Goal: Task Accomplishment & Management: Use online tool/utility

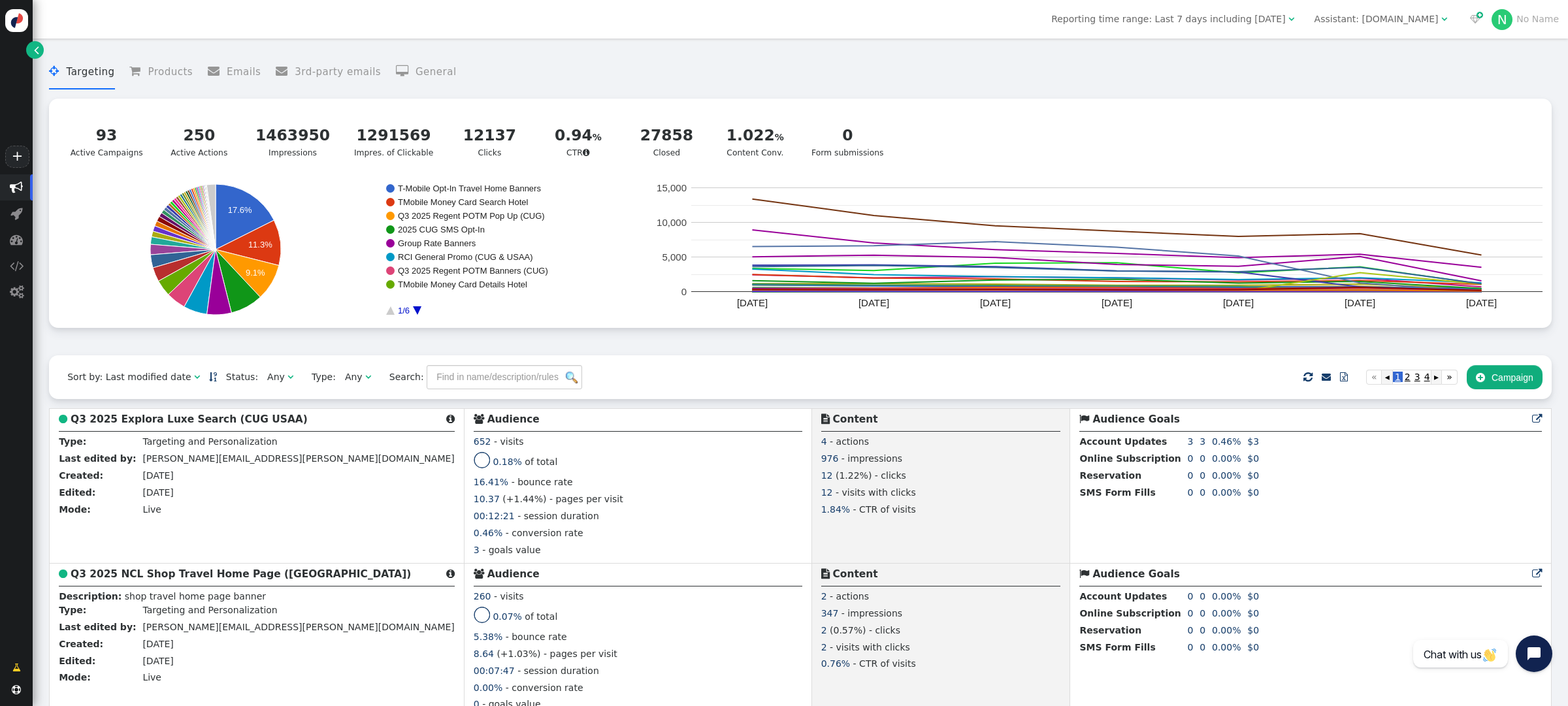
click at [1401, 16] on div "Assistant: [DOMAIN_NAME]" at bounding box center [1377, 19] width 124 height 14
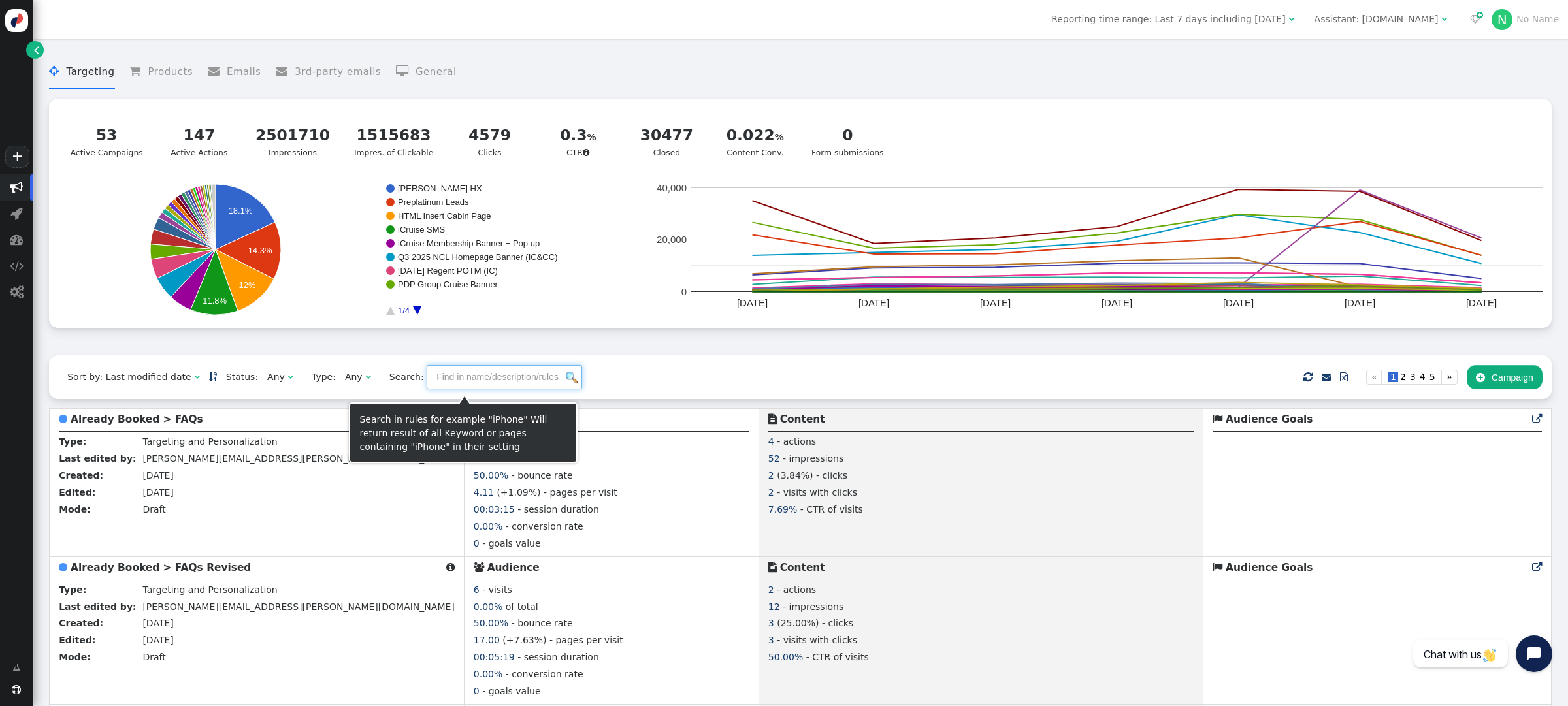
click at [437, 381] on input "text" at bounding box center [504, 376] width 156 height 24
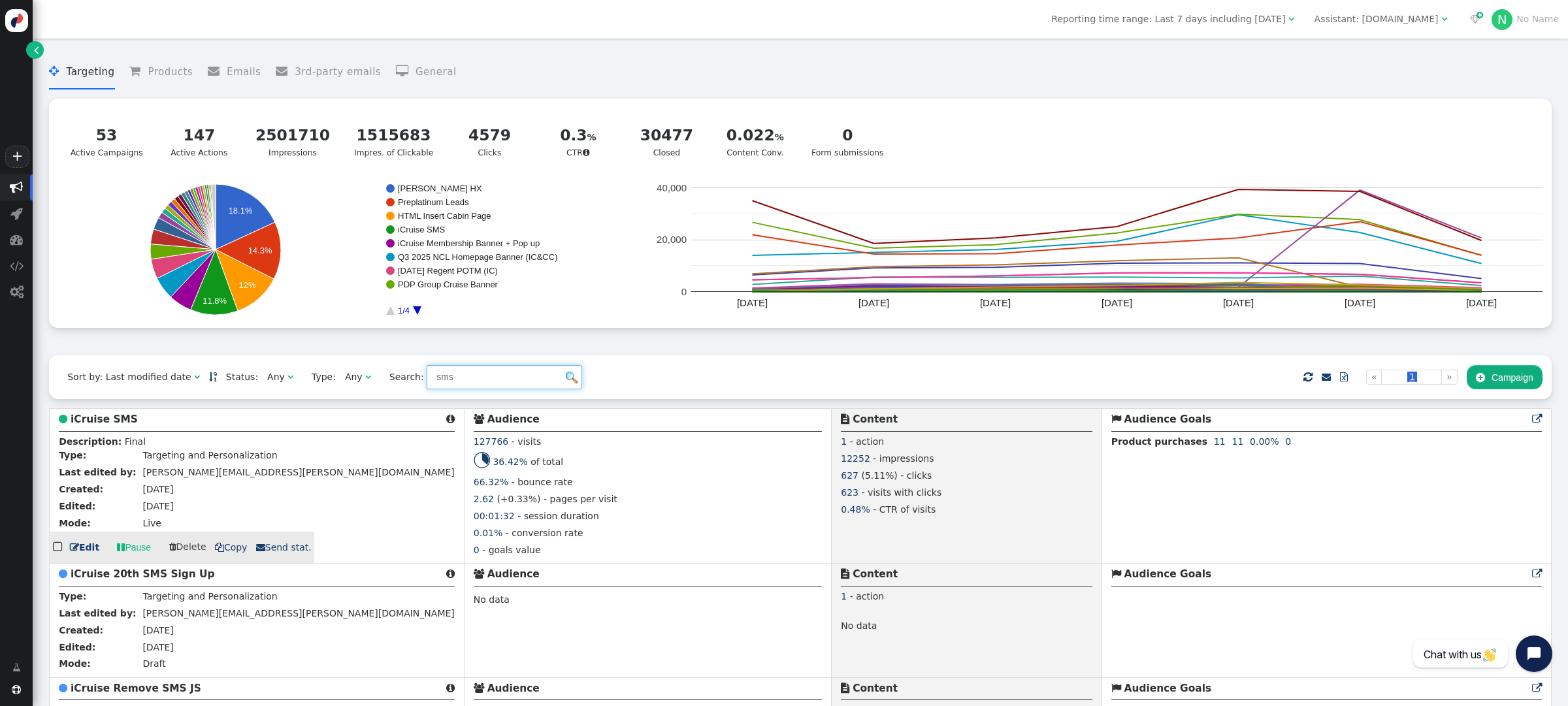
type input "sms"
click at [118, 422] on b "iCruise SMS" at bounding box center [105, 419] width 68 height 12
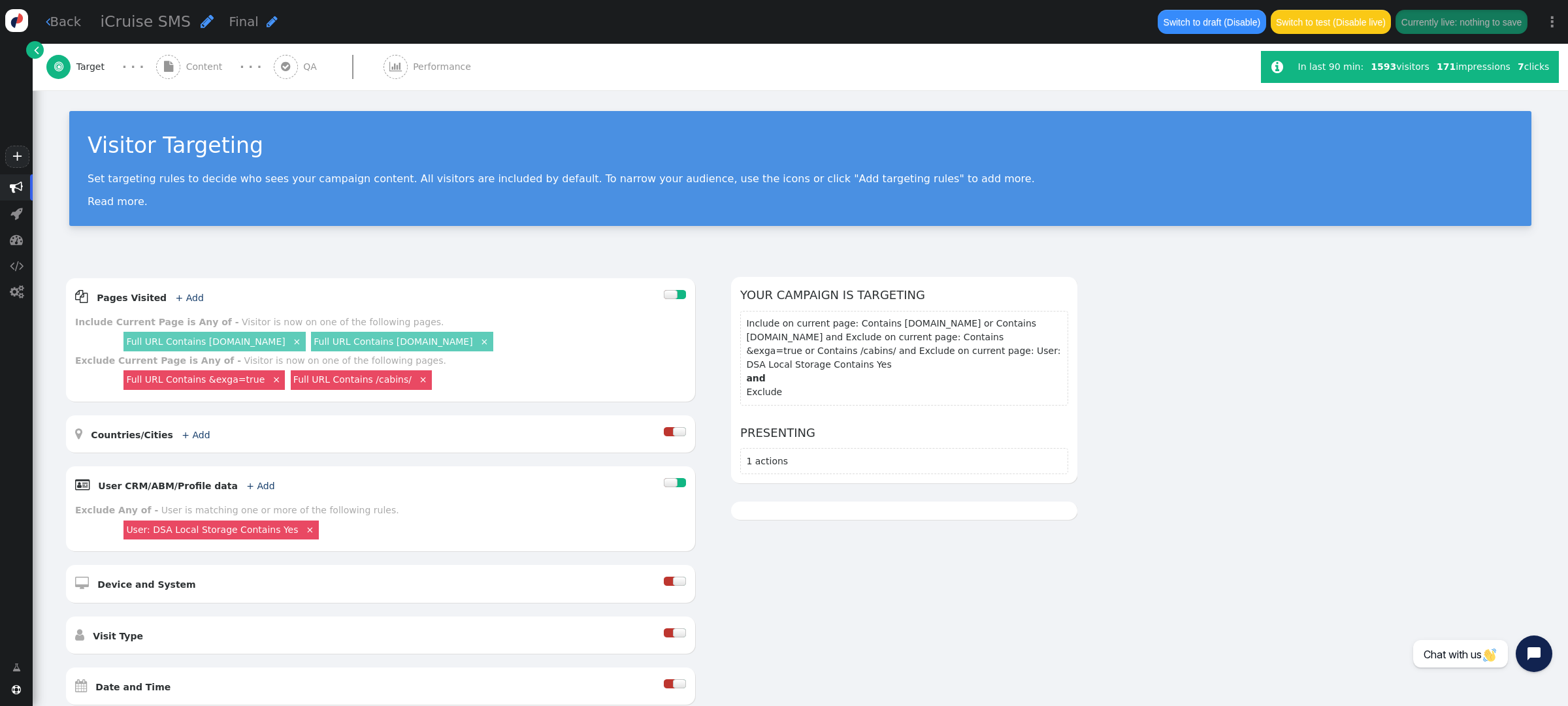
click at [194, 68] on span "Content" at bounding box center [207, 67] width 42 height 14
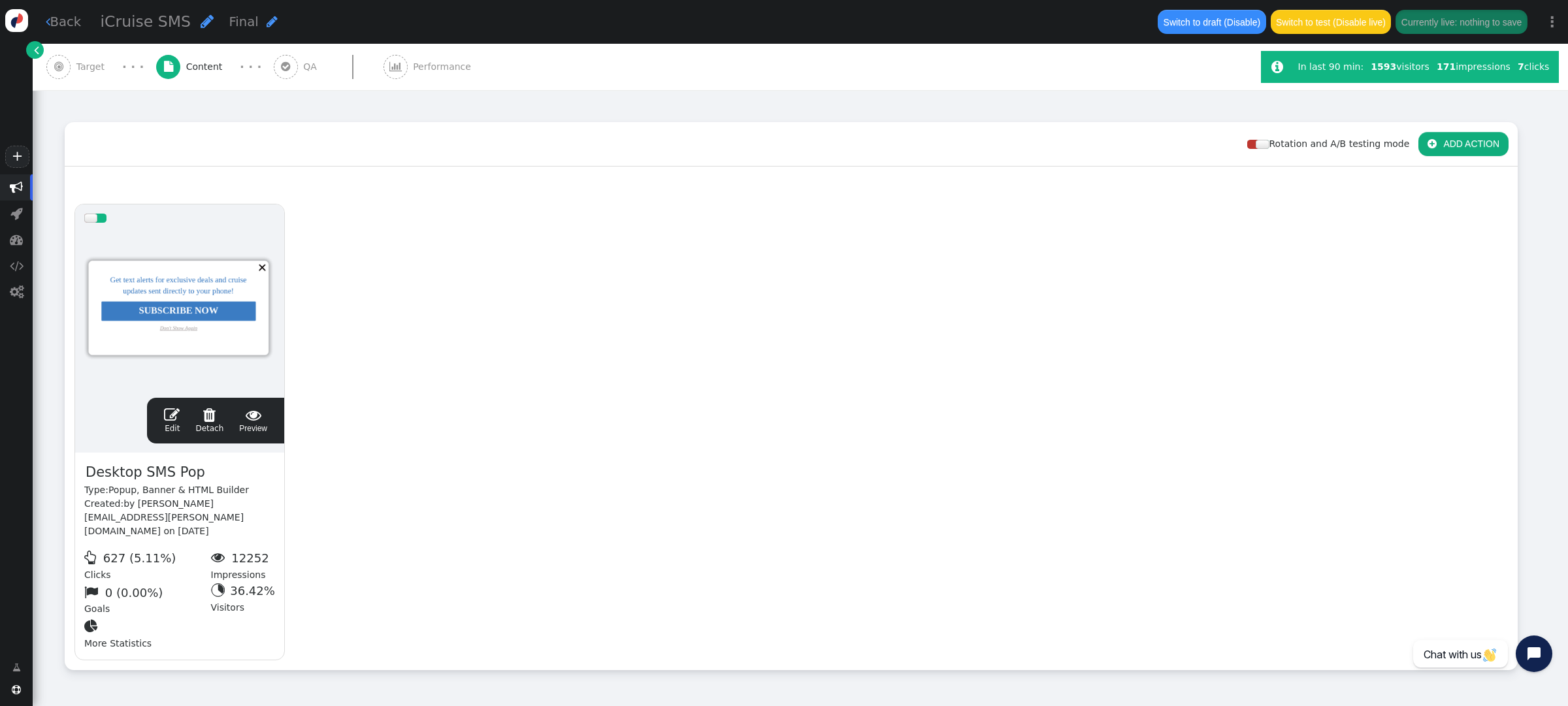
scroll to position [157, 0]
click at [174, 405] on span "" at bounding box center [171, 413] width 16 height 16
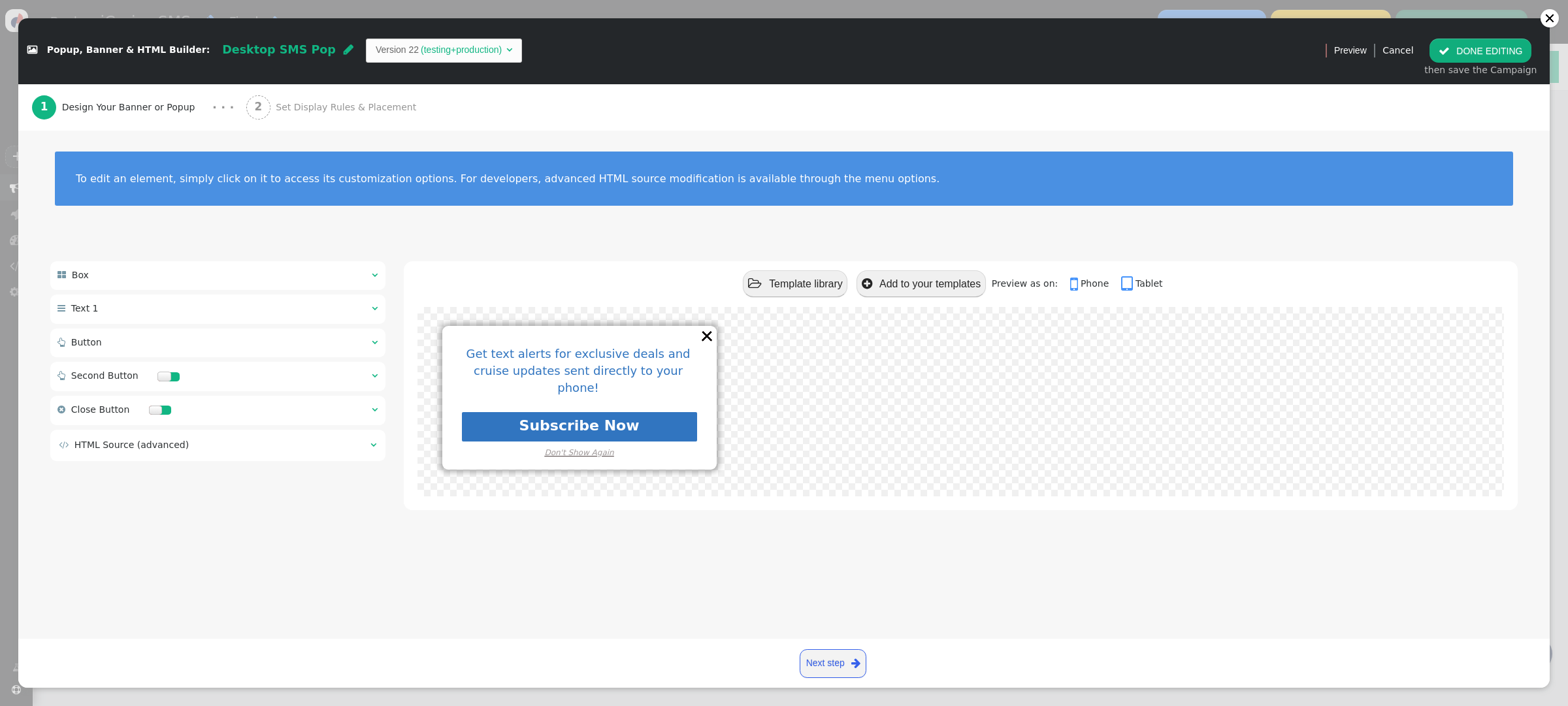
click at [374, 307] on span "" at bounding box center [374, 308] width 6 height 9
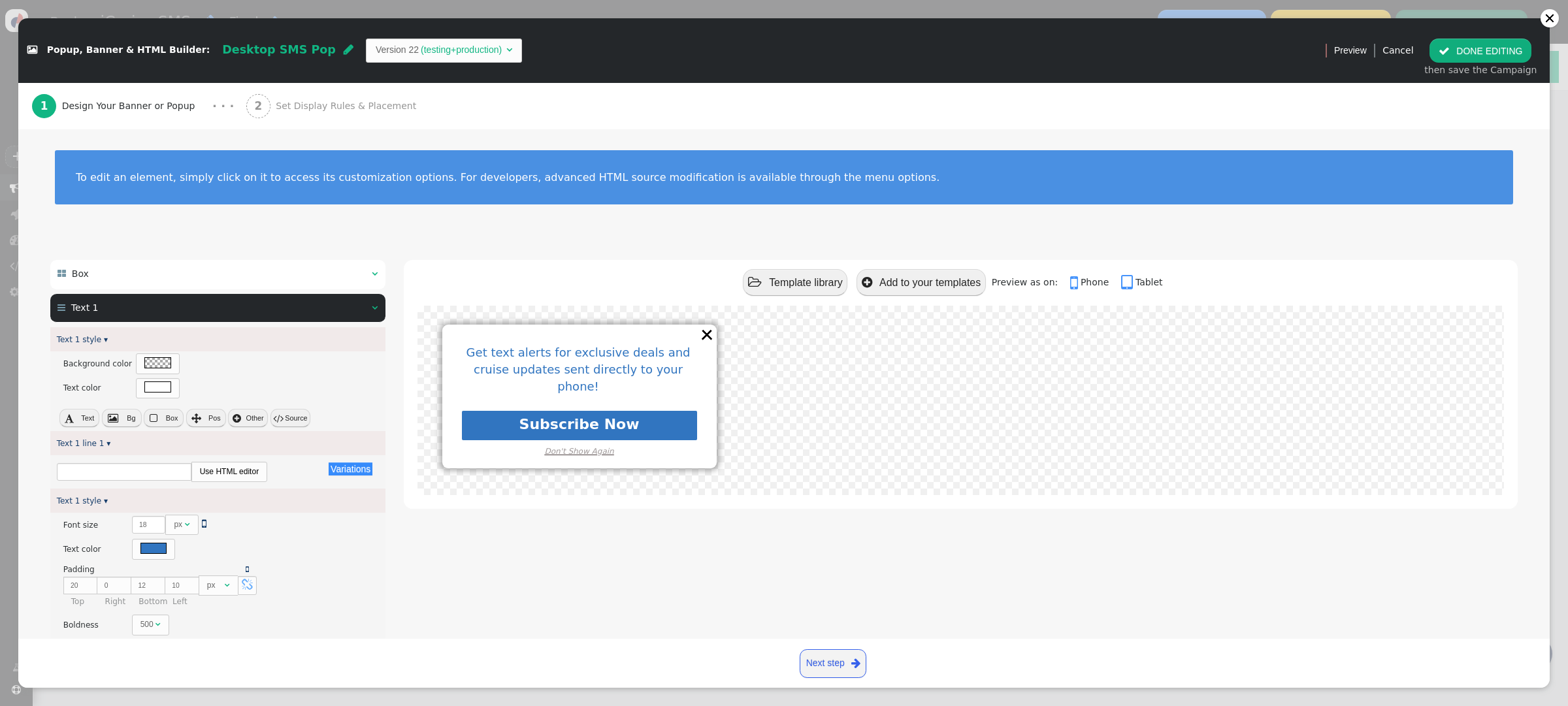
type input "Get text alerts for exclusive deals and cruise updates sent directly to your ph…"
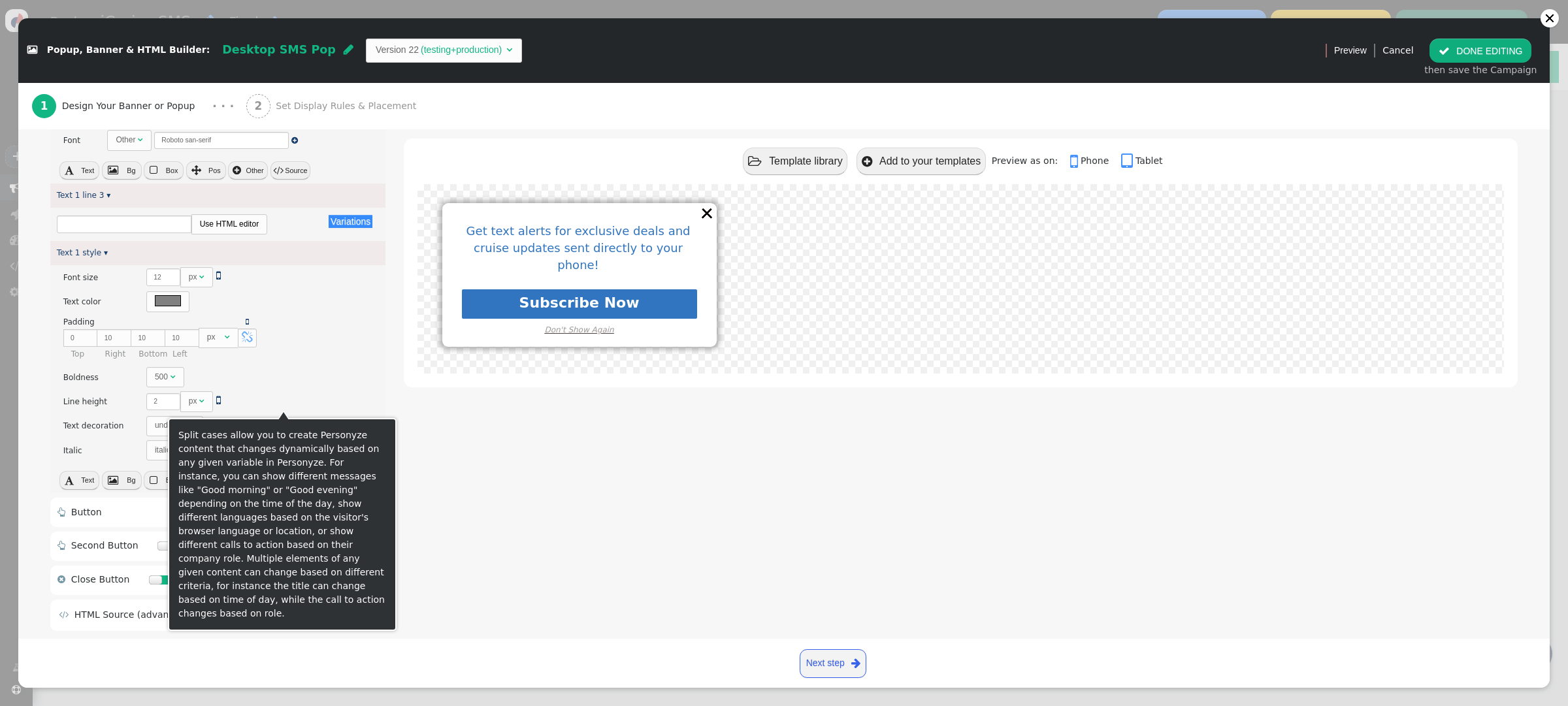
scroll to position [839, 0]
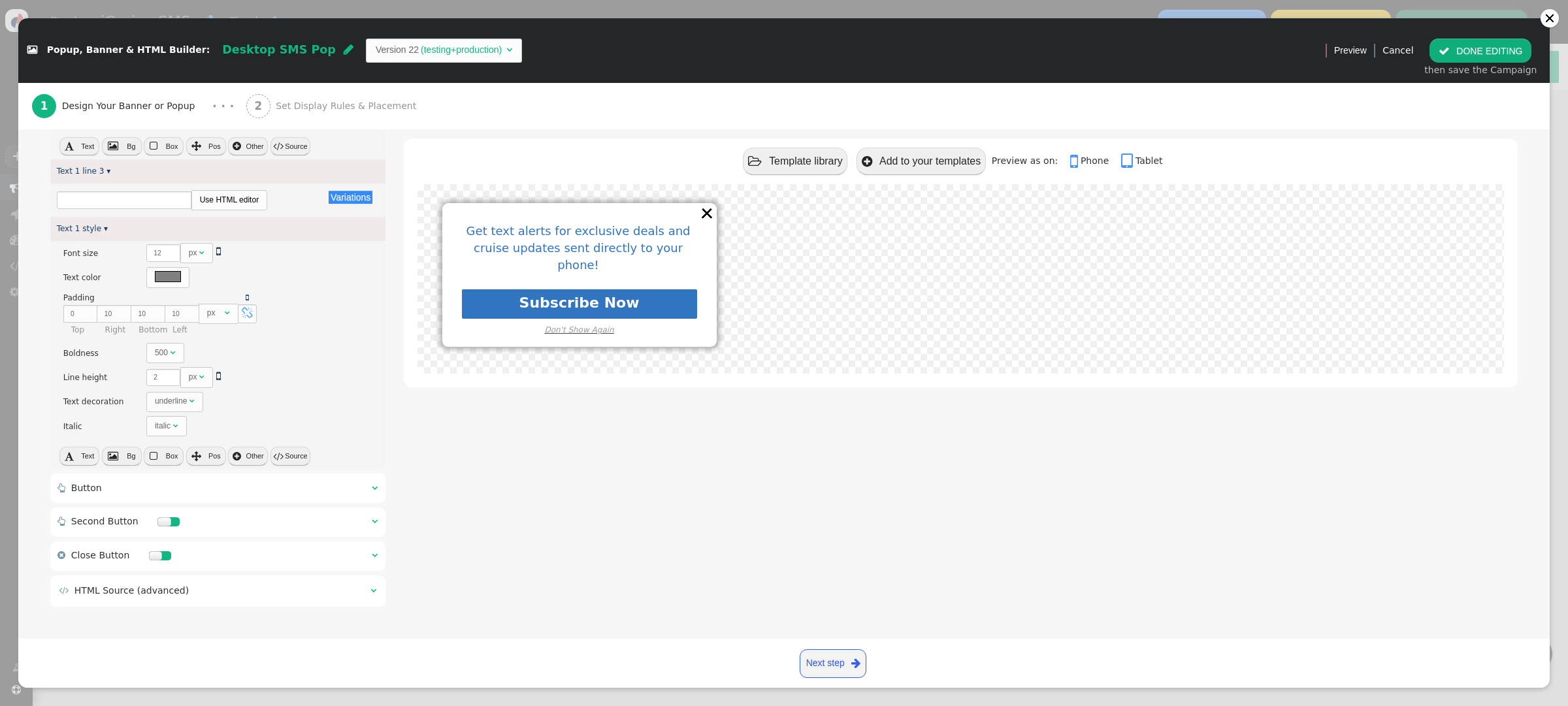
click at [578, 500] on div " Template library  Add to your templates Preview as on:  Phone  Tablet Get …" at bounding box center [961, 16] width 1114 height 1189
click at [376, 485] on span "" at bounding box center [374, 488] width 6 height 9
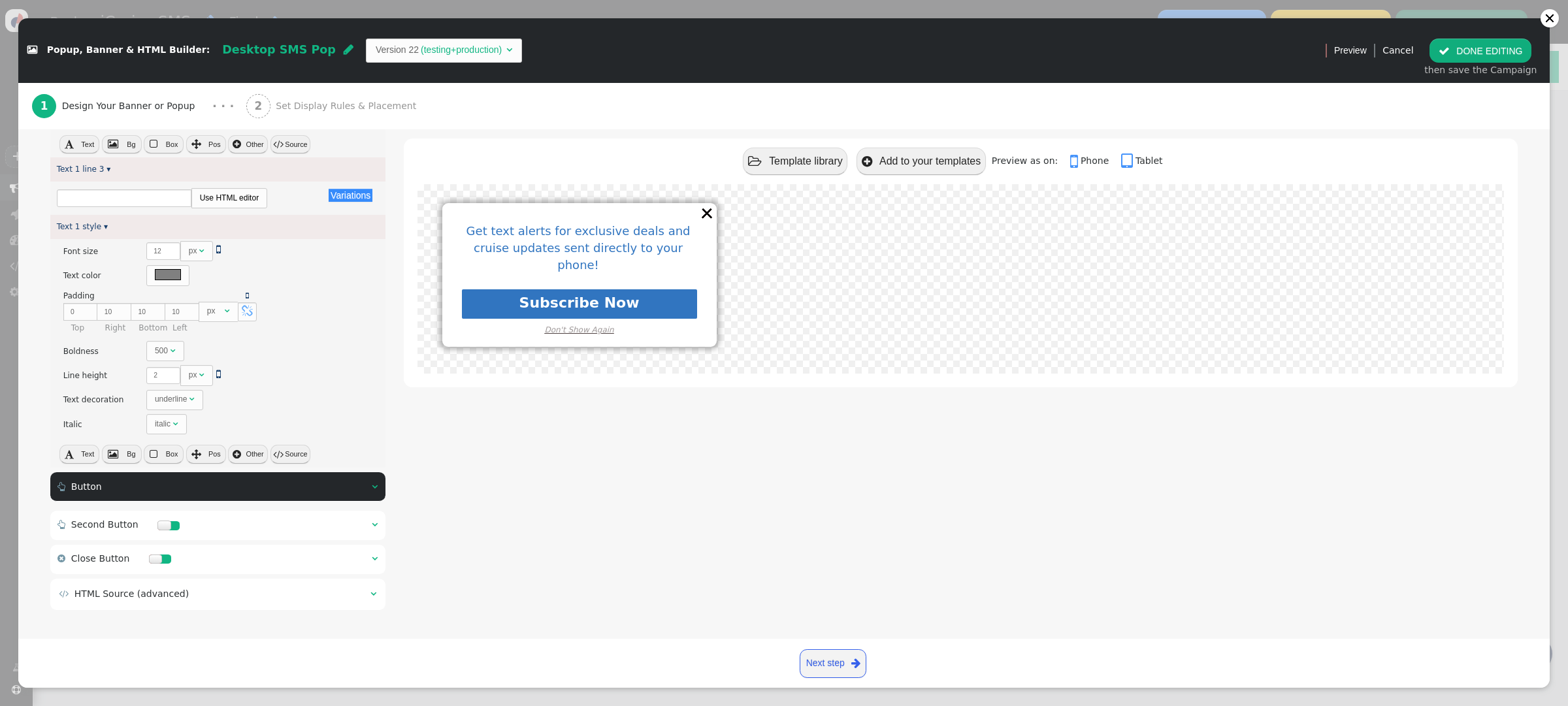
scroll to position [0, 0]
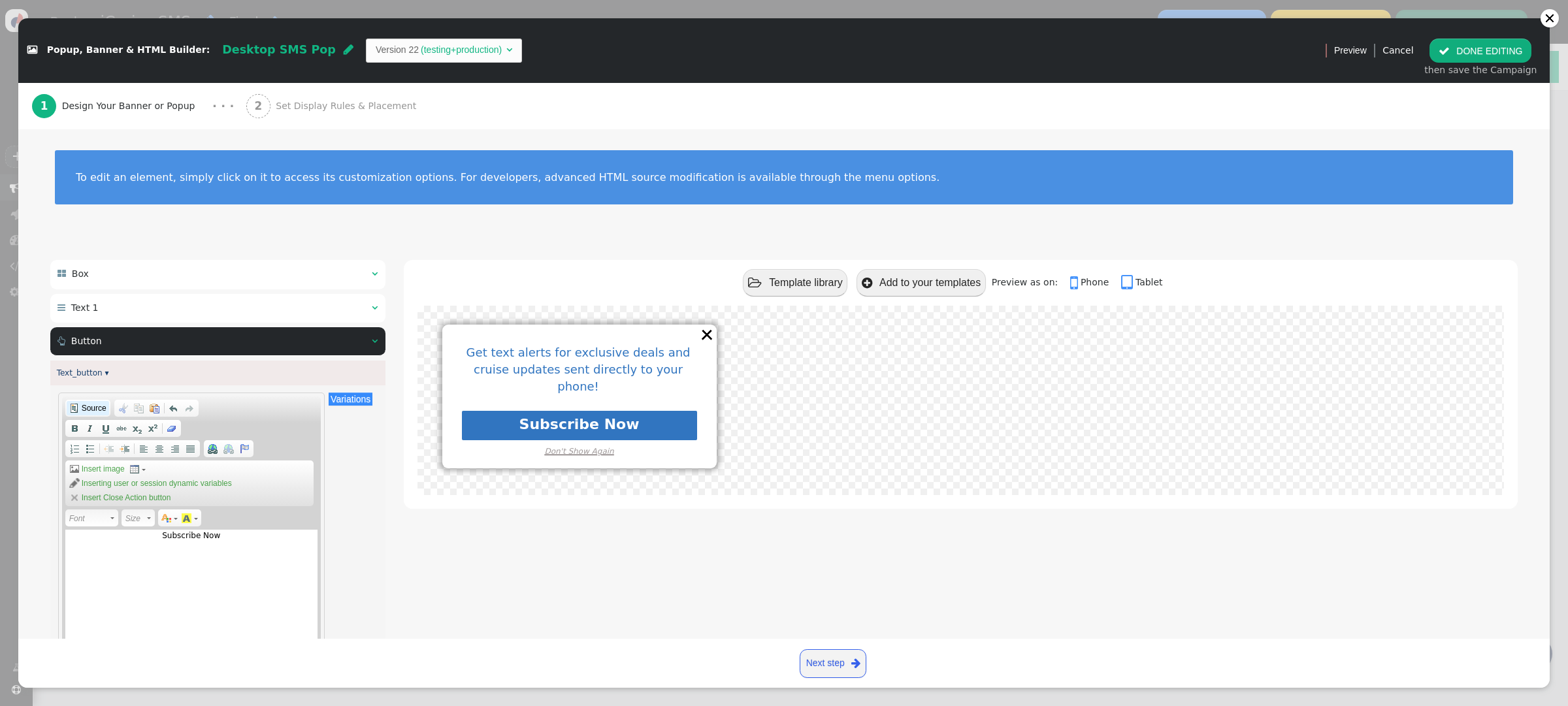
click at [93, 409] on span "Source" at bounding box center [93, 408] width 27 height 11
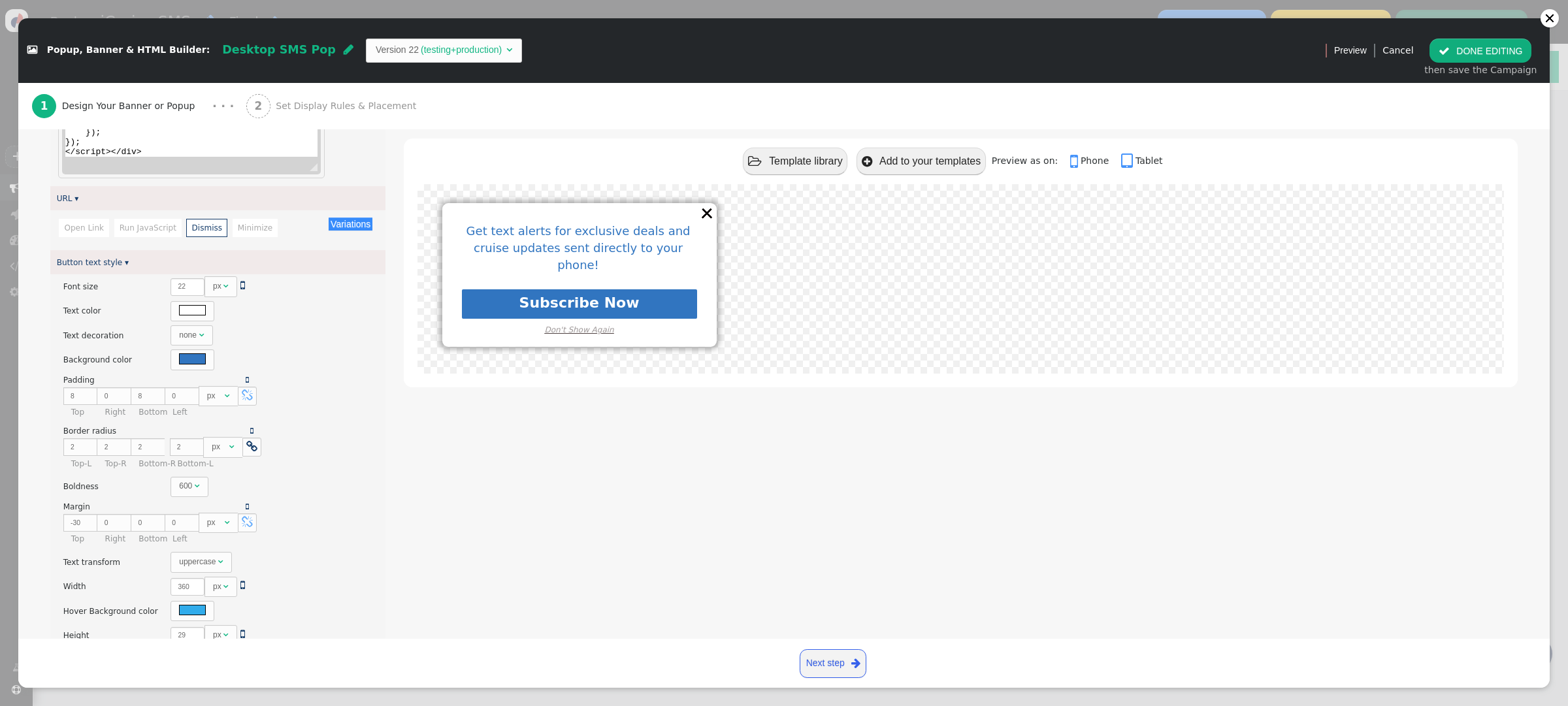
scroll to position [680, 0]
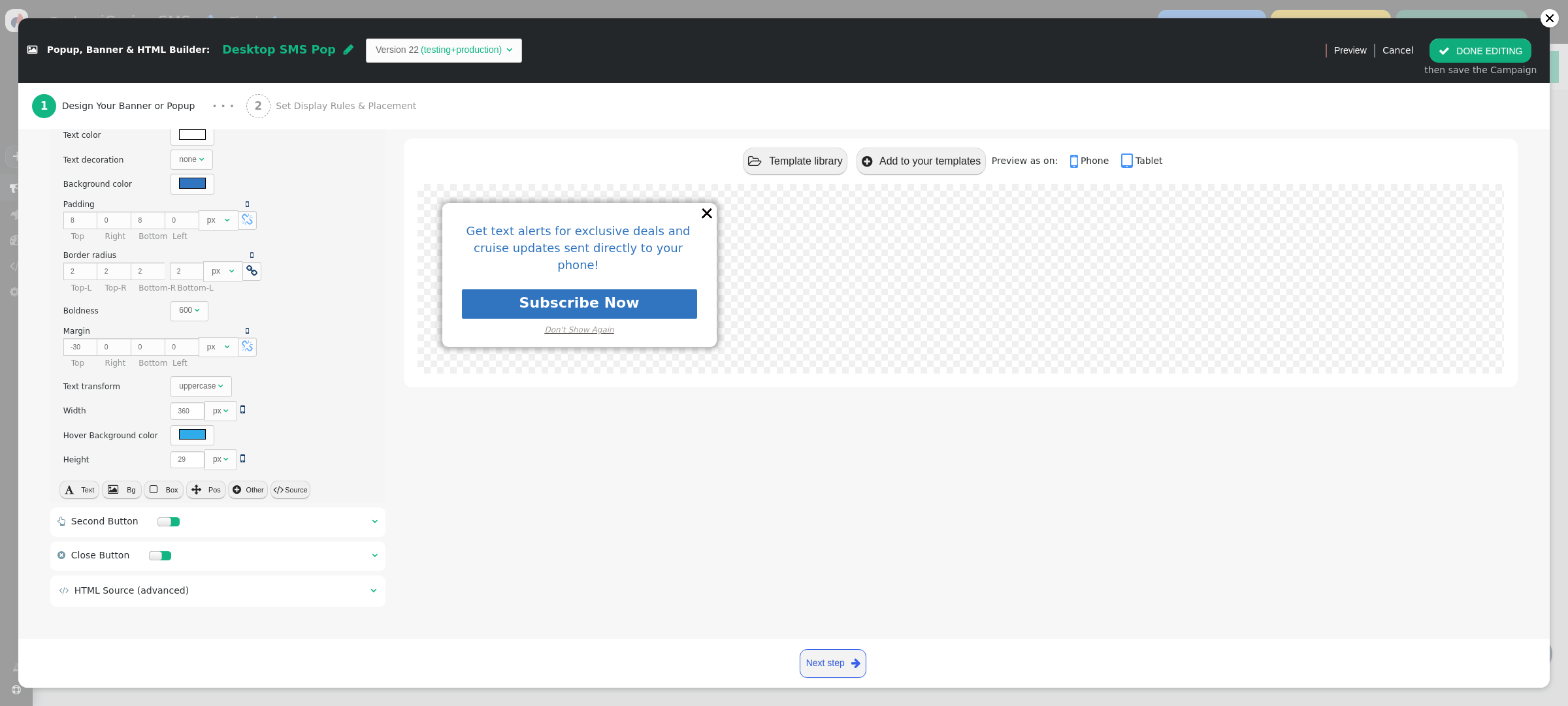
click at [374, 525] on span "" at bounding box center [374, 521] width 6 height 9
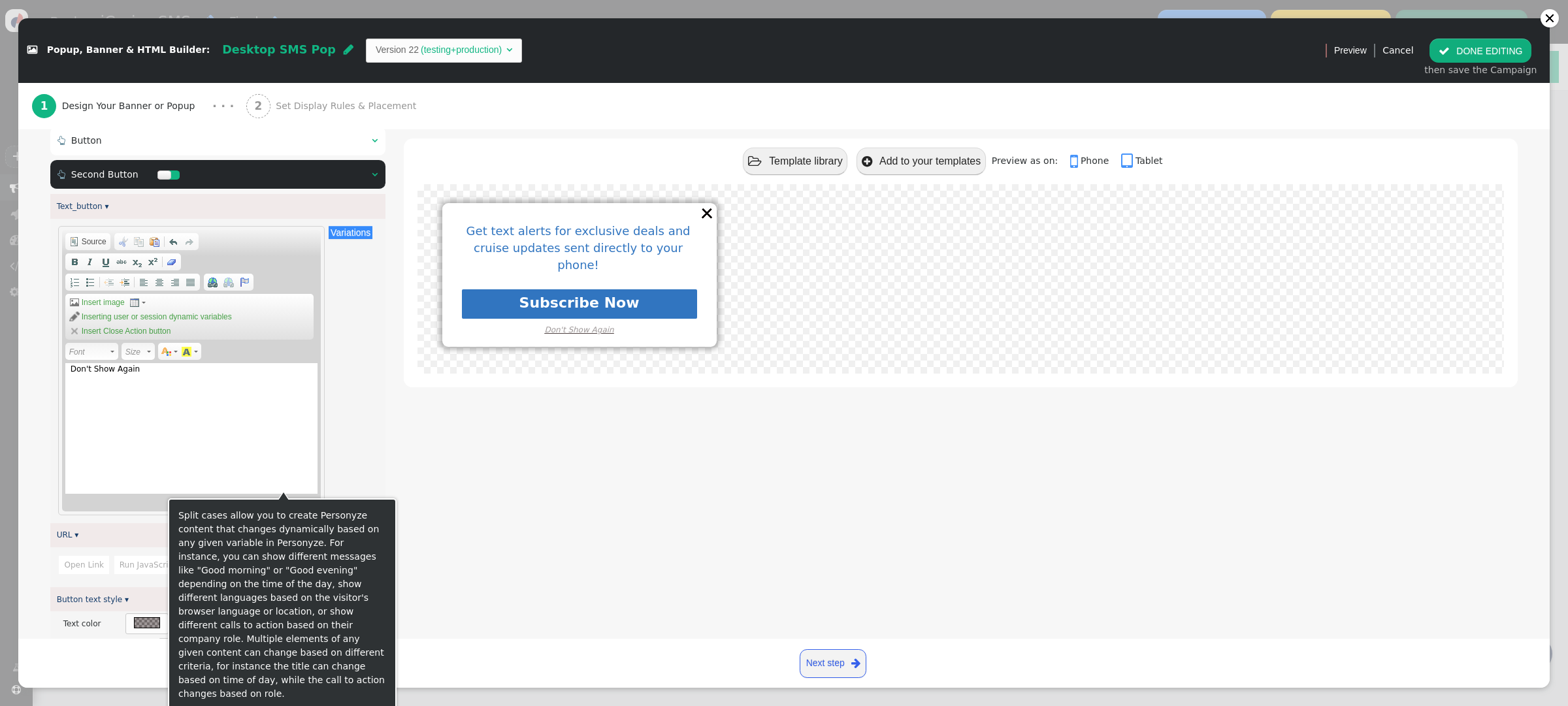
scroll to position [191, 0]
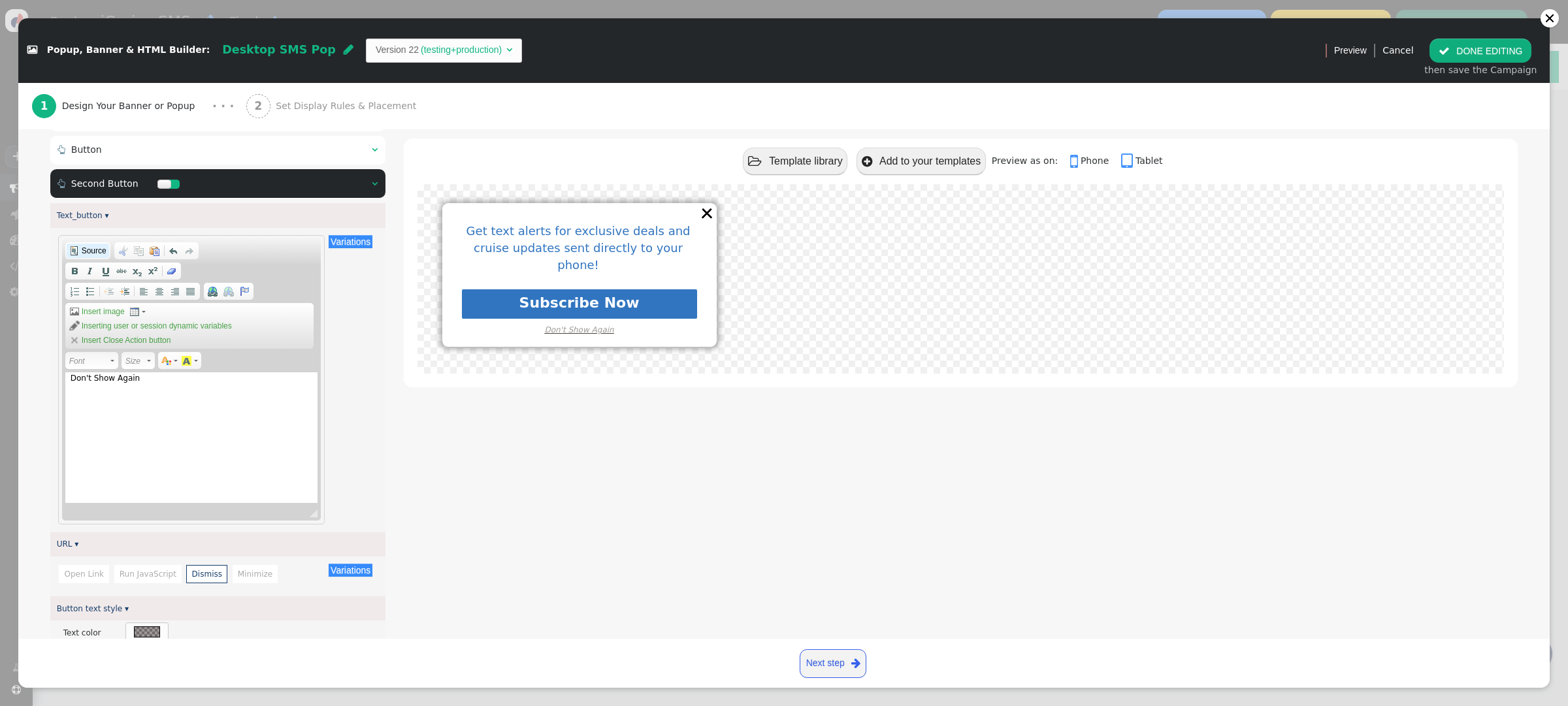
click at [94, 255] on span "Source" at bounding box center [93, 250] width 27 height 11
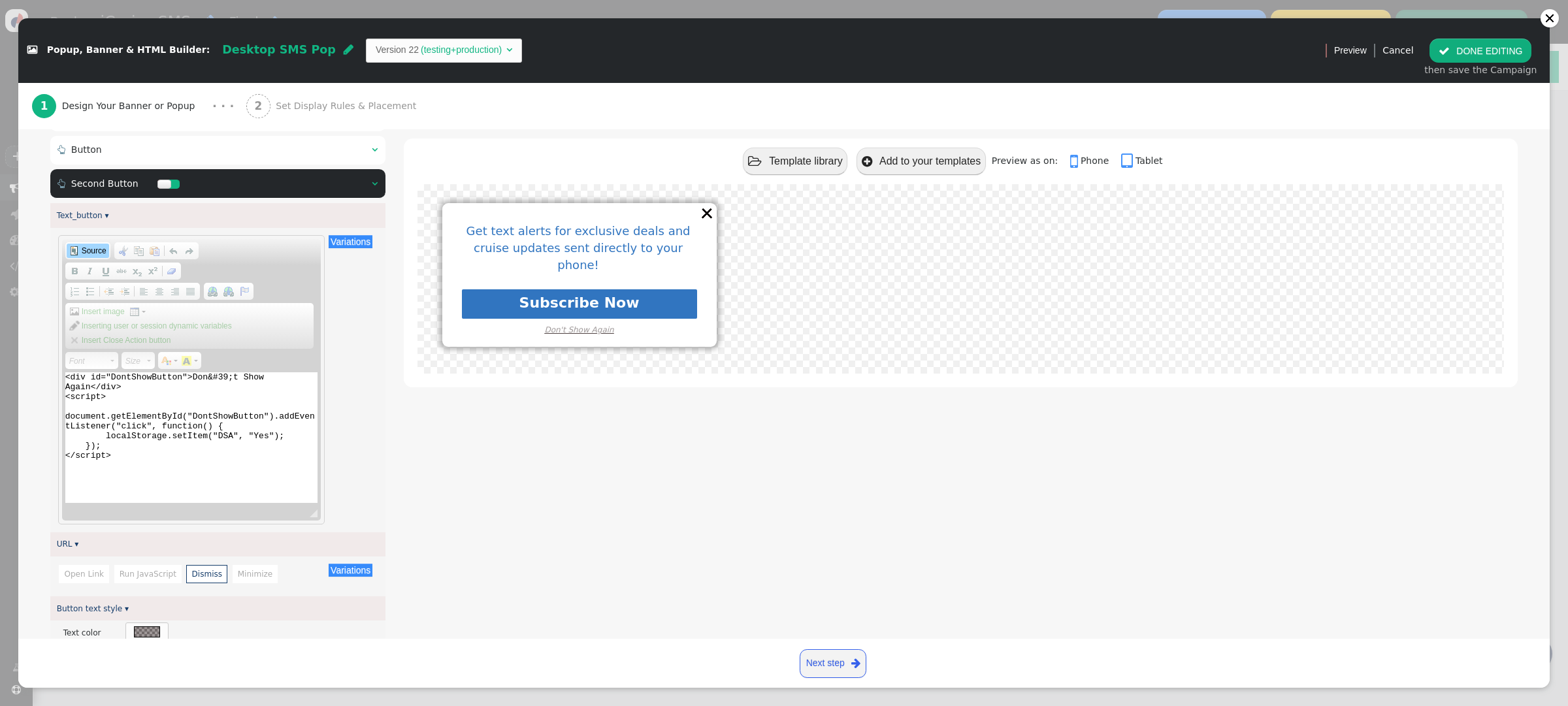
click at [373, 152] on span "" at bounding box center [374, 149] width 6 height 9
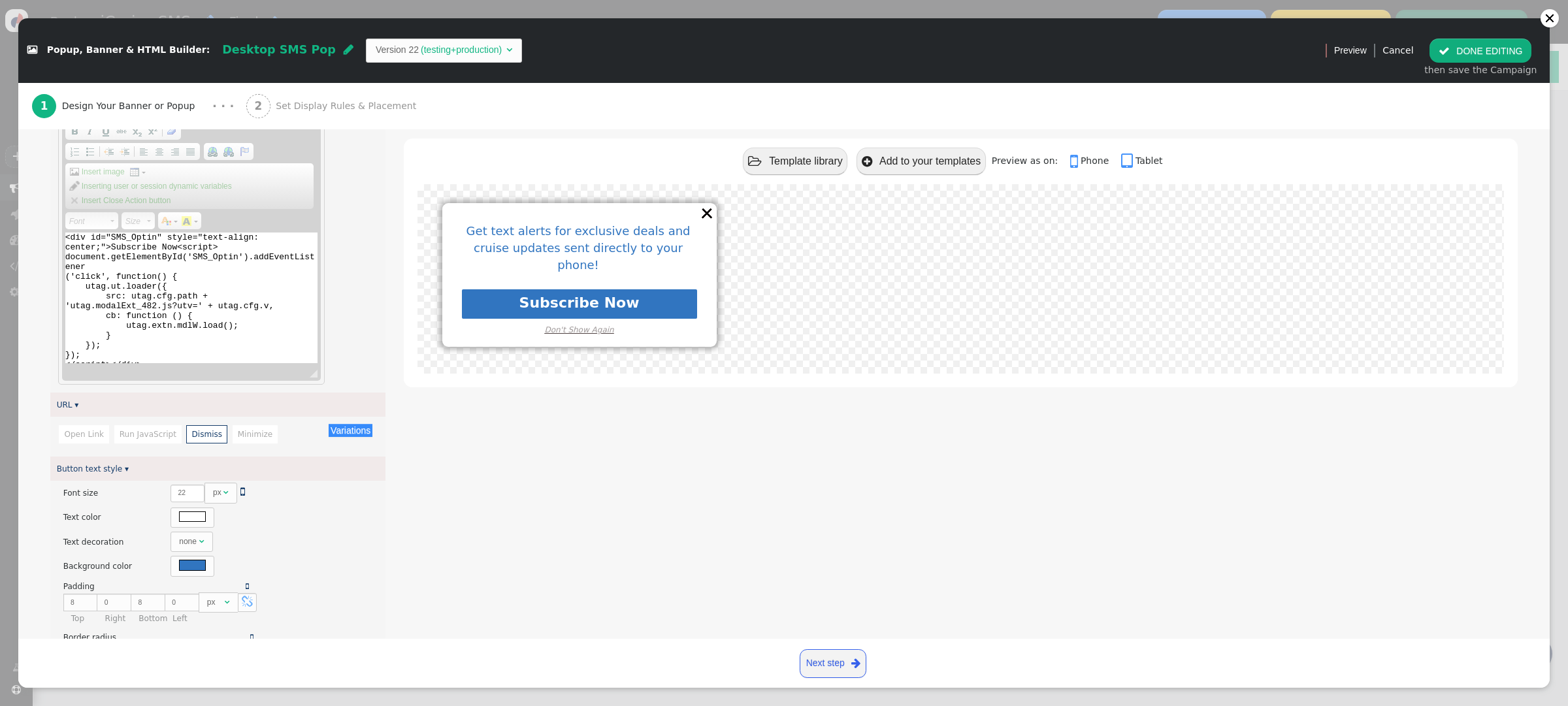
scroll to position [297, 0]
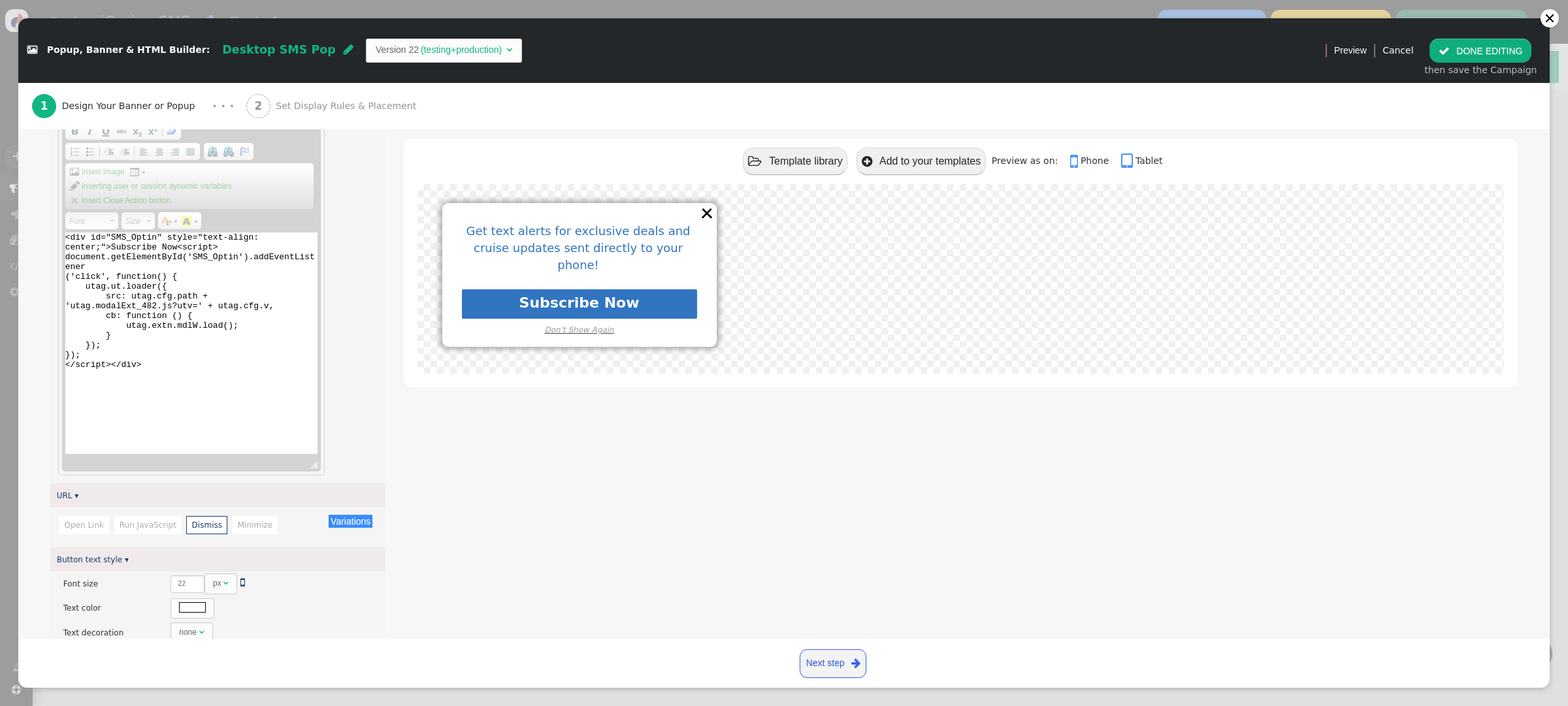
drag, startPoint x: 316, startPoint y: 377, endPoint x: 324, endPoint y: 461, distance: 84.4
click at [345, 484] on div "Text_button ▾ Variations There are alternatives. Default value: Rich Text Edito…" at bounding box center [218, 519] width 335 height 912
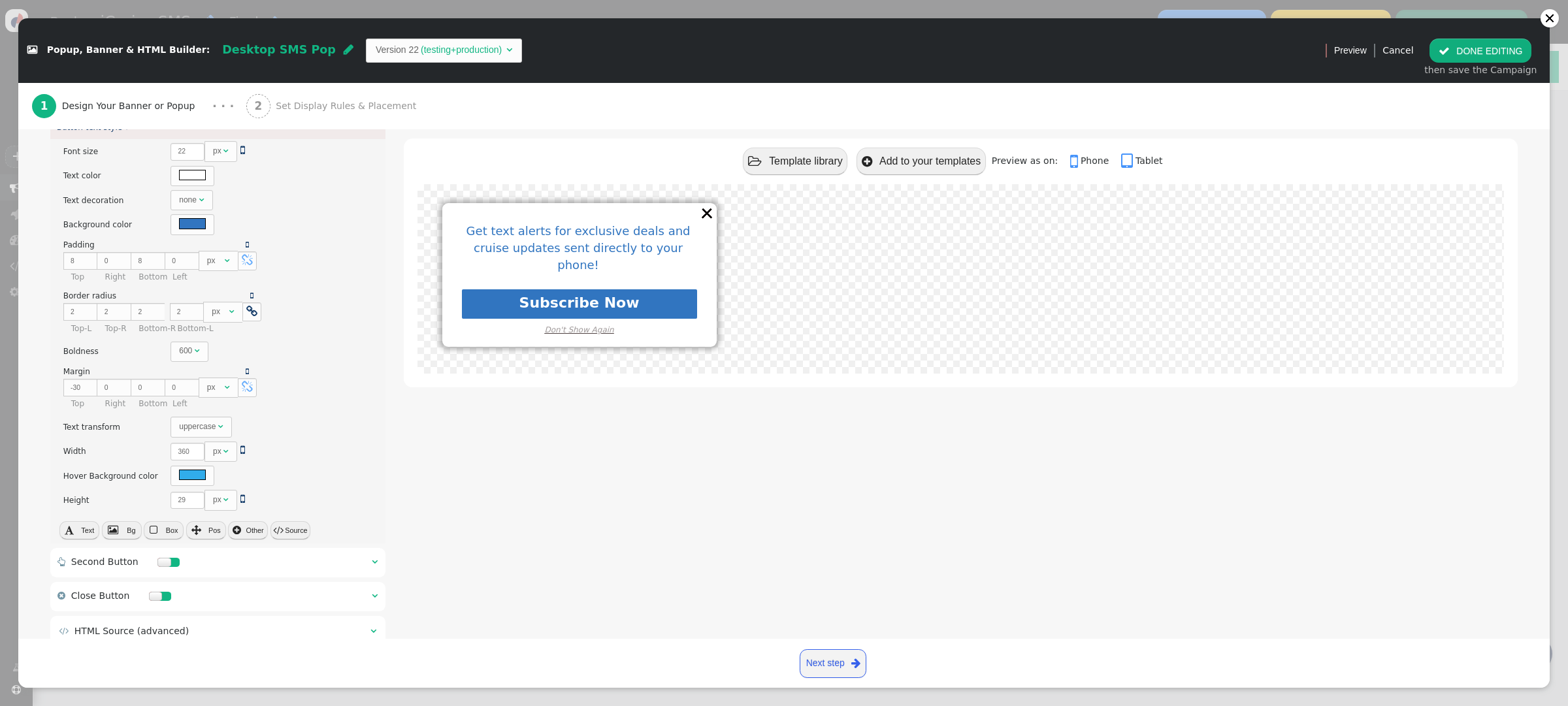
scroll to position [765, 0]
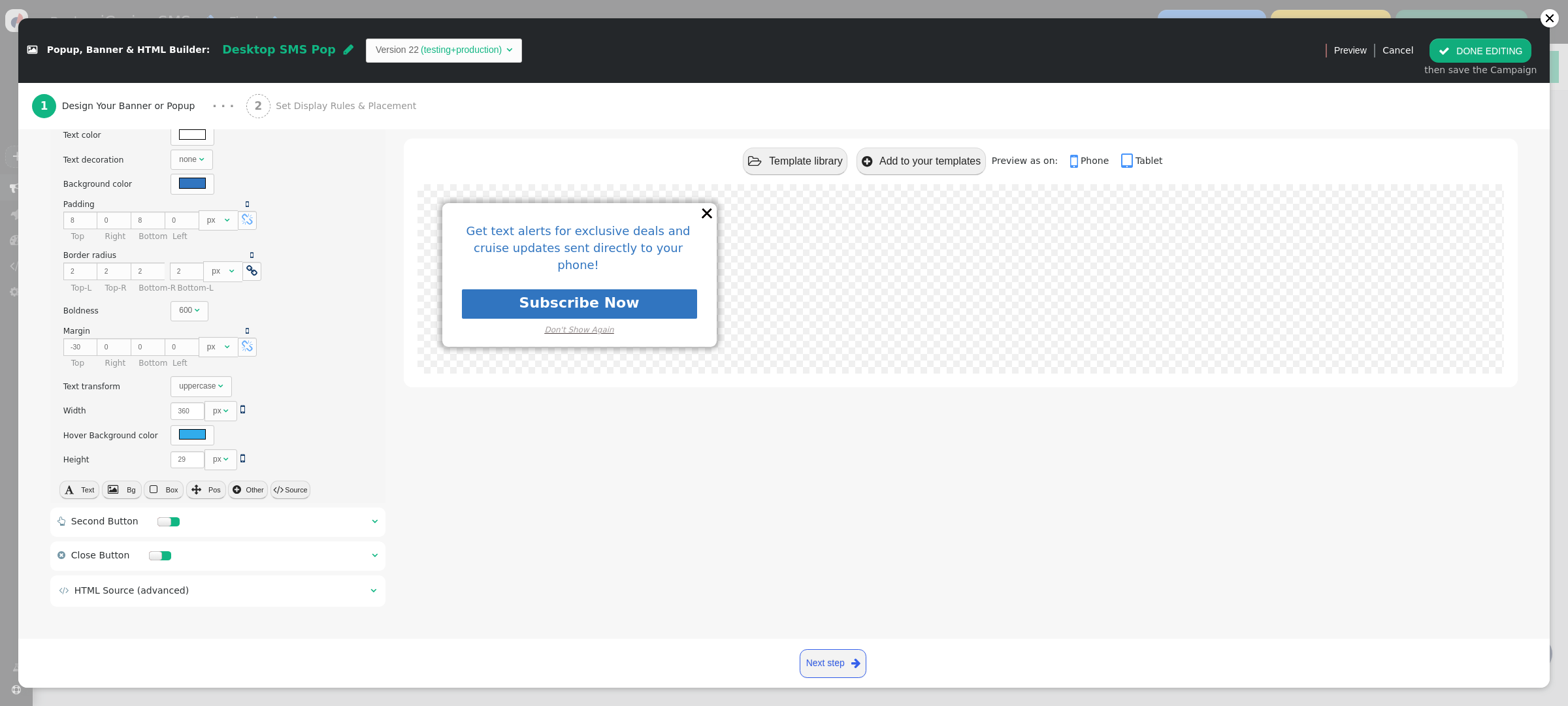
click at [377, 520] on div " Second Button  " at bounding box center [218, 522] width 335 height 30
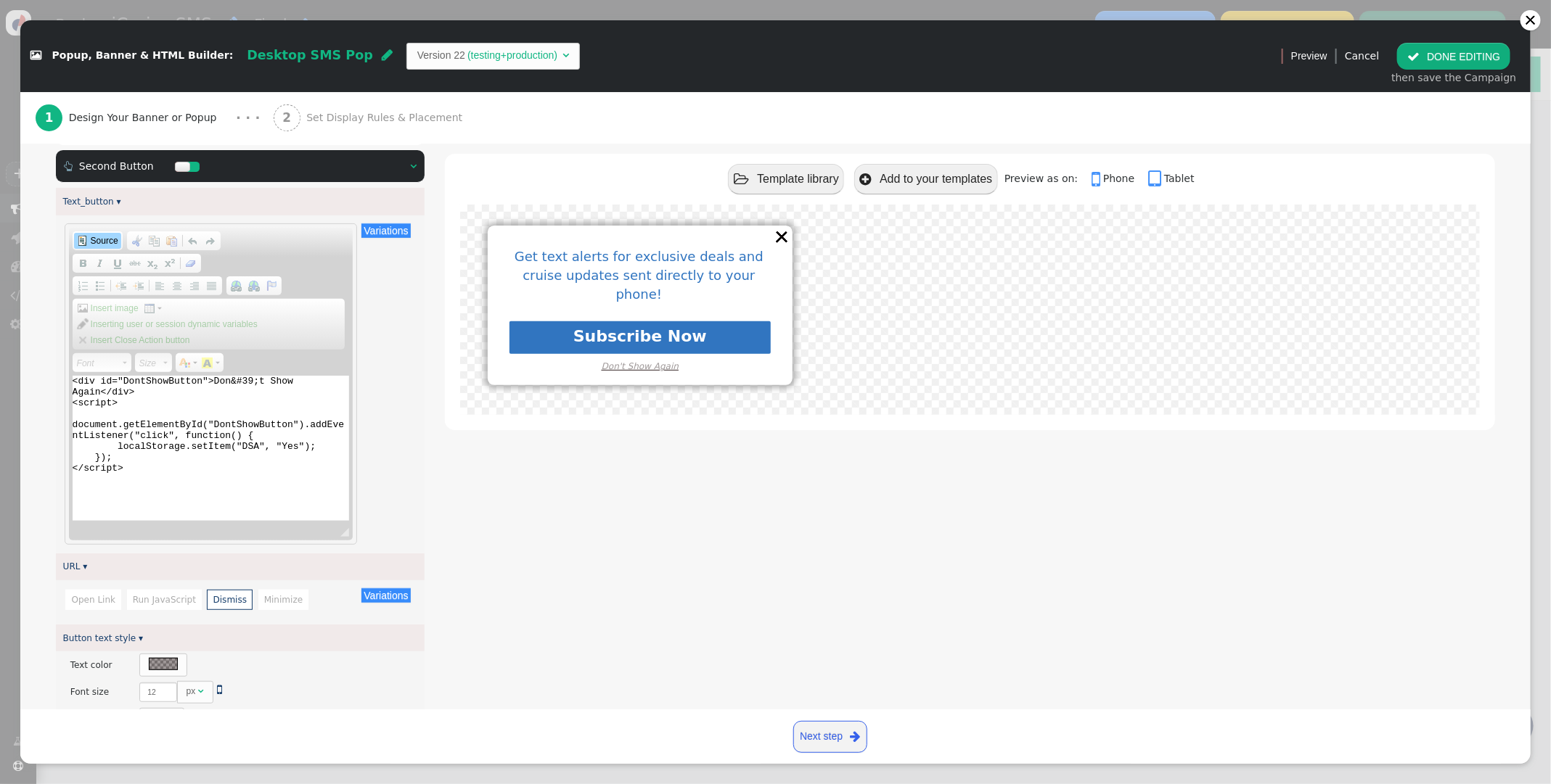
scroll to position [251, 0]
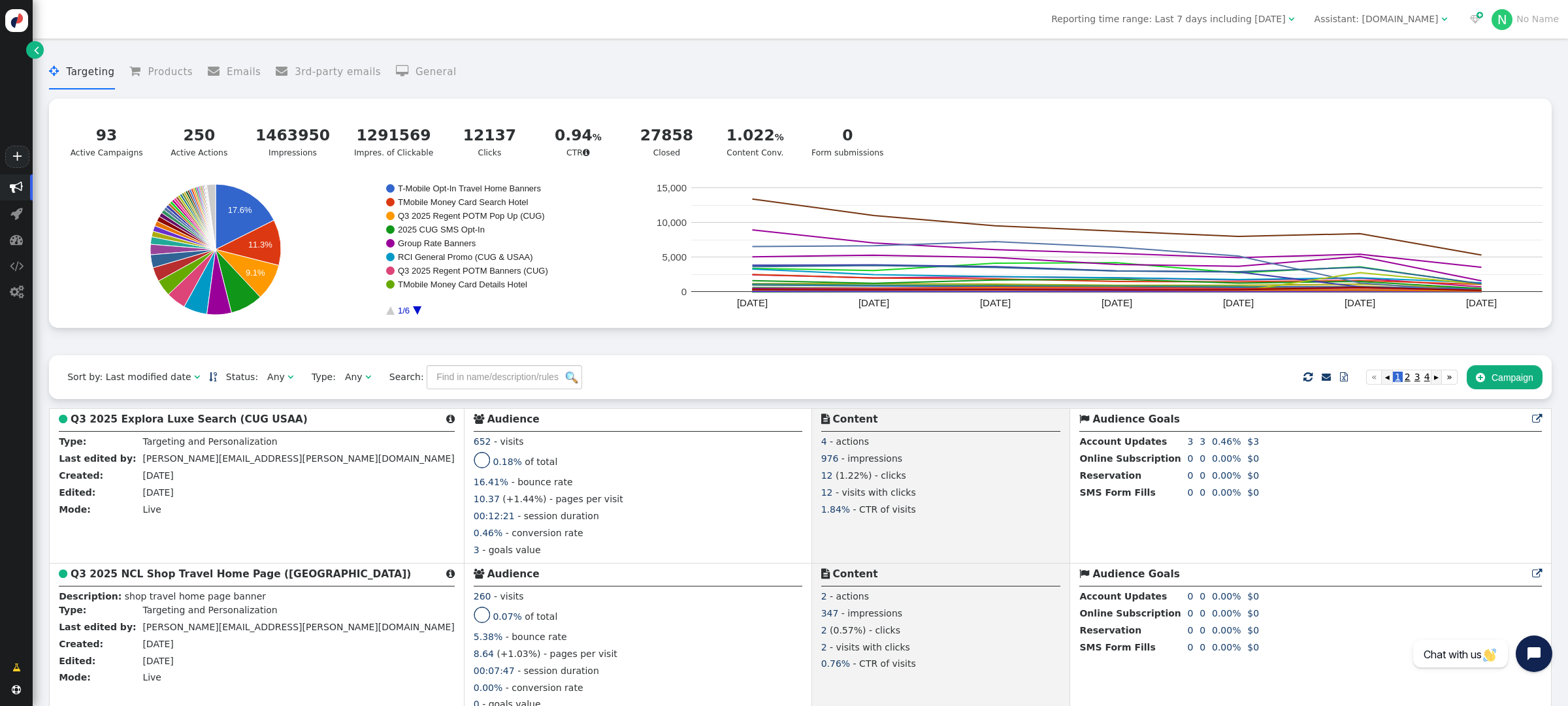
click at [1345, 21] on div "Assistant: [DOMAIN_NAME]" at bounding box center [1377, 19] width 124 height 14
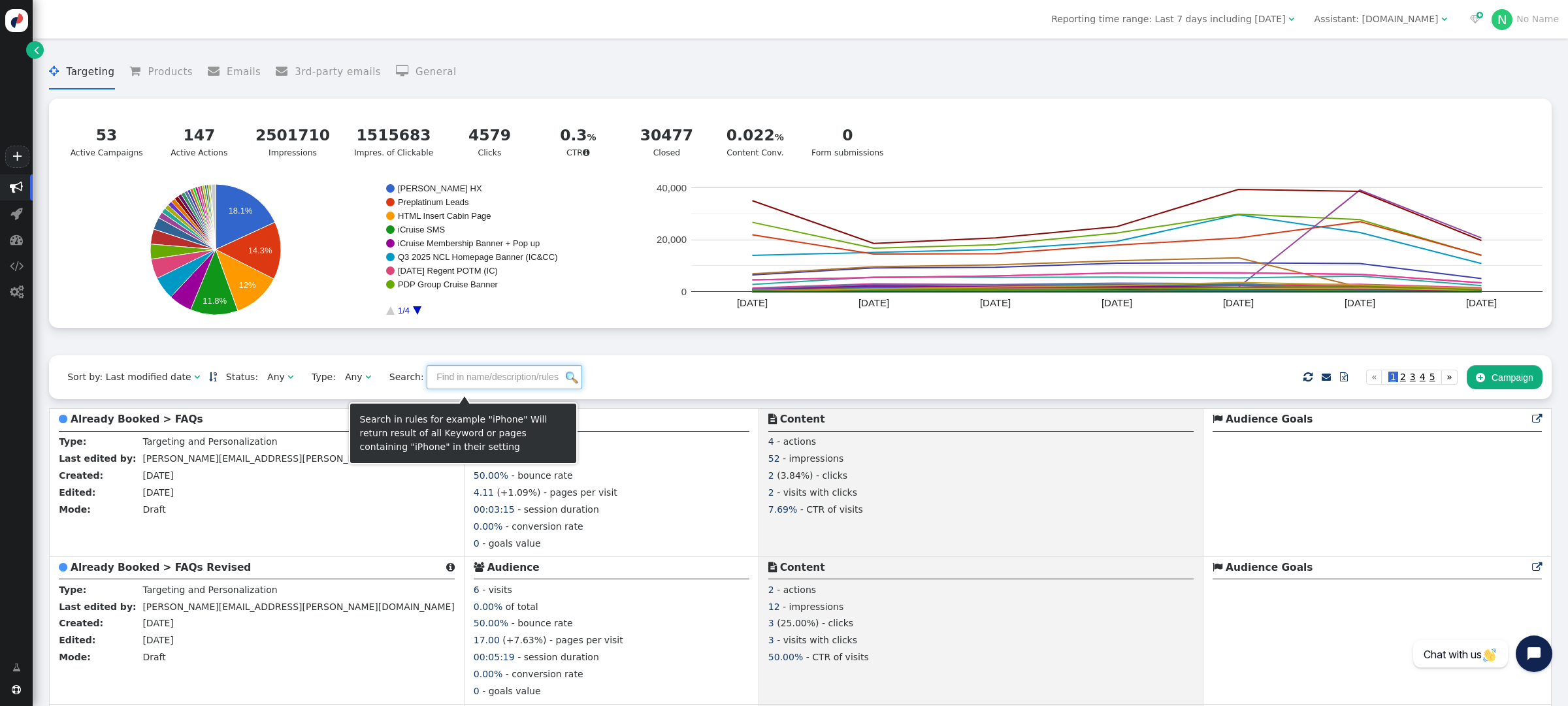
click at [455, 385] on input "text" at bounding box center [504, 376] width 156 height 24
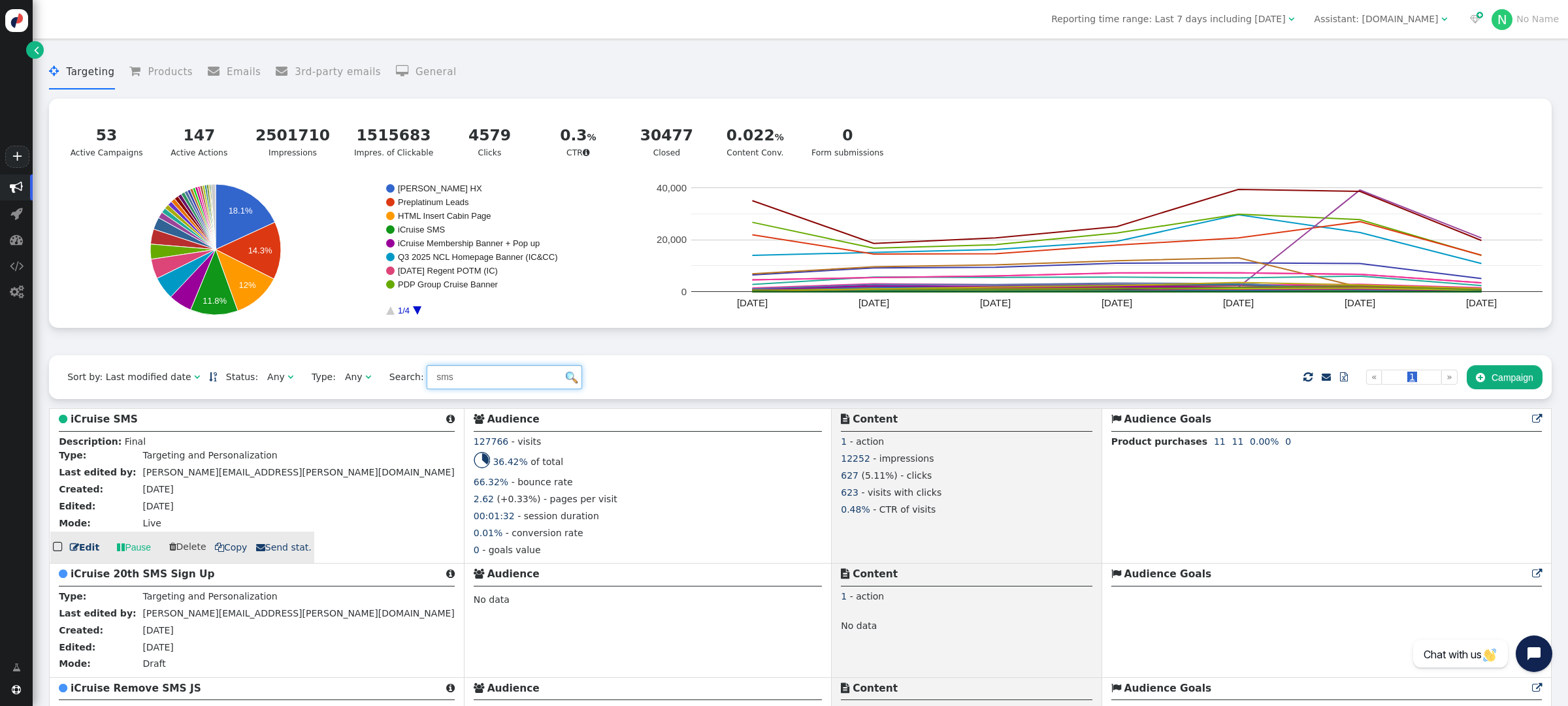
type input "sms"
click at [104, 425] on b "iCruise SMS" at bounding box center [105, 419] width 68 height 12
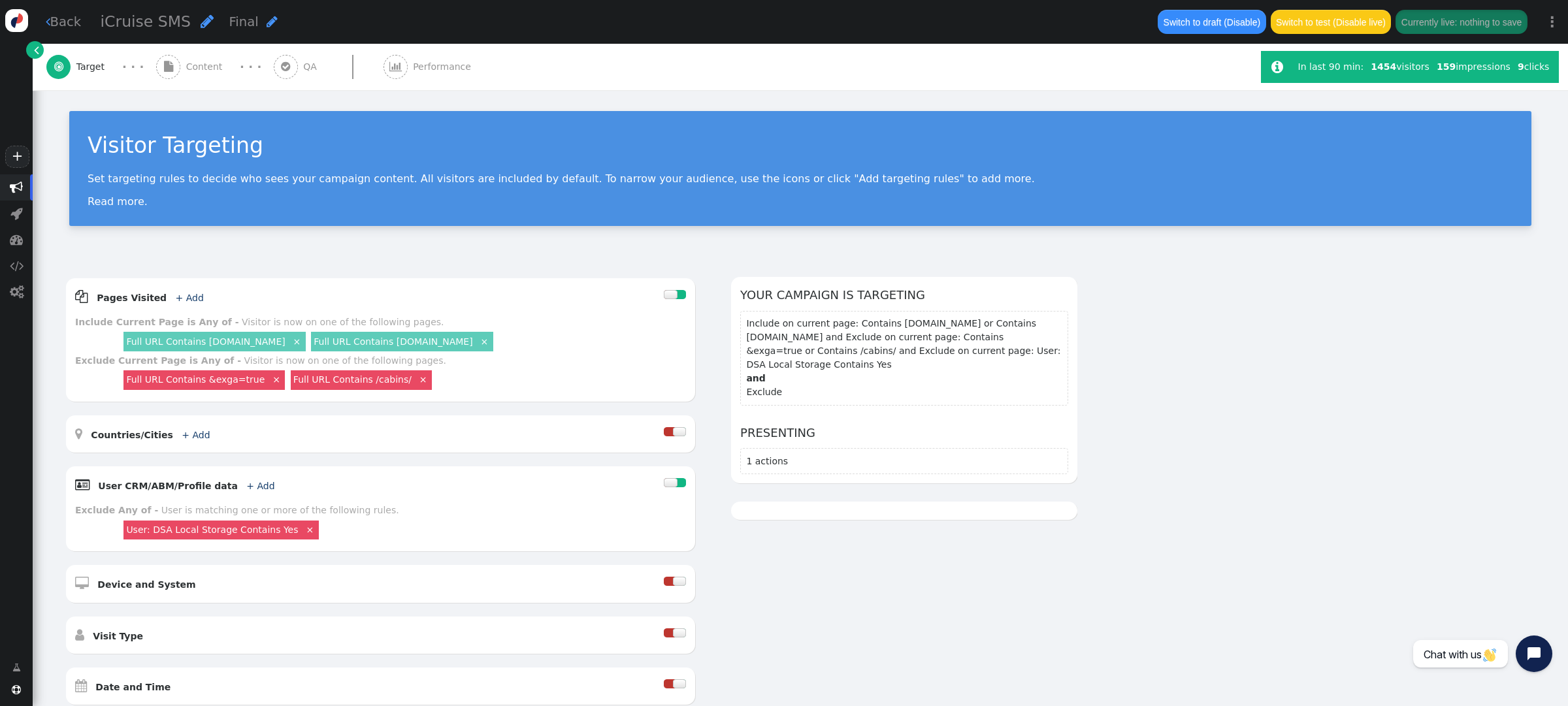
click at [191, 65] on span "Content" at bounding box center [207, 67] width 42 height 14
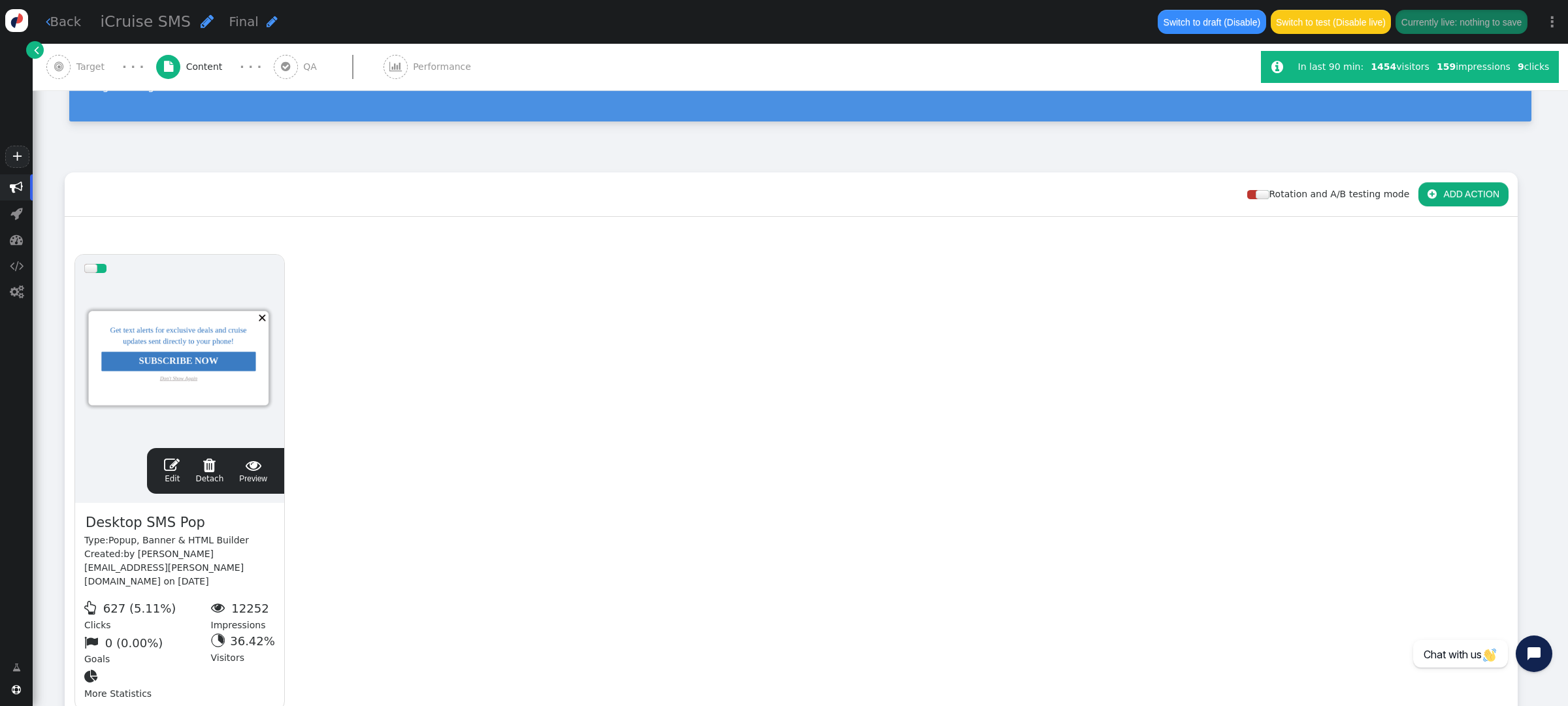
scroll to position [106, 0]
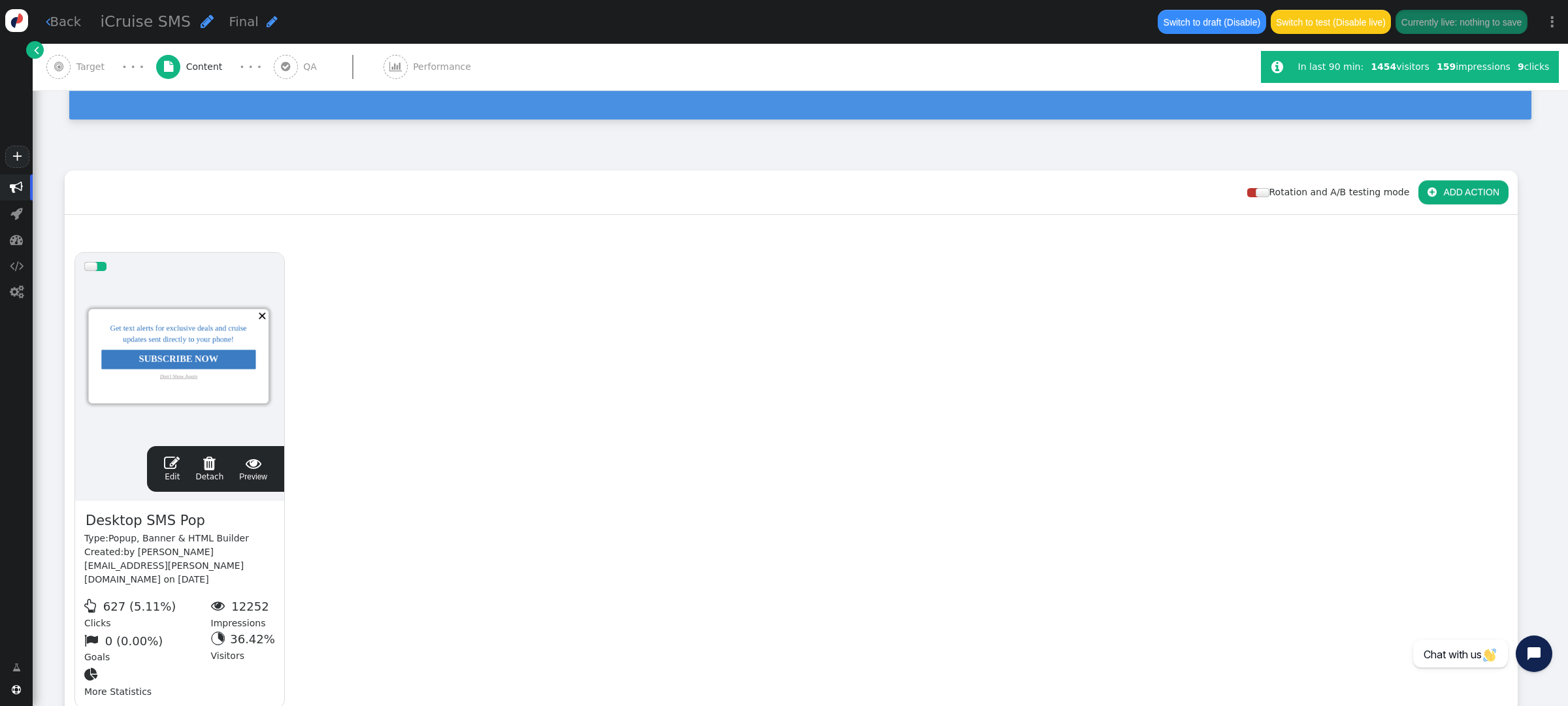
click at [166, 456] on span "" at bounding box center [171, 463] width 16 height 16
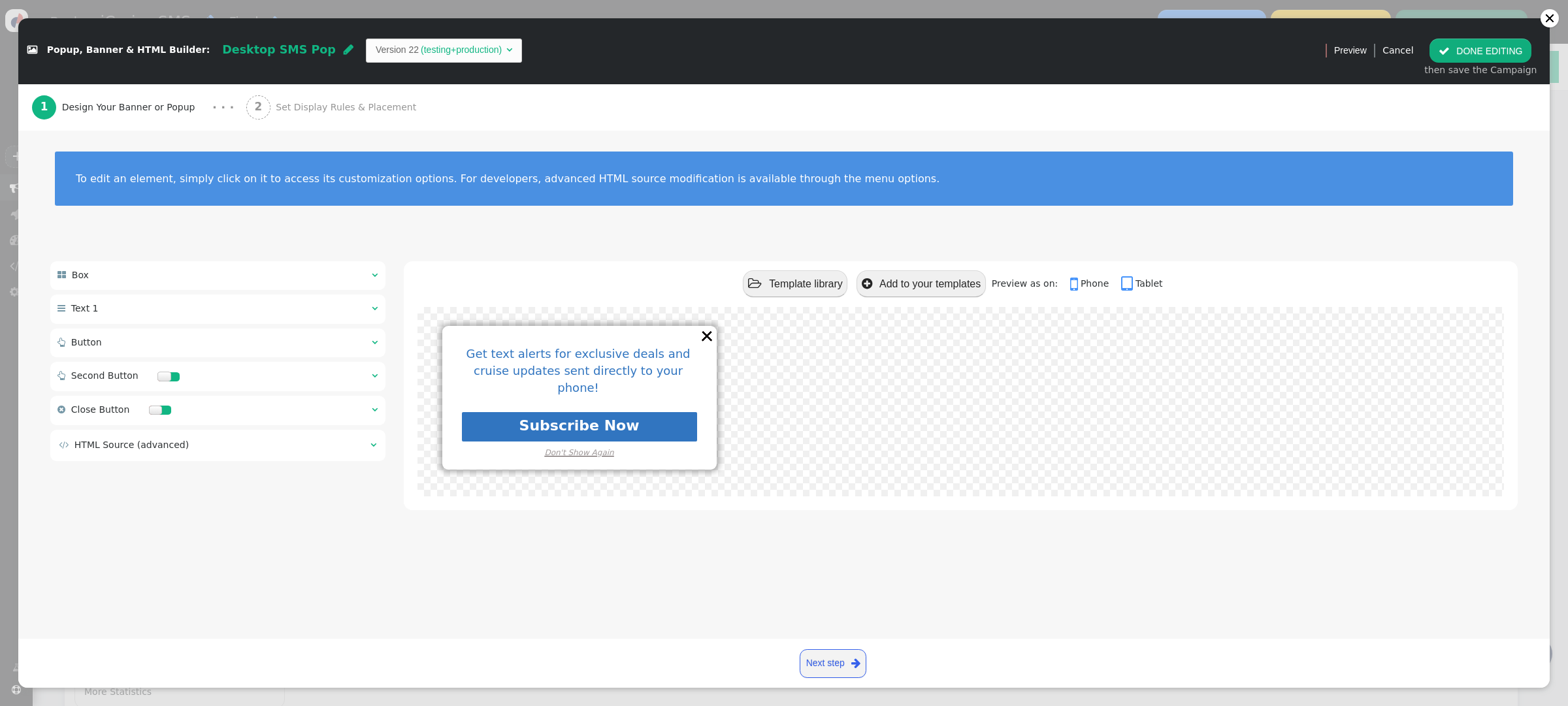
click at [374, 447] on span "" at bounding box center [373, 445] width 6 height 9
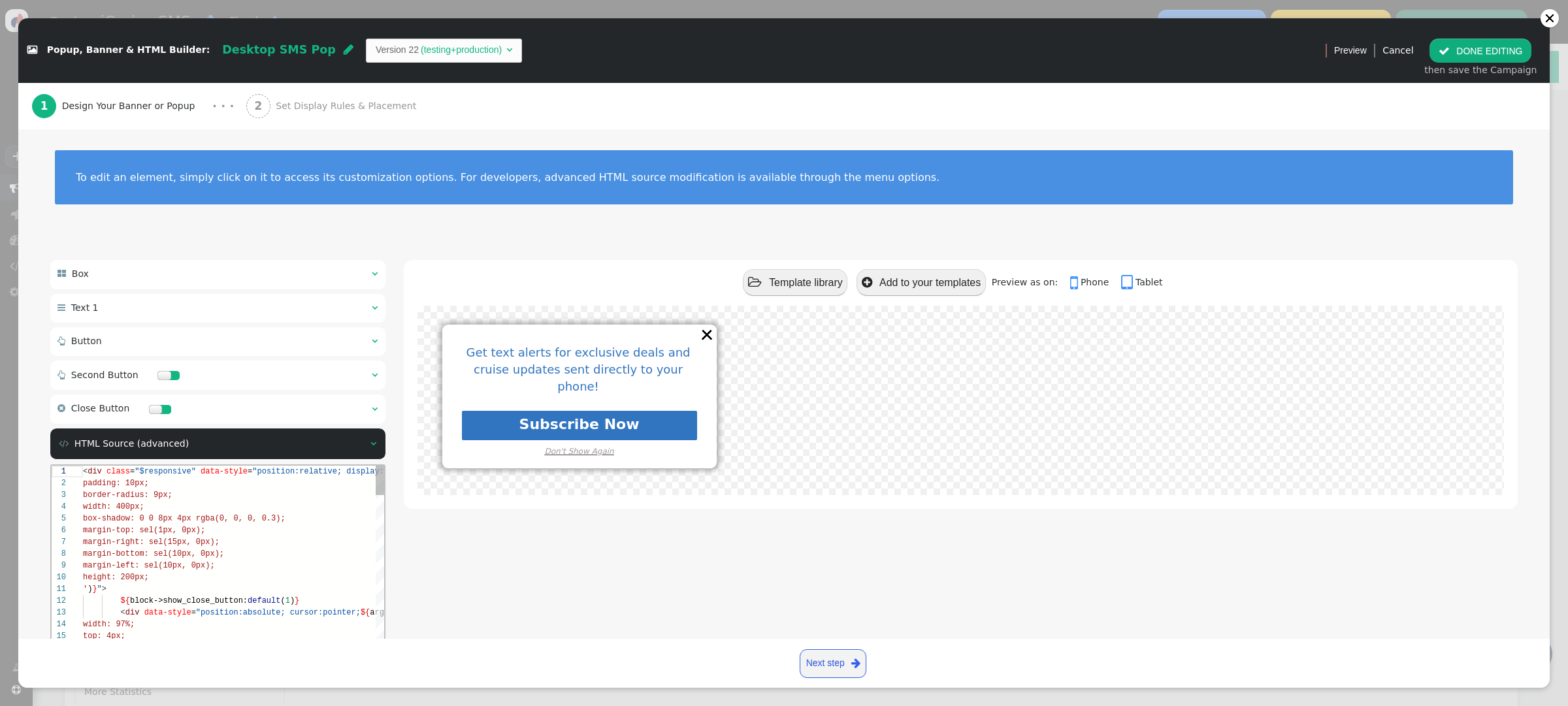
scroll to position [133, 0]
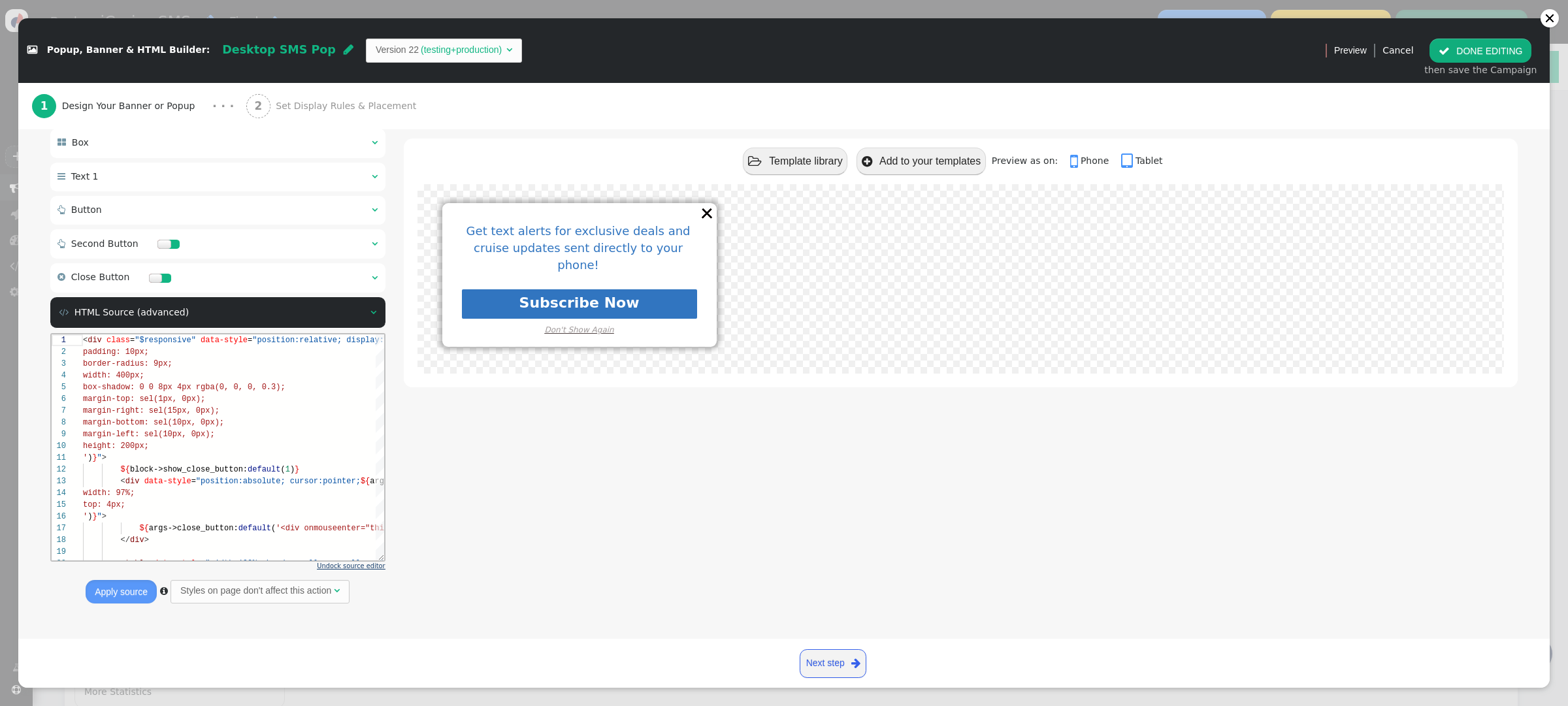
click at [369, 564] on span "Undock source editor" at bounding box center [351, 566] width 68 height 7
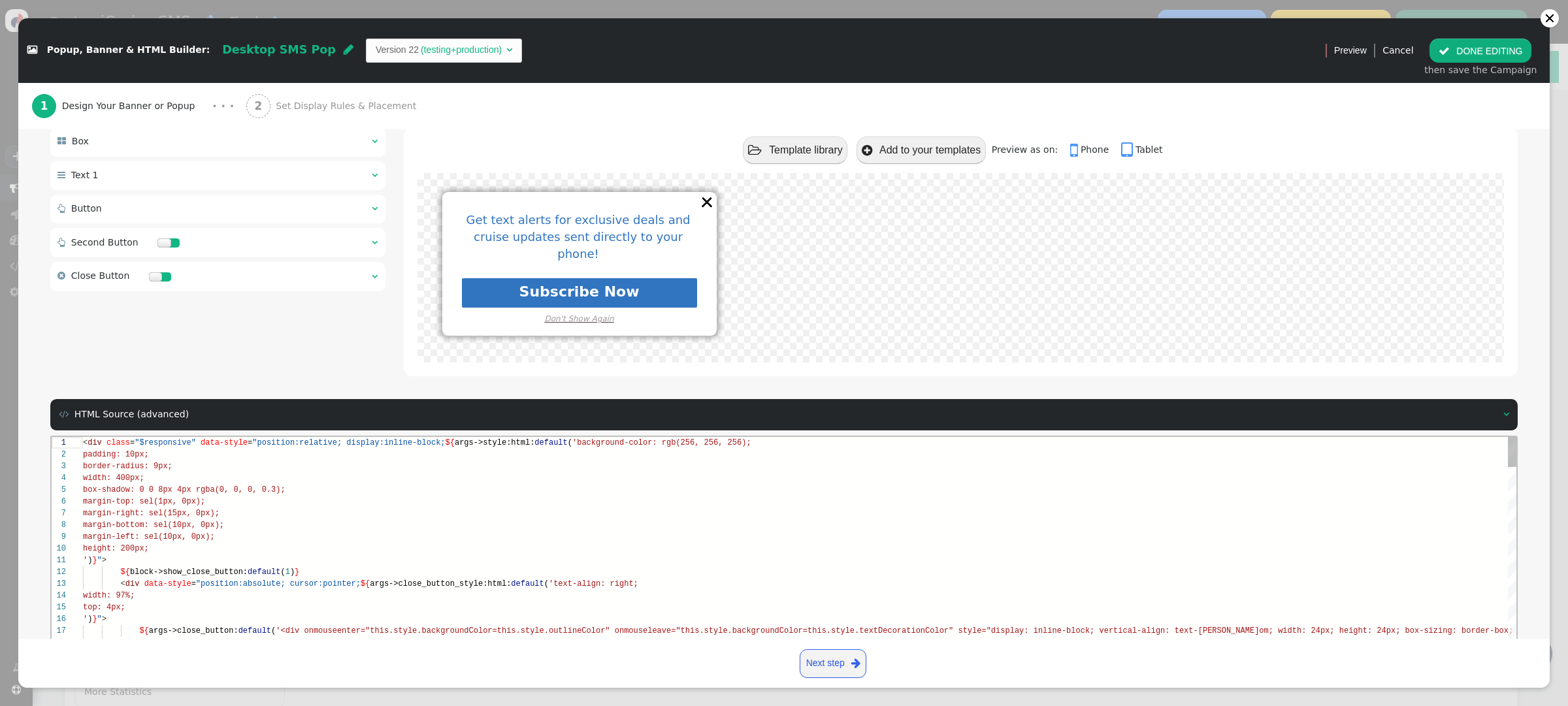
scroll to position [118, 0]
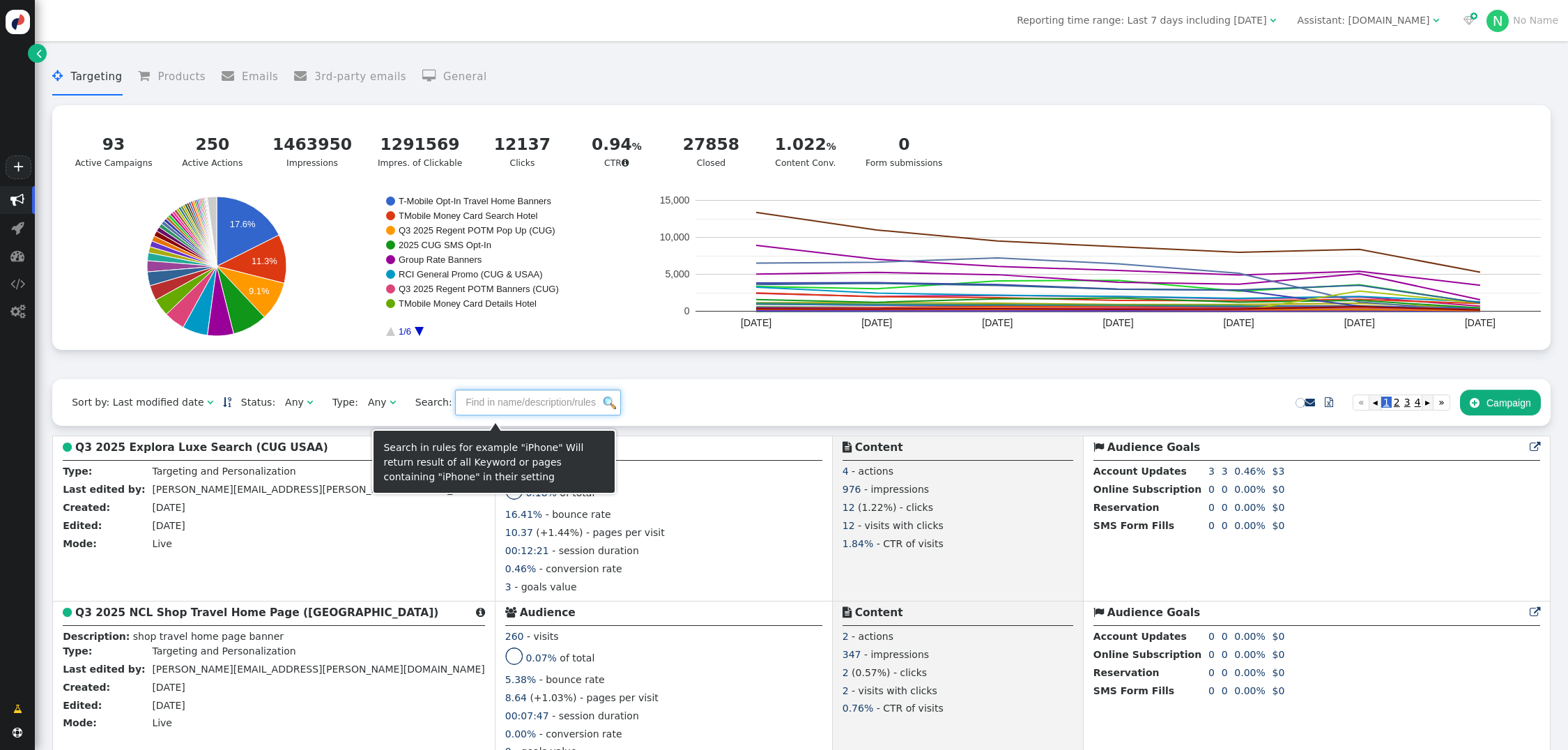
click at [471, 411] on input "text" at bounding box center [538, 402] width 166 height 25
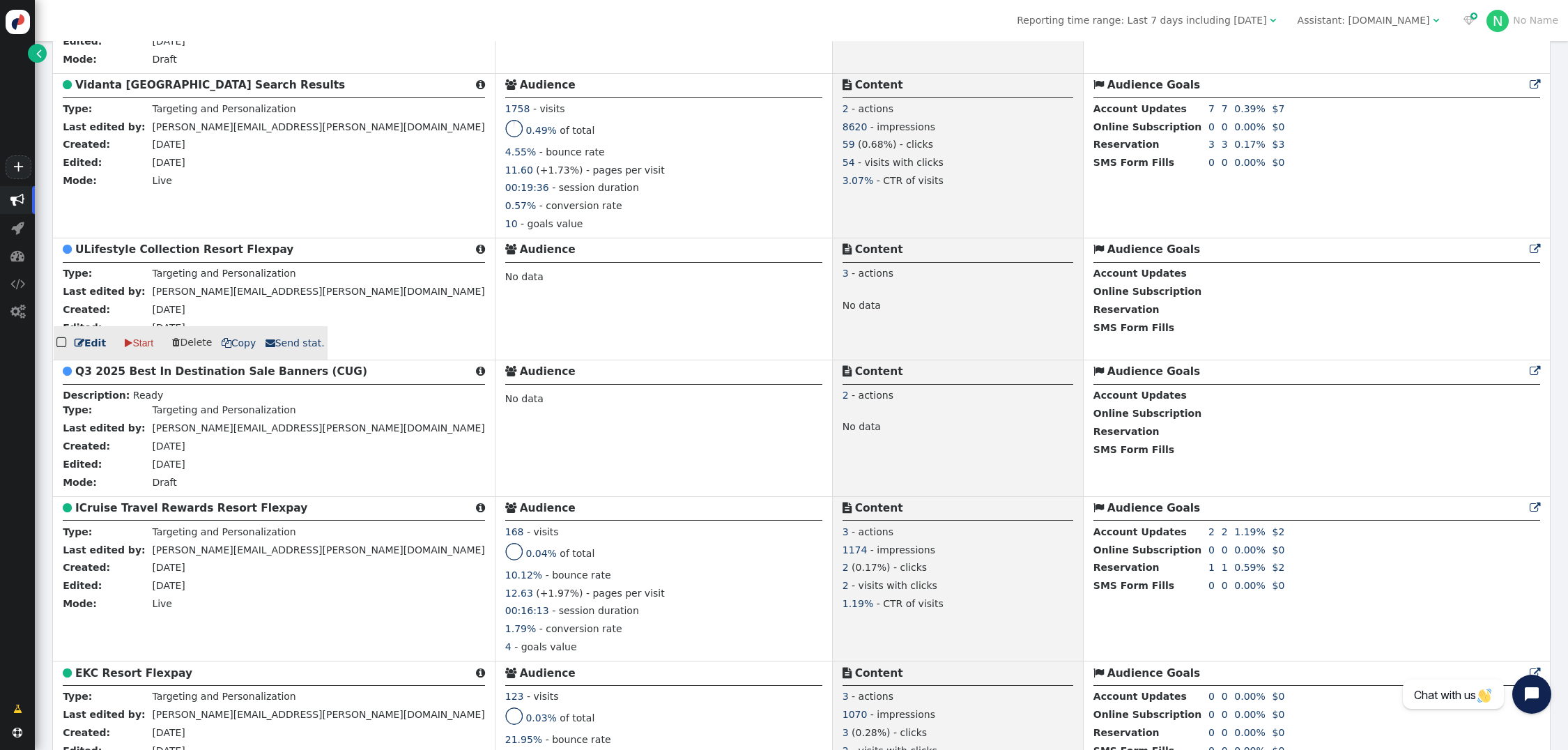
scroll to position [2850, 0]
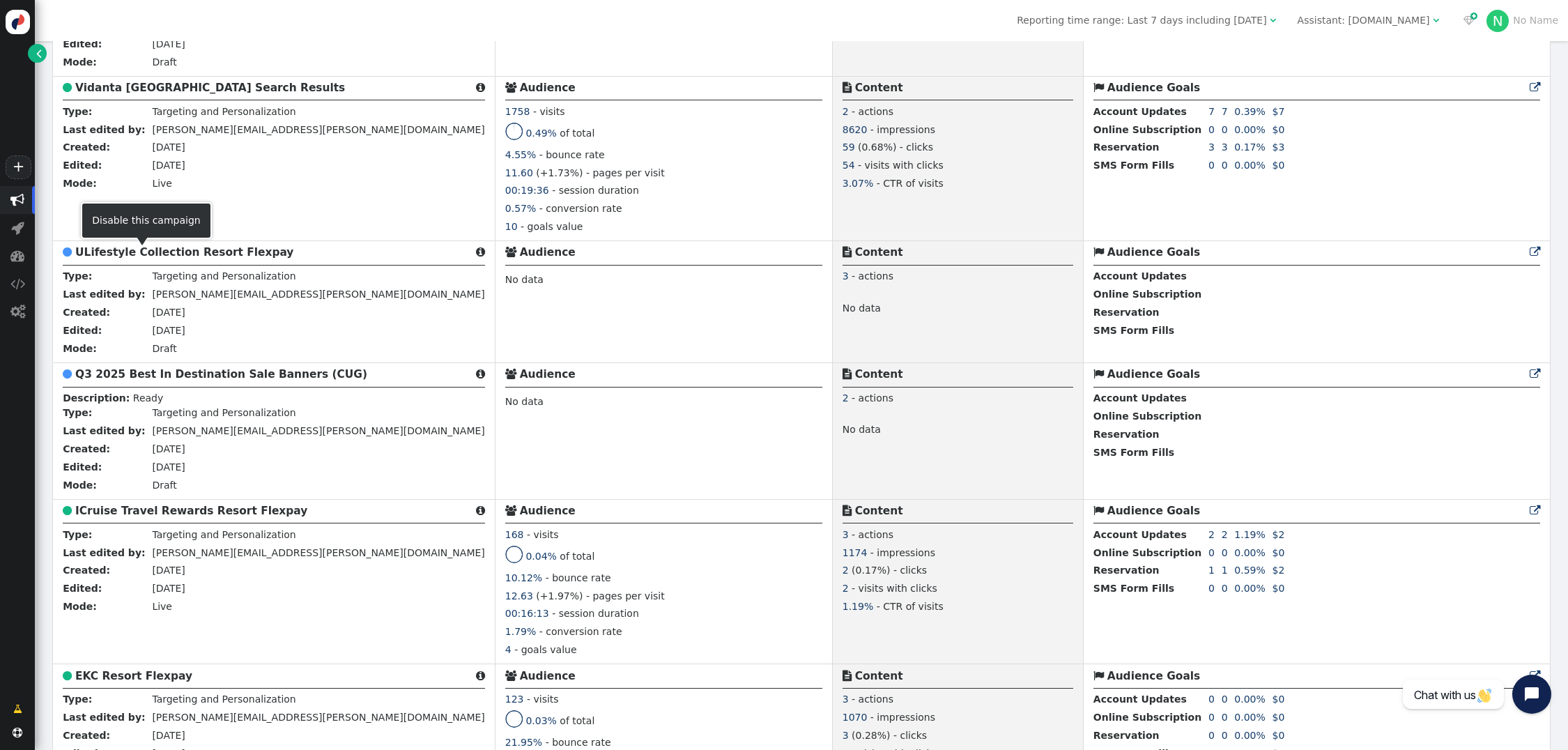
type input "resort"
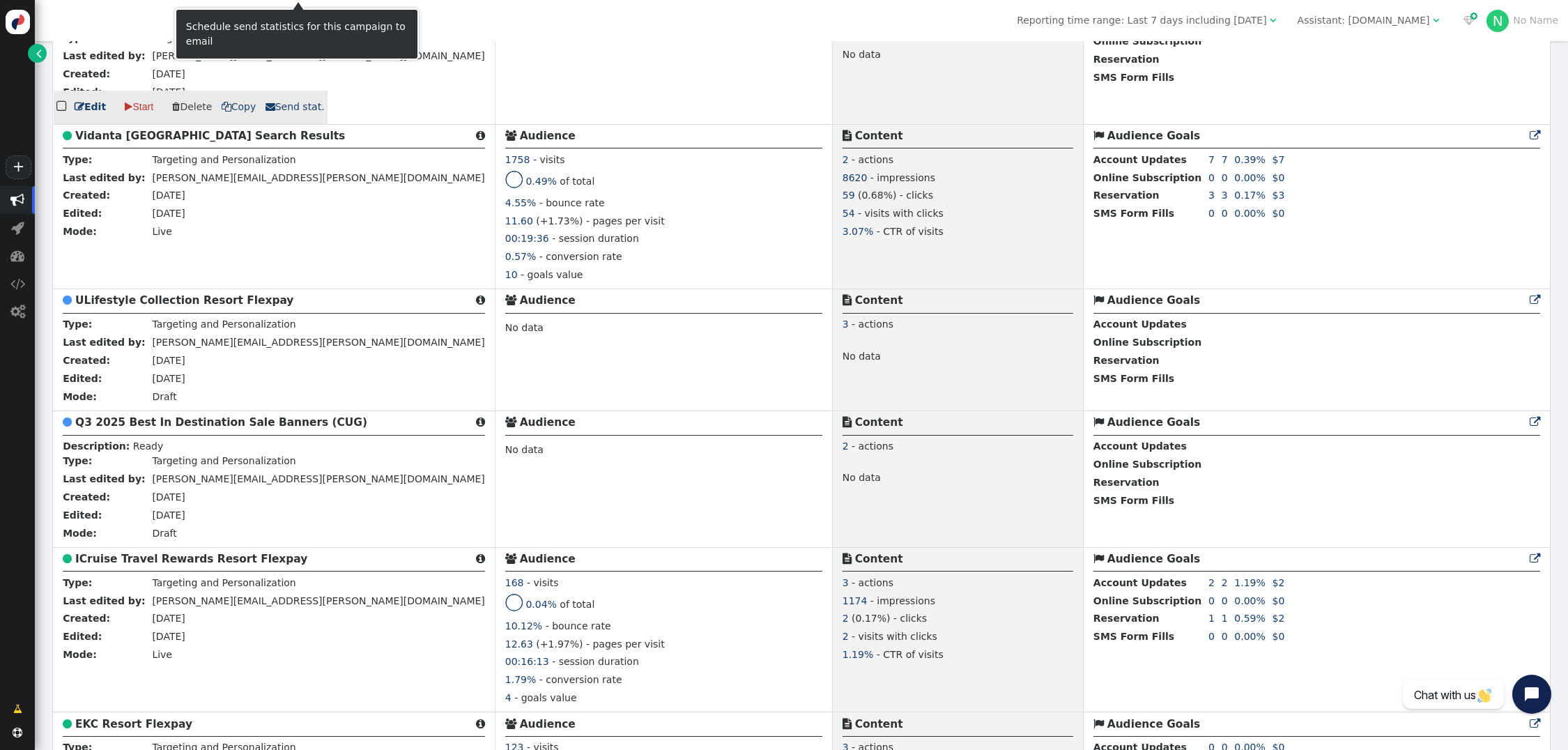
scroll to position [2884, 0]
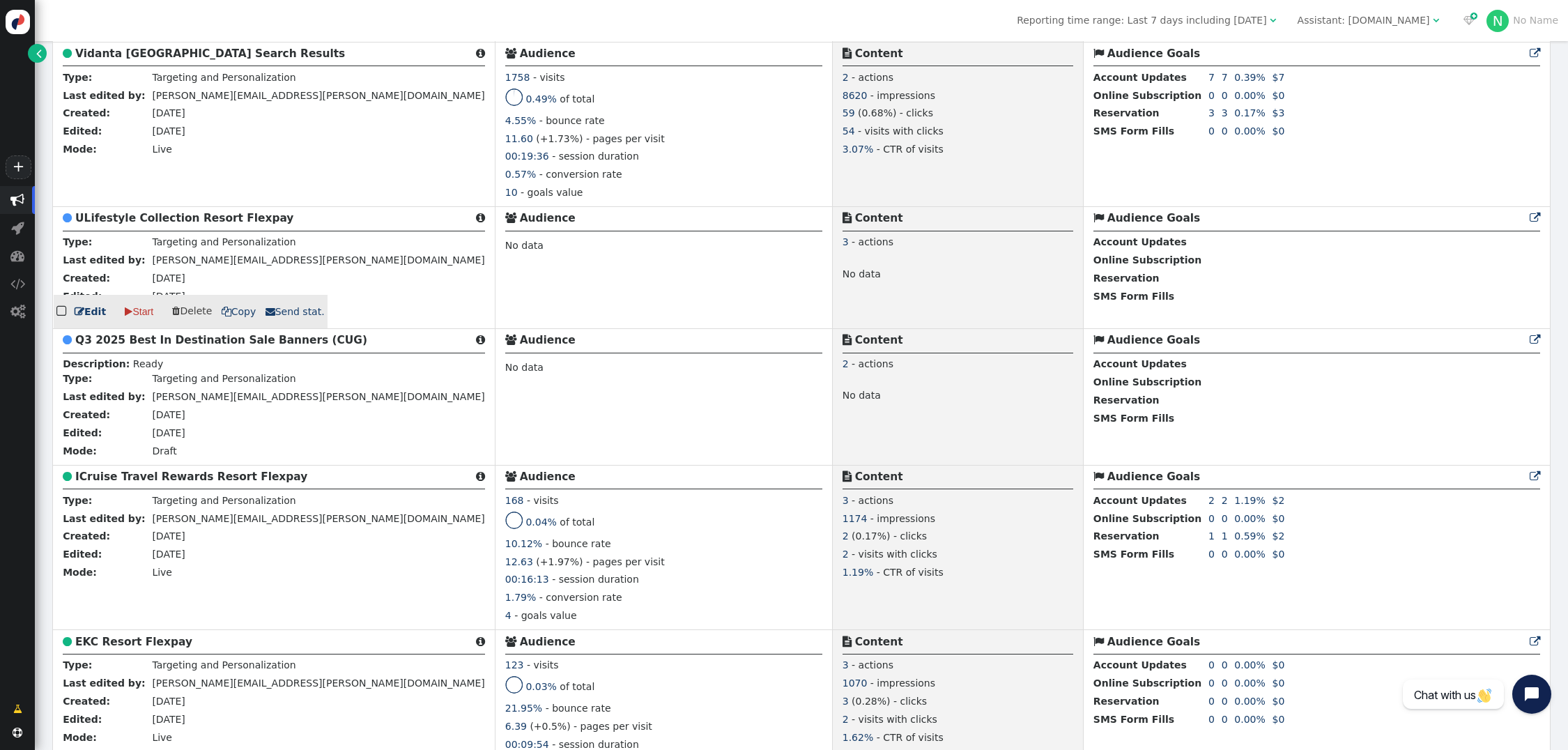
click at [175, 224] on b "ULifestyle Collection Resort Flexpay" at bounding box center [185, 218] width 218 height 12
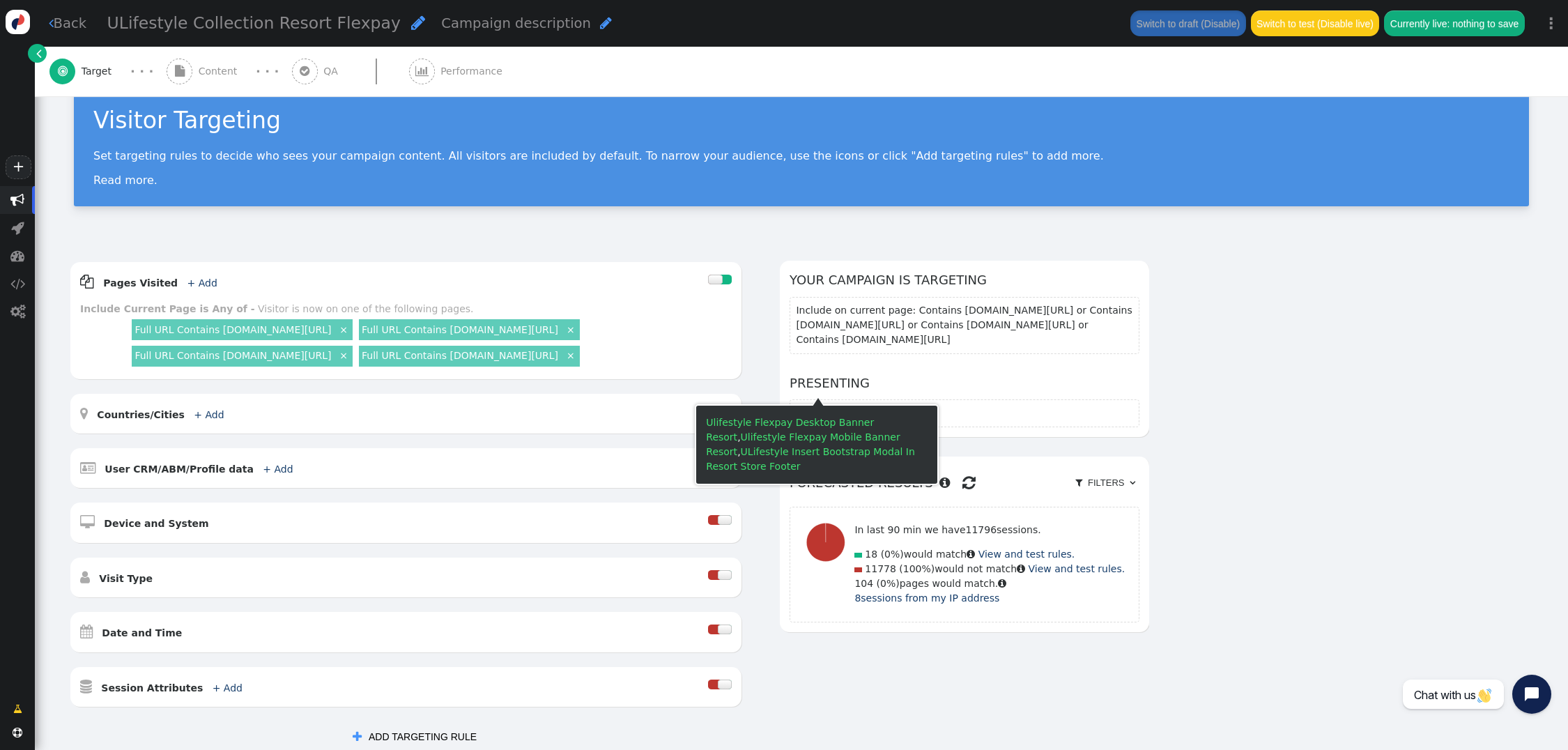
scroll to position [29, 0]
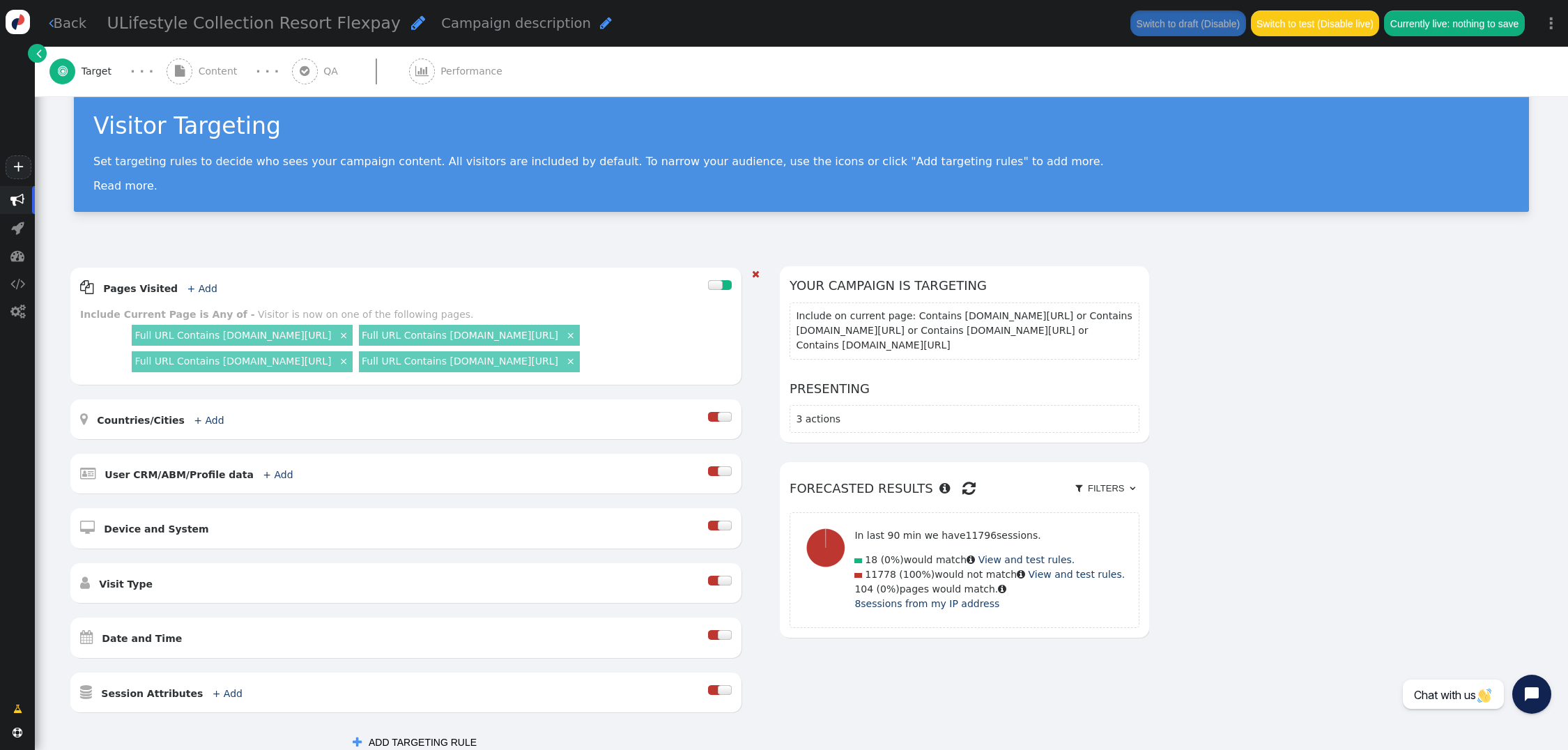
click at [225, 341] on div "Full URL Contains members.ulifestylecollection.com/weeks ×" at bounding box center [242, 335] width 221 height 20
click at [229, 337] on link "Full URL Contains members.ulifestylecollection.com/weeks" at bounding box center [233, 335] width 197 height 11
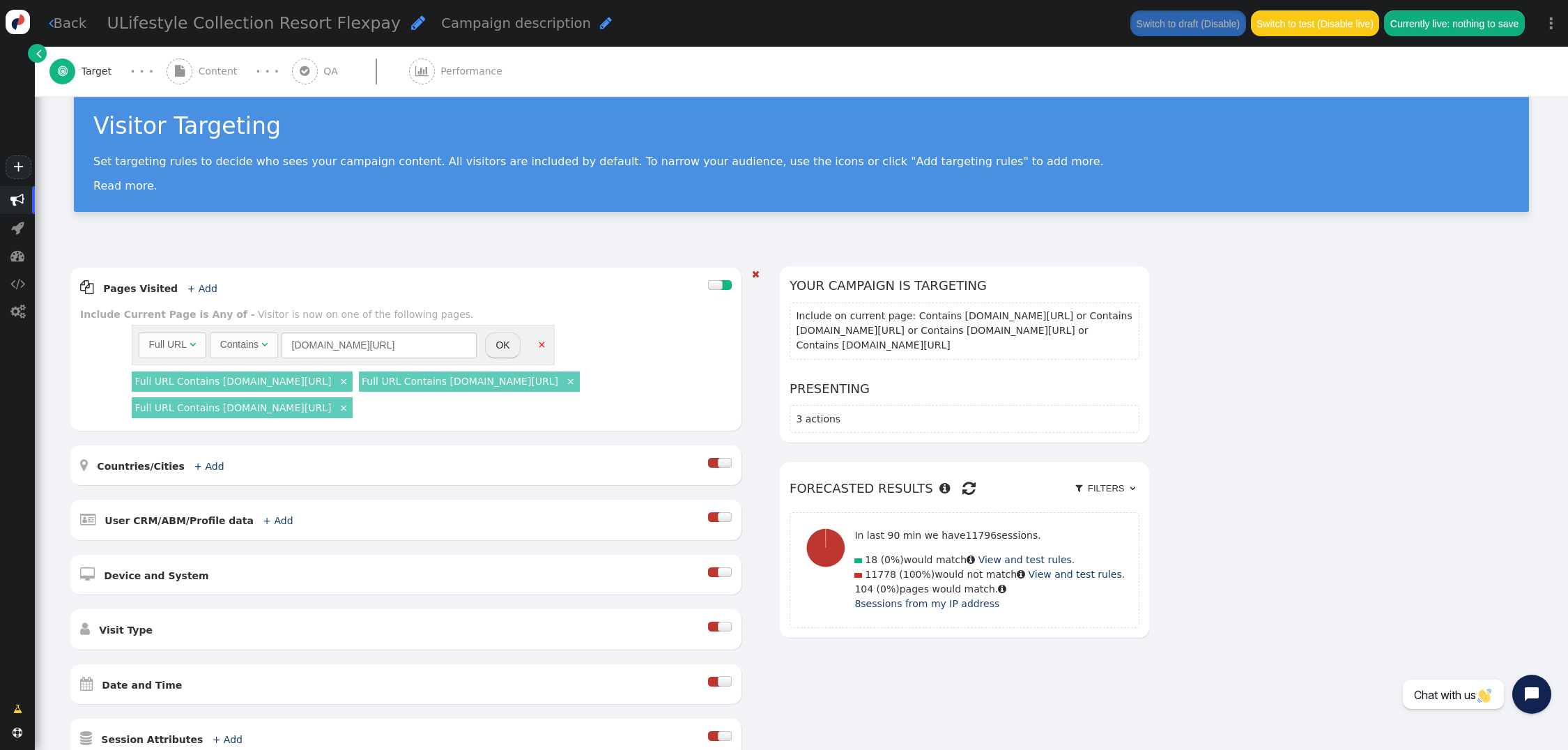
click at [246, 346] on div "Contains" at bounding box center [240, 345] width 39 height 15
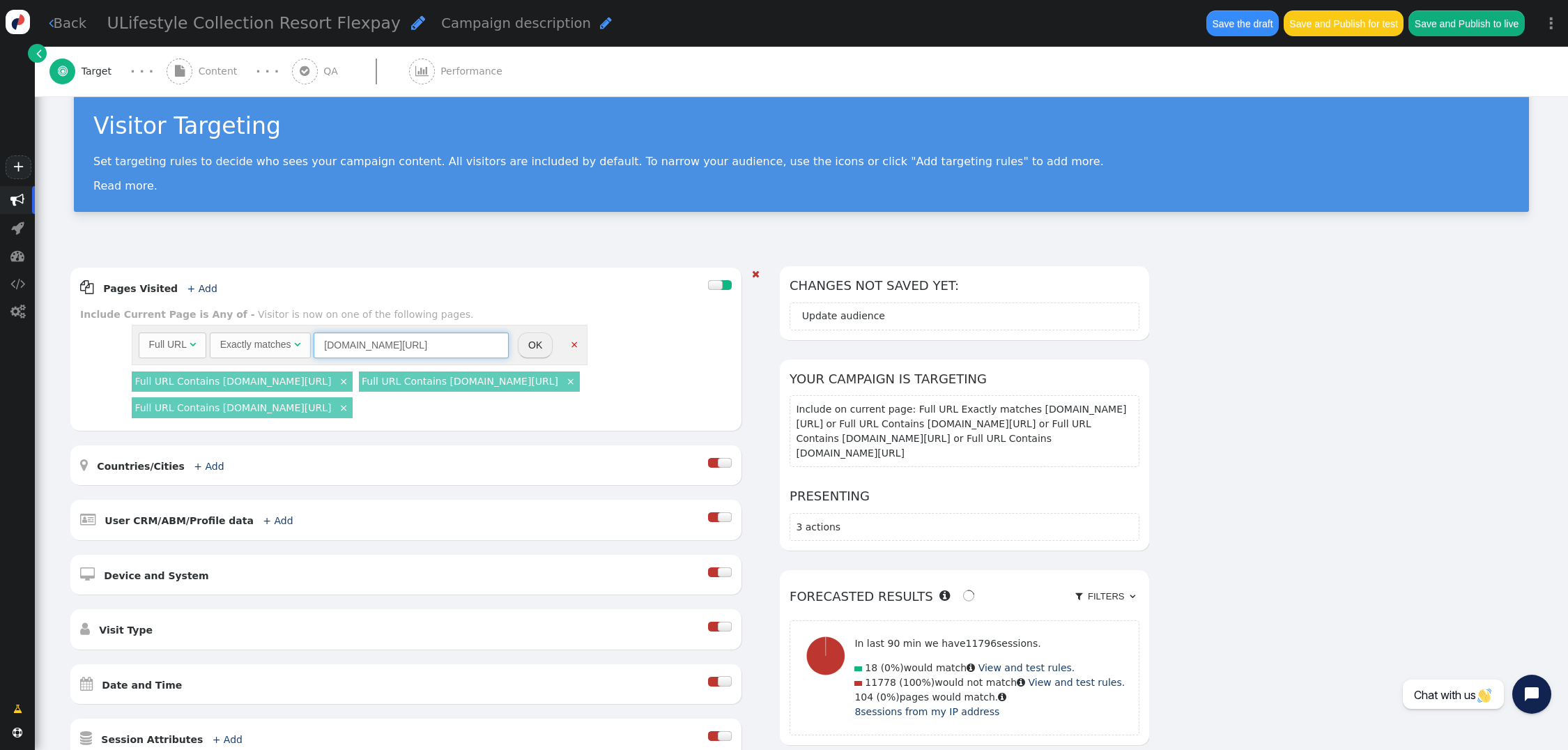
click at [451, 342] on input "members.ulifestylecollection.com/weeks" at bounding box center [411, 345] width 195 height 25
paste input "https://members.ulifestylecollection.com/weeks/"
type input "https://members.ulifestylecollection.com/weeks/"
click at [532, 346] on button "OK" at bounding box center [535, 345] width 35 height 25
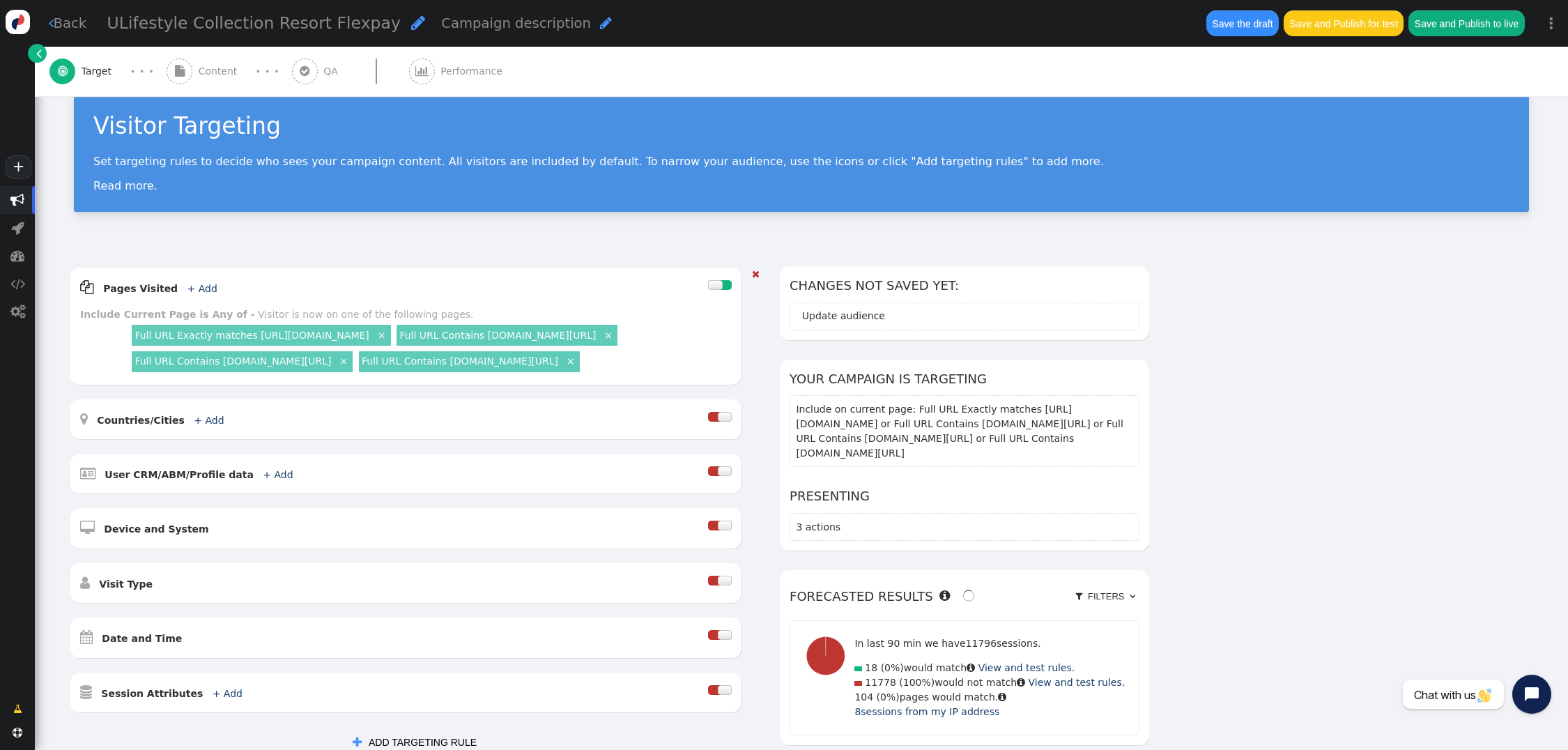
scroll to position [26, 0]
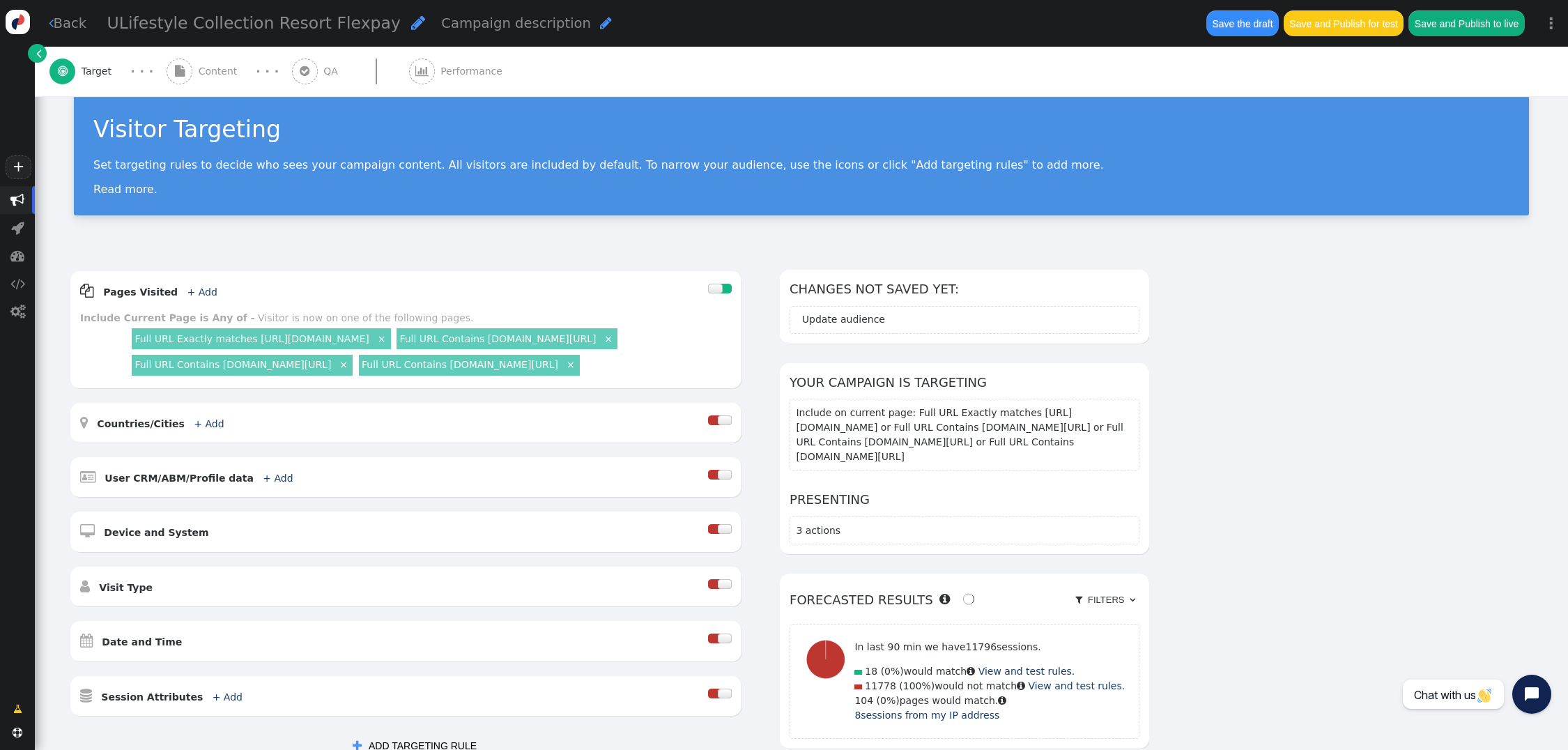
click at [366, 338] on link "Full URL Exactly matches [URL][DOMAIN_NAME]" at bounding box center [251, 339] width 234 height 11
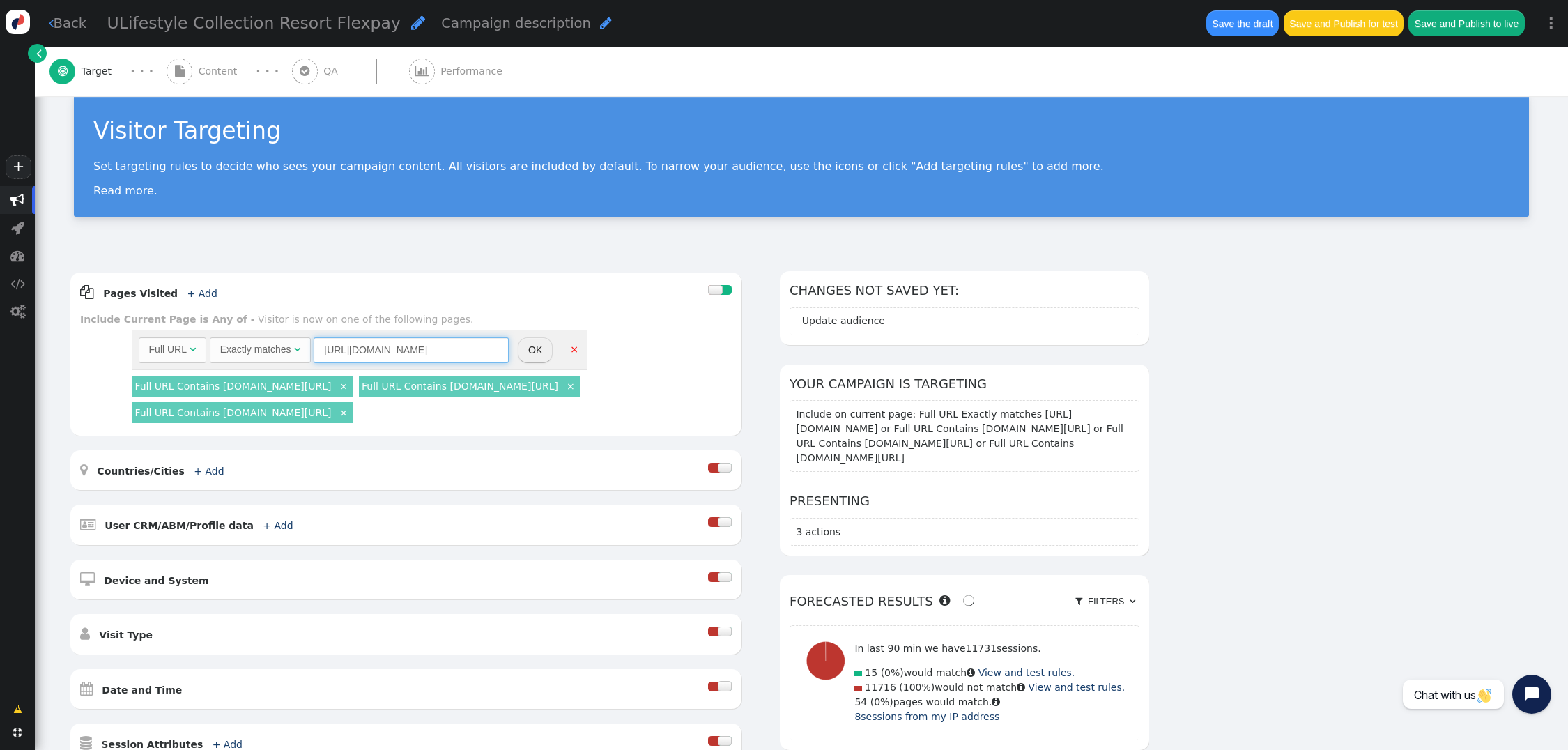
click at [479, 350] on input "https://members.ulifestylecollection.com/weeks/" at bounding box center [411, 350] width 195 height 25
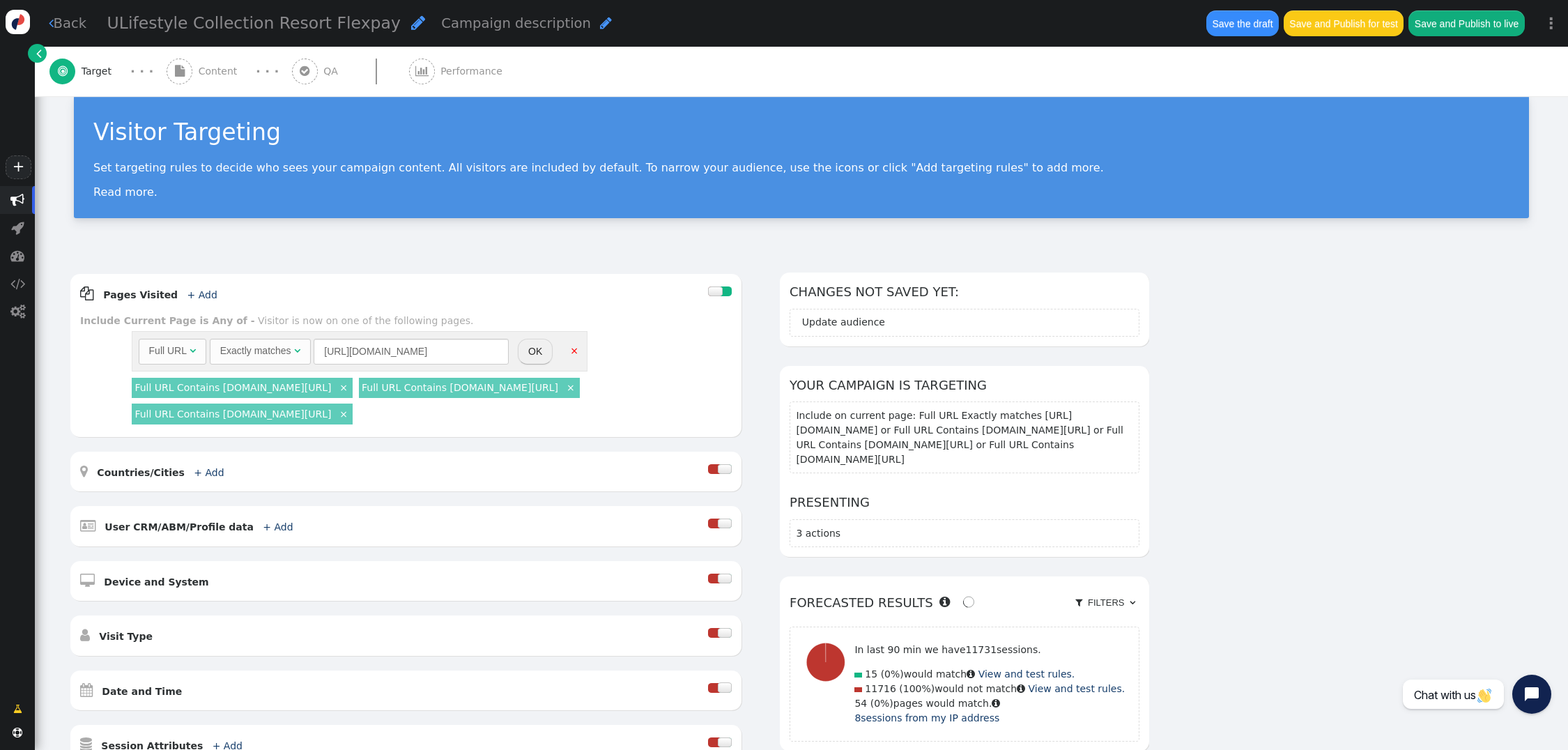
click at [541, 348] on button "OK" at bounding box center [535, 351] width 35 height 25
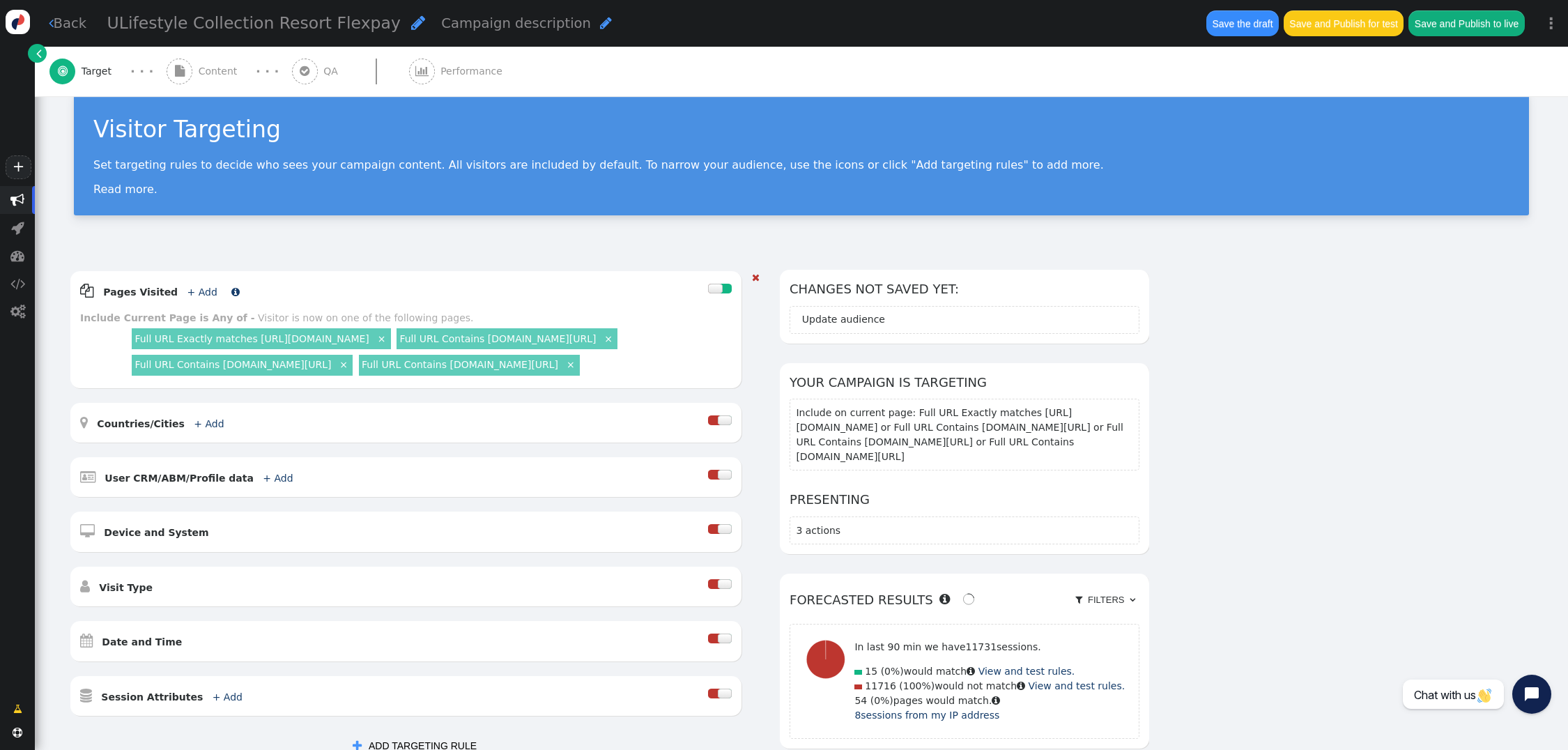
click at [192, 292] on link "+ Add" at bounding box center [202, 292] width 30 height 11
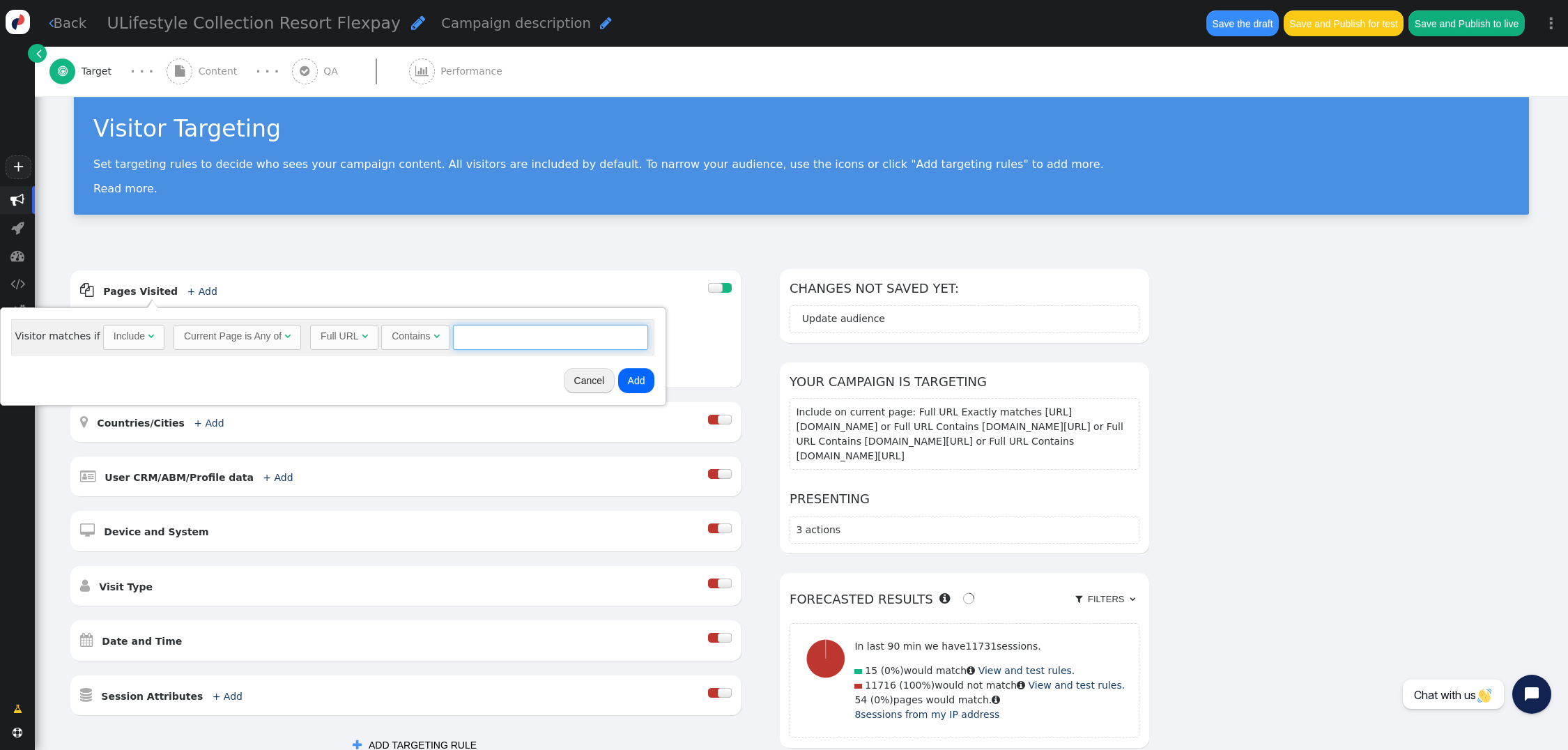
click at [500, 325] on input "text" at bounding box center [550, 338] width 195 height 25
paste input "https://members.ulifestylecollection.com/weeks/"
click at [414, 338] on div "Contains" at bounding box center [411, 336] width 39 height 15
type input "https://members.ulifestylecollection.com/weeks"
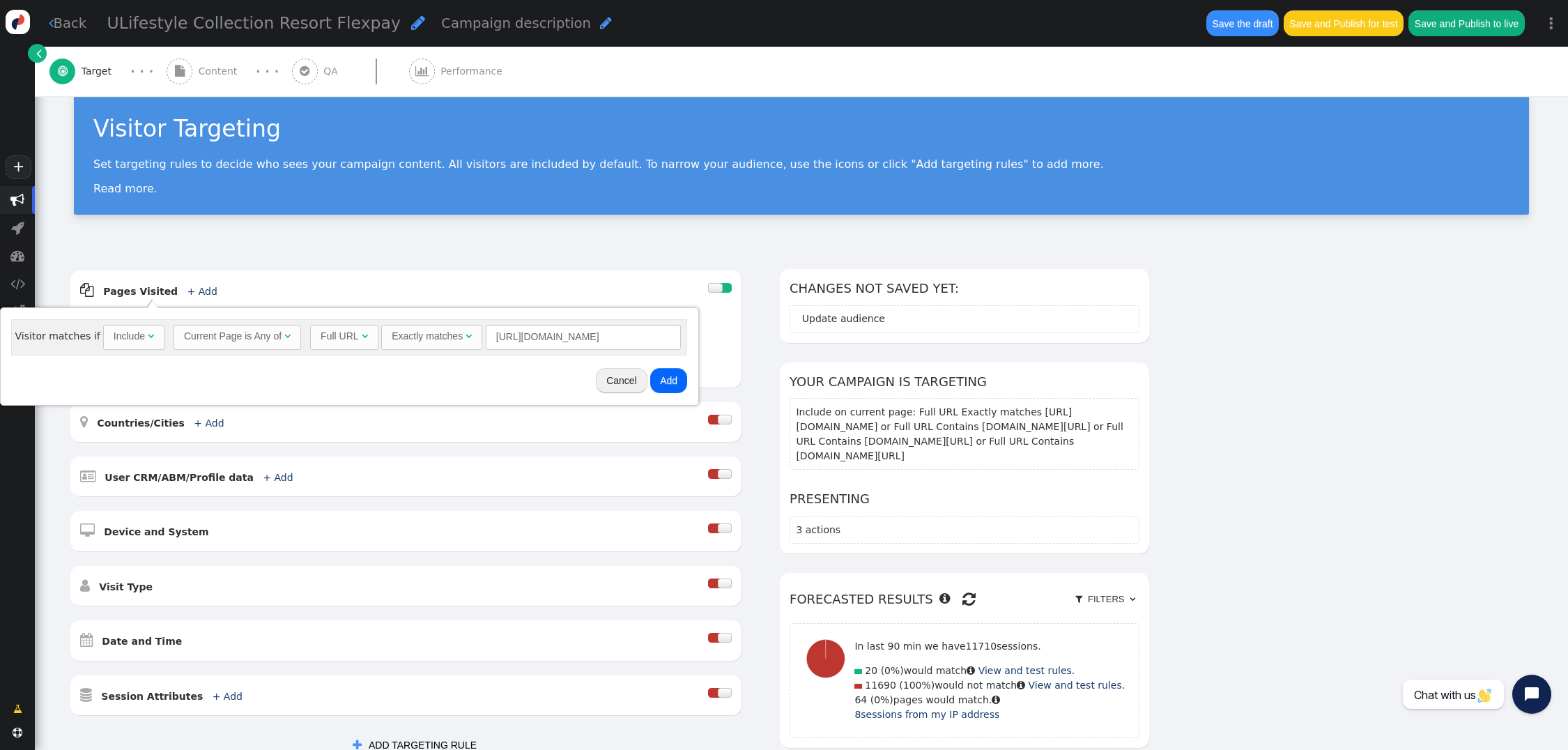
click at [676, 381] on button "Add" at bounding box center [669, 381] width 37 height 25
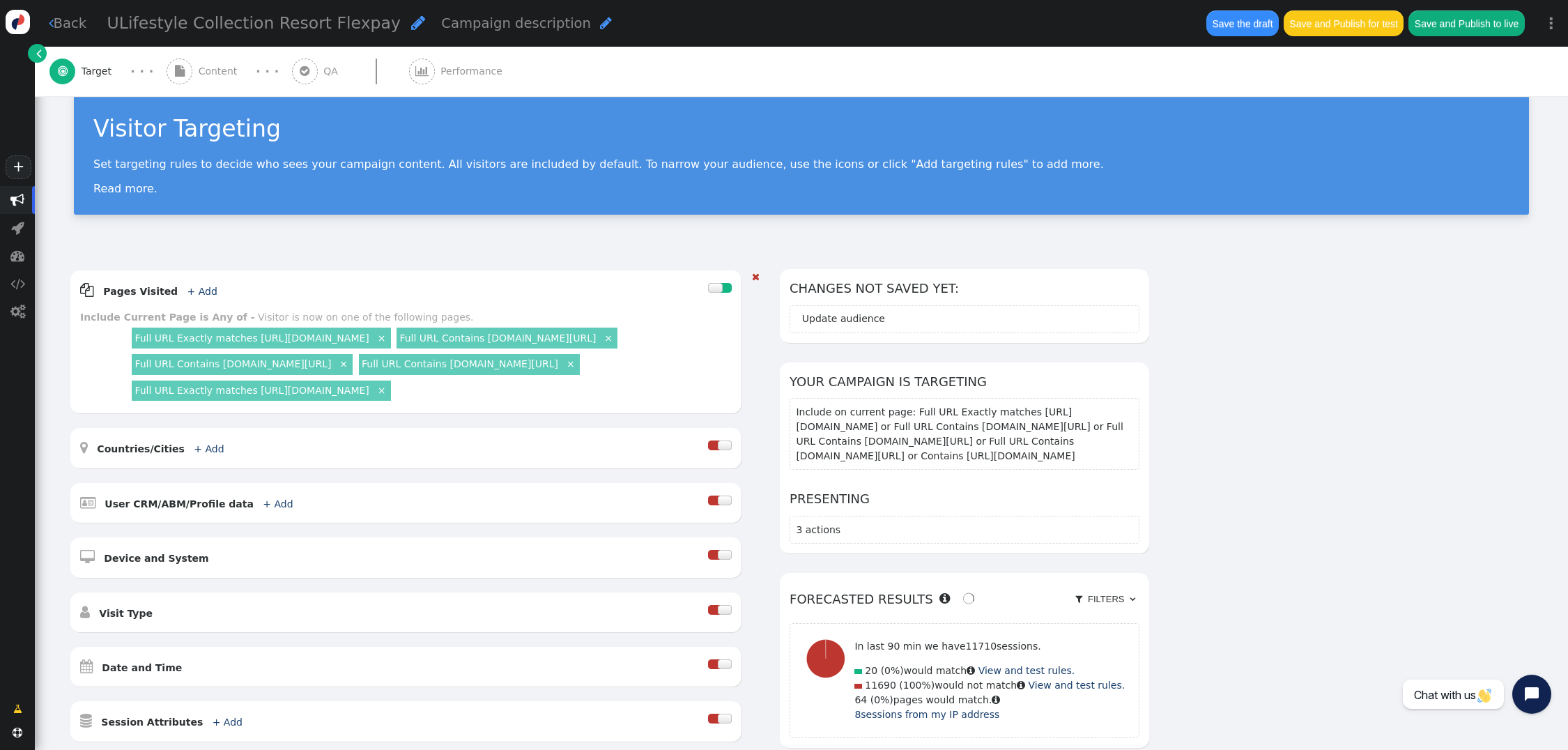
click at [602, 344] on link "×" at bounding box center [608, 338] width 12 height 12
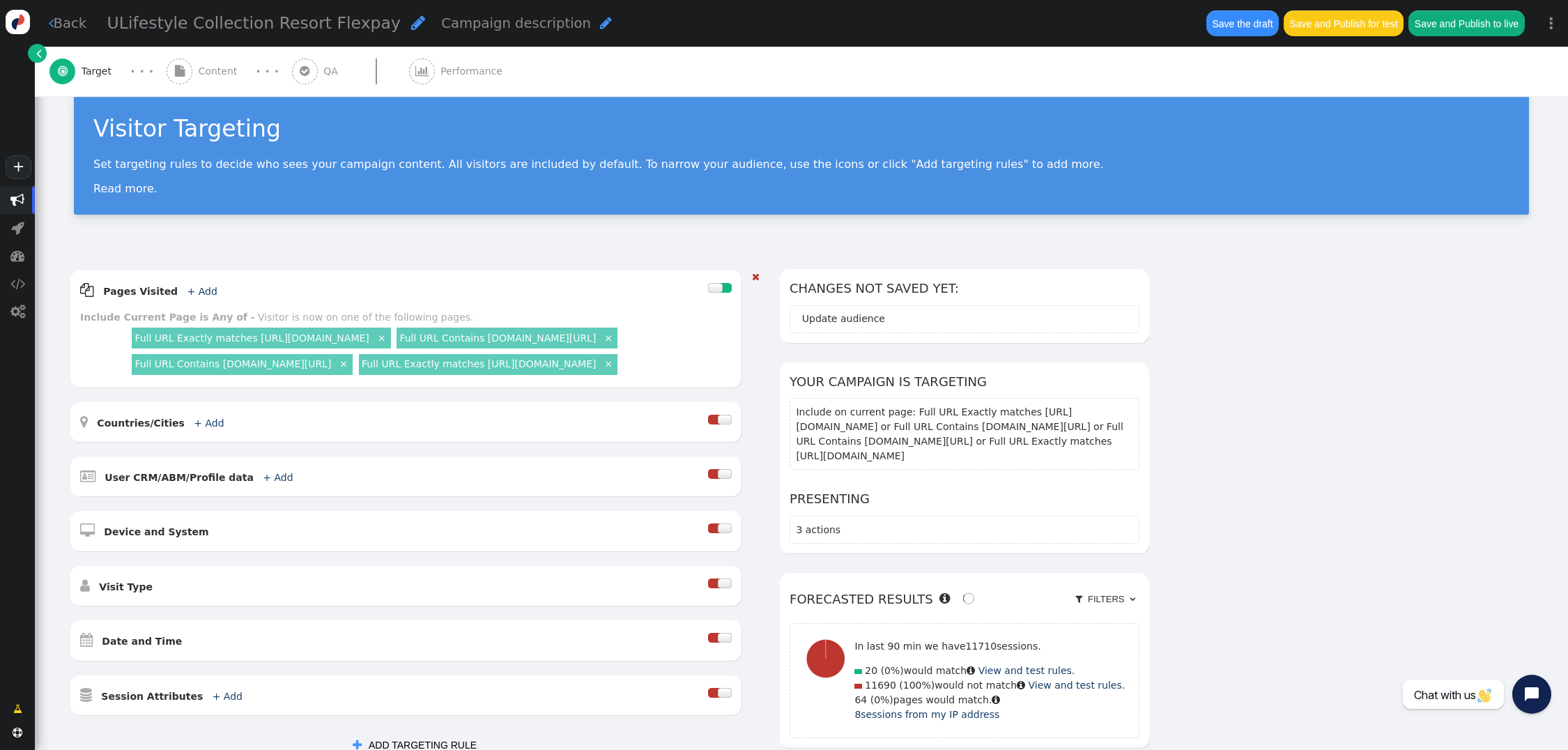
click at [602, 344] on link "×" at bounding box center [608, 338] width 12 height 12
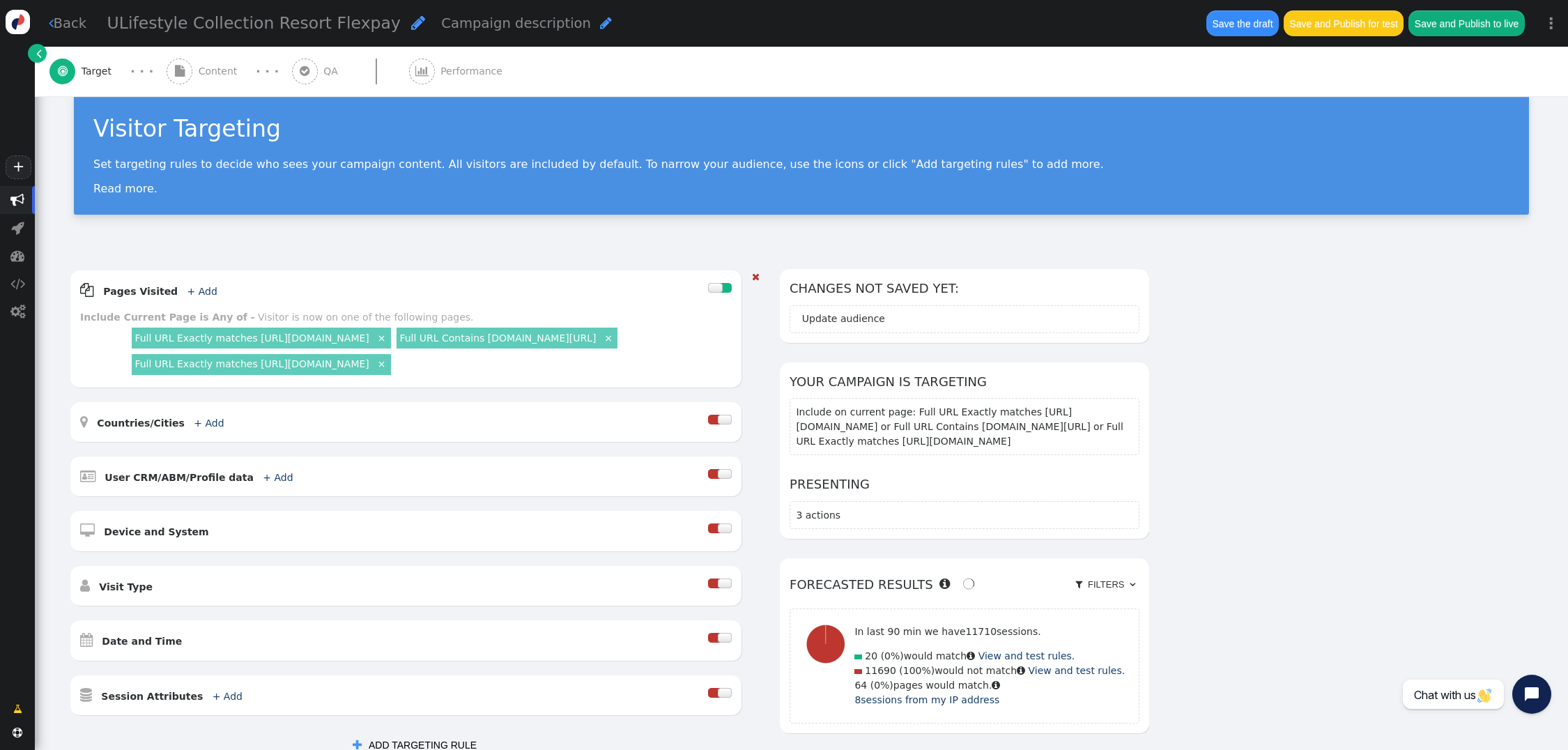
click at [493, 352] on div "Full URL Contains members.ulifestylecollection.com/reservations/Purchase ×" at bounding box center [507, 339] width 228 height 26
click at [602, 344] on link "×" at bounding box center [608, 338] width 12 height 12
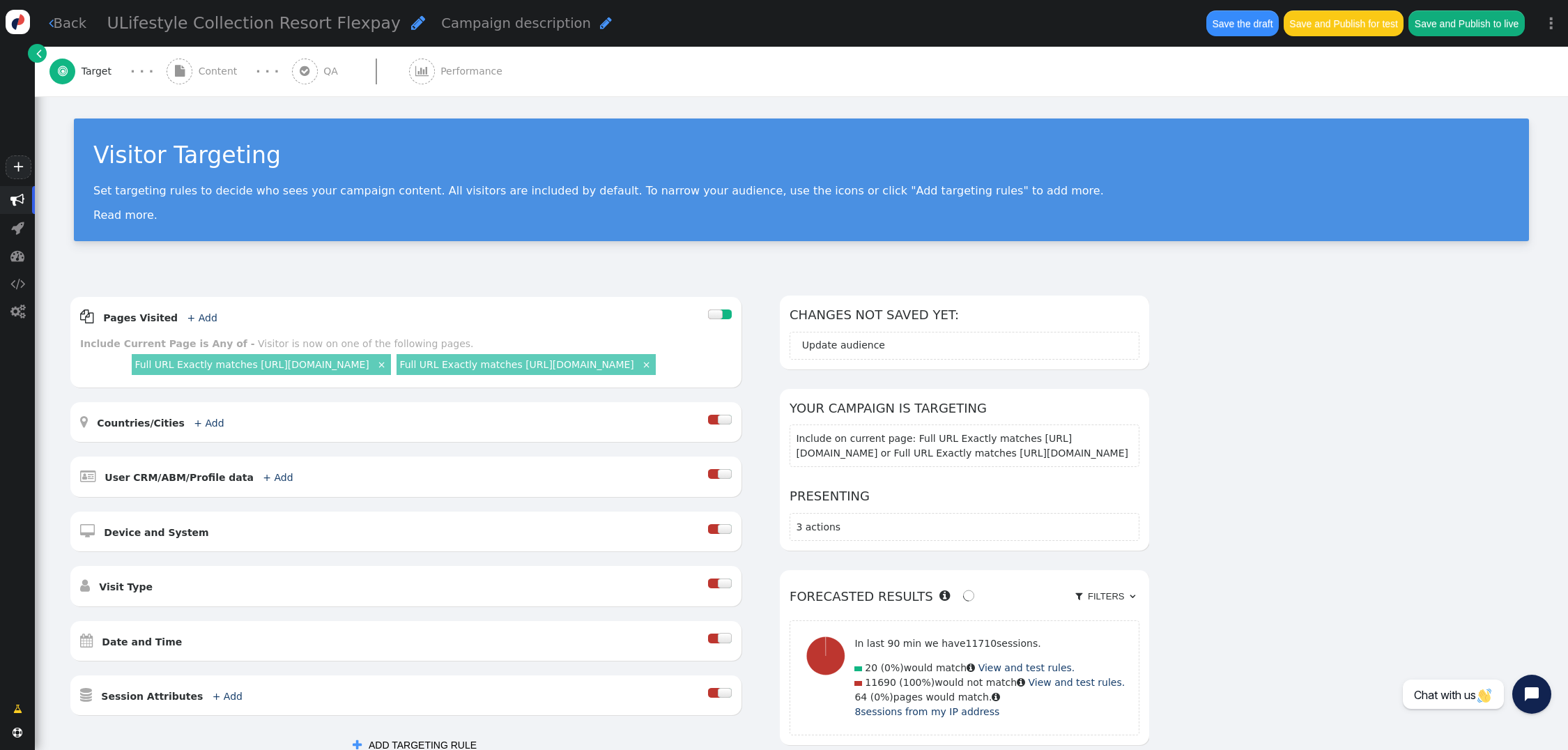
click at [196, 71] on div " Content" at bounding box center [205, 71] width 76 height 49
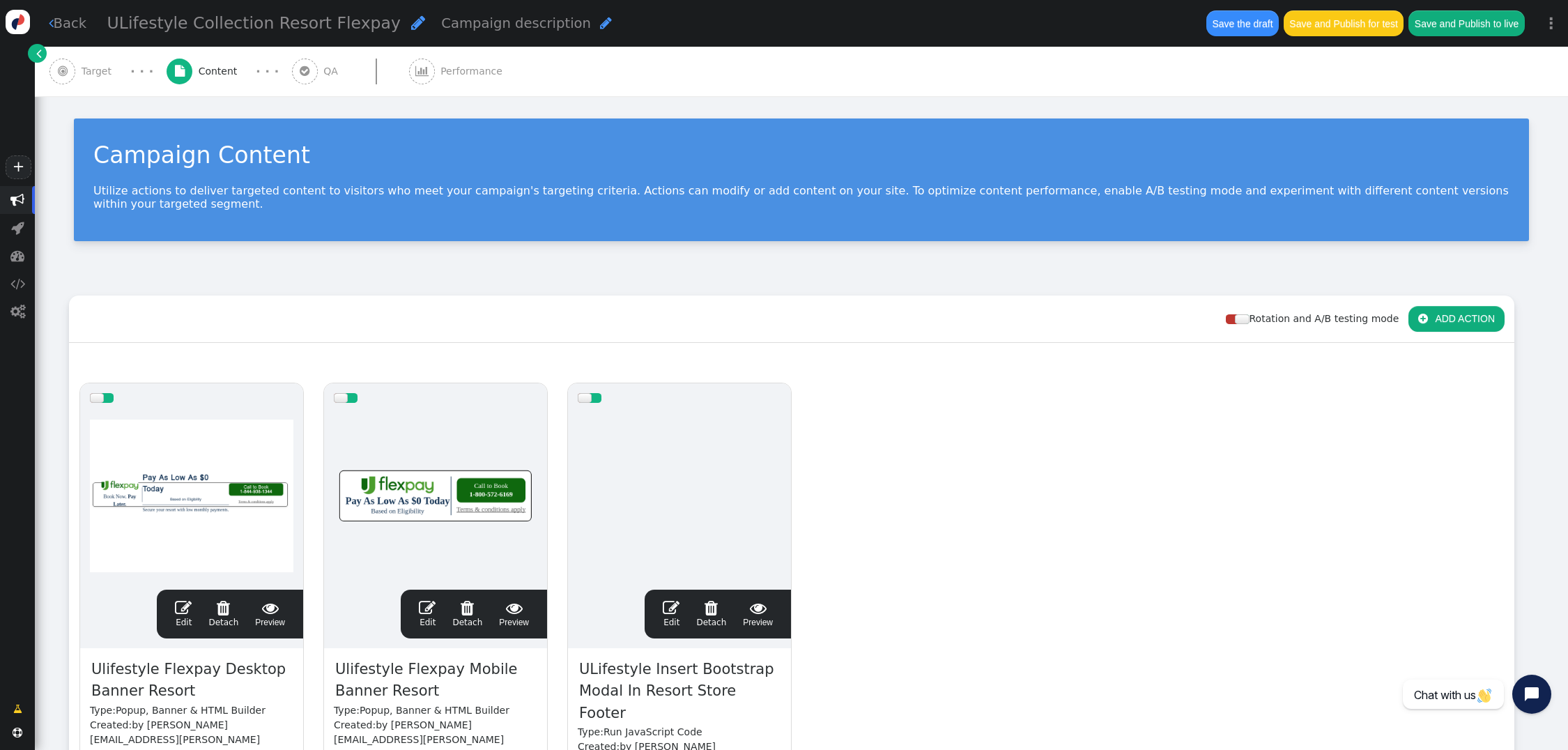
scroll to position [200, 0]
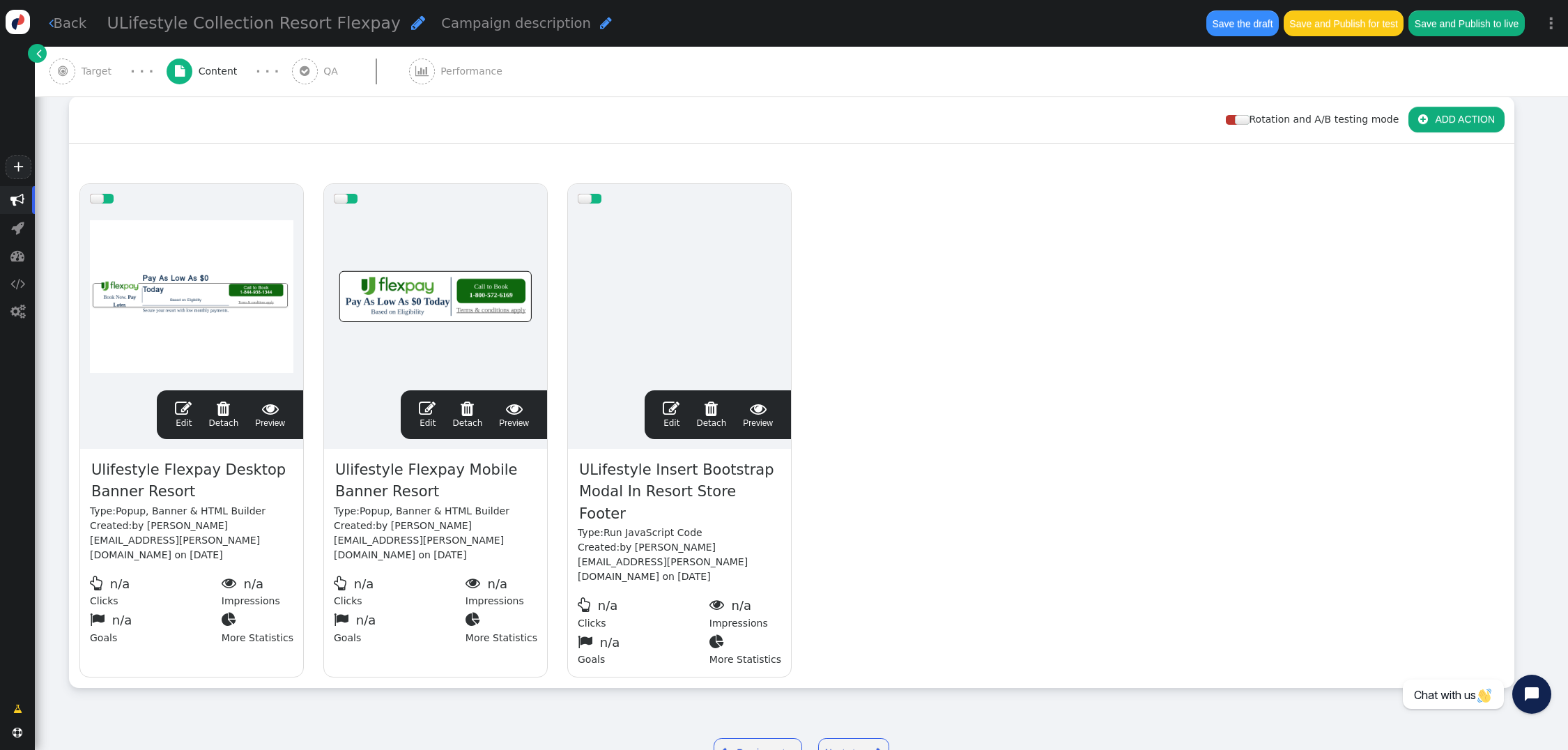
click at [1383, 27] on button "Save and Publish for test" at bounding box center [1344, 23] width 120 height 25
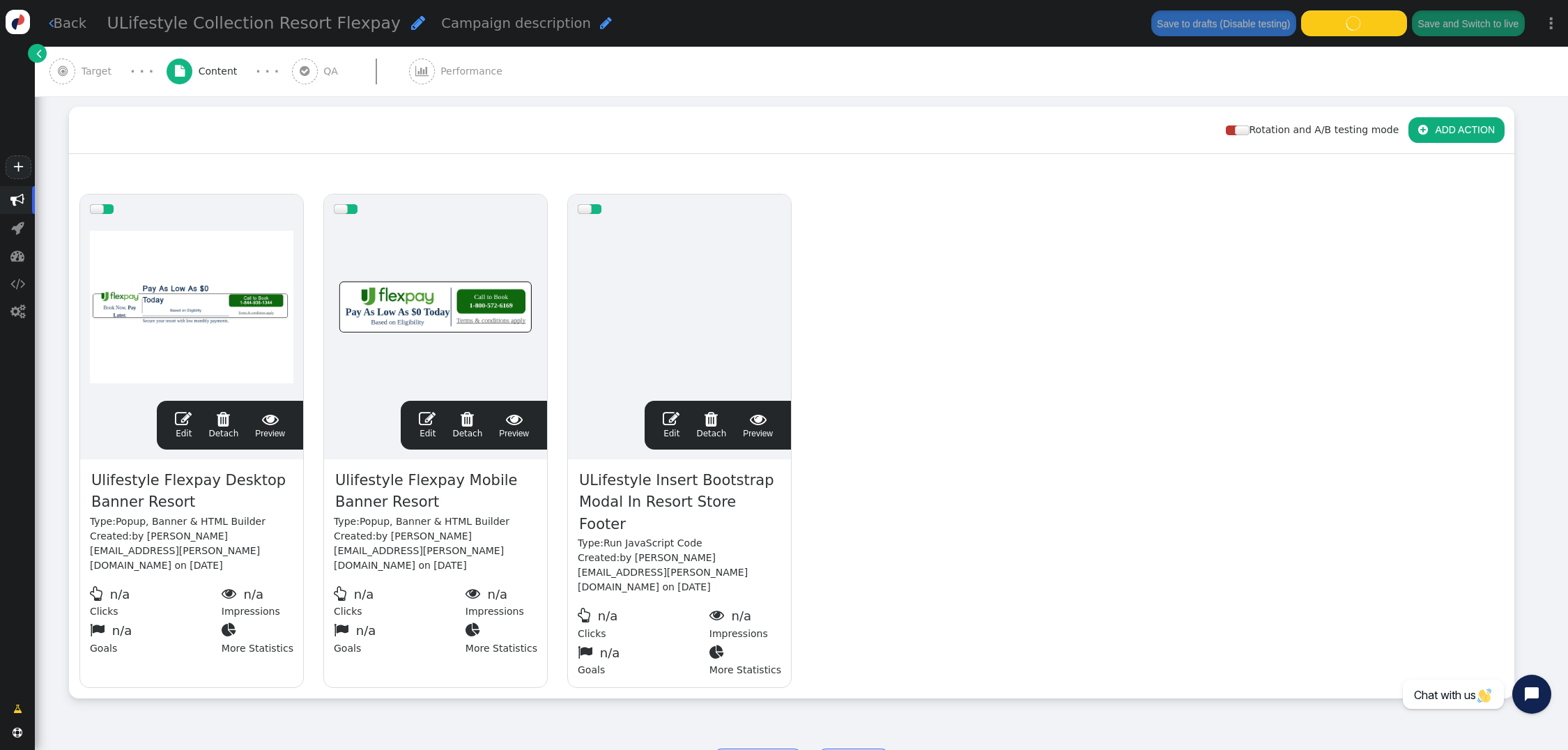
click at [181, 411] on span "" at bounding box center [183, 419] width 17 height 17
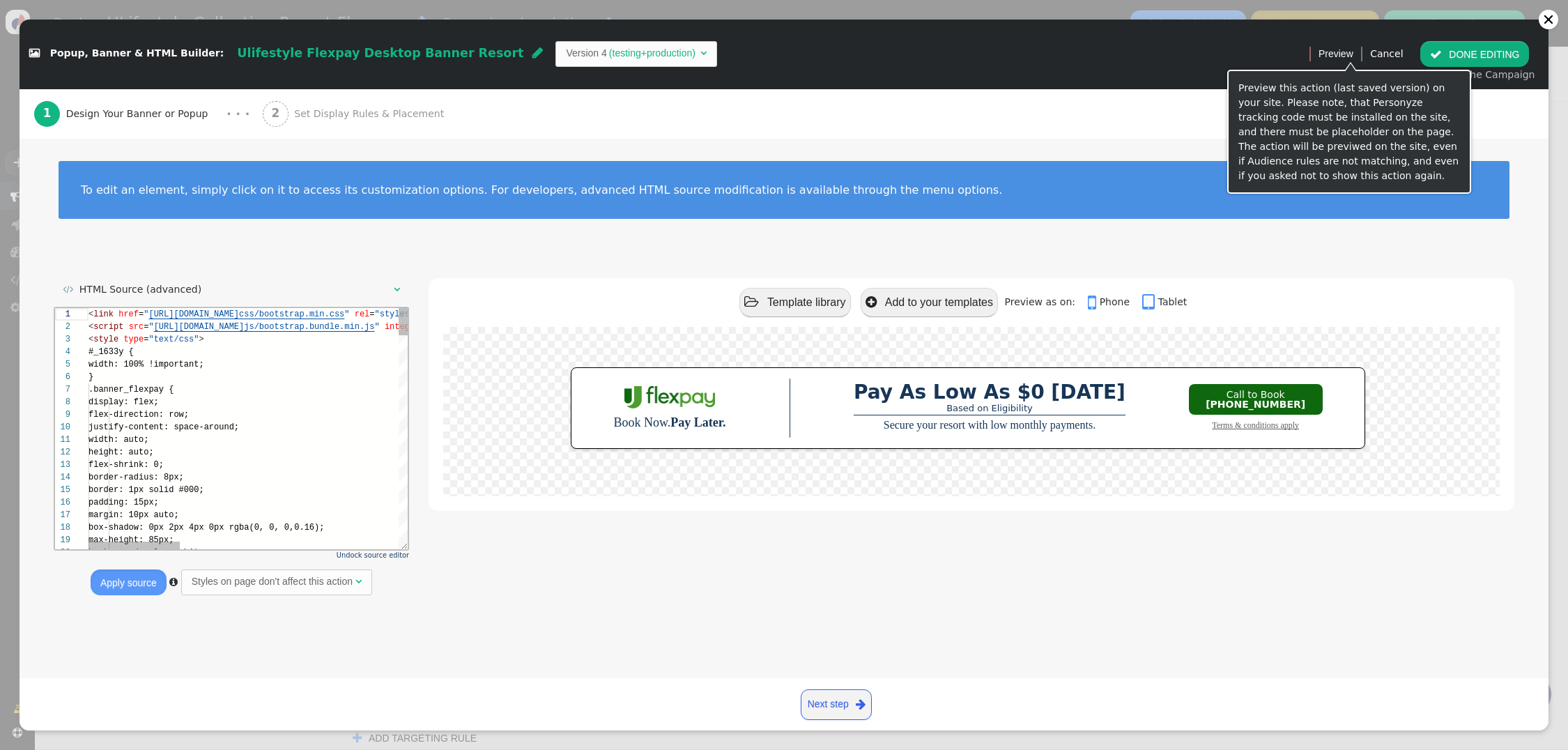
scroll to position [75, 0]
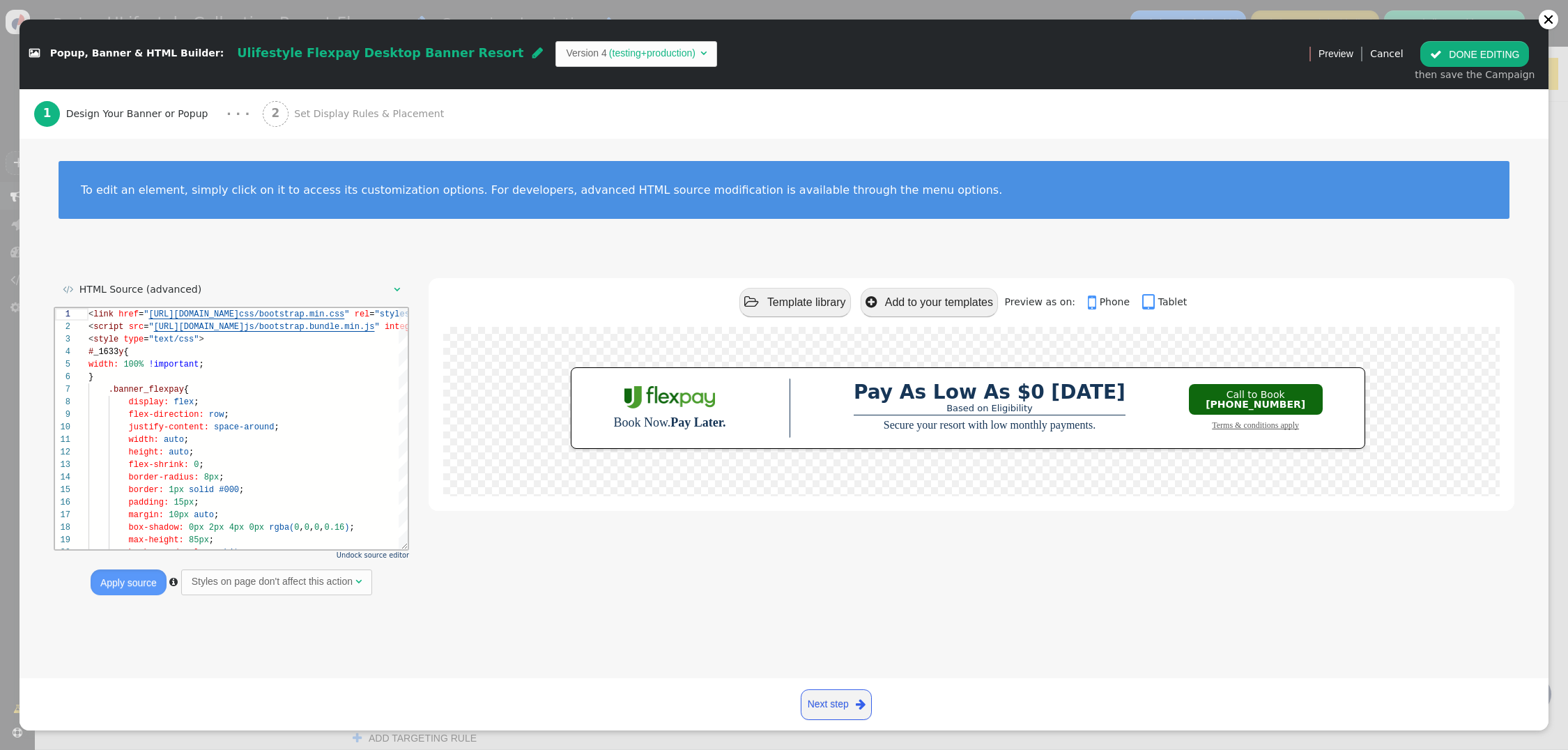
click at [321, 114] on span "Set Display Rules & Placement" at bounding box center [372, 113] width 156 height 15
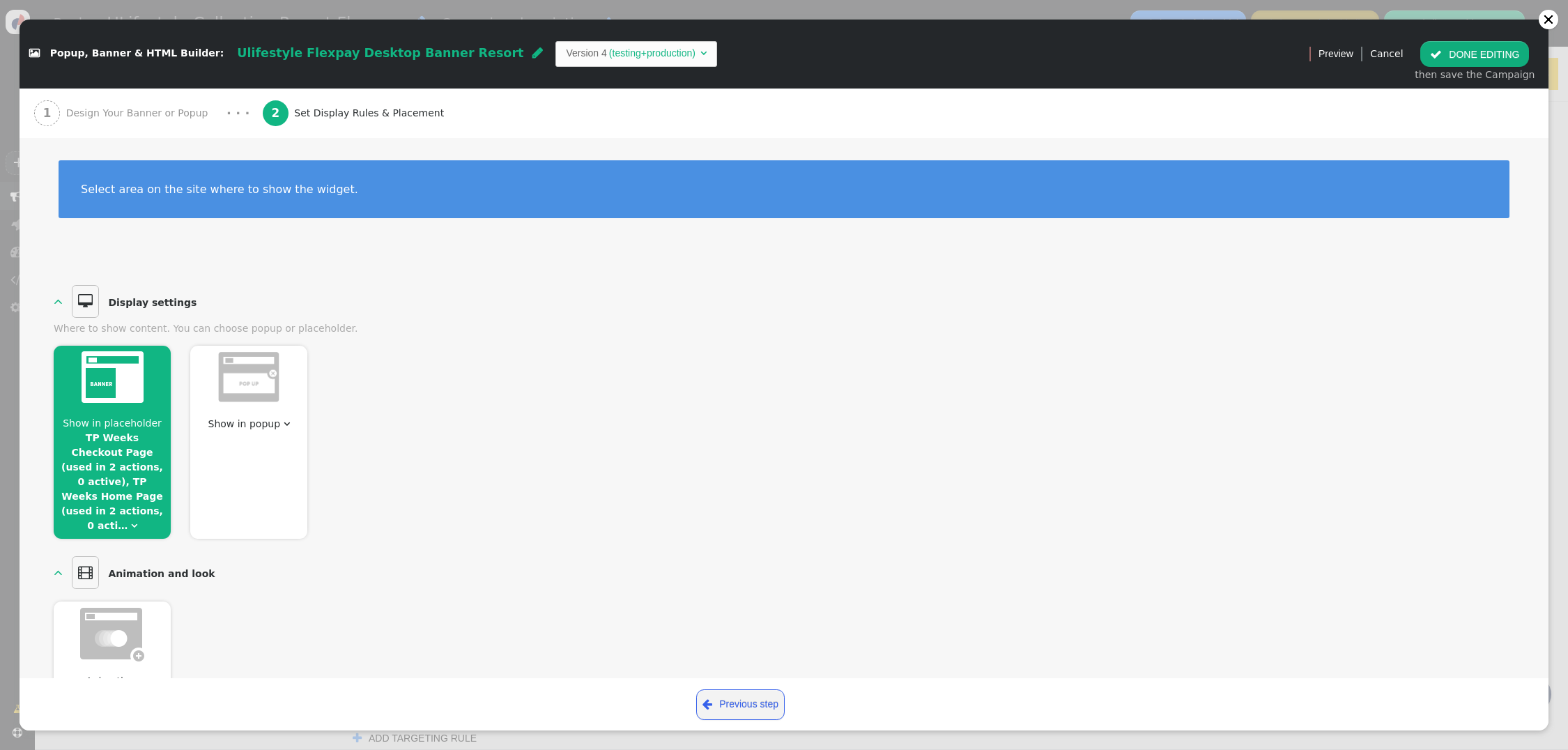
click at [131, 521] on span "" at bounding box center [134, 525] width 6 height 10
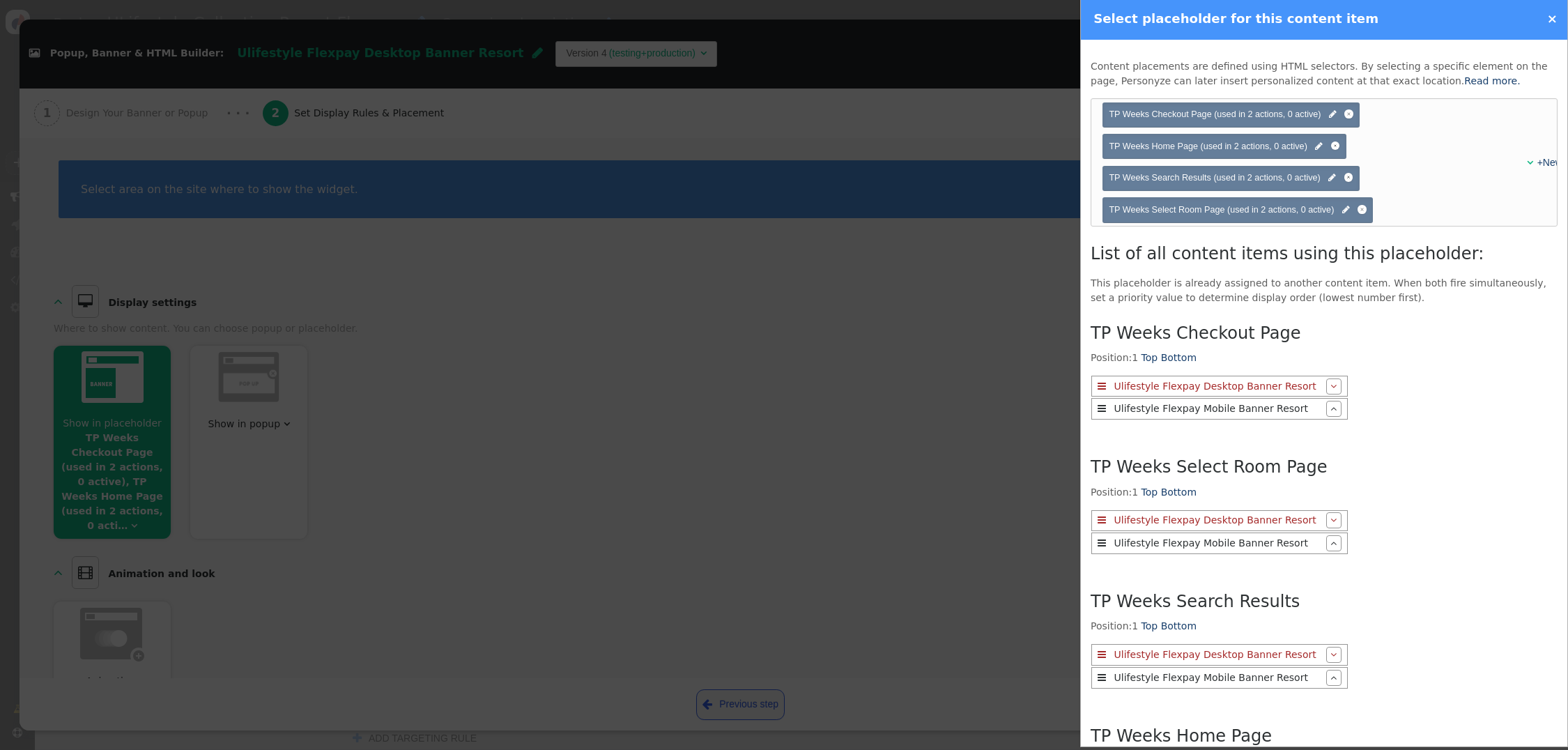
click at [1256, 142] on span "TP Weeks Home Page (used in 2 actions, 0 active)" at bounding box center [1208, 146] width 198 height 10
click at [1259, 149] on span "TP Weeks Home Page (used in 2 actions, 0 active)" at bounding box center [1208, 146] width 198 height 10
click at [1320, 145] on span "" at bounding box center [1319, 146] width 8 height 13
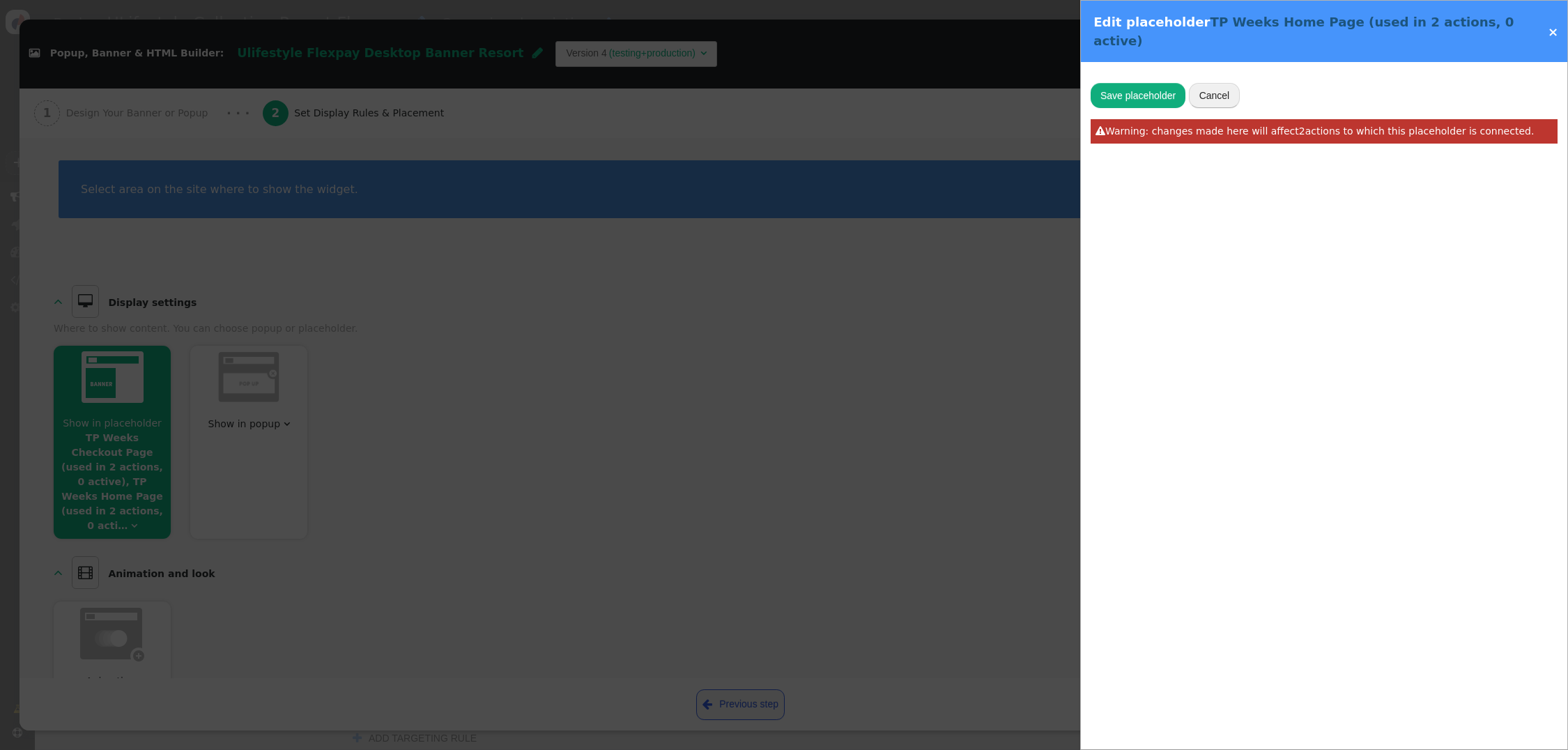
type input "TP Weeks Home Page"
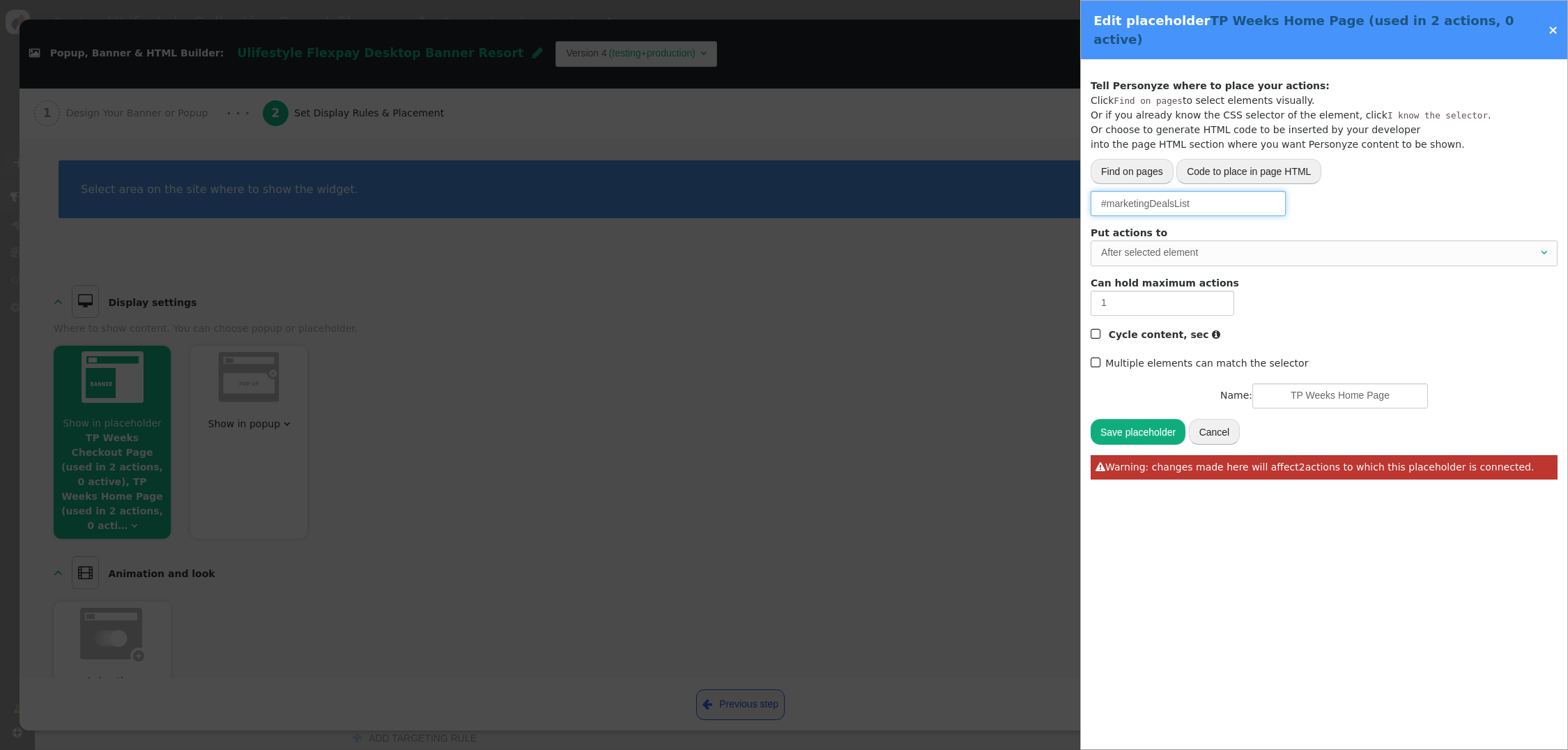
drag, startPoint x: 1205, startPoint y: 190, endPoint x: 1223, endPoint y: 182, distance: 19.7
click at [1107, 191] on input "#marketingDealsList" at bounding box center [1188, 203] width 195 height 25
paste input "deals"
type input "#marketingdeals"
click at [1137, 419] on button "Save placeholder" at bounding box center [1138, 432] width 95 height 25
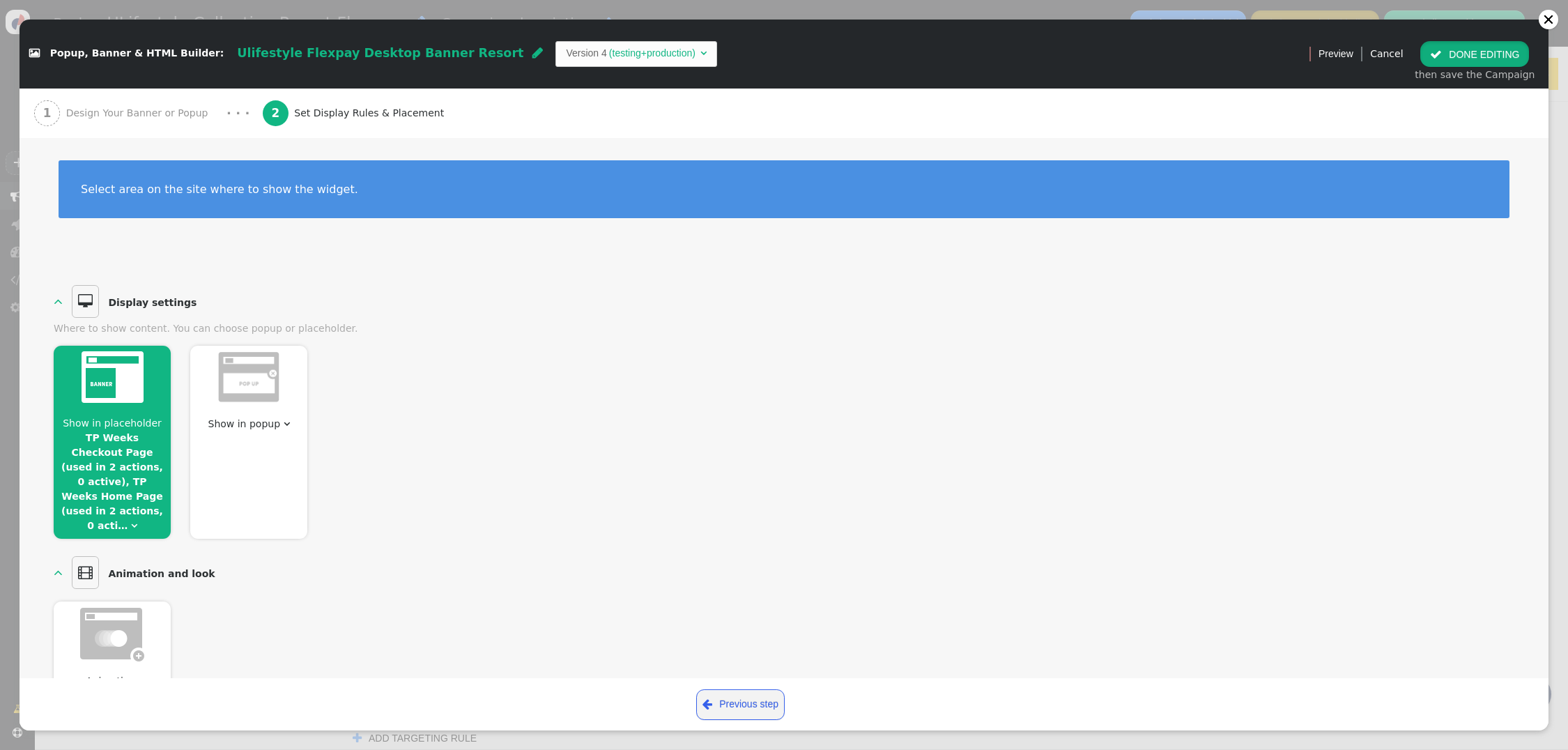
click at [1459, 55] on button " DONE EDITING" at bounding box center [1475, 54] width 109 height 25
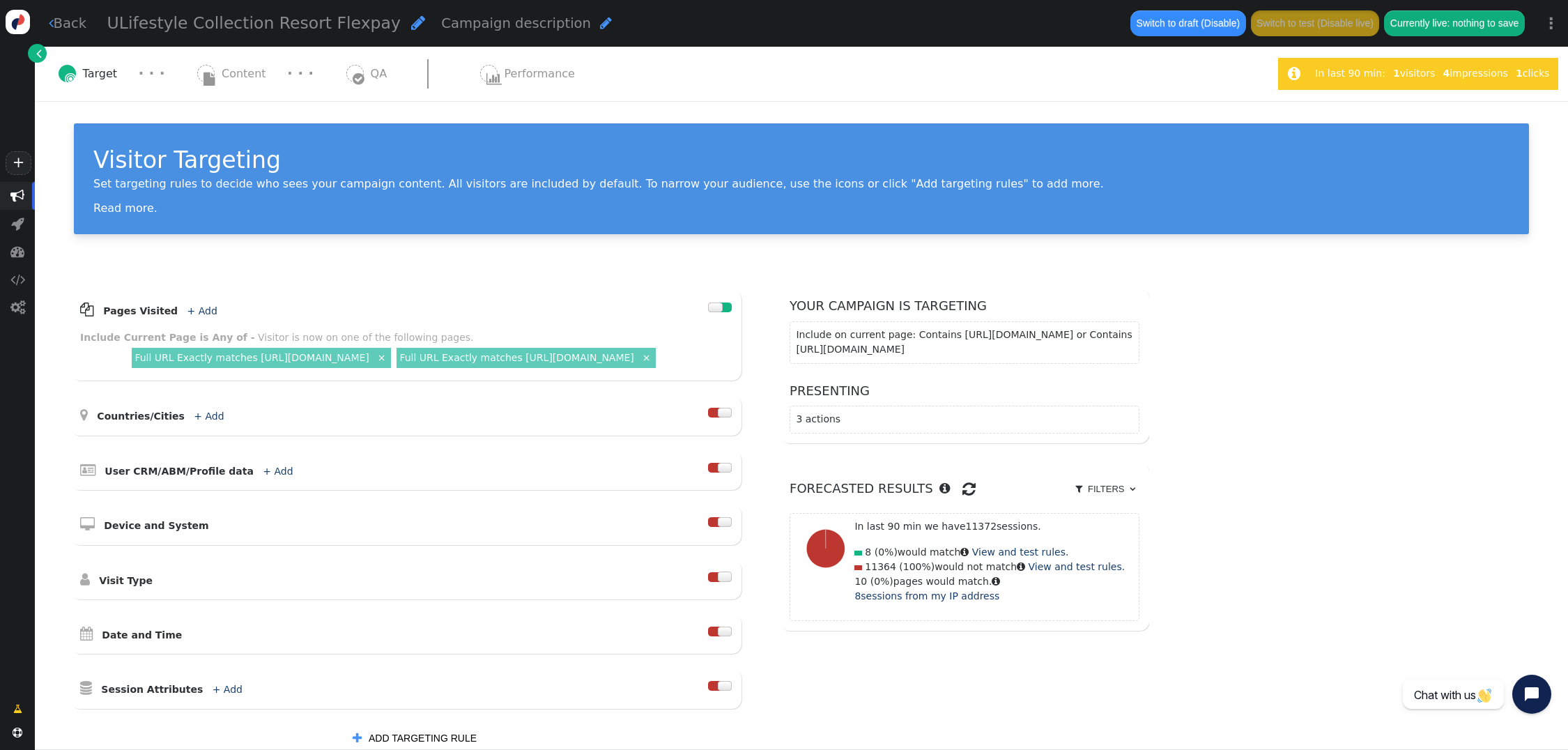
scroll to position [0, 0]
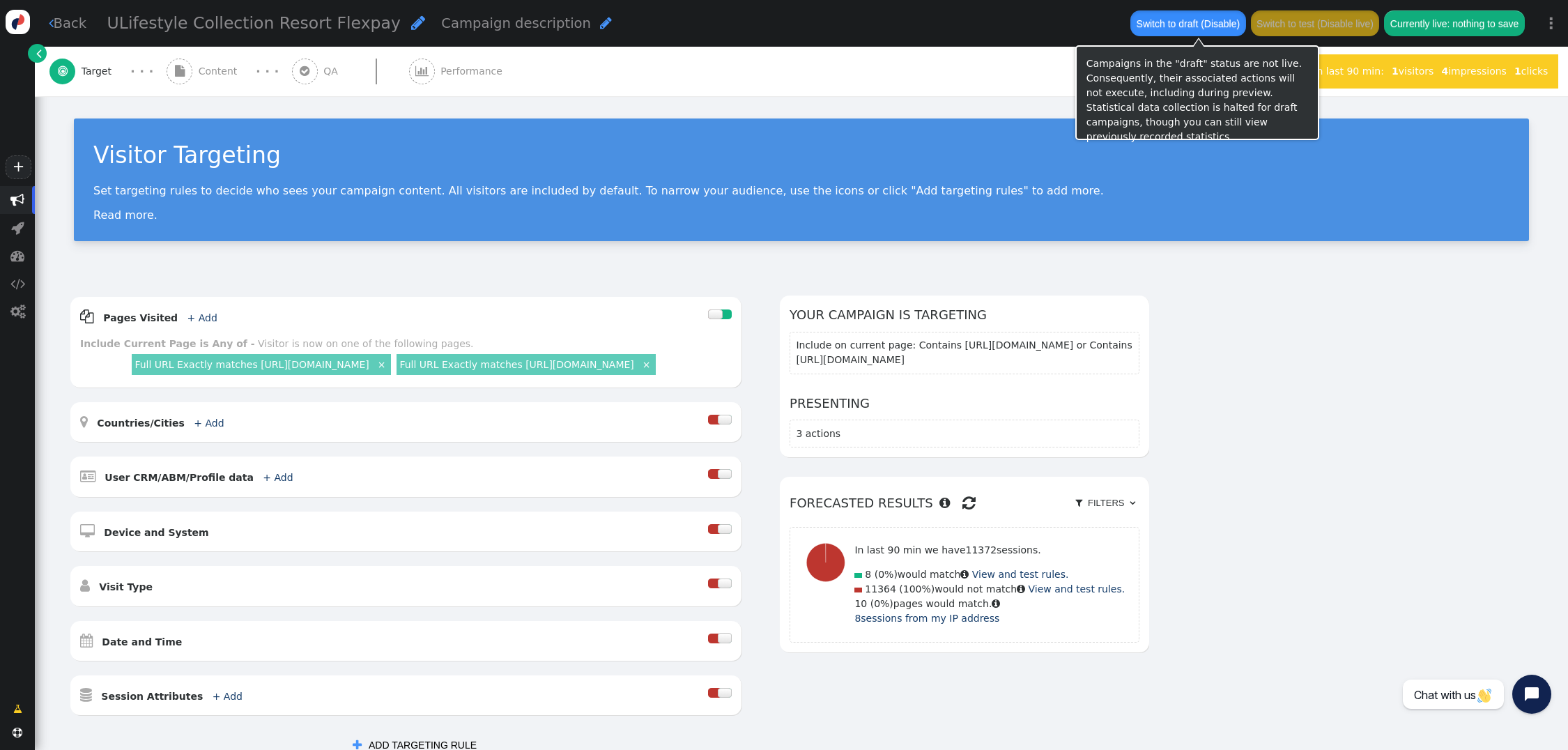
click at [1198, 25] on button "Switch to draft (Disable)" at bounding box center [1187, 23] width 115 height 25
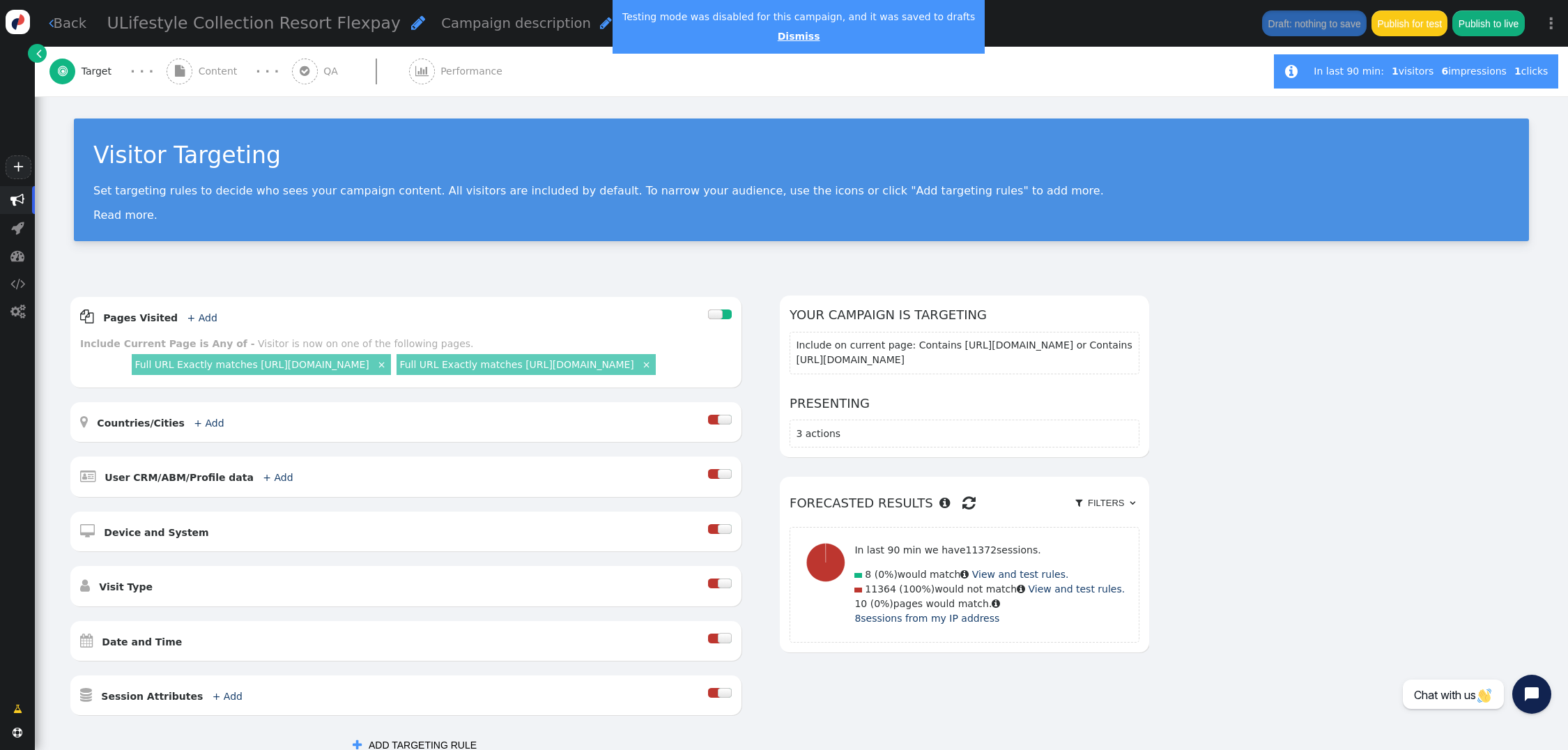
click at [789, 40] on link "Dismiss" at bounding box center [799, 36] width 42 height 11
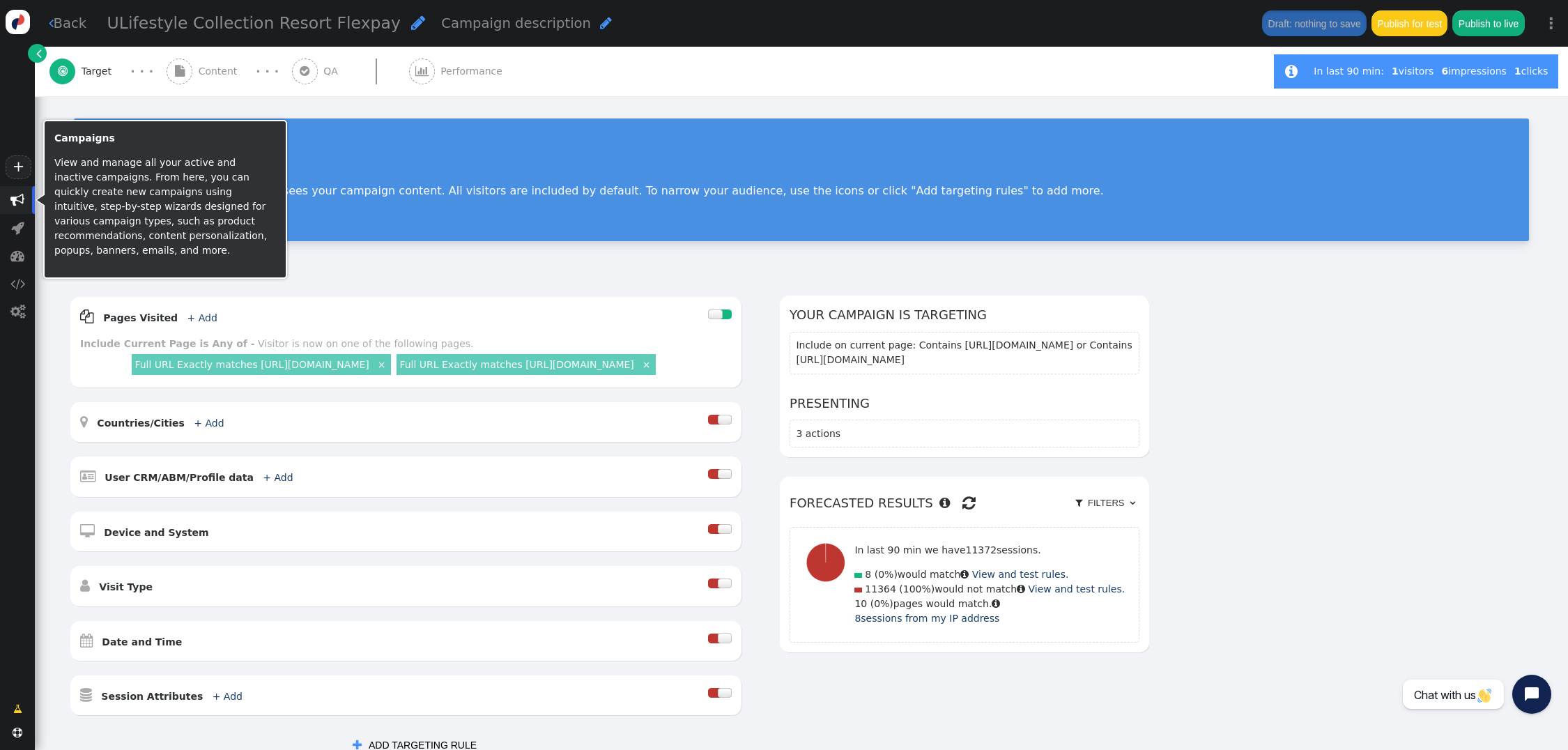
click at [22, 198] on span "" at bounding box center [18, 200] width 14 height 14
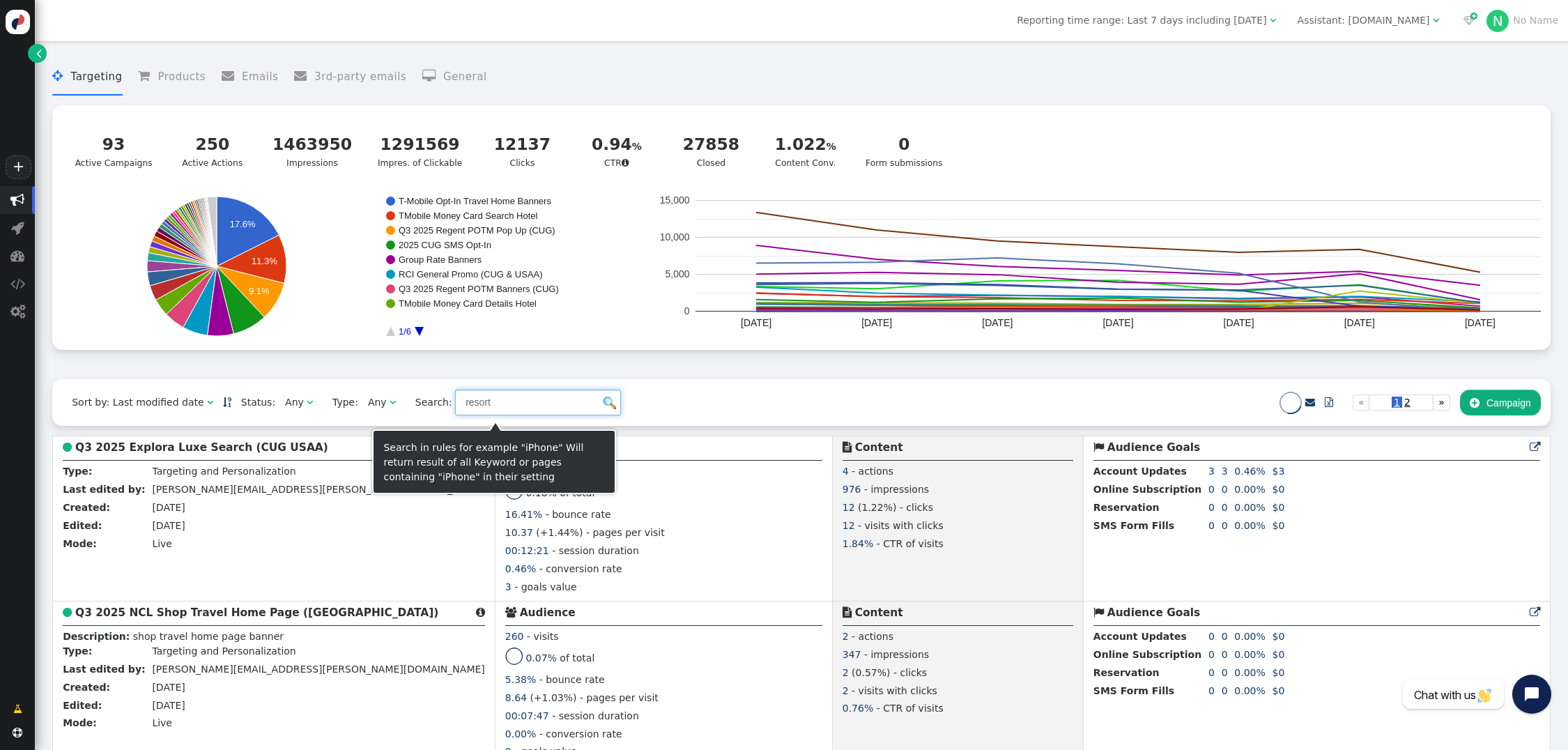
drag, startPoint x: 529, startPoint y: 402, endPoint x: 319, endPoint y: 381, distance: 211.0
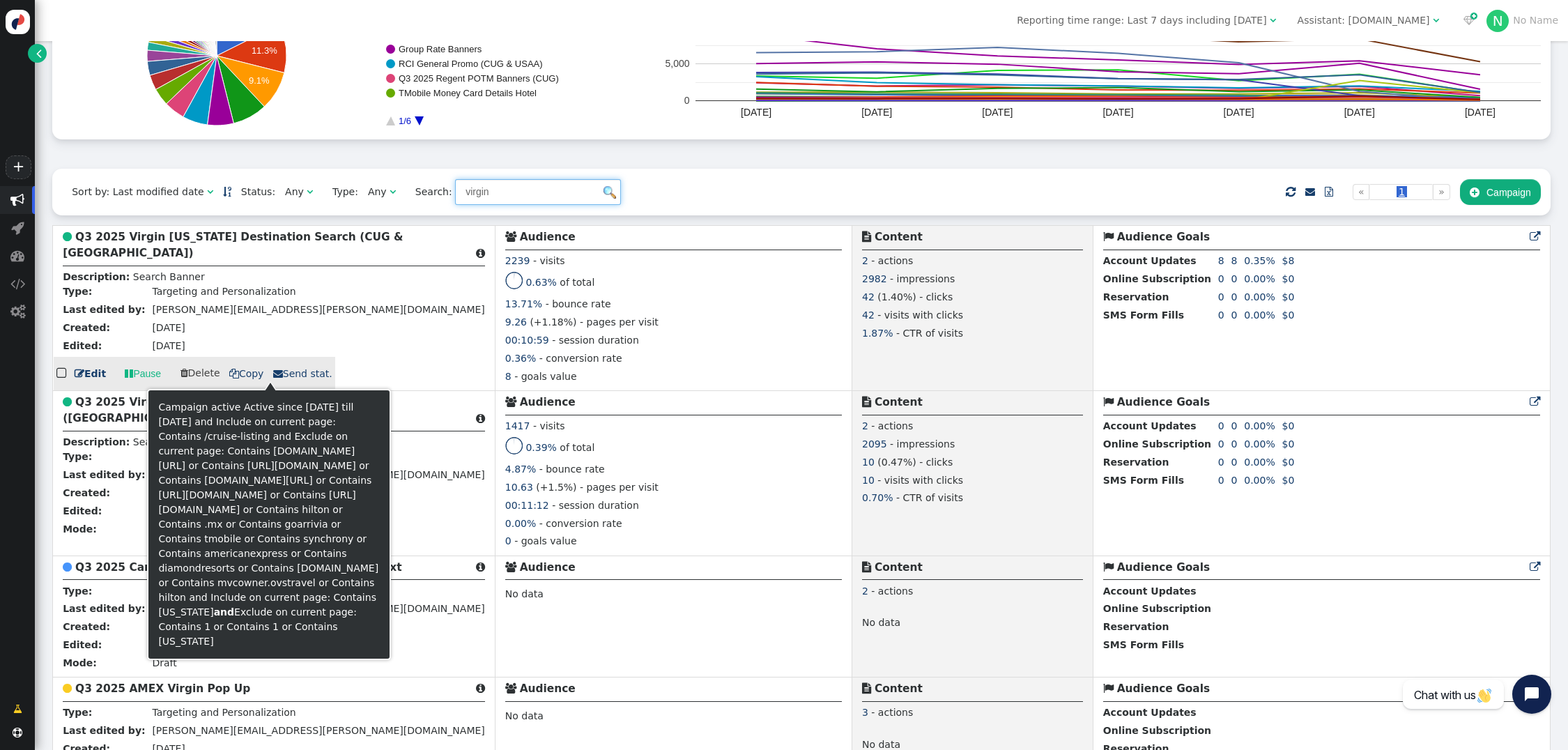
scroll to position [331, 0]
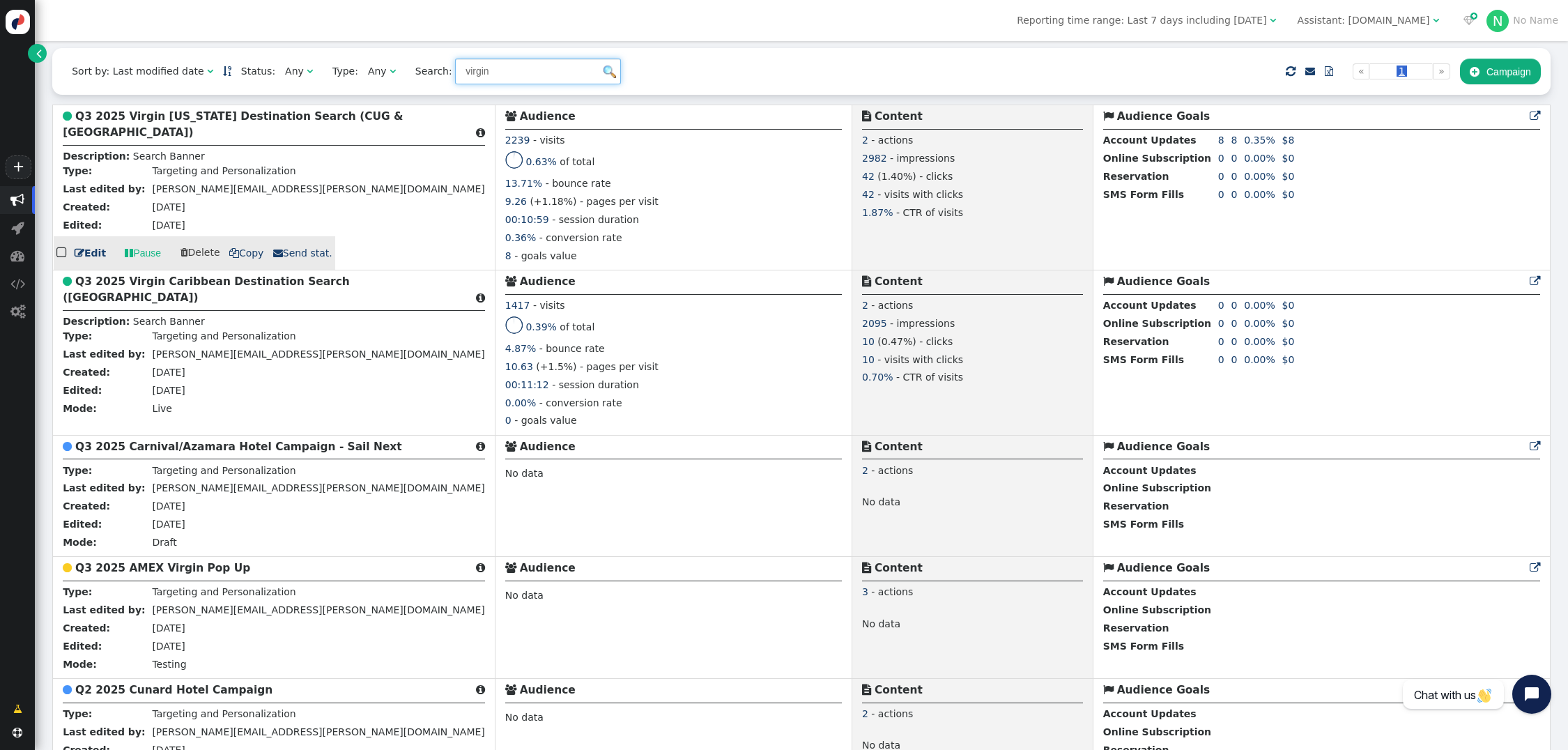
type input "virgin"
click at [150, 127] on b "Q3 2025 Virgin [US_STATE] Destination Search (CUG & [GEOGRAPHIC_DATA])" at bounding box center [232, 124] width 340 height 29
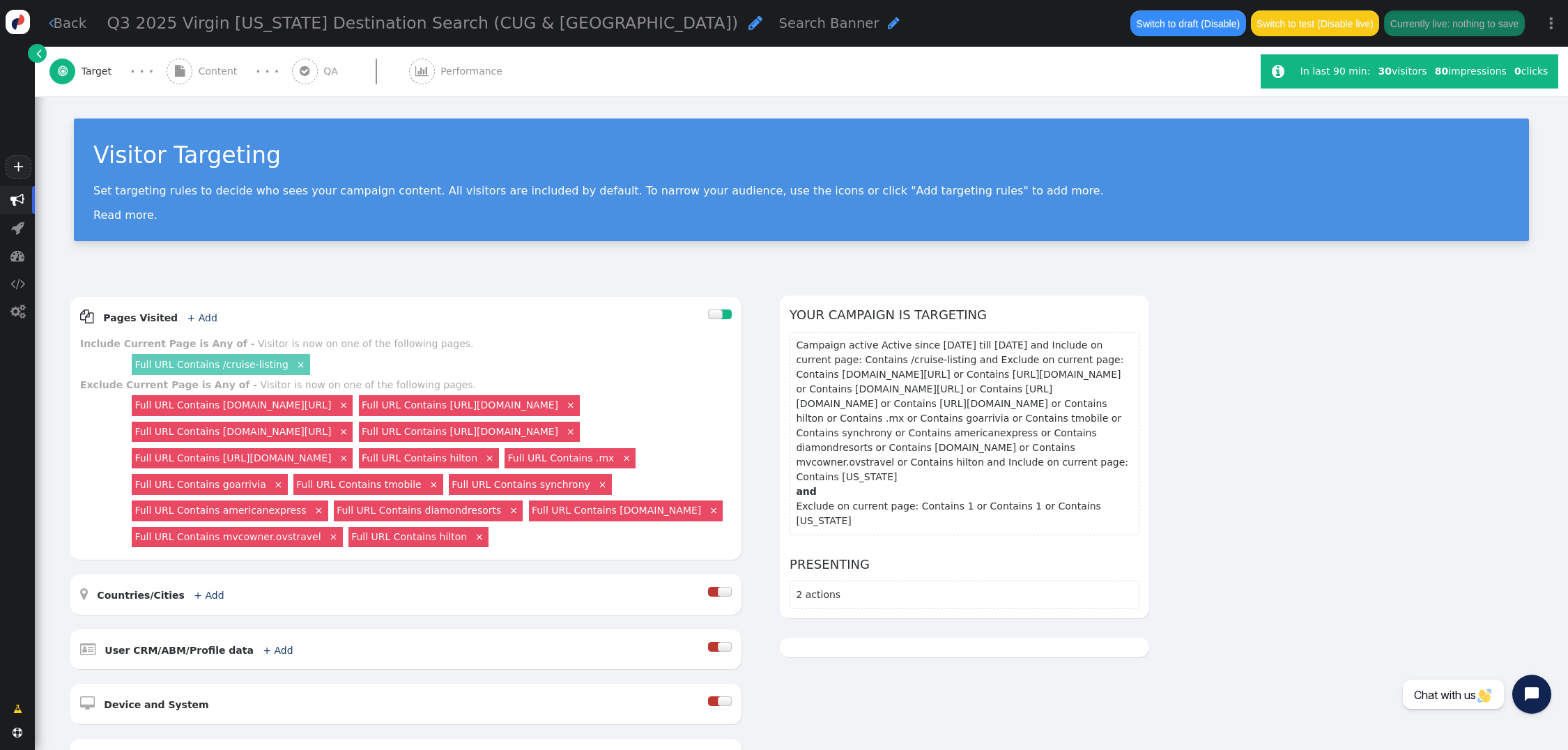
click at [214, 79] on div " Content" at bounding box center [205, 71] width 76 height 49
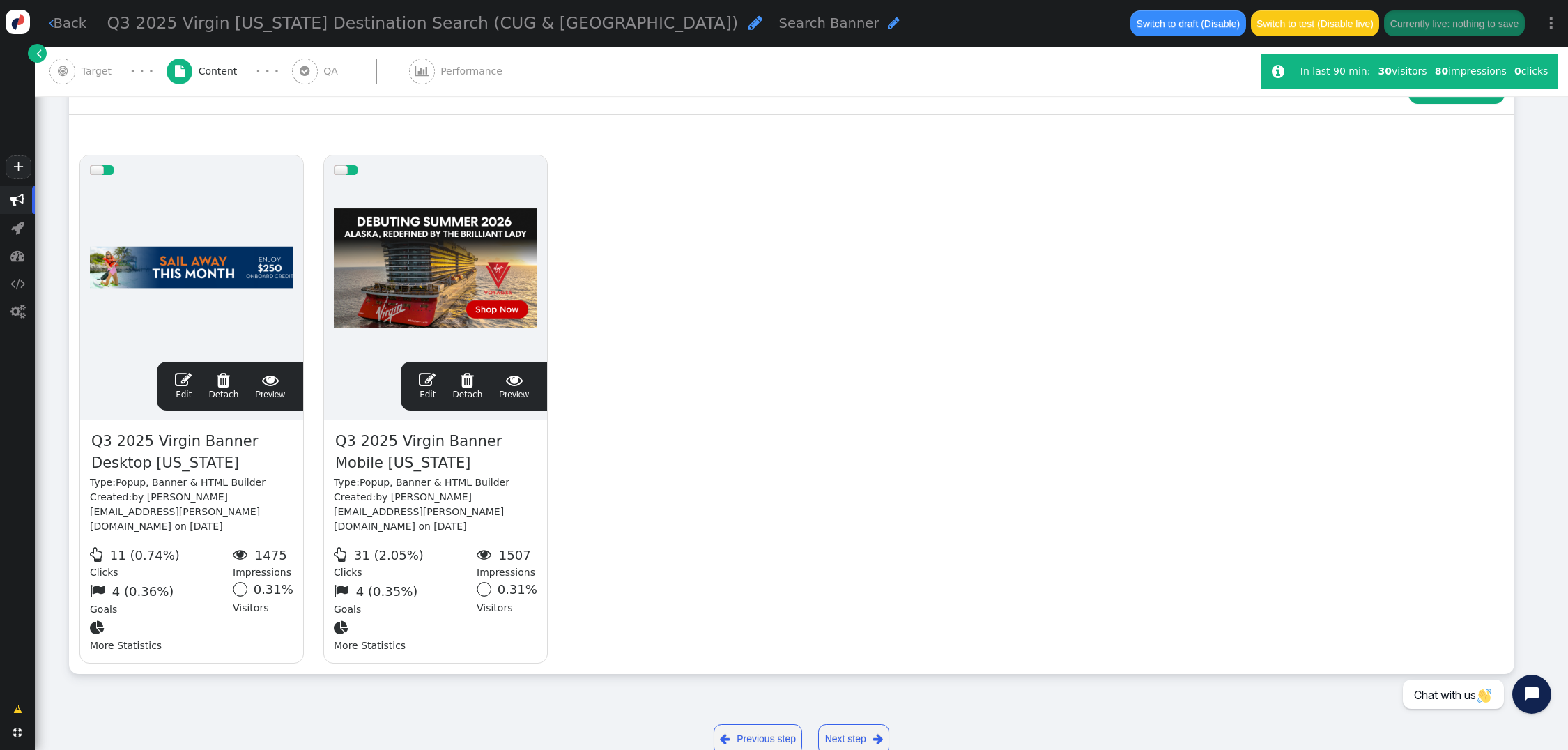
scroll to position [231, 0]
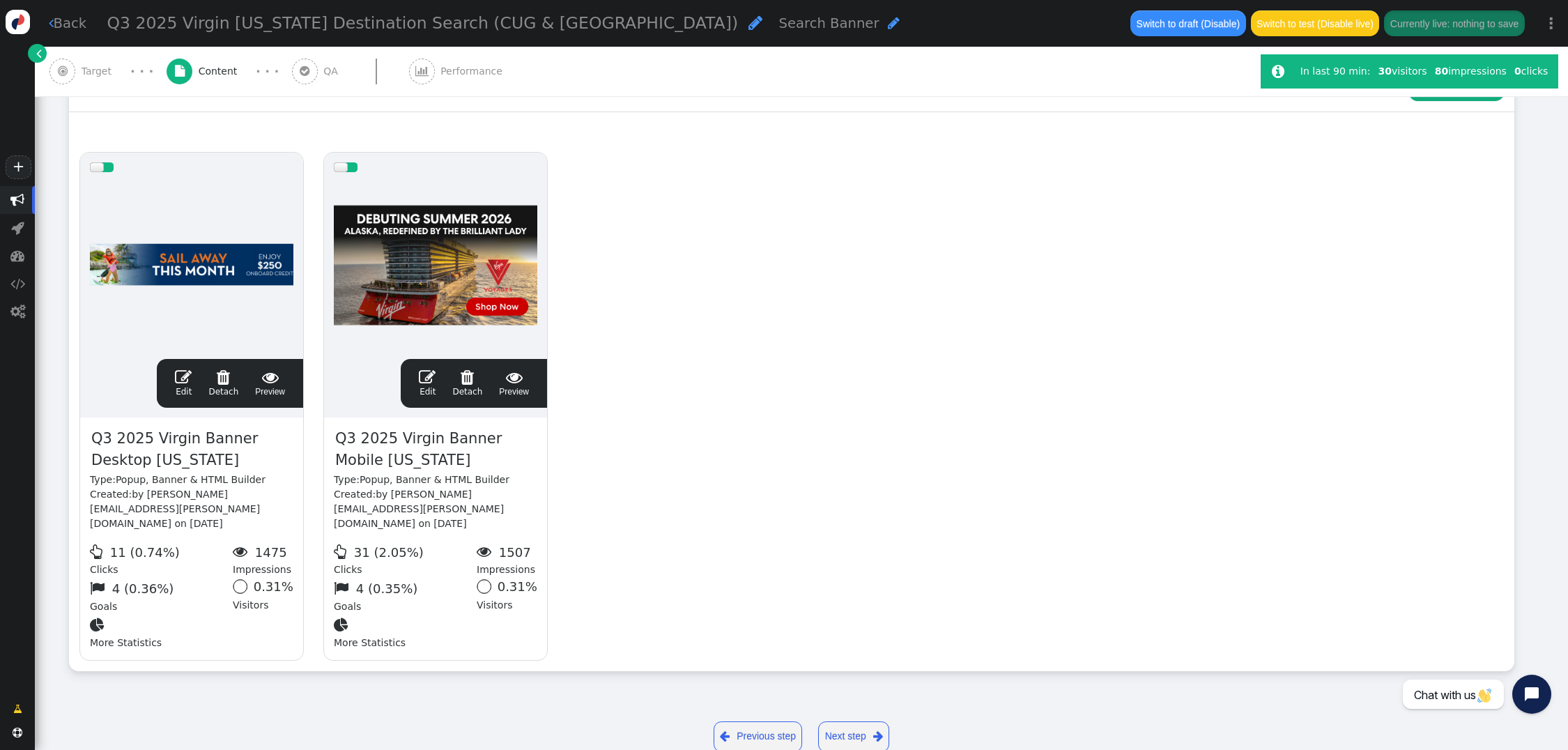
click at [419, 369] on div " Edit  Detach  Preview" at bounding box center [474, 383] width 127 height 29
click at [425, 369] on span "" at bounding box center [427, 377] width 17 height 17
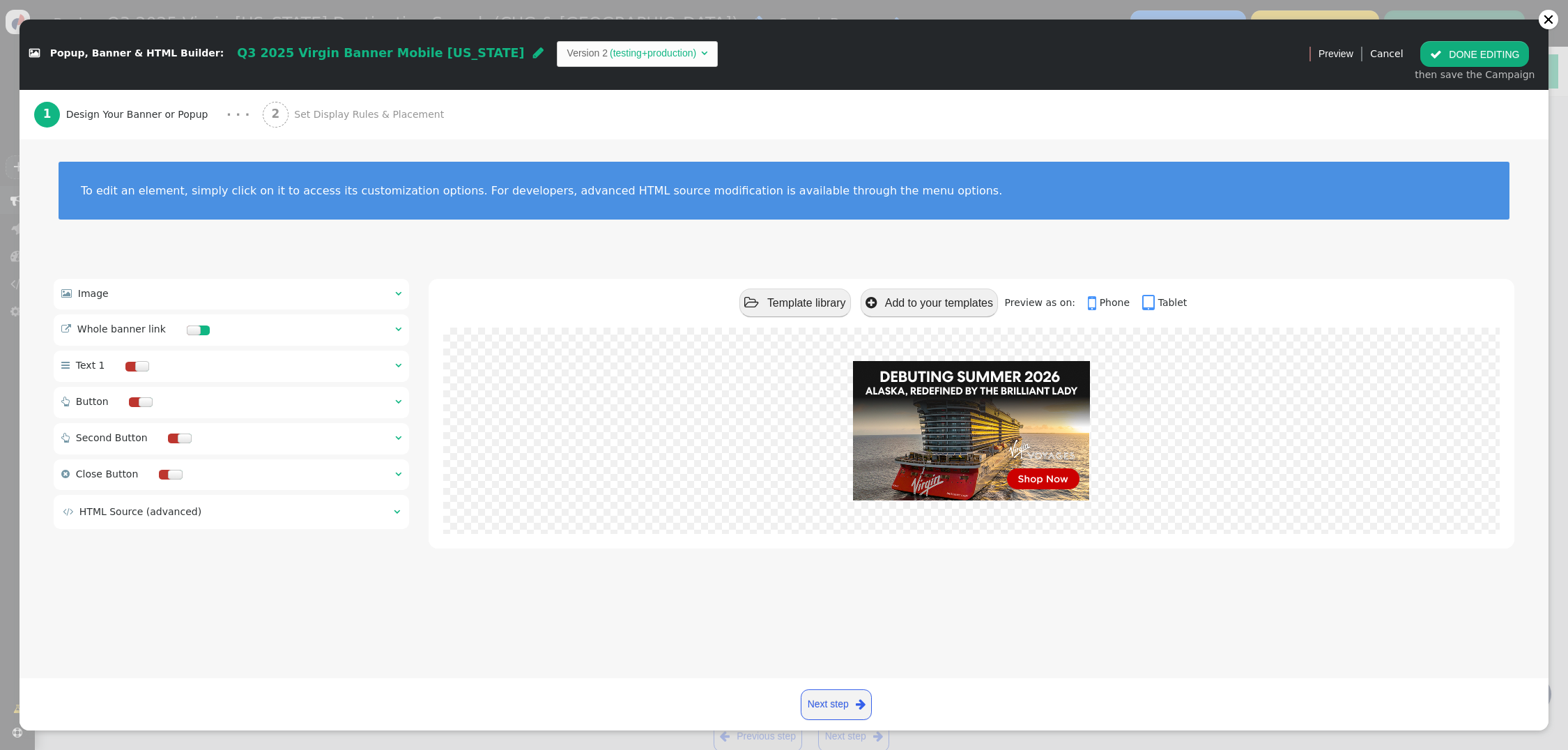
click at [396, 293] on span "" at bounding box center [398, 293] width 6 height 10
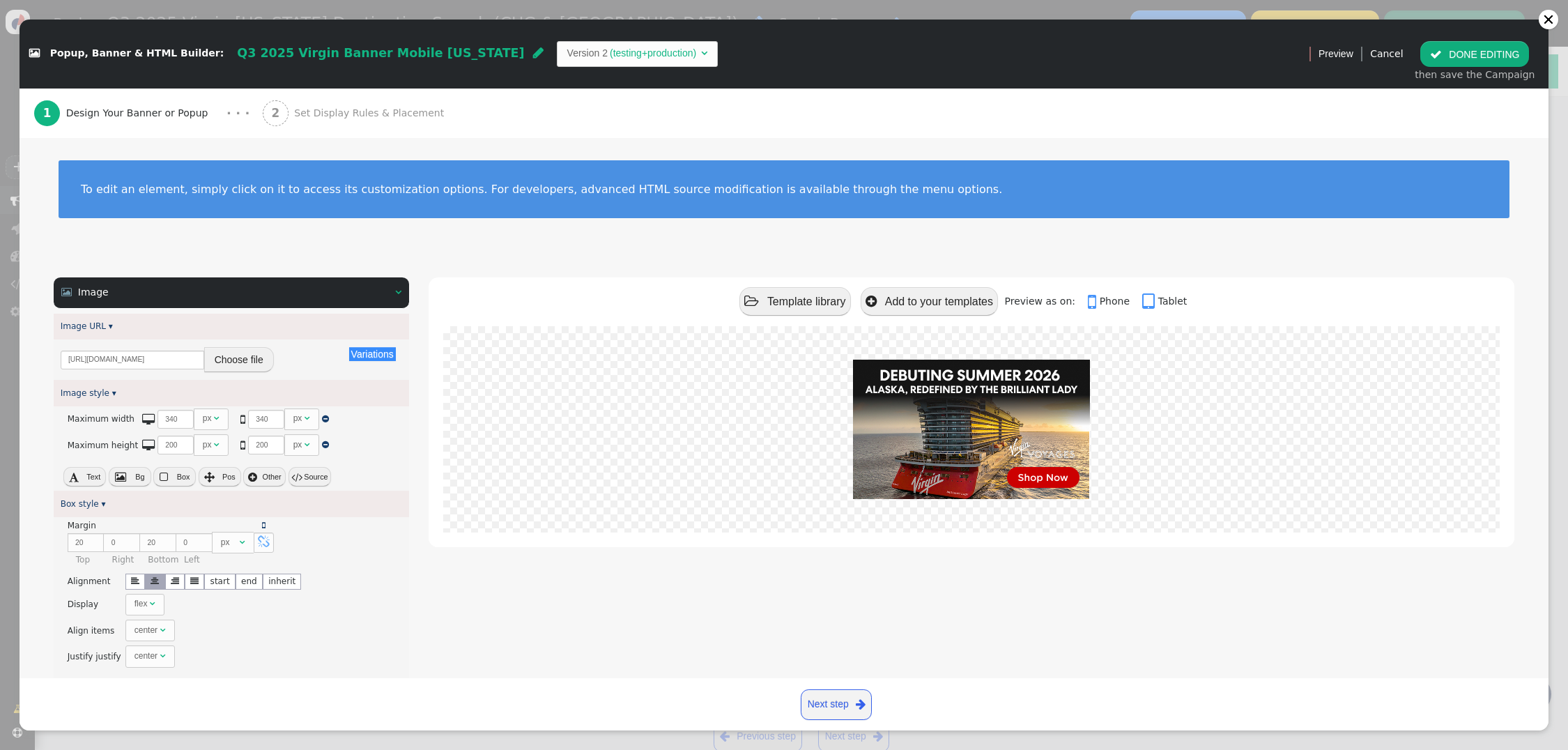
click at [251, 364] on button "Choose file" at bounding box center [238, 360] width 69 height 25
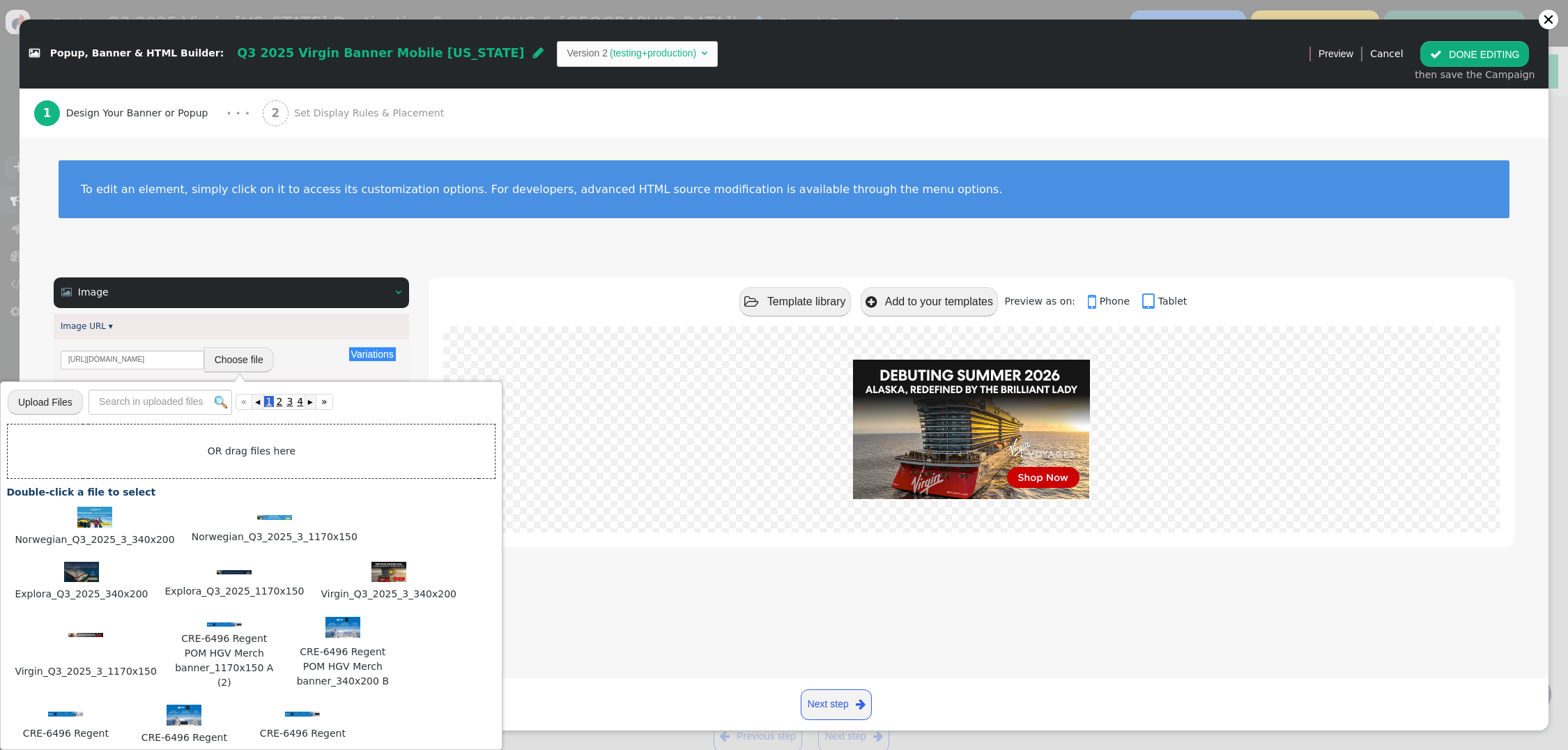
click at [59, 410] on input "file" at bounding box center [46, 402] width 76 height 27
type input "C:\fakepath\Virgin_Q3_2025_3_340x200.jpg"
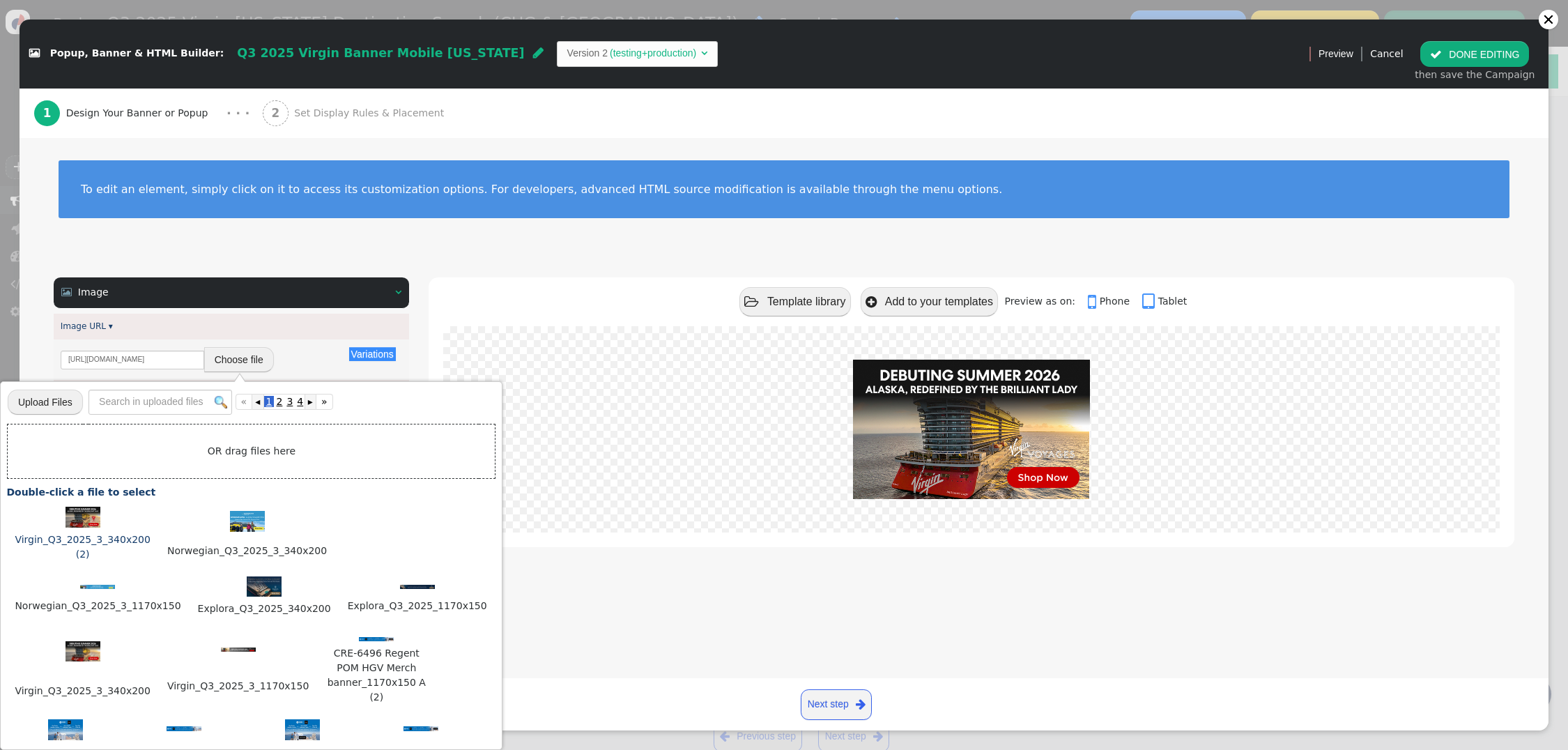
click at [90, 520] on img at bounding box center [83, 518] width 35 height 21
type input "https://cdn.personyze.com/upload/5748/49d038322a15c81f.jpeg"
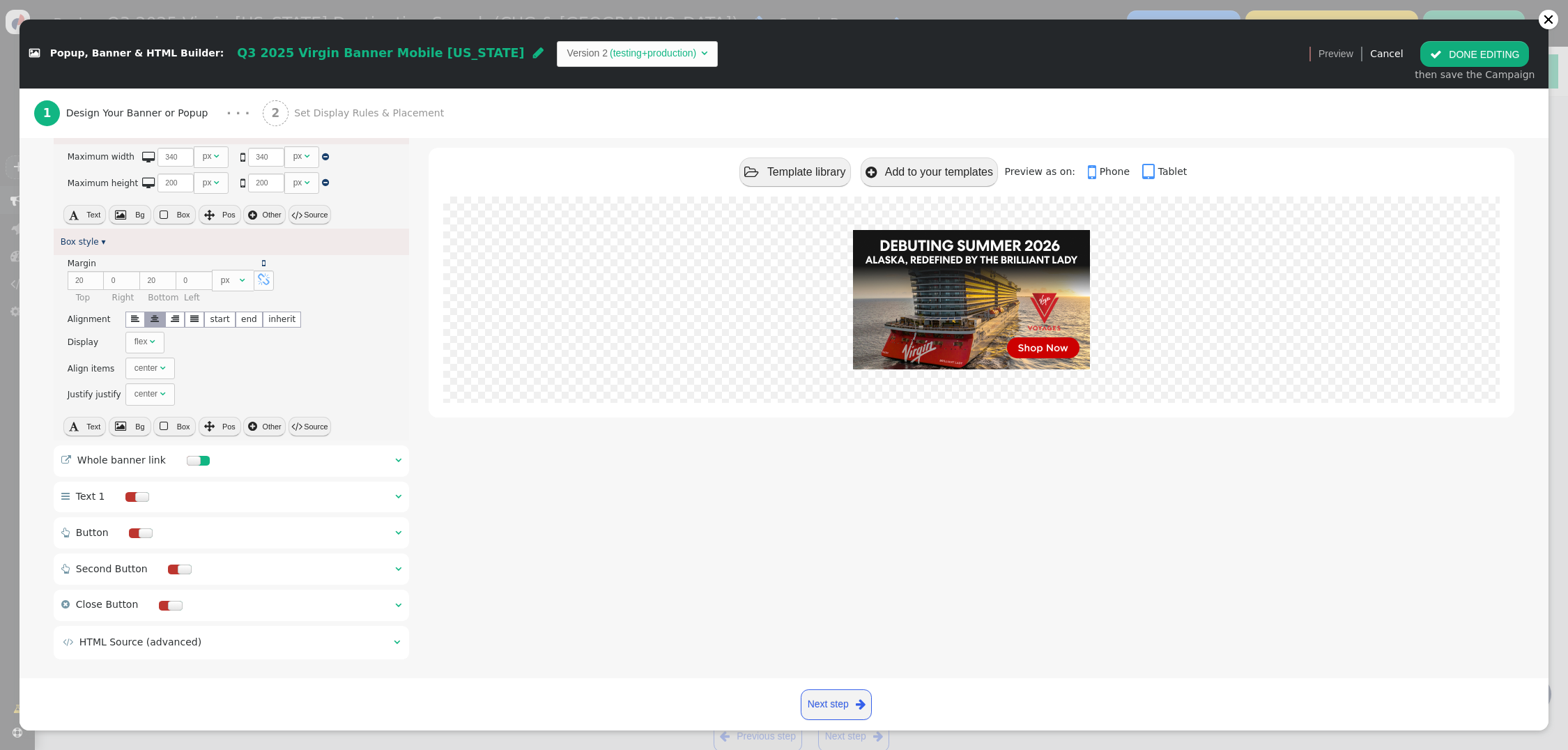
scroll to position [0, 0]
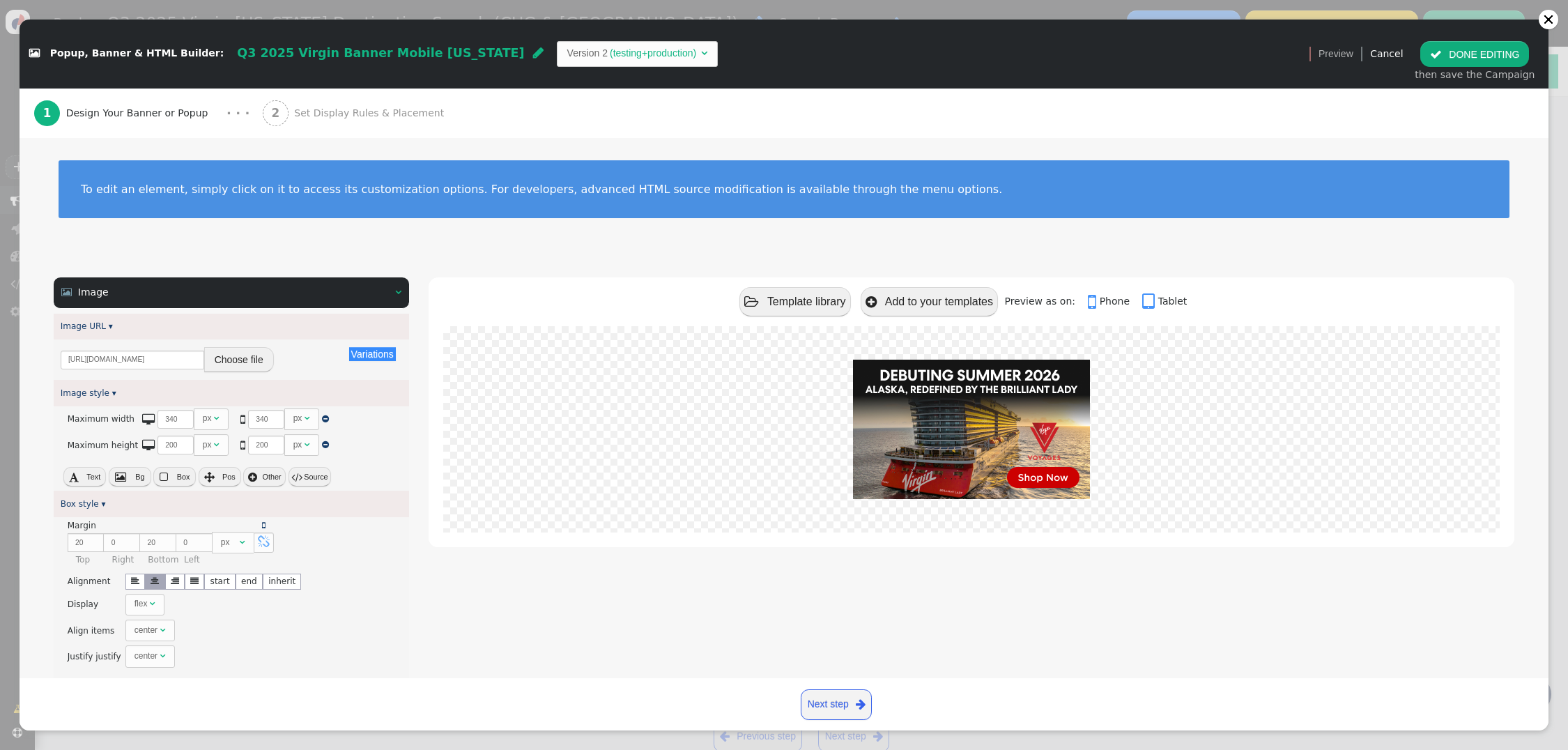
click at [1477, 55] on button " DONE EDITING" at bounding box center [1475, 54] width 109 height 25
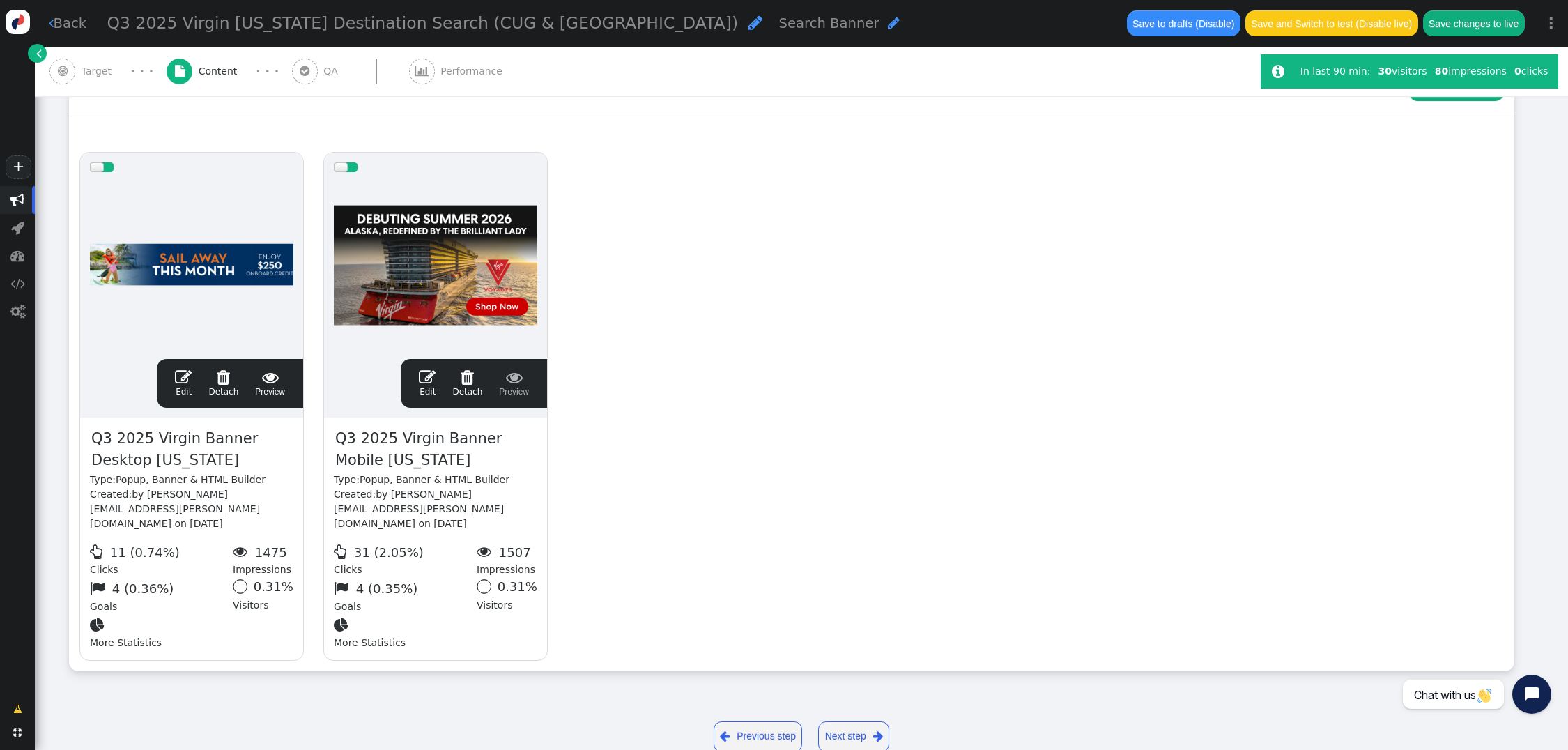
click at [1482, 29] on button "Save changes to live" at bounding box center [1474, 23] width 102 height 25
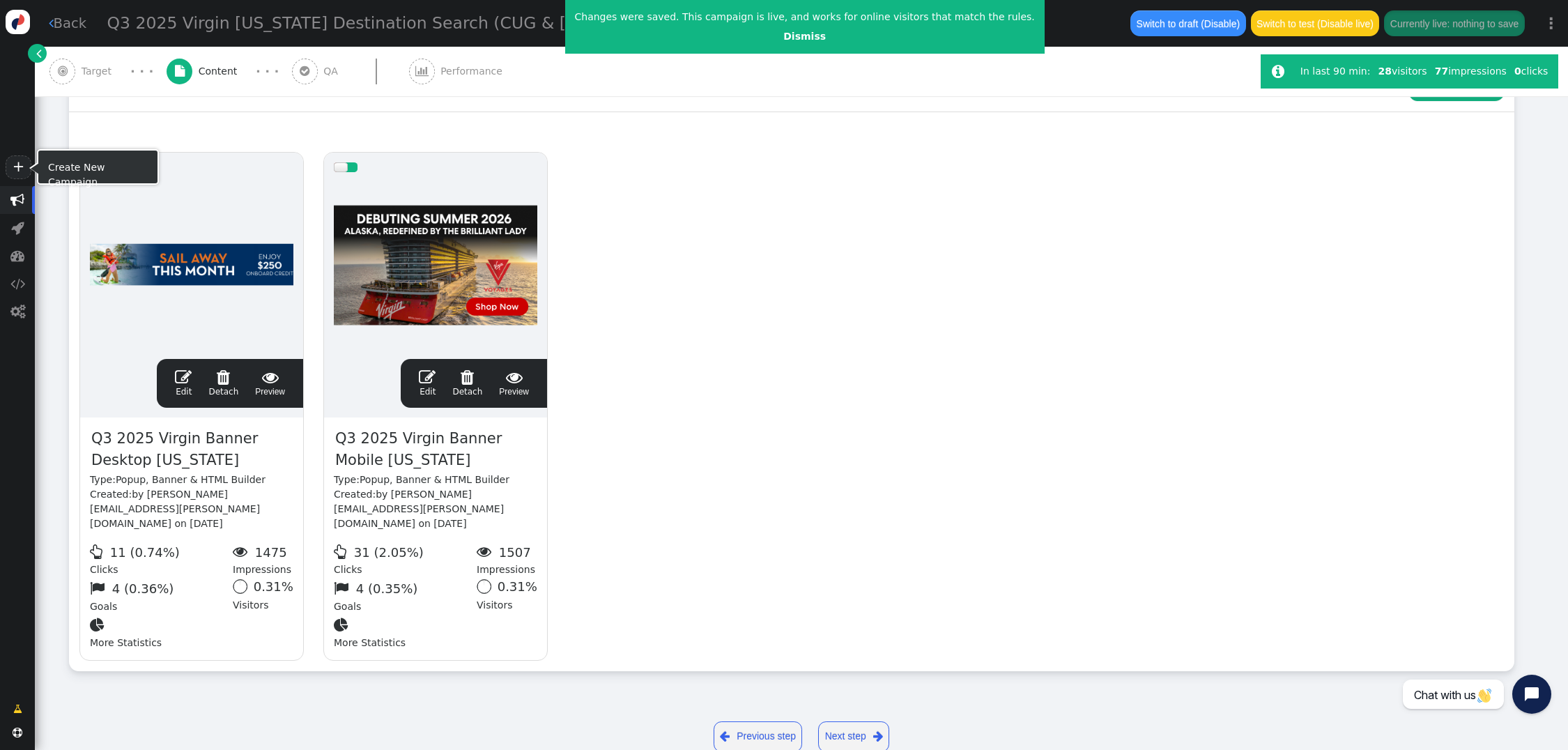
click at [15, 208] on span "" at bounding box center [18, 200] width 35 height 28
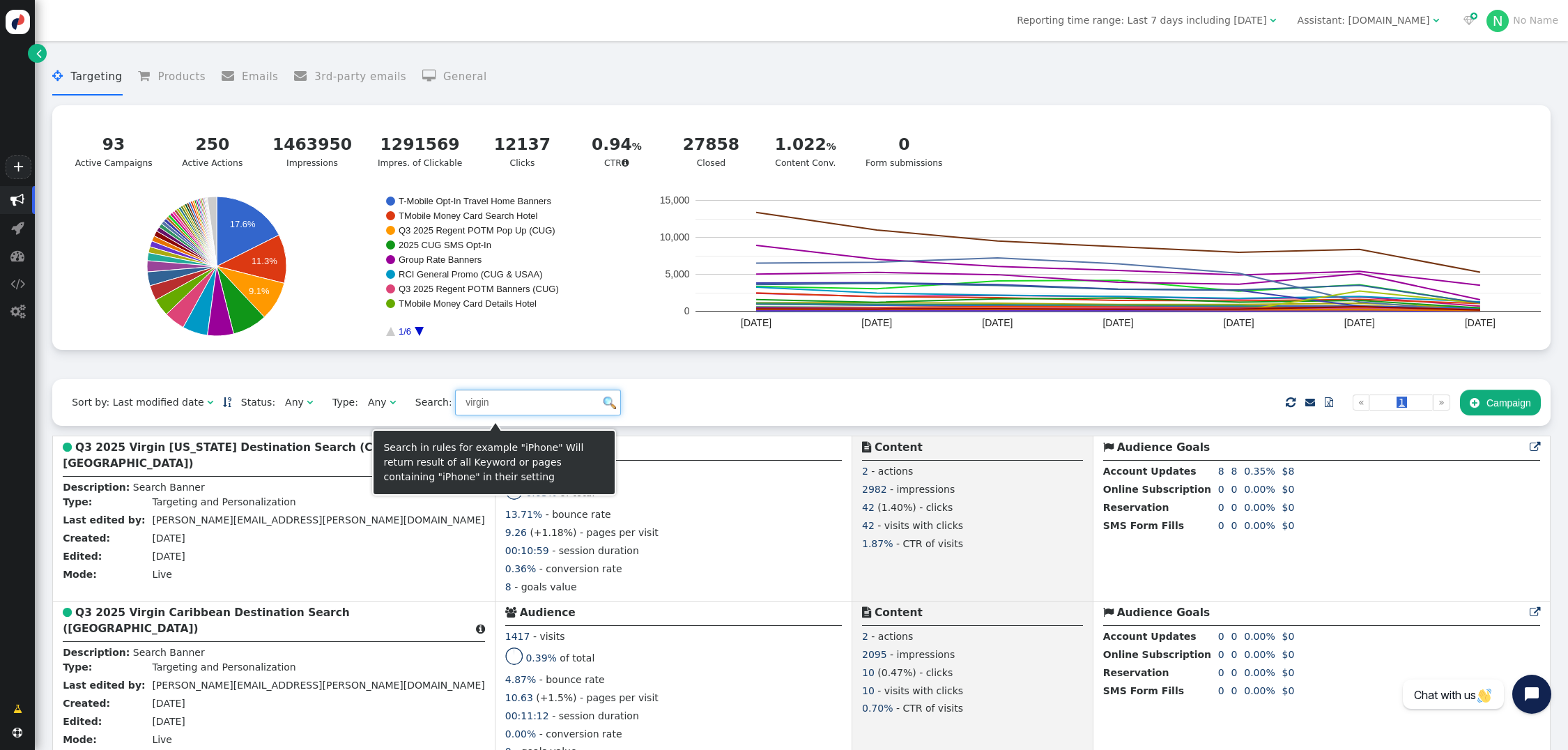
drag, startPoint x: 425, startPoint y: 403, endPoint x: 388, endPoint y: 402, distance: 37.0
click at [406, 402] on span "Search: virgin" at bounding box center [513, 402] width 215 height 25
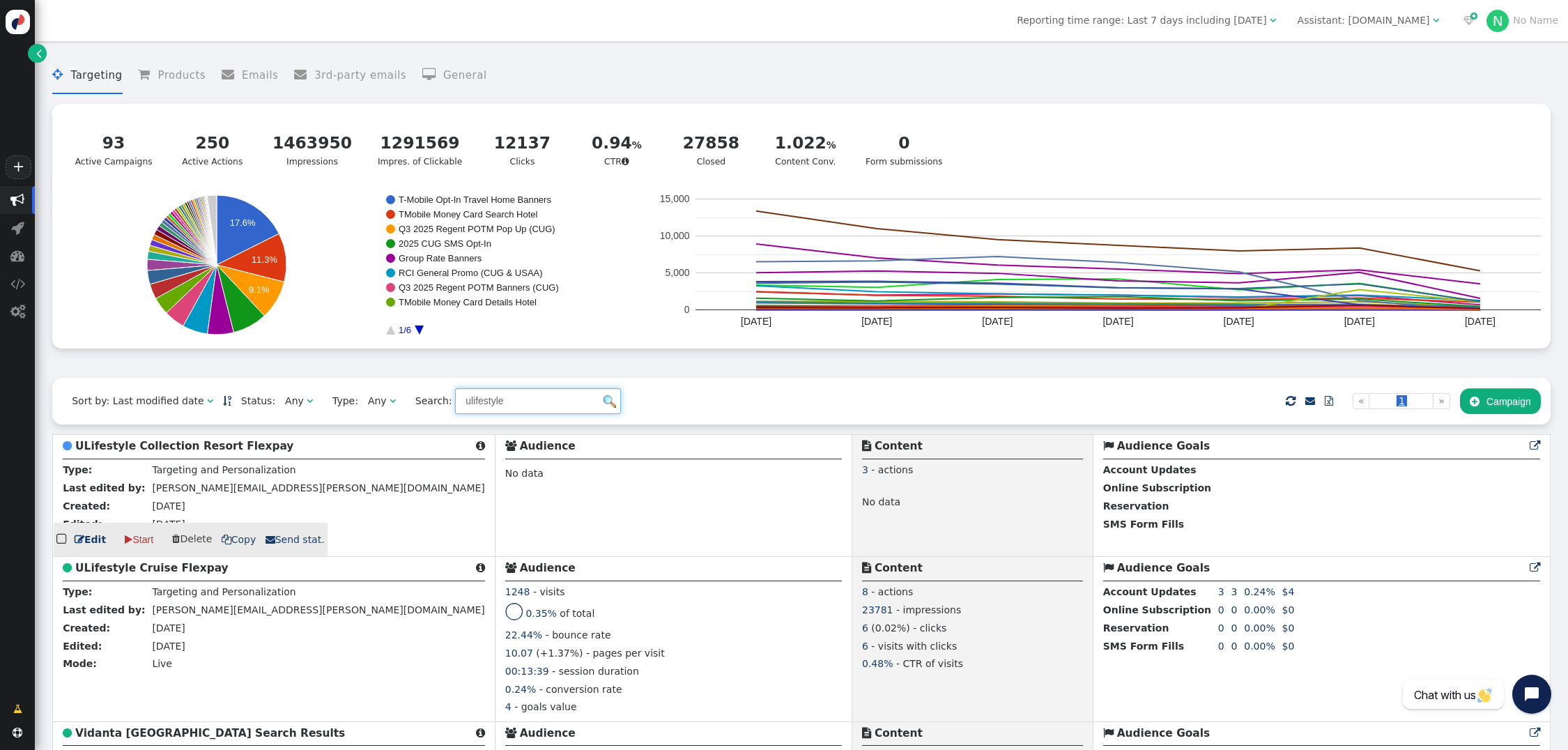
type input "ulifestyle"
click at [197, 449] on b "ULifestyle Collection Resort Flexpay" at bounding box center [185, 446] width 218 height 12
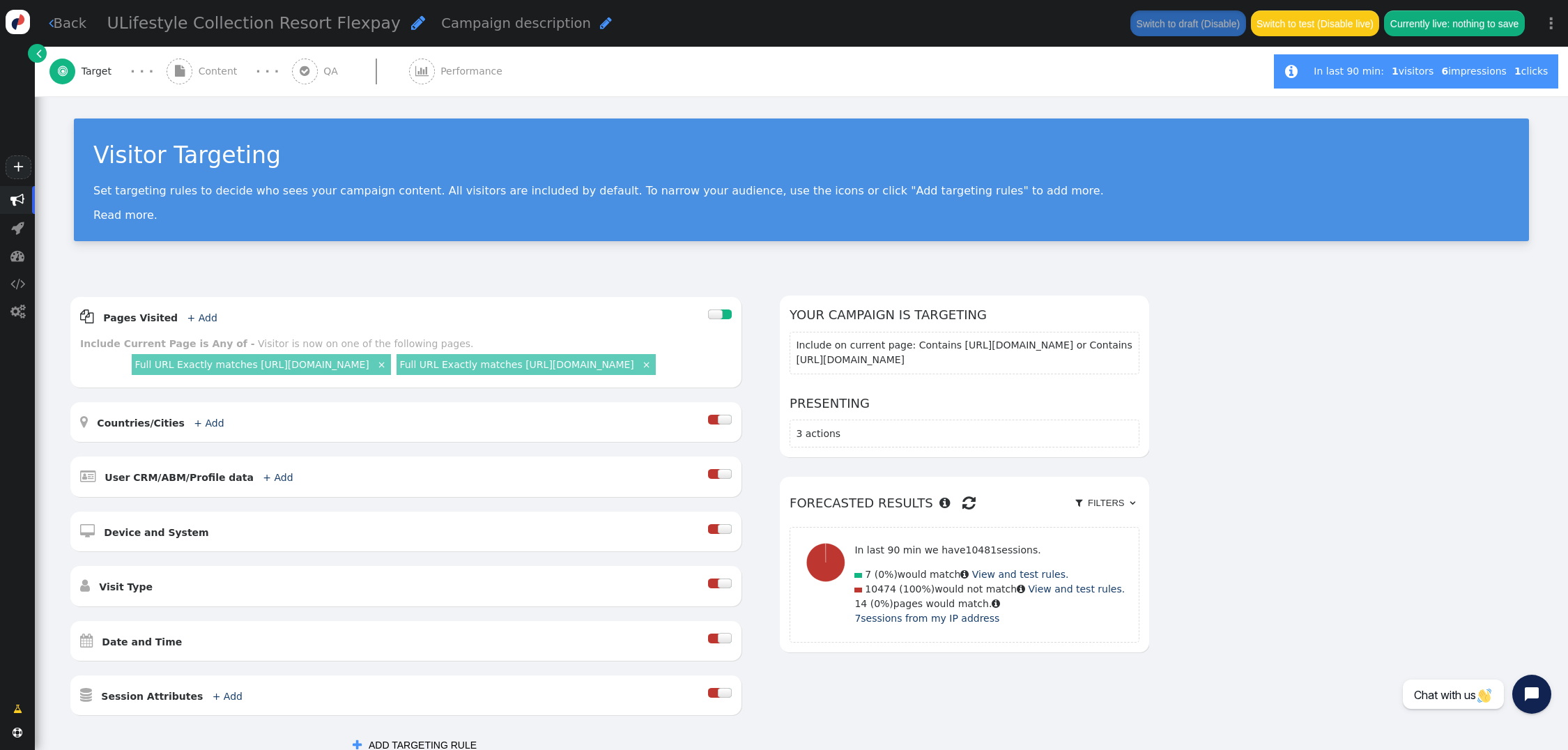
click at [211, 62] on div " Content" at bounding box center [205, 71] width 76 height 49
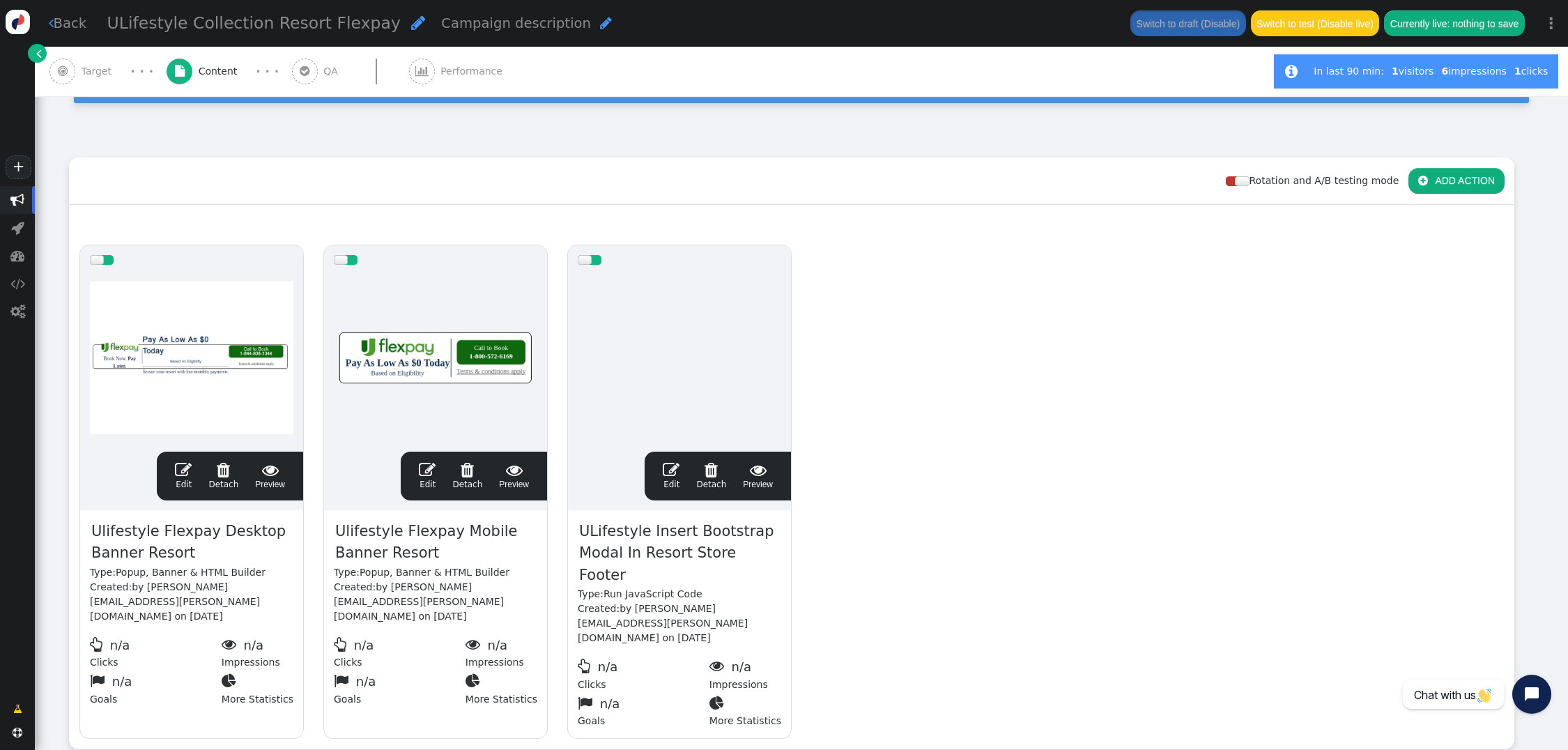
scroll to position [143, 0]
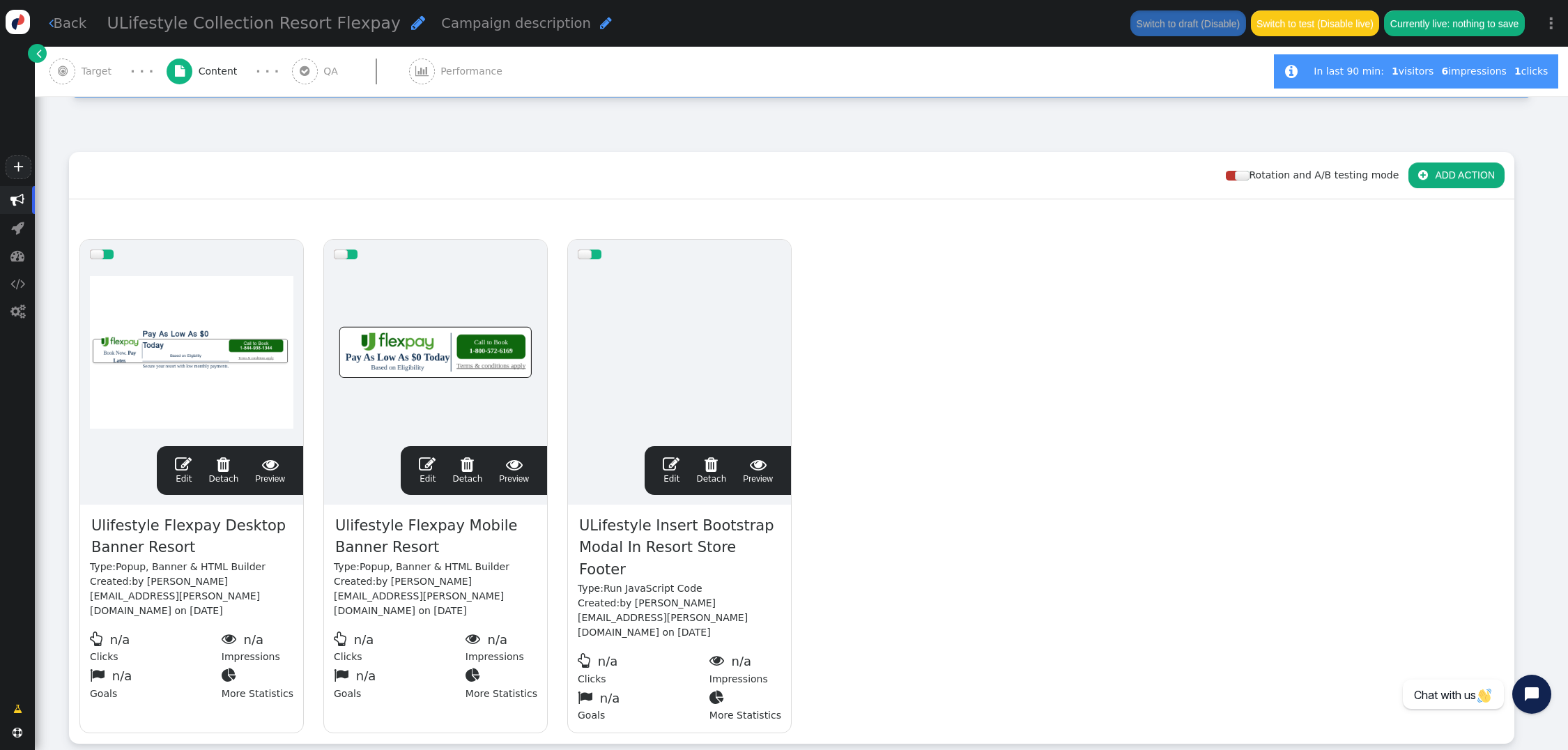
click at [184, 456] on span "" at bounding box center [183, 464] width 17 height 17
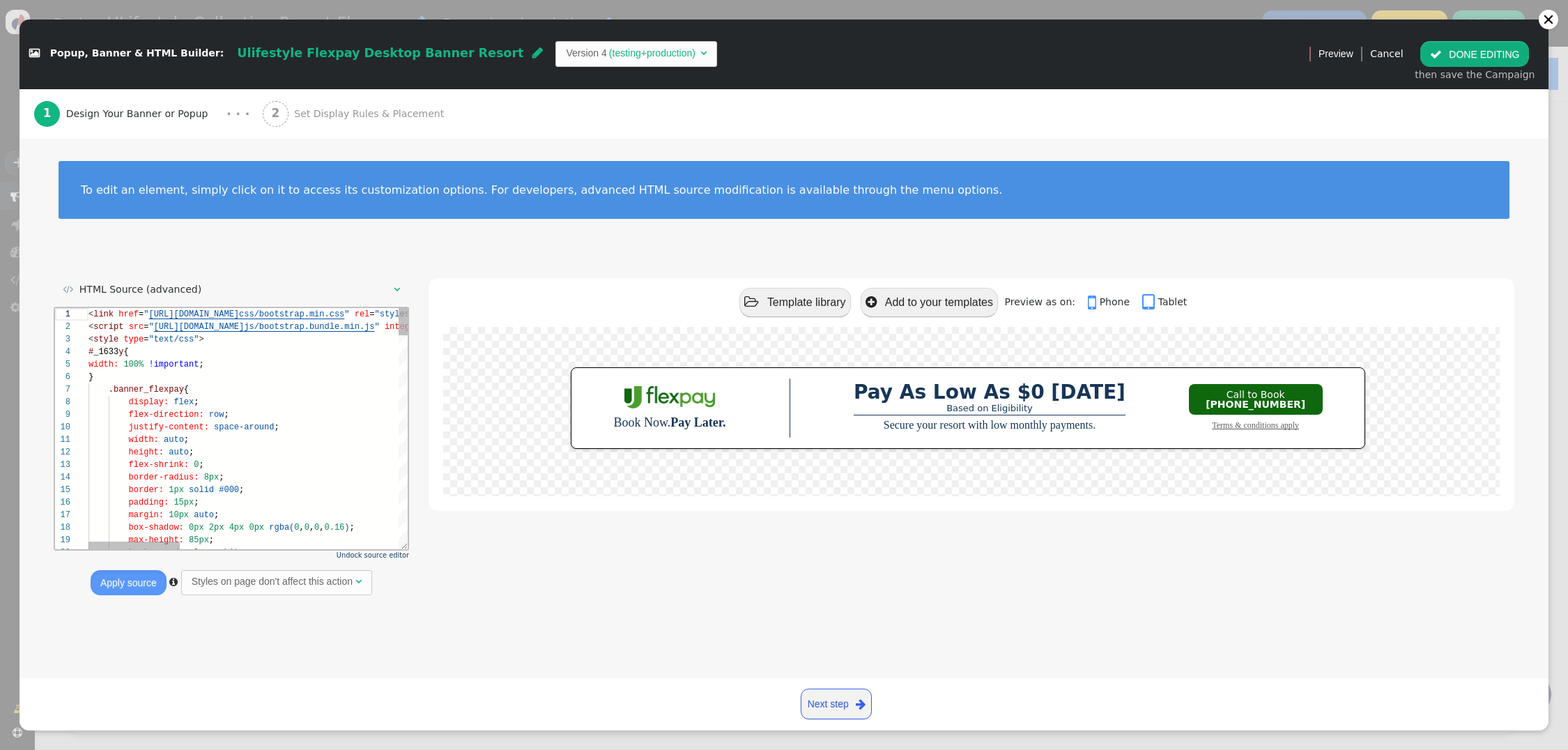
scroll to position [75, 0]
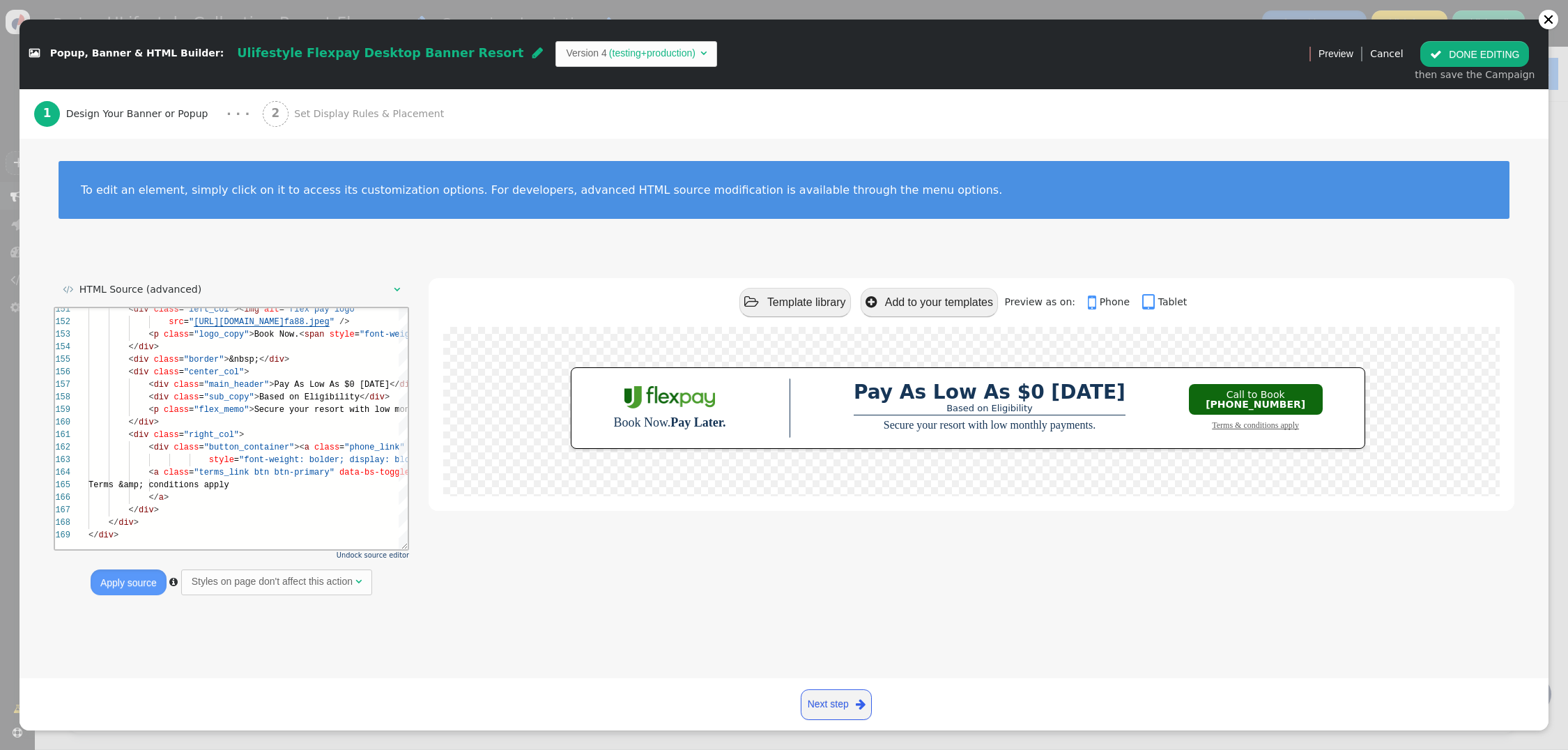
click at [305, 120] on span "Set Display Rules & Placement" at bounding box center [372, 113] width 156 height 15
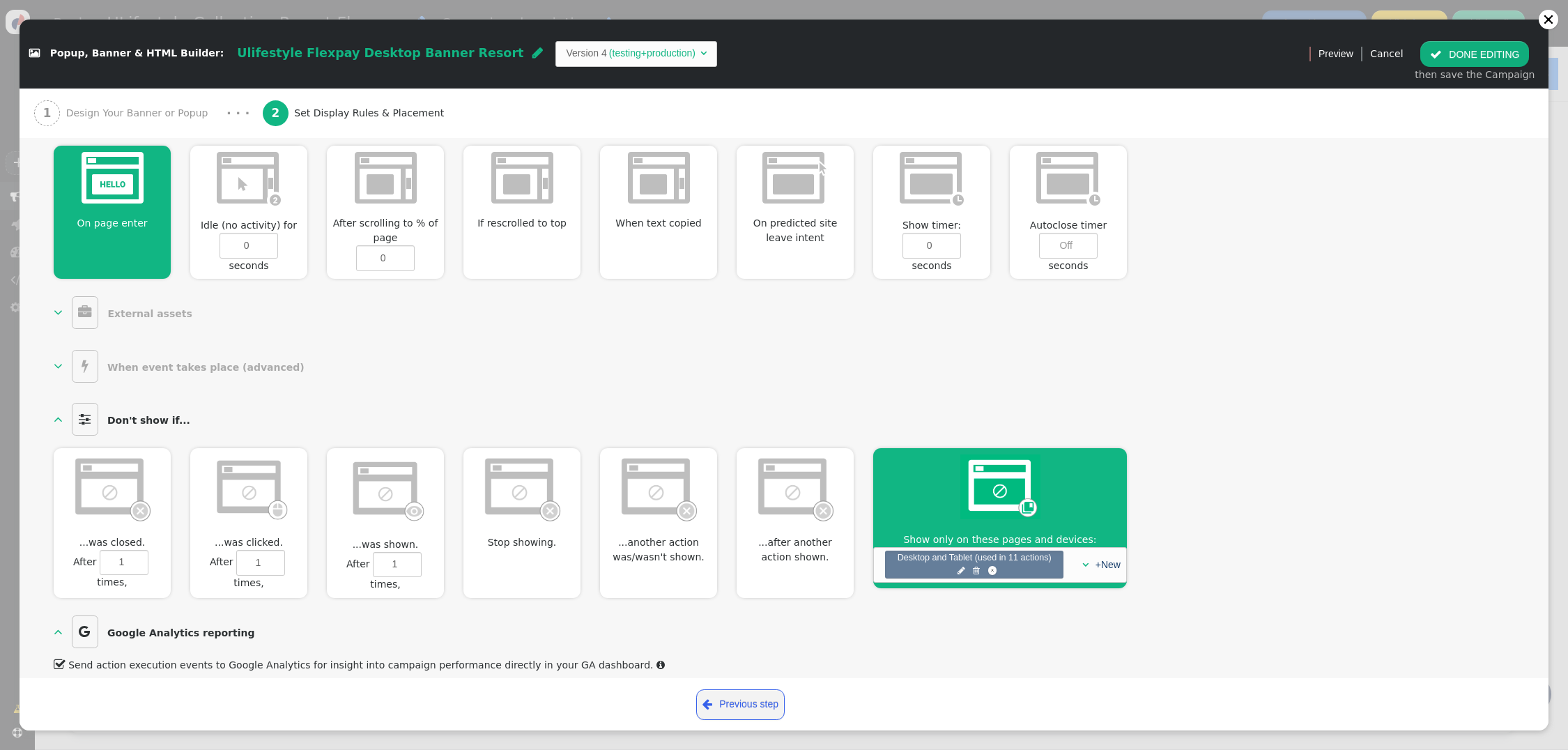
scroll to position [646, 0]
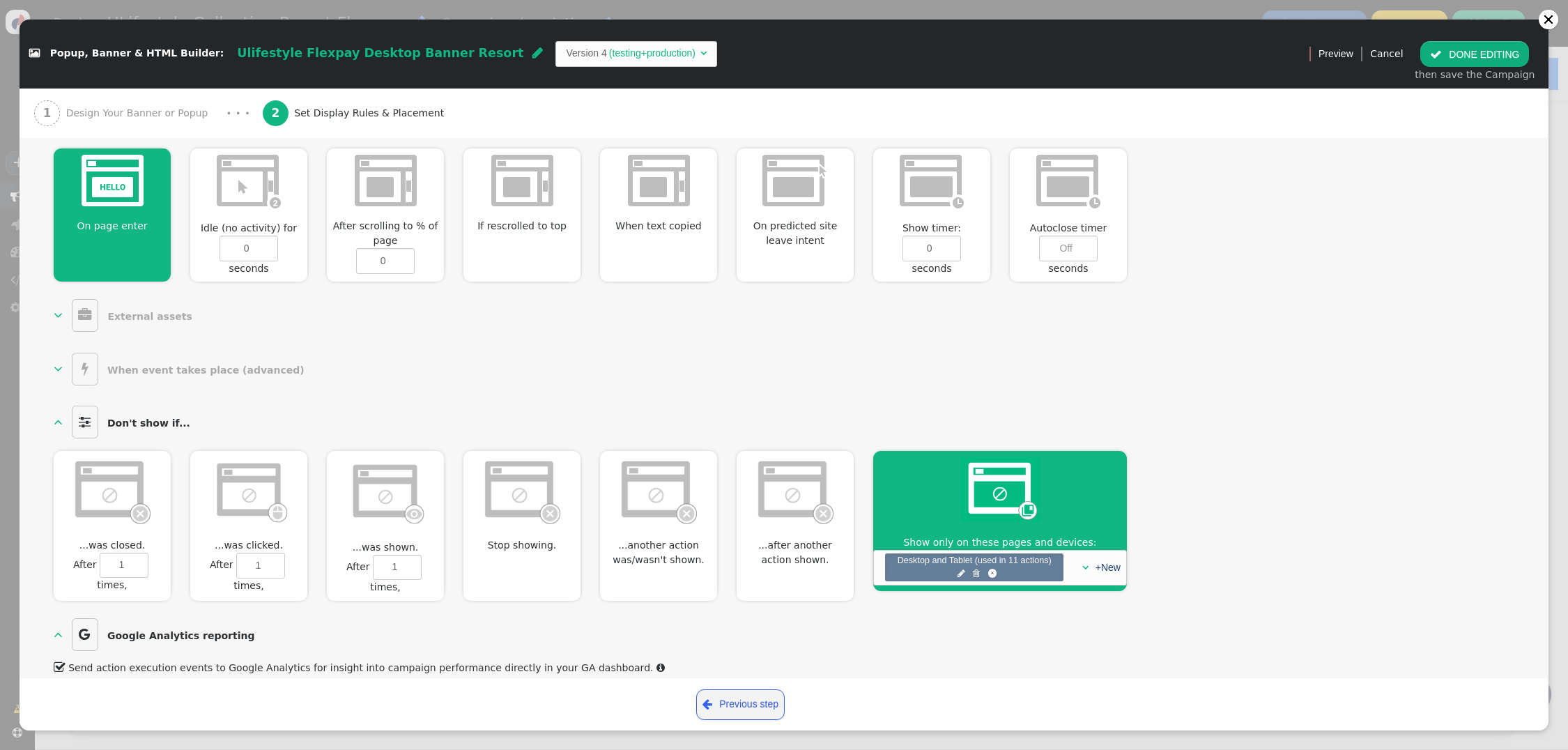
click at [74, 364] on span "" at bounding box center [84, 368] width 25 height 33
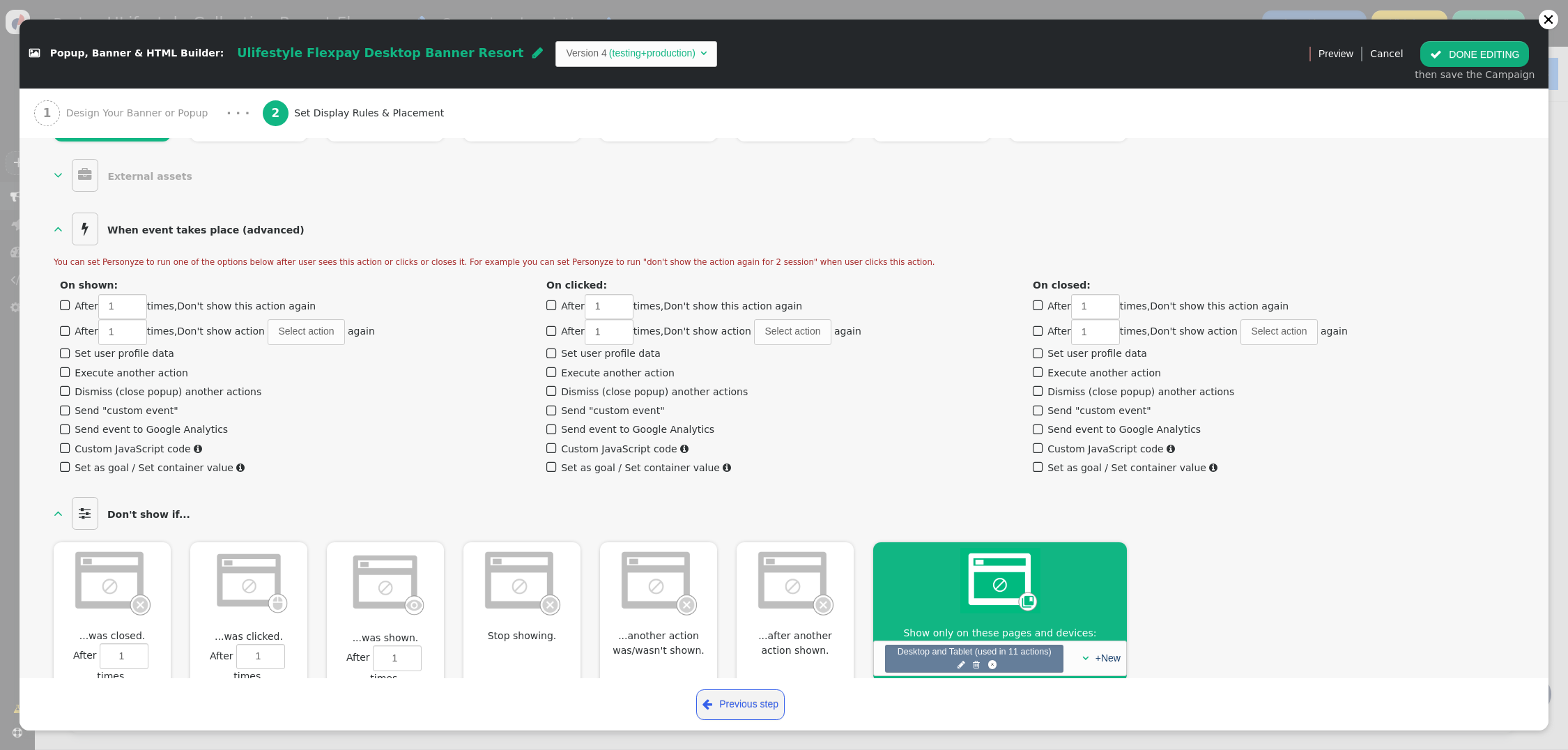
scroll to position [786, 0]
click at [552, 364] on span "" at bounding box center [553, 373] width 12 height 18
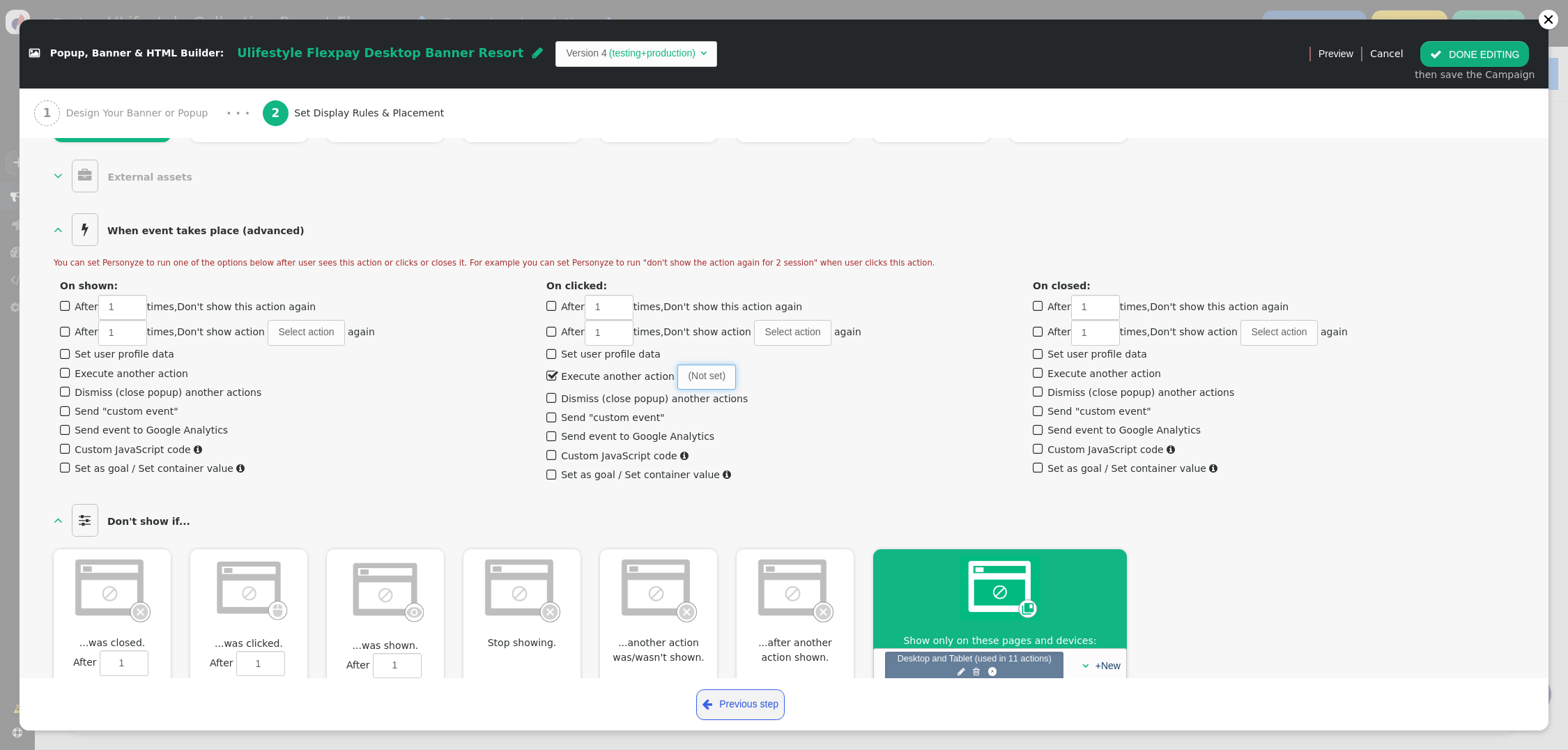
click at [687, 365] on span "(Not set)" at bounding box center [707, 377] width 59 height 25
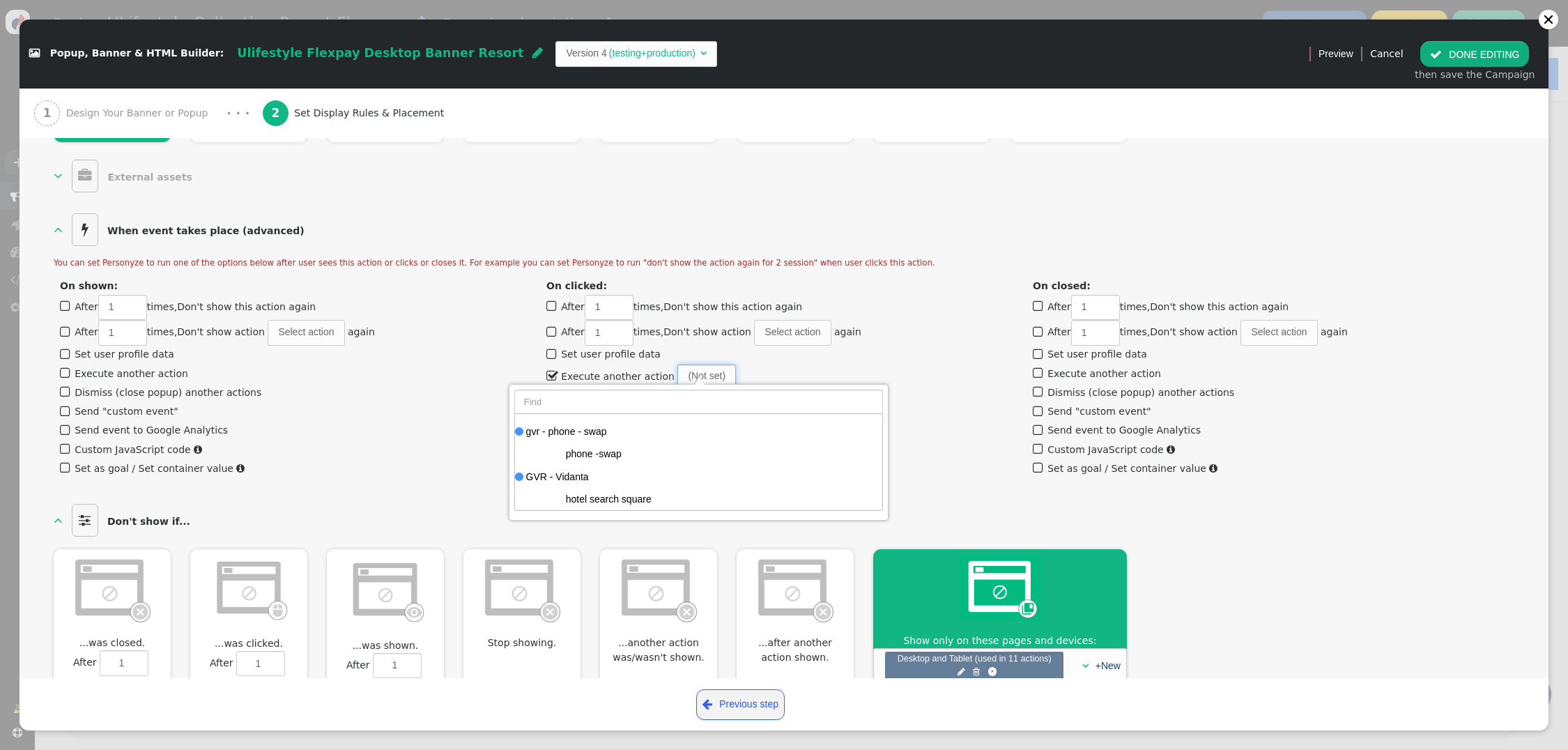
scroll to position [6851, 0]
click at [812, 222] on div "  When event takes place (advanced)  You can set Personyze to run one of the…" at bounding box center [784, 349] width 1461 height 276
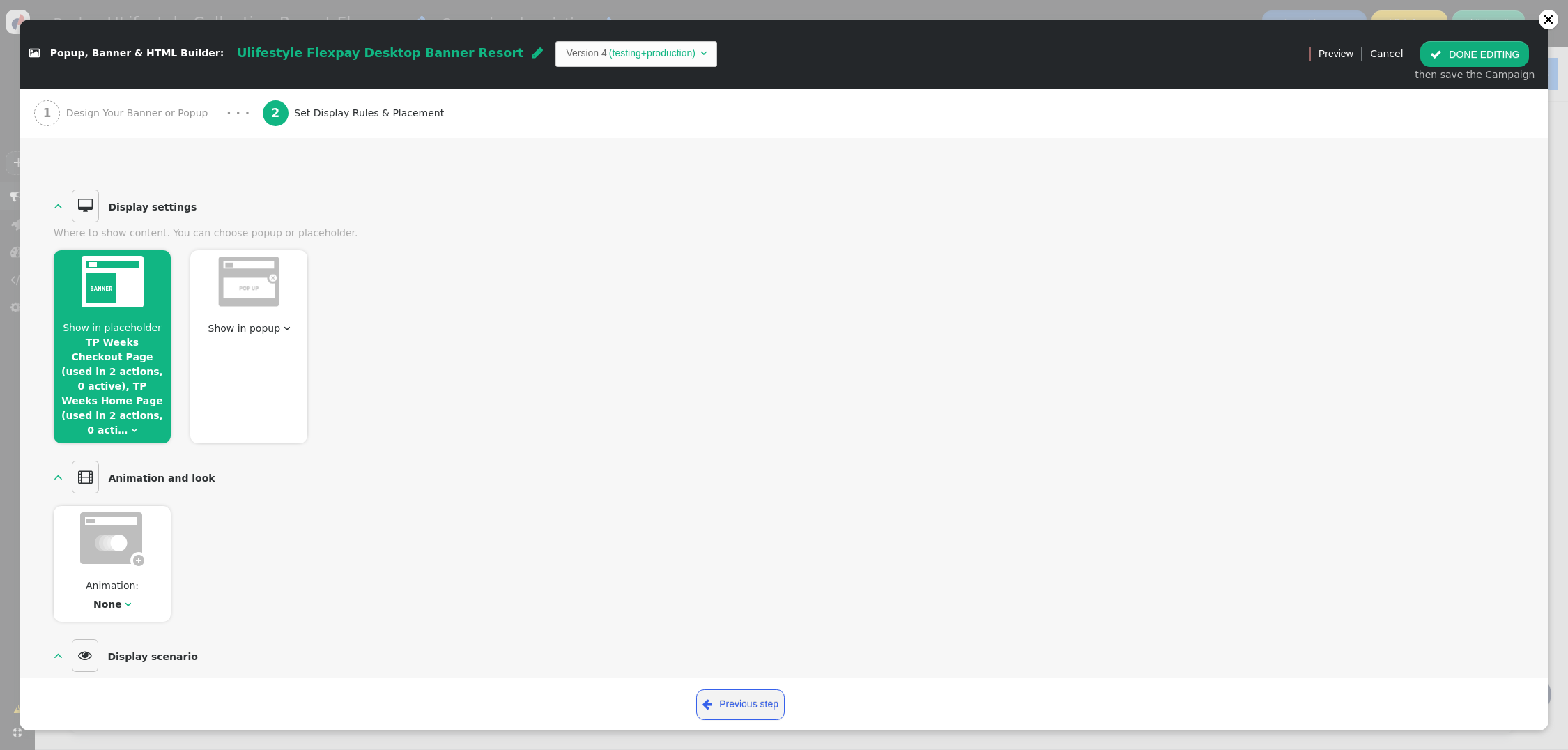
scroll to position [0, 0]
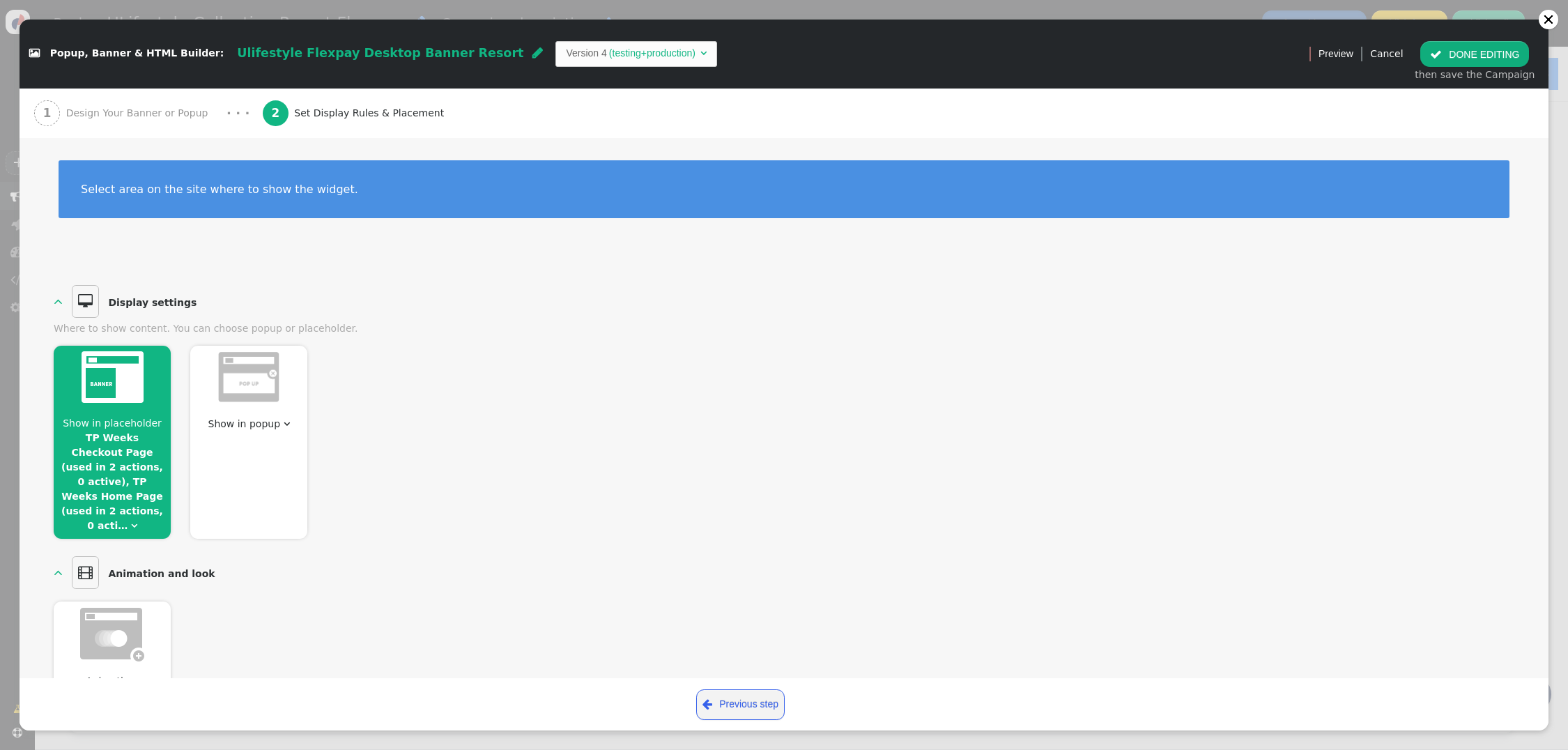
click at [129, 106] on span "Design Your Banner or Popup" at bounding box center [140, 113] width 148 height 15
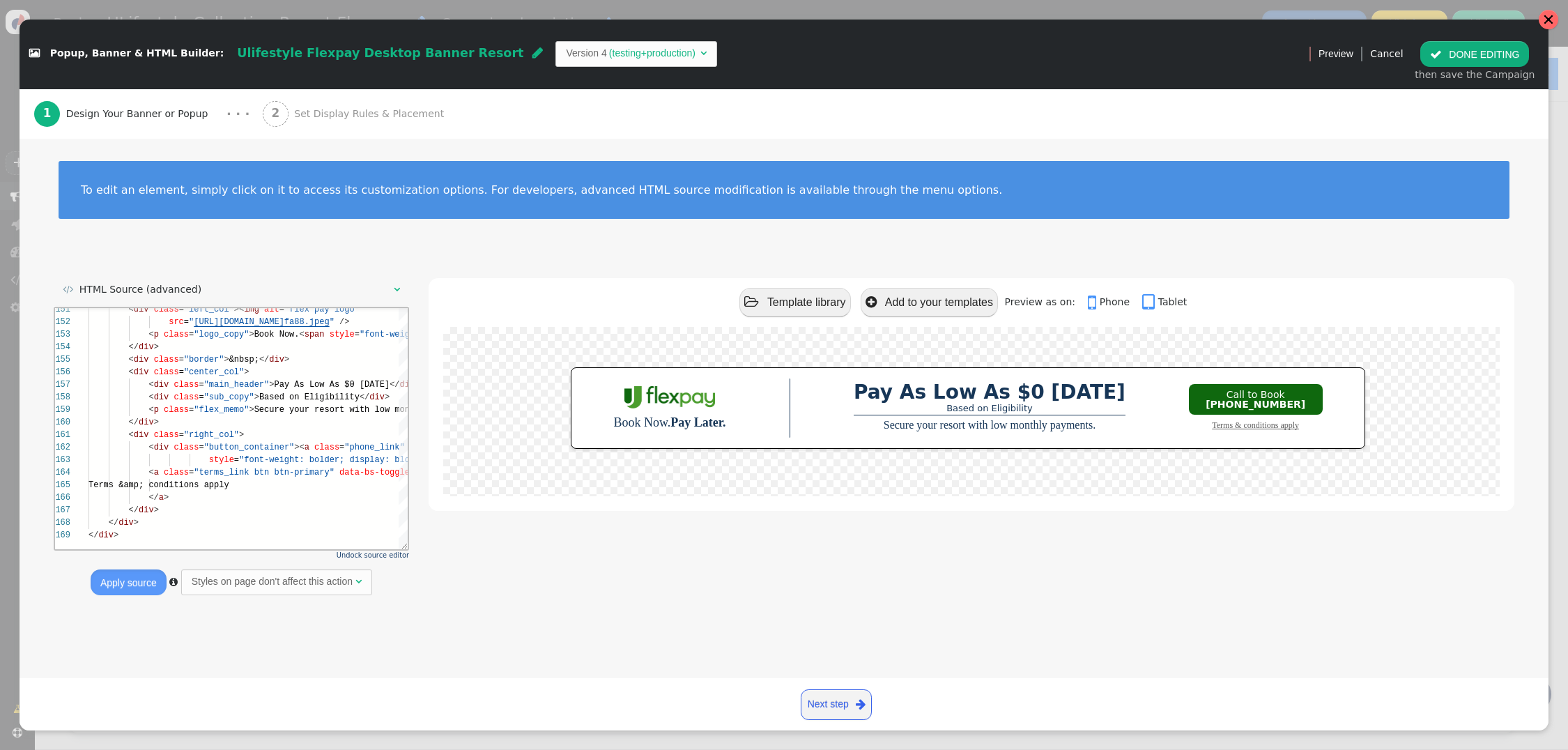
click at [1550, 20] on div at bounding box center [1549, 19] width 11 height 11
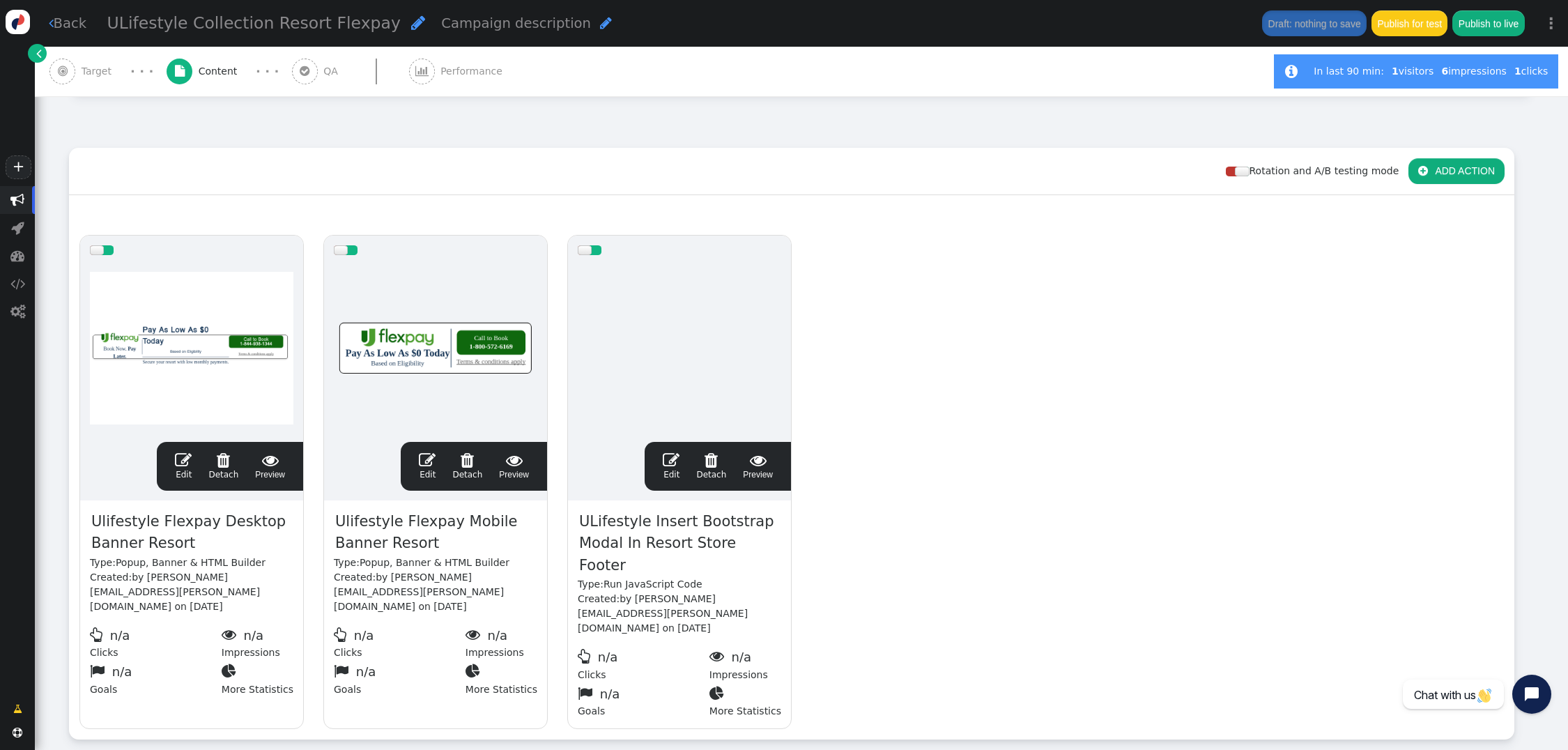
scroll to position [143, 0]
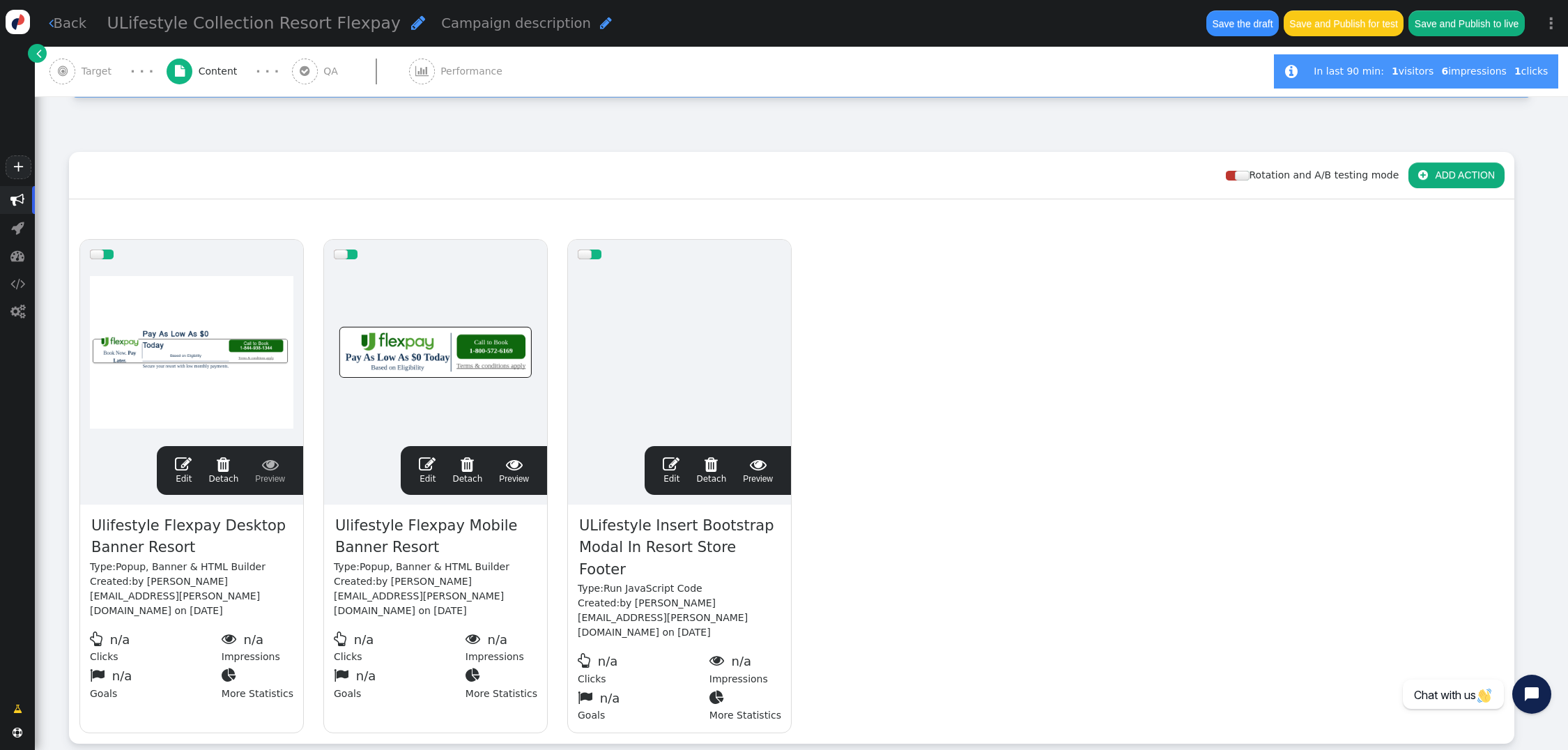
click at [1453, 163] on button " ADD ACTION" at bounding box center [1456, 175] width 96 height 25
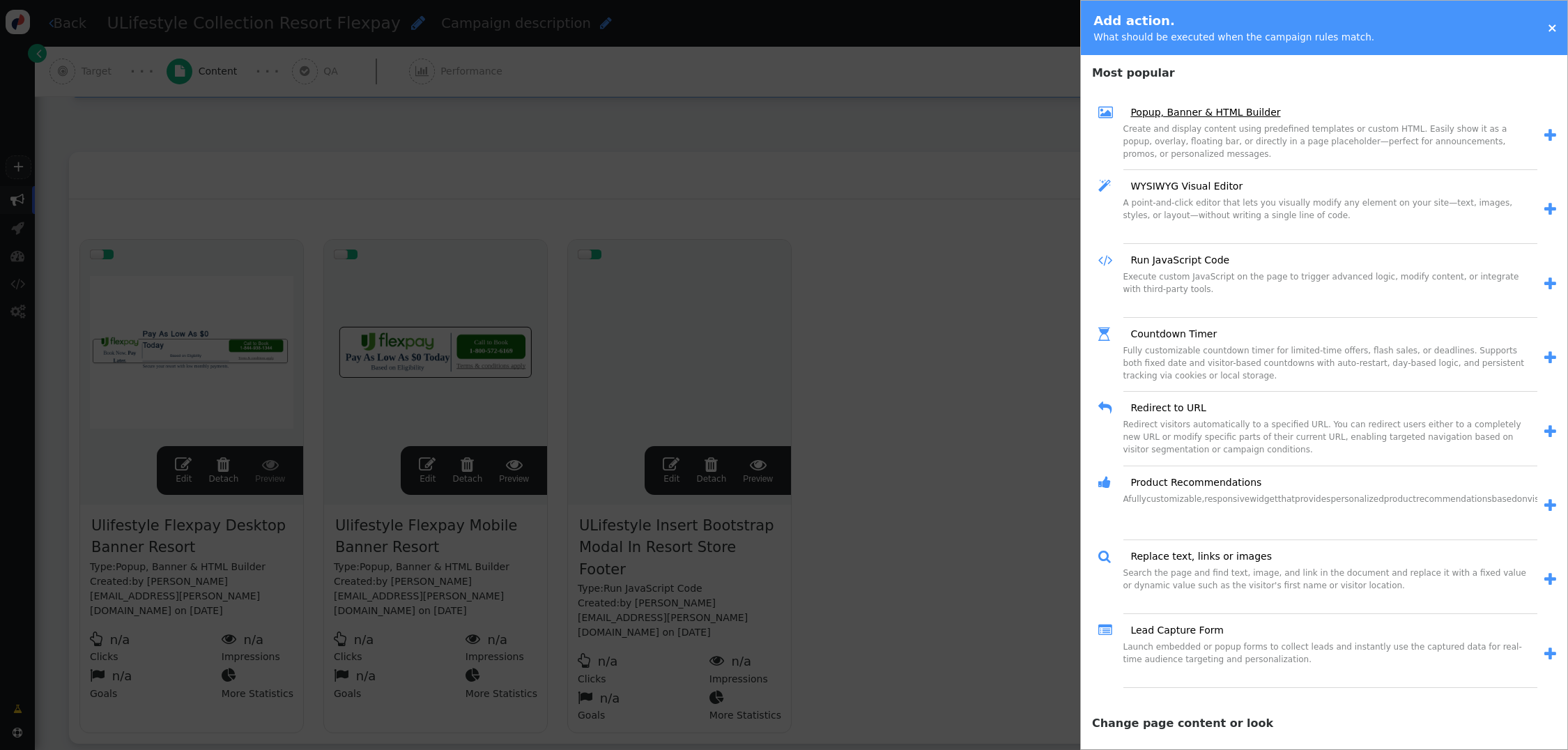
click at [1211, 108] on link "Popup, Banner & HTML Builder" at bounding box center [1201, 113] width 160 height 15
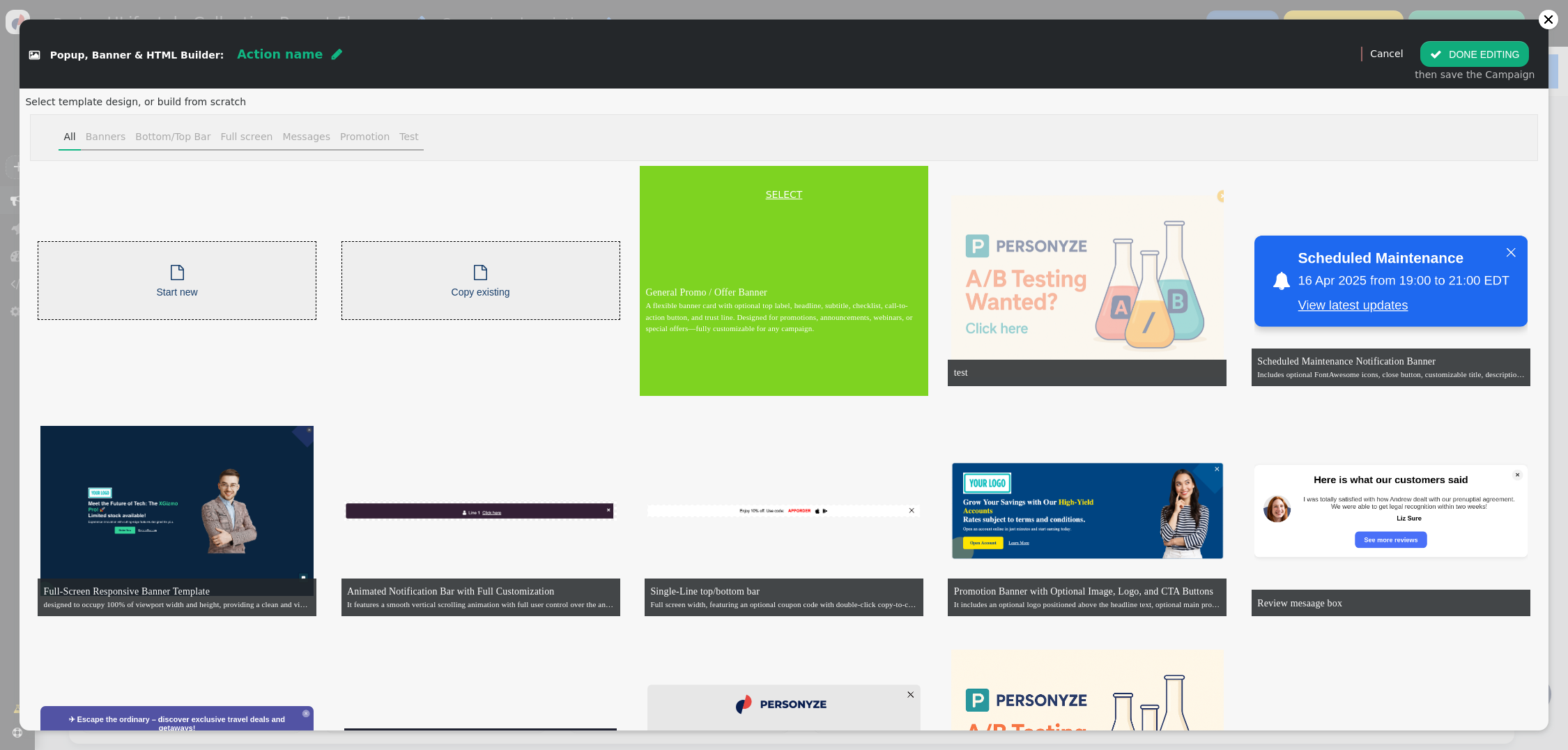
scroll to position [55, 0]
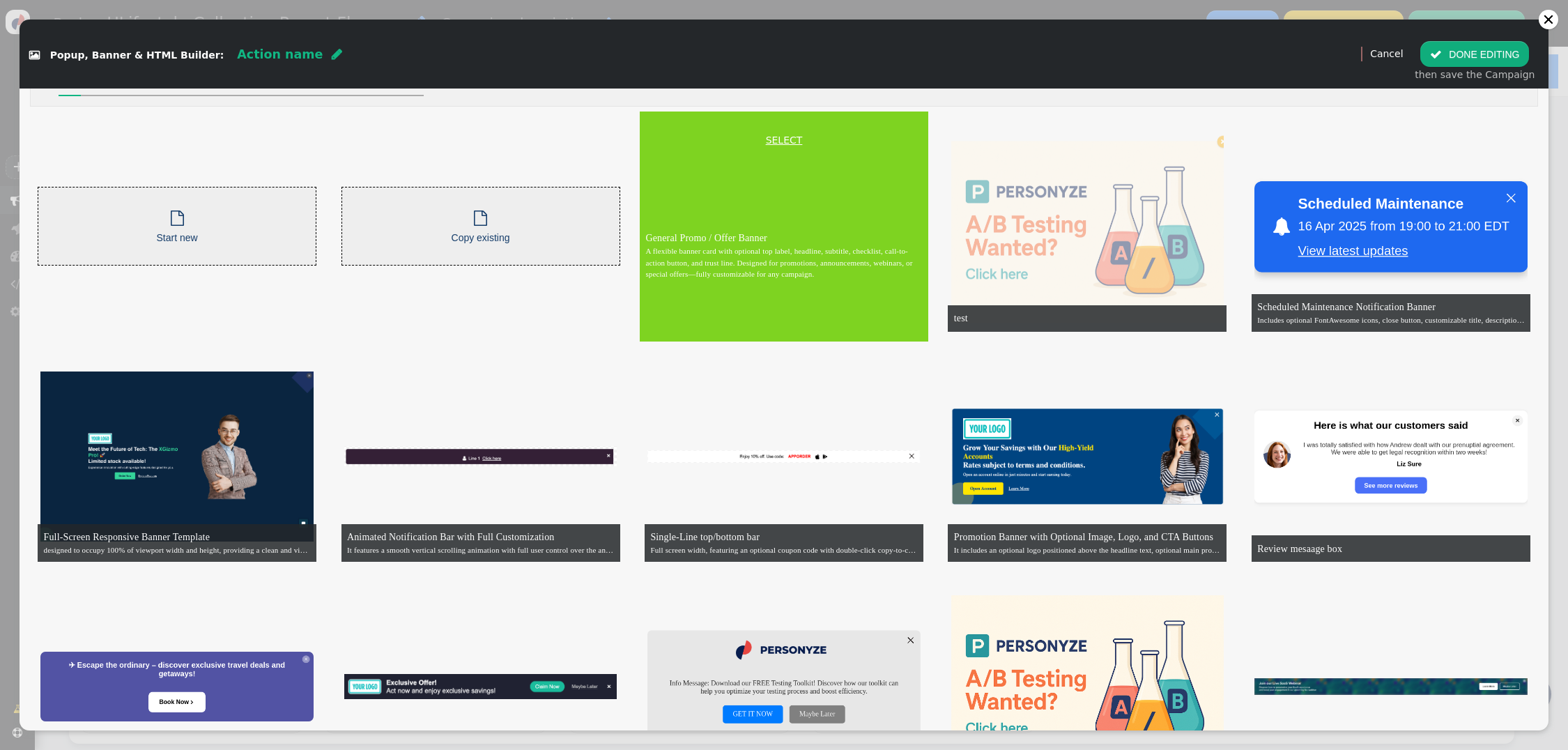
click at [788, 136] on link "SELECT" at bounding box center [784, 140] width 283 height 15
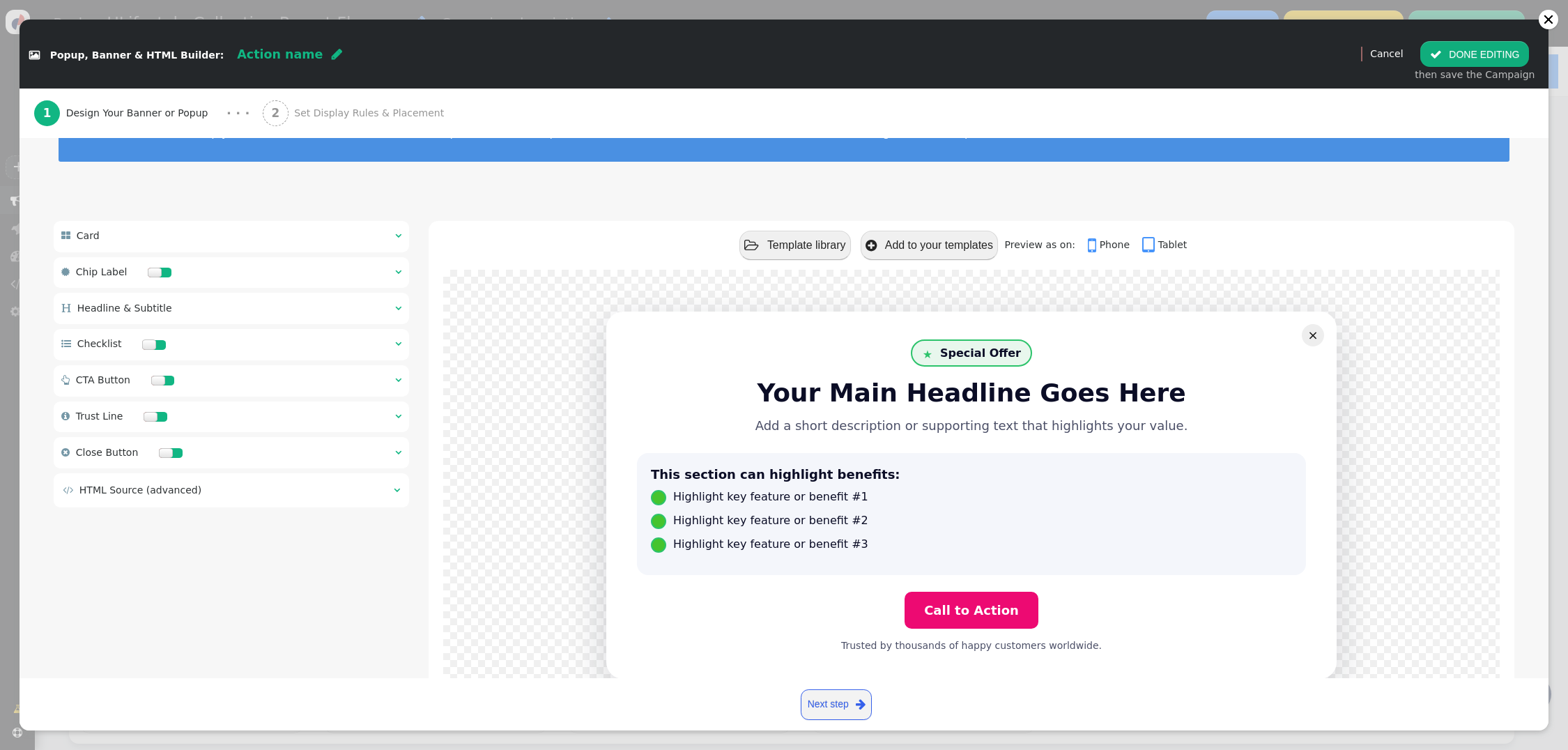
scroll to position [58, 0]
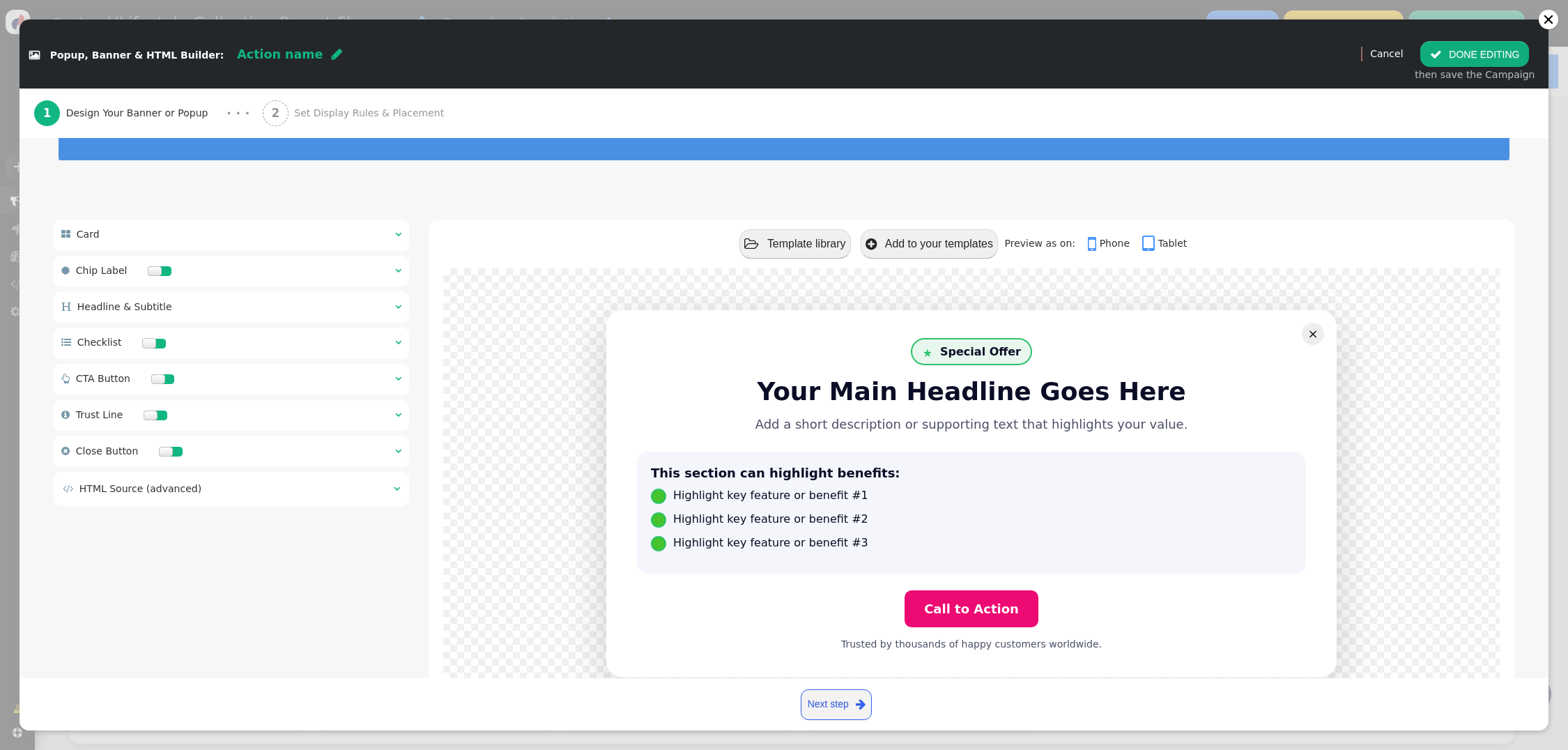
click at [160, 268] on div at bounding box center [165, 271] width 11 height 10
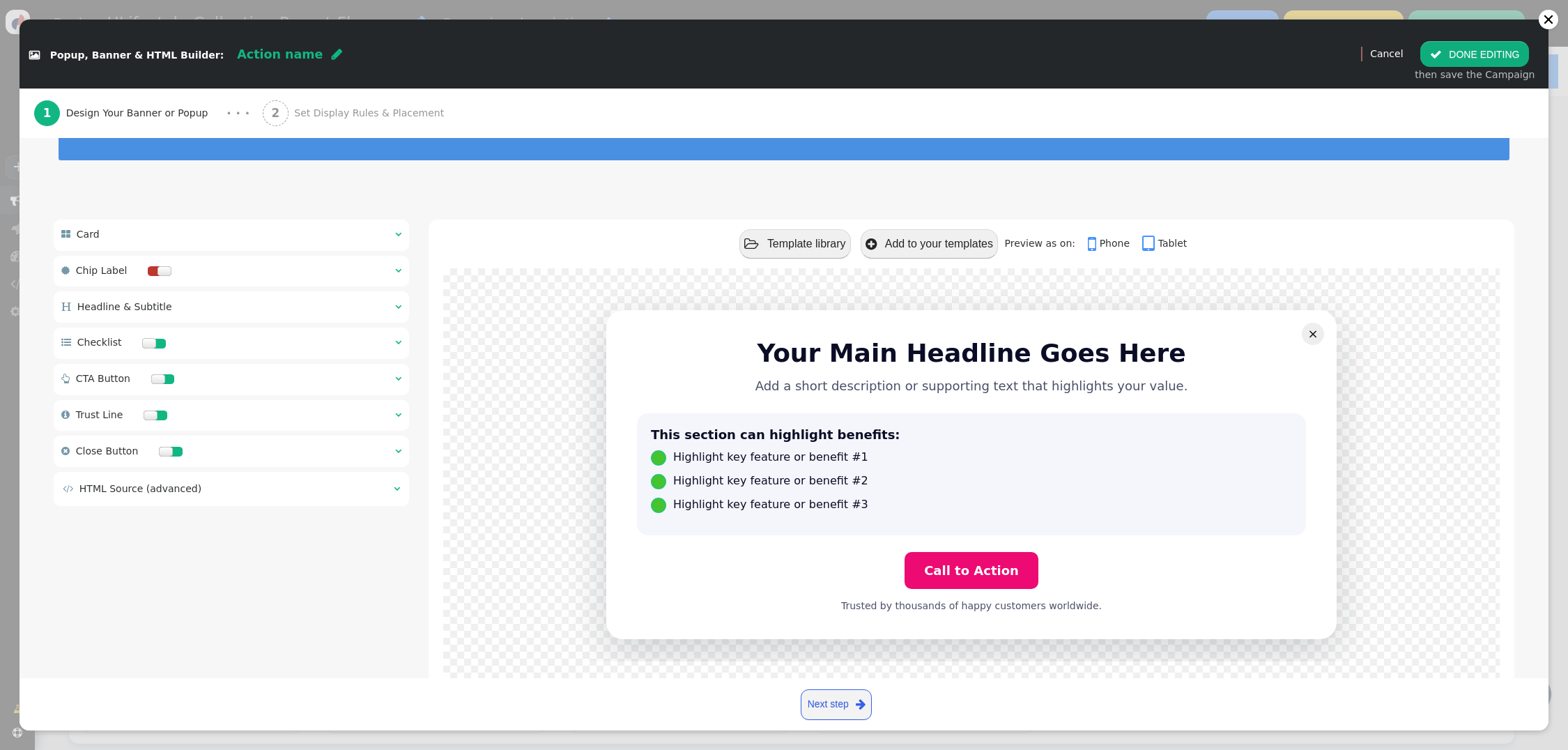
click at [399, 231] on span "" at bounding box center [398, 234] width 6 height 10
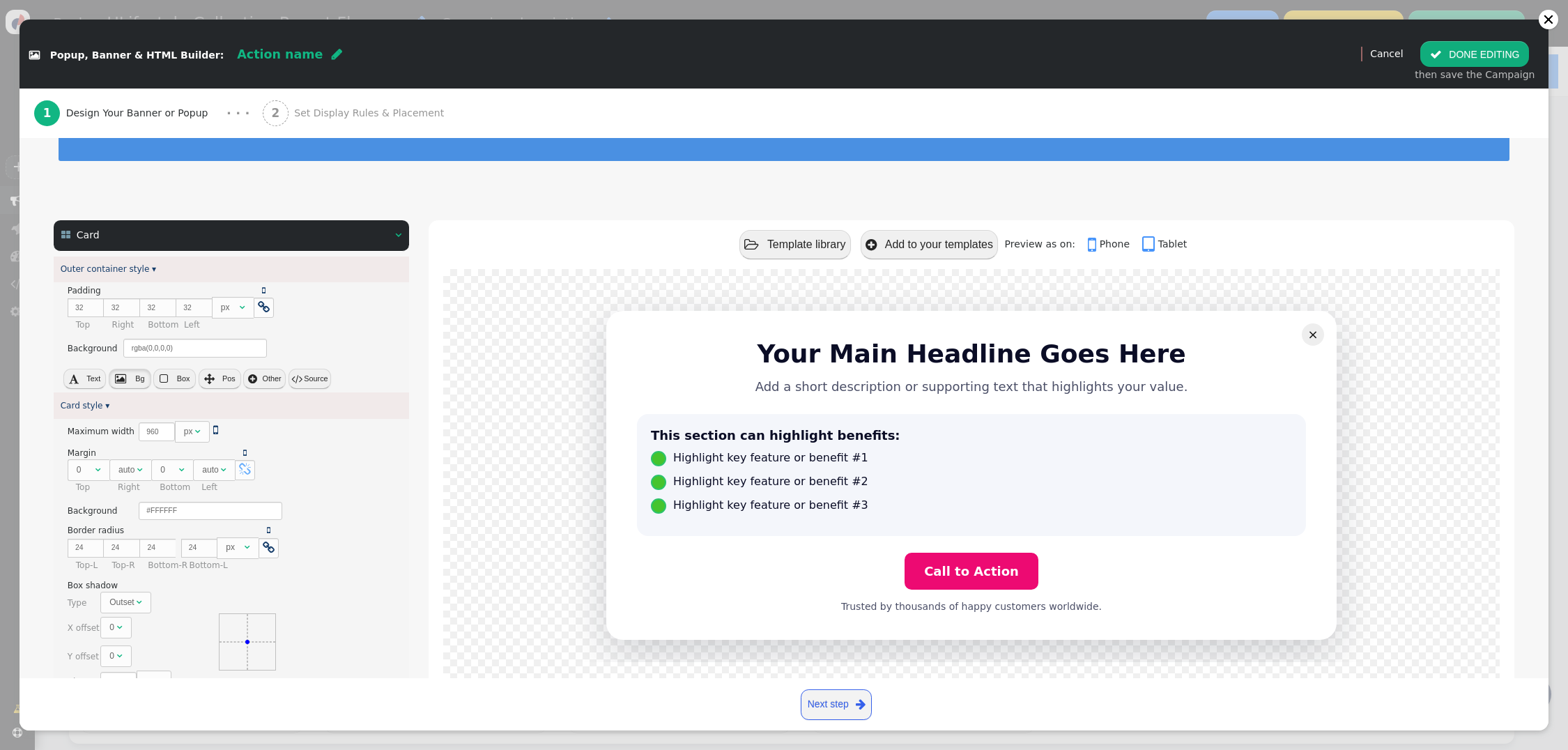
click at [131, 379] on button " Bg" at bounding box center [130, 379] width 42 height 19
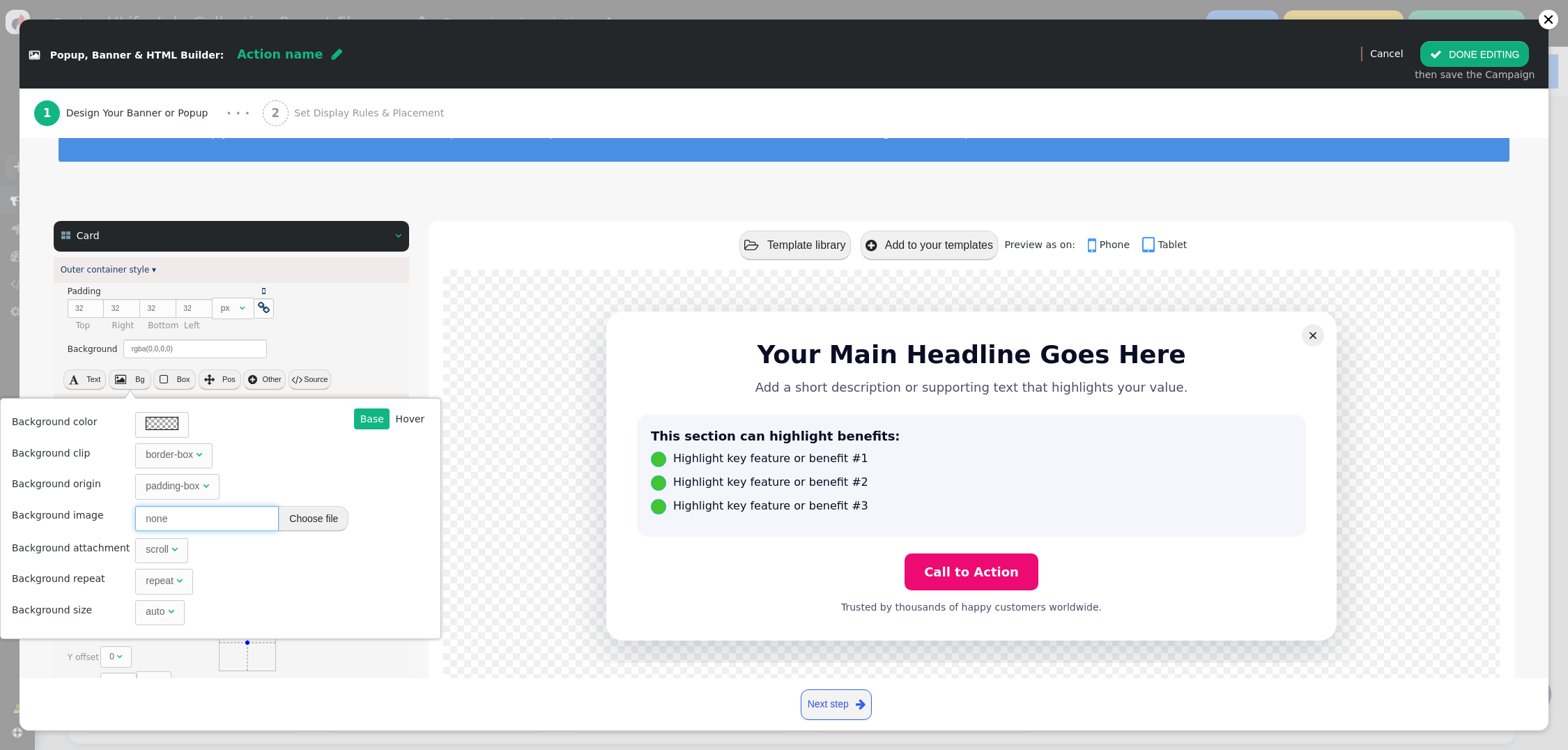
click at [234, 521] on input "none" at bounding box center [207, 519] width 143 height 25
click at [109, 499] on tbody "Background color Background clip border-box  Background origin padding-box  B…" at bounding box center [182, 518] width 341 height 217
paste input "https://cdn.personyze.com/upload/5748/2e2a4f7727d8fa88.jpeg"
type input "https://cdn.personyze.com/upload/5748/2e2a4f7727d8fa88.jpeg"
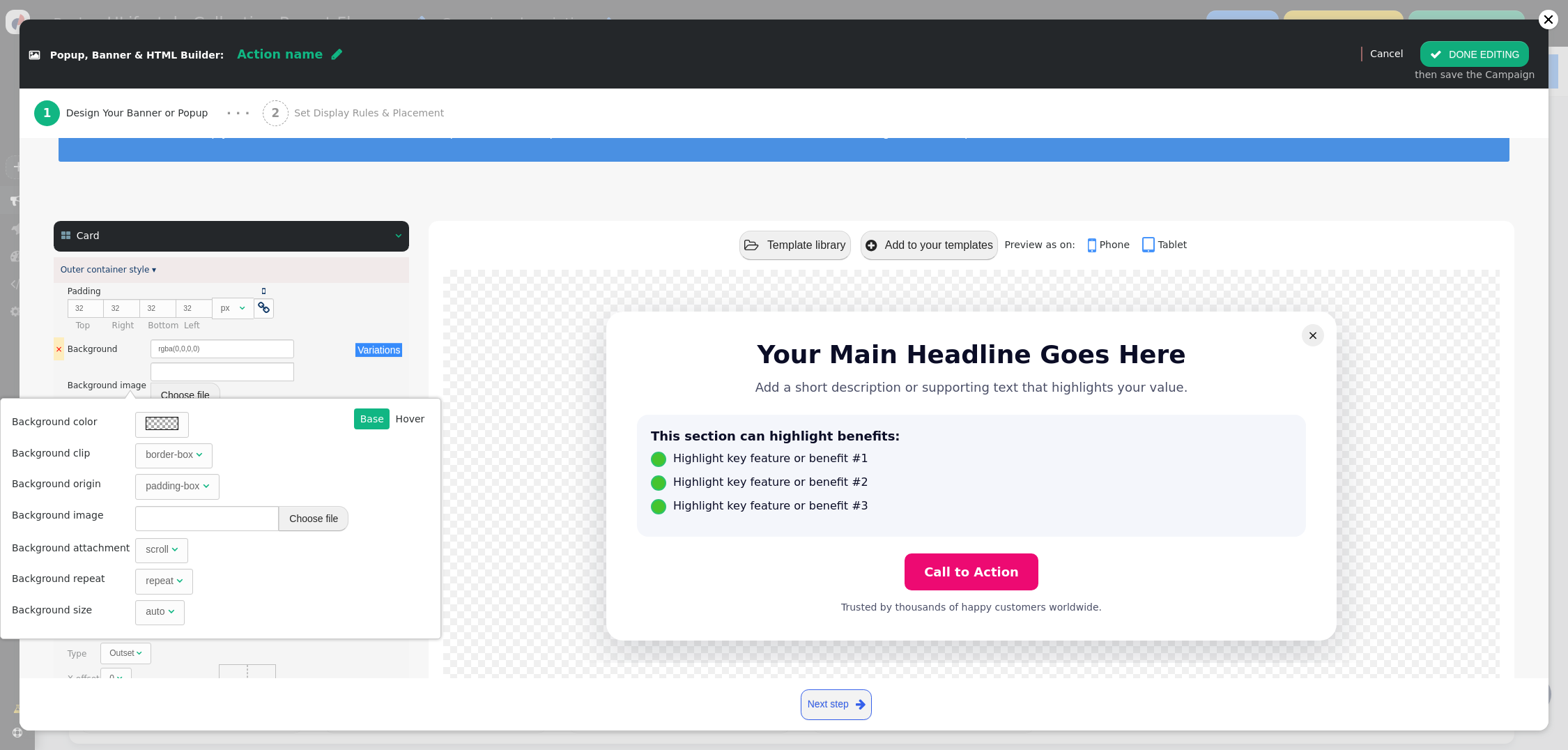
click at [304, 359] on div "There are alternatives. Default value: rgba(0,0,0,0)" at bounding box center [249, 348] width 198 height 18
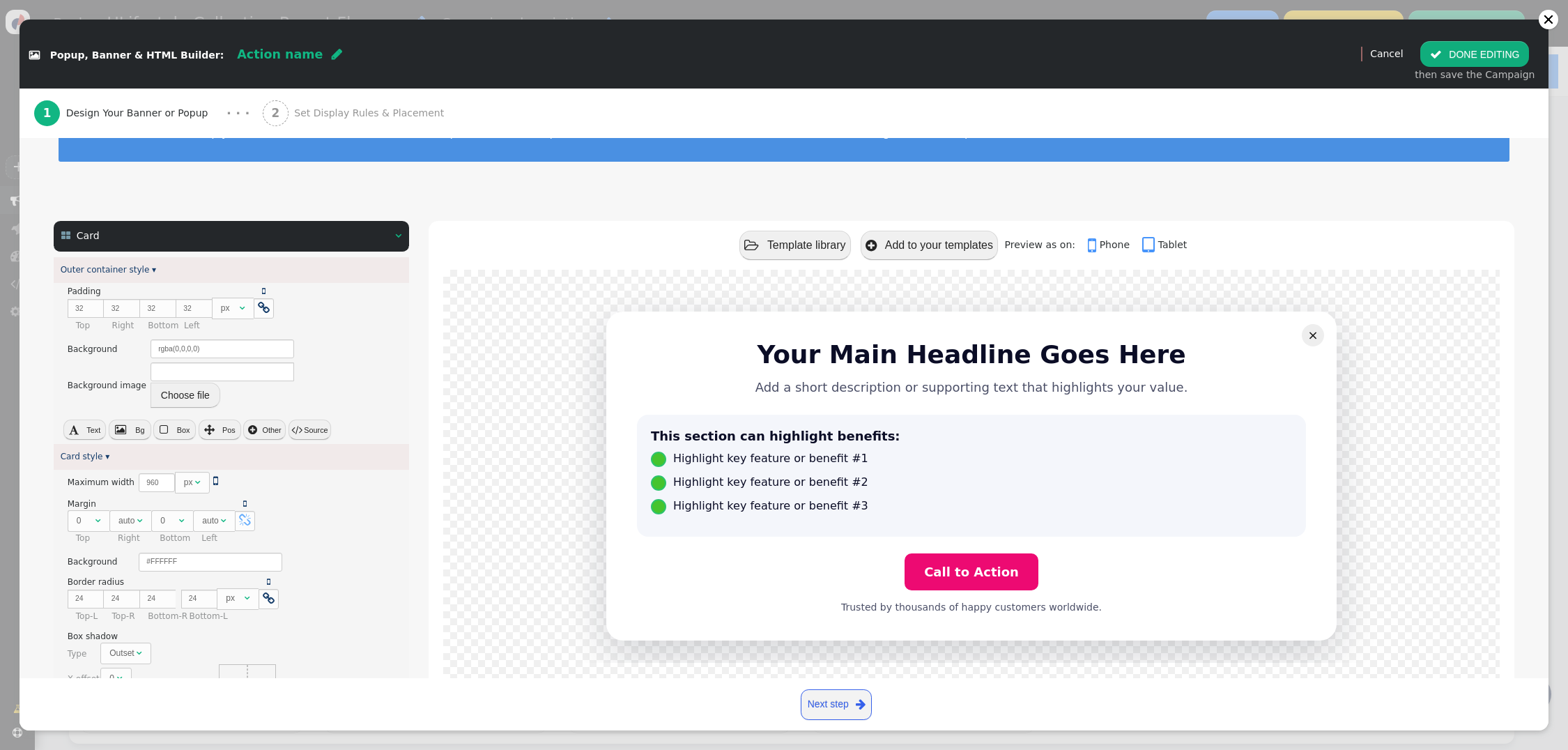
click at [403, 238] on div " Card  " at bounding box center [231, 236] width 355 height 31
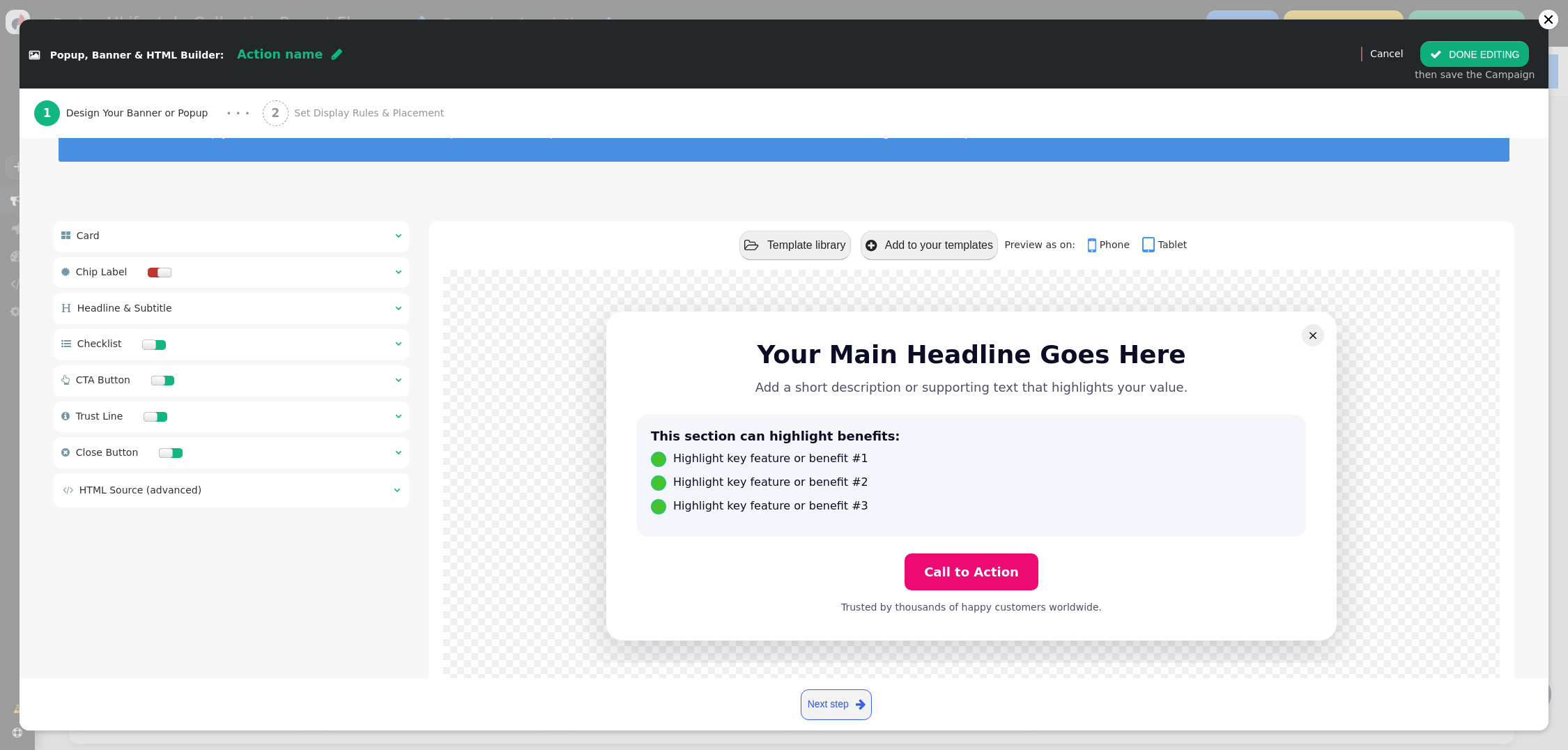
click at [157, 271] on div at bounding box center [164, 273] width 14 height 10
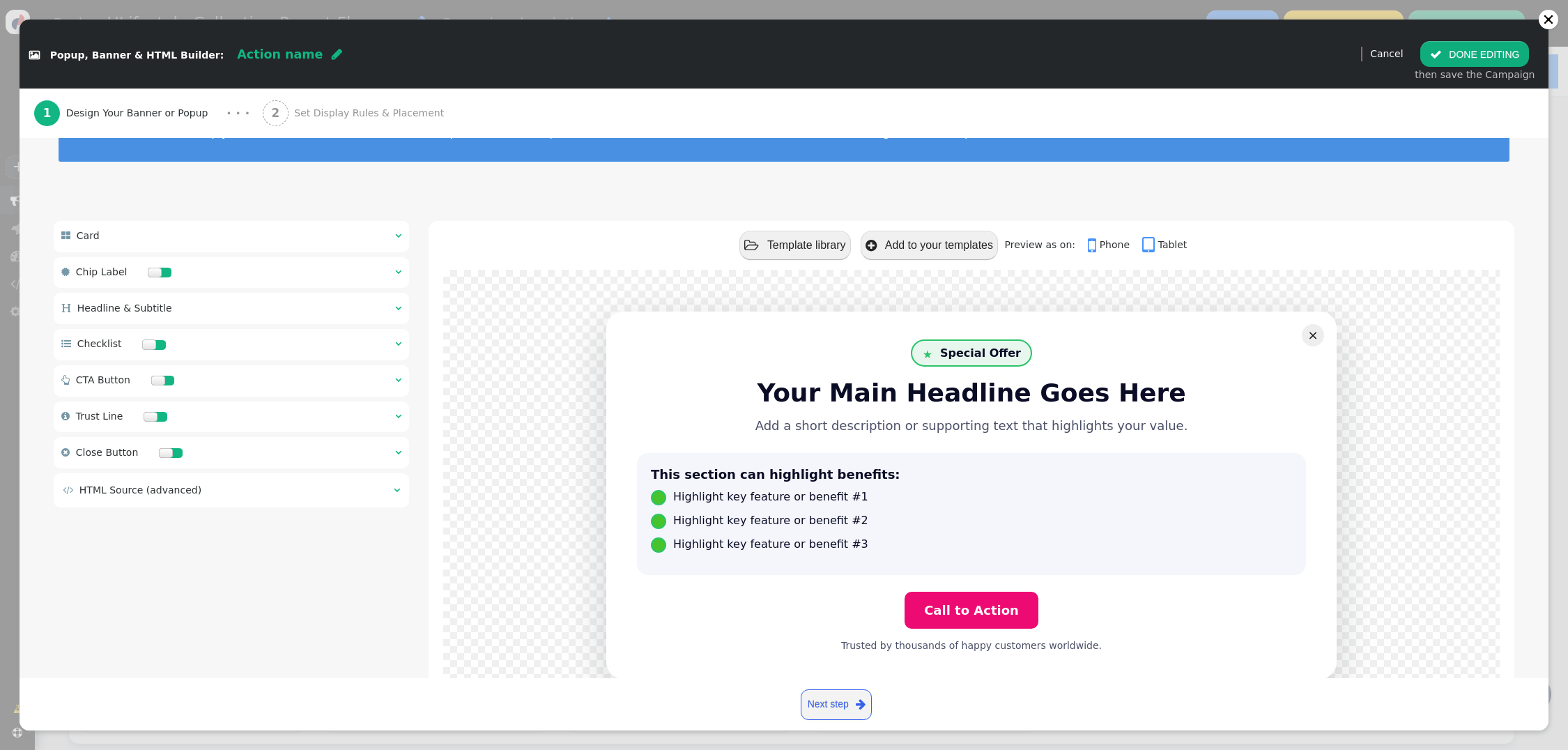
click at [392, 272] on div " Chip Label  " at bounding box center [231, 273] width 355 height 32
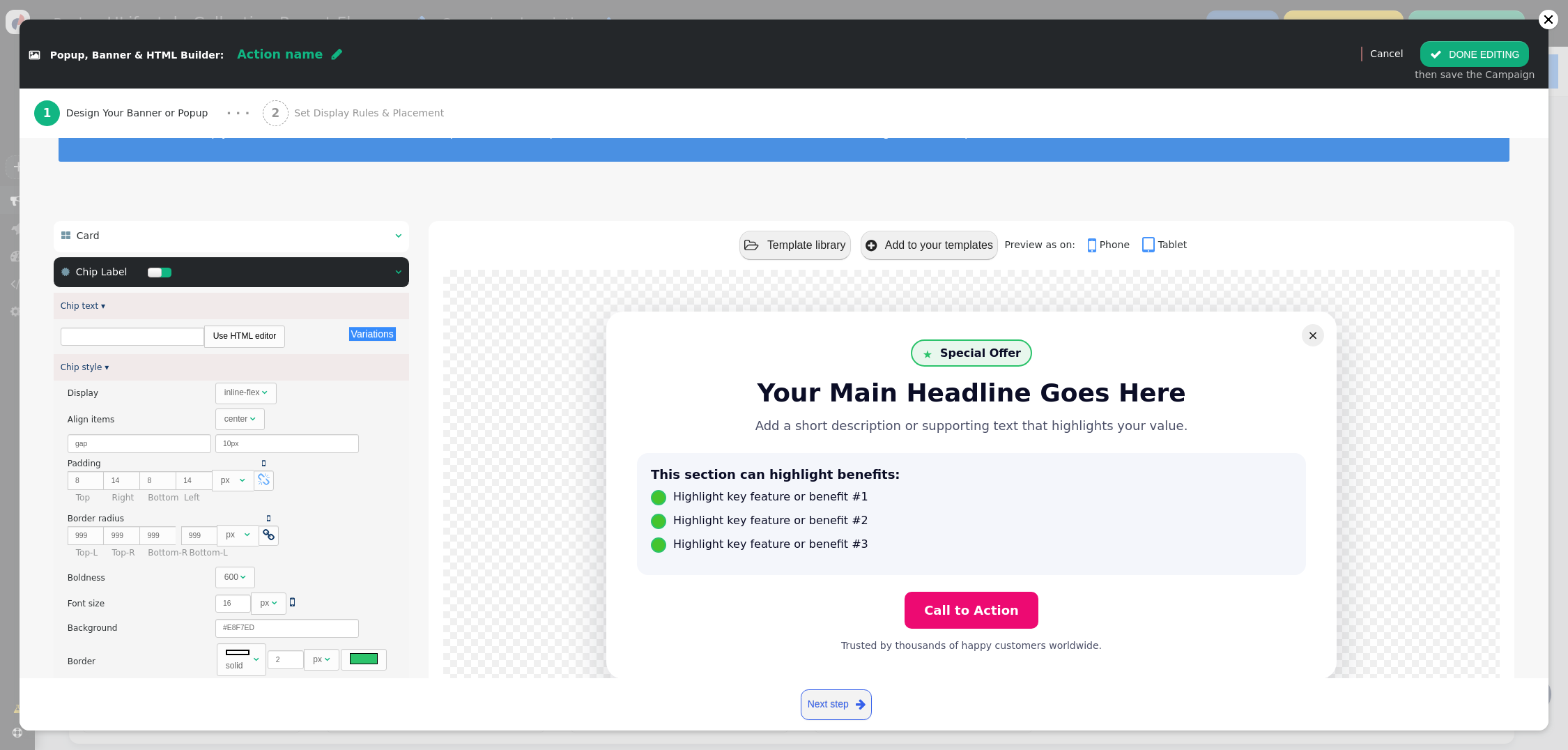
type input "Special Offer"
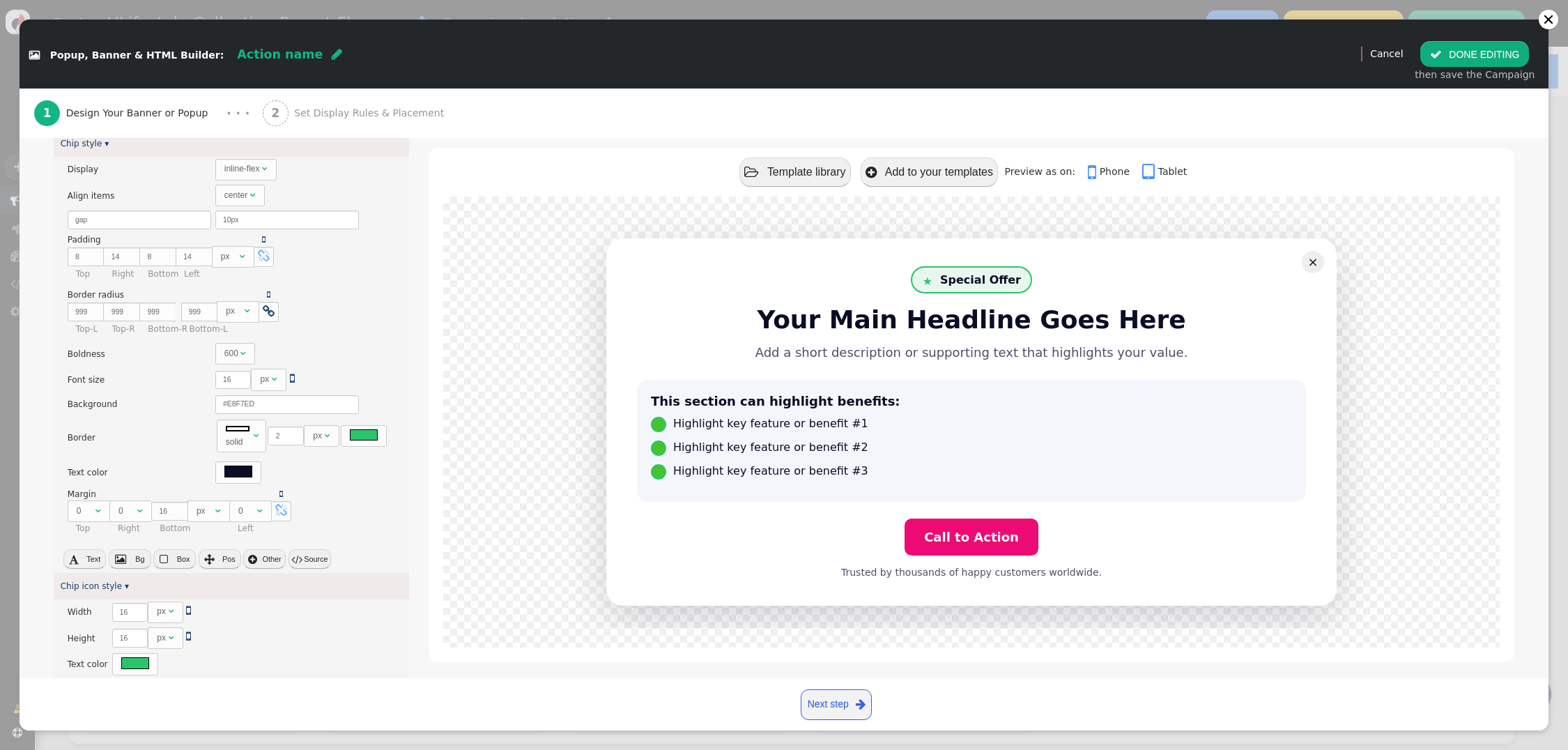
scroll to position [285, 0]
click at [133, 561] on button " Bg" at bounding box center [130, 555] width 42 height 19
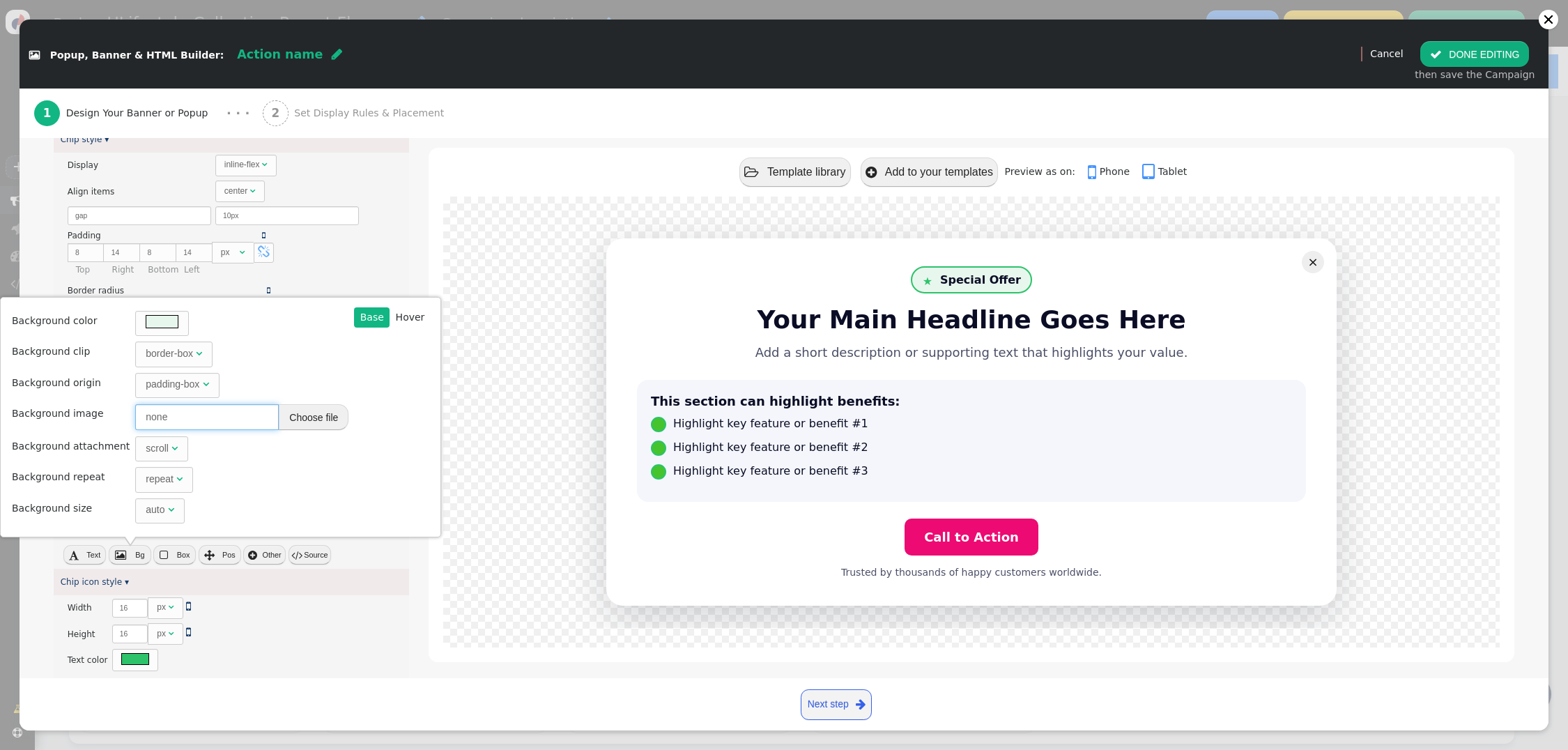
drag, startPoint x: 178, startPoint y: 419, endPoint x: 65, endPoint y: 397, distance: 115.1
click at [65, 397] on tbody "Background color Background clip border-box  Background origin padding-box  B…" at bounding box center [182, 417] width 341 height 217
paste input "https://cdn.personyze.com/upload/5748/2e2a4f7727d8fa88.jpeg"
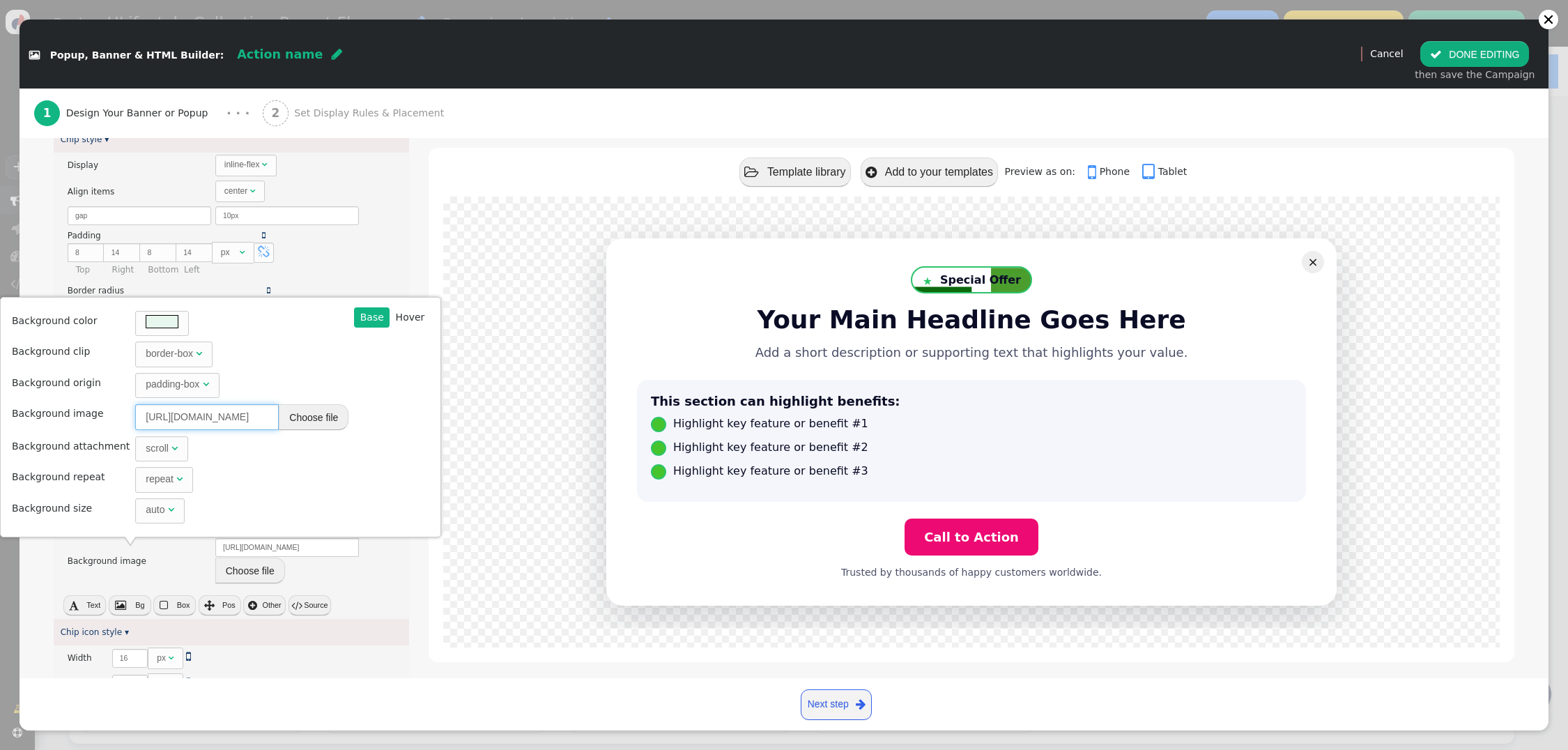
type input "https://cdn.personyze.com/upload/5748/2e2a4f7727d8fa88.jpeg"
click at [177, 476] on span "" at bounding box center [179, 478] width 6 height 10
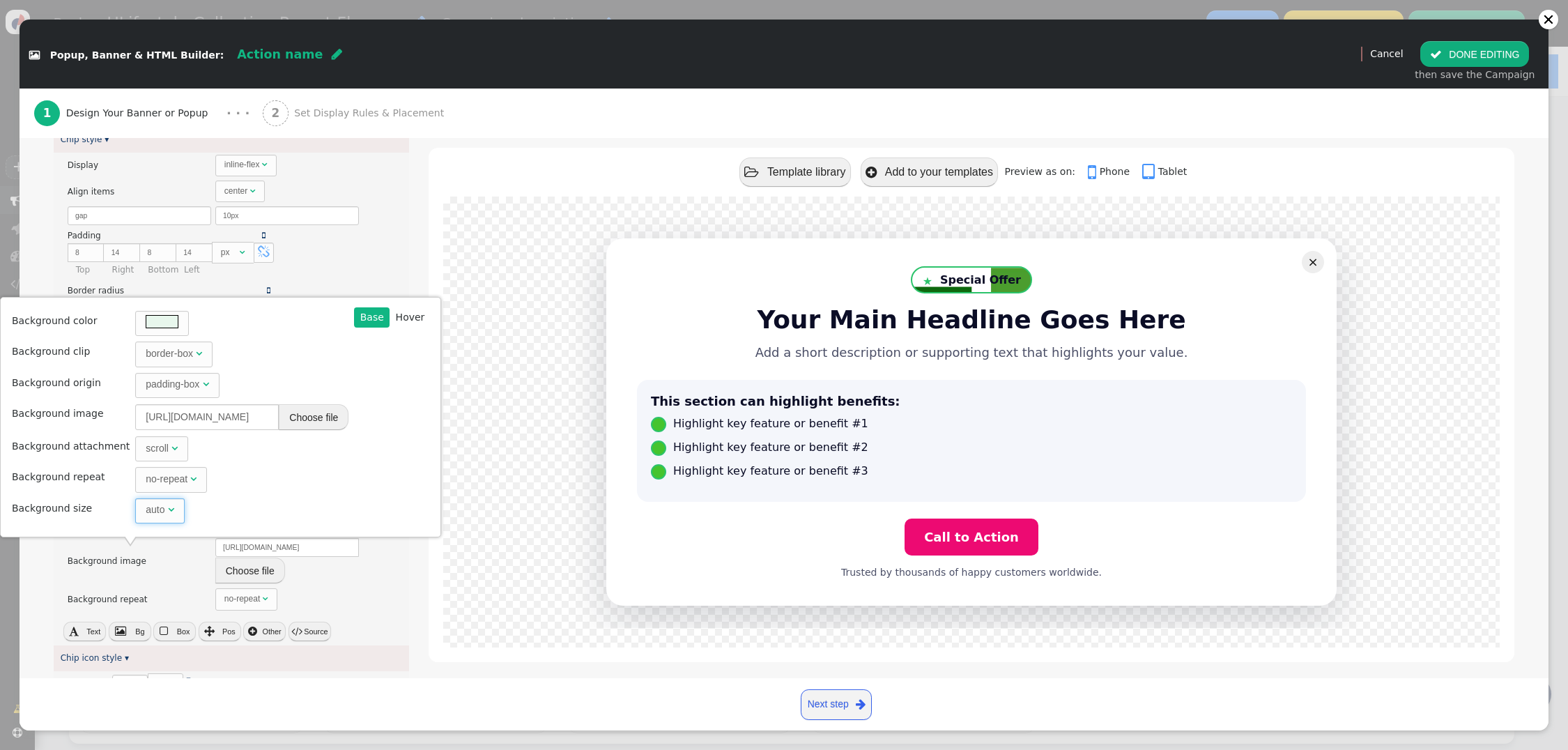
click at [163, 511] on span "auto " at bounding box center [160, 511] width 49 height 25
click at [169, 326] on div at bounding box center [162, 324] width 54 height 25
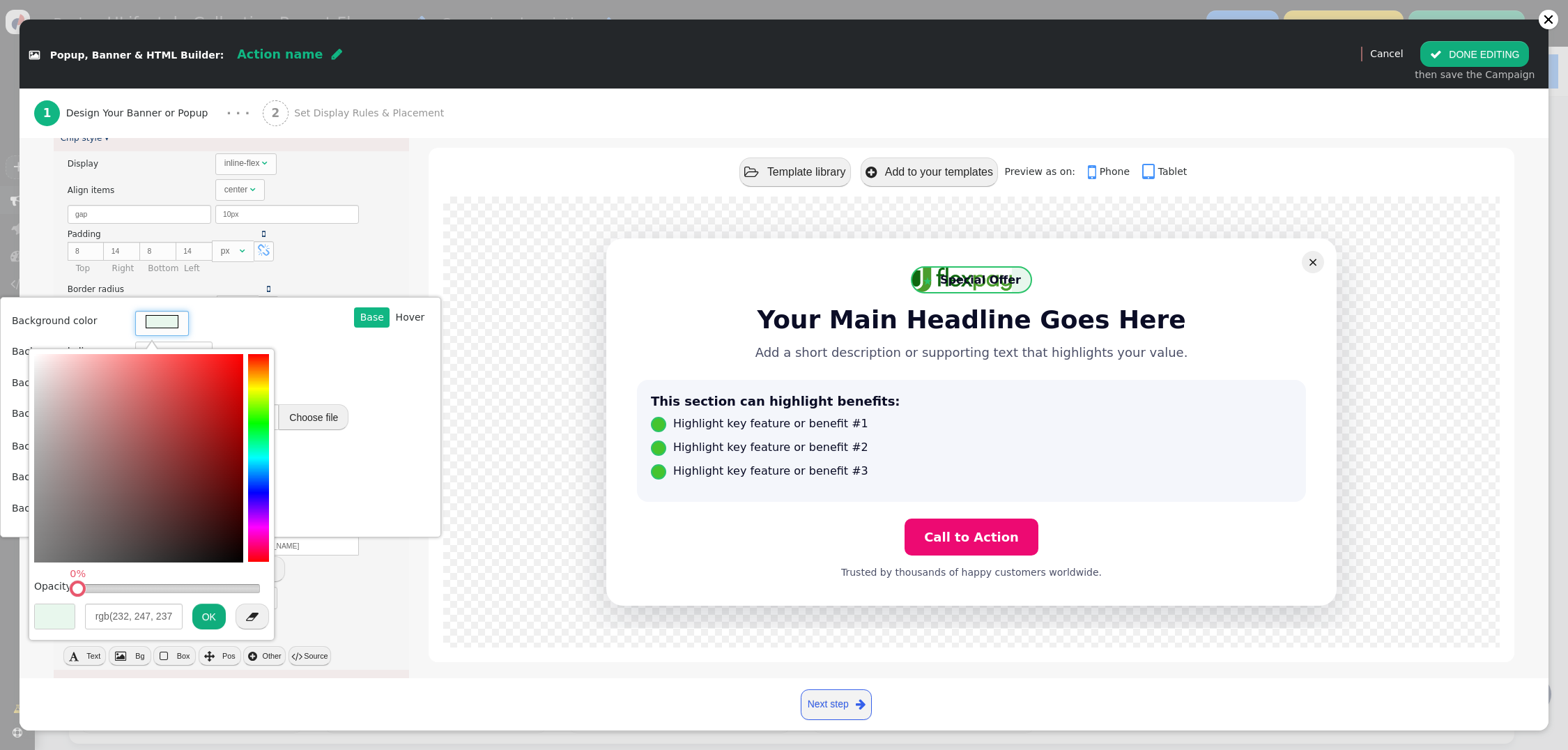
drag, startPoint x: 259, startPoint y: 592, endPoint x: 32, endPoint y: 588, distance: 227.0
click at [32, 588] on div "Opacity: 0%  rgb(232, 247, 237) OK " at bounding box center [152, 495] width 246 height 293
click at [103, 615] on input "rgba(247, 232, 232, 0)" at bounding box center [134, 616] width 98 height 25
click at [35, 355] on div at bounding box center [139, 355] width 209 height 2
drag, startPoint x: 35, startPoint y: 355, endPoint x: 28, endPoint y: 355, distance: 7.0
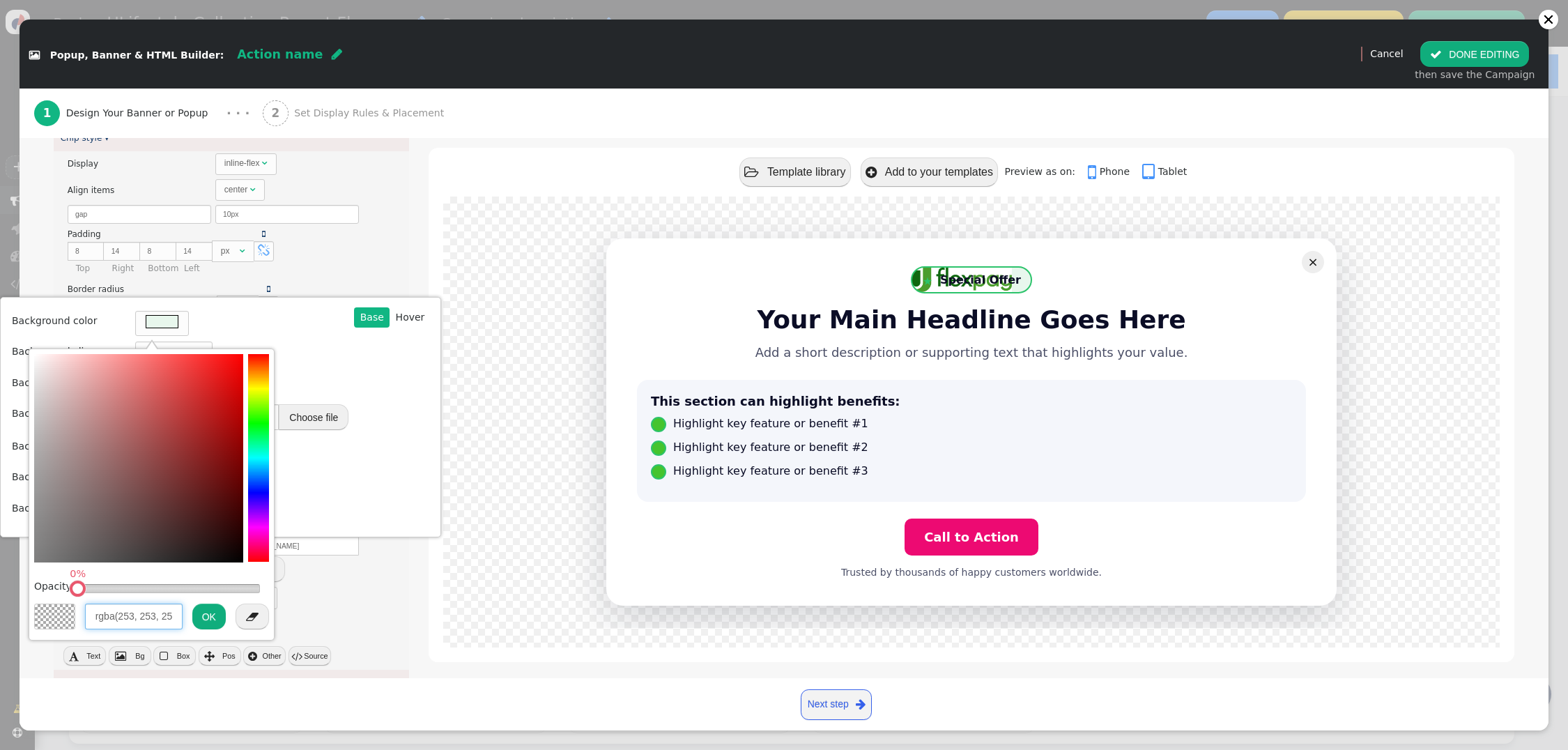
click at [29, 355] on div "Opacity: 0%  rgba(253, 253, 253, 0) OK " at bounding box center [152, 495] width 246 height 293
click at [34, 356] on div at bounding box center [139, 357] width 209 height 2
click at [35, 359] on div at bounding box center [139, 360] width 209 height 2
drag, startPoint x: 83, startPoint y: 587, endPoint x: 312, endPoint y: 598, distance: 229.3
click at [312, 750] on div " Popup, Banner & HTML Builder: Action name  (Nothing)   Preview Cancel  DO…" at bounding box center [784, 750] width 1568 height 0
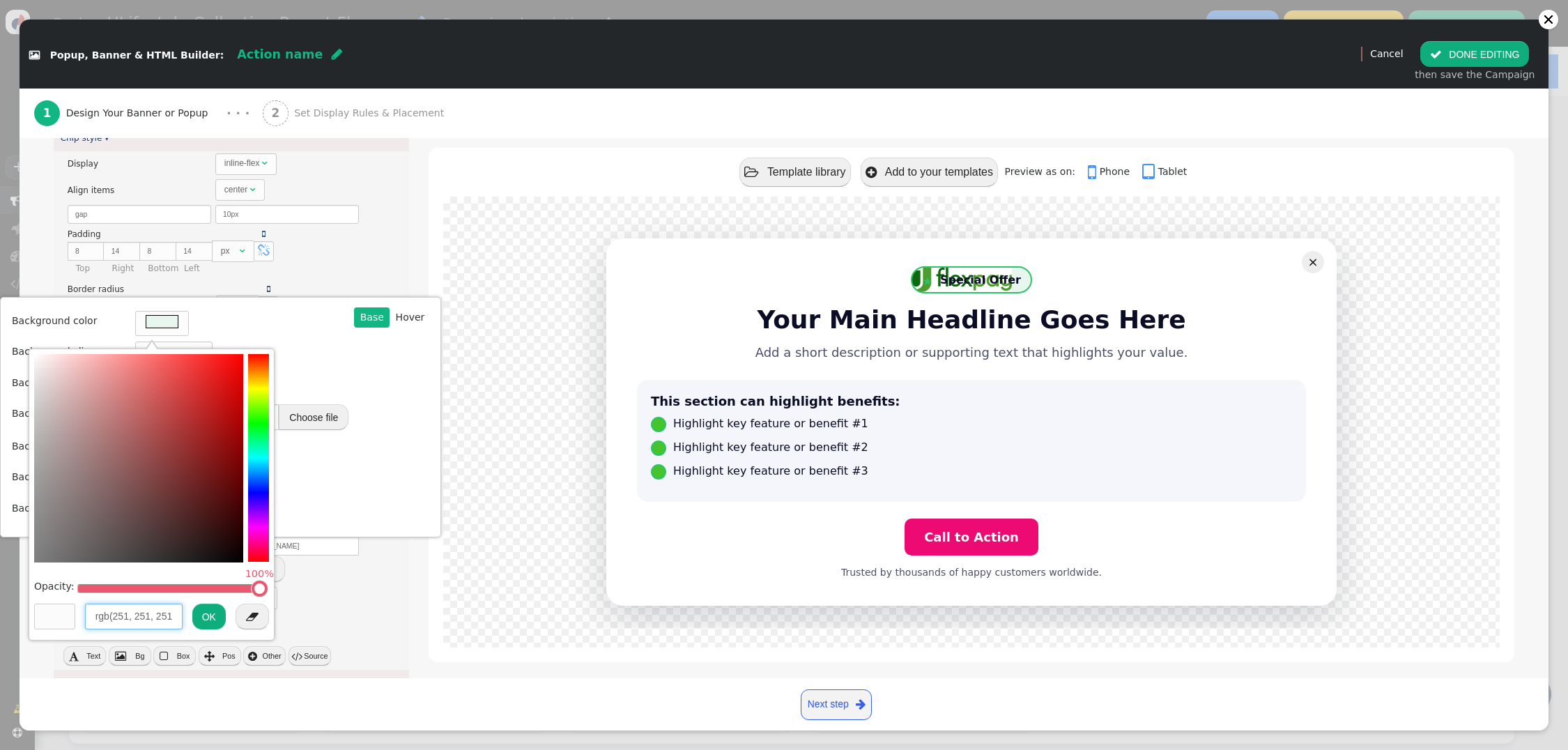
click at [38, 359] on div at bounding box center [139, 360] width 209 height 2
type input "rgb(252, 252, 252)"
click at [35, 356] on div at bounding box center [139, 357] width 209 height 2
click at [32, 356] on div "Opacity: 100%  rgb(252, 252, 252) OK " at bounding box center [152, 495] width 246 height 293
click at [206, 617] on button "OK" at bounding box center [209, 616] width 33 height 25
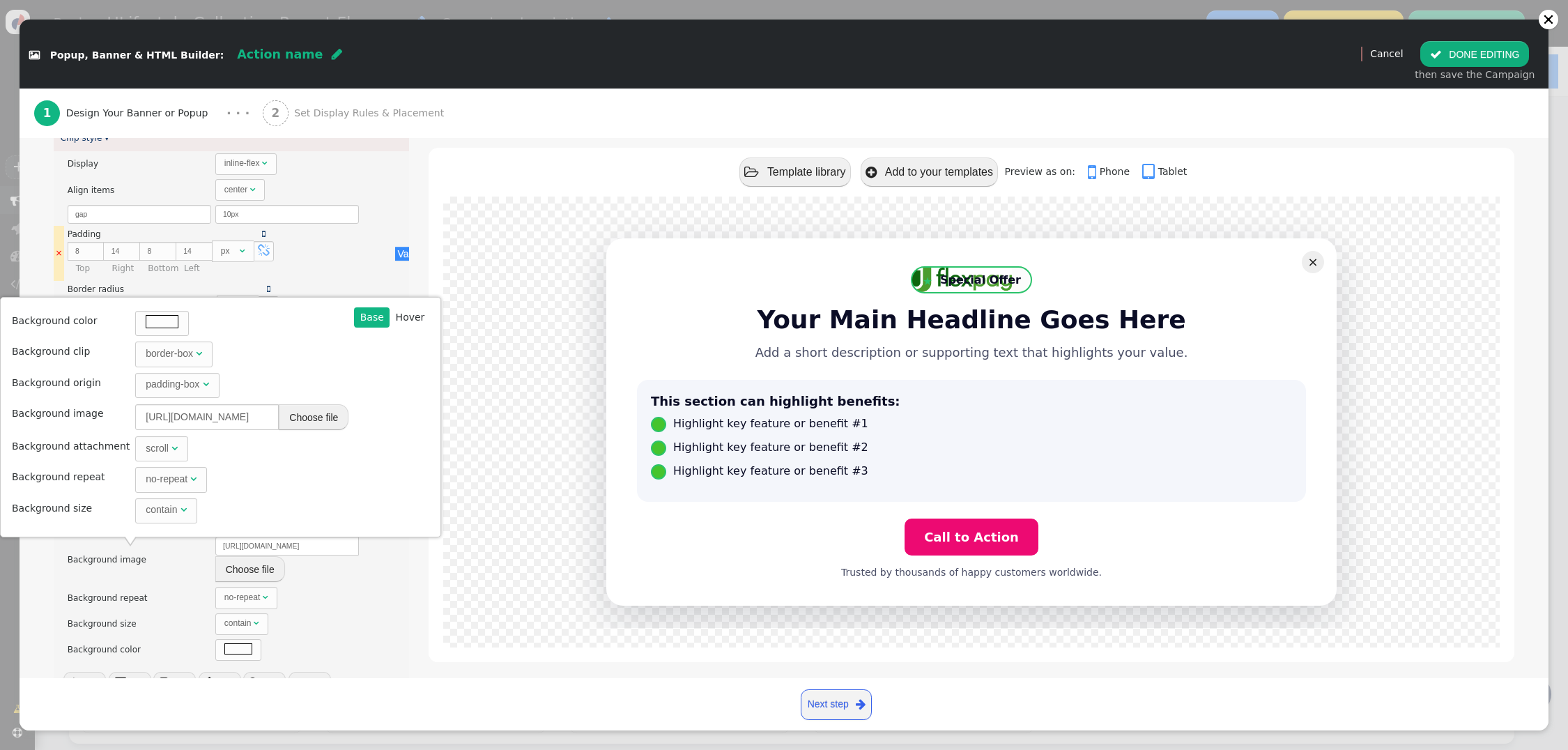
click at [384, 258] on div "There are alternatives. Default value: Padding    8 px    14 px    8 p…" at bounding box center [229, 252] width 322 height 50
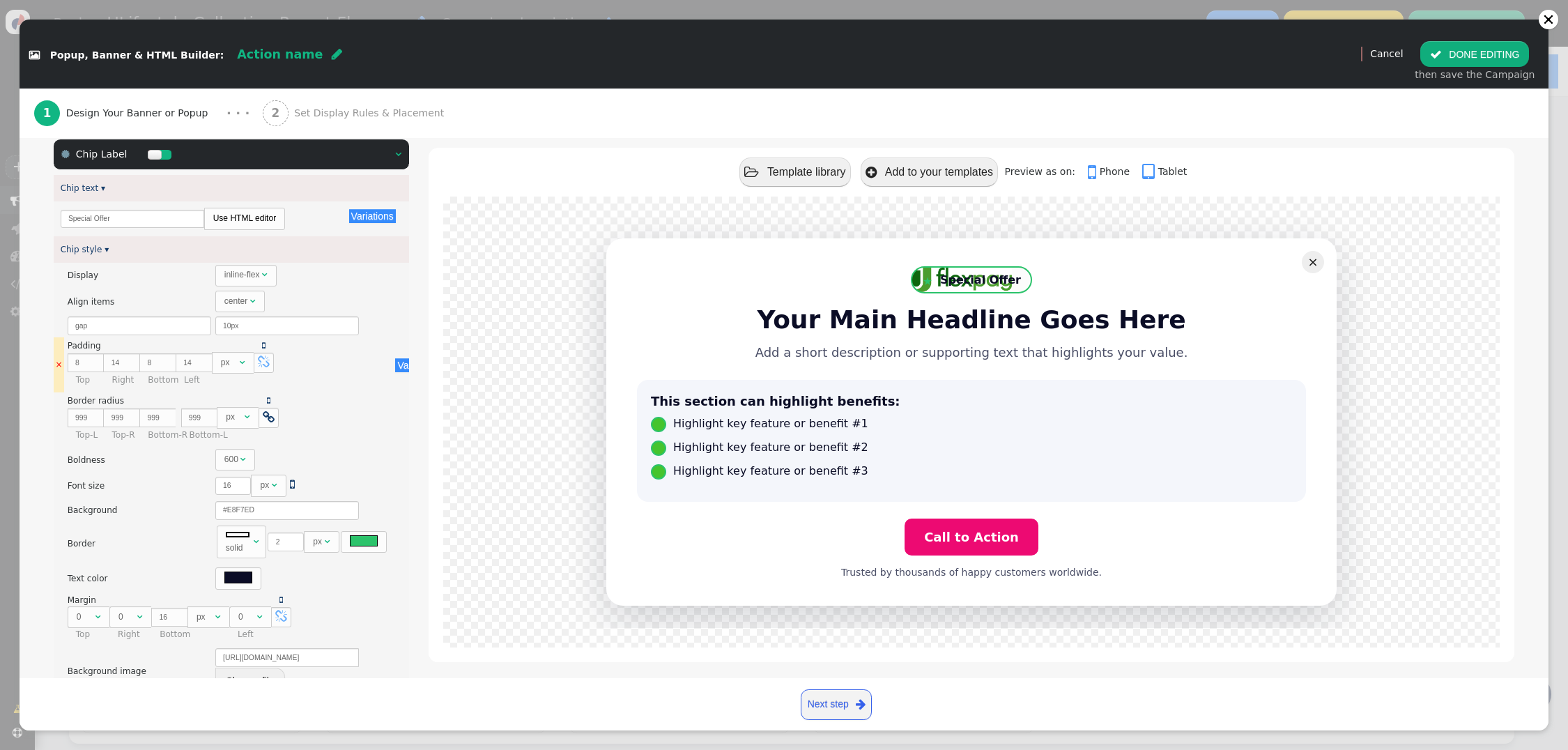
scroll to position [155, 0]
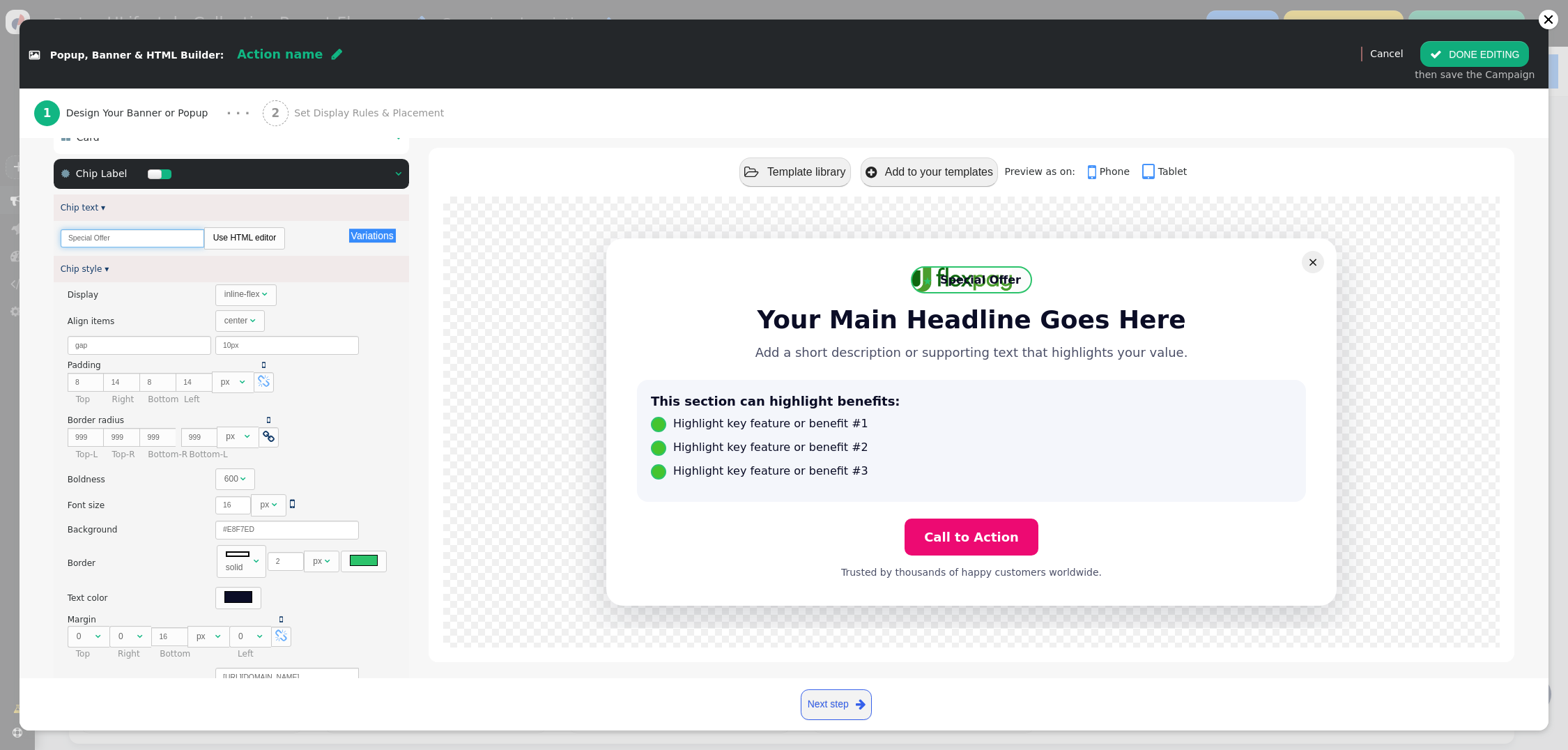
drag, startPoint x: 120, startPoint y: 237, endPoint x: 15, endPoint y: 233, distance: 105.1
click at [15, 233] on div " Popup, Banner & HTML Builder: Action name  (Nothing)   Preview Cancel  DO…" at bounding box center [784, 375] width 1568 height 750
click at [265, 440] on span "" at bounding box center [268, 437] width 11 height 12
drag, startPoint x: 205, startPoint y: 438, endPoint x: 141, endPoint y: 436, distance: 64.0
click at [181, 436] on input "998" at bounding box center [199, 437] width 36 height 18
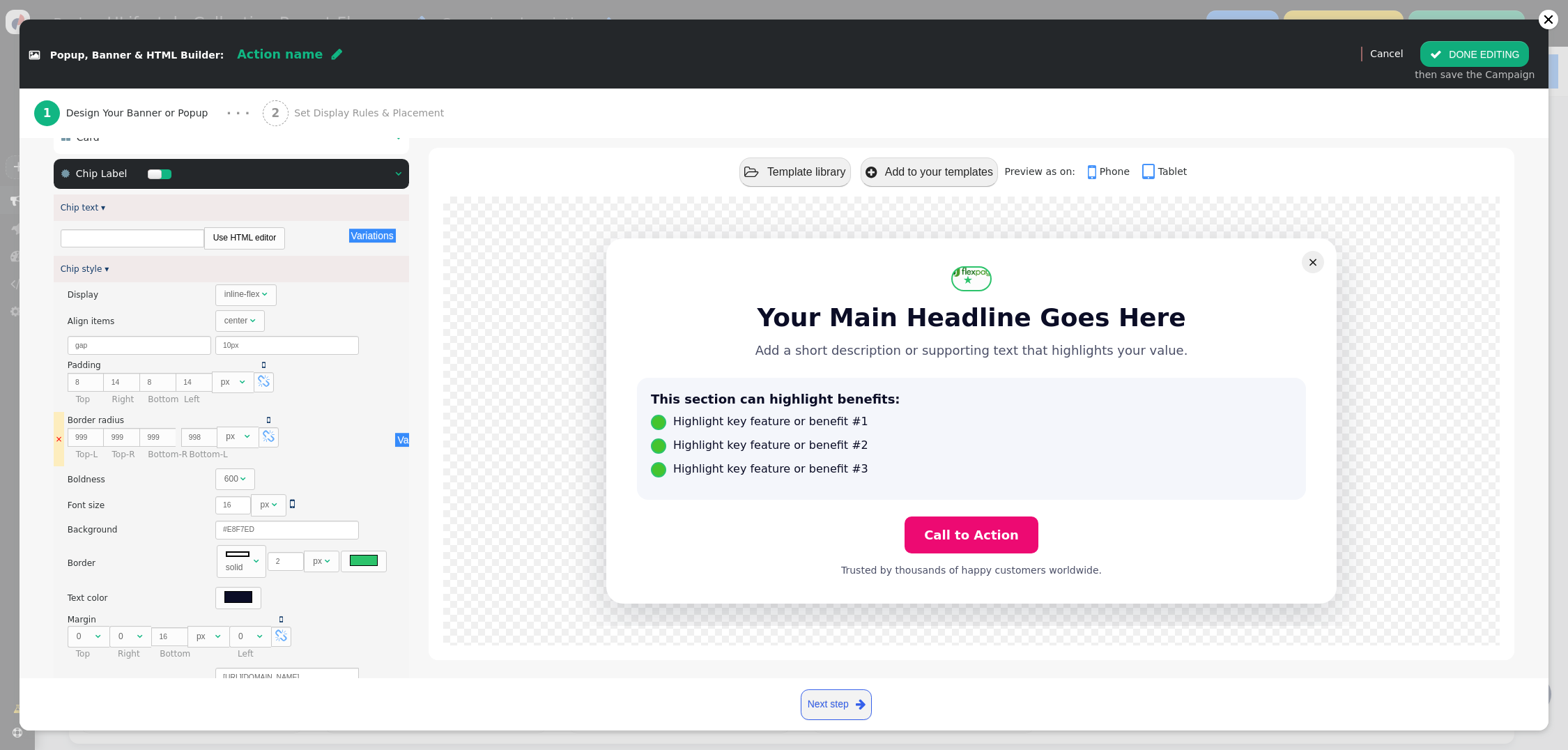
click at [263, 440] on span "" at bounding box center [268, 437] width 11 height 12
type input "999"
click at [79, 440] on input "999" at bounding box center [85, 437] width 36 height 18
drag, startPoint x: 86, startPoint y: 438, endPoint x: 62, endPoint y: 424, distance: 27.8
click at [62, 434] on tr "× There are alternatives. Default value: Border radius    999 px    999 p…" at bounding box center [251, 440] width 396 height 55
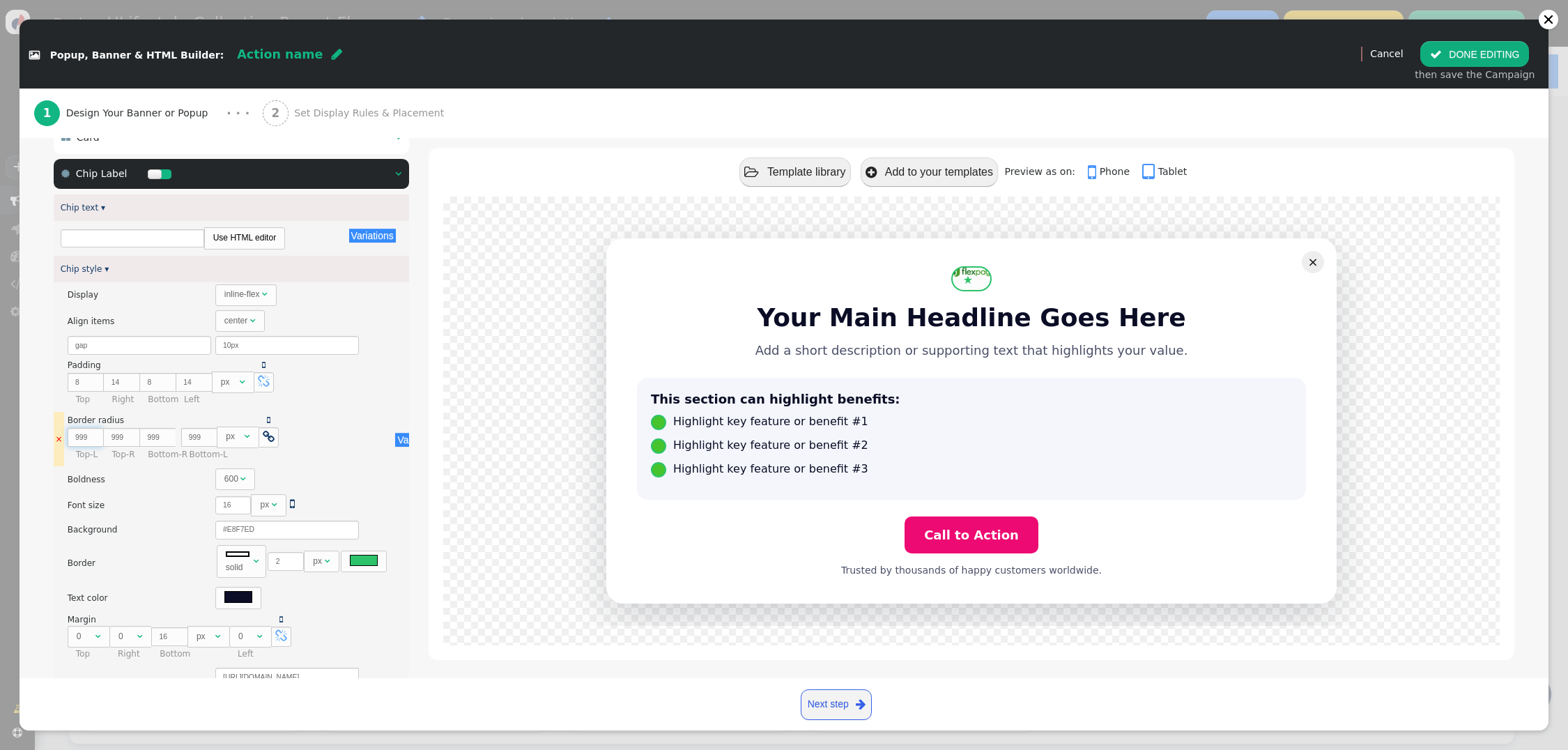
type input "0"
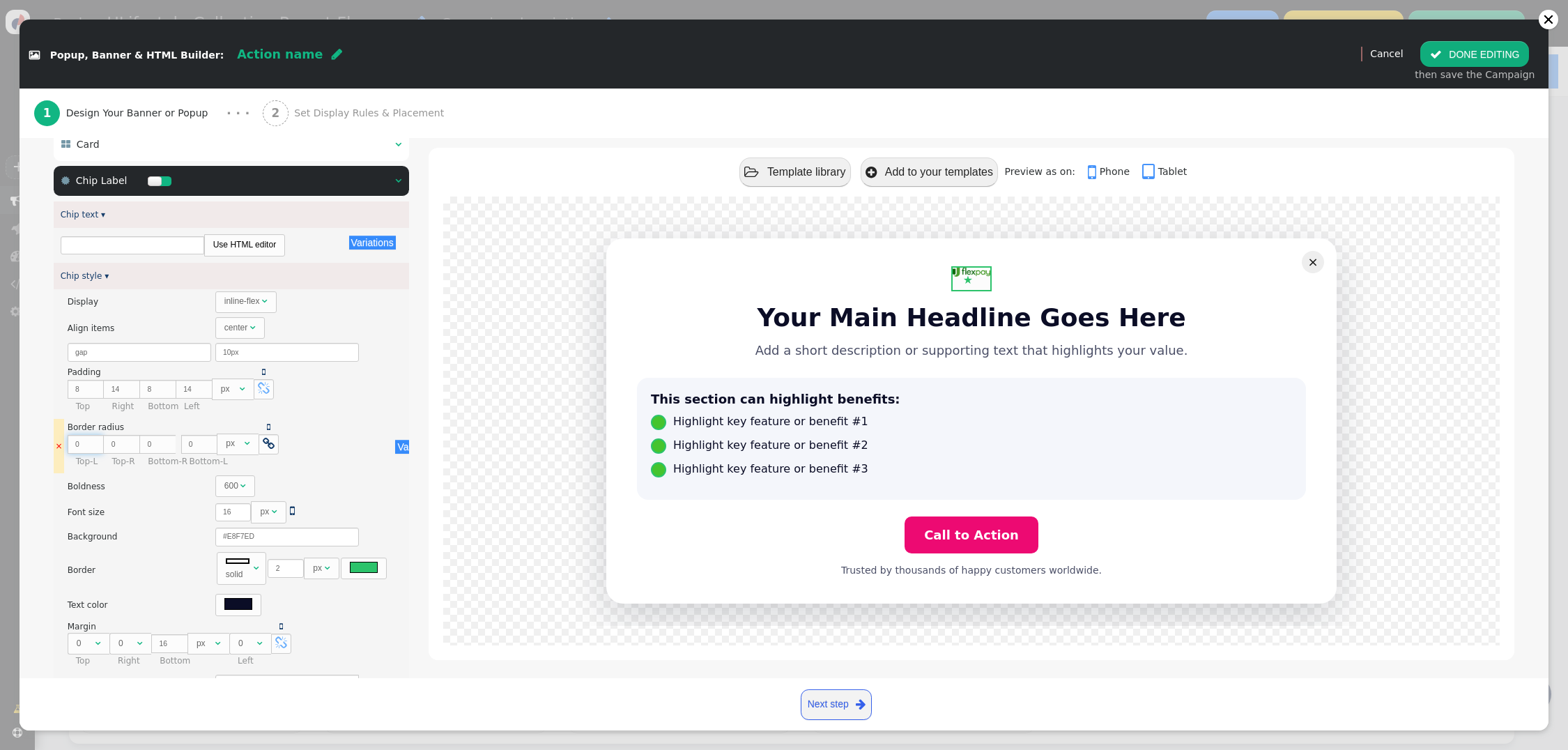
type input "0"
click at [330, 436] on div "There are alternatives. Default value: Border radius    0 px    0 px   …" at bounding box center [229, 446] width 322 height 50
click at [254, 572] on span "" at bounding box center [257, 569] width 5 height 9
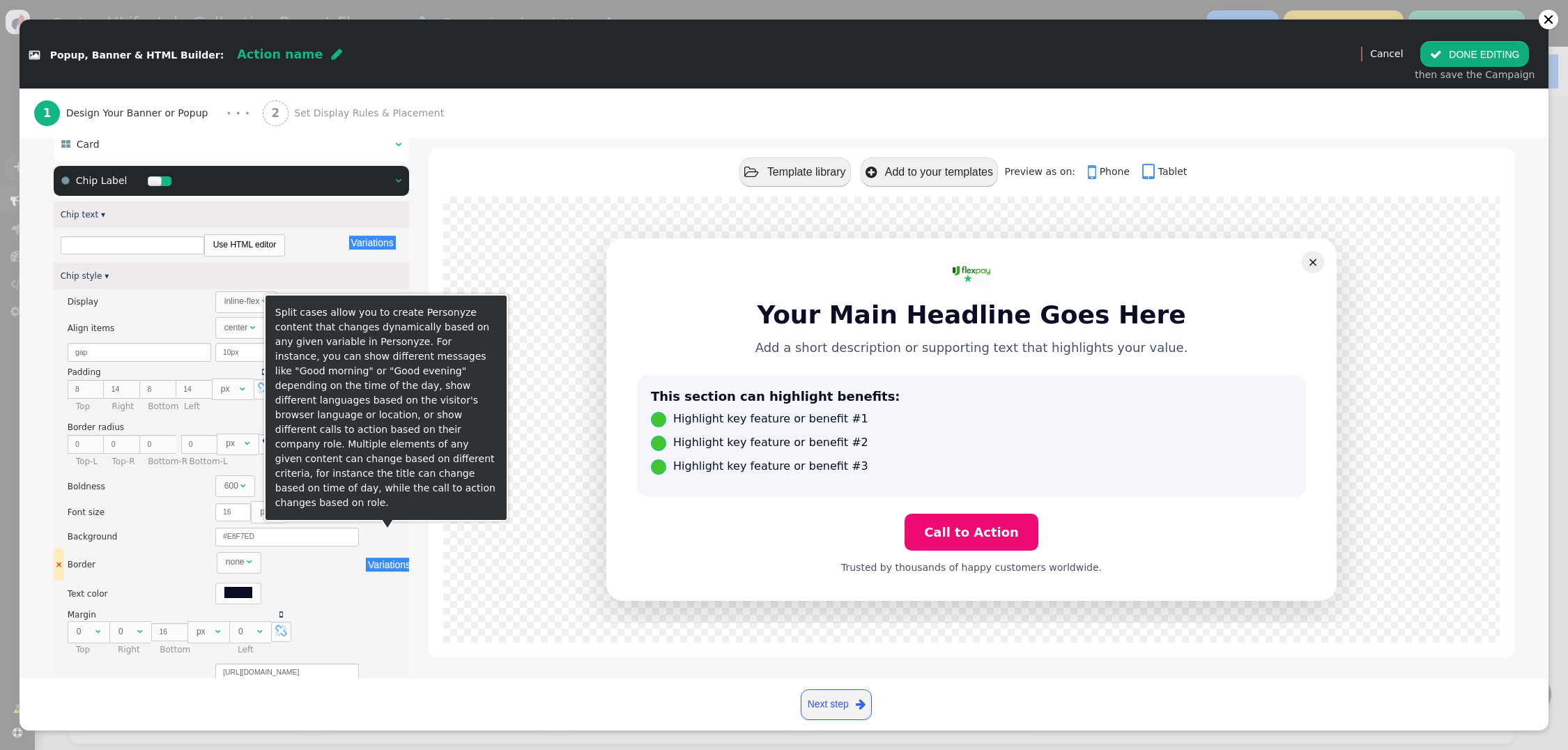
click at [385, 572] on button "Variations" at bounding box center [388, 564] width 47 height 14
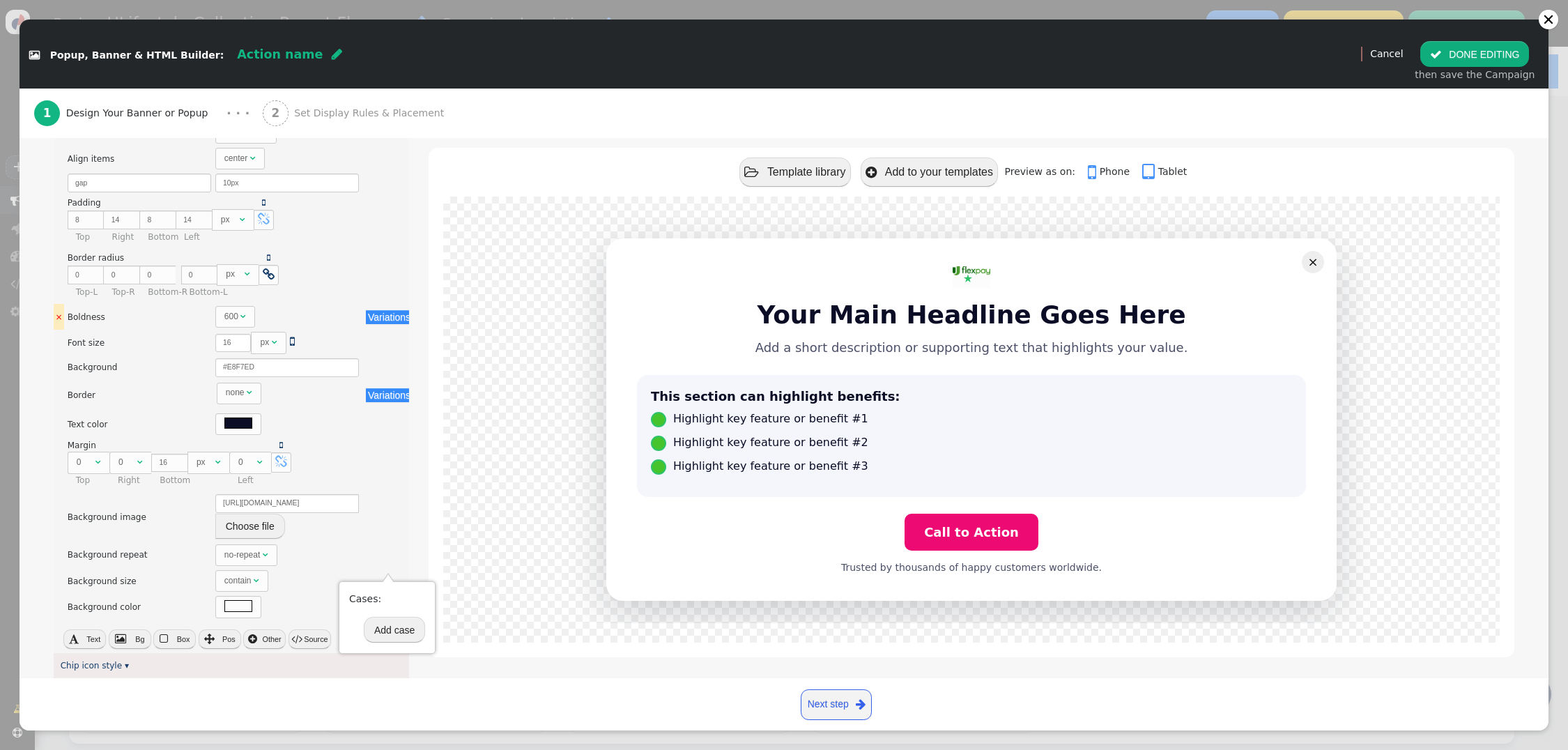
scroll to position [329, 0]
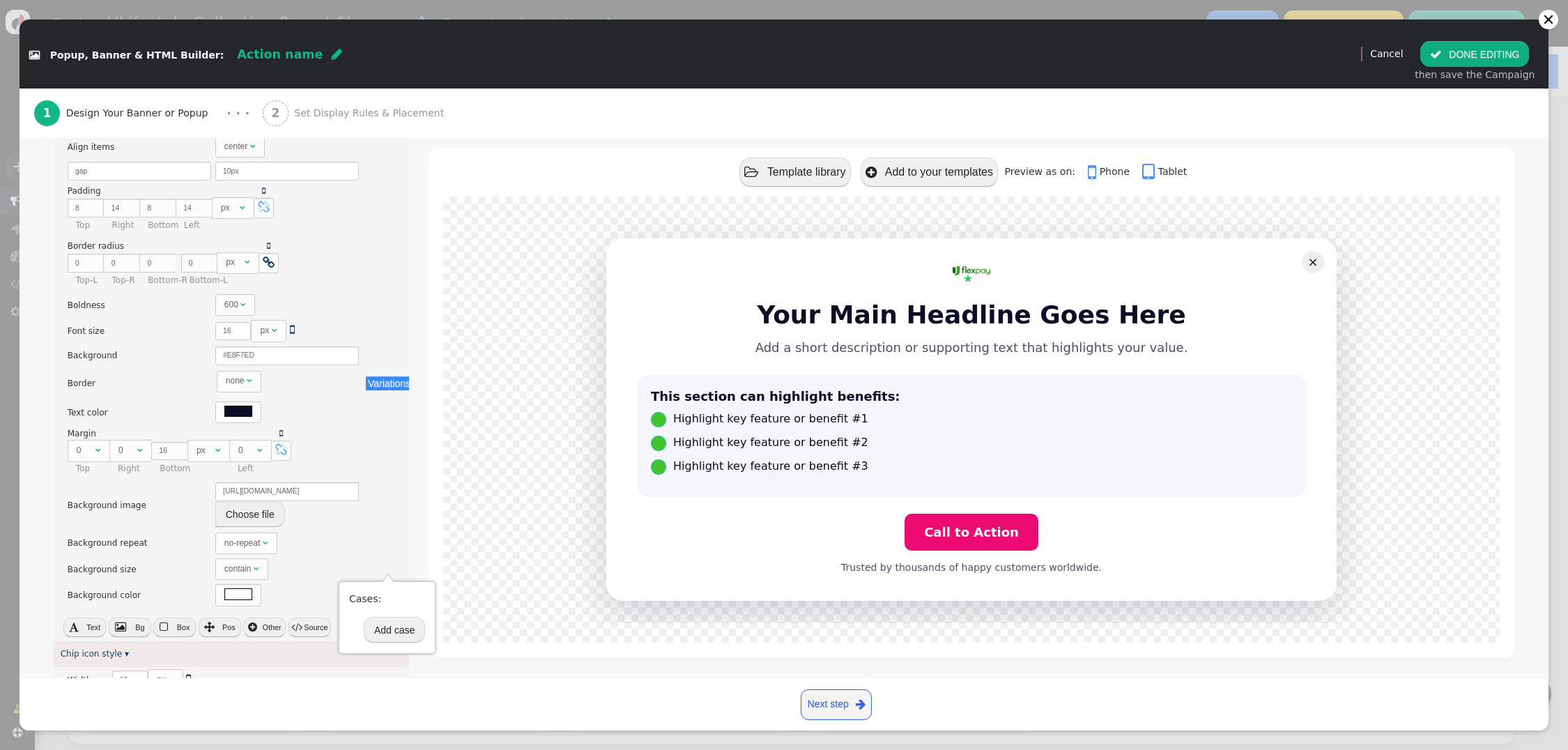
click at [301, 631] on button " Source" at bounding box center [309, 628] width 42 height 19
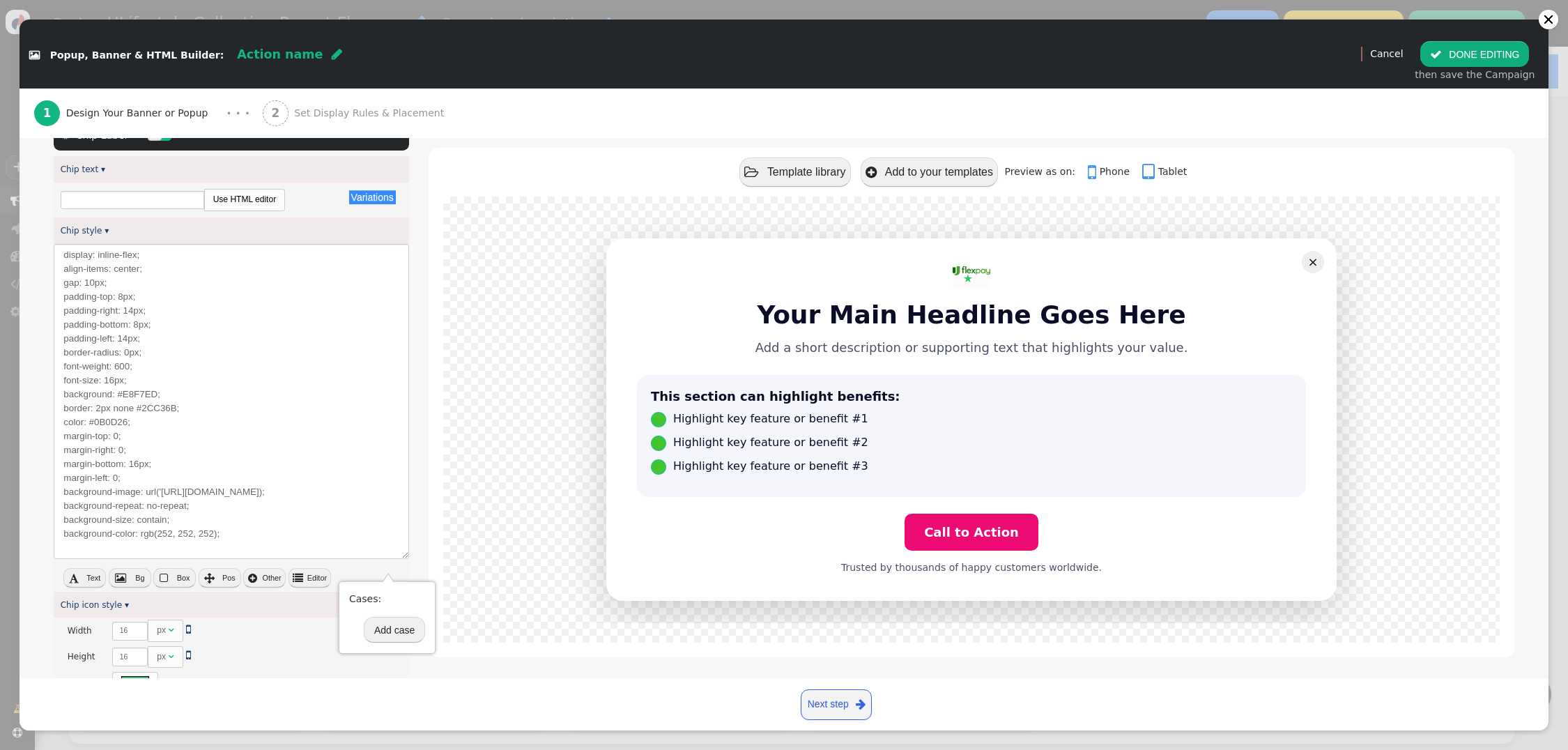
scroll to position [189, 0]
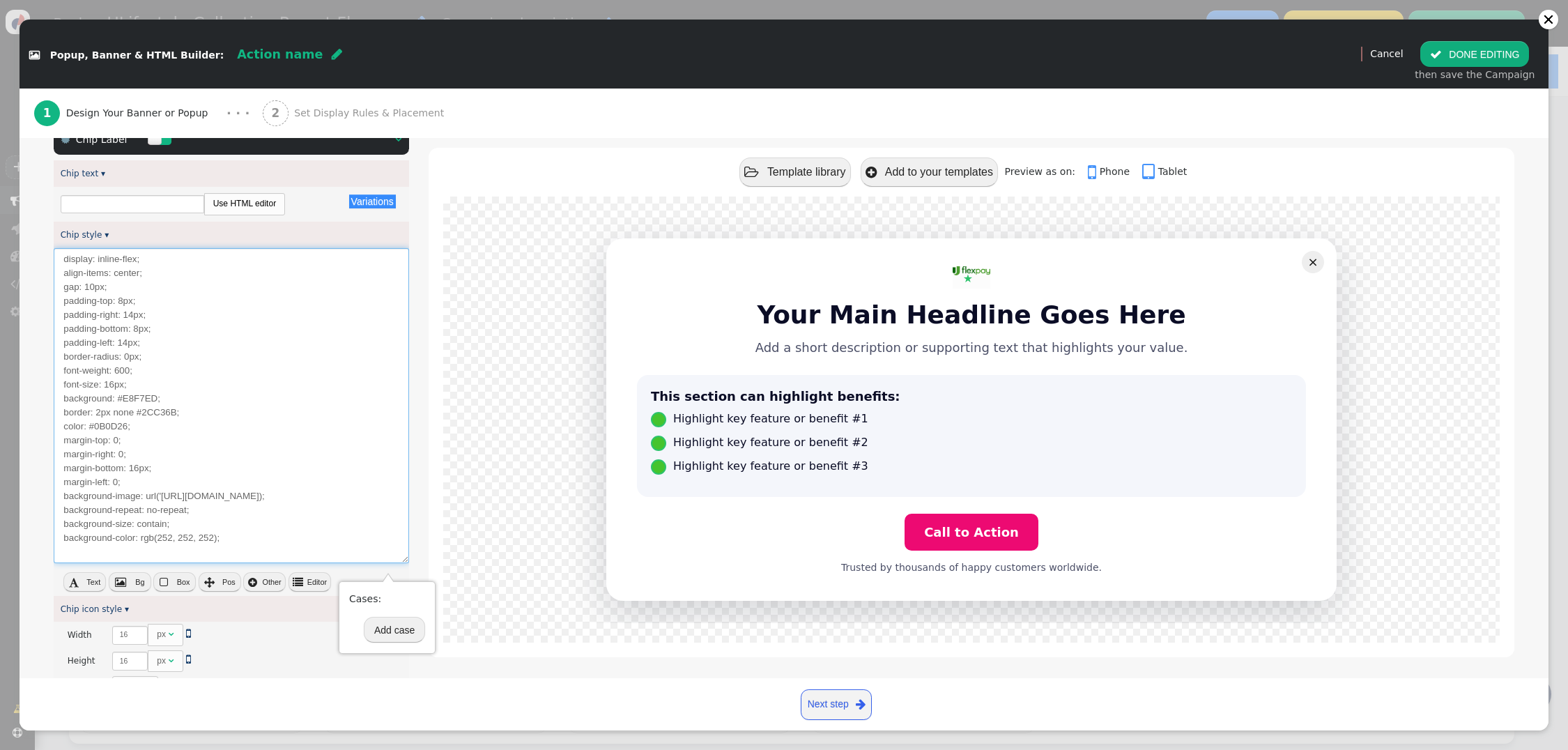
drag, startPoint x: 159, startPoint y: 400, endPoint x: 125, endPoint y: 402, distance: 34.1
click at [125, 402] on textarea "display: inline-flex; align-items: center; gap: 10px; padding-top: 8px; padding…" at bounding box center [231, 405] width 355 height 315
click at [186, 416] on textarea "display: inline-flex; align-items: center; gap: 10px; padding-top: 8px; padding…" at bounding box center [231, 405] width 355 height 315
drag, startPoint x: 174, startPoint y: 414, endPoint x: 96, endPoint y: 417, distance: 78.1
click at [96, 417] on textarea "display: inline-flex; align-items: center; gap: 10px; padding-top: 8px; padding…" at bounding box center [231, 405] width 355 height 315
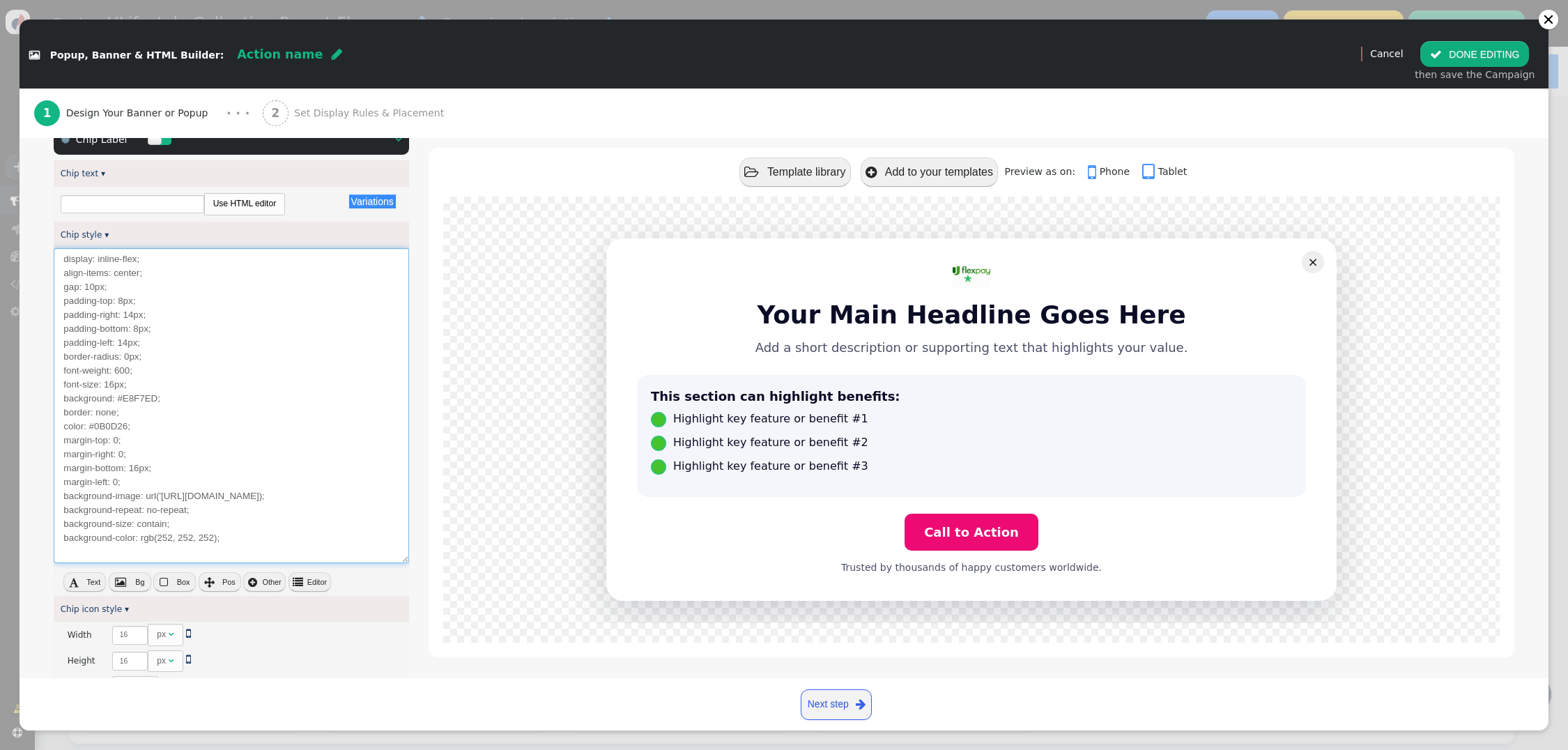
click at [125, 431] on textarea "display: inline-flex; align-items: center; gap: 10px; padding-top: 8px; padding…" at bounding box center [231, 405] width 355 height 315
drag, startPoint x: 124, startPoint y: 431, endPoint x: 92, endPoint y: 430, distance: 32.0
click at [90, 431] on textarea "display: inline-flex; align-items: center; gap: 10px; padding-top: 8px; padding…" at bounding box center [231, 405] width 355 height 315
click at [133, 433] on textarea "display: inline-flex; align-items: center; gap: 10px; padding-top: 8px; padding…" at bounding box center [231, 405] width 355 height 315
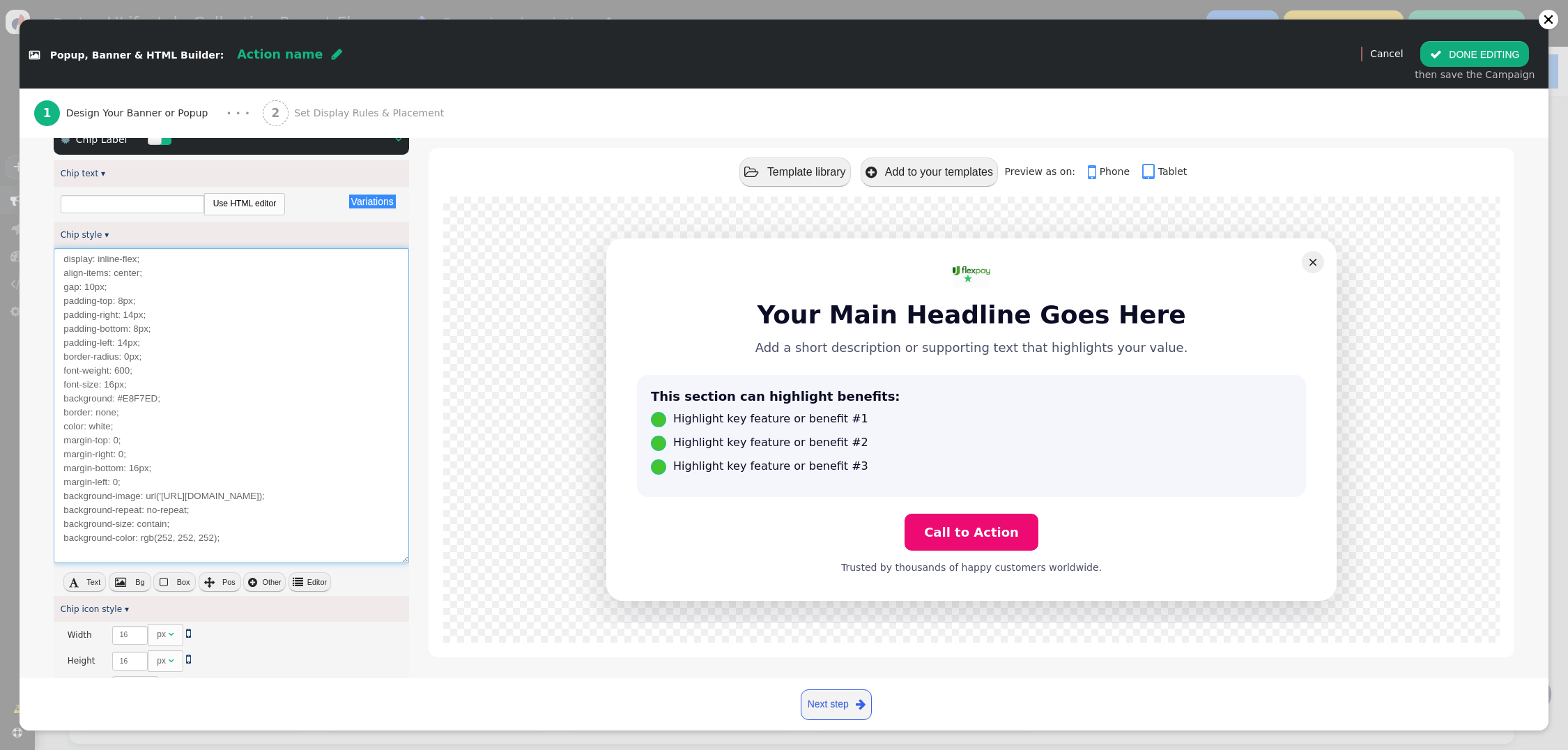
drag, startPoint x: 218, startPoint y: 541, endPoint x: 141, endPoint y: 542, distance: 77.0
click at [141, 542] on textarea "display: inline-flex; align-items: center; gap: 10px; padding-top: 8px; padding…" at bounding box center [231, 405] width 355 height 315
click at [166, 541] on textarea "display: inline-flex; align-items: center; gap: 10px; padding-top: 8px; padding…" at bounding box center [231, 405] width 355 height 315
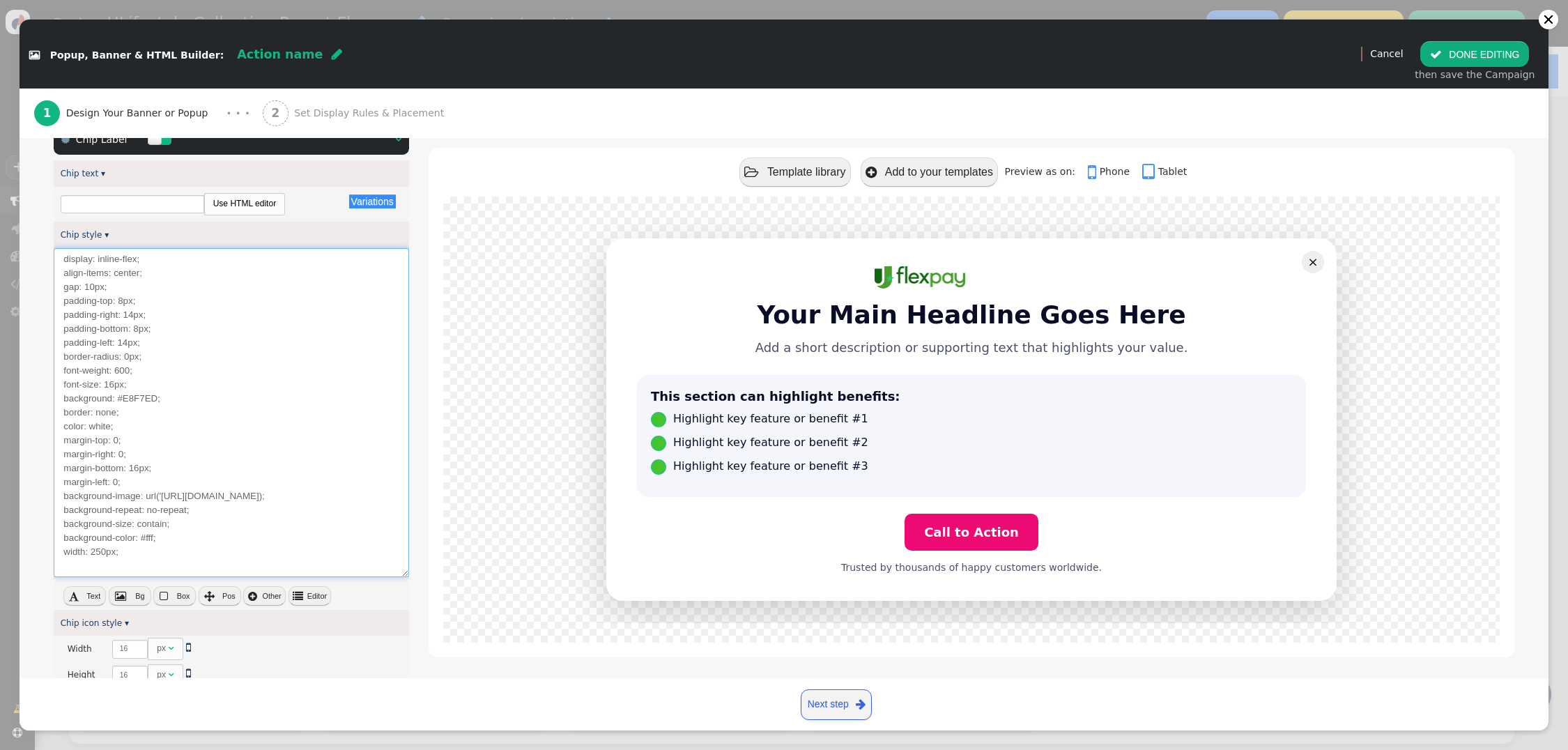
click at [174, 524] on textarea "display: inline-flex; align-items: center; gap: 10px; padding-top: 8px; padding…" at bounding box center [231, 412] width 355 height 329
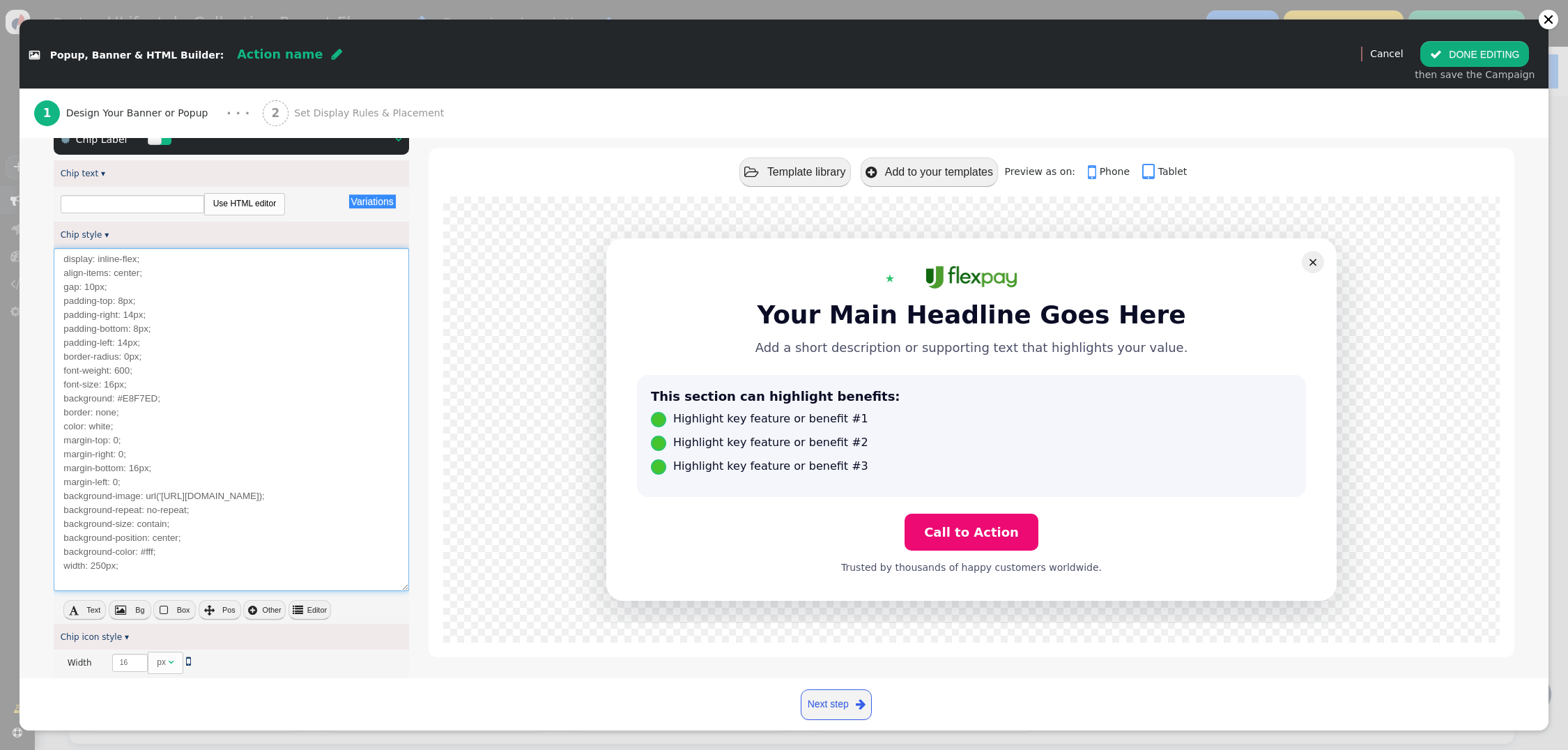
click at [193, 568] on textarea "display: inline-flex; align-items: center; gap: 10px; padding-top: 8px; padding…" at bounding box center [231, 419] width 355 height 343
type textarea "display: inline-flex; align-items: center; gap: 10px; padding-top: 8px; padding…"
click at [397, 612] on div " Text  Bg  Box  Pos  Other  Editor" at bounding box center [231, 612] width 355 height 25
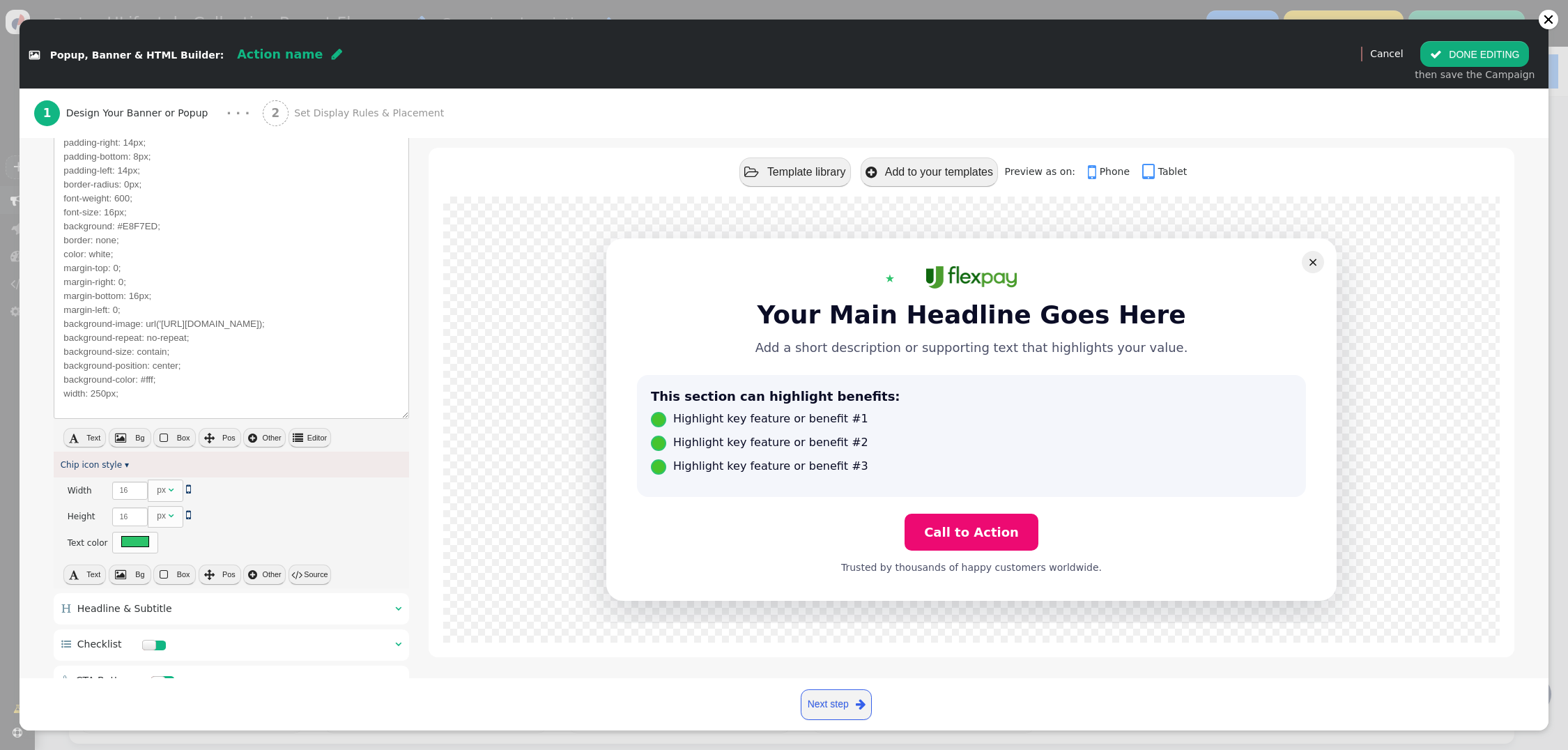
scroll to position [363, 0]
click at [136, 544] on div at bounding box center [135, 539] width 29 height 11
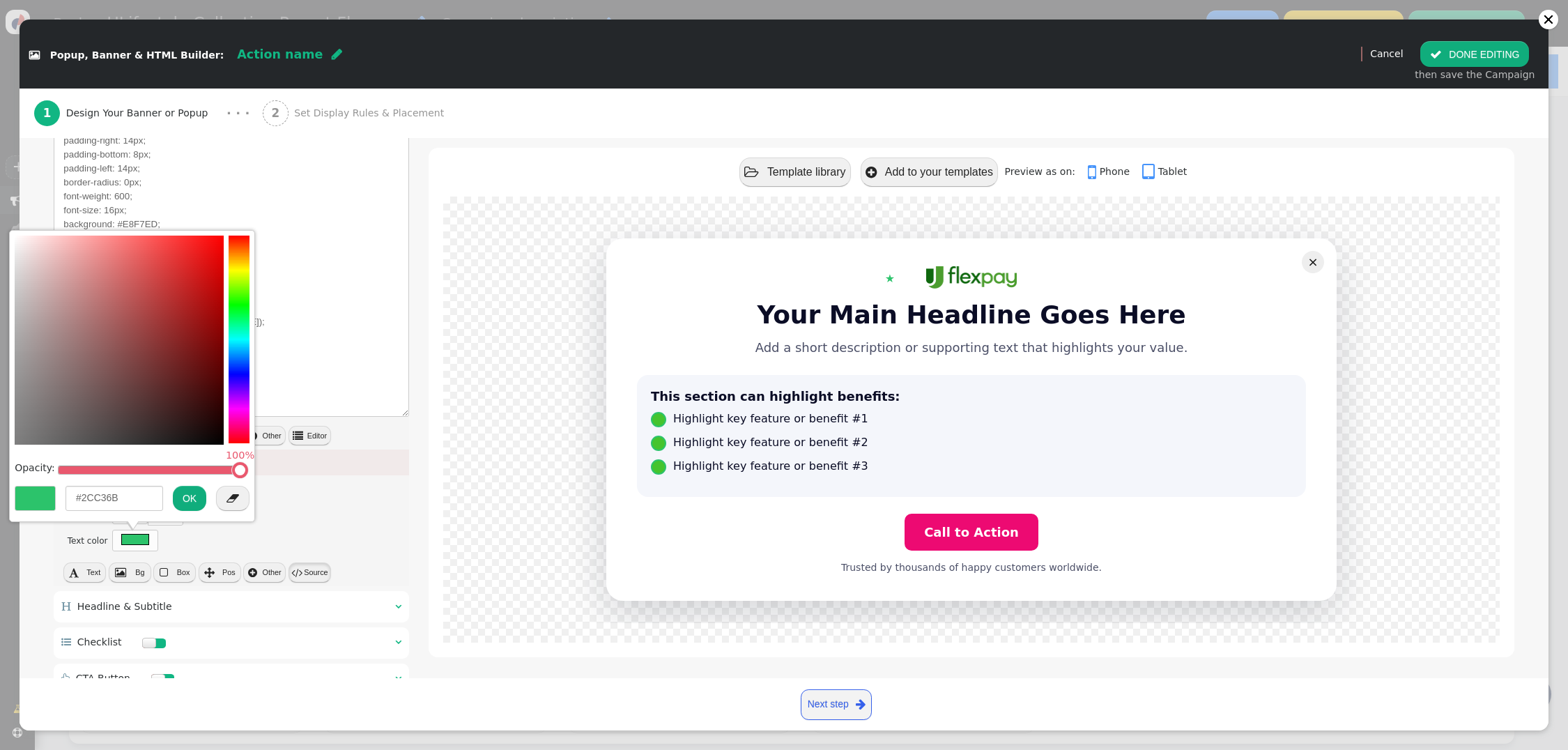
click at [309, 575] on button " Source" at bounding box center [309, 572] width 42 height 19
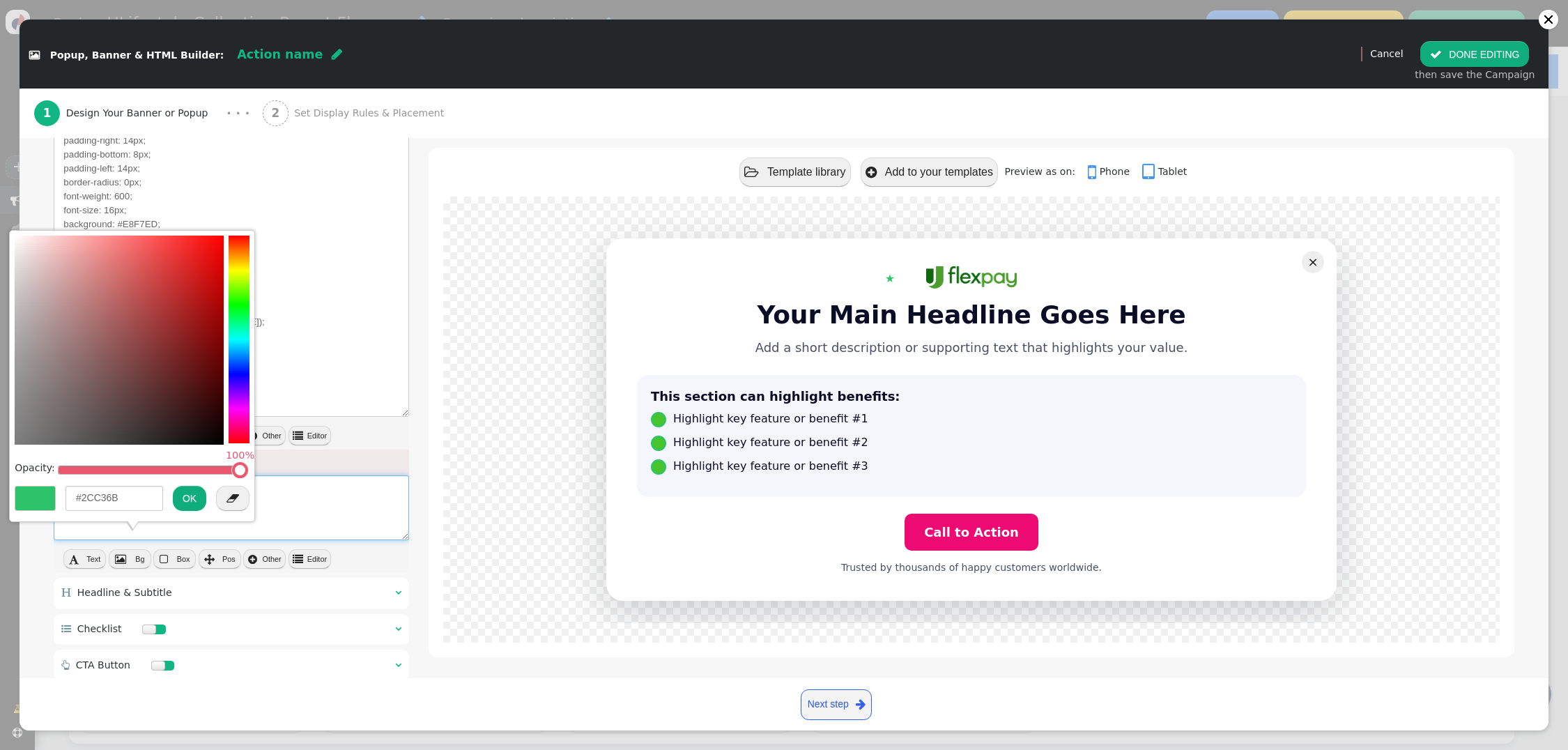
click at [320, 511] on textarea "width: 16px; height: 16px; color: #2CC36B;" at bounding box center [231, 508] width 355 height 65
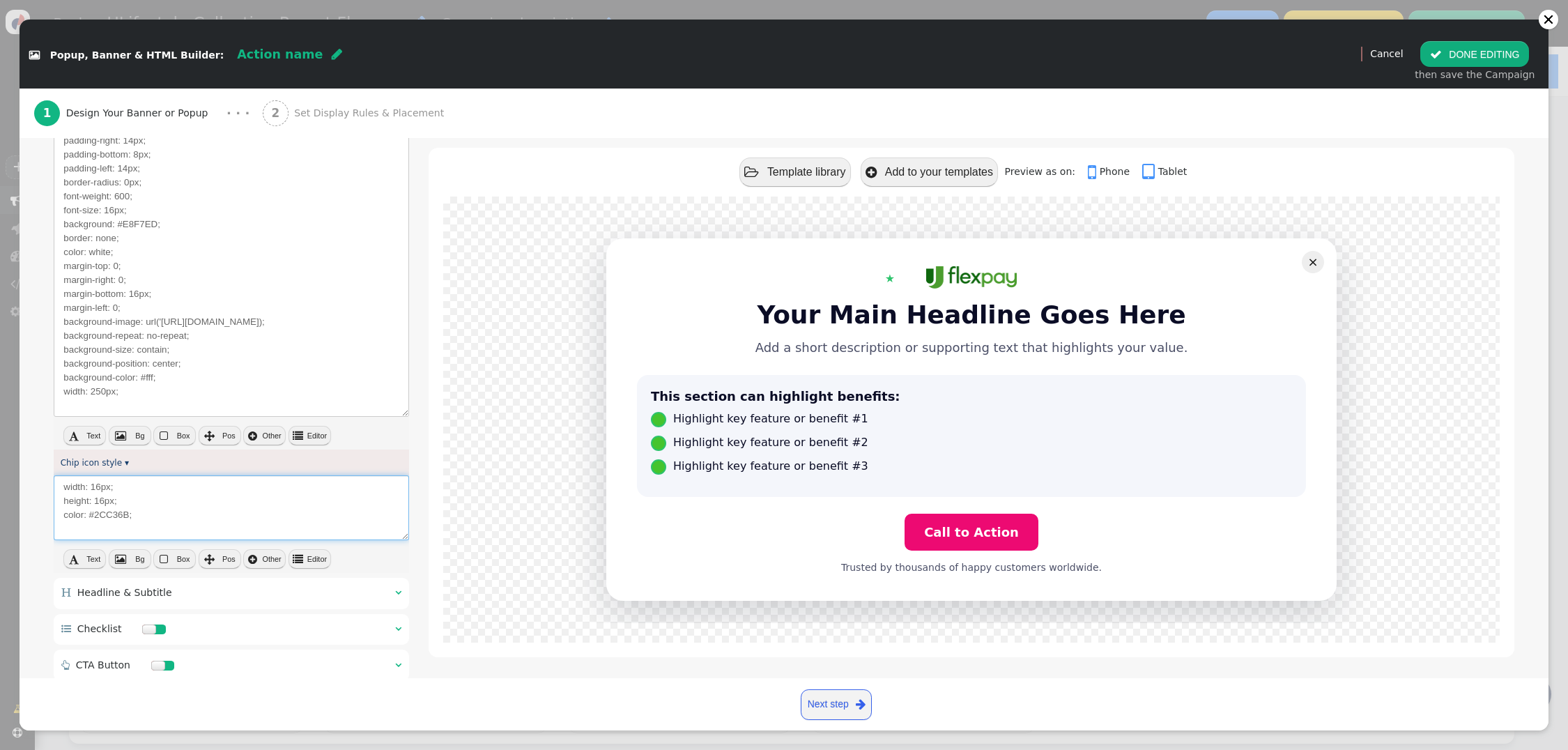
drag, startPoint x: 127, startPoint y: 517, endPoint x: 91, endPoint y: 520, distance: 36.1
click at [91, 520] on textarea "width: 16px; height: 16px; color: #2CC36B;" at bounding box center [231, 508] width 355 height 65
click at [218, 519] on textarea "width: 16px; height: 16px; color: white;" at bounding box center [231, 508] width 355 height 65
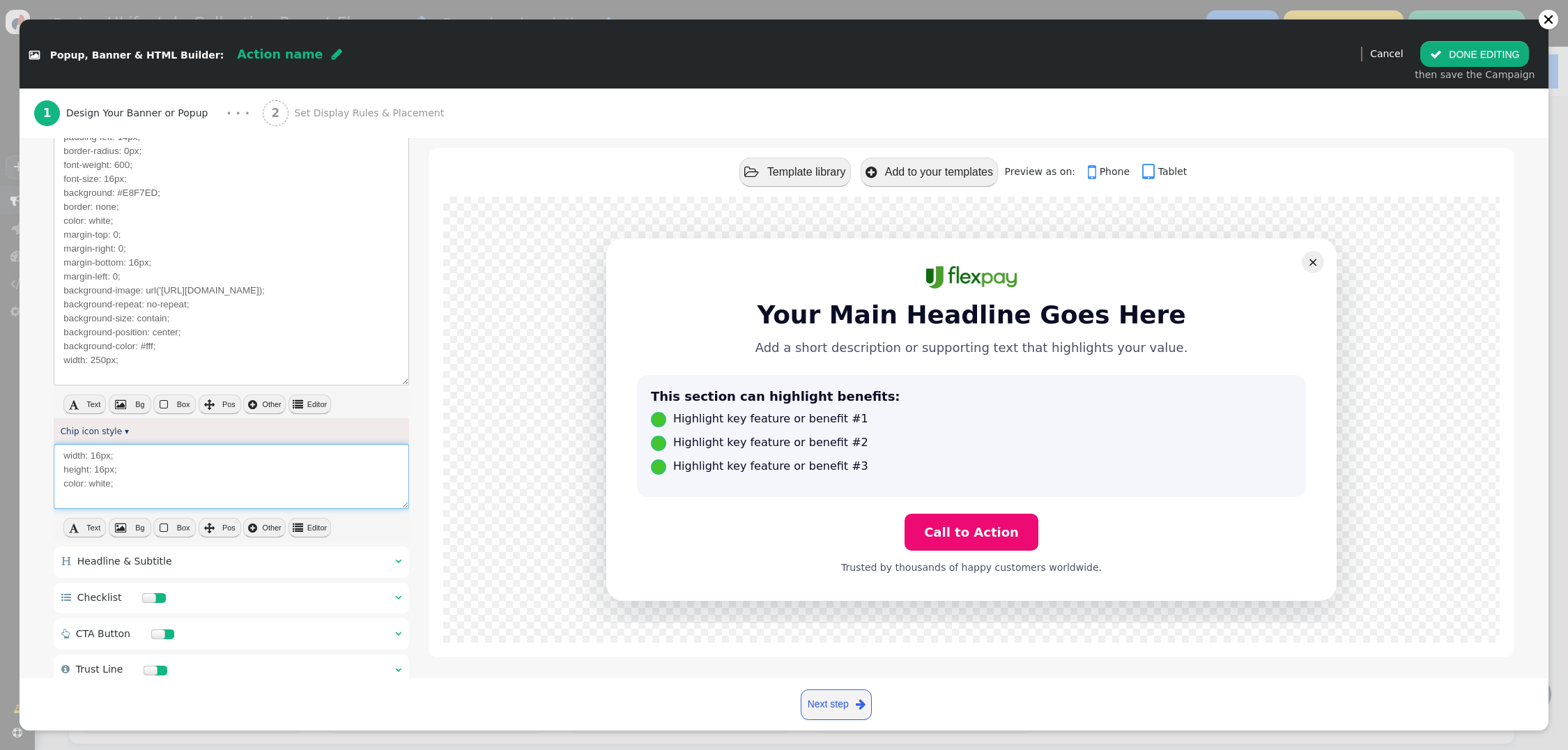
scroll to position [393, 0]
click at [382, 402] on div " Text  Bg  Box  Pos  Other  Editor" at bounding box center [231, 408] width 355 height 25
drag, startPoint x: 110, startPoint y: 481, endPoint x: 55, endPoint y: 454, distance: 61.3
click at [55, 454] on textarea "width: 16px; height: 16px; color: white;" at bounding box center [231, 479] width 355 height 65
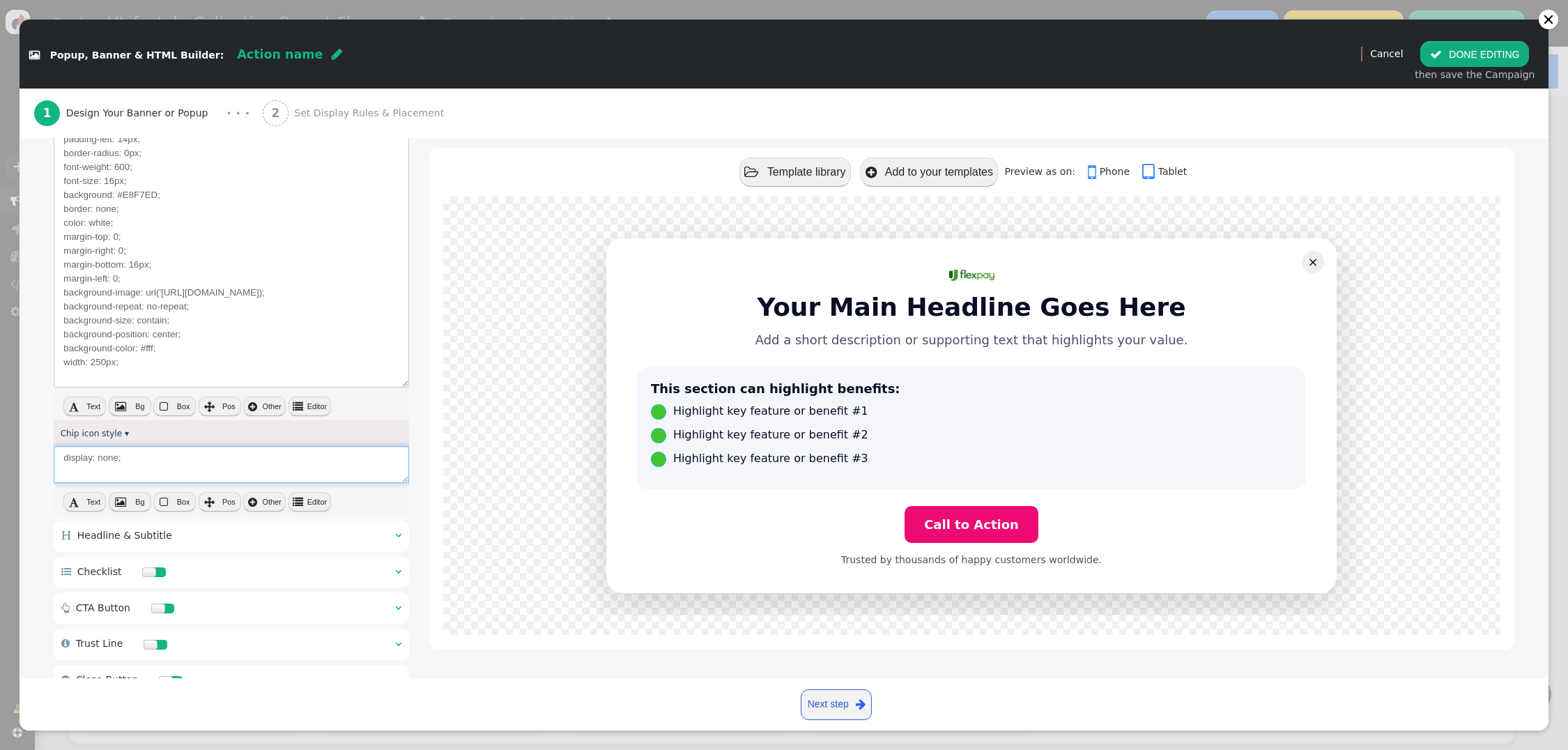
type textarea "display: none;"
click at [250, 346] on textarea "display: inline-flex; align-items: center; gap: 10px; padding-top: 8px; padding…" at bounding box center [231, 216] width 355 height 343
click at [138, 364] on textarea "display: inline-flex; align-items: center; gap: 10px; padding-top: 8px; padding…" at bounding box center [231, 216] width 355 height 343
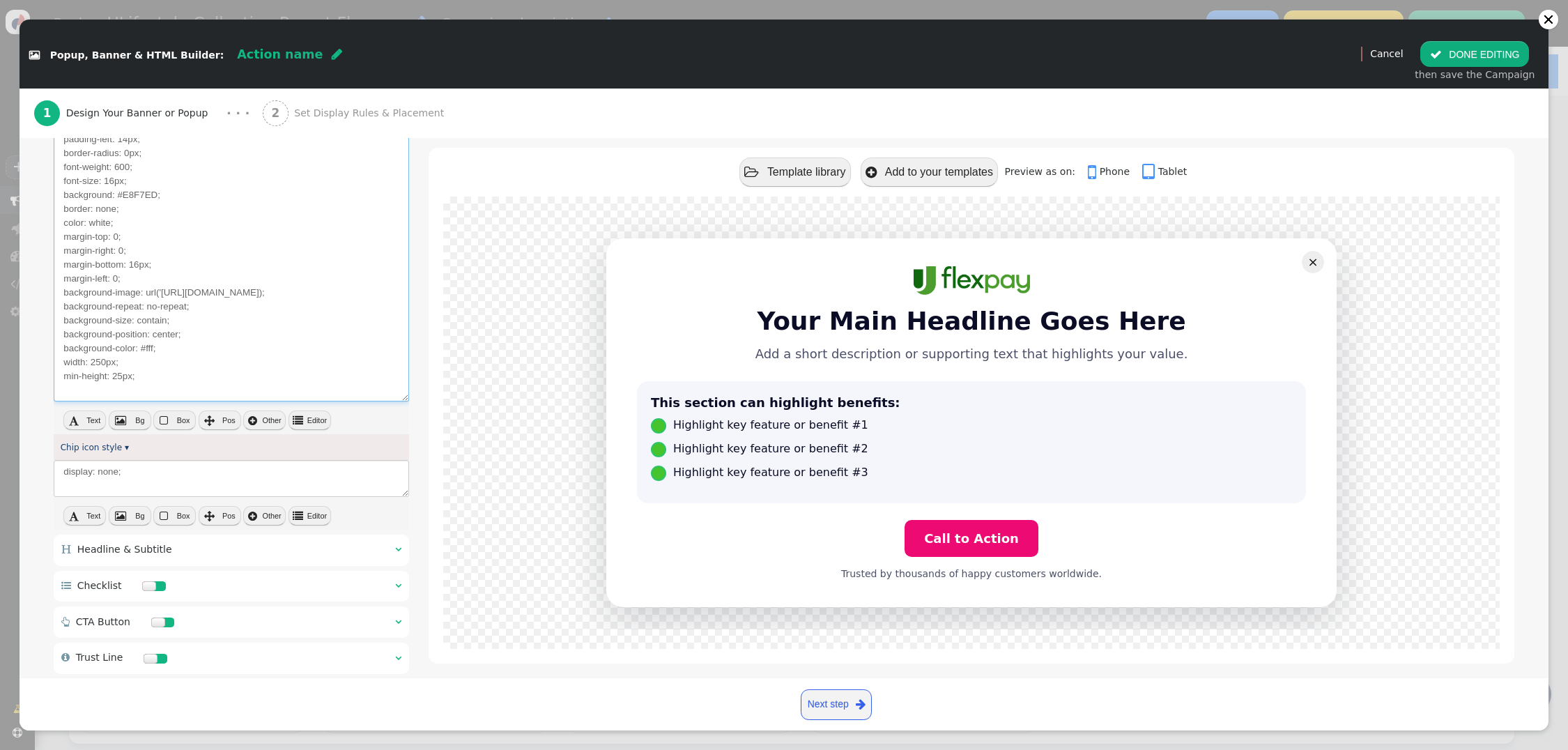
click at [272, 346] on textarea "display: inline-flex; align-items: center; gap: 10px; padding-top: 8px; padding…" at bounding box center [231, 223] width 355 height 357
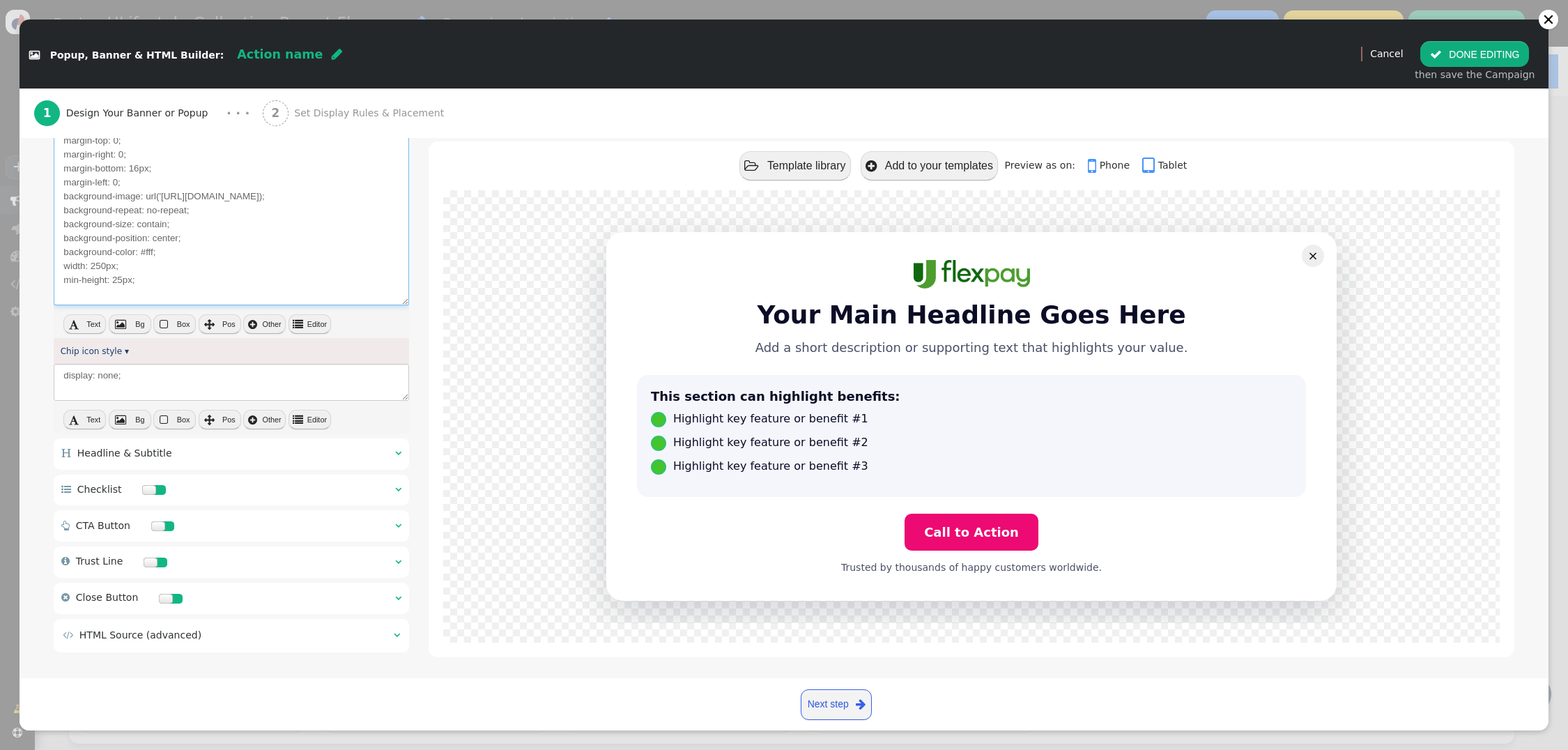
scroll to position [500, 0]
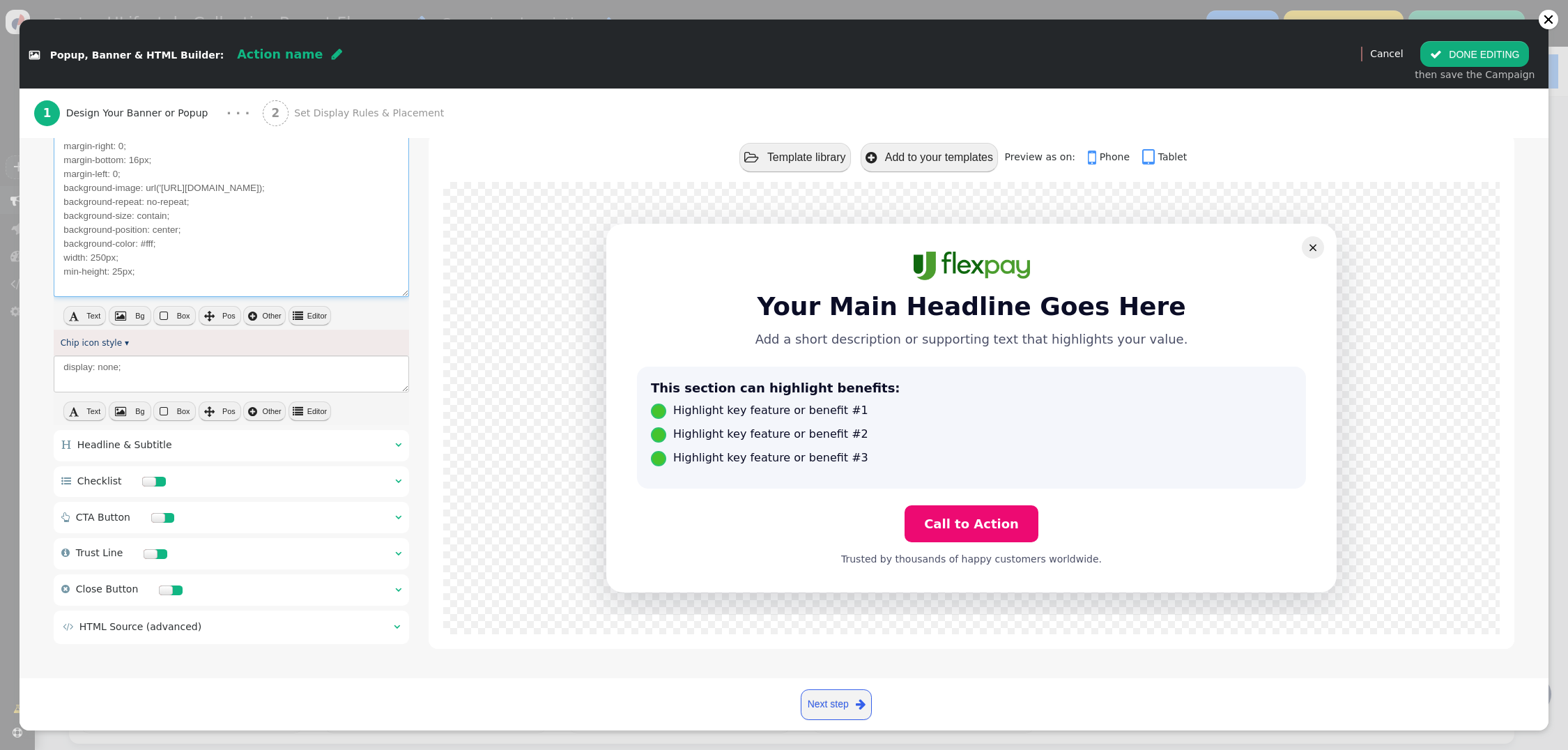
type textarea "display: inline-flex; align-items: center; gap: 10px; padding-top: 8px; padding…"
click at [396, 440] on span "" at bounding box center [398, 444] width 6 height 10
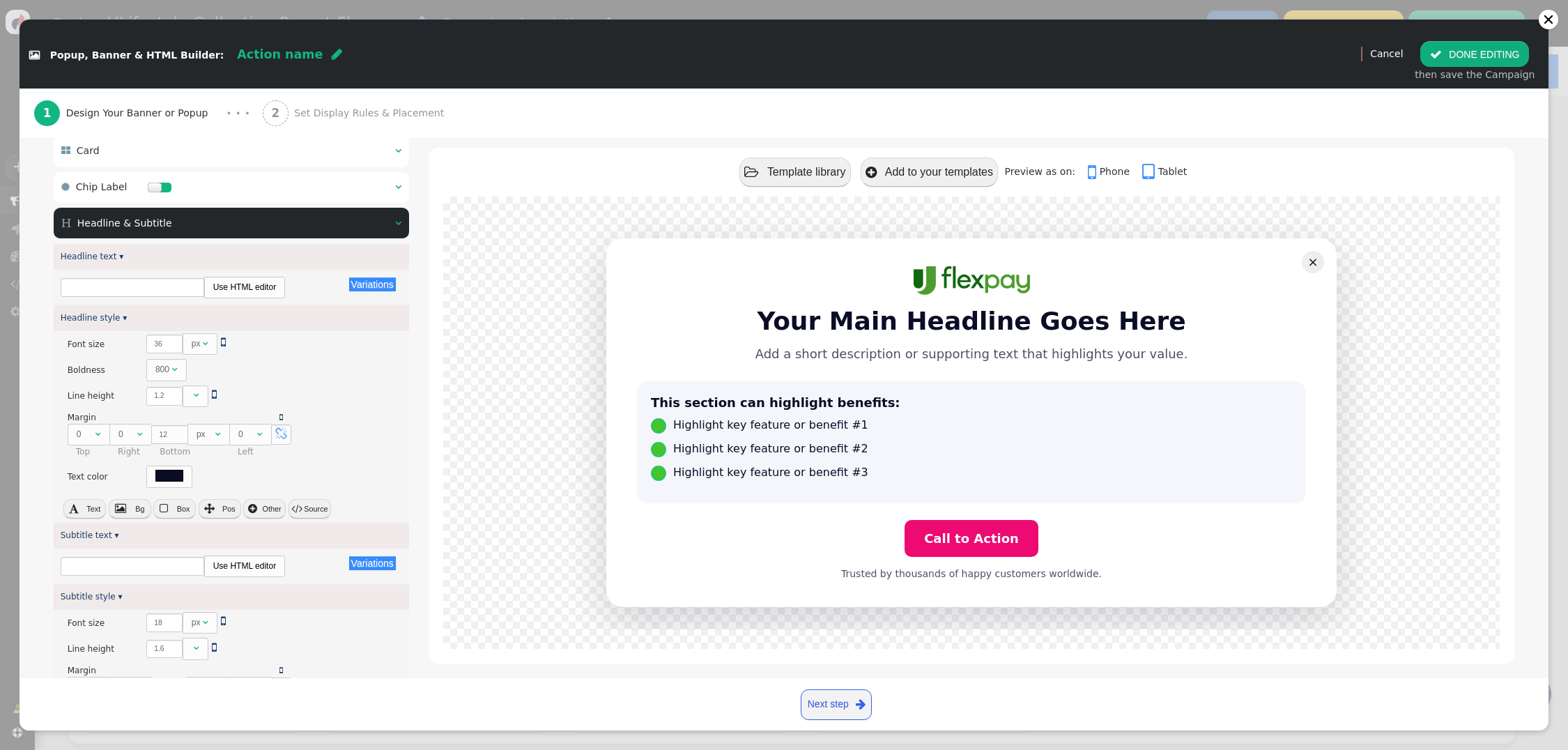
type input "Your Main Headline Goes Here"
type input "Add a short description or supporting text that highlights your value."
drag, startPoint x: 171, startPoint y: 282, endPoint x: 39, endPoint y: 281, distance: 132.0
click at [39, 281] on div " Card   Outer container style ▾ × There are alternatives. Default value: Pad…" at bounding box center [784, 550] width 1529 height 867
drag, startPoint x: 67, startPoint y: 285, endPoint x: 216, endPoint y: 291, distance: 149.1
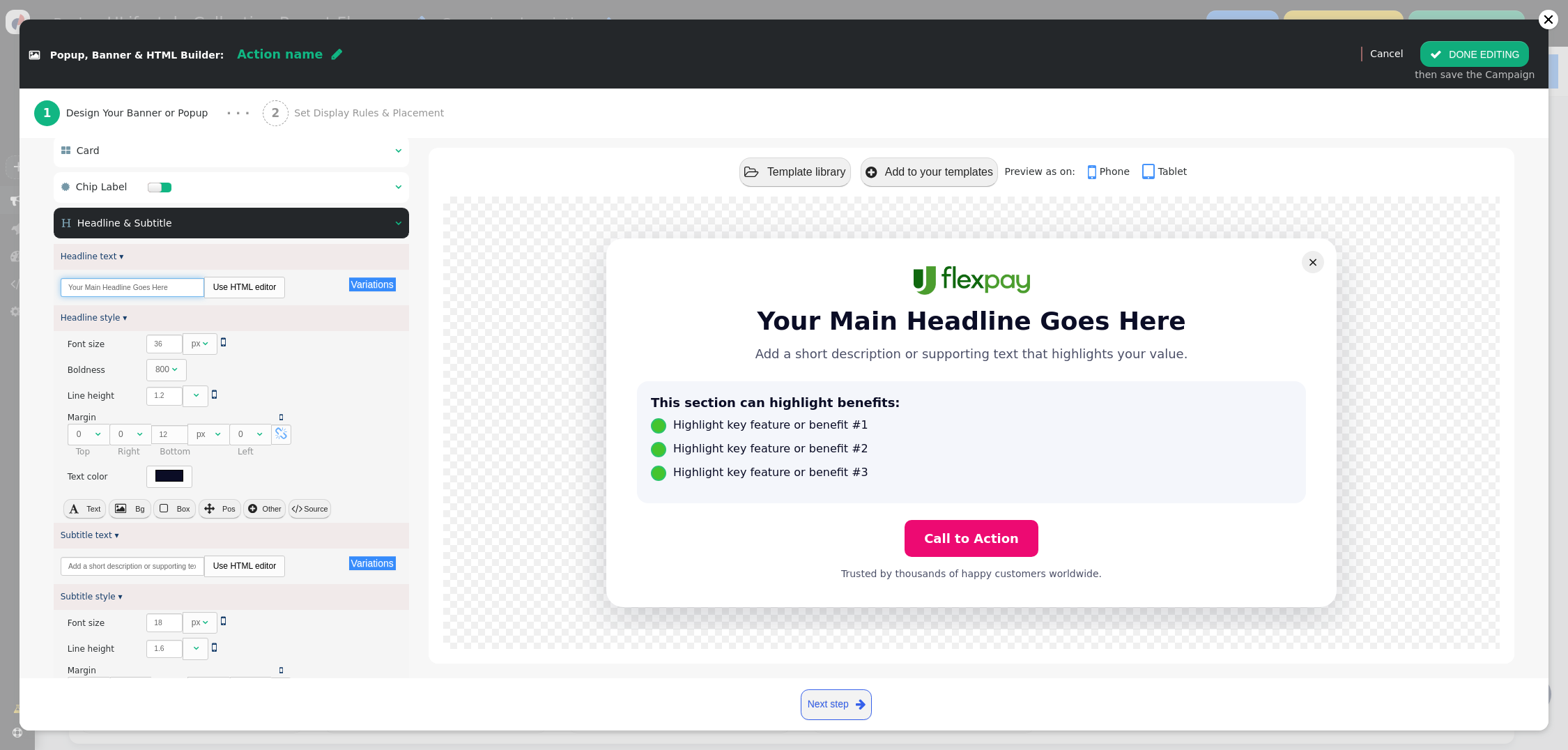
click at [216, 291] on div "Your Main Headline Goes Here Use HTML editor" at bounding box center [231, 288] width 342 height 22
click at [86, 288] on input "Boow Now. Play Later." at bounding box center [132, 287] width 143 height 18
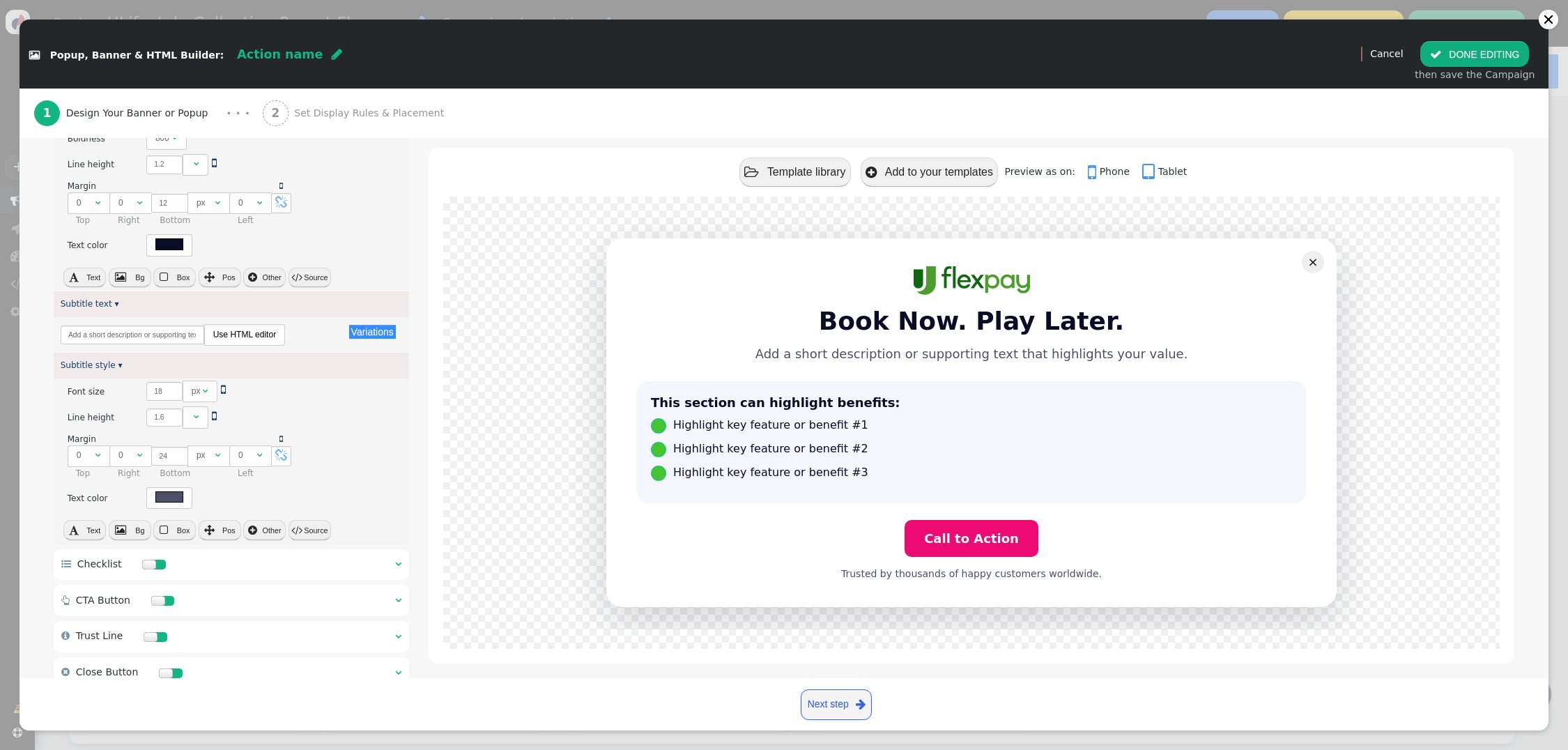
scroll to position [375, 0]
type input "Book Now. Play Later."
drag, startPoint x: 133, startPoint y: 335, endPoint x: 118, endPoint y: 334, distance: 15.0
click at [125, 335] on input "Add a short description or supporting text that highlights your value." at bounding box center [132, 333] width 143 height 18
click at [263, 339] on link "Use HTML editor" at bounding box center [244, 333] width 80 height 19
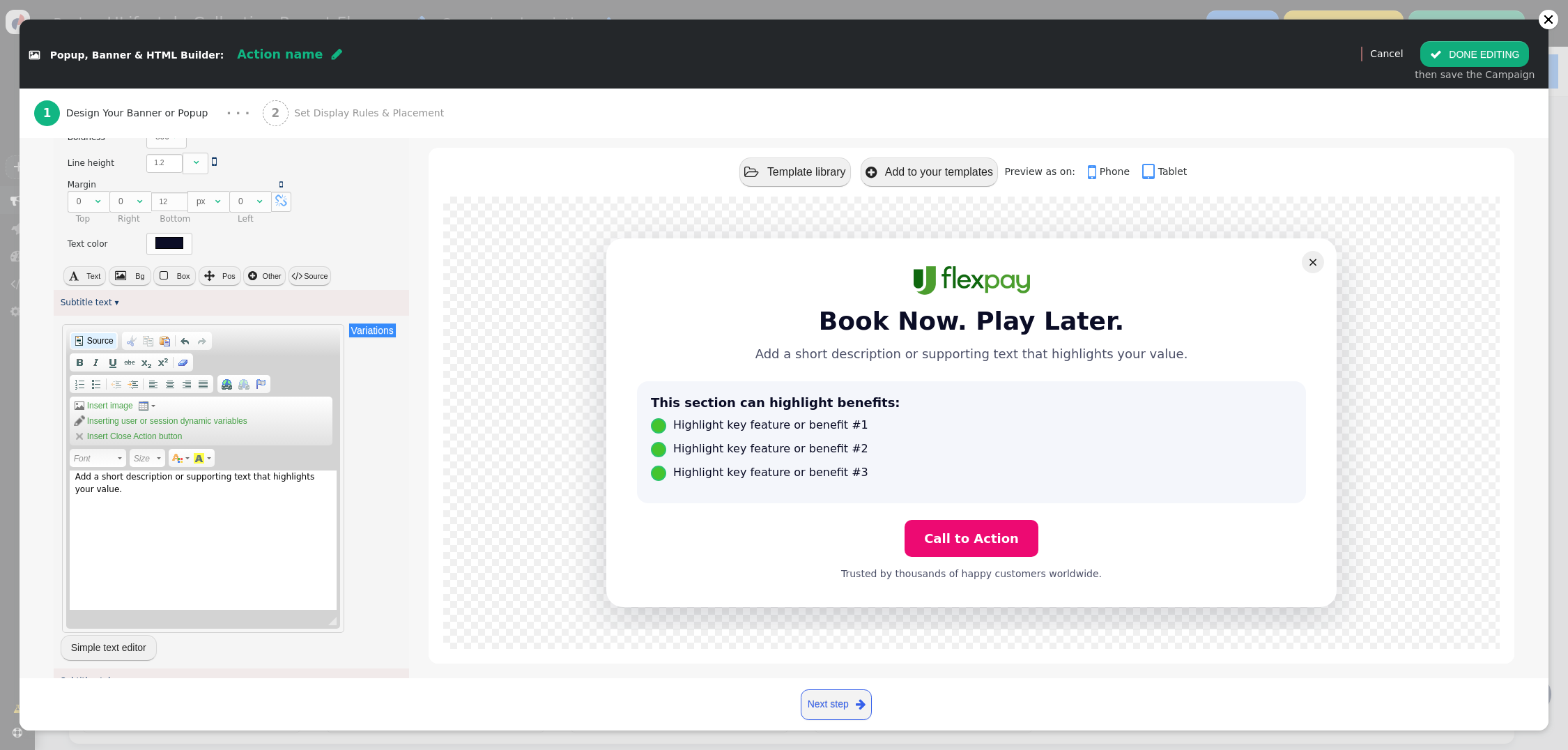
click at [88, 343] on span "Source" at bounding box center [99, 340] width 29 height 11
drag, startPoint x: 185, startPoint y: 486, endPoint x: -24, endPoint y: 463, distance: 210.3
click at [0, 463] on html "+  Campaigns  Realtime Visitors  Dashboard  Tracker Settings  Settings  …" at bounding box center [784, 375] width 1568 height 750
paste textarea "https://cdn.personyze.com/upload/5748/2e2a4f7727d8fa88.jpeg"
drag, startPoint x: 174, startPoint y: 500, endPoint x: -9, endPoint y: 458, distance: 187.8
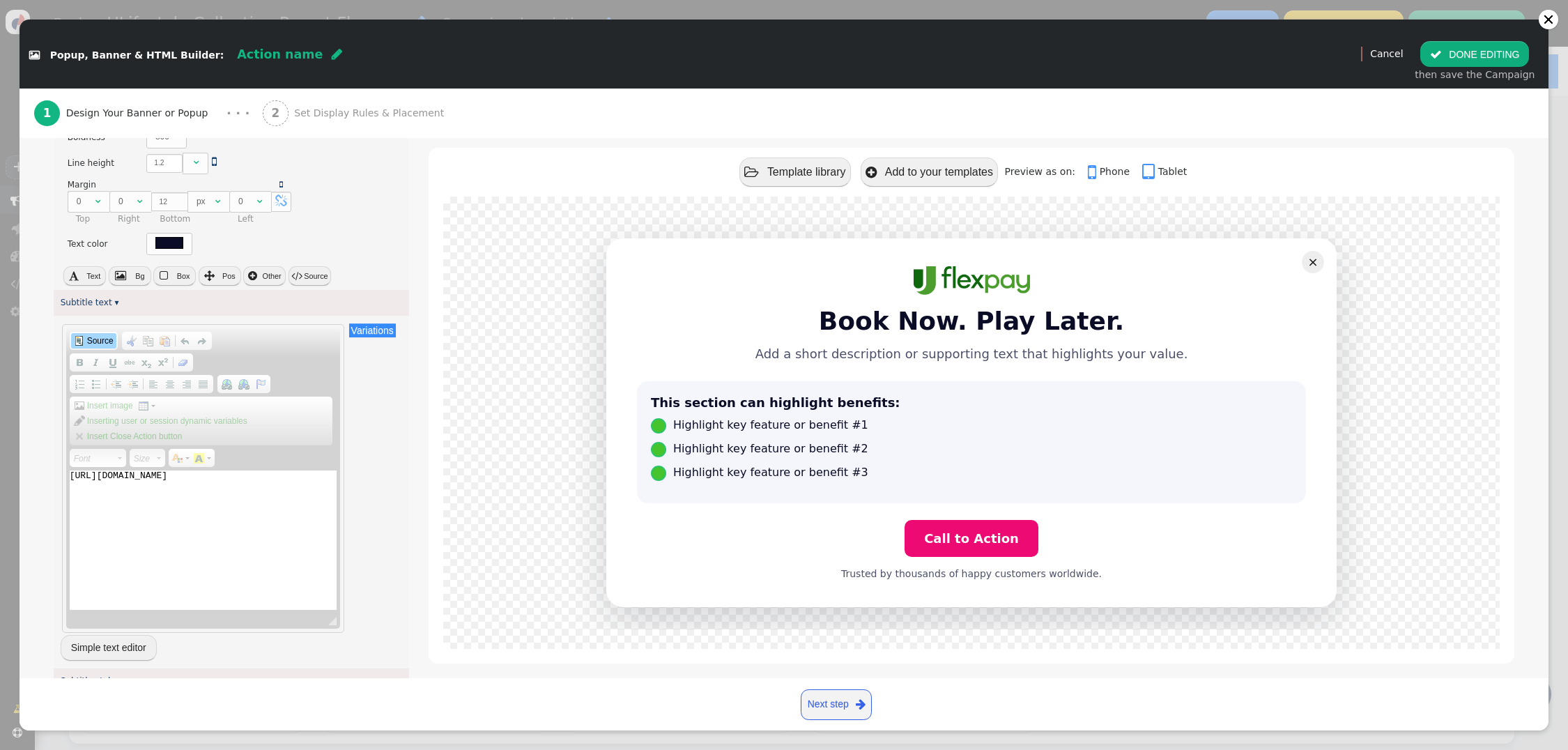
click at [0, 458] on html "+  Campaigns  Realtime Visitors  Dashboard  Tracker Settings  Settings  …" at bounding box center [784, 375] width 1568 height 750
paste textarea "<p style="text-align: center;padding: 2%;">Based on a purchase price of $3,500 …"
type textarea "<p style="text-align: center;padding: 2%;">Based on a purchase price of $3,500 …"
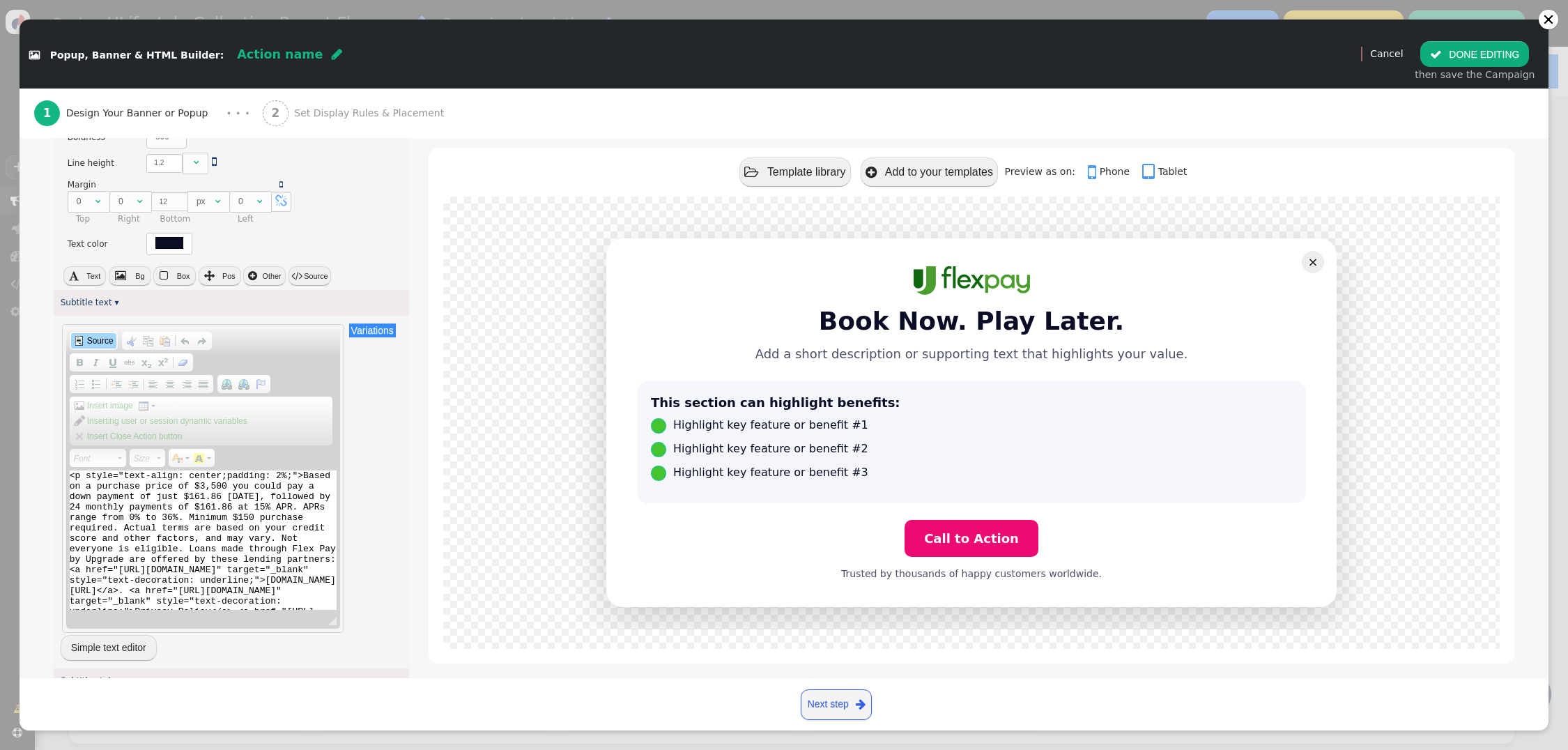
scroll to position [59, 0]
click at [105, 344] on span "Source" at bounding box center [99, 340] width 29 height 11
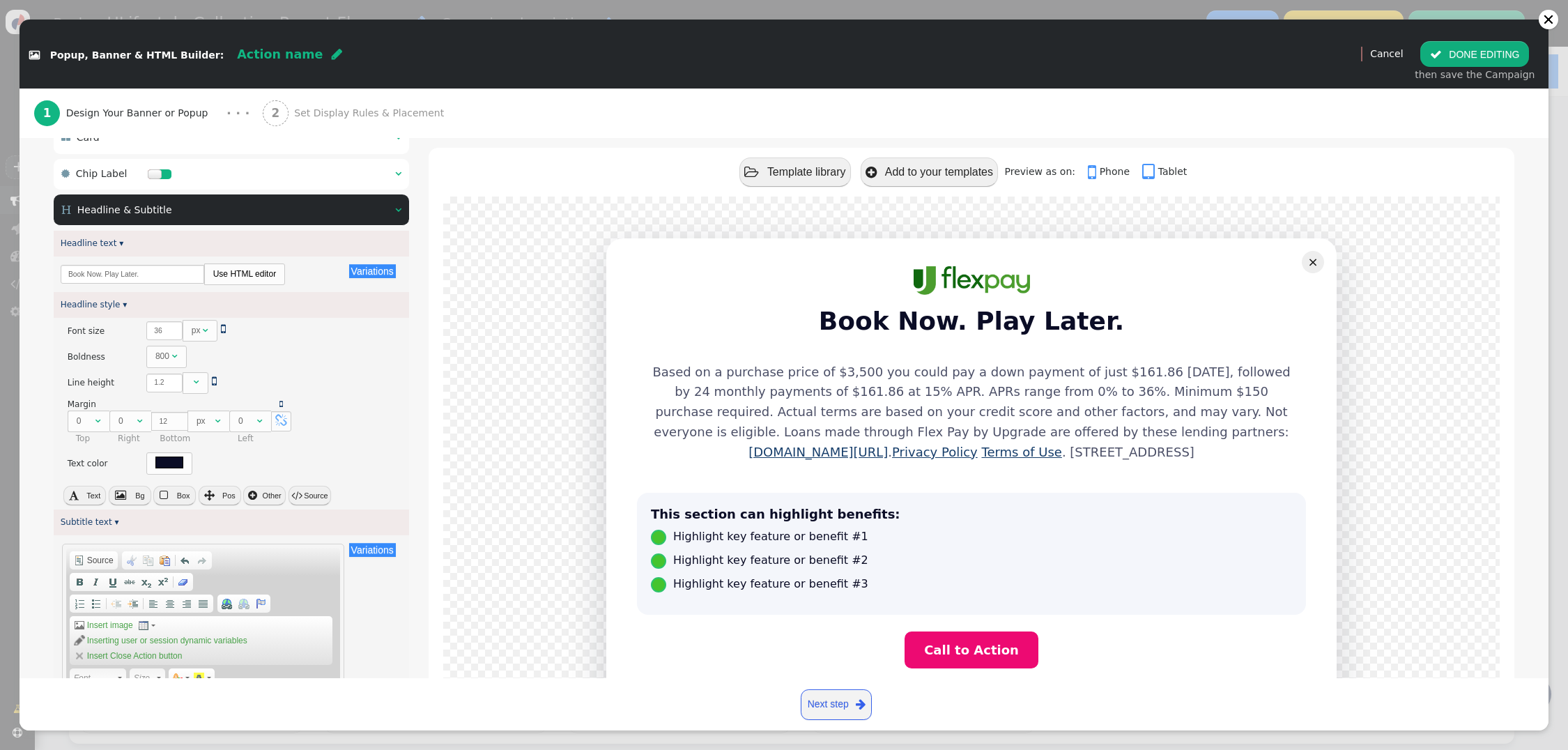
scroll to position [122, 0]
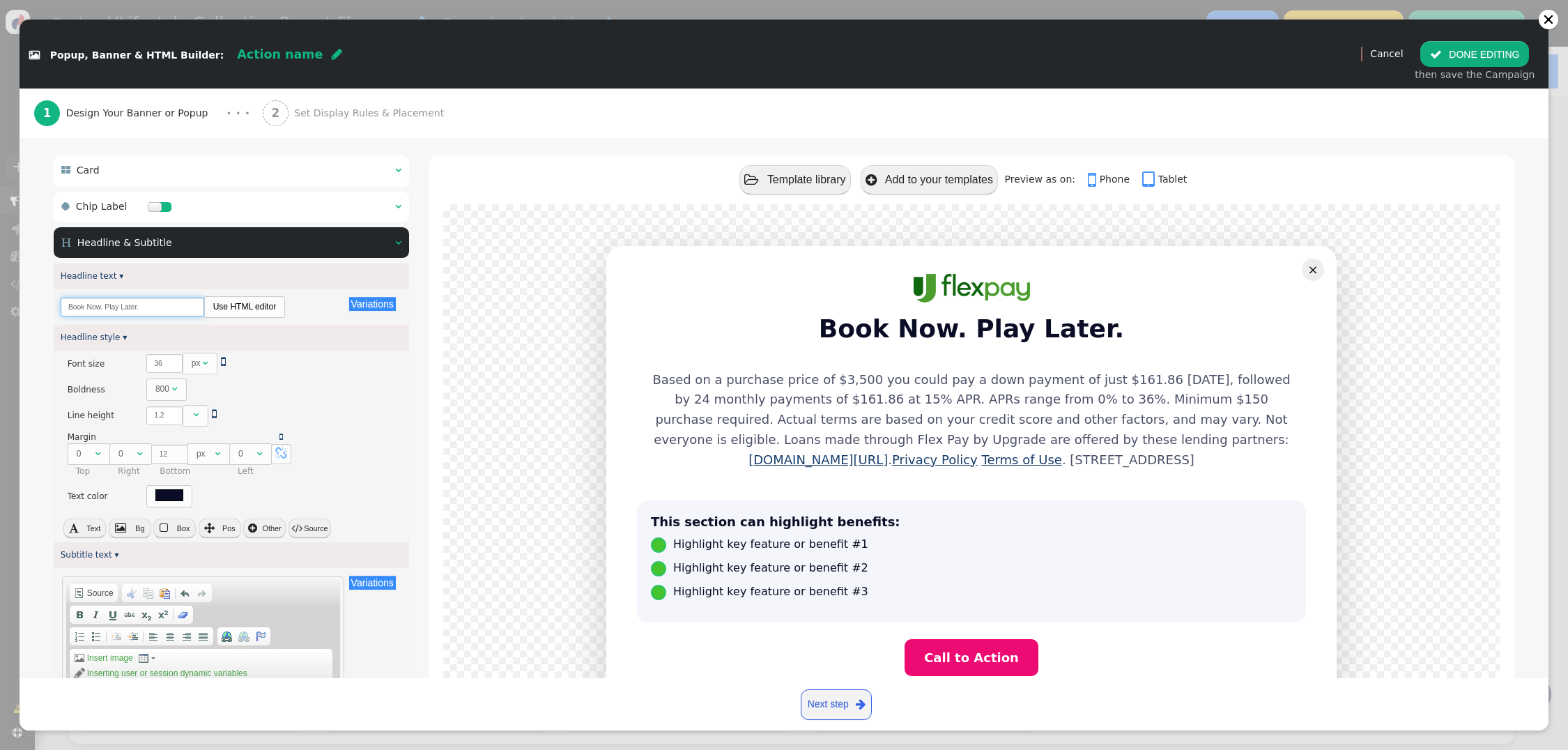
click at [108, 309] on input "Book Now. Play Later." at bounding box center [132, 307] width 143 height 18
type input "Book Now. Pay Later."
click at [430, 365] on div "× ★ Book Now. Pay Later. Based on a purchase price of $3,500 you could pay a do…" at bounding box center [972, 493] width 1086 height 579
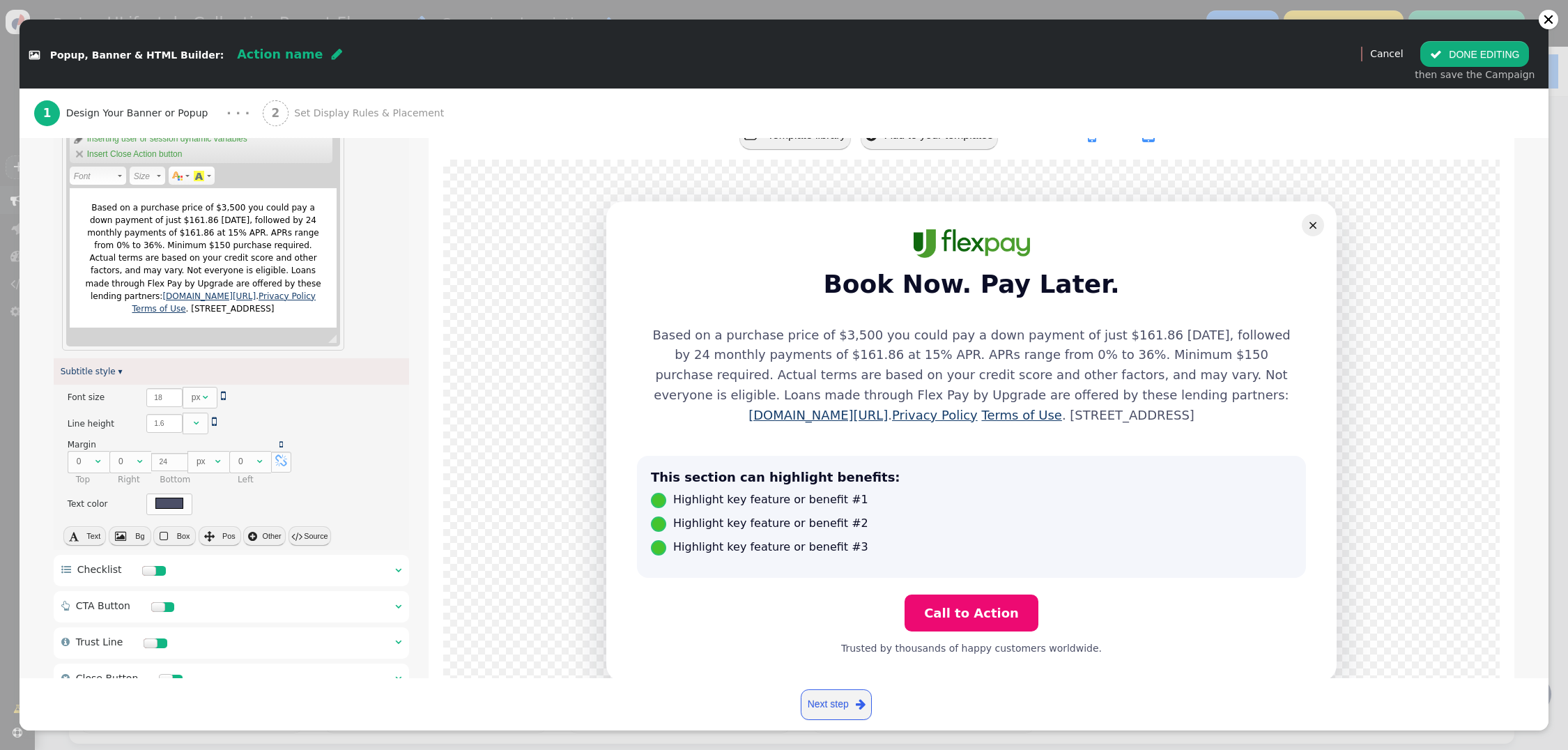
scroll to position [746, 0]
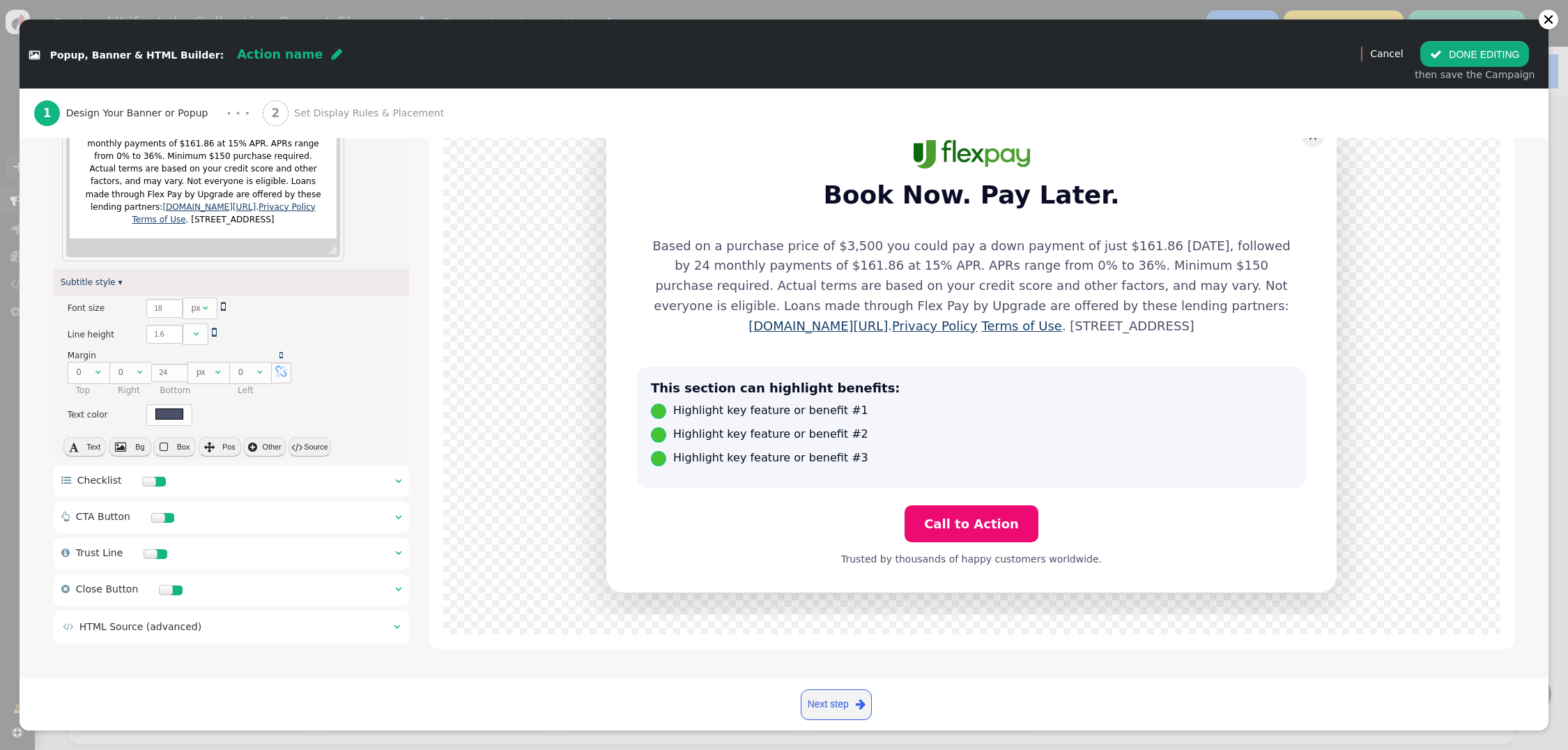
click at [150, 482] on div at bounding box center [149, 481] width 14 height 10
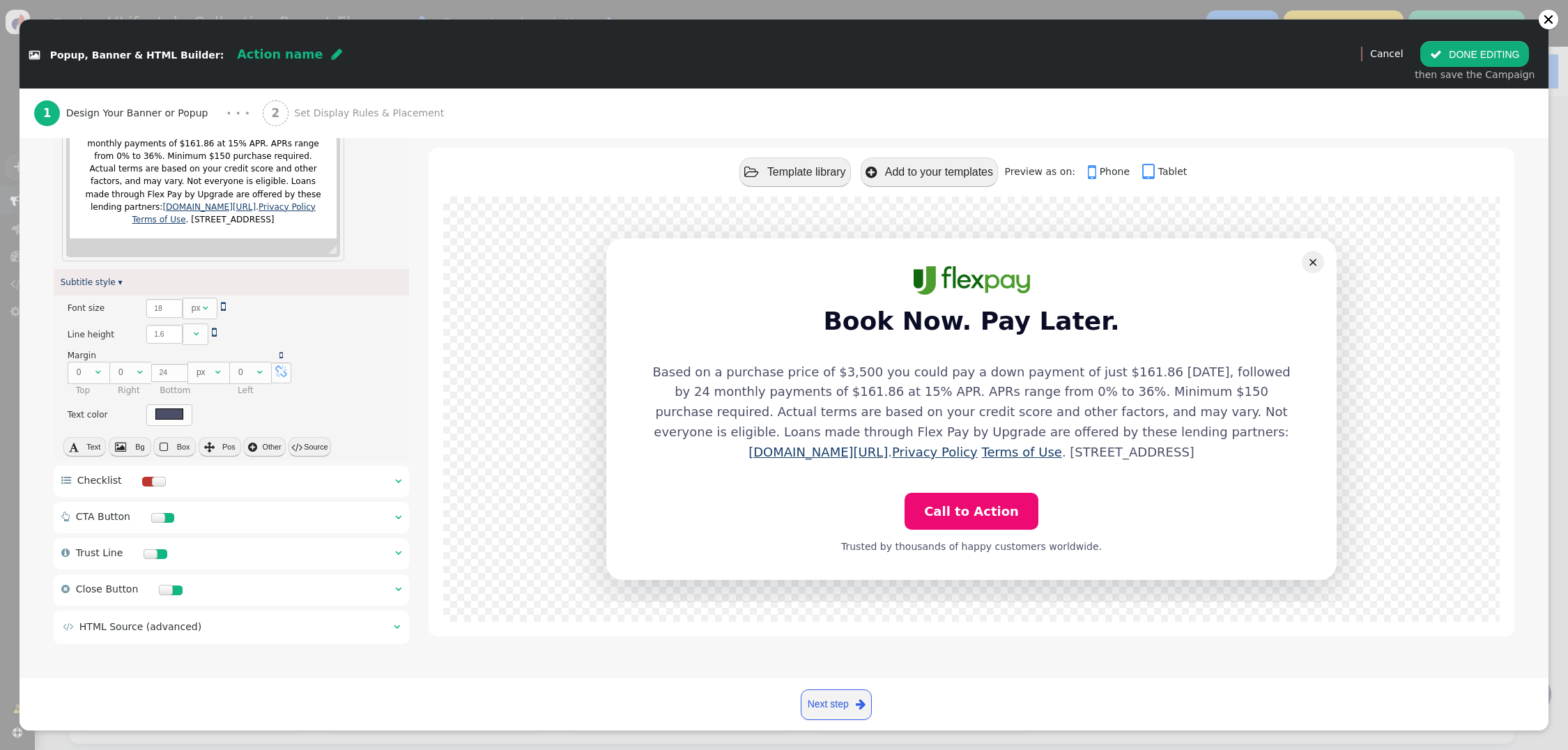
click at [399, 520] on span "" at bounding box center [398, 517] width 6 height 10
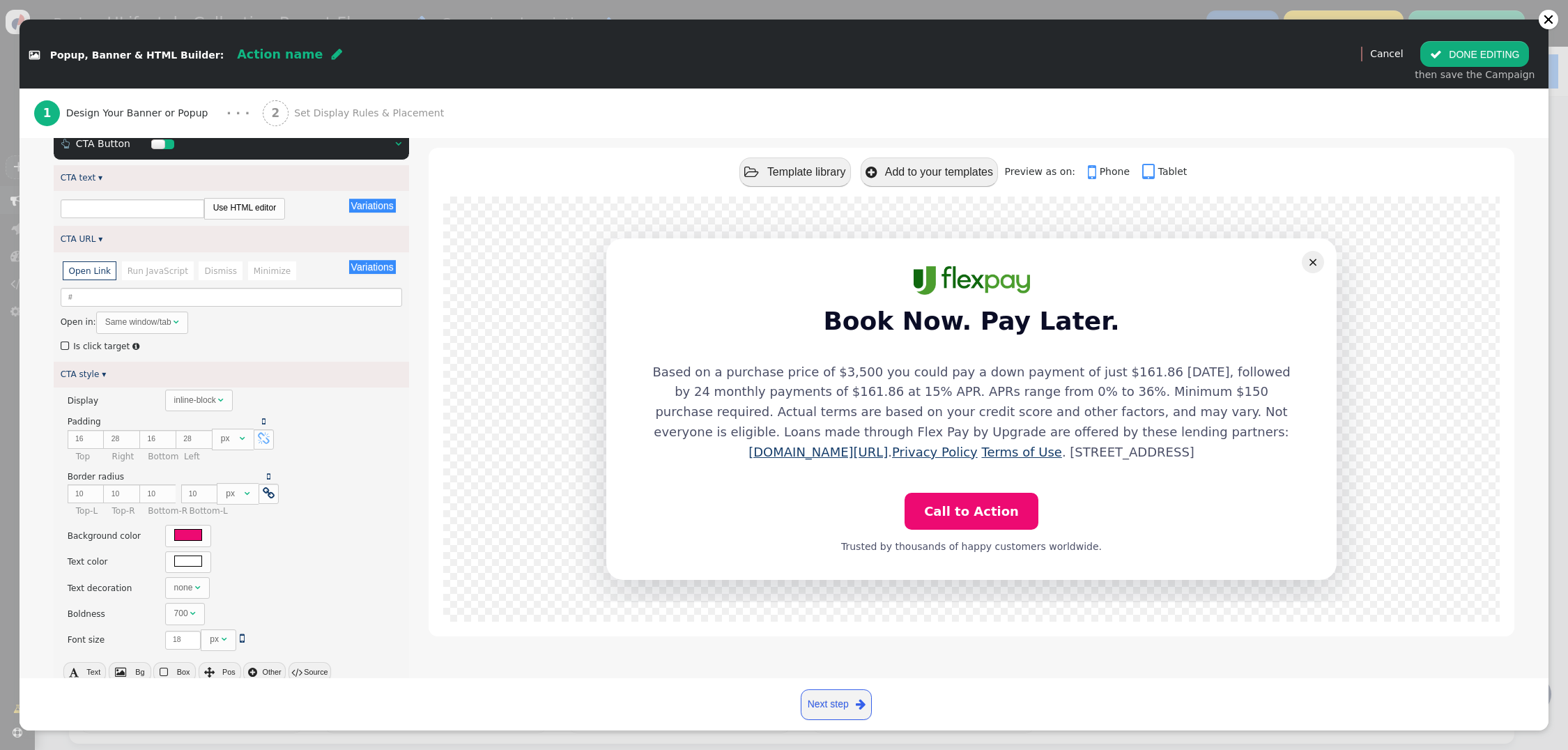
type input "Call to Action"
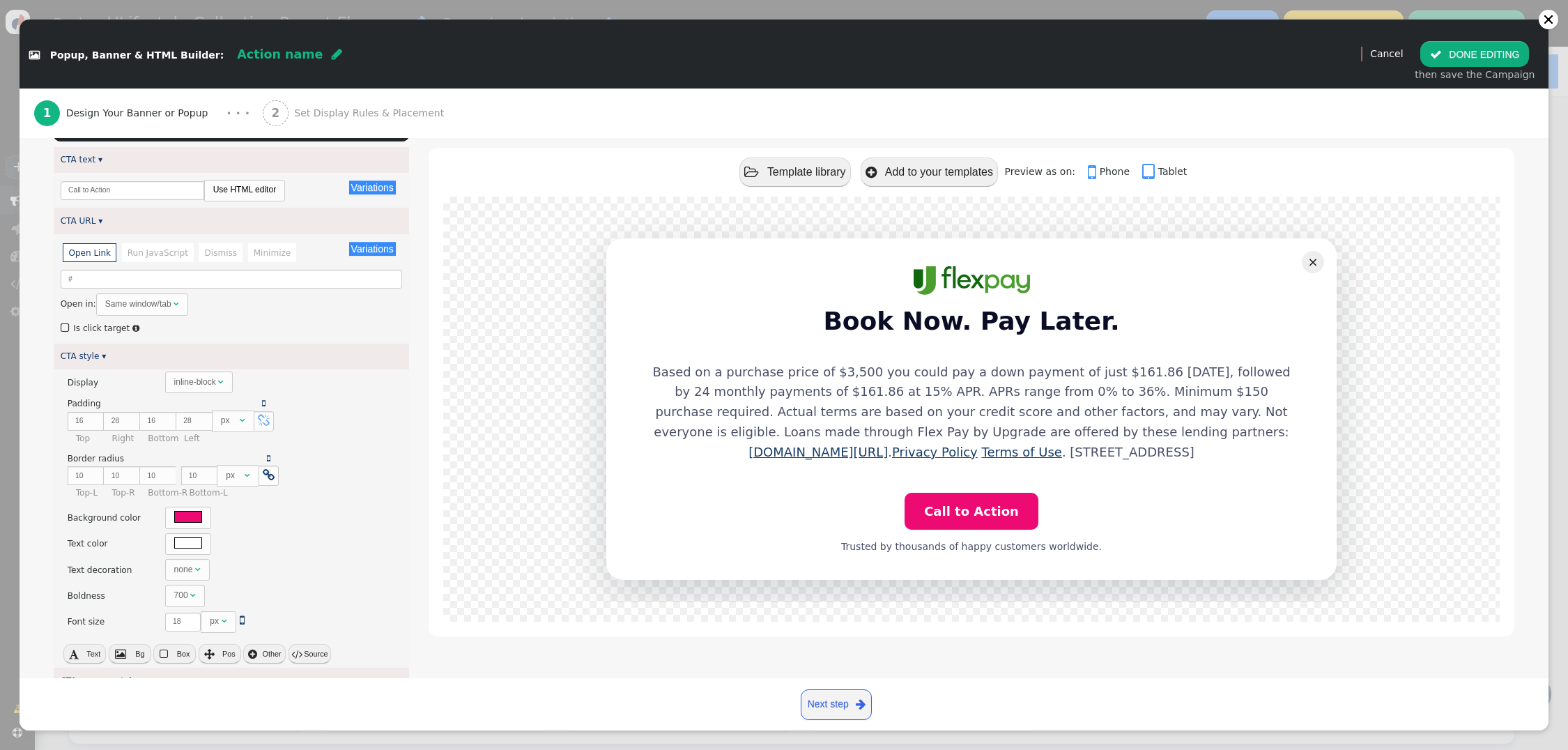
scroll to position [315, 0]
drag, startPoint x: 127, startPoint y: 276, endPoint x: 22, endPoint y: 272, distance: 105.1
click at [22, 272] on div " Card   Outer container style ▾ × There are alternatives. Default value: Pad…" at bounding box center [784, 455] width 1529 height 1023
drag, startPoint x: 79, startPoint y: 275, endPoint x: -31, endPoint y: 281, distance: 110.2
click at [0, 281] on html "+  Campaigns  Realtime Visitors  Dashboard  Tracker Settings  Settings  …" at bounding box center [784, 375] width 1568 height 750
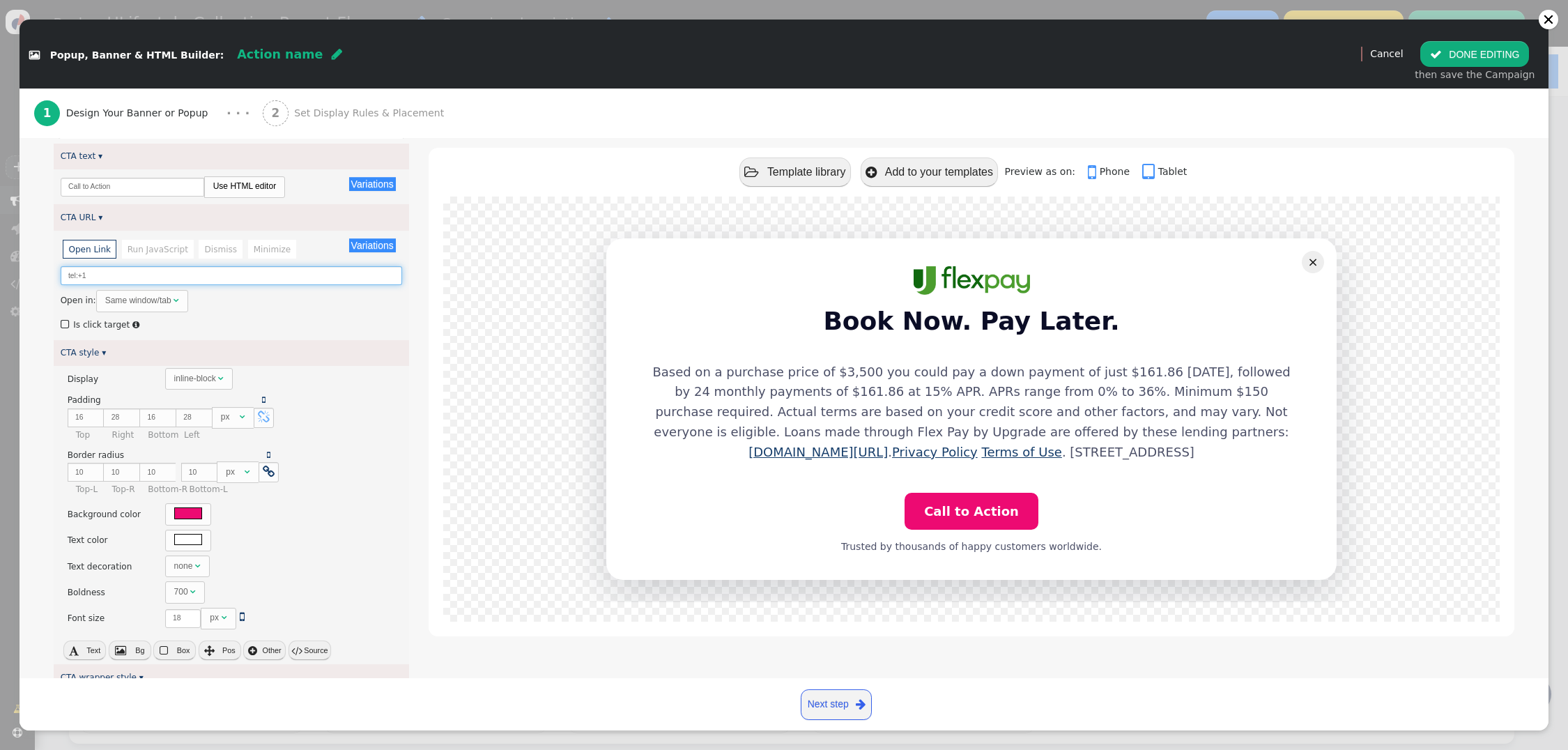
paste input "+18449381344"
click at [69, 276] on input "+18449381344" at bounding box center [231, 275] width 342 height 18
type input "tel:+18449381344"
click at [64, 324] on span "" at bounding box center [66, 324] width 11 height 16
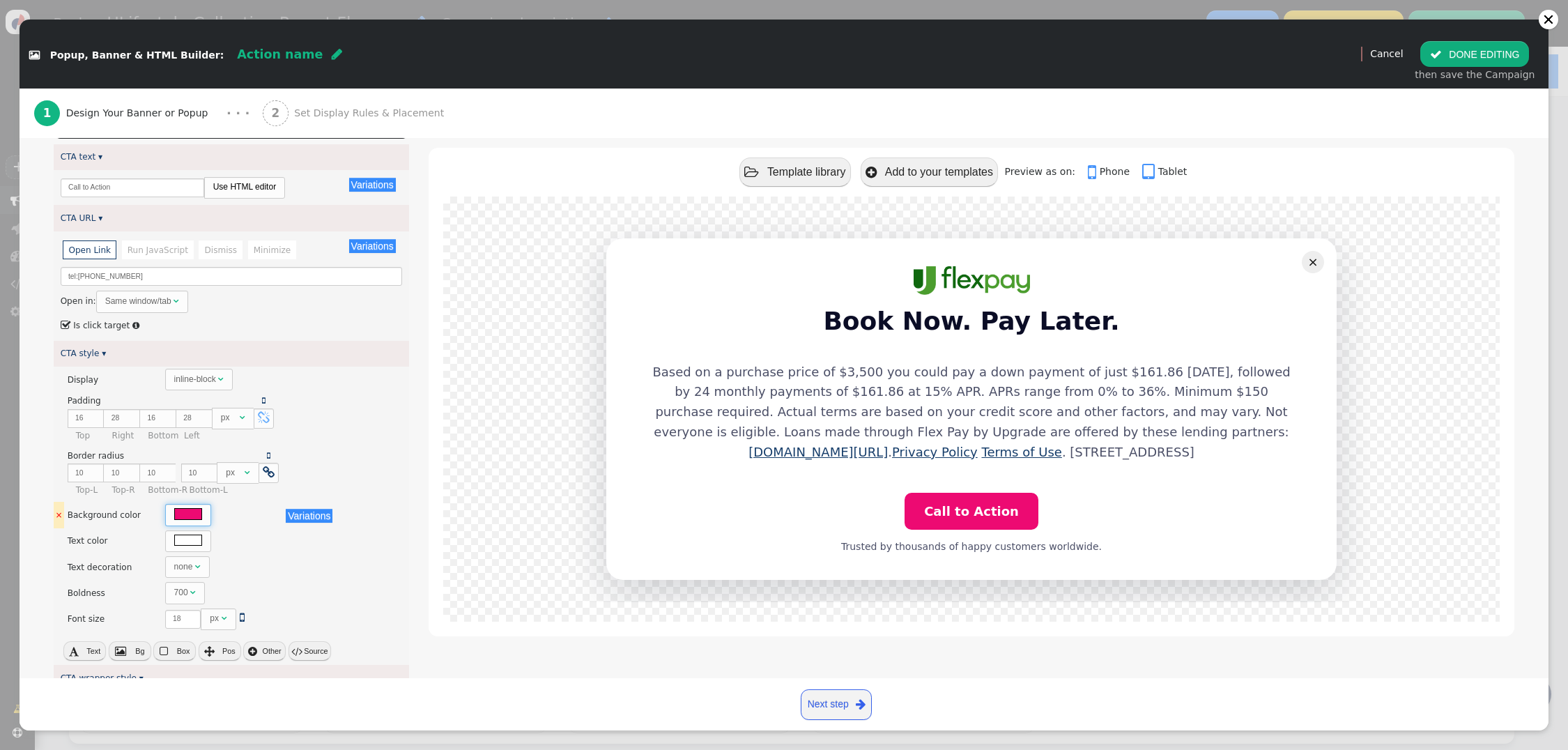
click at [180, 519] on div at bounding box center [188, 513] width 29 height 11
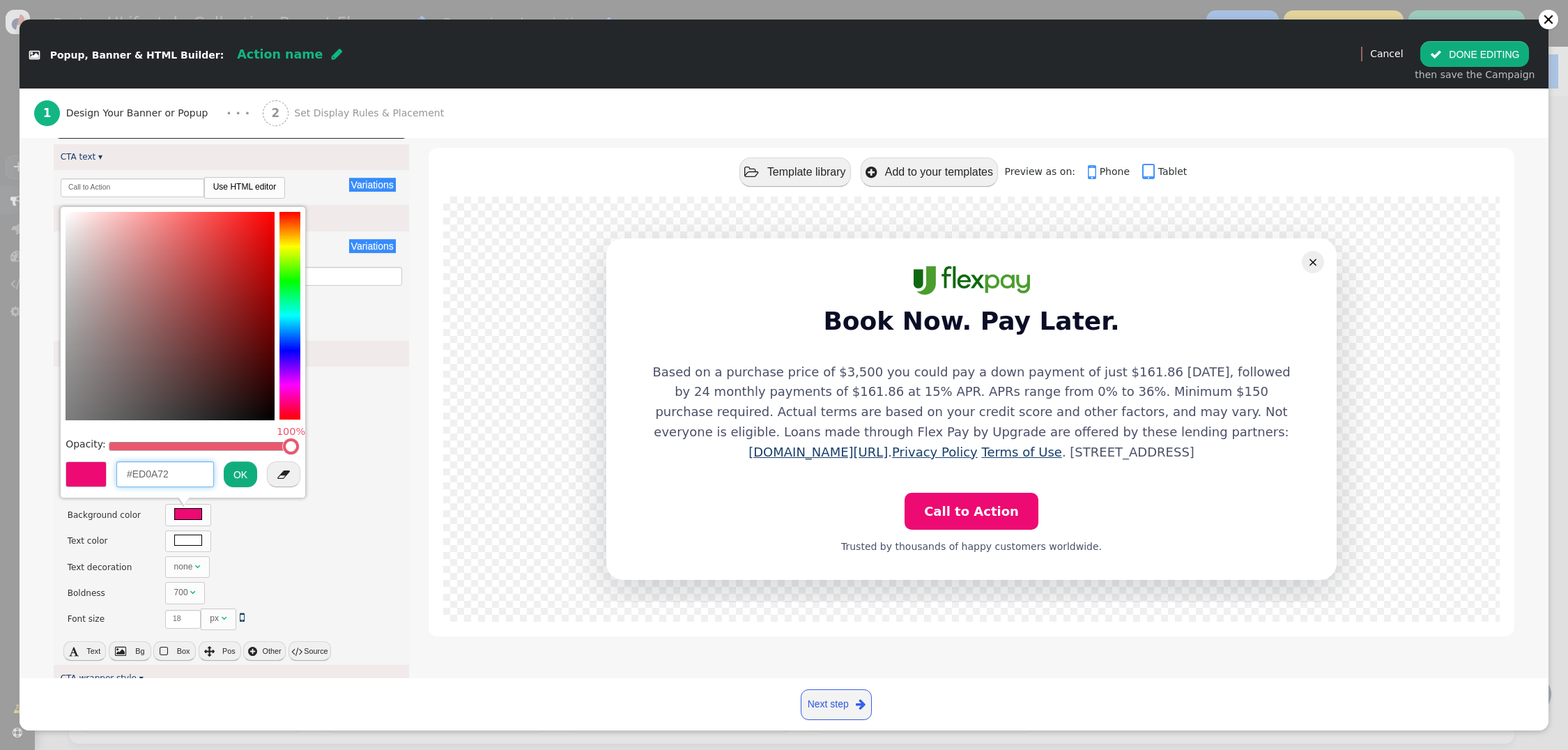
drag, startPoint x: 60, startPoint y: 462, endPoint x: 22, endPoint y: 458, distance: 38.2
click at [22, 750] on div " Popup, Banner & HTML Builder: Action name  (Nothing)   Preview Cancel  DO…" at bounding box center [784, 750] width 1568 height 0
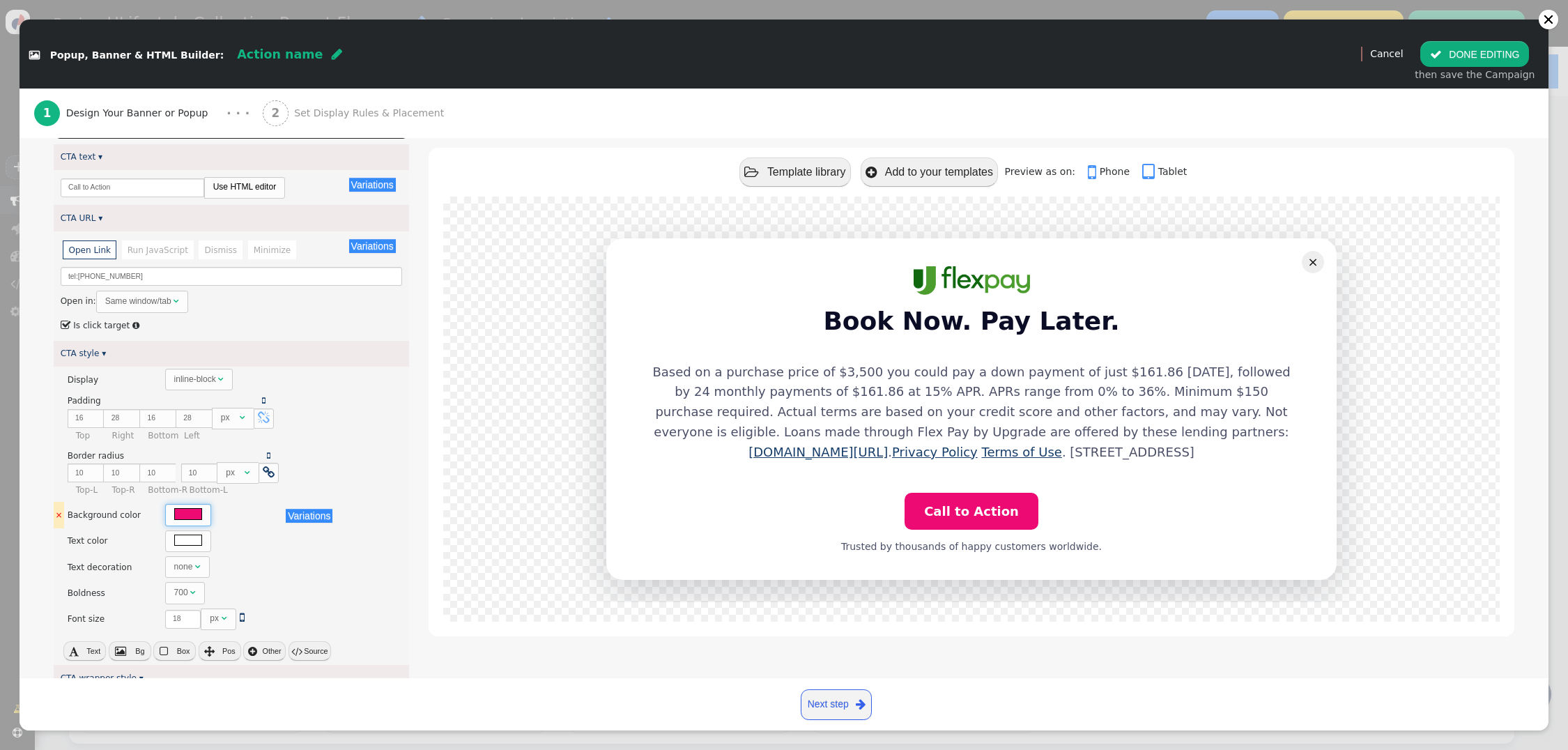
click at [180, 513] on div at bounding box center [188, 513] width 29 height 11
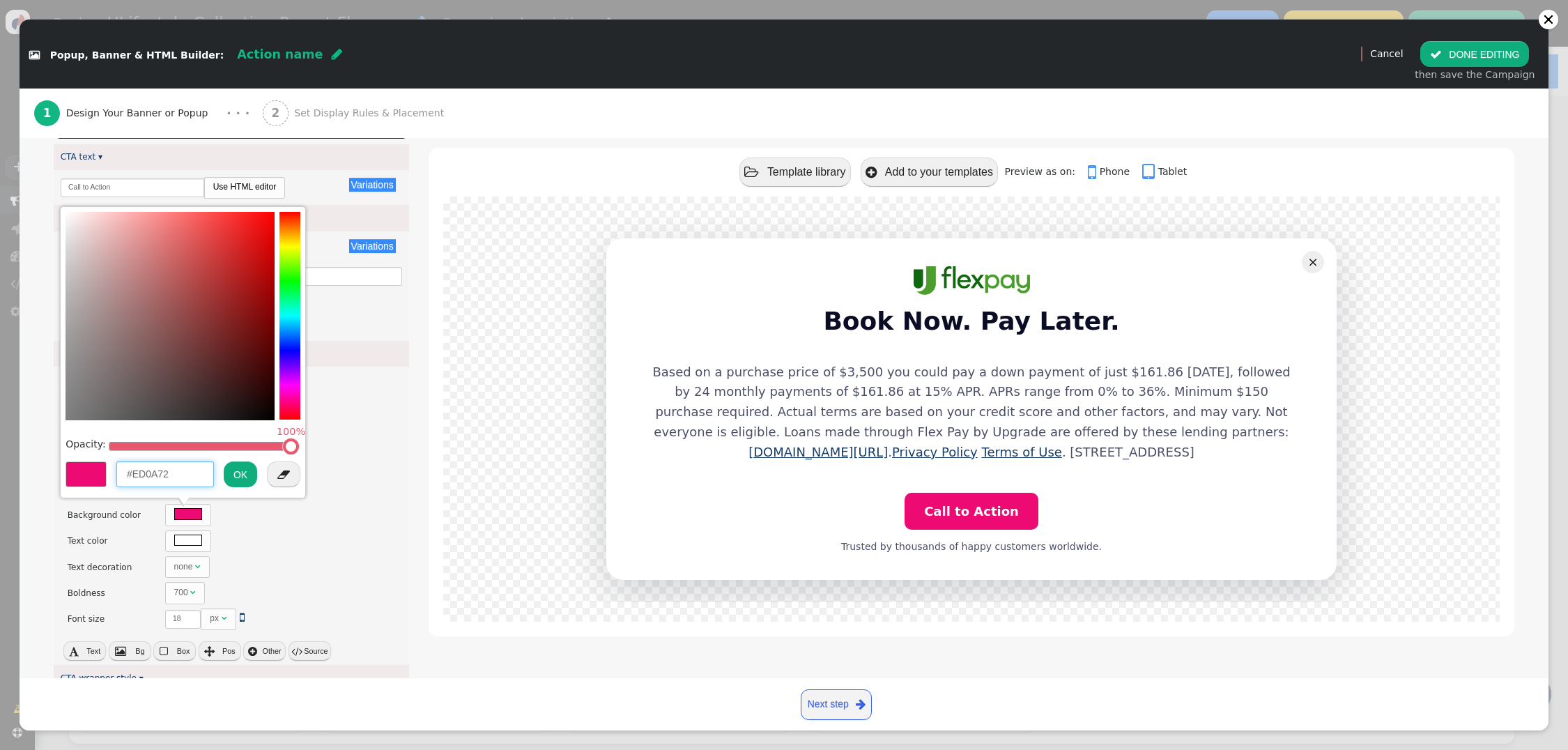
click at [171, 474] on input "#ED0A72" at bounding box center [164, 474] width 98 height 25
drag, startPoint x: 177, startPoint y: 475, endPoint x: 116, endPoint y: 470, distance: 61.2
click at [116, 470] on input "#ED0A72" at bounding box center [164, 474] width 98 height 25
paste input "0F680E"
type input "#0F680E"
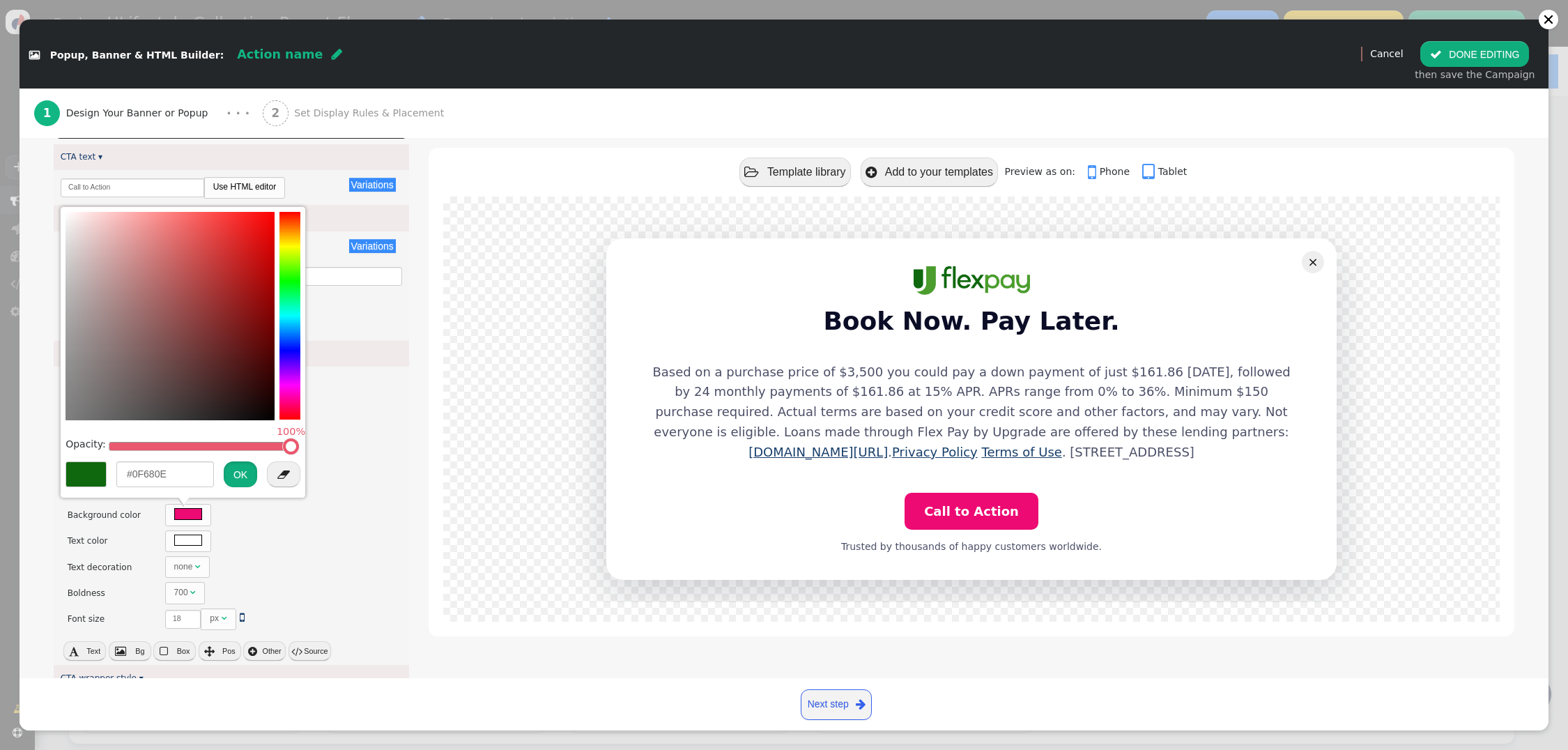
click at [239, 475] on button "OK" at bounding box center [241, 474] width 33 height 25
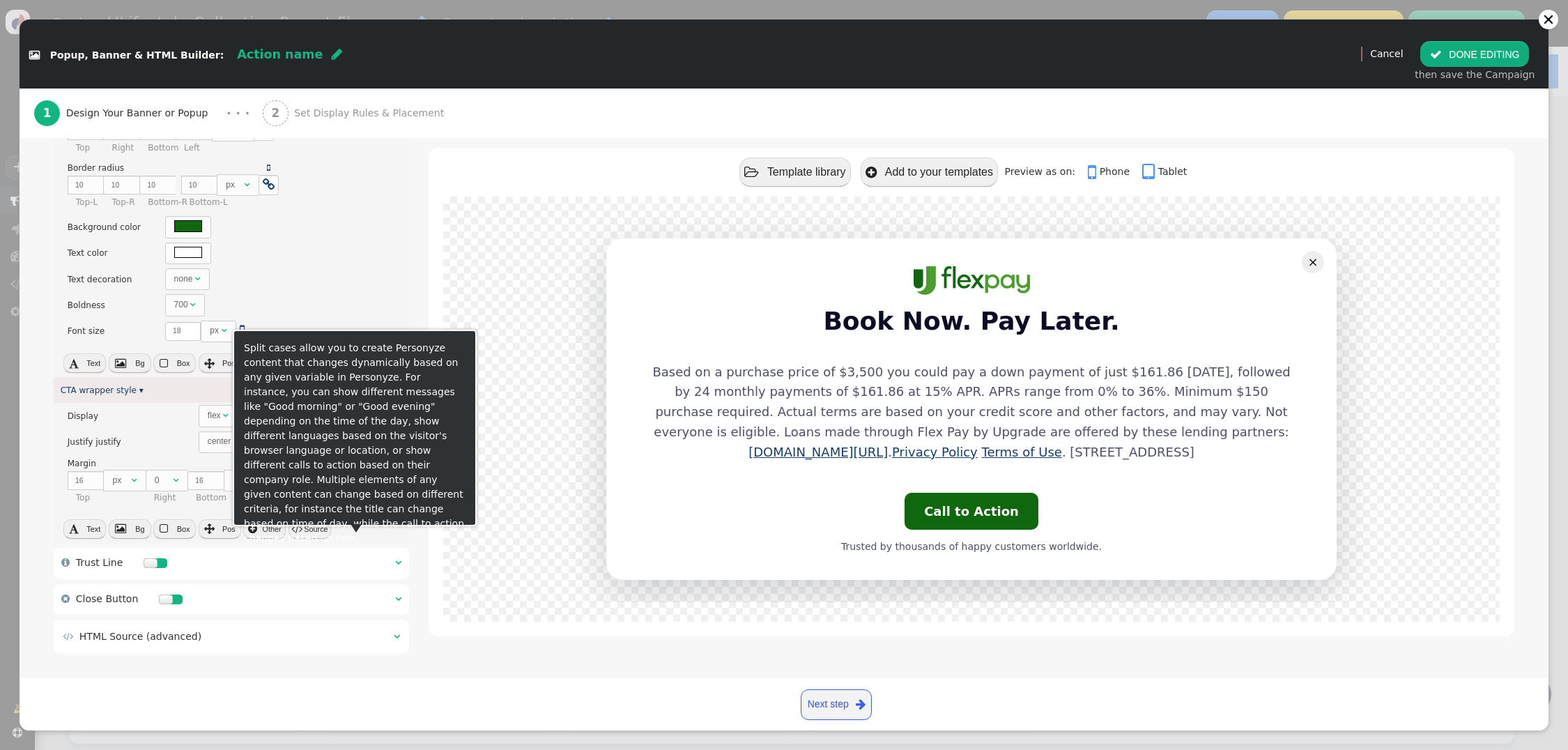
scroll to position [615, 0]
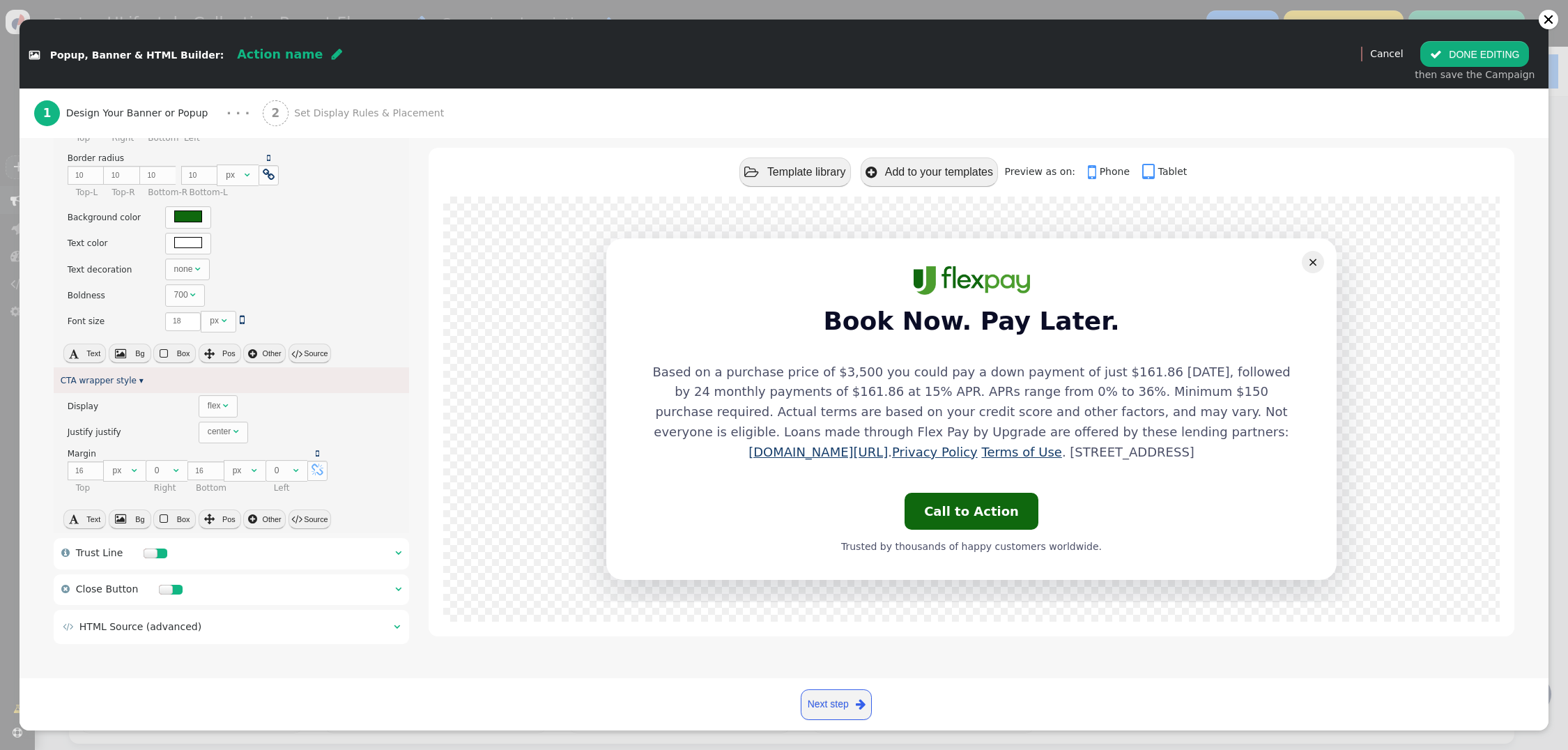
click at [149, 554] on div at bounding box center [150, 553] width 14 height 10
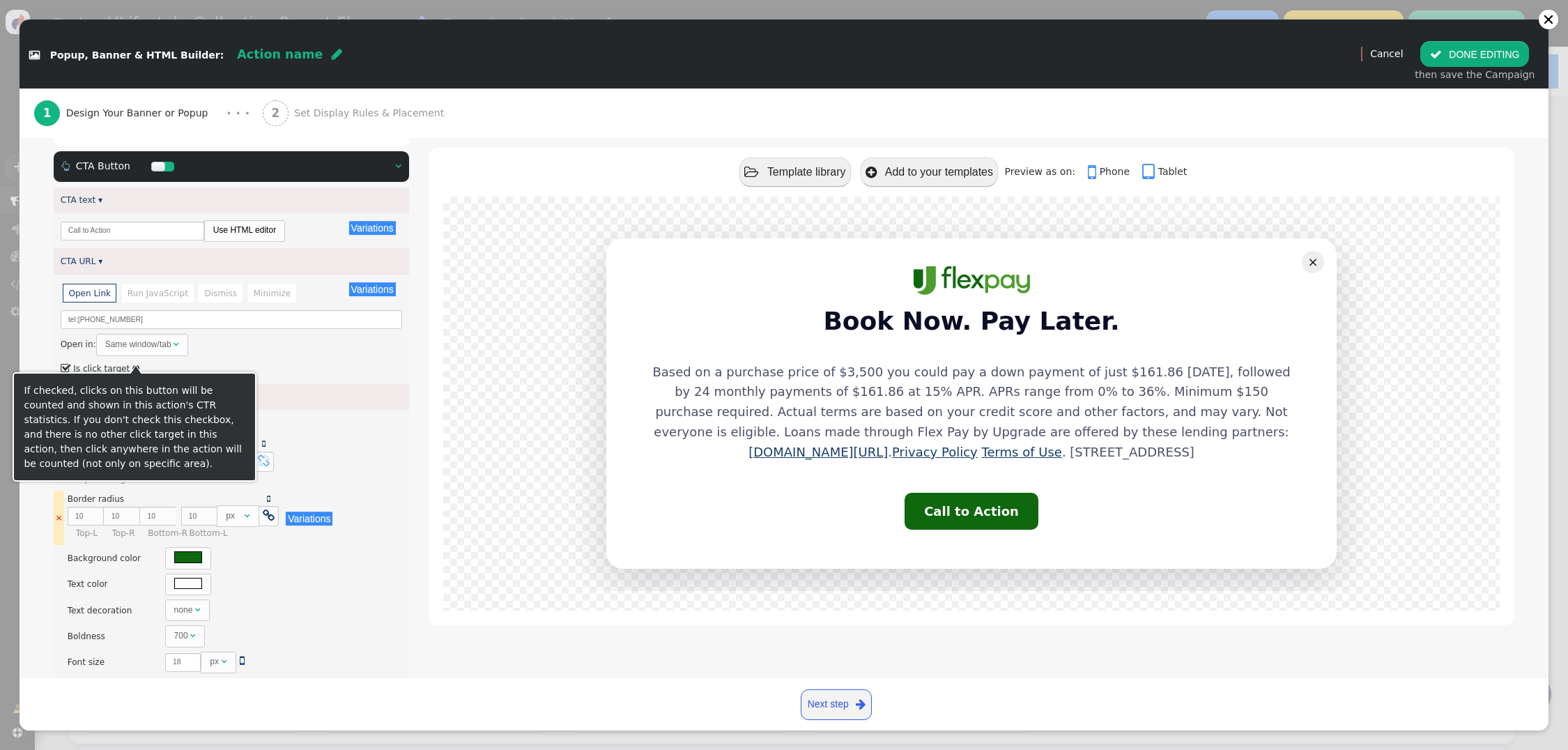
scroll to position [270, 0]
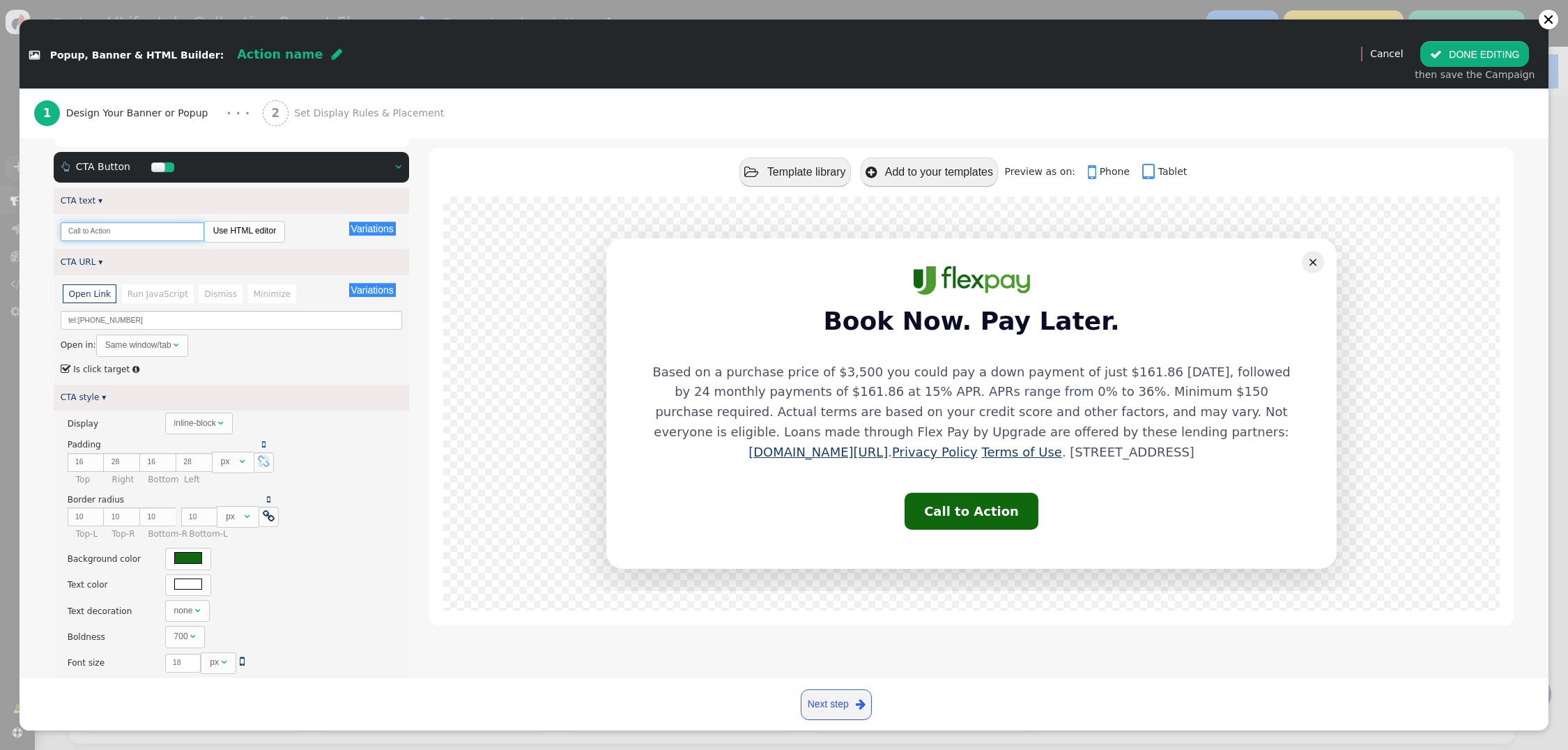
drag, startPoint x: 105, startPoint y: 230, endPoint x: 25, endPoint y: 226, distance: 80.1
click at [25, 226] on div " Card   Outer container style ▾ × There are alternatives. Default value: Pad…" at bounding box center [784, 499] width 1529 height 1023
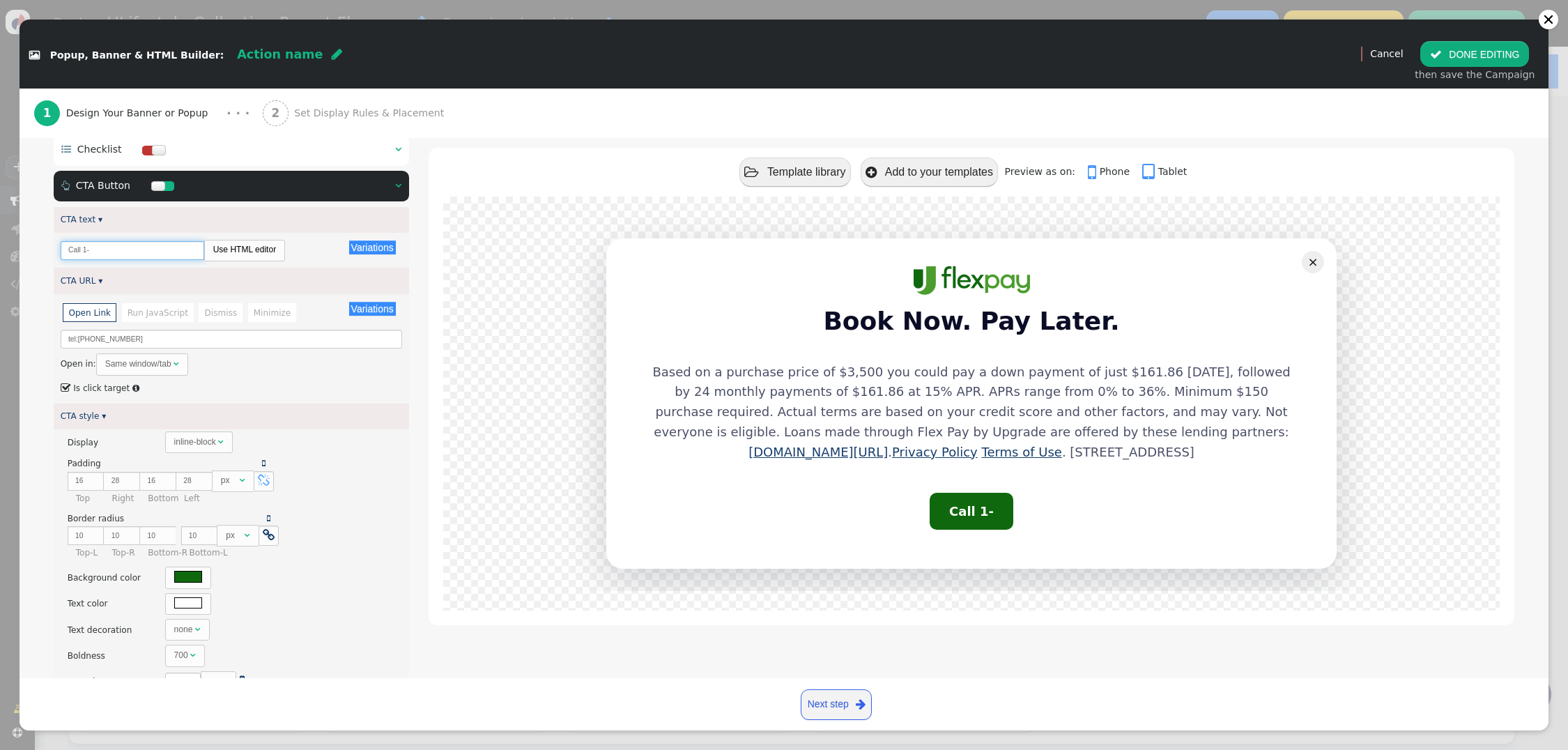
scroll to position [250, 0]
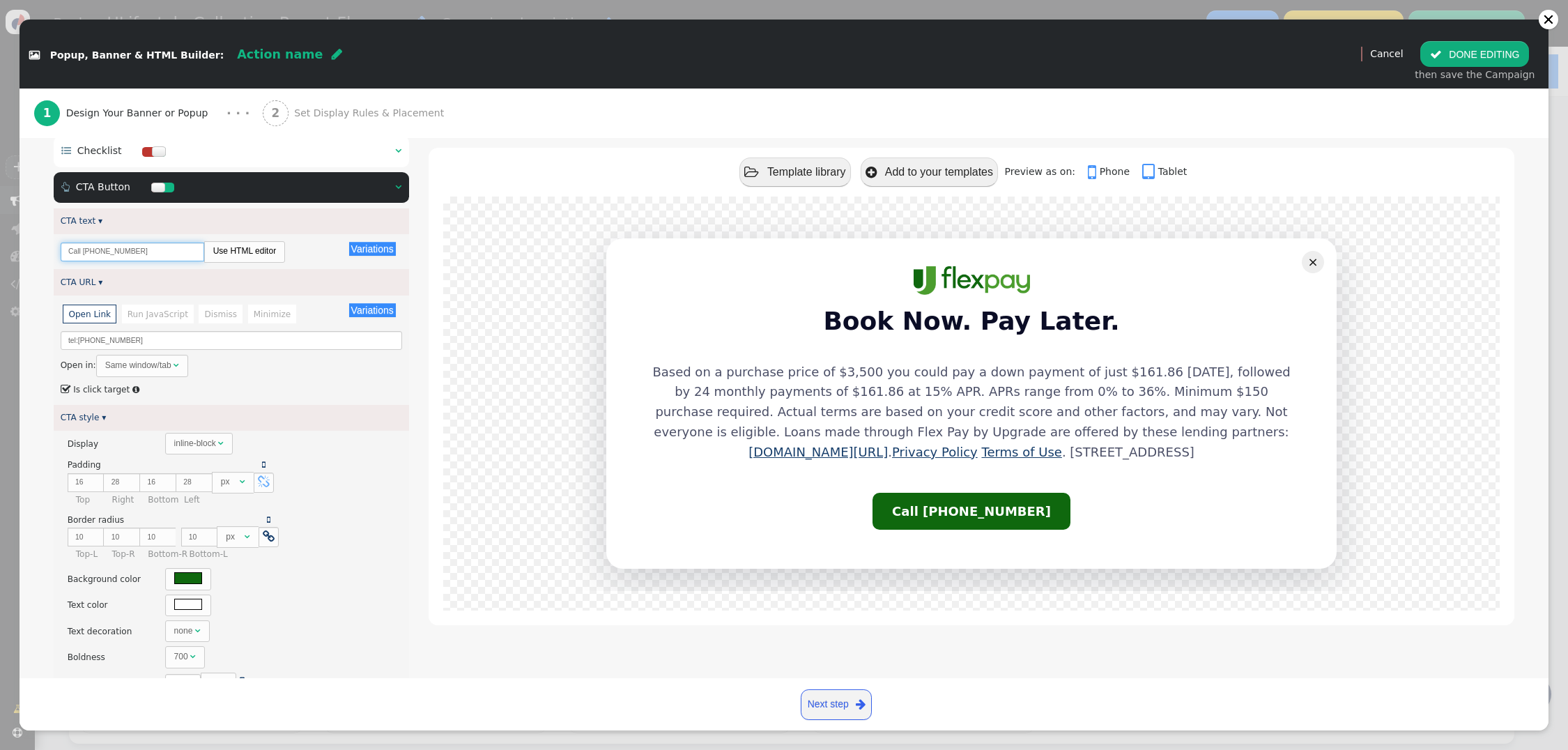
type input "Call 1-844-938-1344"
click at [398, 192] on span "" at bounding box center [398, 186] width 6 height 10
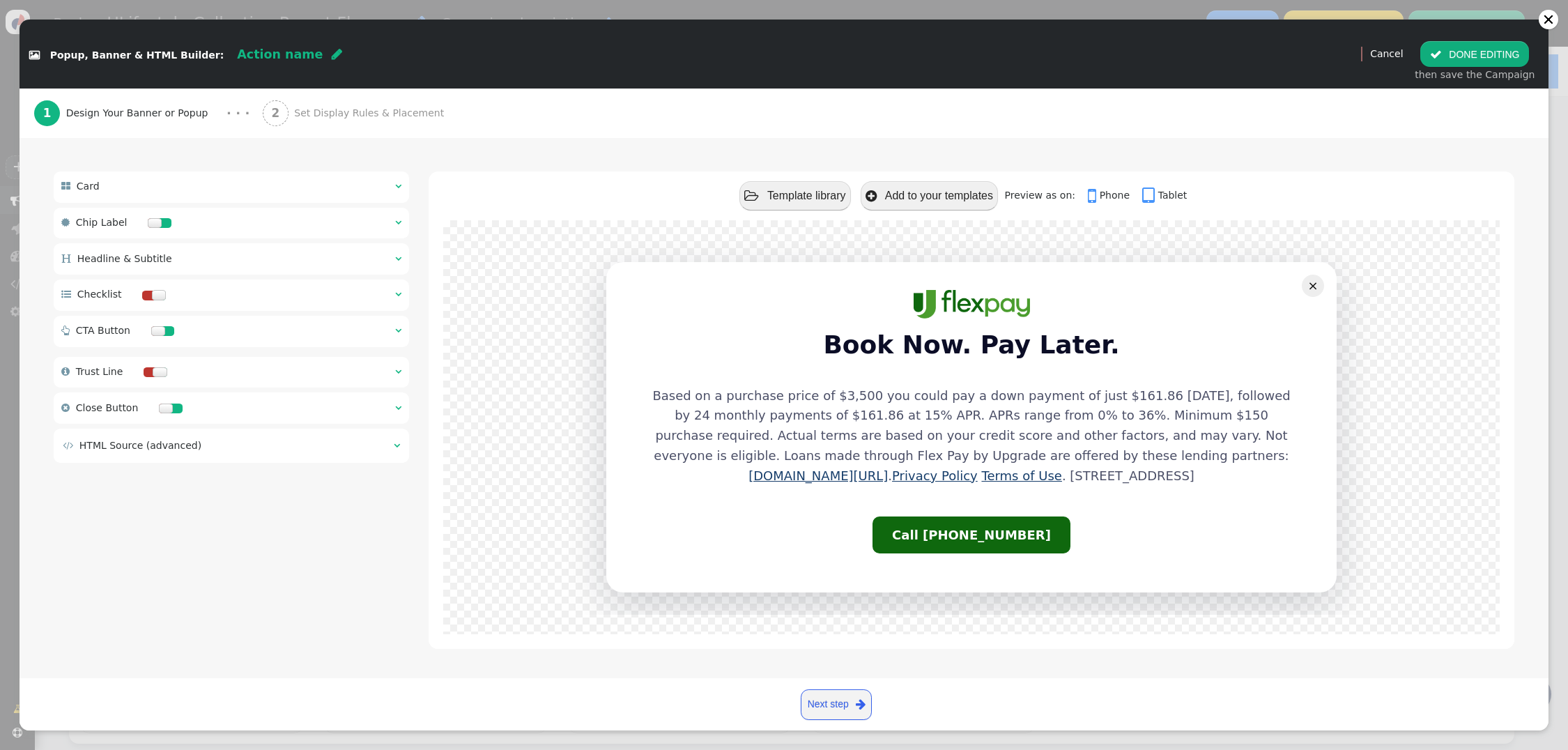
scroll to position [106, 0]
click at [332, 58] on span "" at bounding box center [338, 55] width 11 height 12
type input "Hybrid Resort Flexpay Modal"
click at [354, 110] on span "Set Display Rules & Placement" at bounding box center [372, 113] width 156 height 15
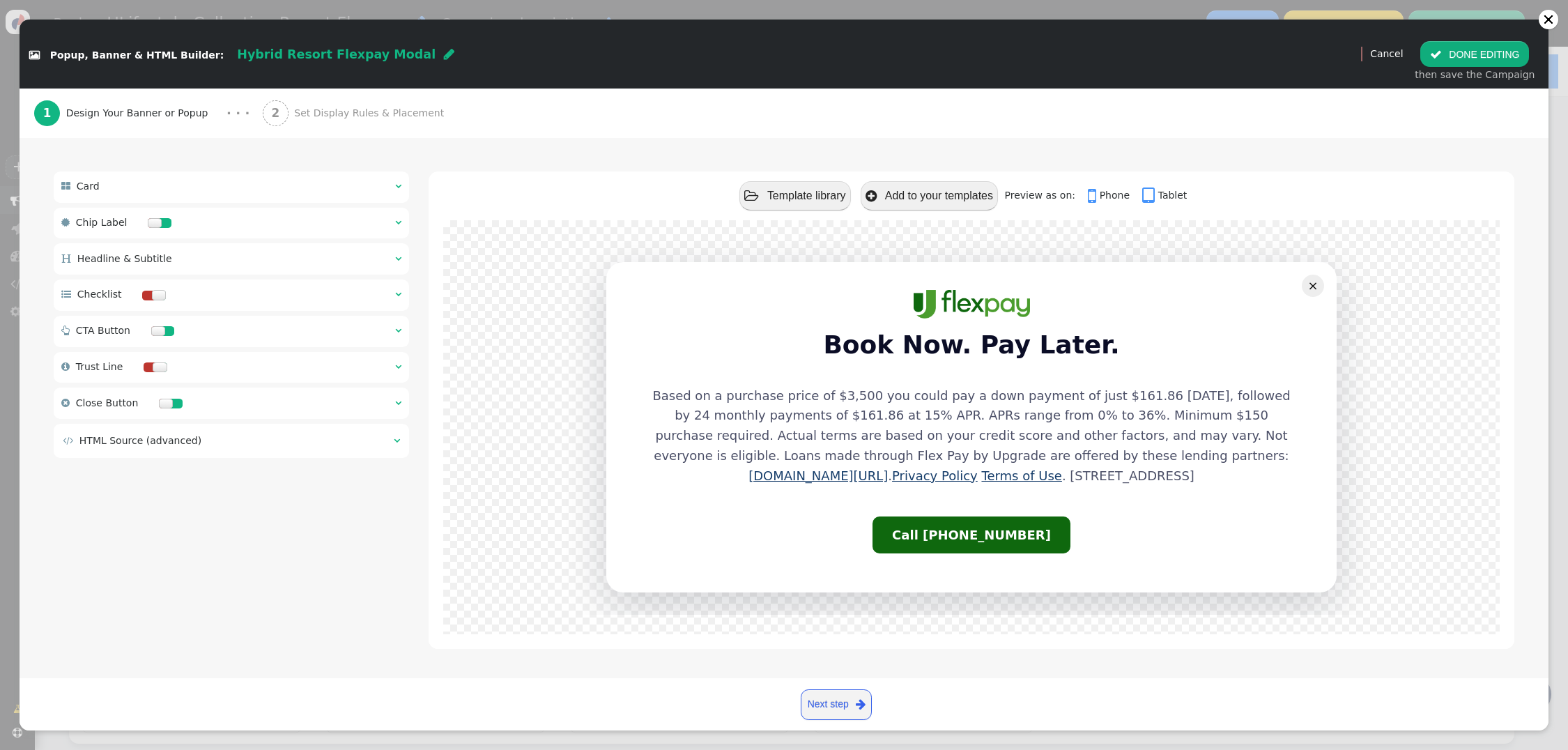
scroll to position [96, 0]
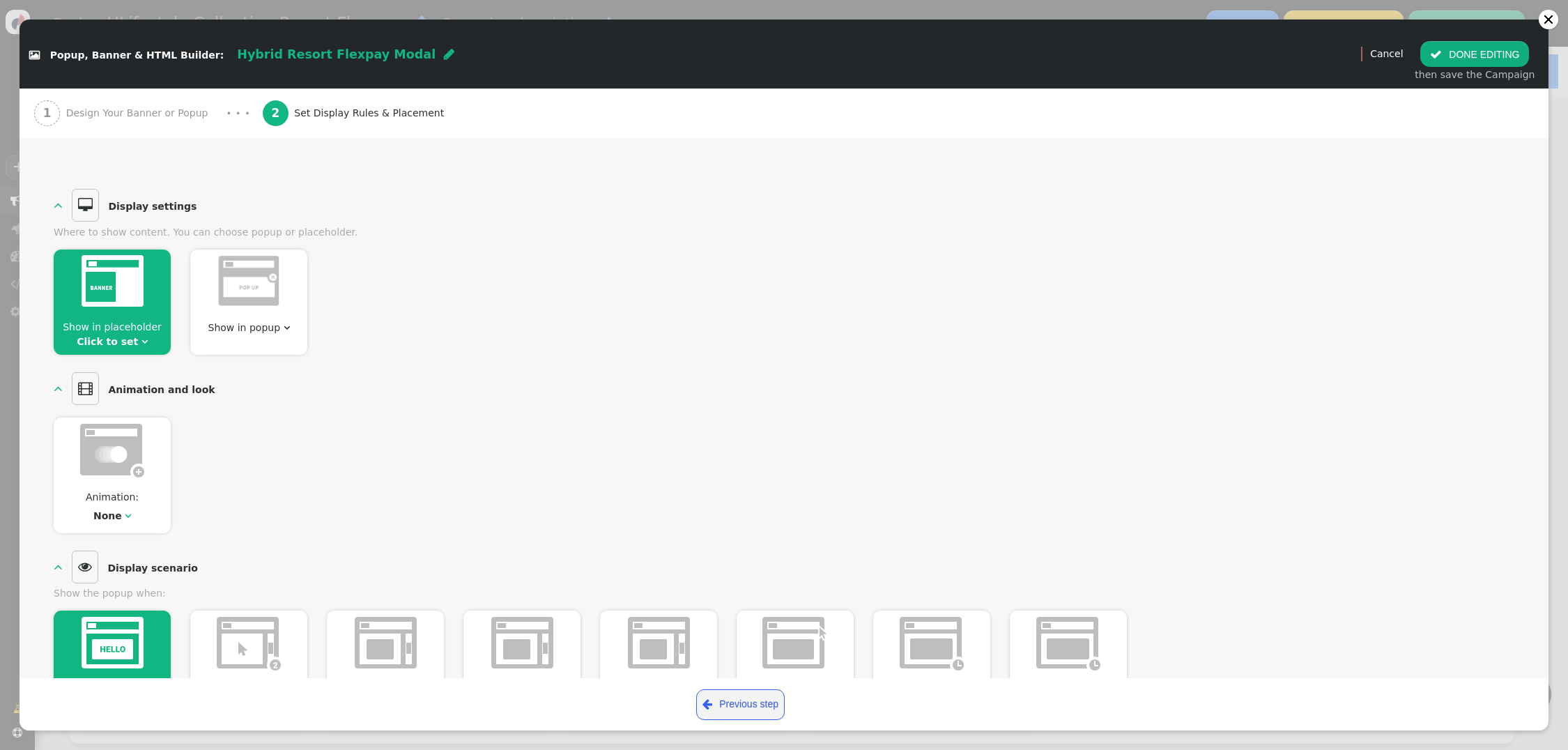
click at [250, 292] on img at bounding box center [248, 280] width 62 height 52
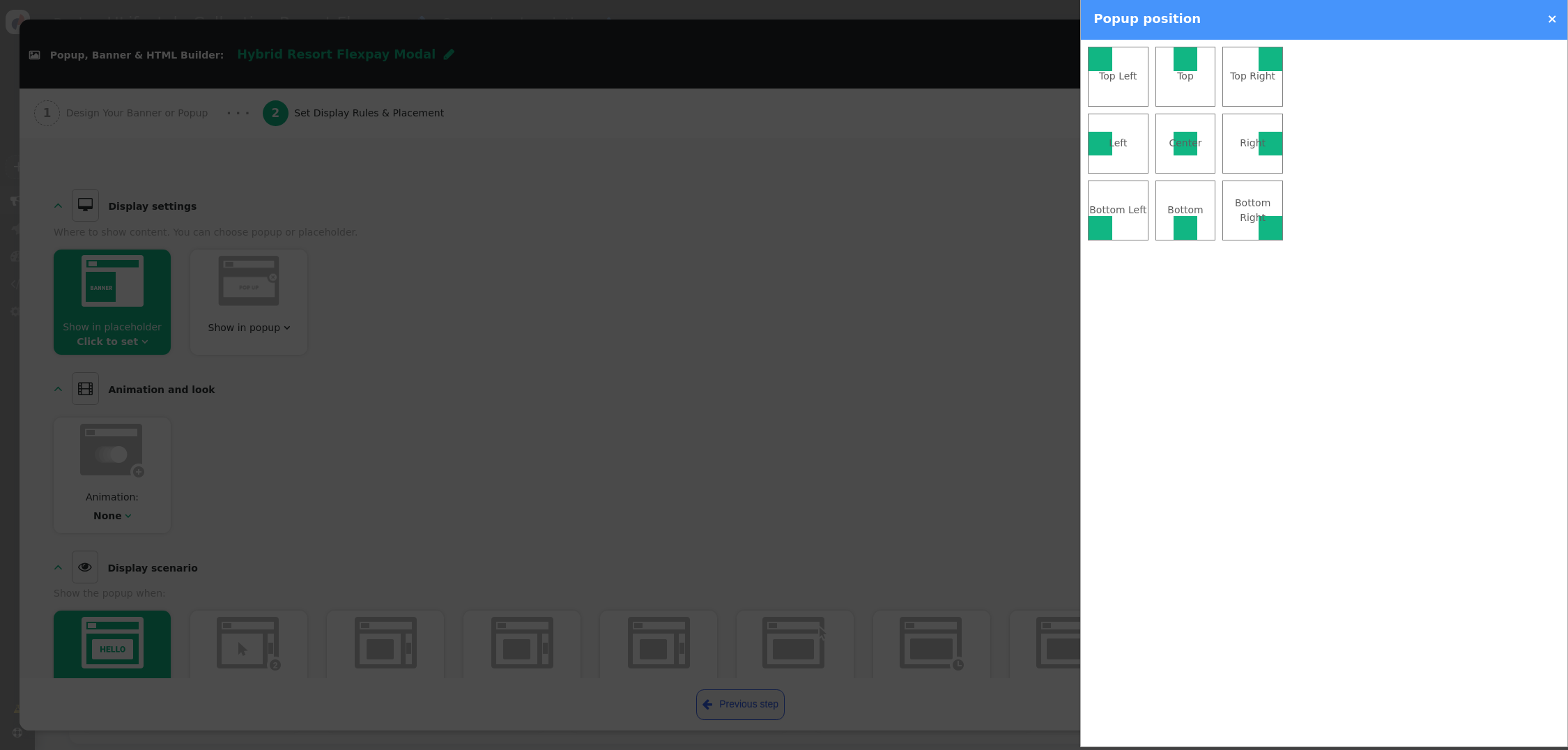
click at [1186, 147] on div "Center" at bounding box center [1186, 143] width 59 height 15
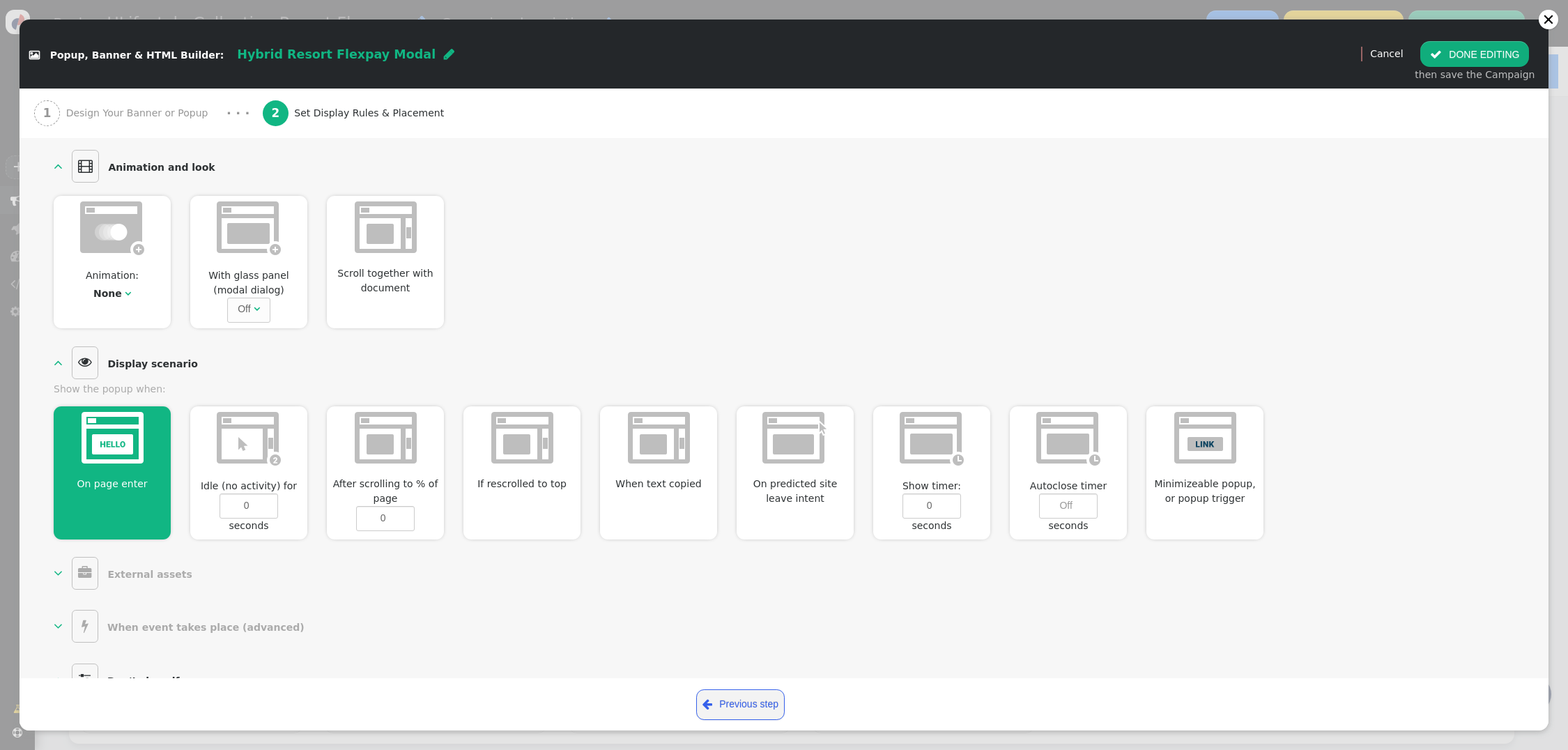
scroll to position [319, 0]
click at [126, 470] on div at bounding box center [112, 441] width 117 height 68
click at [150, 449] on div at bounding box center [112, 445] width 117 height 68
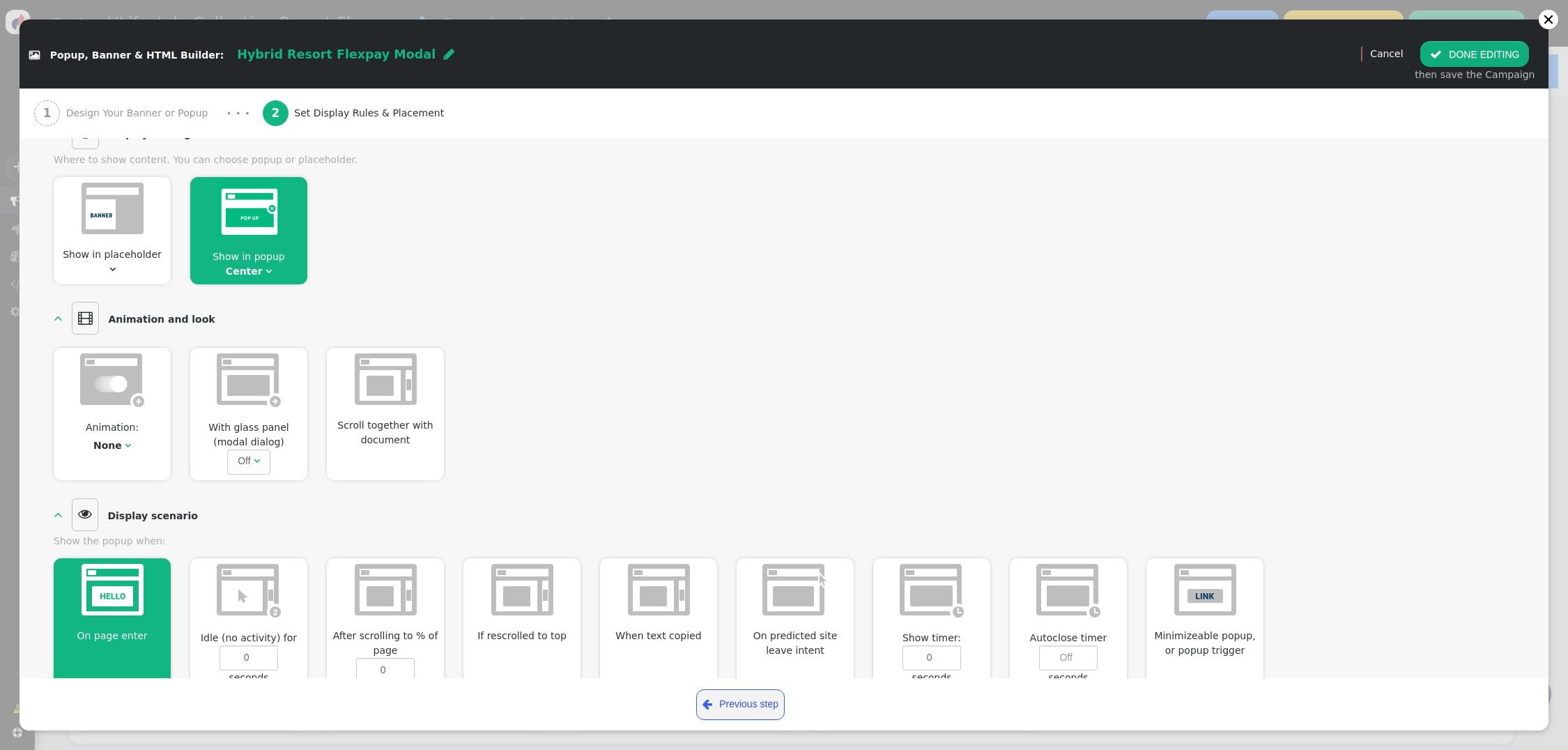
scroll to position [0, 0]
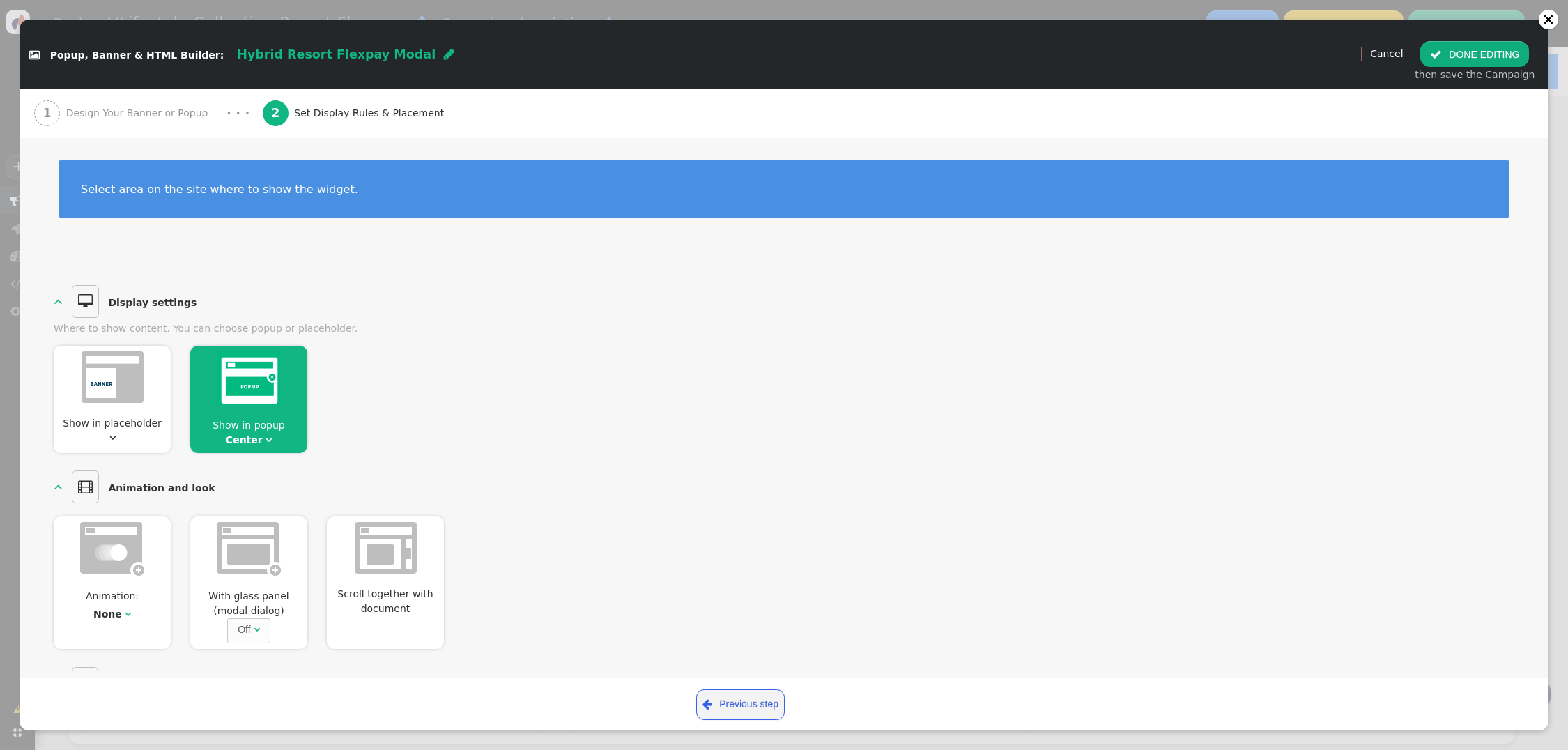
click at [1463, 62] on button " DONE EDITING" at bounding box center [1475, 54] width 109 height 25
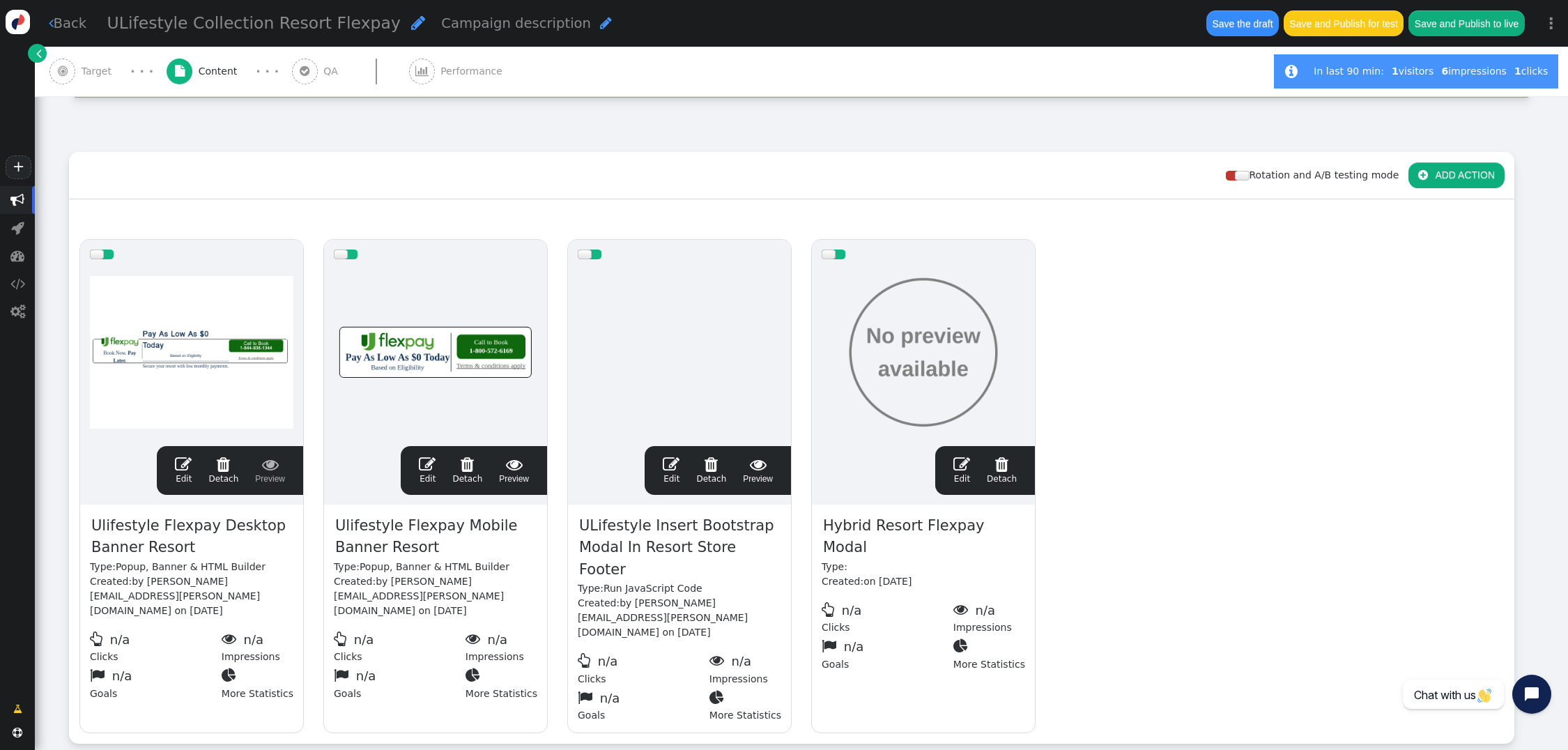
click at [187, 456] on span "" at bounding box center [183, 464] width 17 height 17
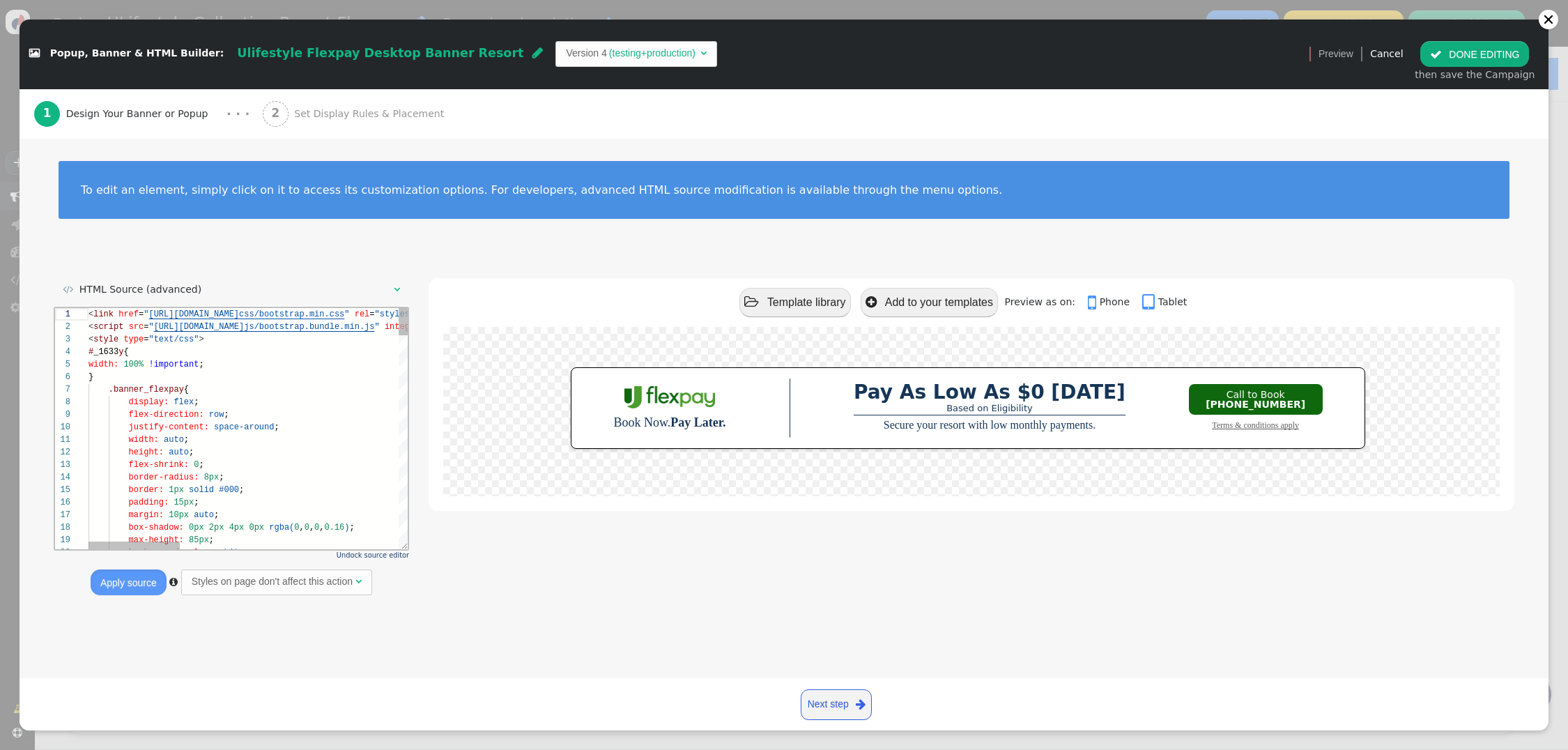
scroll to position [75, 0]
click at [309, 117] on span "Set Display Rules & Placement" at bounding box center [372, 113] width 156 height 15
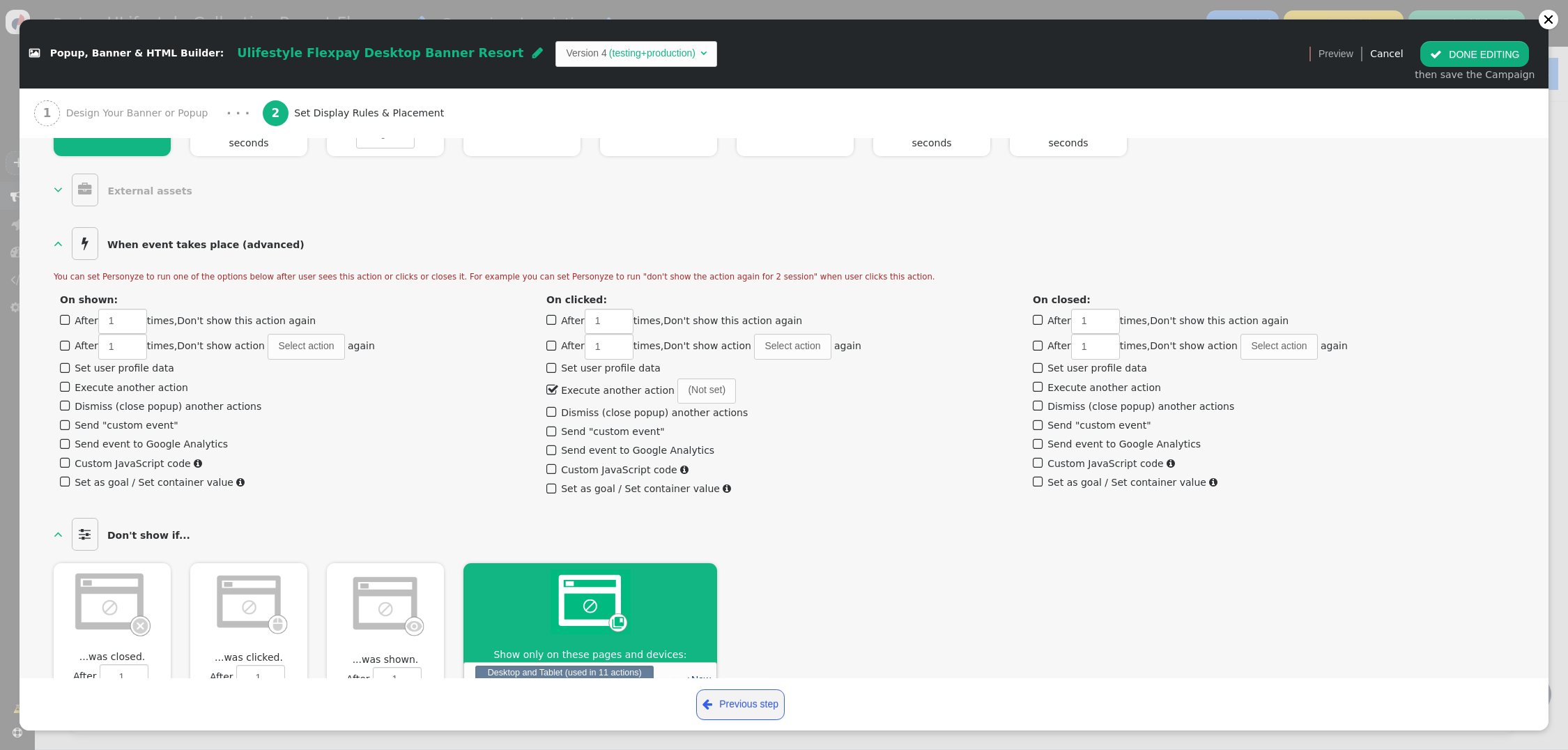
scroll to position [771, 0]
click at [699, 379] on span "(Not set)" at bounding box center [707, 391] width 59 height 25
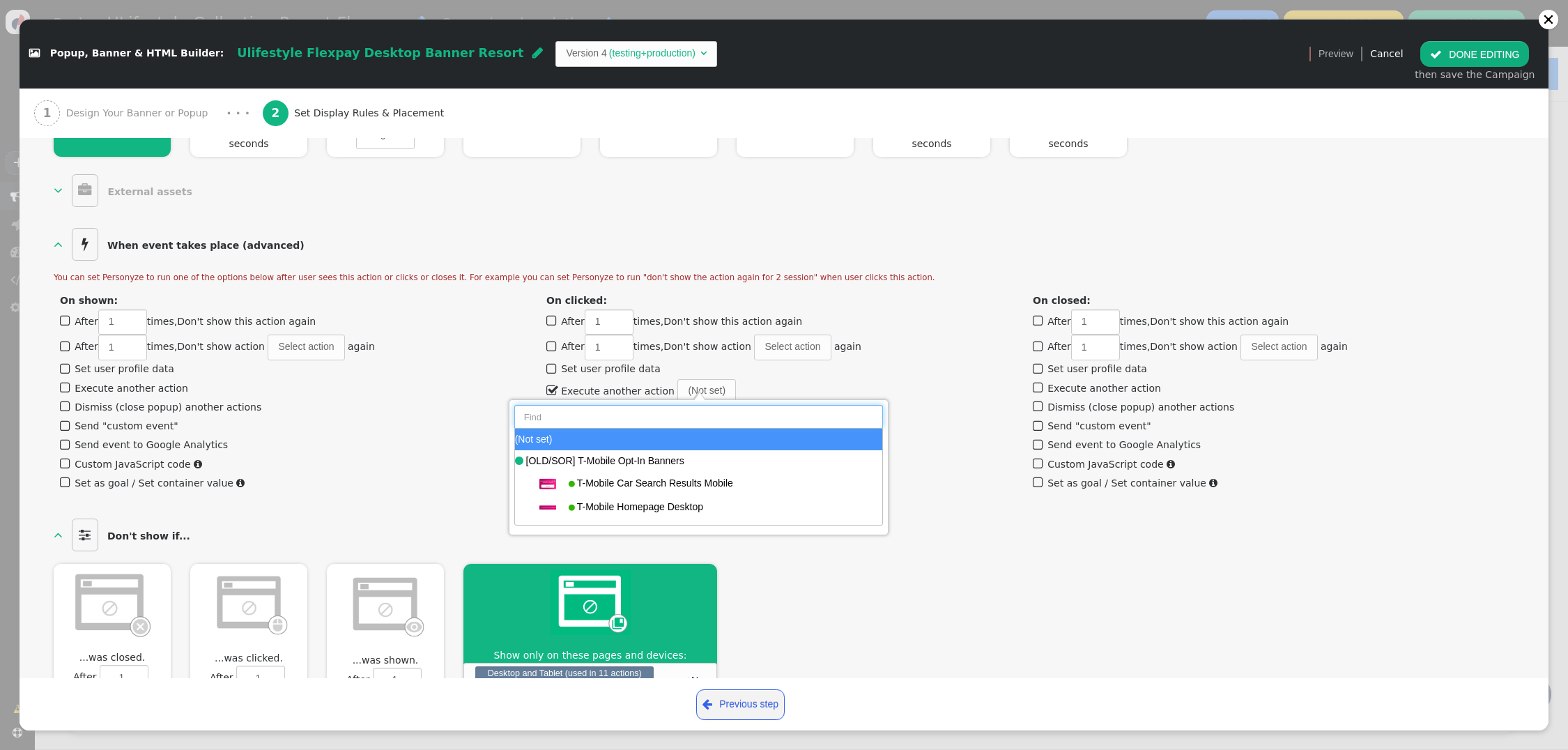
click at [536, 418] on input "text" at bounding box center [699, 417] width 369 height 24
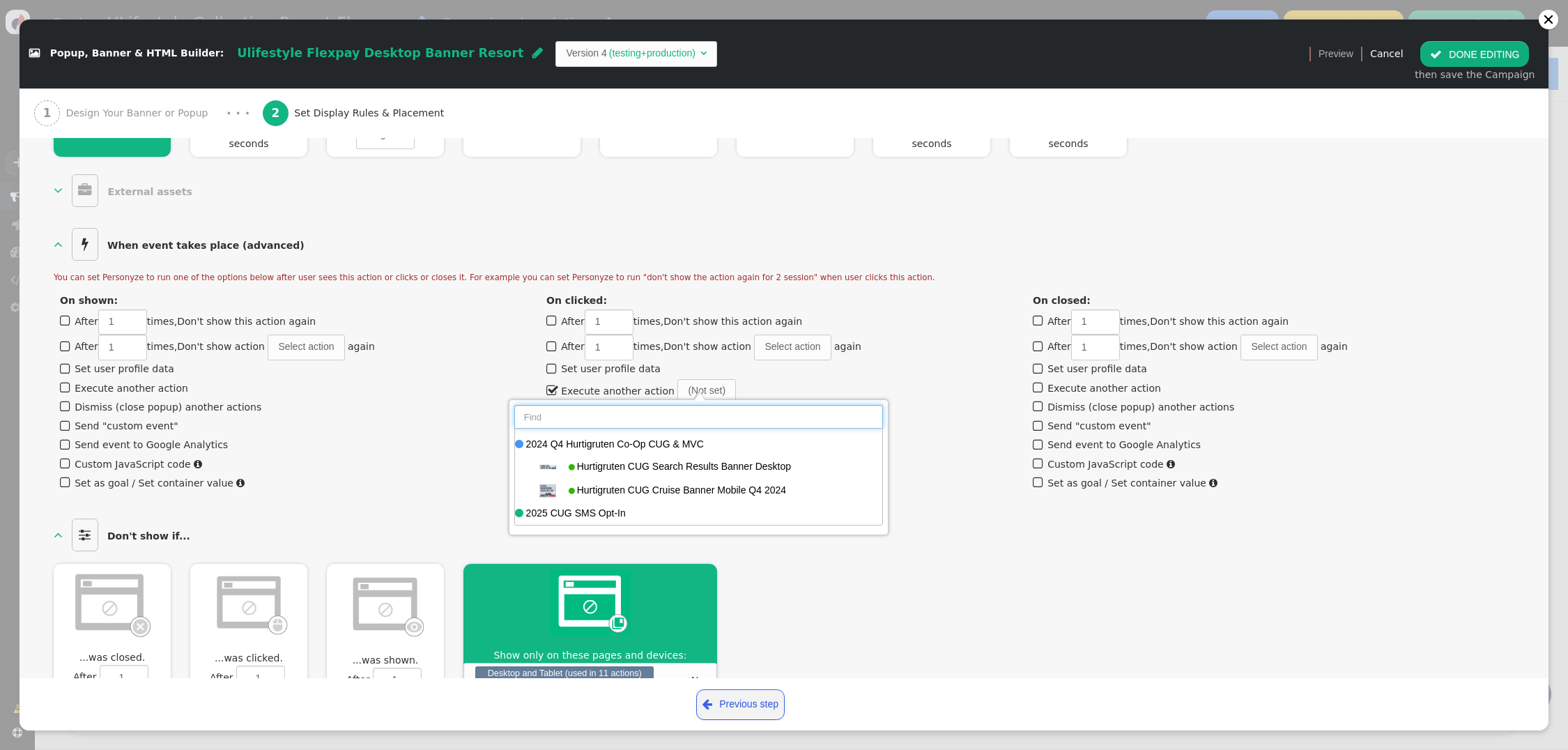
scroll to position [0, 0]
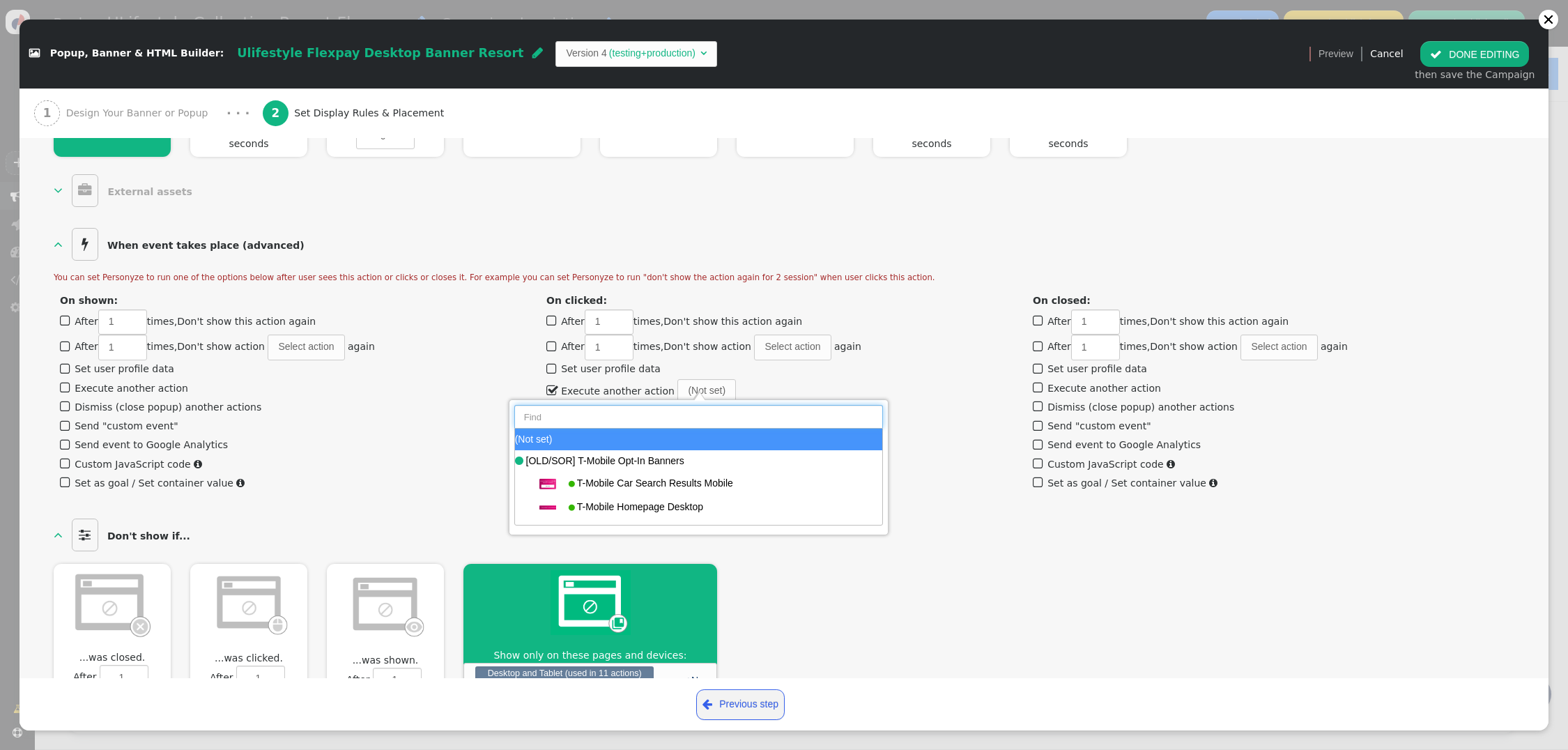
type input "U"
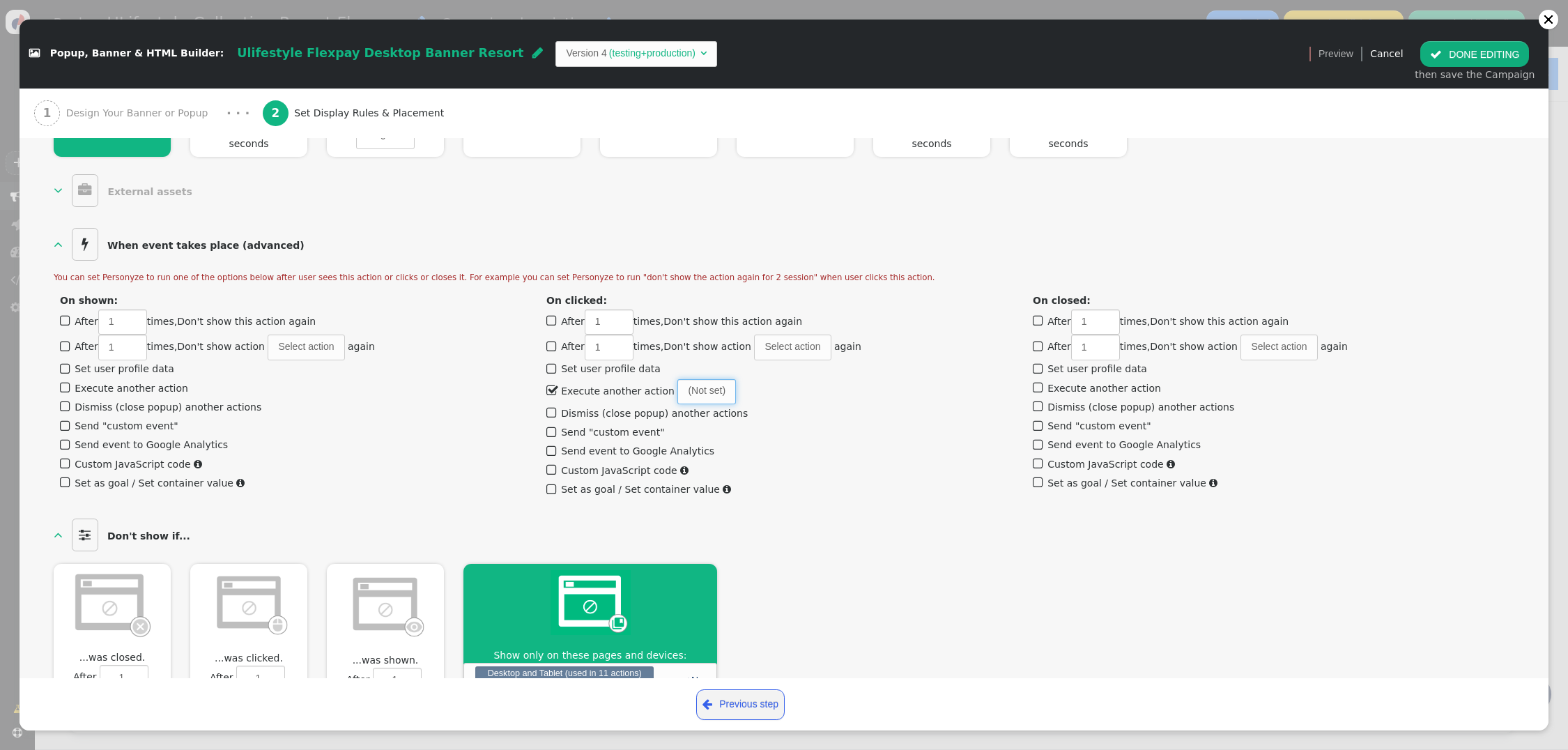
click at [694, 379] on span "(Not set)" at bounding box center [707, 391] width 59 height 25
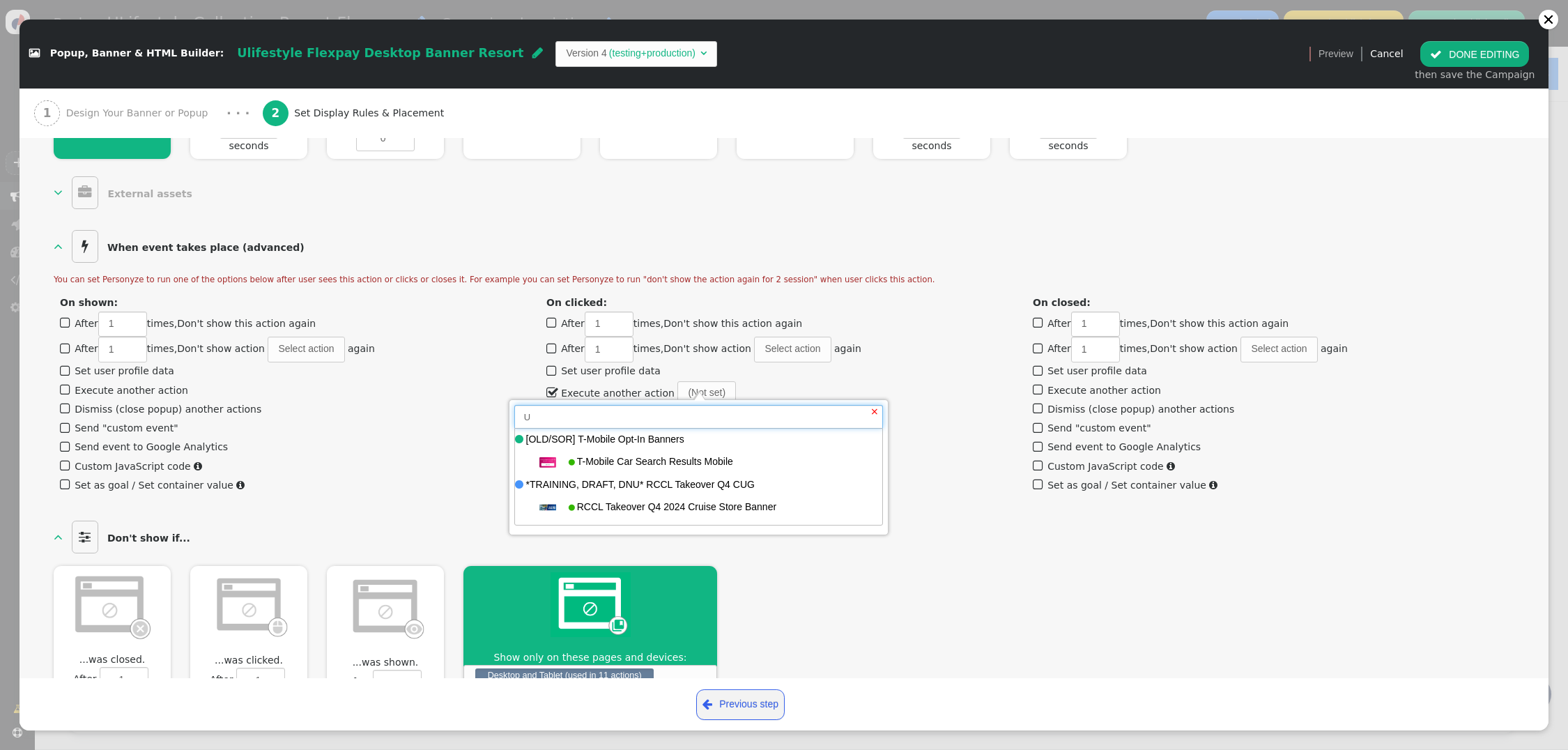
click at [559, 419] on input "U" at bounding box center [699, 417] width 369 height 24
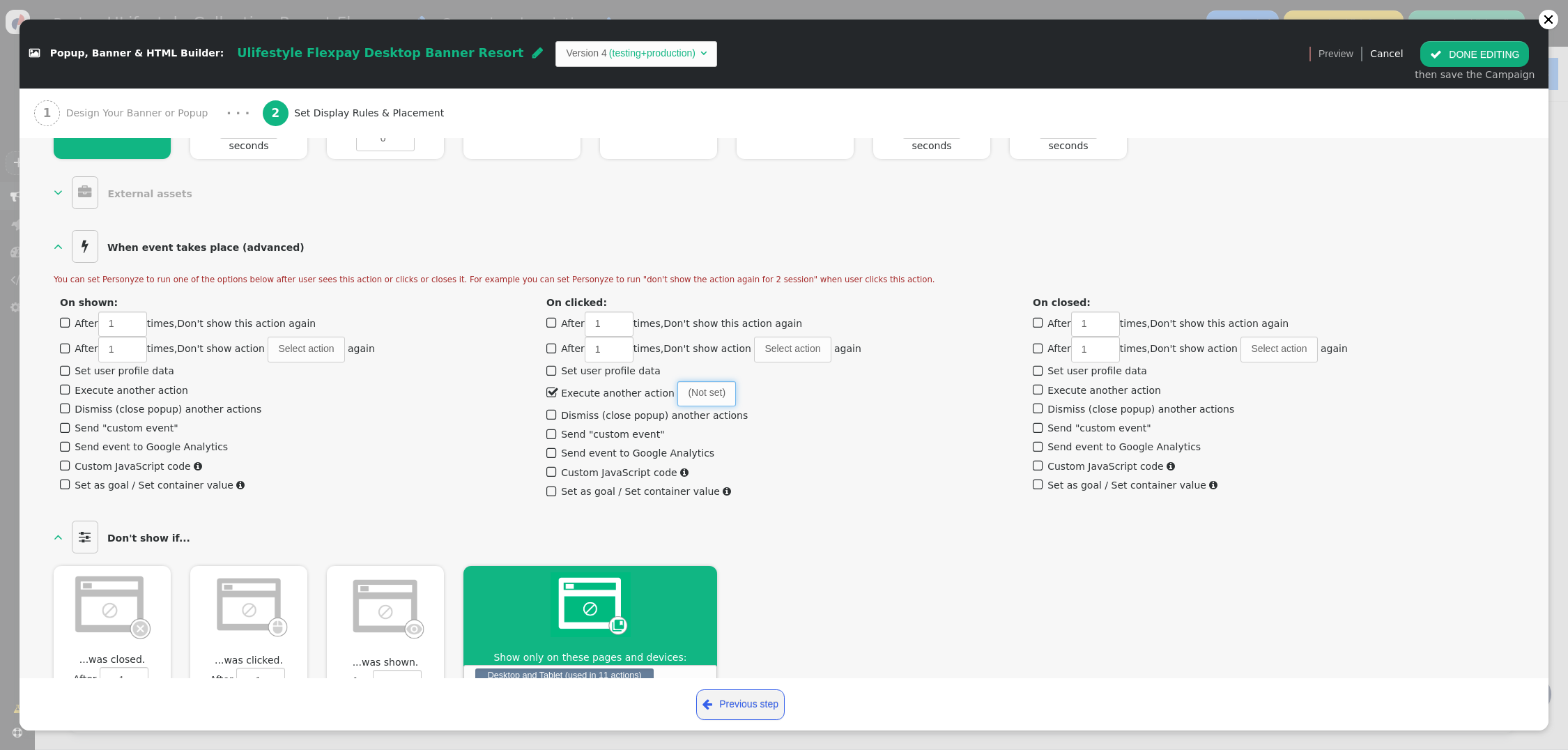
click at [715, 382] on span "(Not set)" at bounding box center [707, 394] width 59 height 25
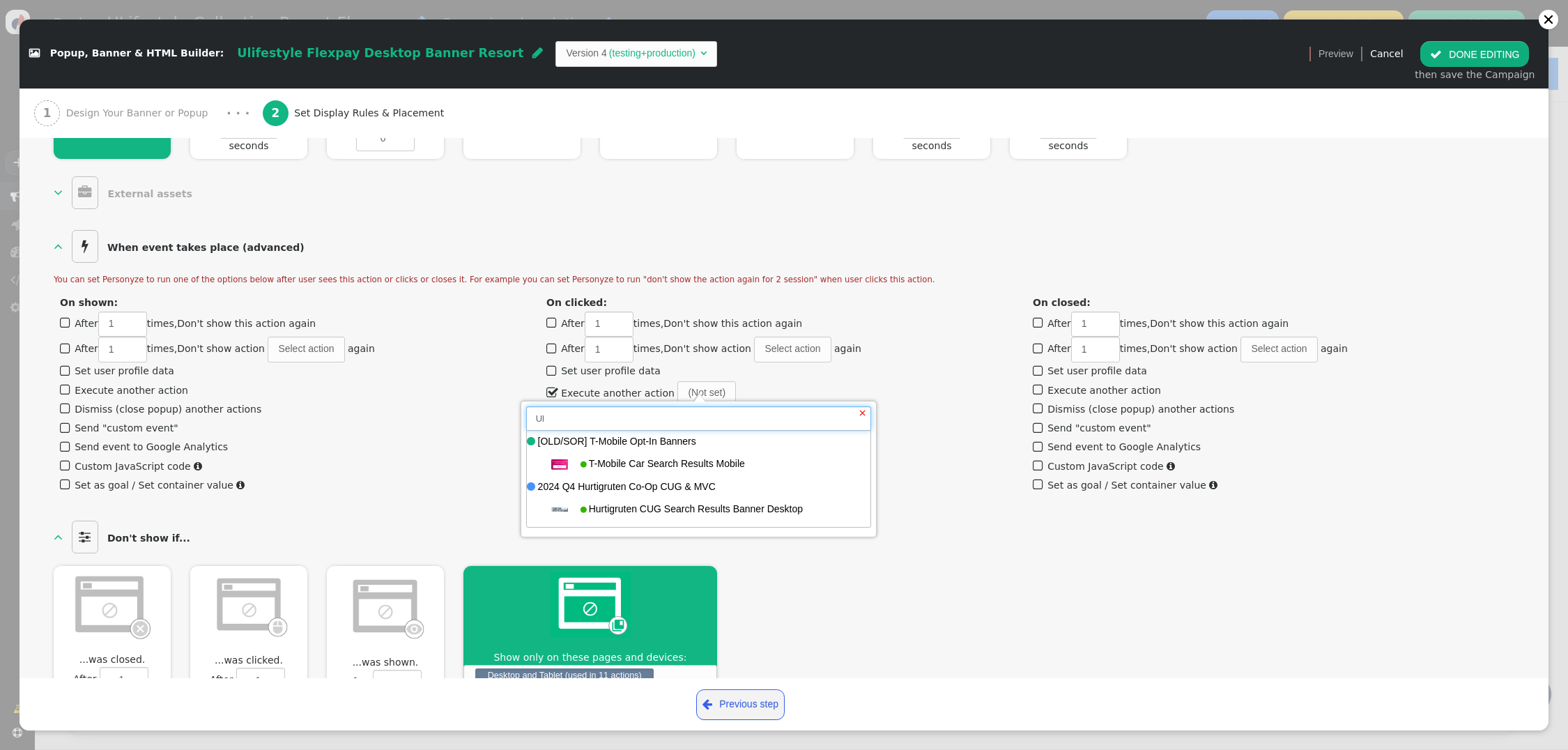
click at [599, 415] on input "Ul" at bounding box center [699, 418] width 345 height 24
type input "Uli"
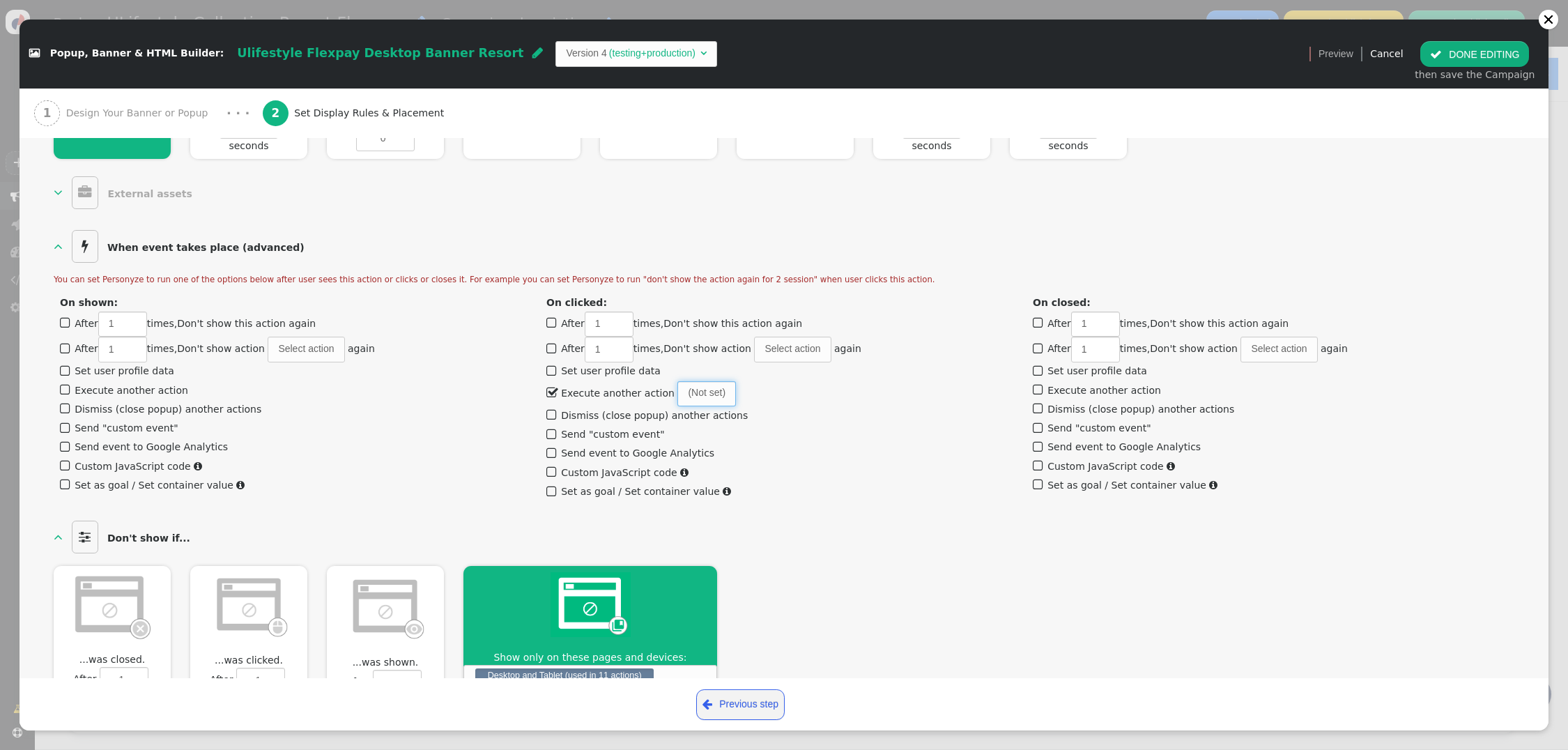
click at [692, 382] on span "(Not set)" at bounding box center [707, 394] width 59 height 25
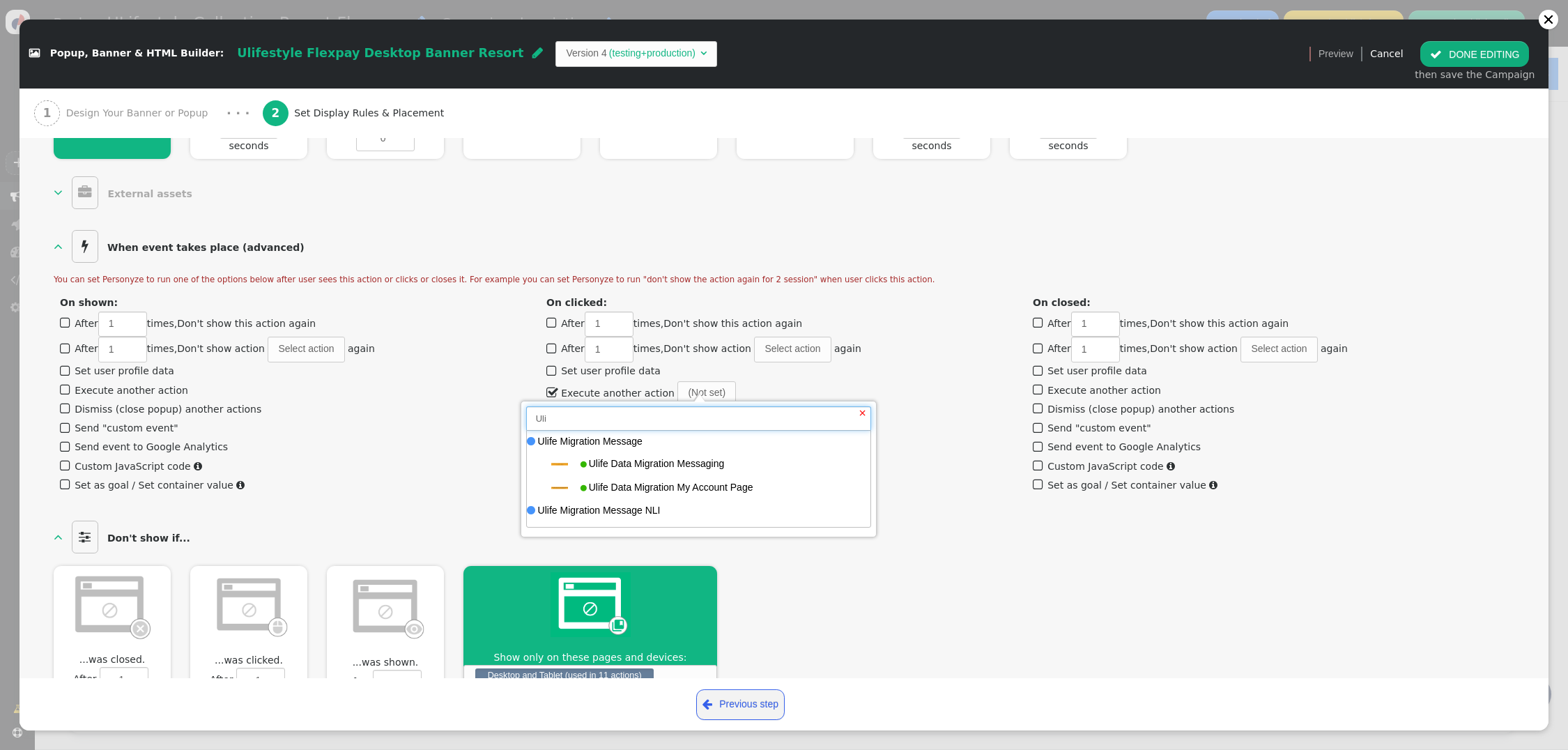
click at [635, 416] on input "Uli" at bounding box center [699, 418] width 345 height 24
type input "Ulif"
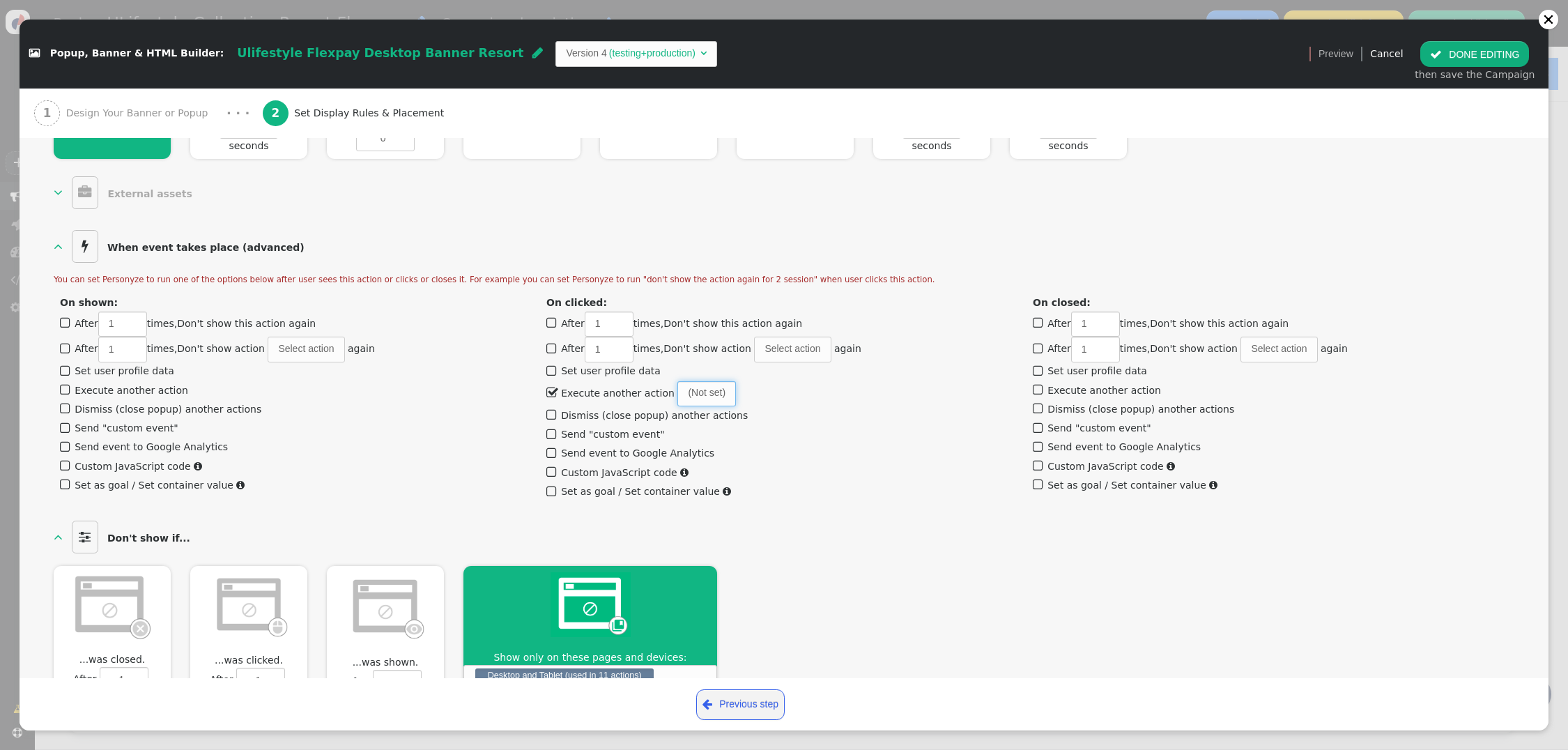
click at [694, 382] on span "(Not set)" at bounding box center [707, 394] width 59 height 25
click at [635, 419] on input "Ulif" at bounding box center [699, 418] width 345 height 24
type input "Ulife"
click at [685, 383] on span "(Not set)" at bounding box center [707, 394] width 59 height 25
click at [598, 421] on input "Ulife" at bounding box center [699, 418] width 345 height 24
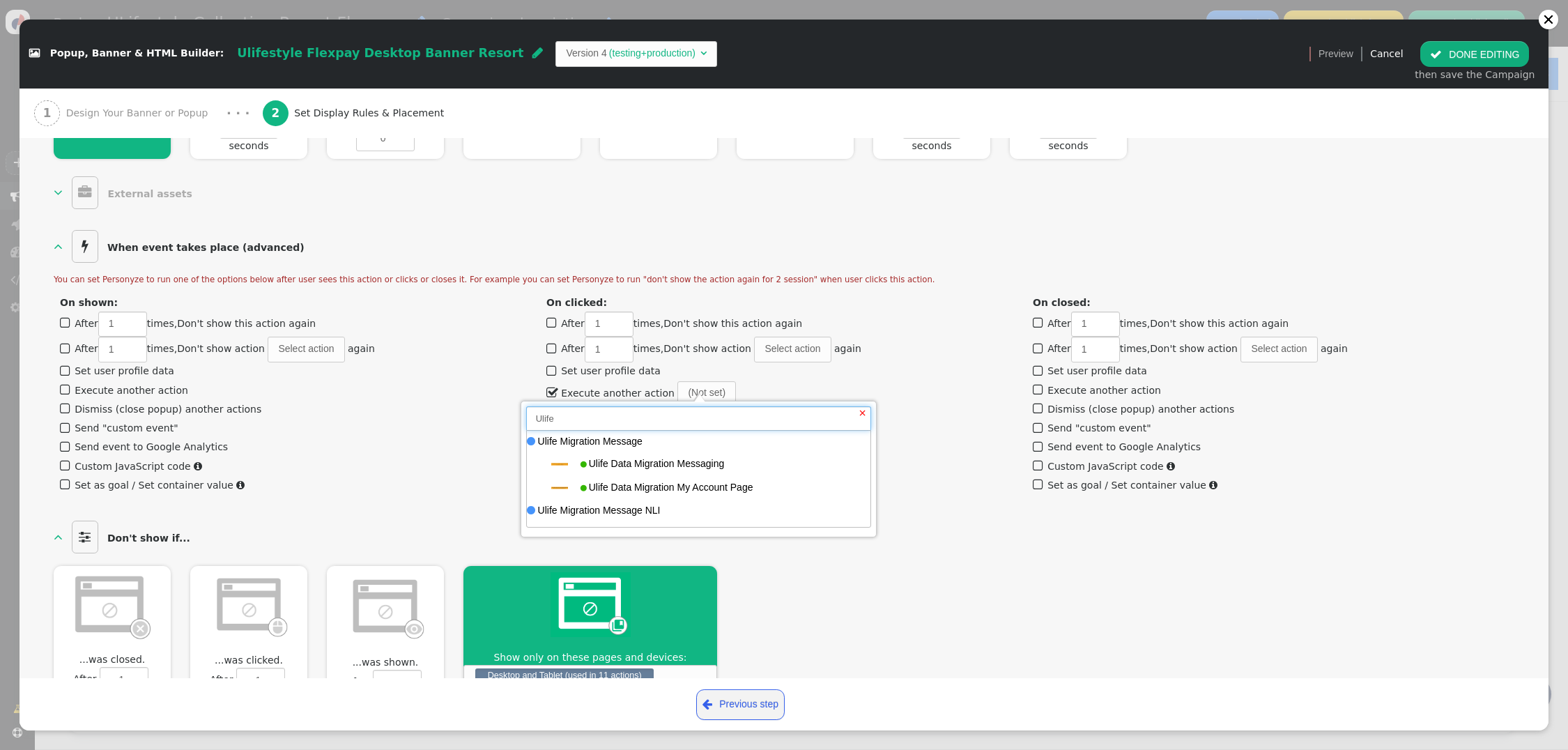
type input "Ulifes"
click at [687, 382] on span "(Not set)" at bounding box center [707, 394] width 59 height 25
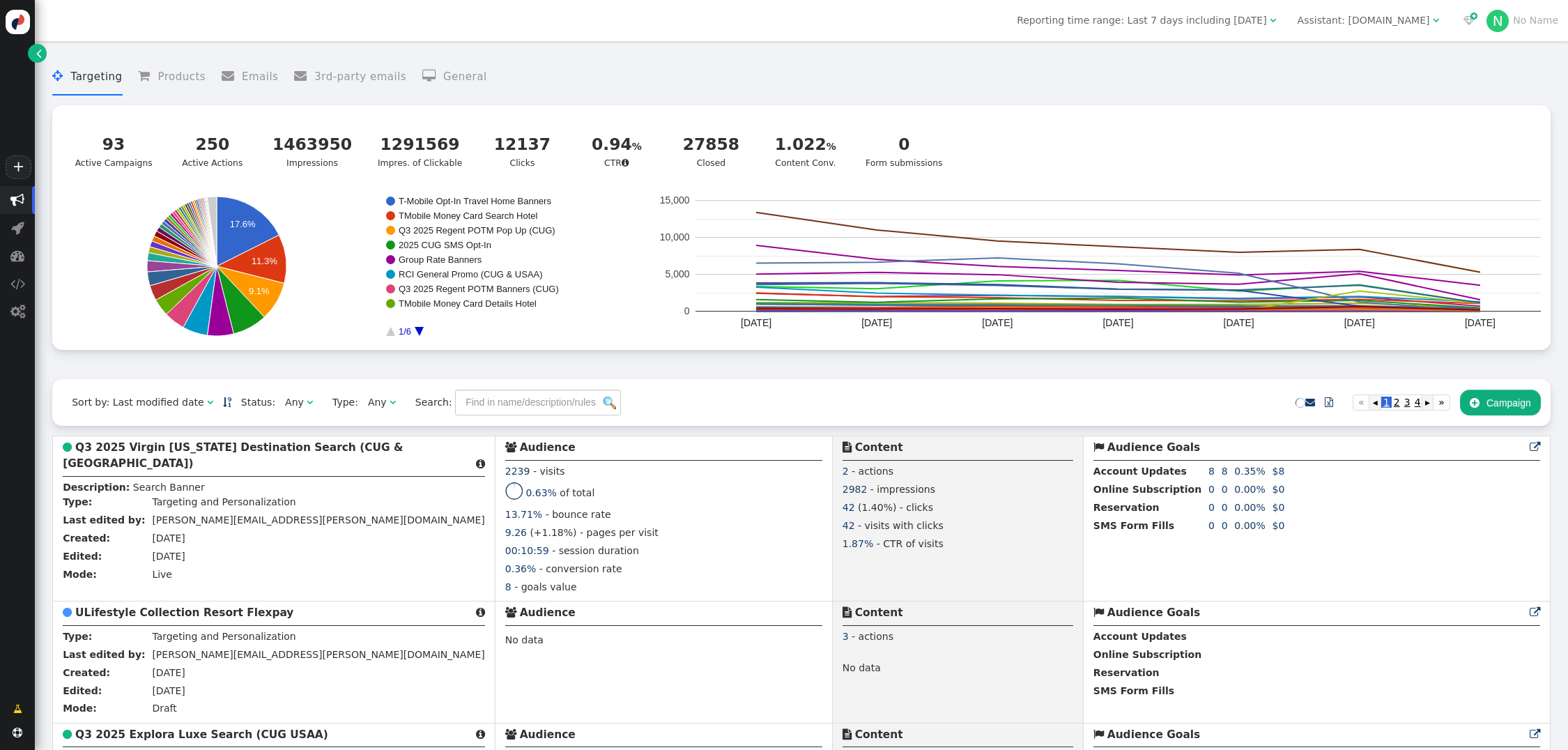
click at [1336, 21] on div "Assistant: [DOMAIN_NAME]" at bounding box center [1364, 20] width 133 height 15
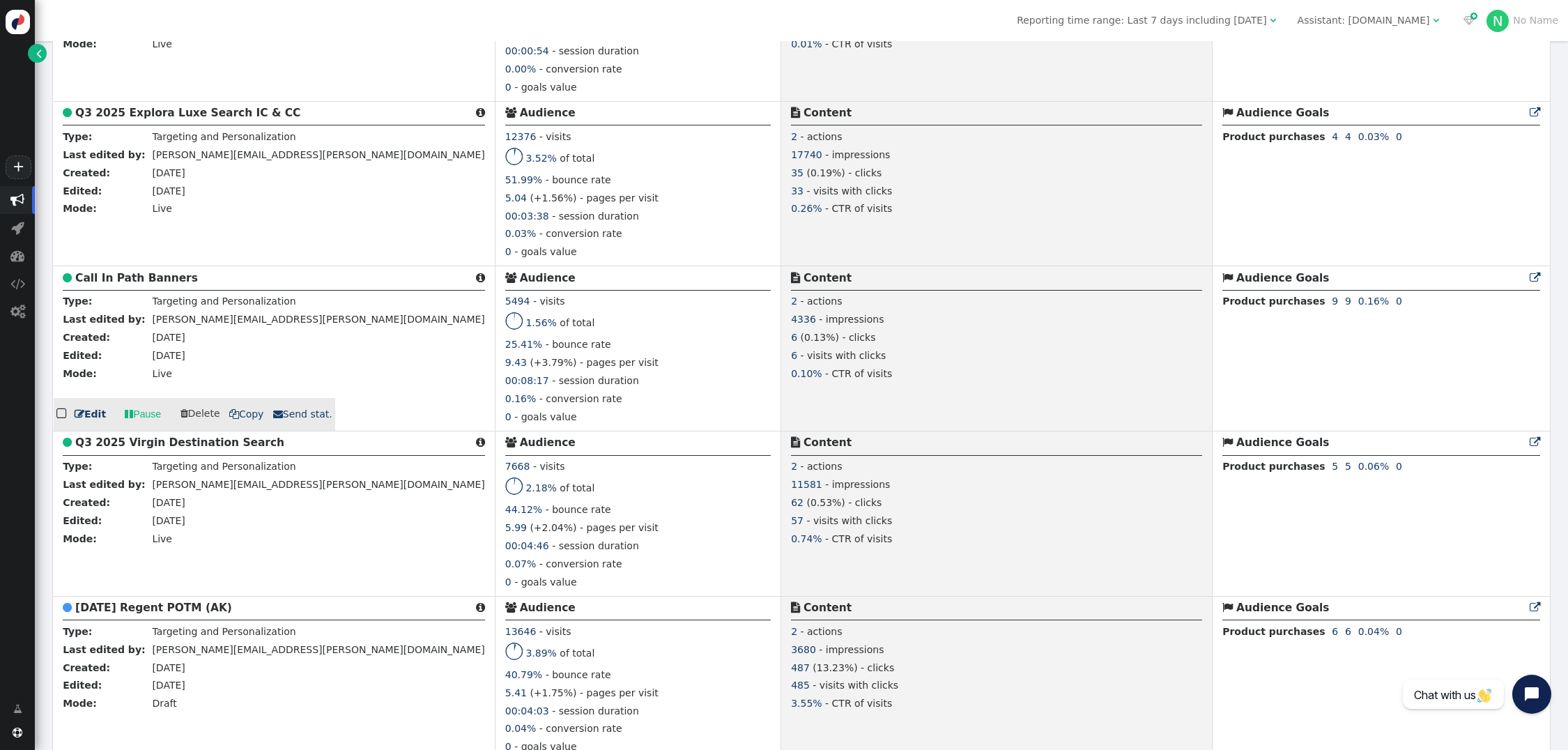
scroll to position [820, 0]
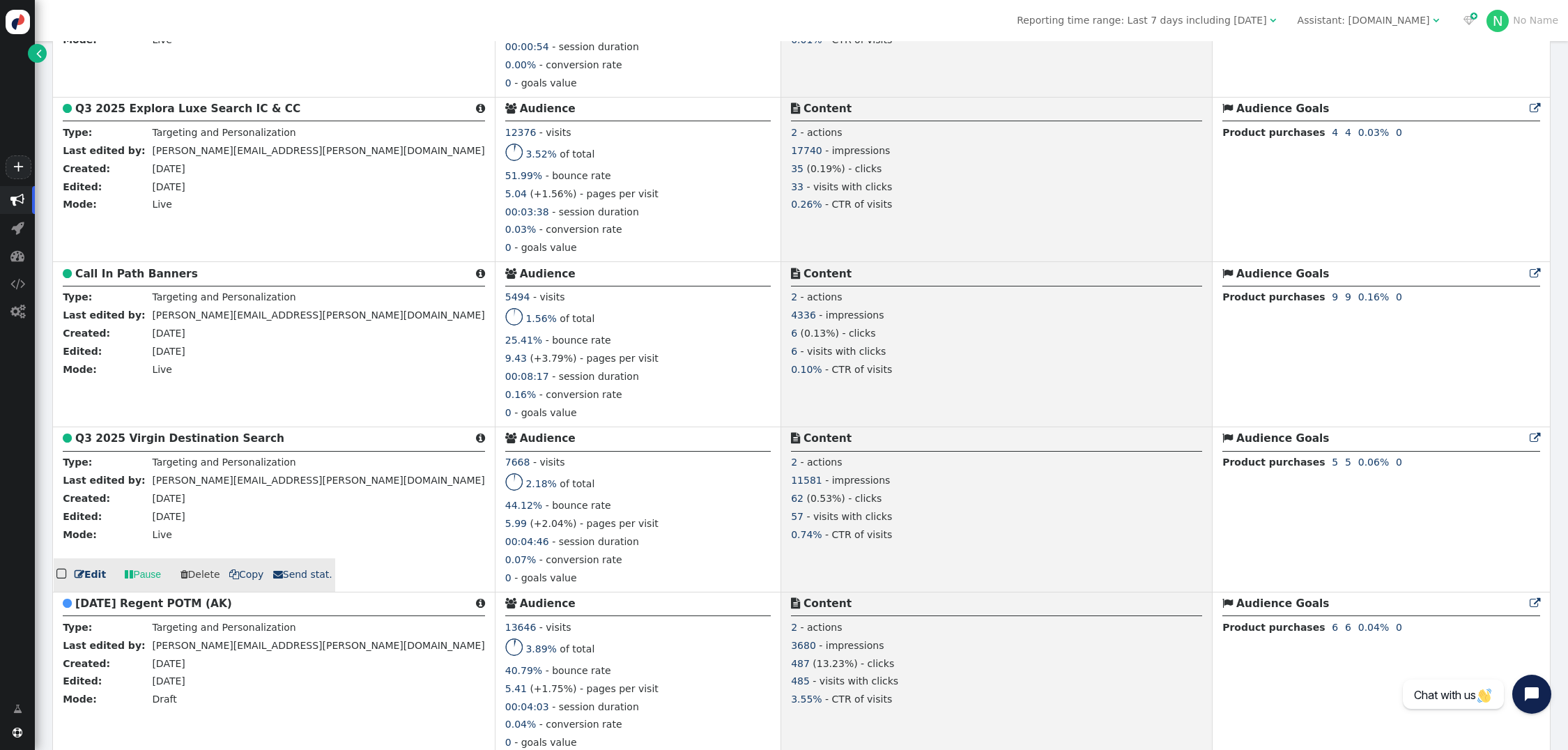
click at [205, 440] on b "Q3 2025 Virgin Destination Search" at bounding box center [180, 439] width 209 height 12
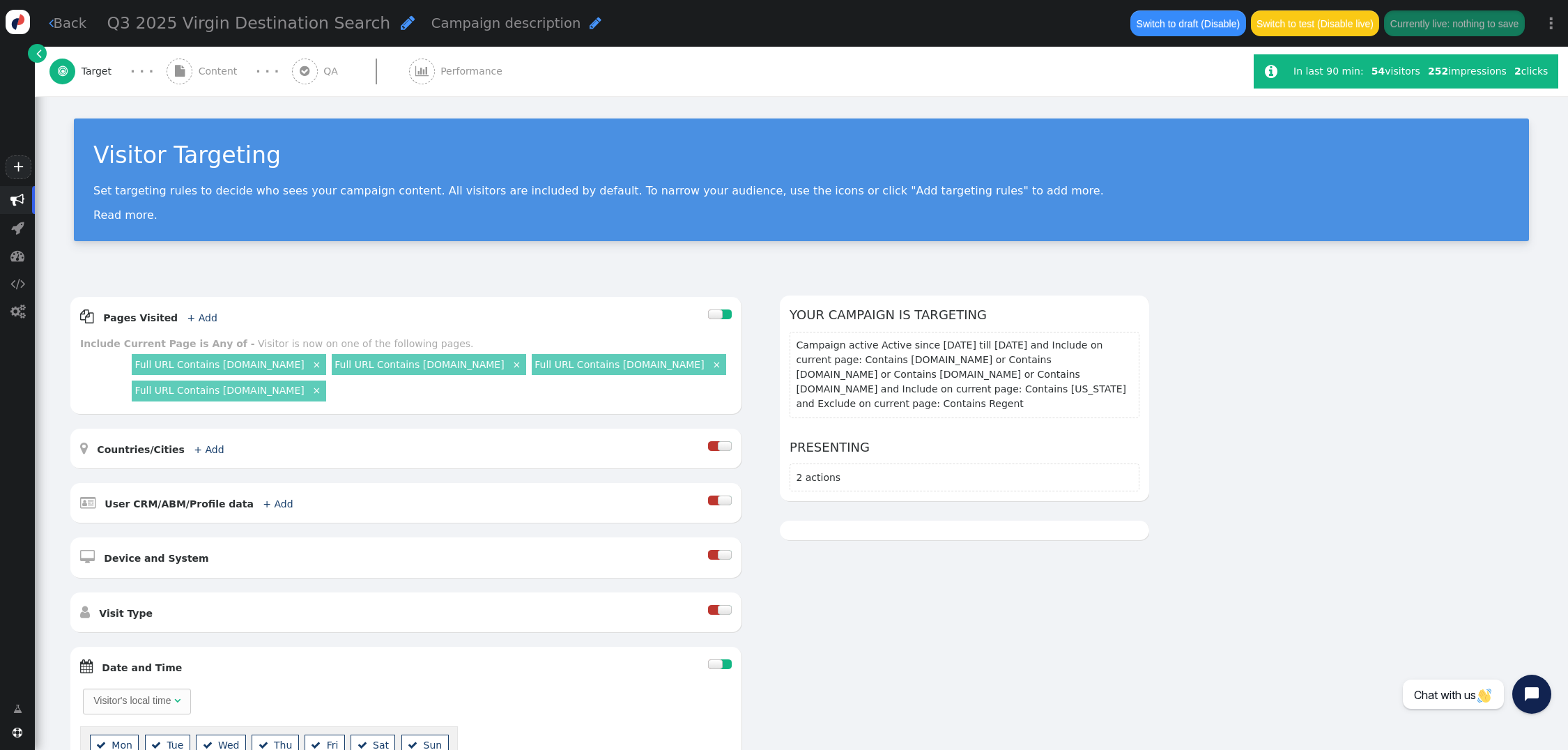
click at [214, 76] on span "Content" at bounding box center [221, 71] width 45 height 15
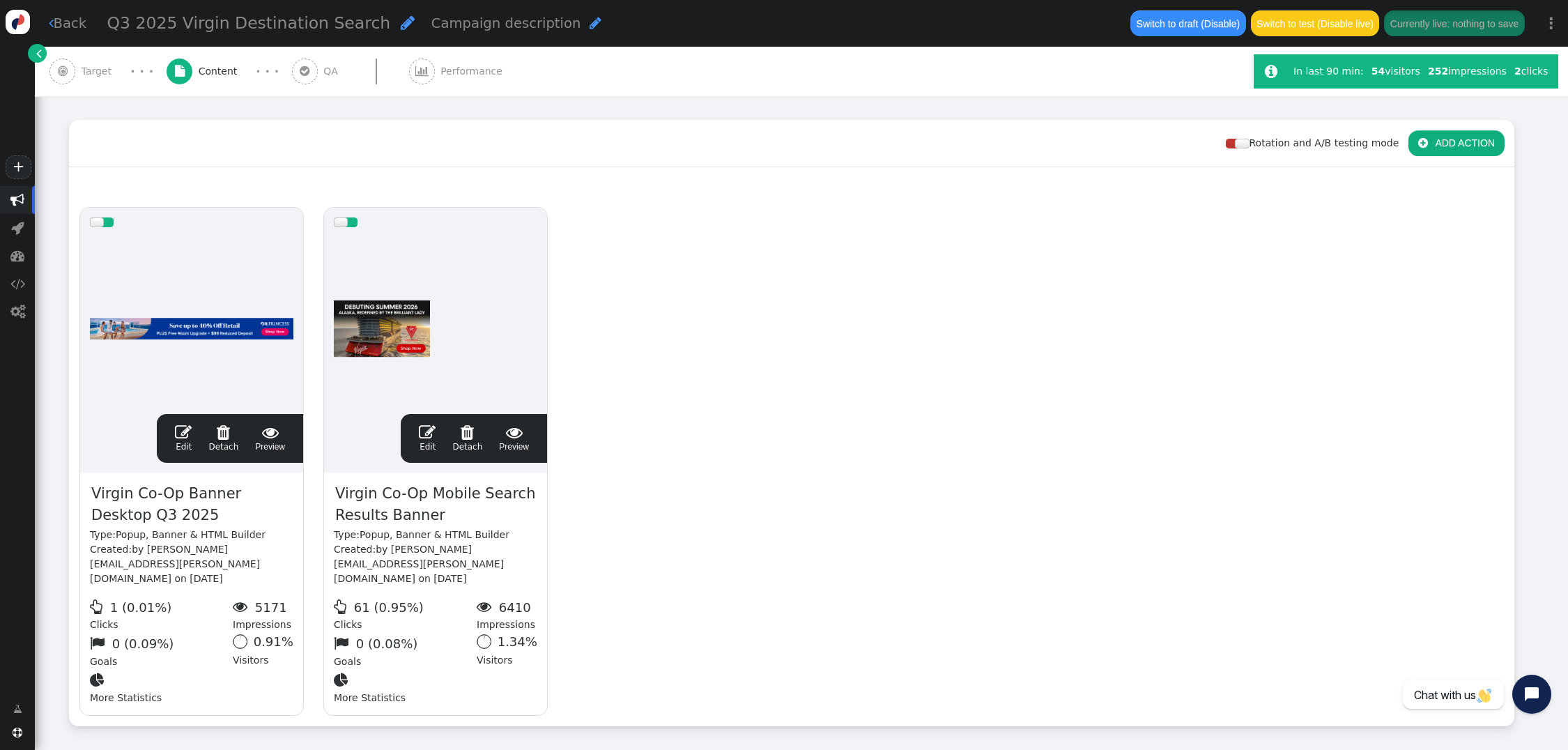
scroll to position [228, 0]
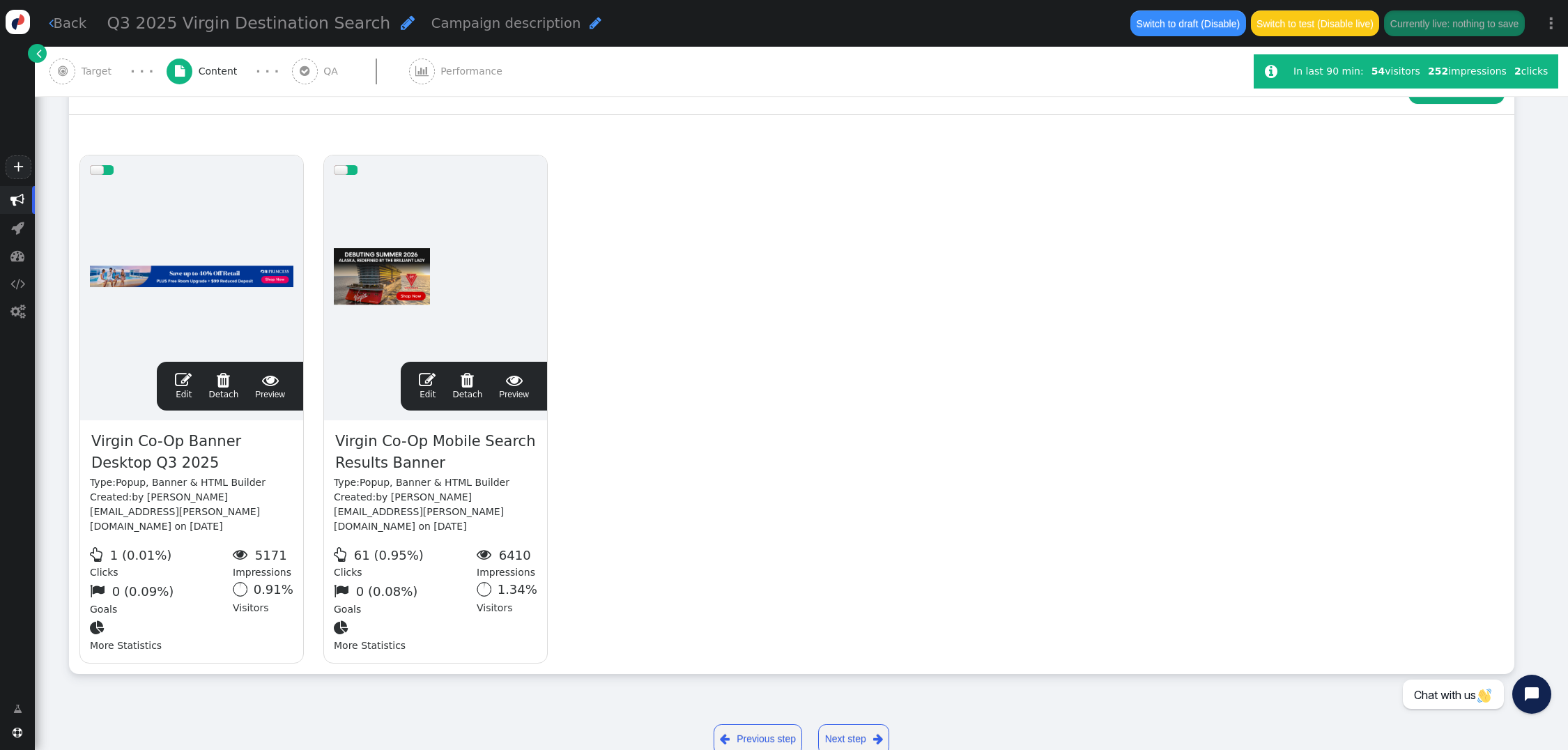
click at [430, 372] on span "" at bounding box center [427, 380] width 17 height 17
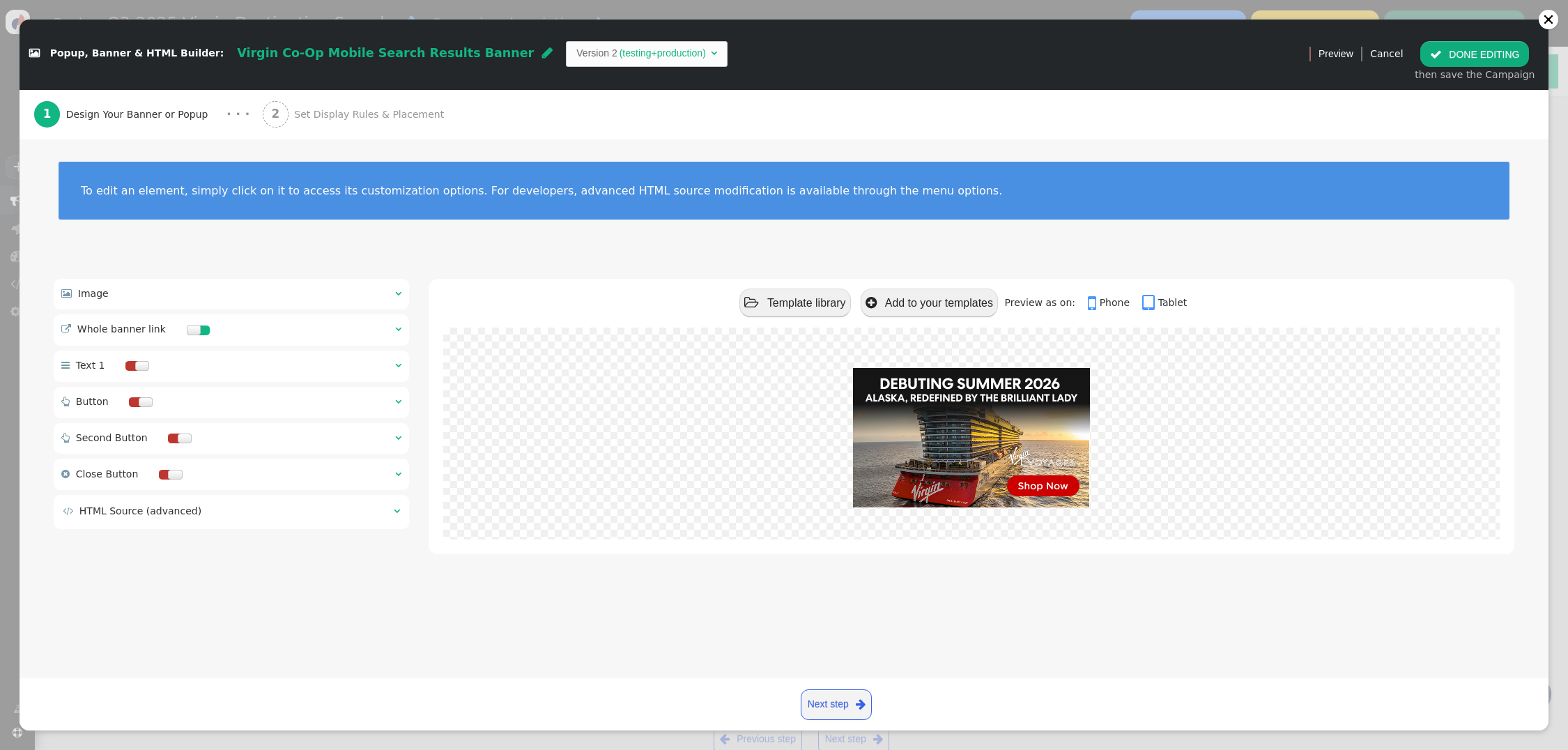
click at [400, 291] on span "" at bounding box center [398, 293] width 6 height 10
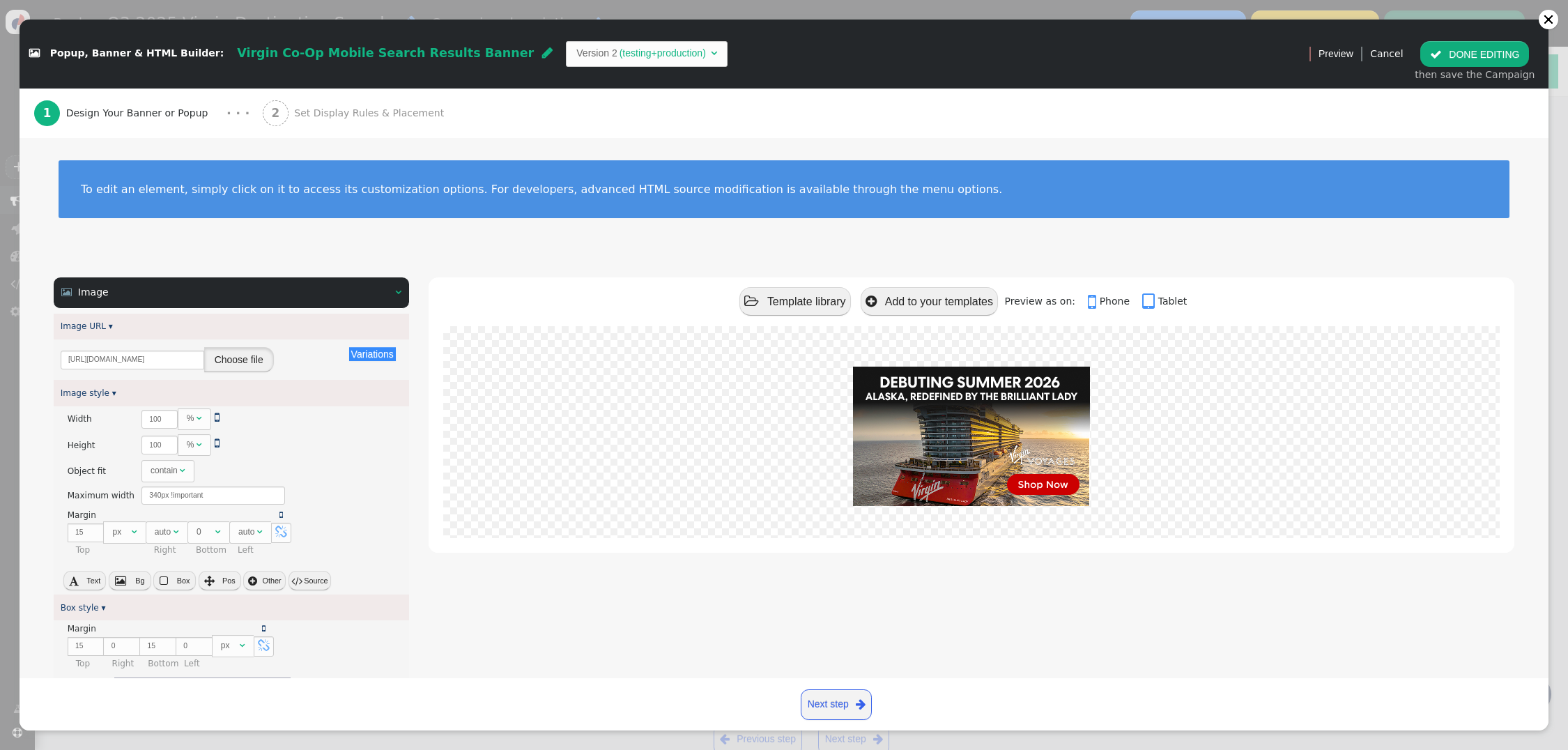
click at [231, 367] on button "Choose file" at bounding box center [238, 360] width 69 height 25
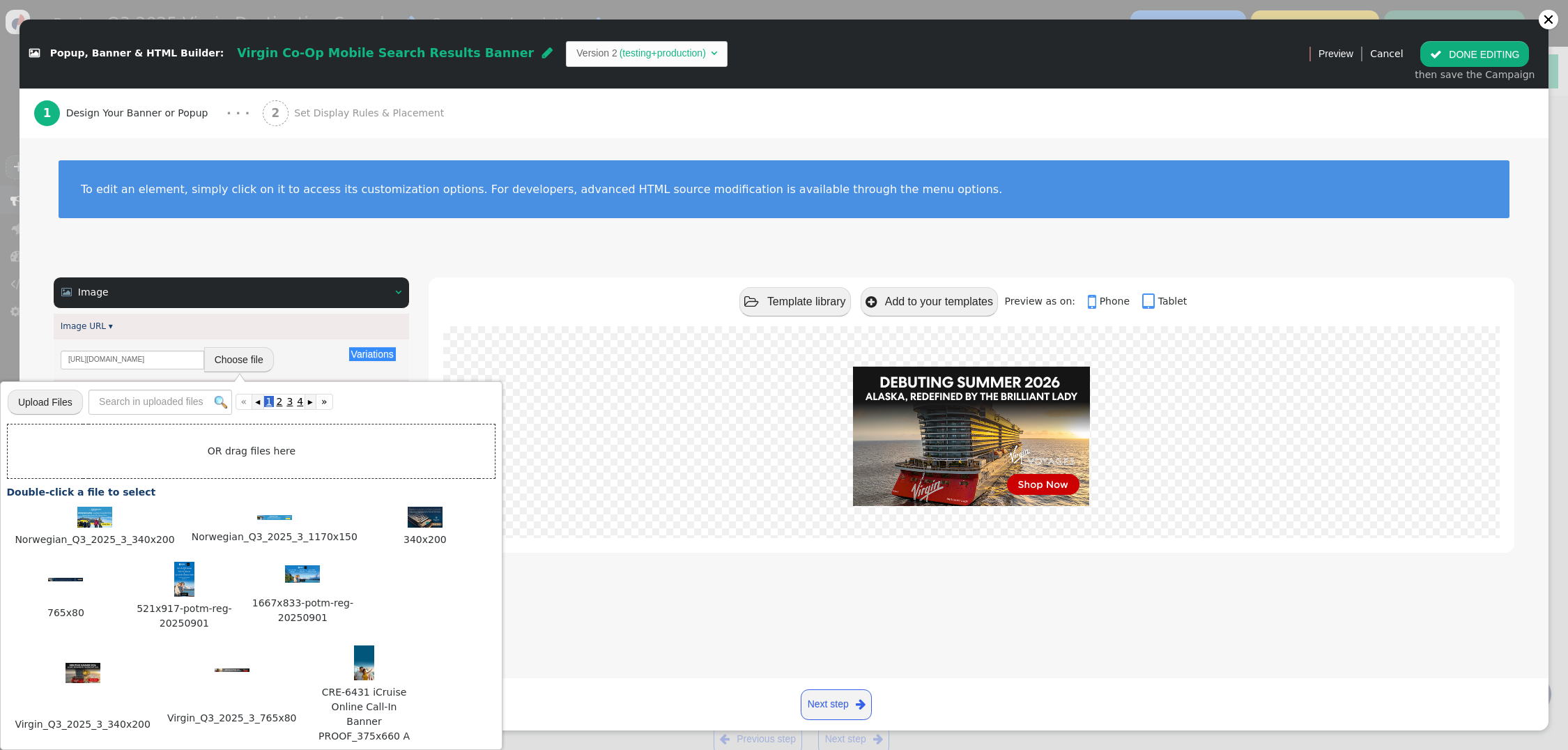
click at [58, 399] on input "file" at bounding box center [46, 402] width 76 height 27
type input "C:\fakepath\Virgin_Q3_2025_3_340x200.jpg"
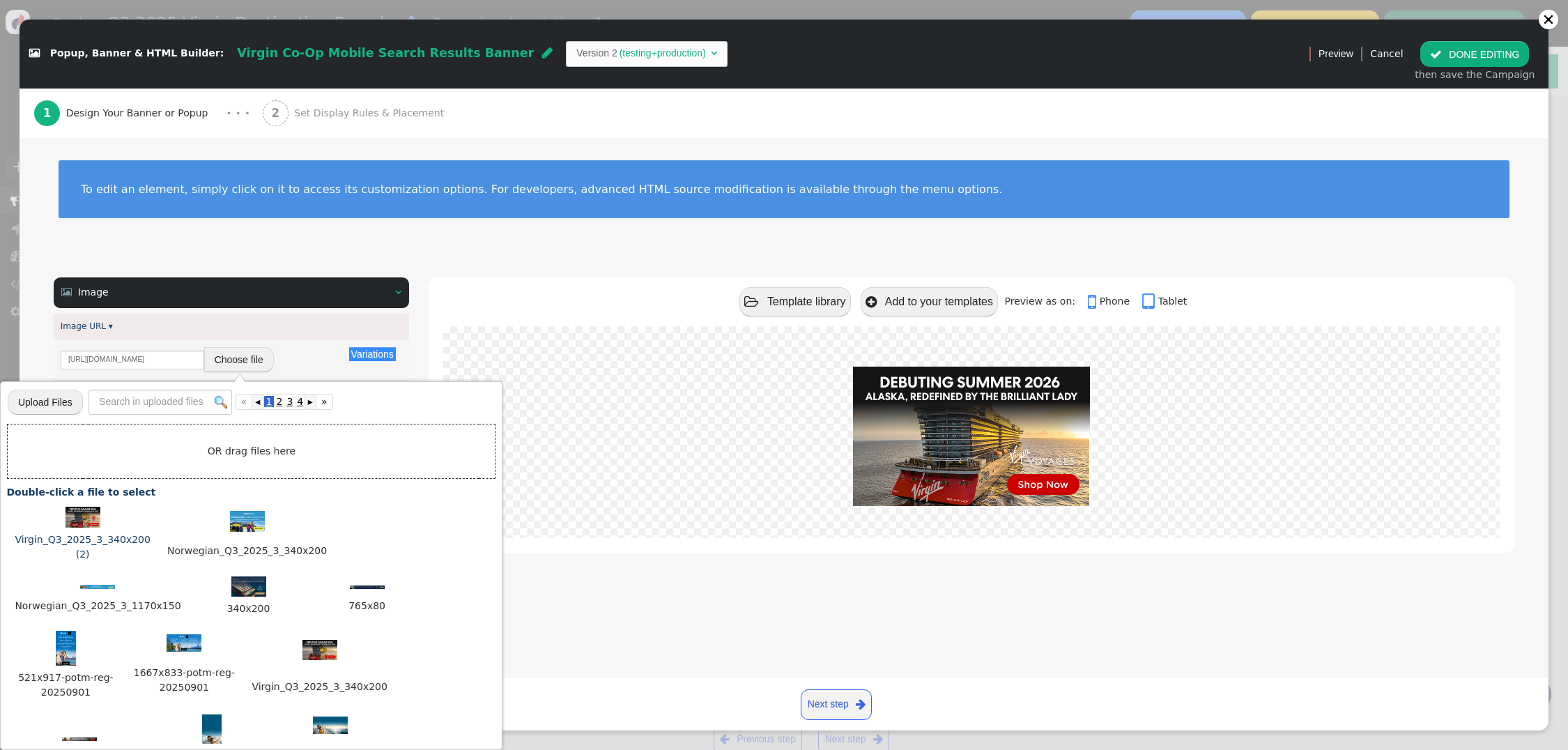
click at [87, 514] on img at bounding box center [83, 518] width 35 height 21
type input "https://cdn.personyze.com/upload/6863/b5e1a4f790d5272e.jpeg"
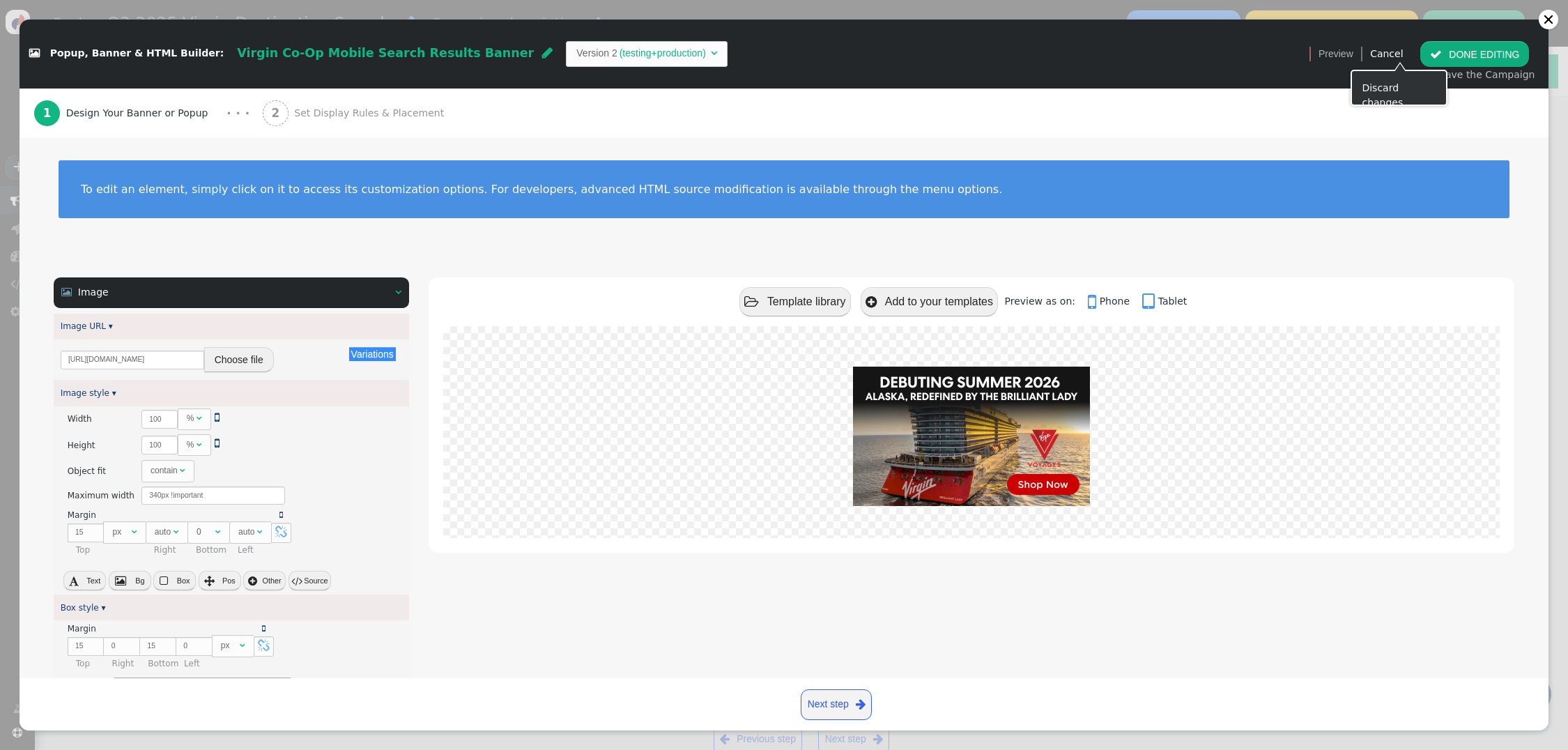
click at [1465, 55] on button " DONE EDITING" at bounding box center [1475, 54] width 109 height 25
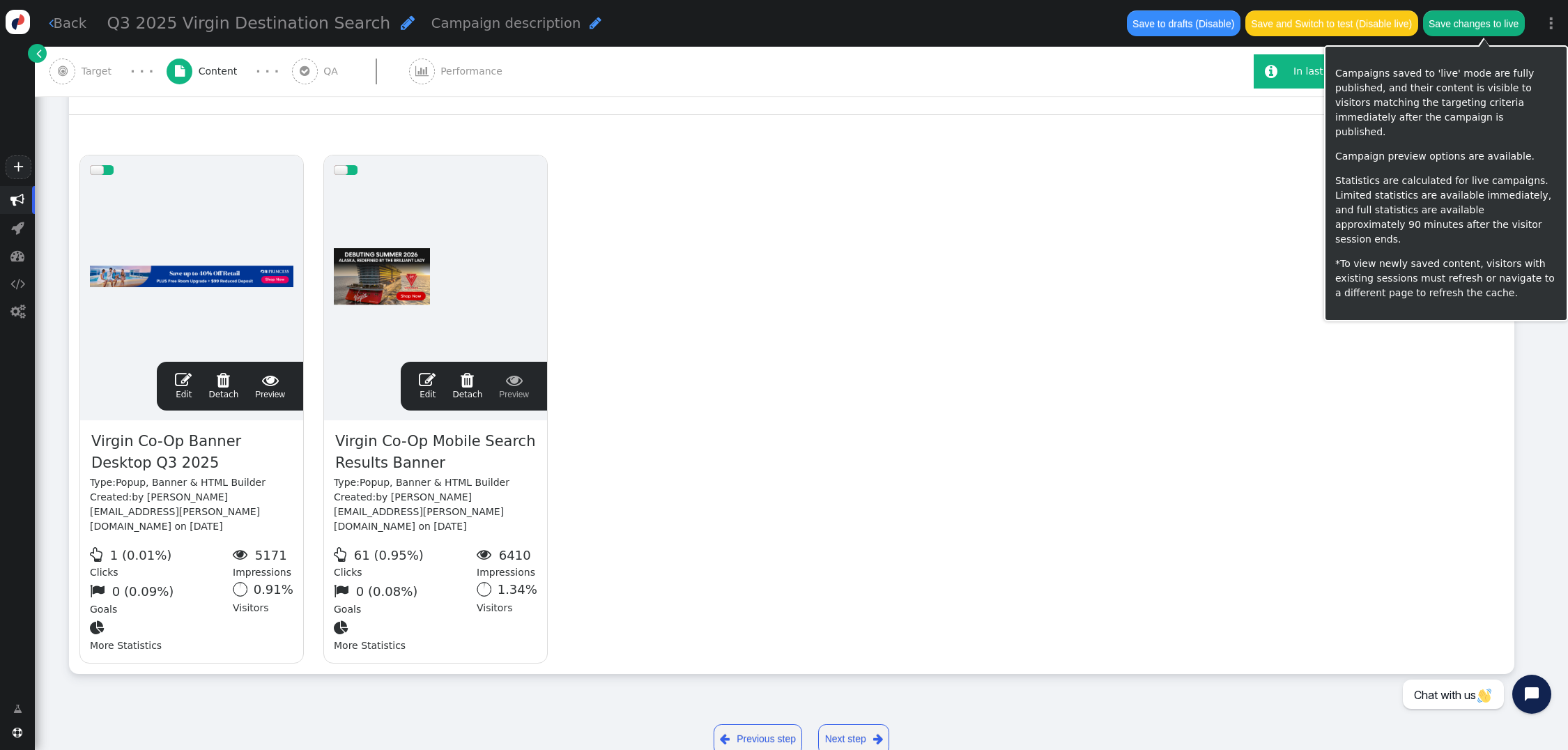
click at [1470, 31] on button "Save changes to live" at bounding box center [1474, 23] width 102 height 25
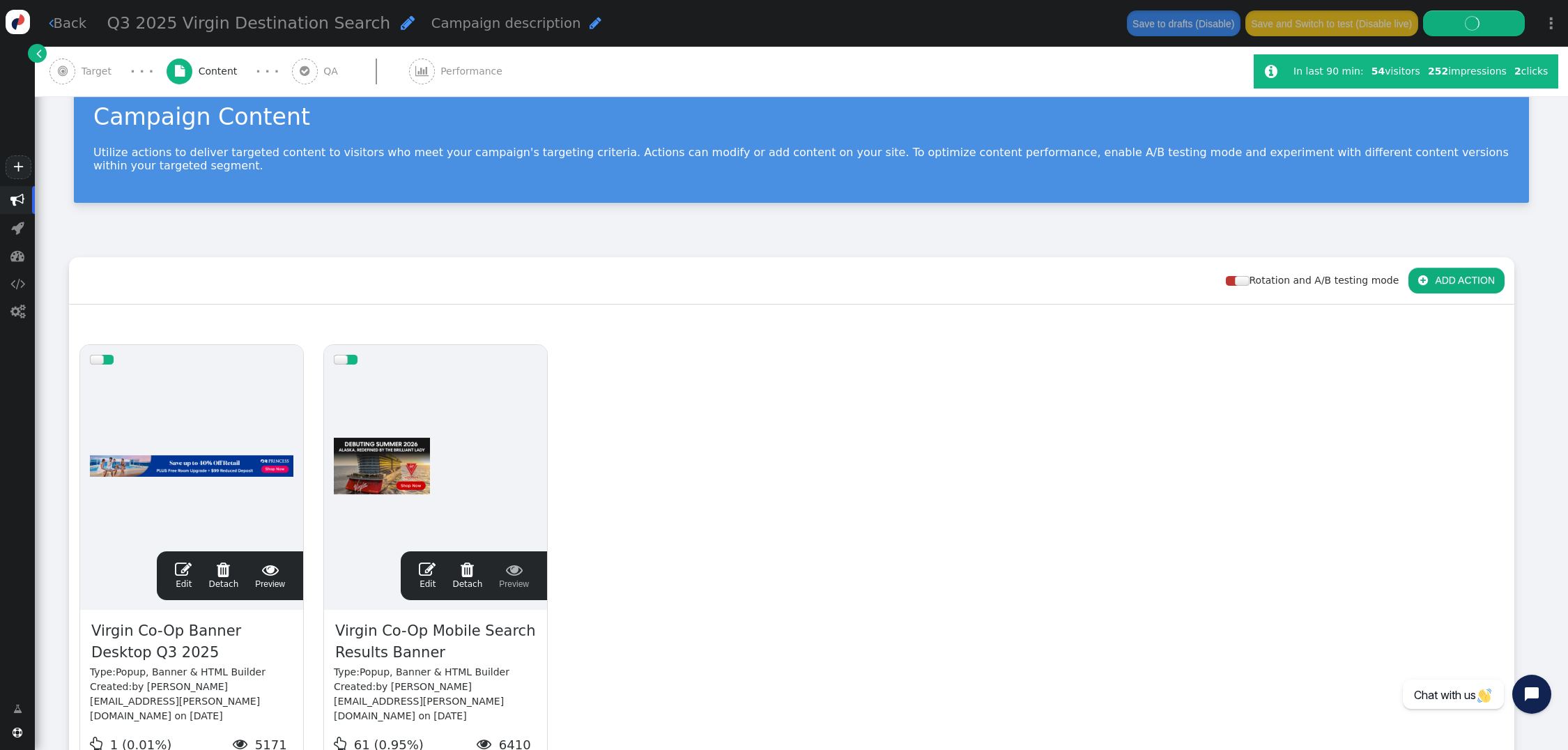
scroll to position [0, 0]
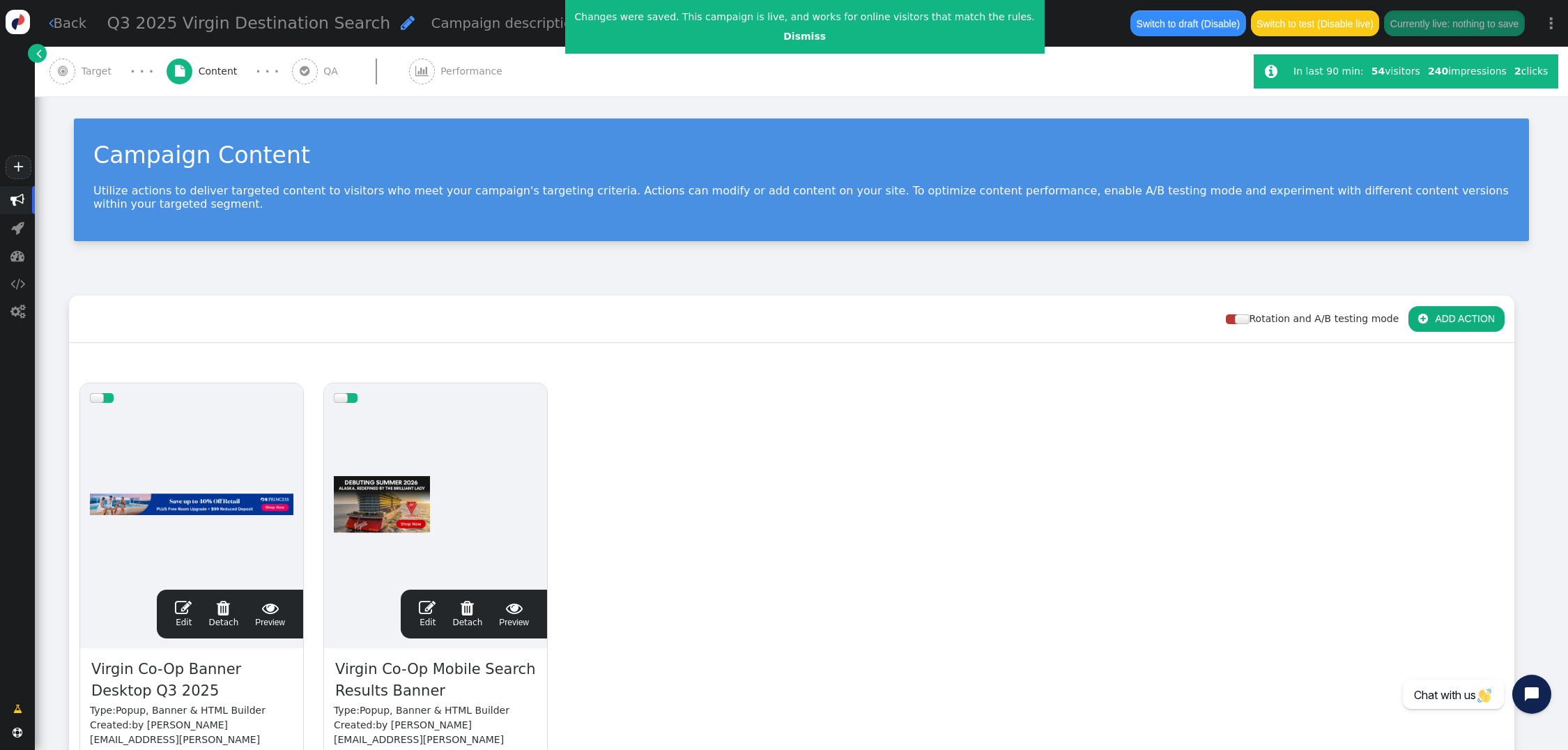
click at [859, 406] on div "drag this  Edit  Detach  Preview Virgin Co-Op Banner Desktop Q3 2025 Type: P…" at bounding box center [791, 637] width 1444 height 529
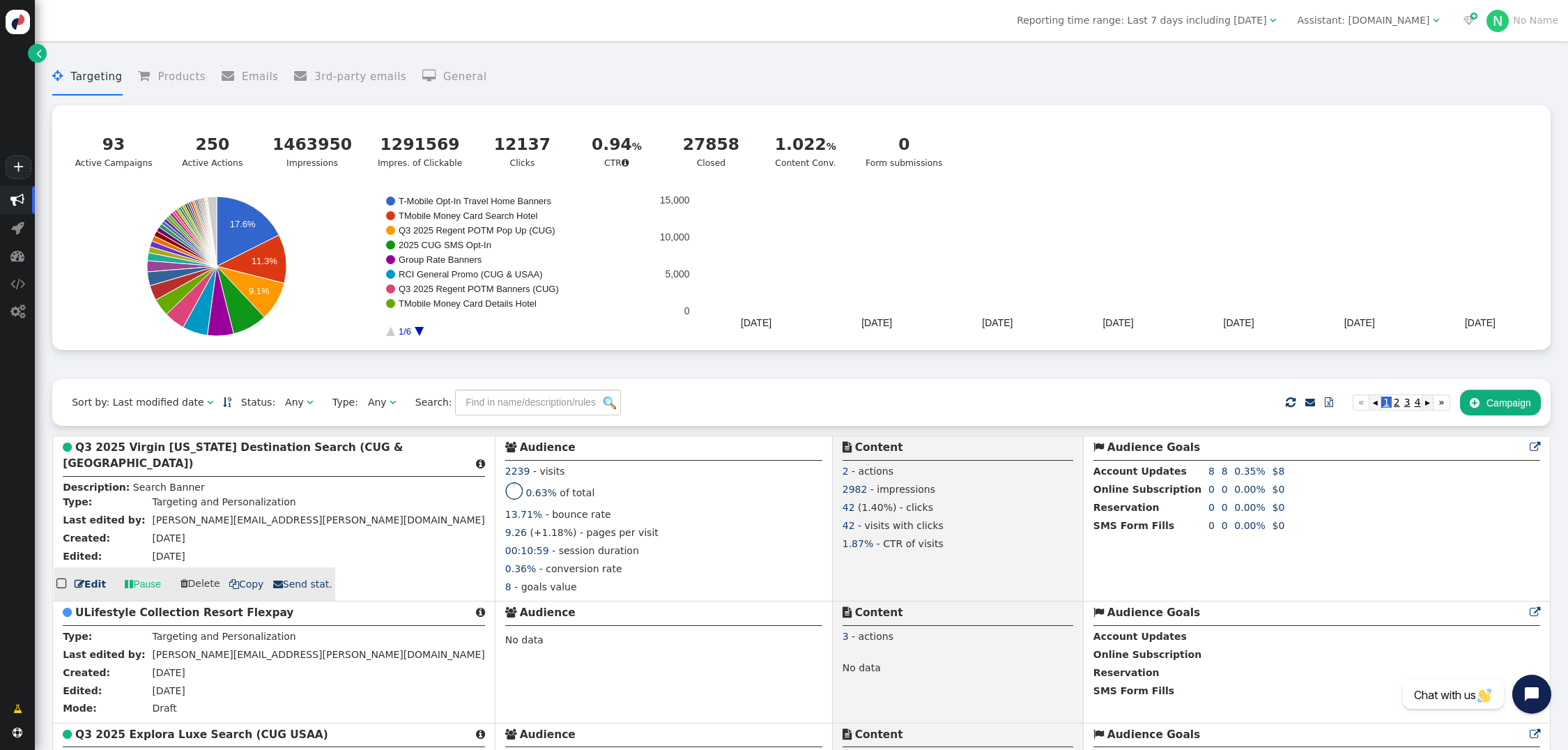
scroll to position [237, 0]
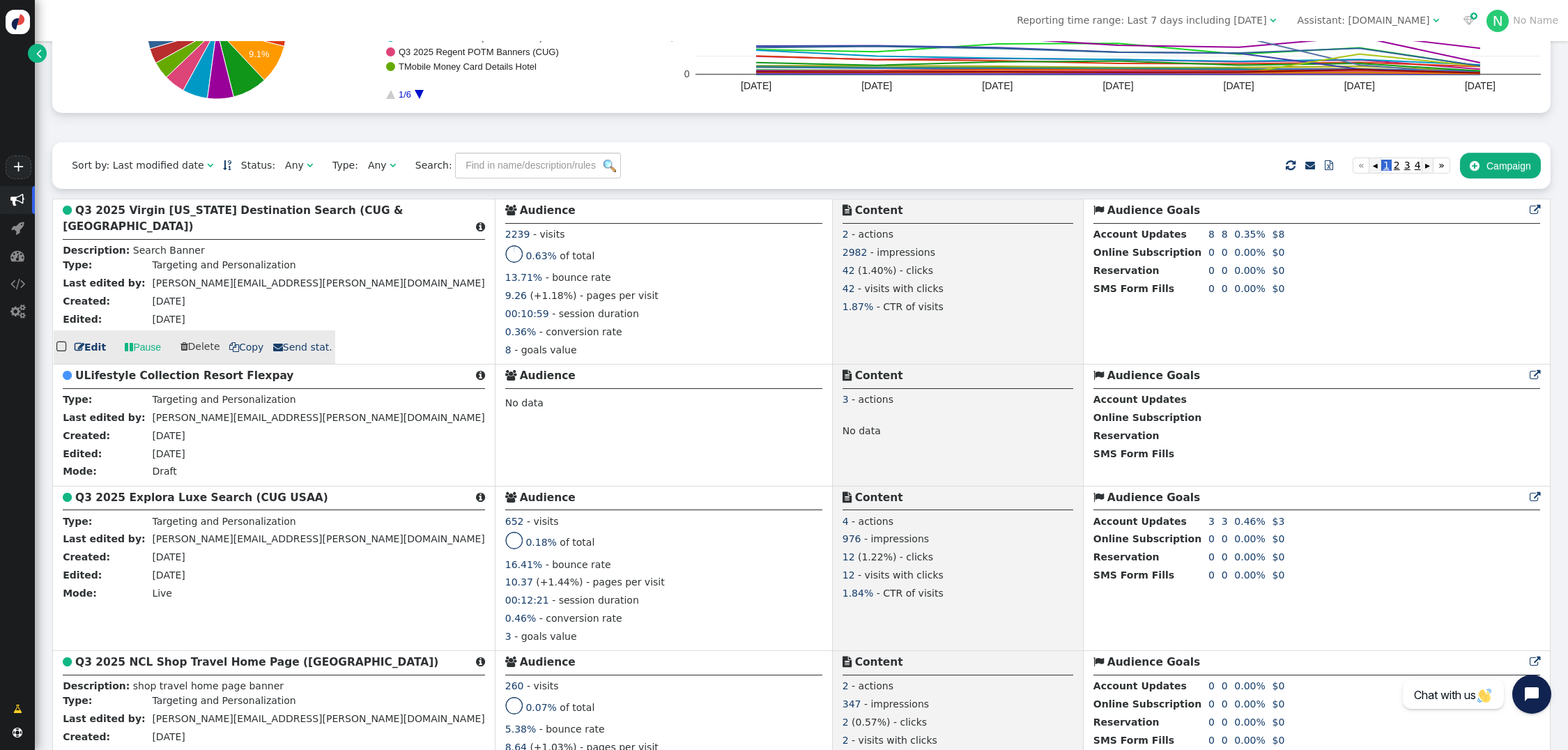
click at [168, 216] on b "Q3 2025 Virgin [US_STATE] Destination Search (CUG & [GEOGRAPHIC_DATA])" at bounding box center [232, 218] width 340 height 29
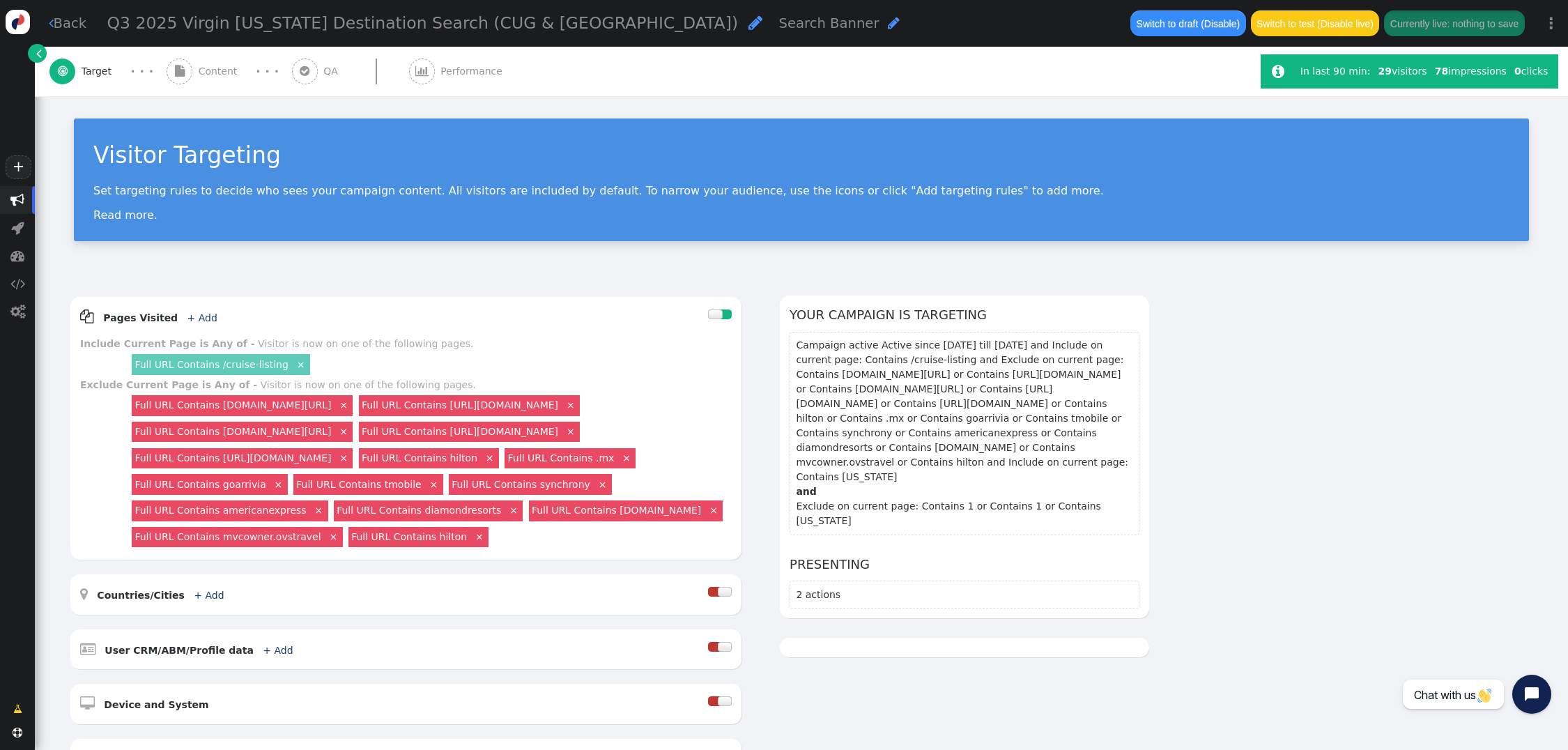
click at [201, 72] on span "Content" at bounding box center [221, 71] width 45 height 15
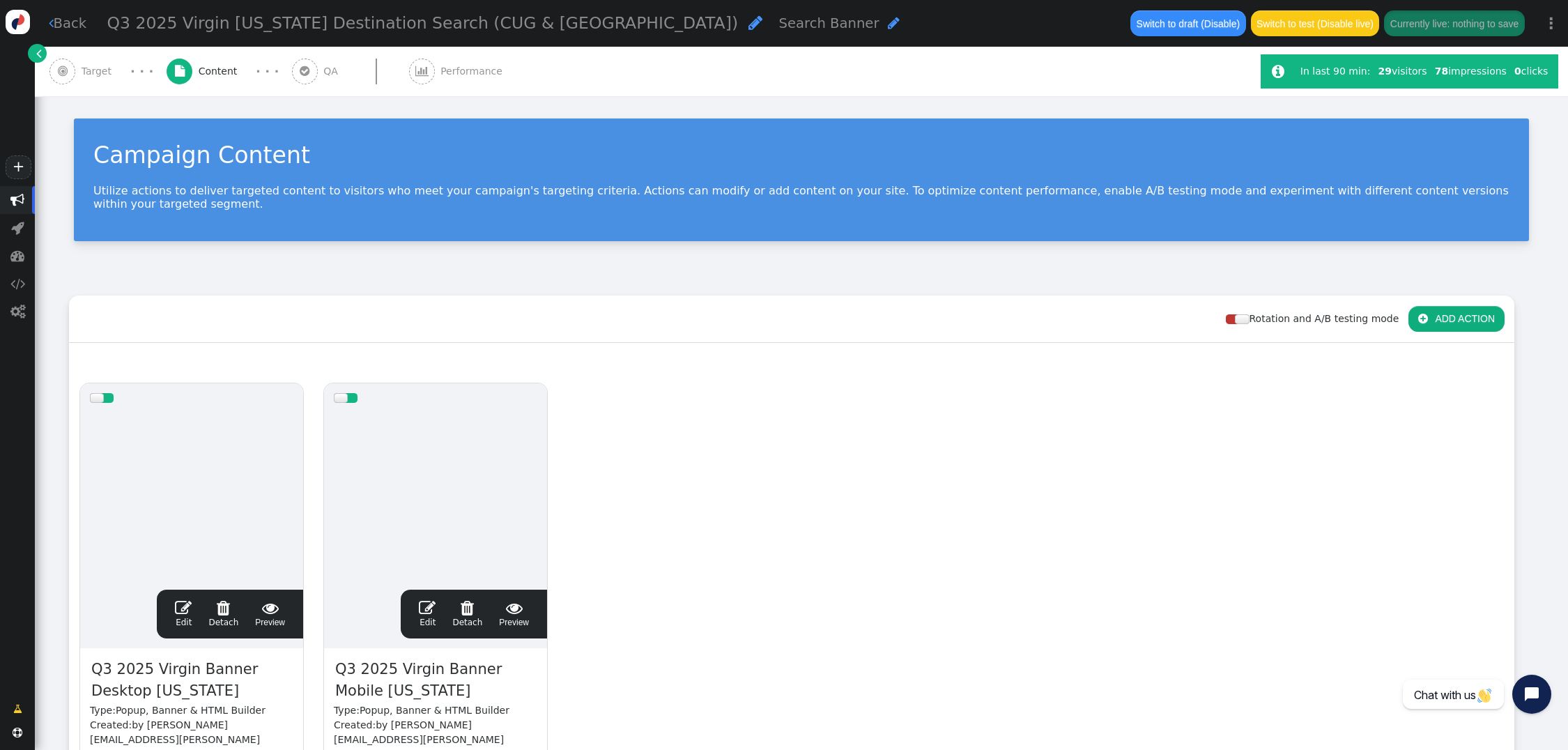
scroll to position [236, 0]
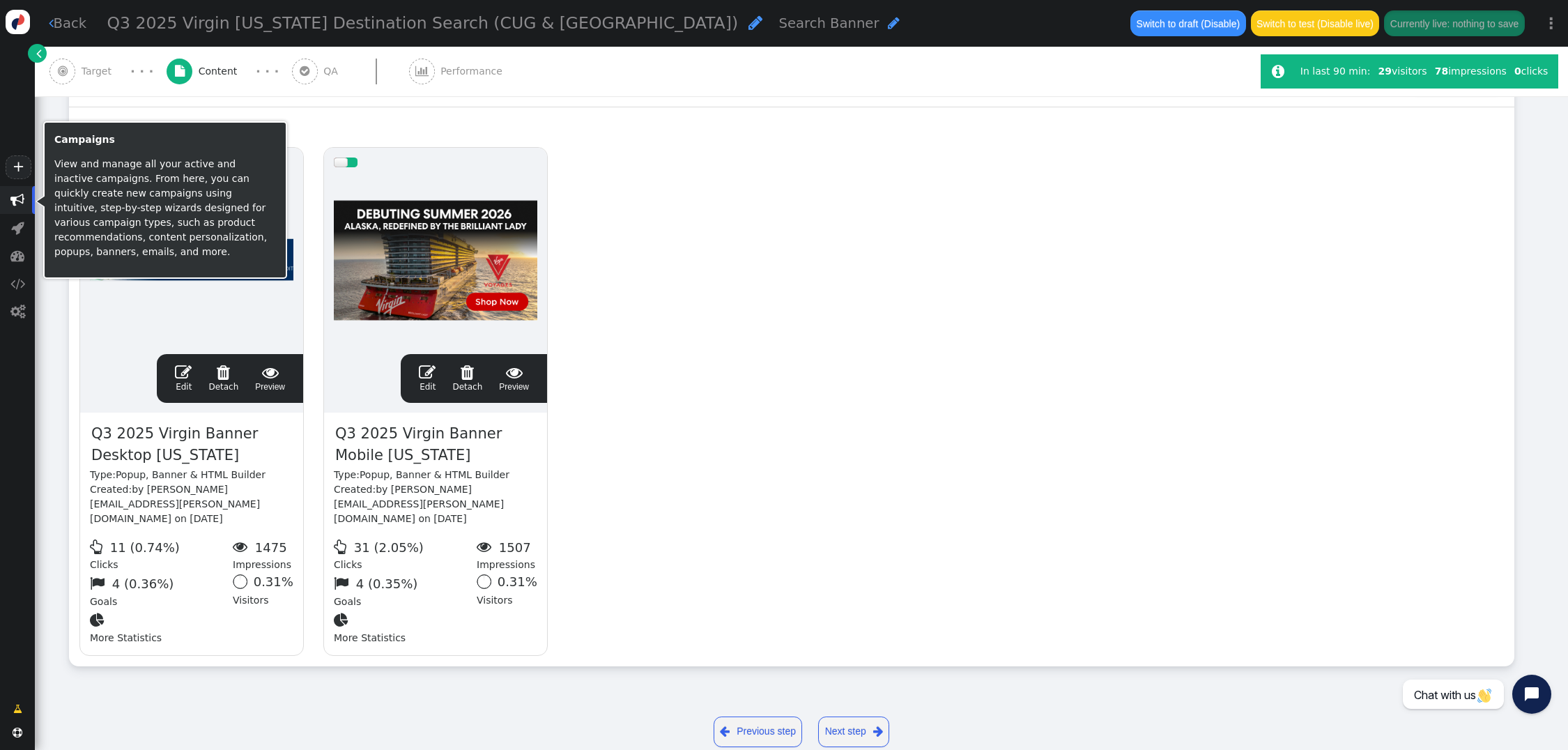
click at [25, 200] on span "" at bounding box center [18, 200] width 35 height 28
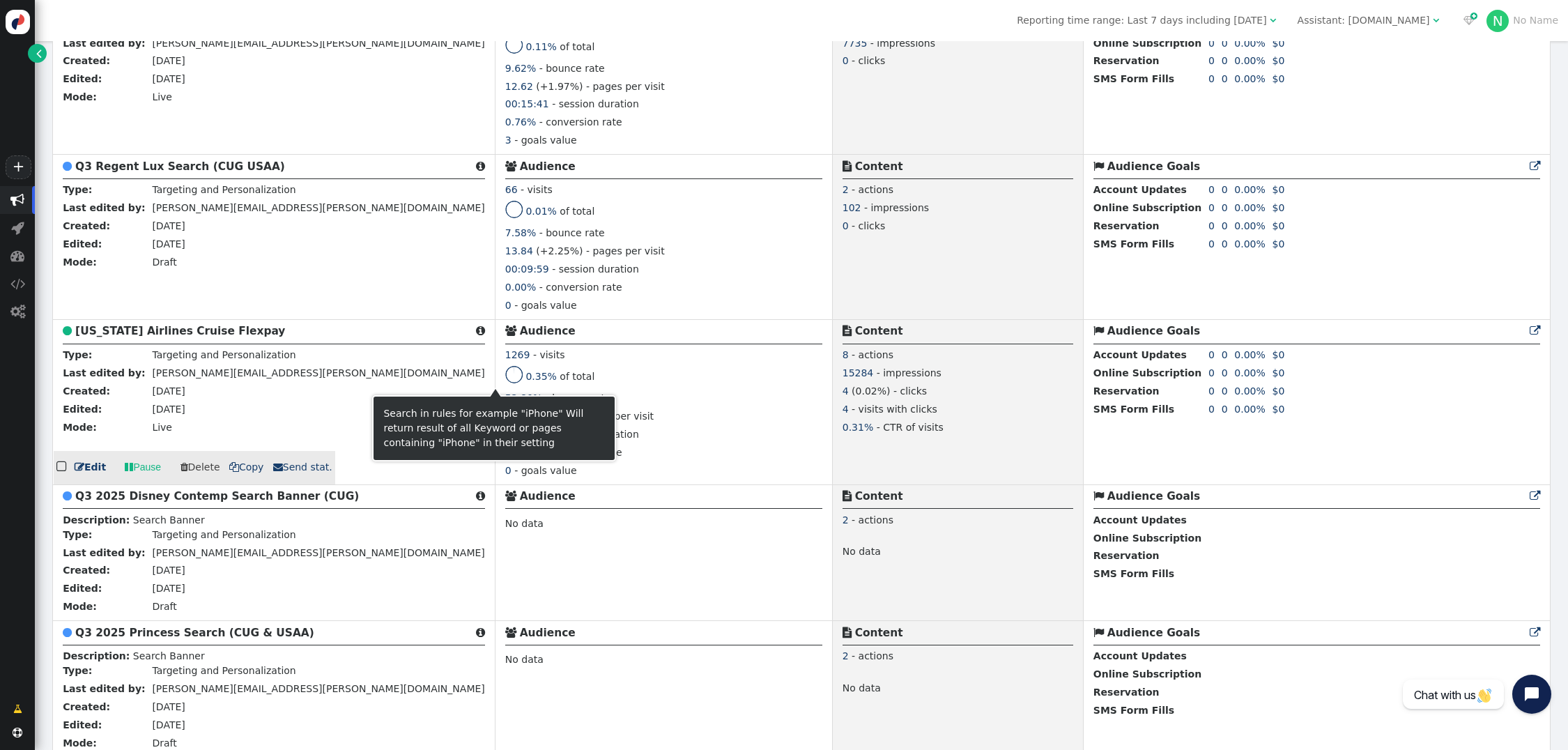
scroll to position [3812, 0]
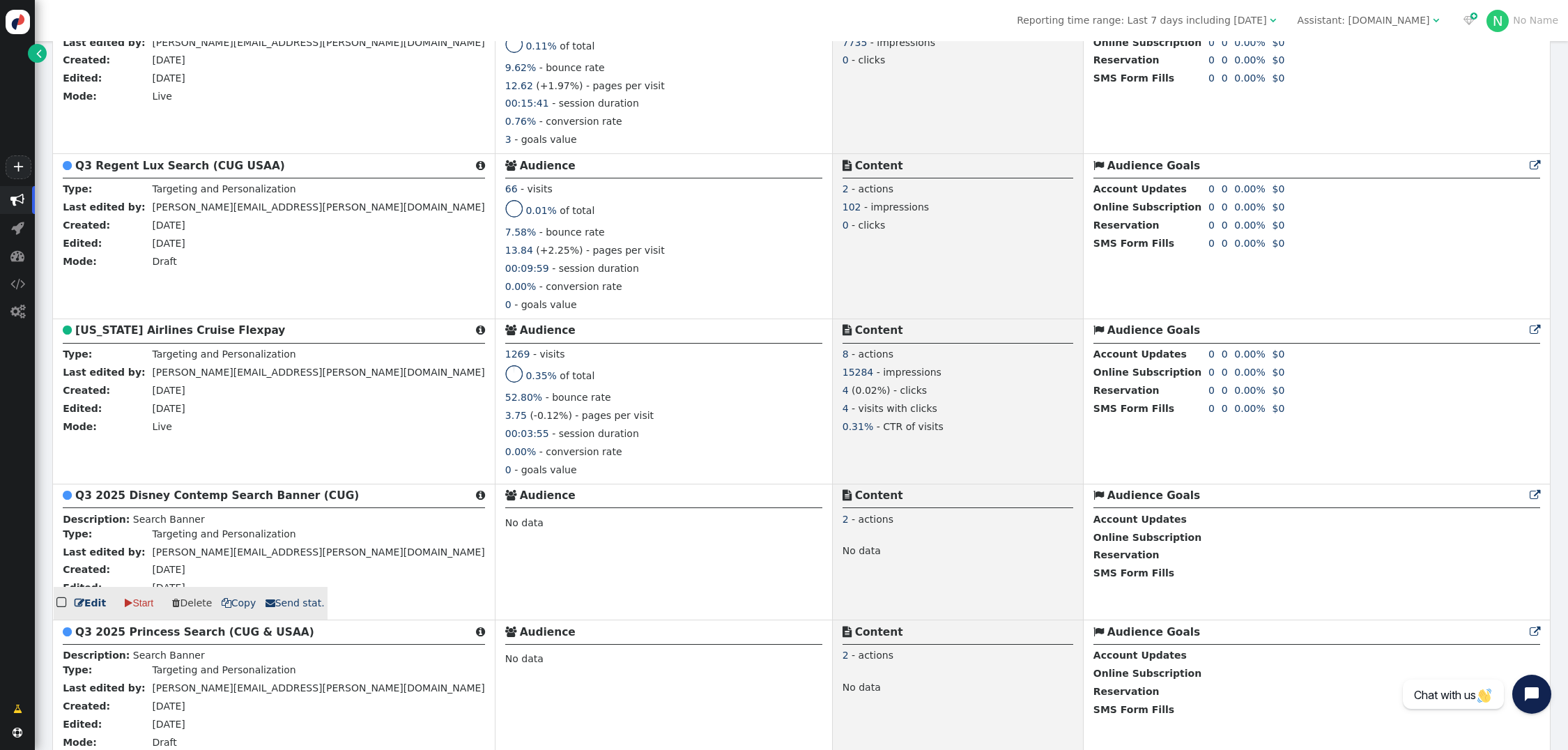
click at [202, 493] on b "Q3 2025 Disney Contemp Search Banner (CUG)" at bounding box center [217, 496] width 284 height 12
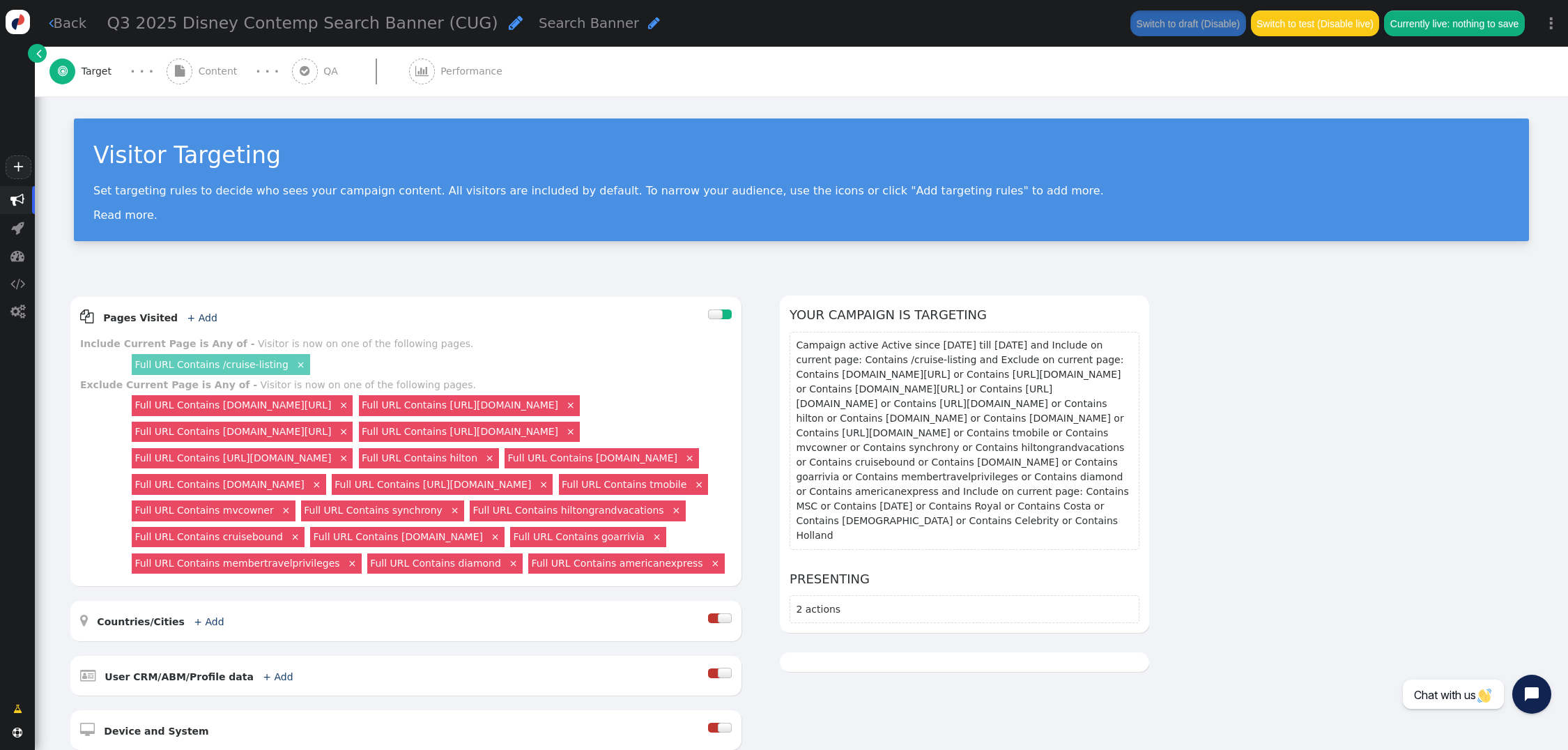
click at [221, 71] on span "Content" at bounding box center [221, 71] width 45 height 15
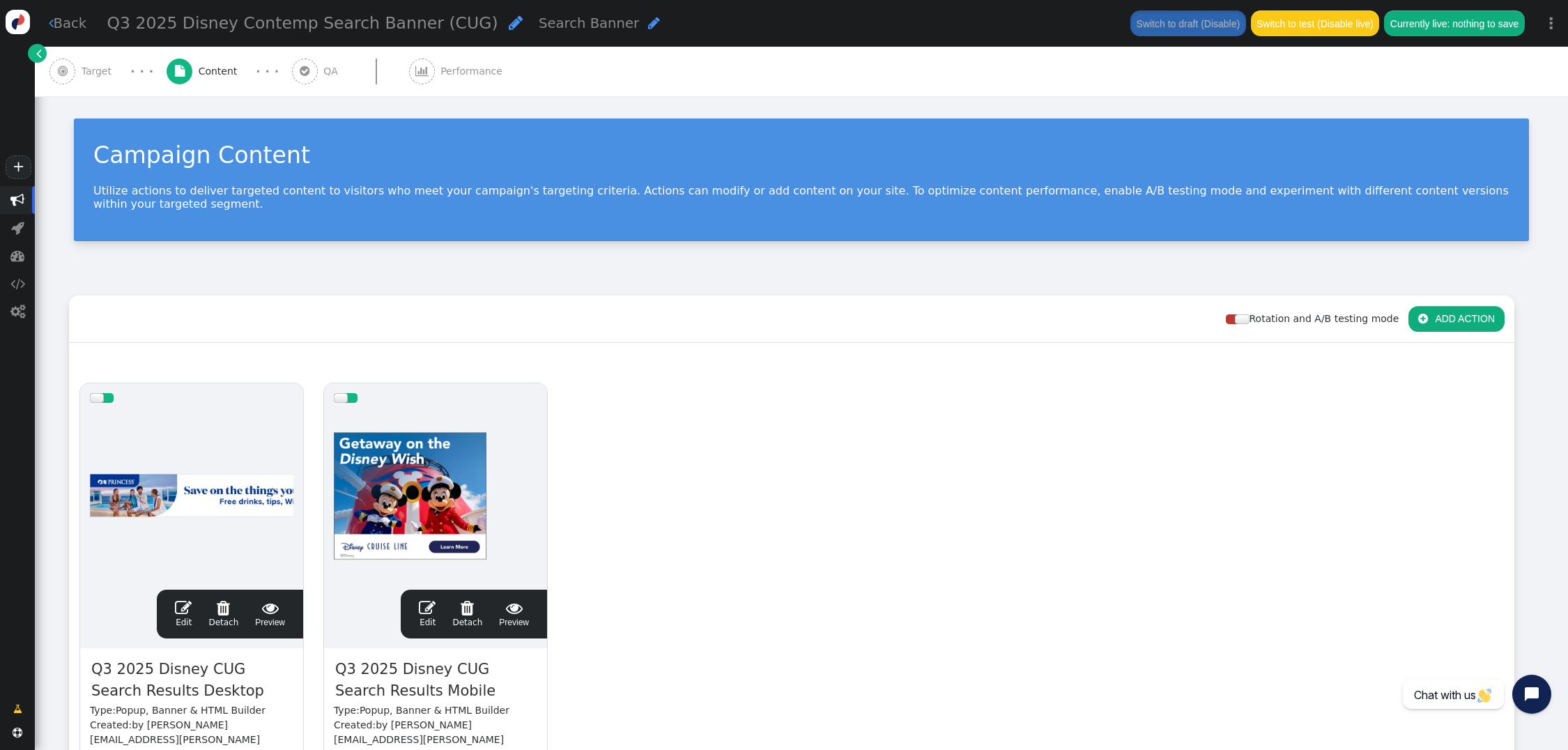
scroll to position [200, 0]
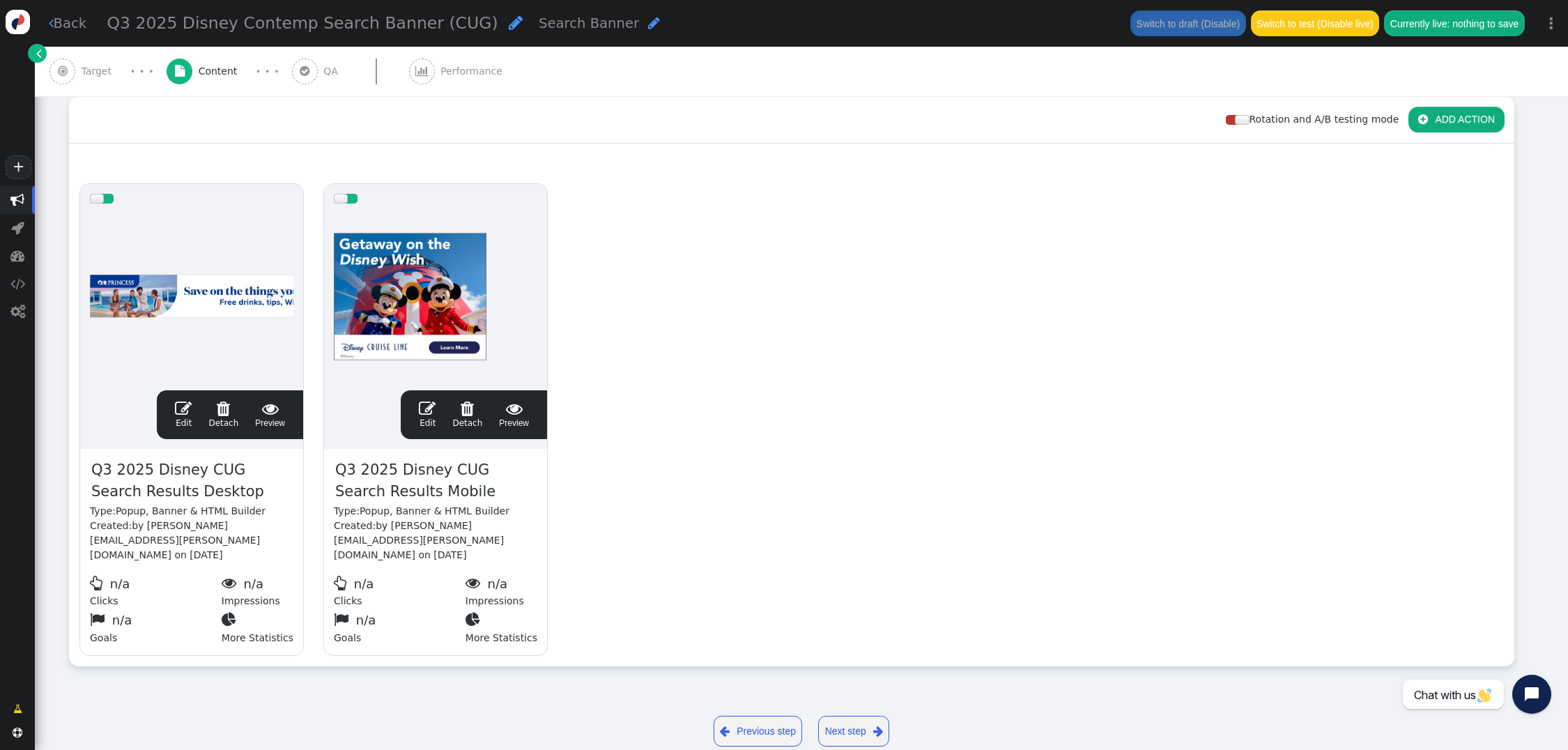
click at [180, 400] on span "" at bounding box center [183, 408] width 17 height 17
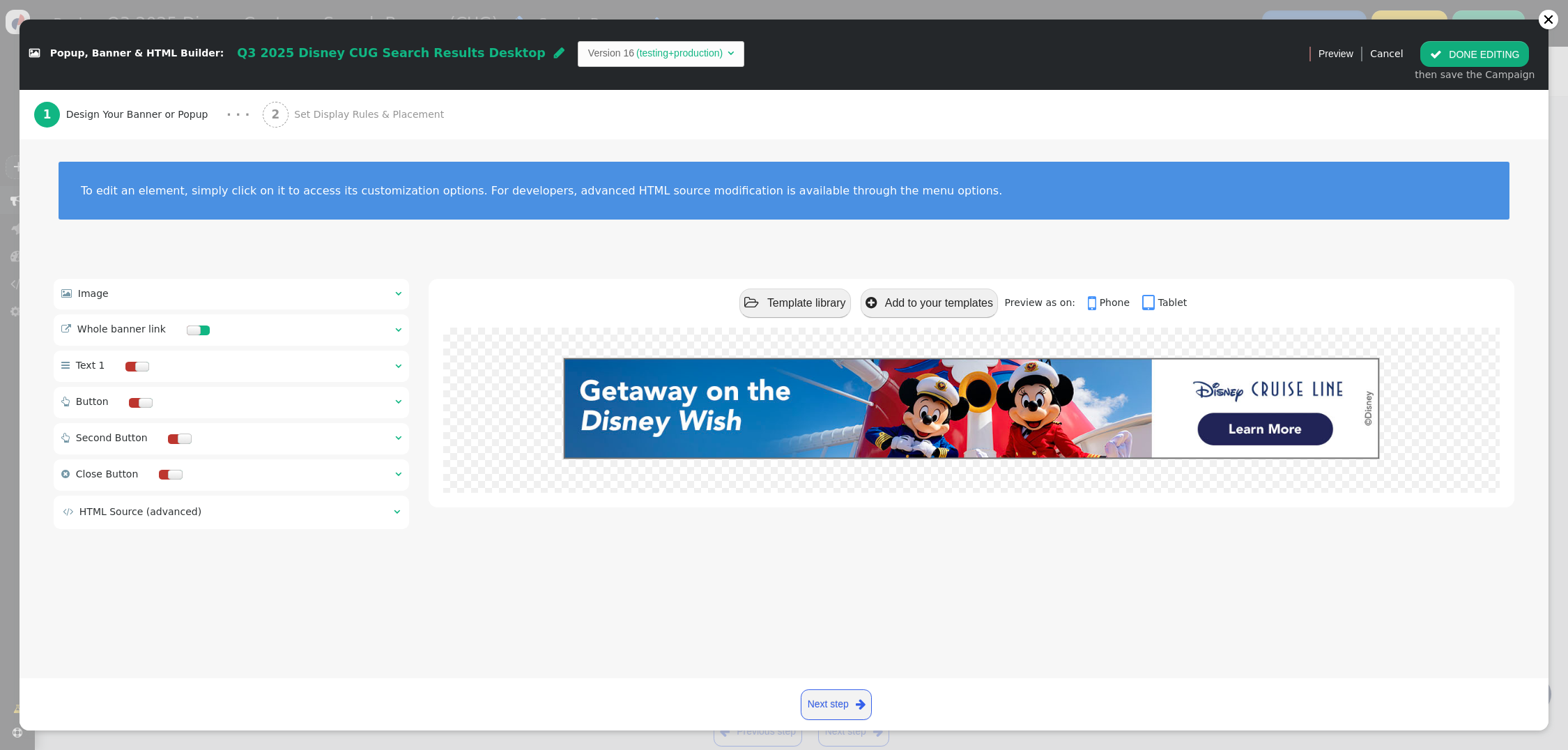
click at [139, 403] on div at bounding box center [146, 403] width 14 height 10
click at [401, 403] on div " Button  " at bounding box center [231, 403] width 355 height 32
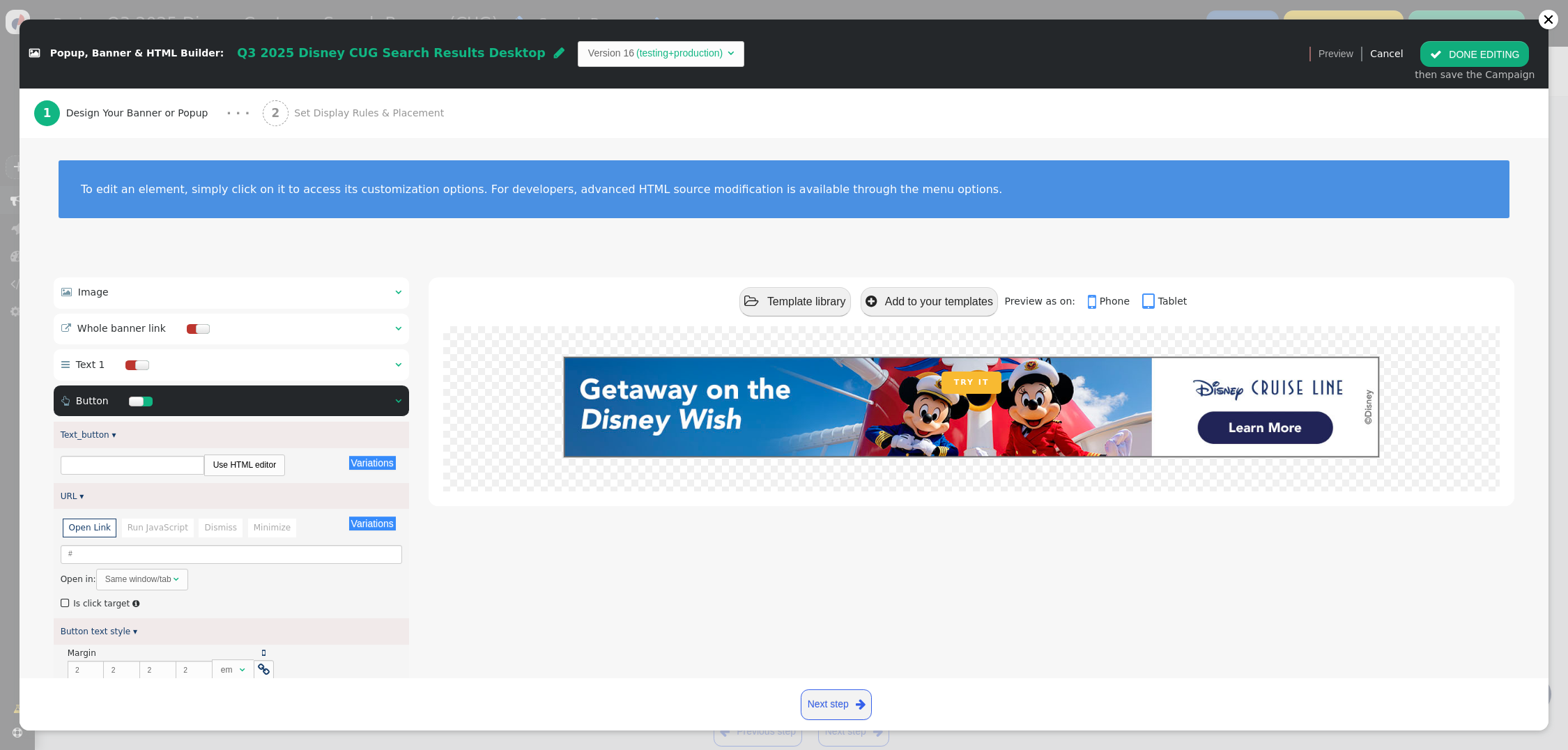
type input "TRY IT"
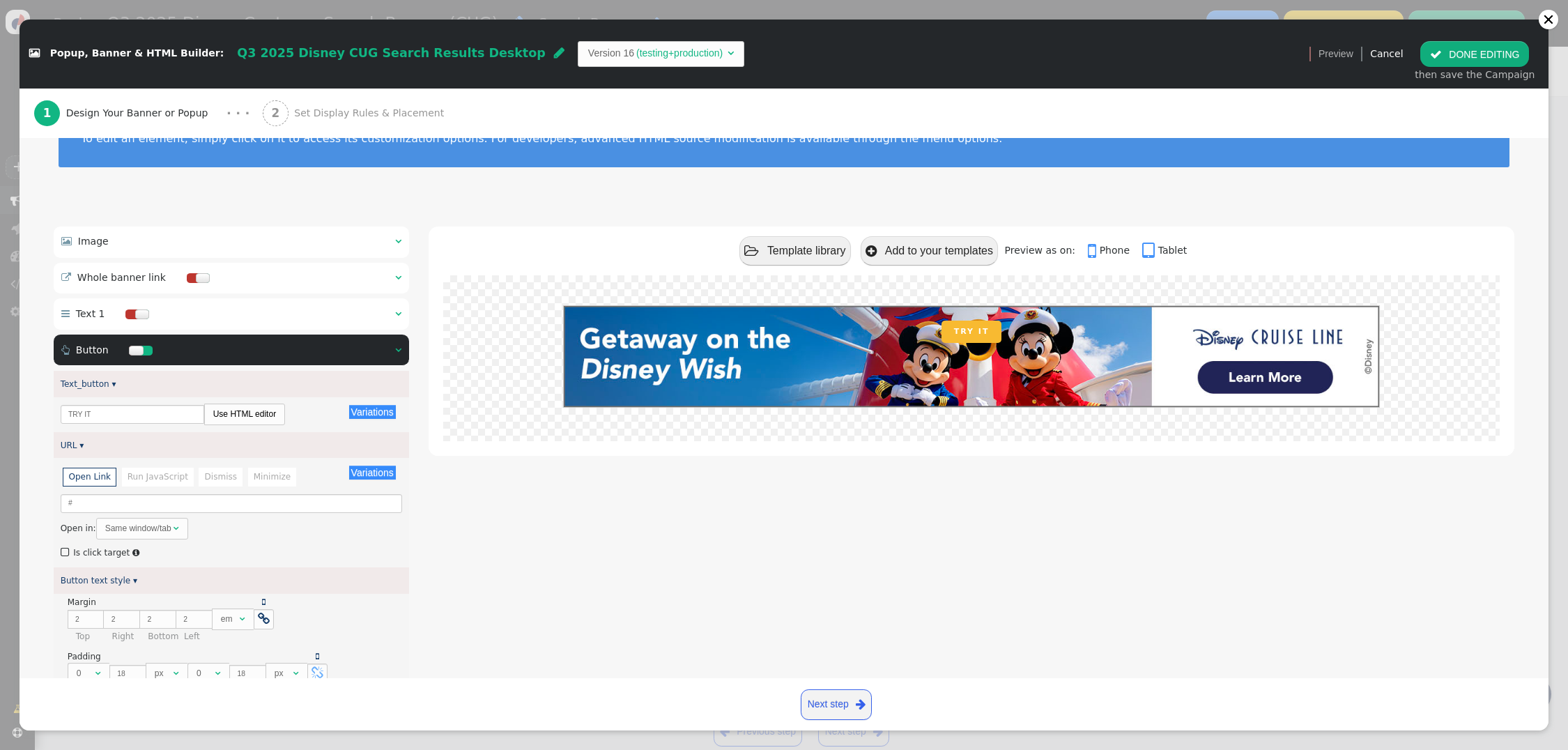
scroll to position [72, 0]
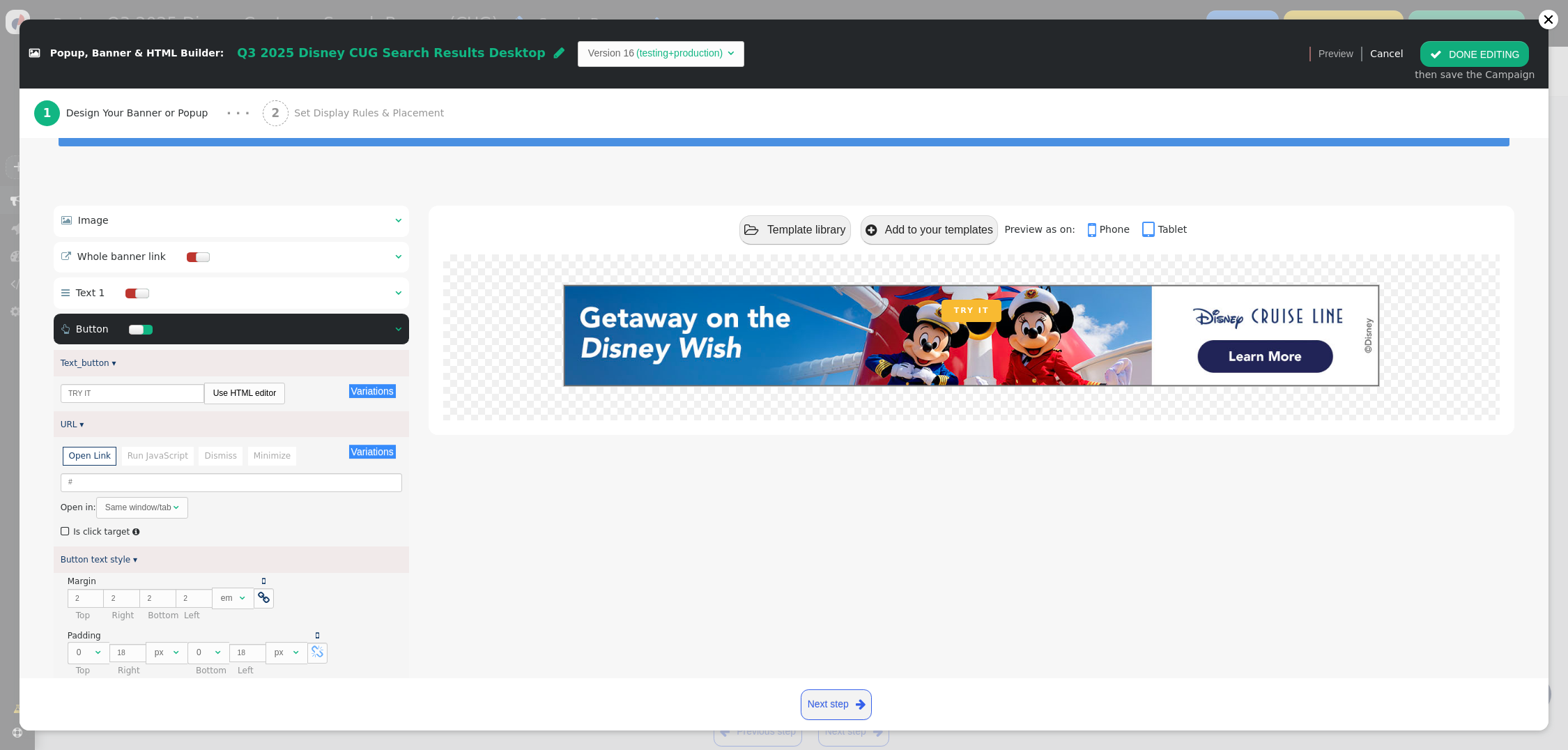
click at [64, 532] on span "" at bounding box center [66, 532] width 11 height 16
click at [99, 460] on li "Open Link" at bounding box center [89, 455] width 54 height 18
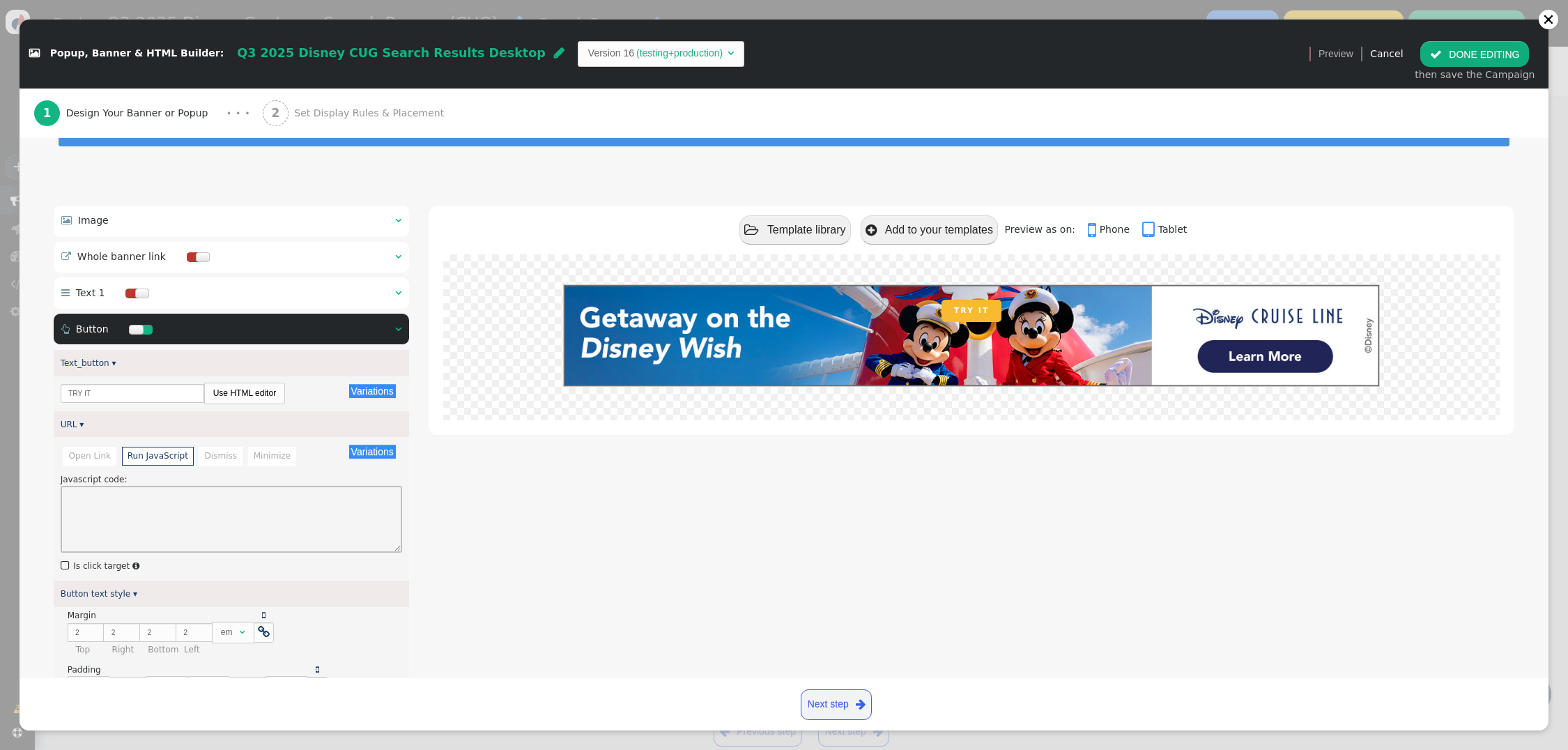
click at [151, 460] on li "Run JavaScript" at bounding box center [158, 455] width 72 height 18
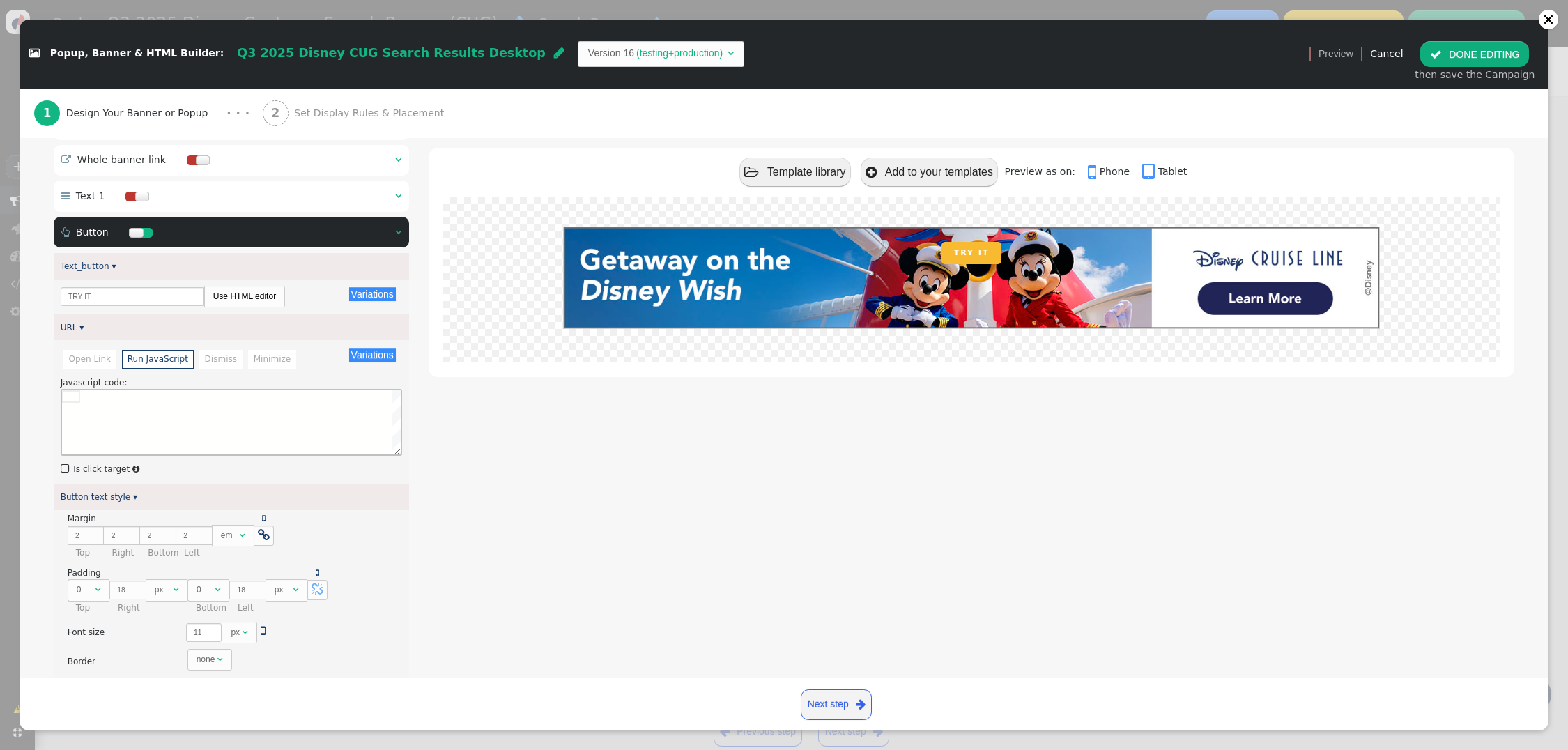
scroll to position [168, 0]
click at [227, 367] on li "Dismiss" at bounding box center [221, 360] width 44 height 18
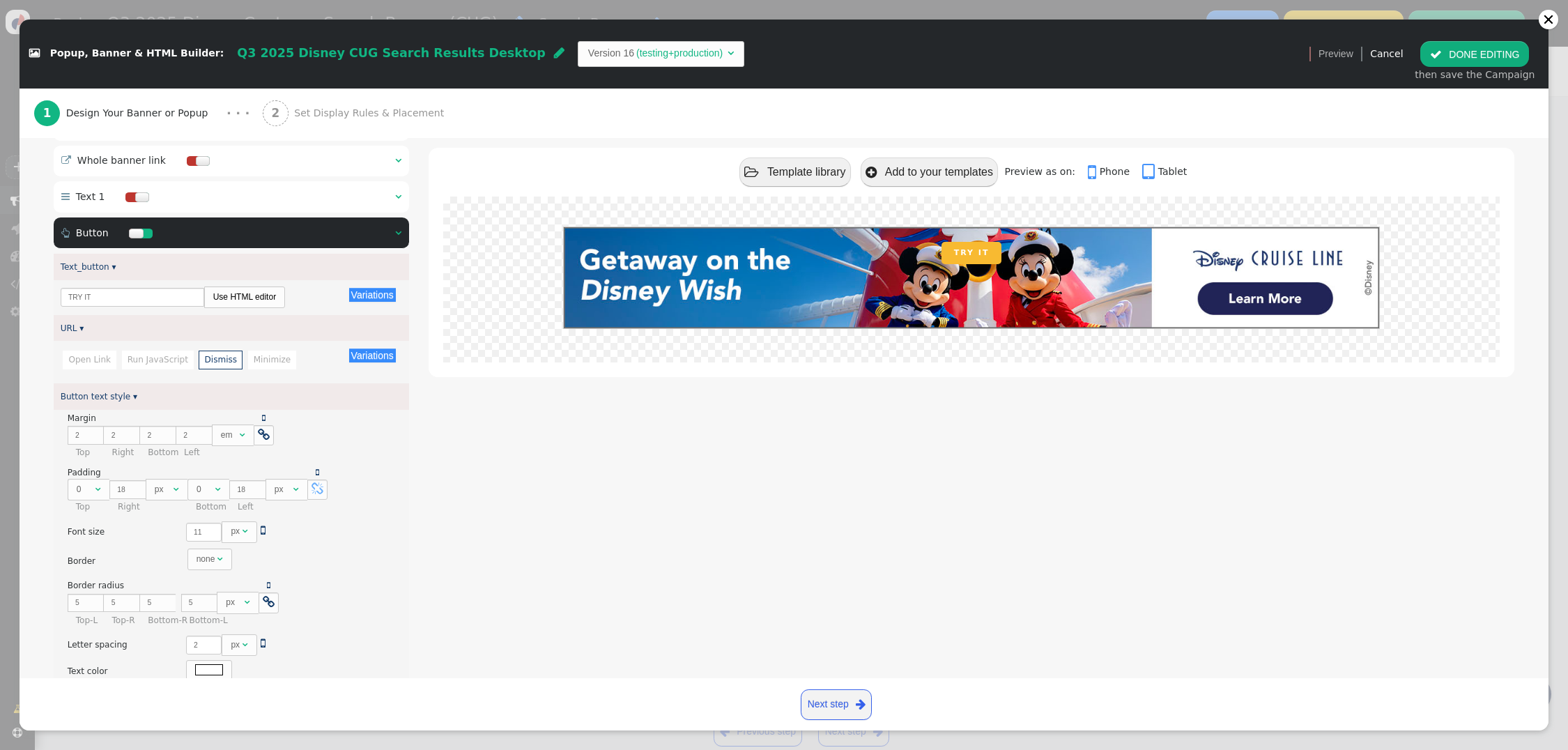
click at [250, 366] on li "Minimize" at bounding box center [272, 360] width 49 height 18
click at [212, 366] on li "Dismiss" at bounding box center [221, 360] width 44 height 18
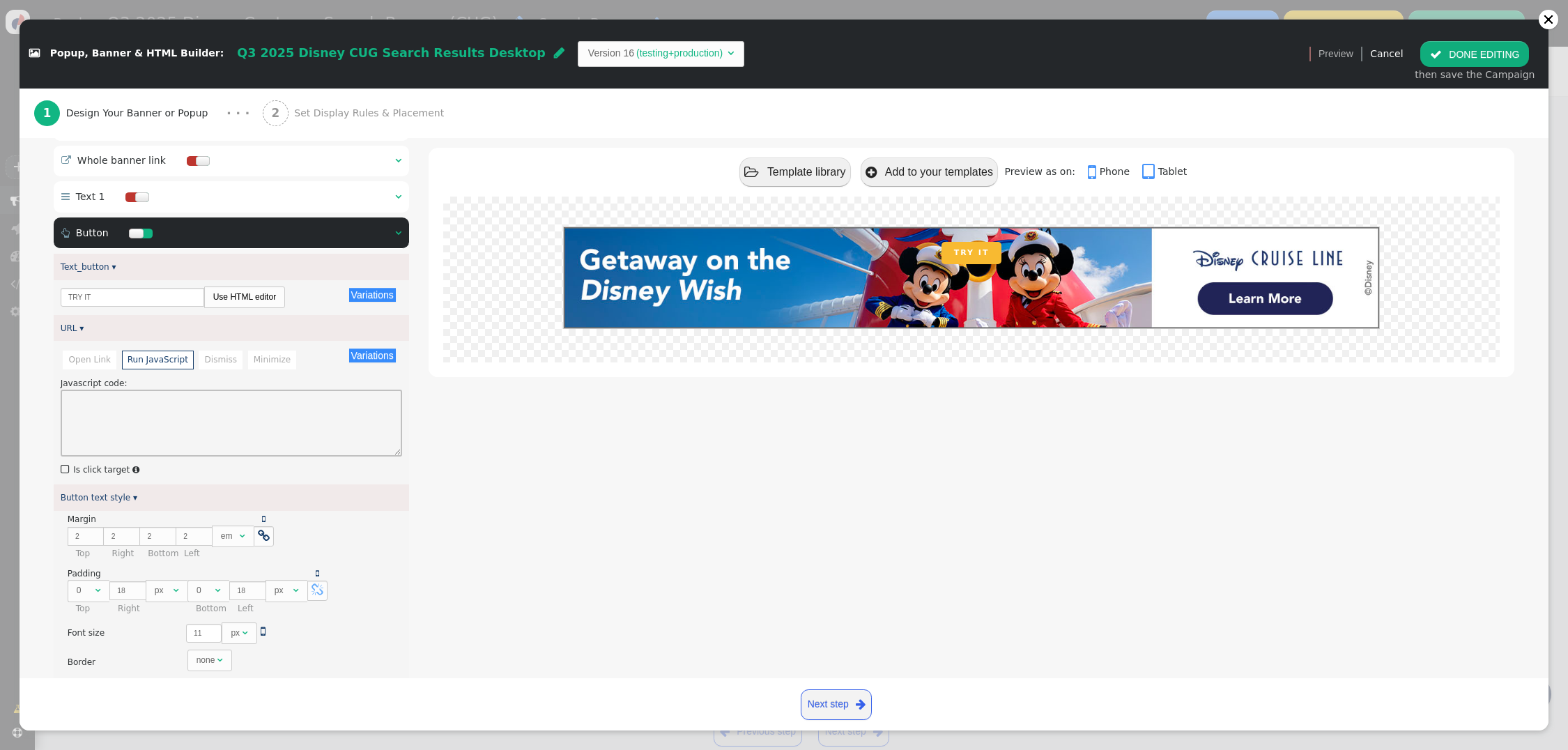
click at [156, 364] on li "Run JavaScript" at bounding box center [158, 360] width 72 height 18
click at [84, 364] on li "Open Link" at bounding box center [89, 360] width 54 height 18
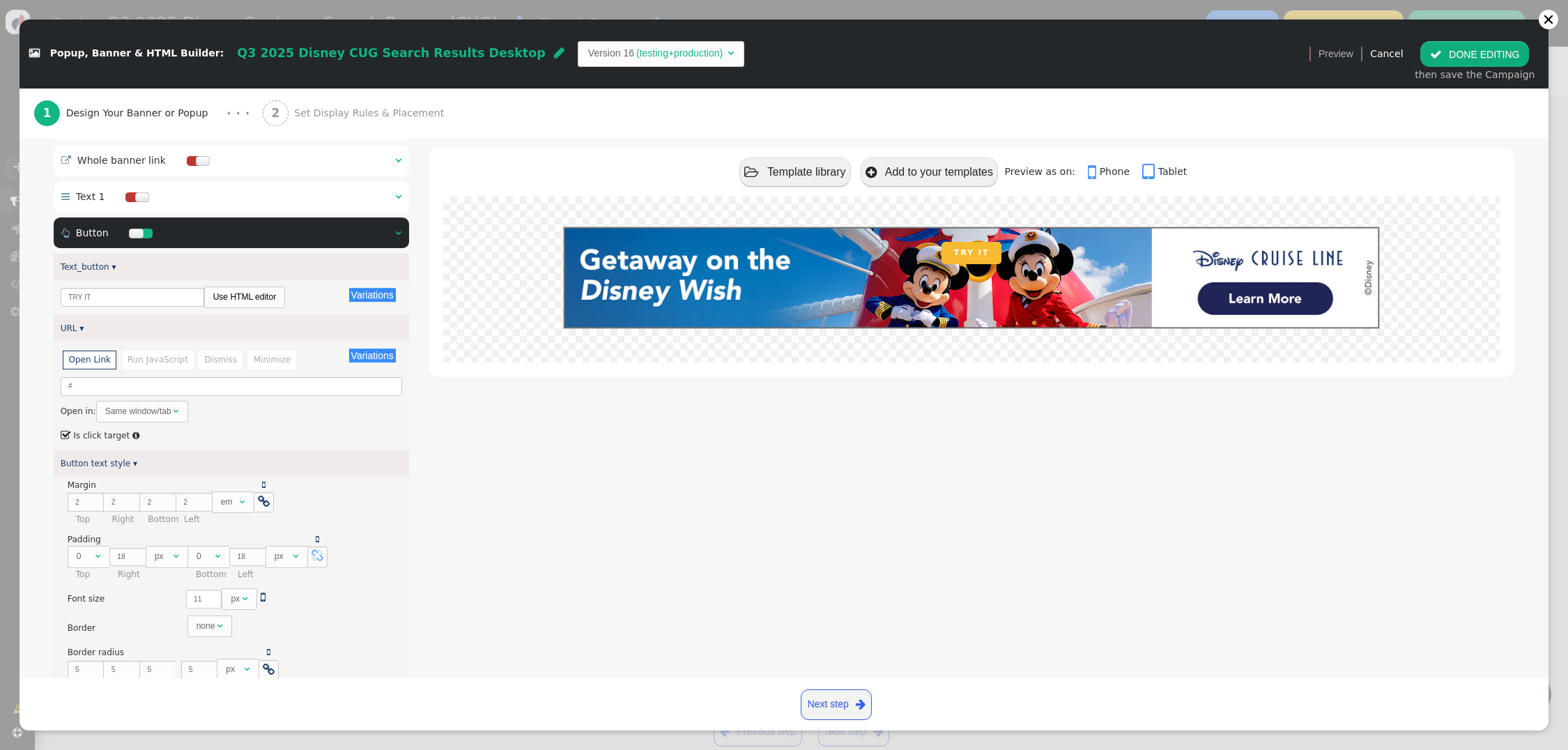
click at [682, 466] on div " Template library  Add to your templates Preview as on:  Phone  Tablet TRY …" at bounding box center [972, 583] width 1086 height 946
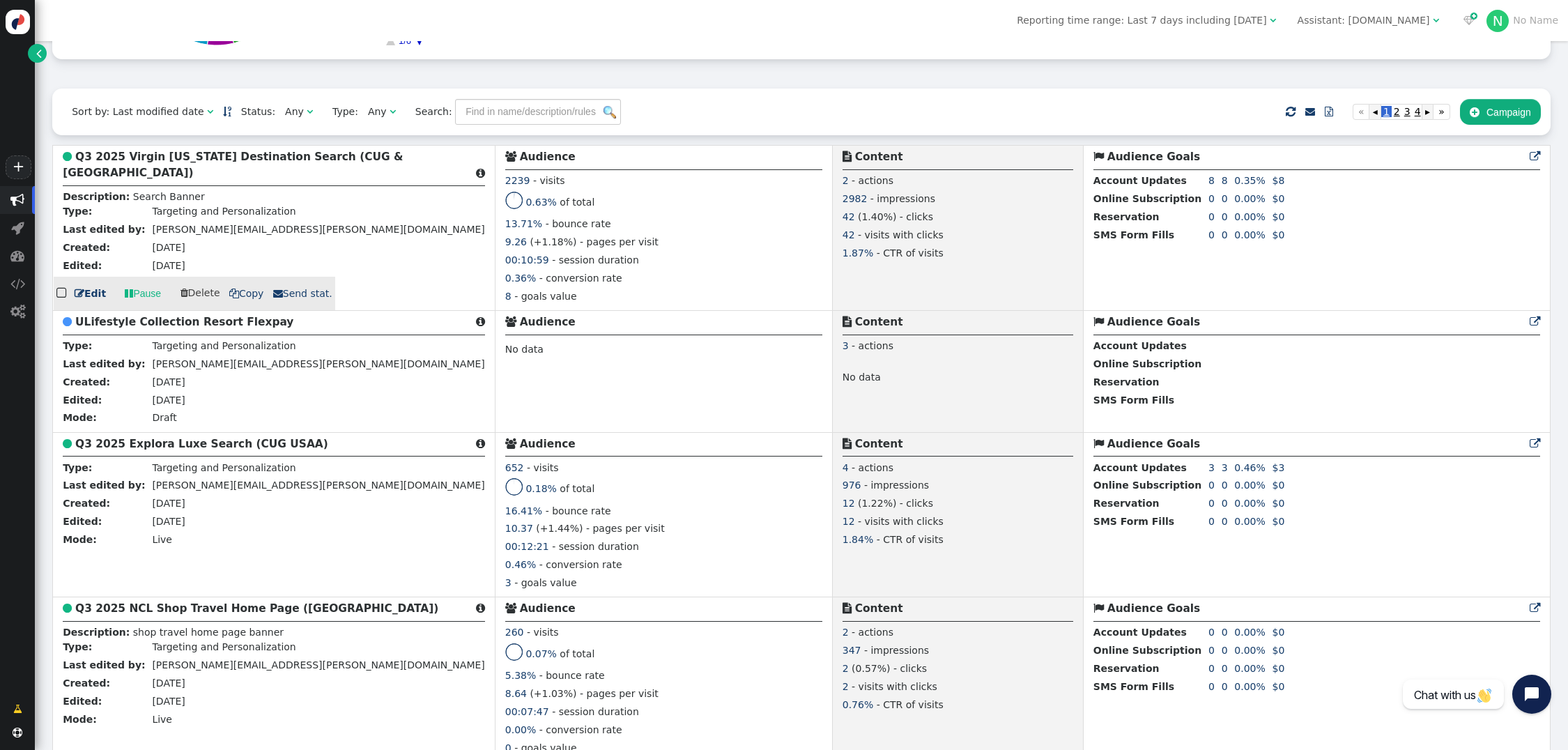
scroll to position [340, 0]
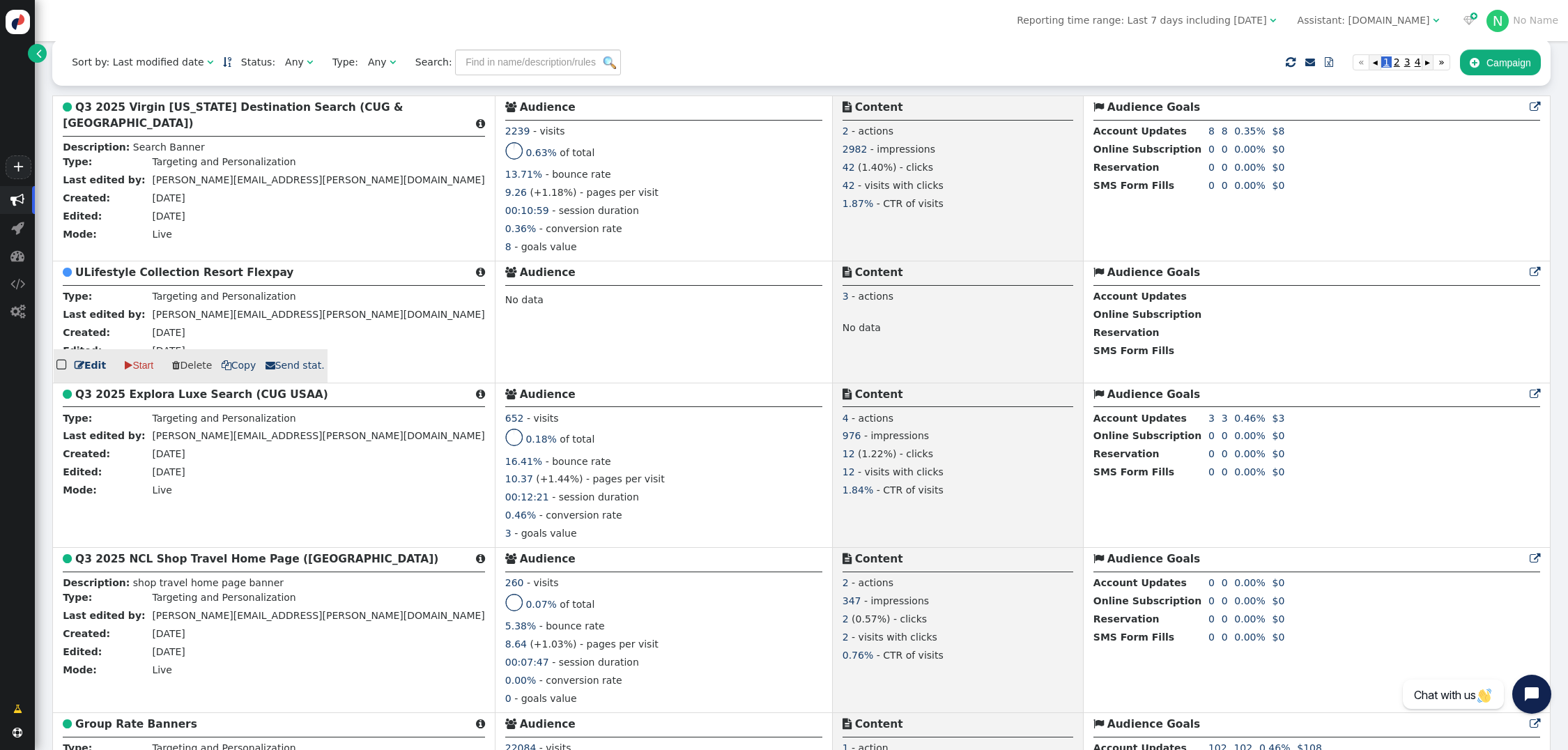
click at [101, 277] on b "ULifestyle Collection Resort Flexpay" at bounding box center [185, 273] width 218 height 12
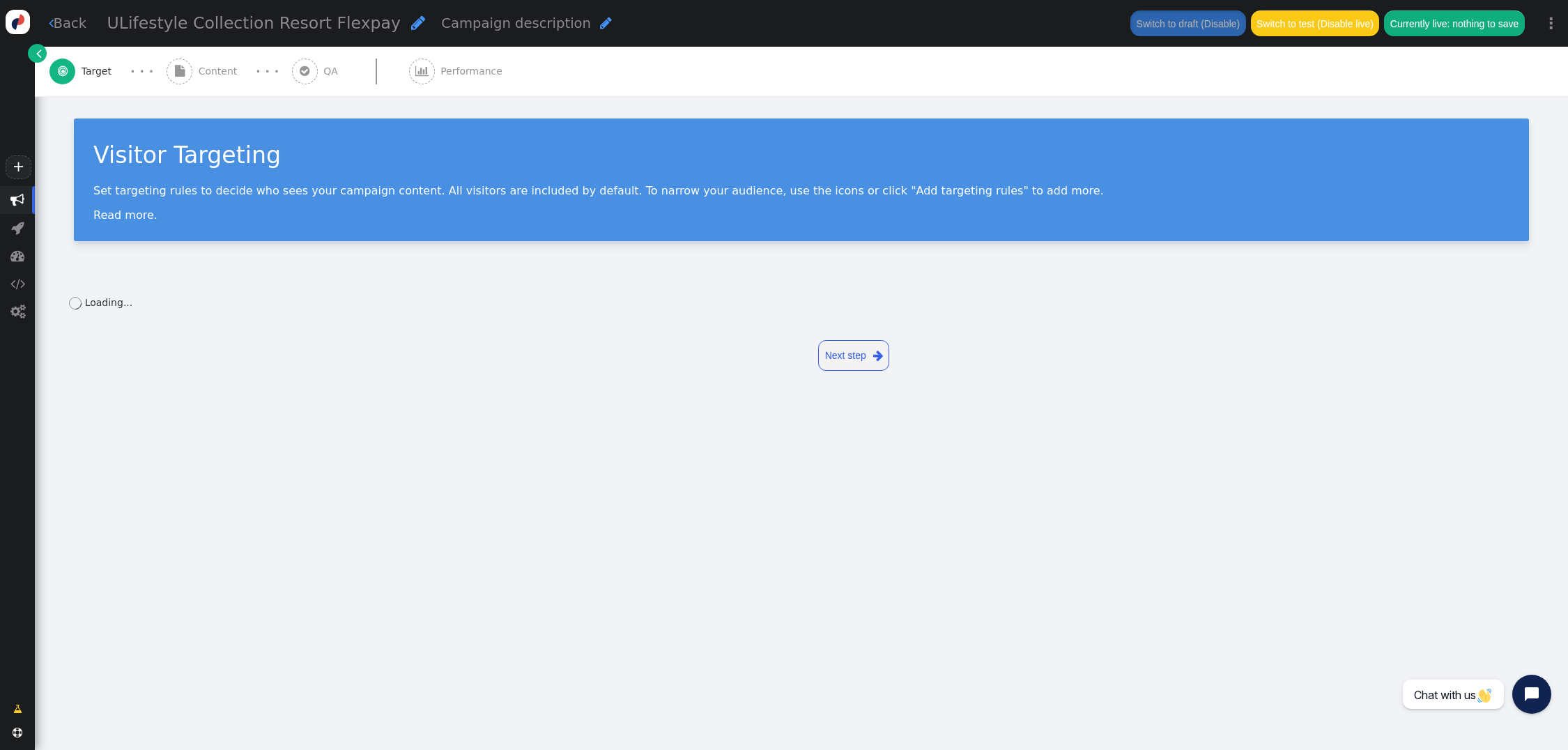
click at [214, 68] on span "Content" at bounding box center [221, 71] width 45 height 15
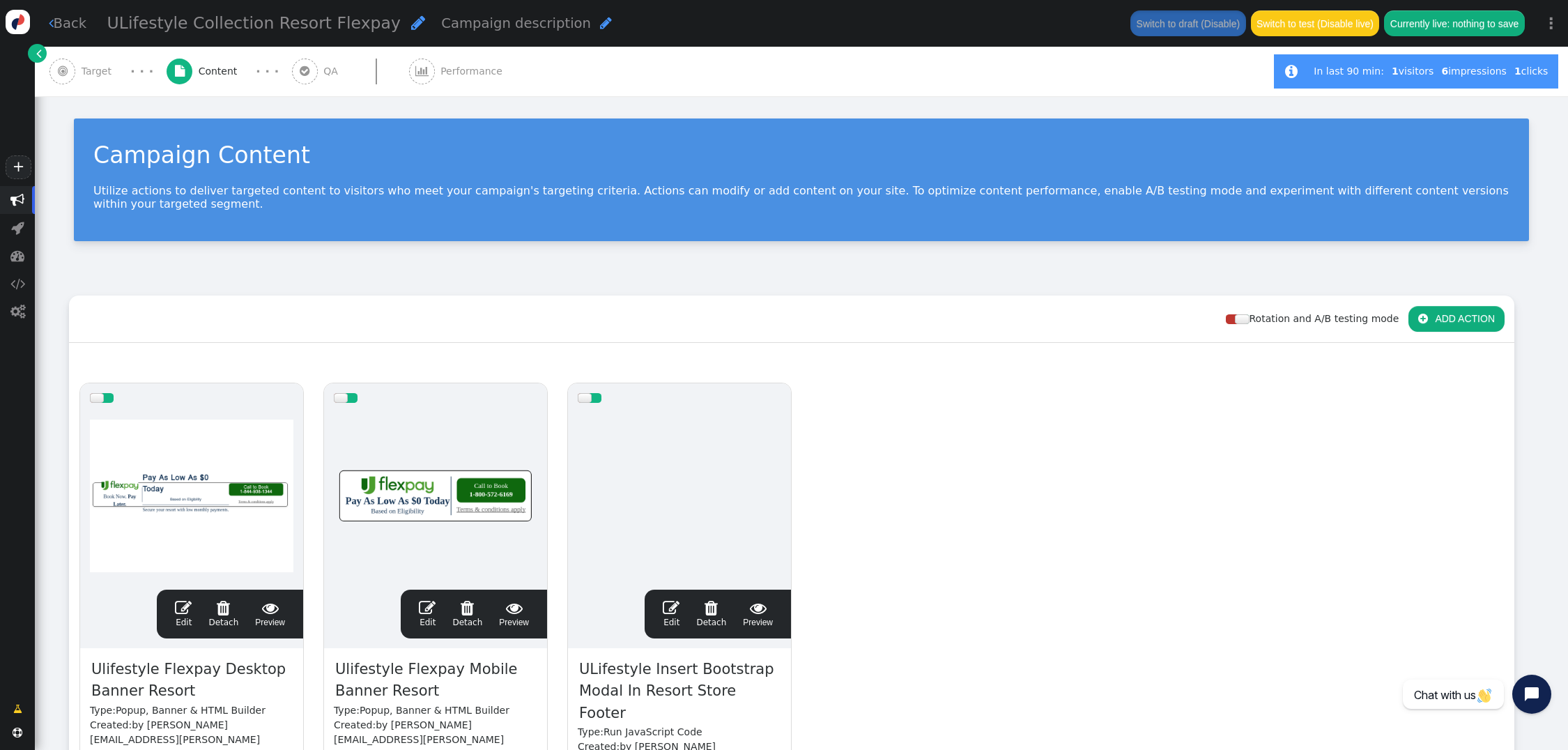
click at [673, 600] on span "" at bounding box center [671, 608] width 17 height 17
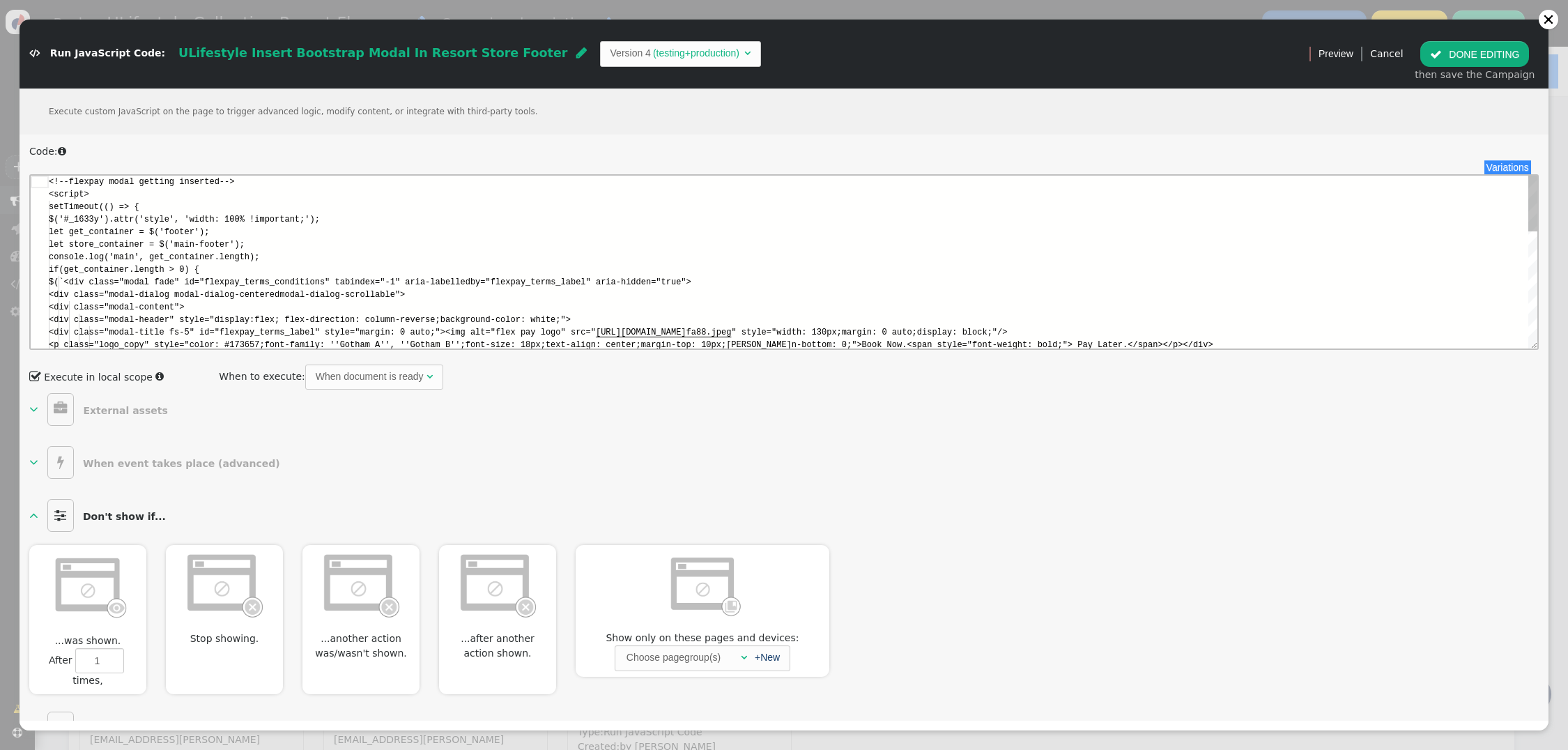
scroll to position [126, 0]
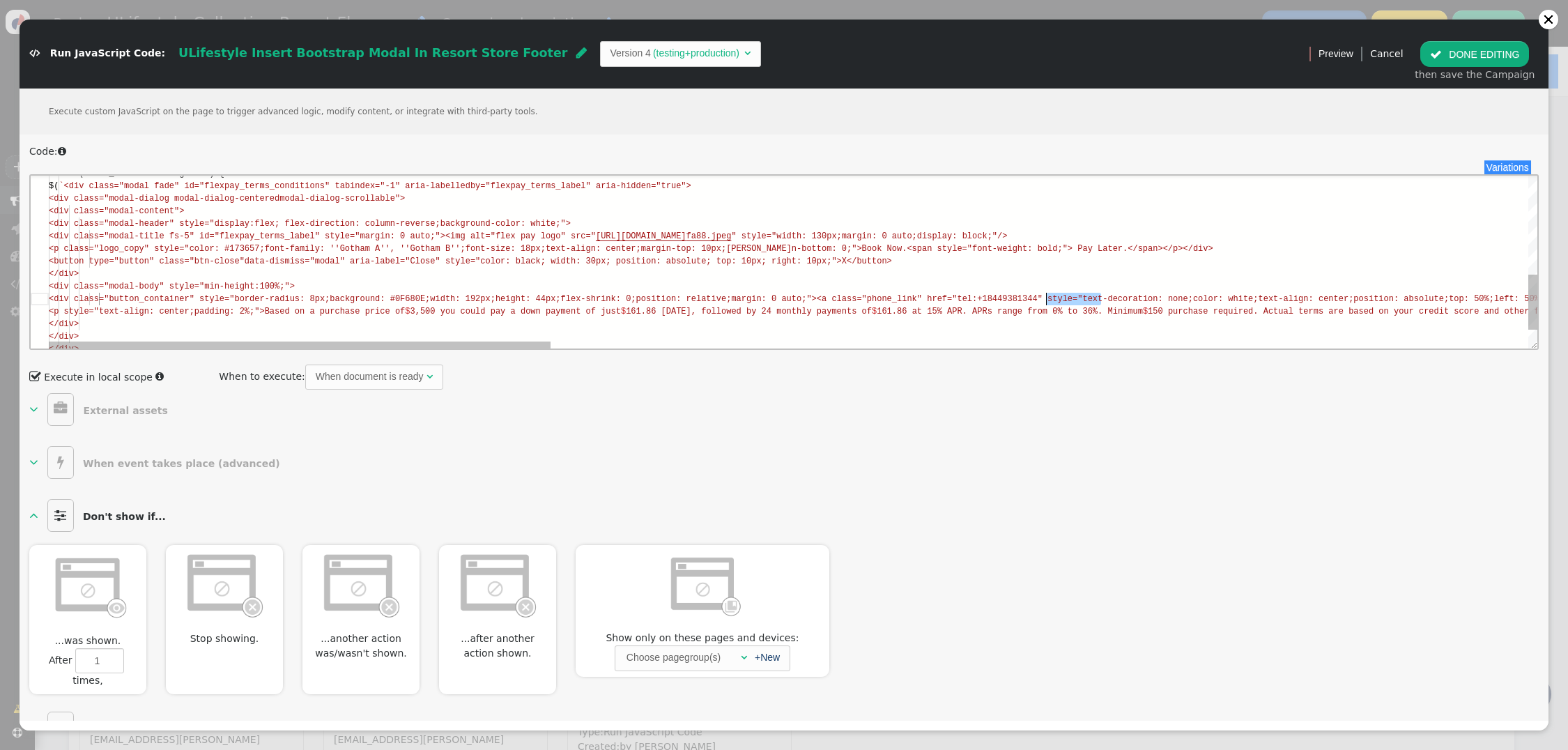
type textarea "font-weight: bold;"> Pay Later.</span></p></div> <button type="button" class="b…"
drag, startPoint x: 1102, startPoint y: 302, endPoint x: 1041, endPoint y: 299, distance: 61.1
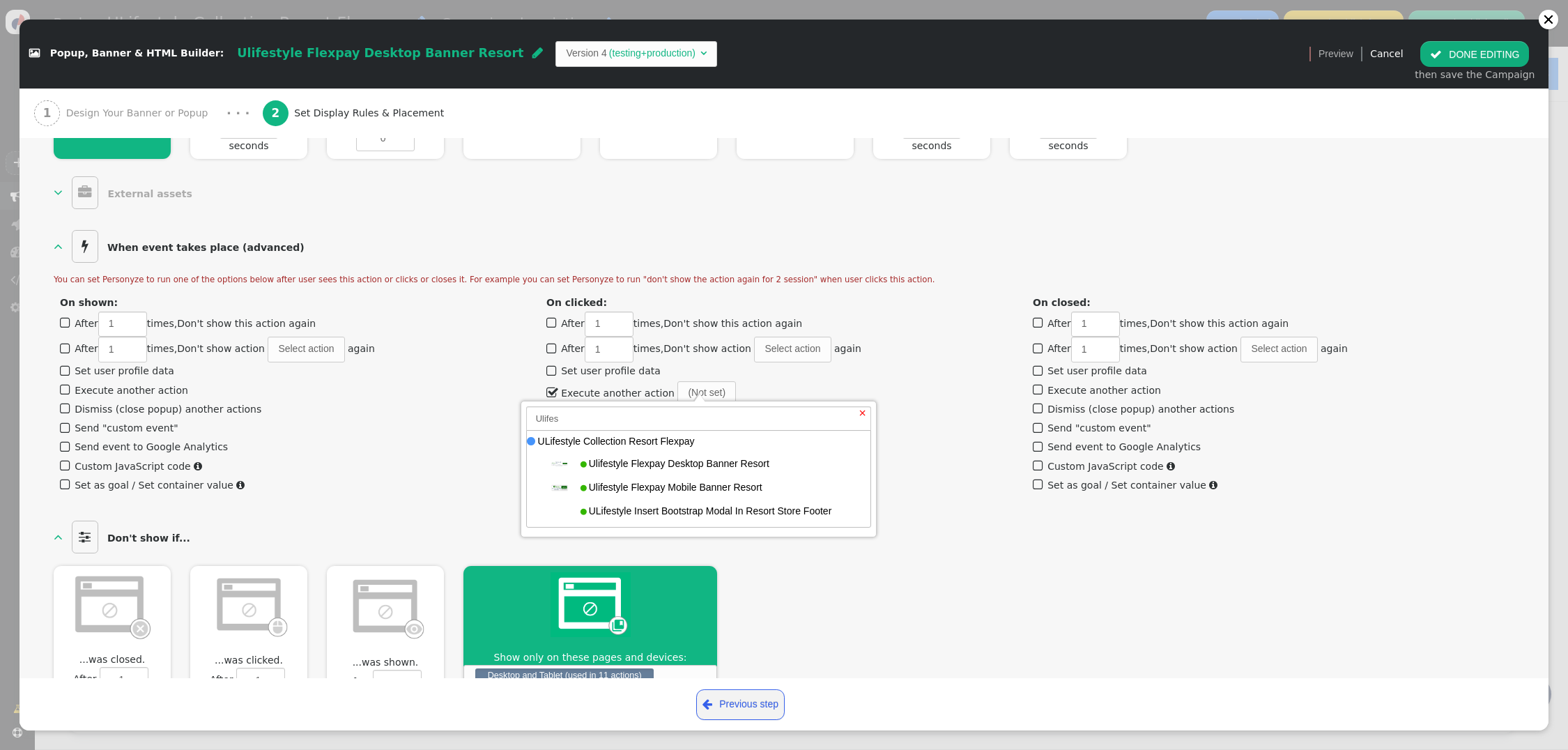
click at [934, 491] on div "  Display settings  Where to show content. You can choose popup or placehold…" at bounding box center [784, 152] width 1461 height 1279
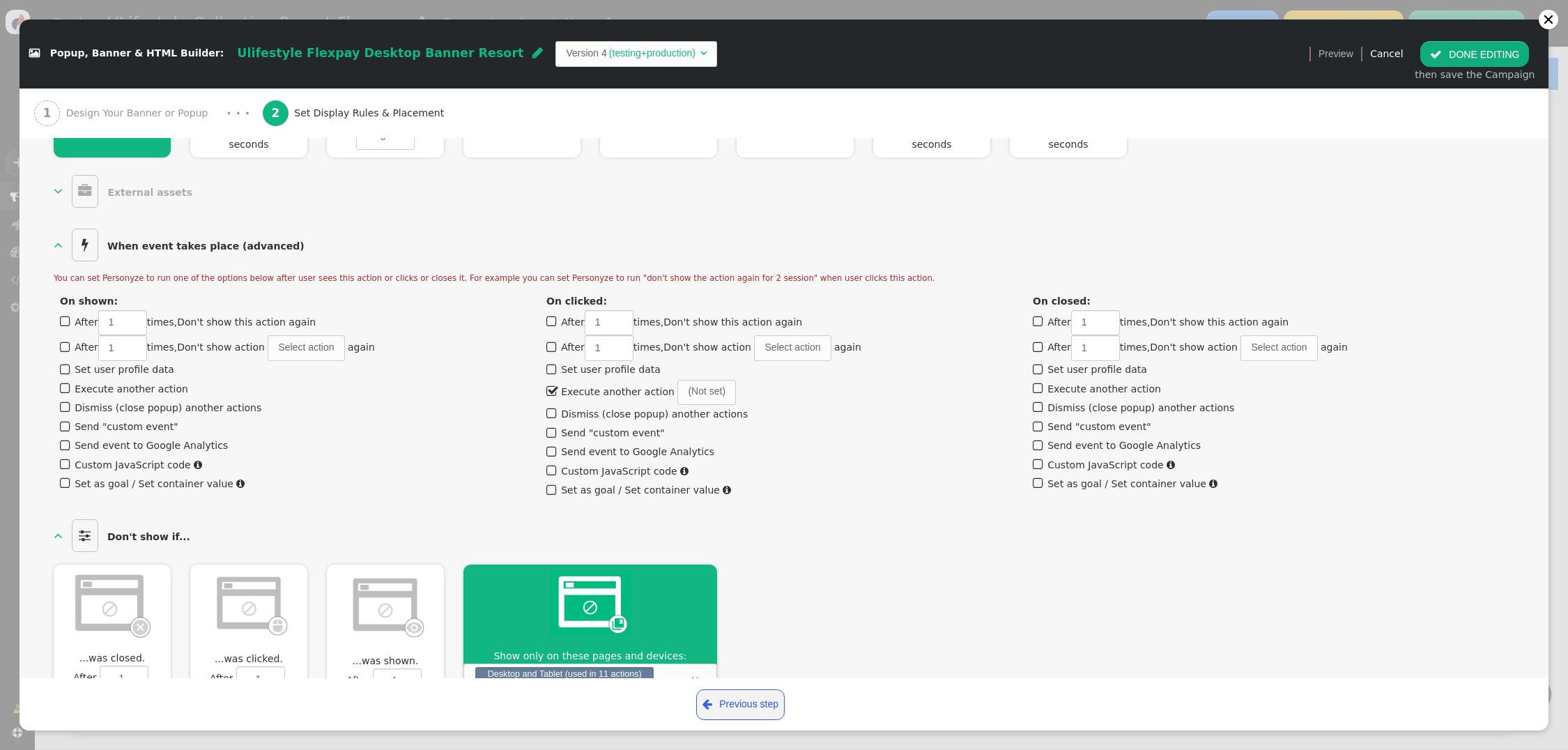
scroll to position [755, 0]
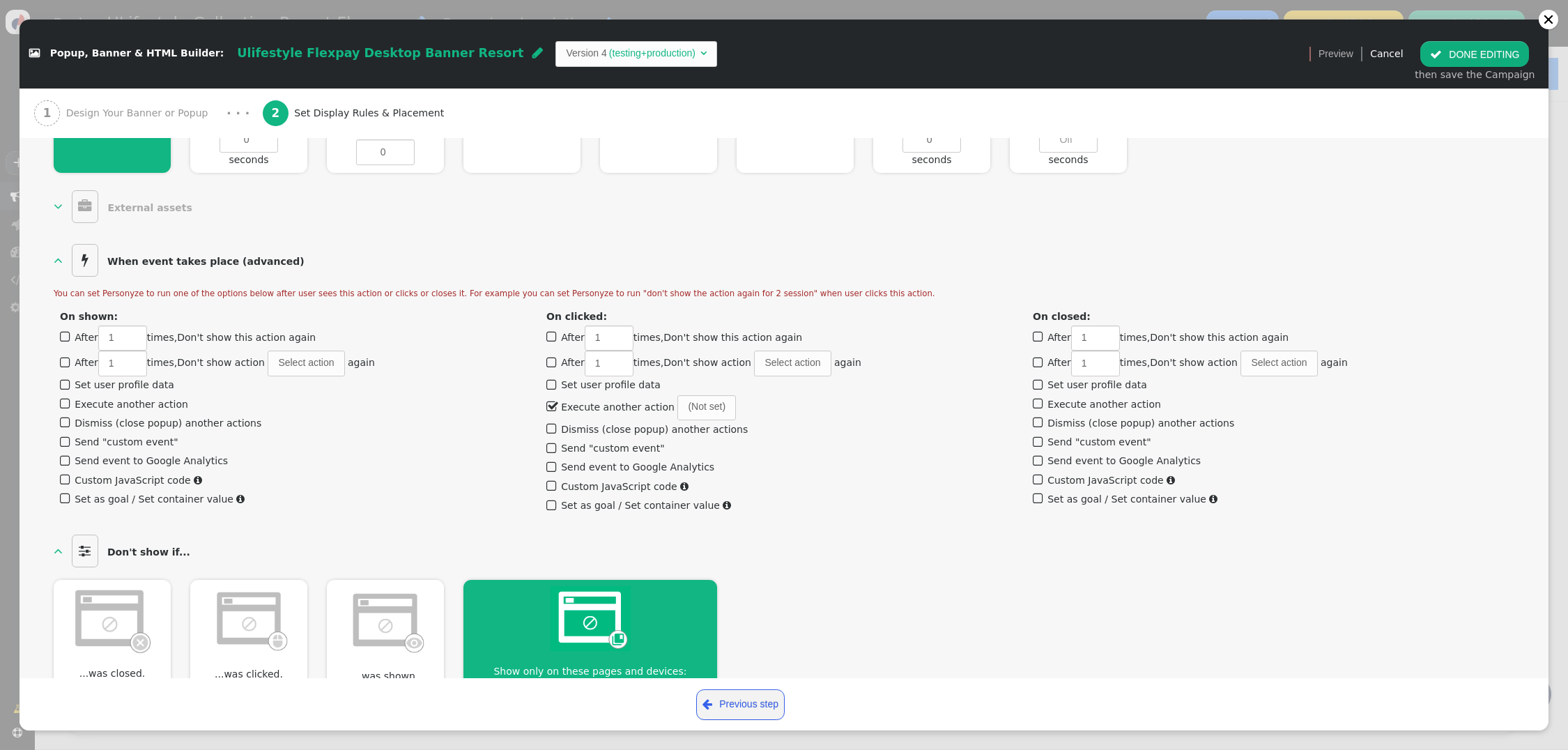
click at [554, 397] on span "" at bounding box center [553, 406] width 12 height 18
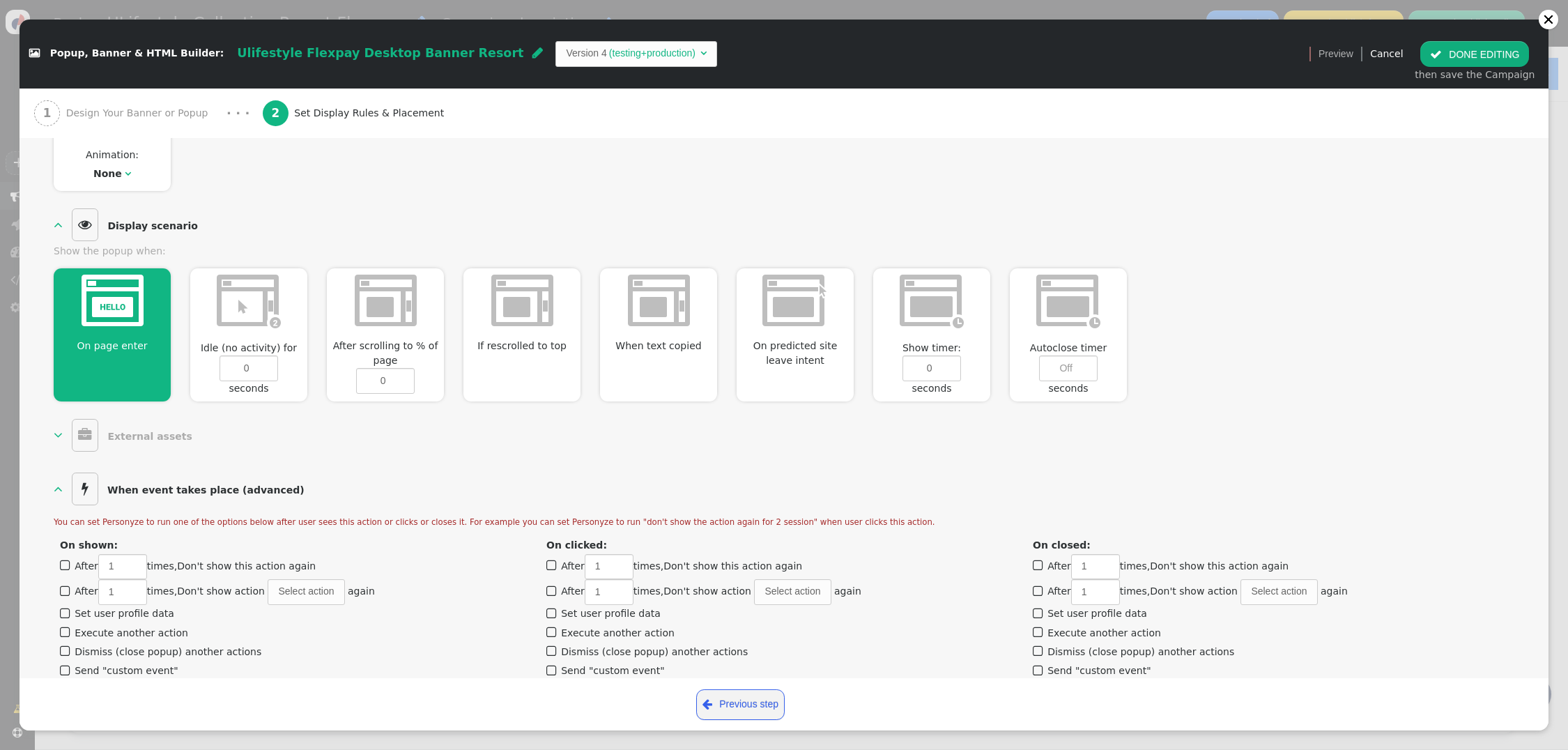
scroll to position [521, 0]
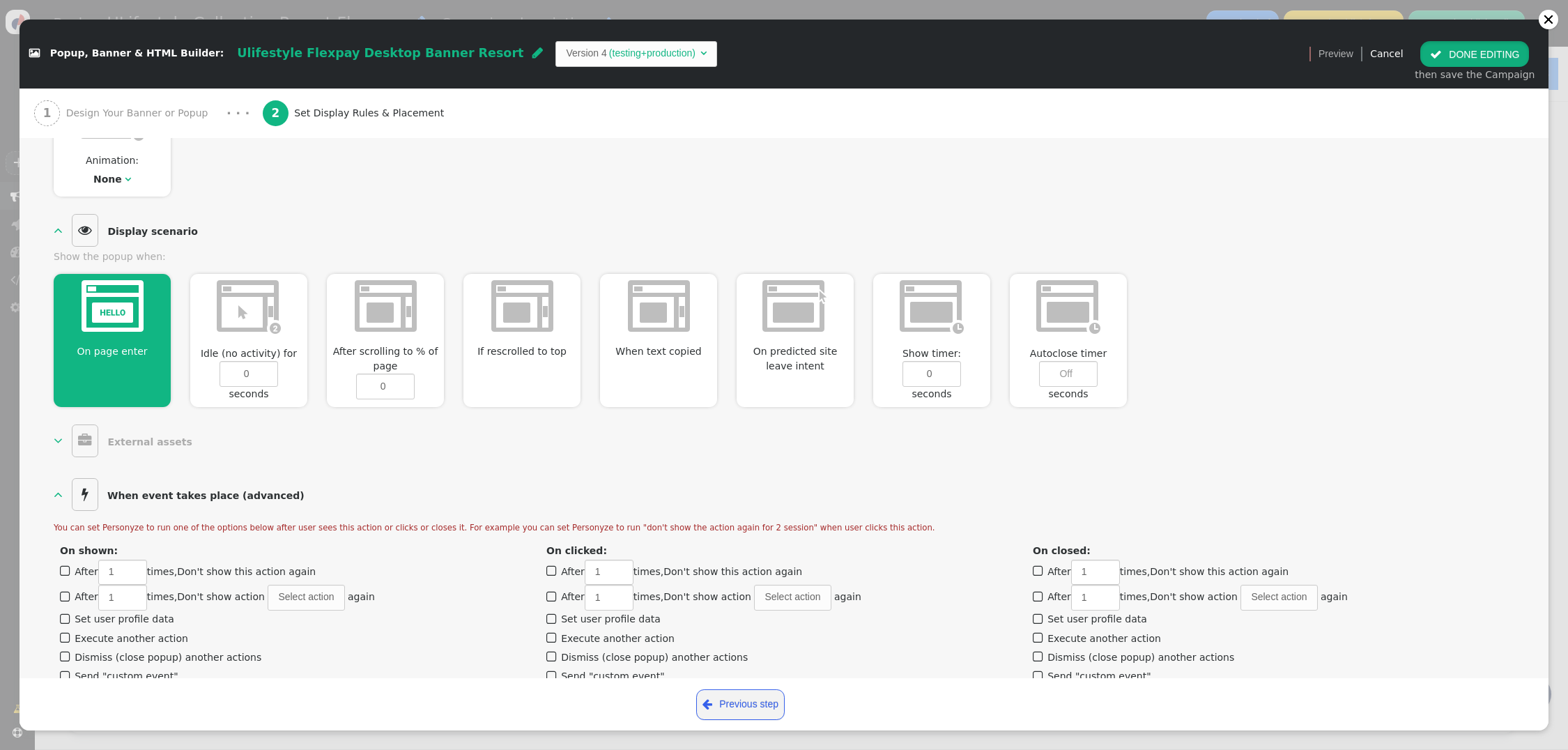
click at [1466, 61] on button " DONE EDITING" at bounding box center [1475, 54] width 109 height 25
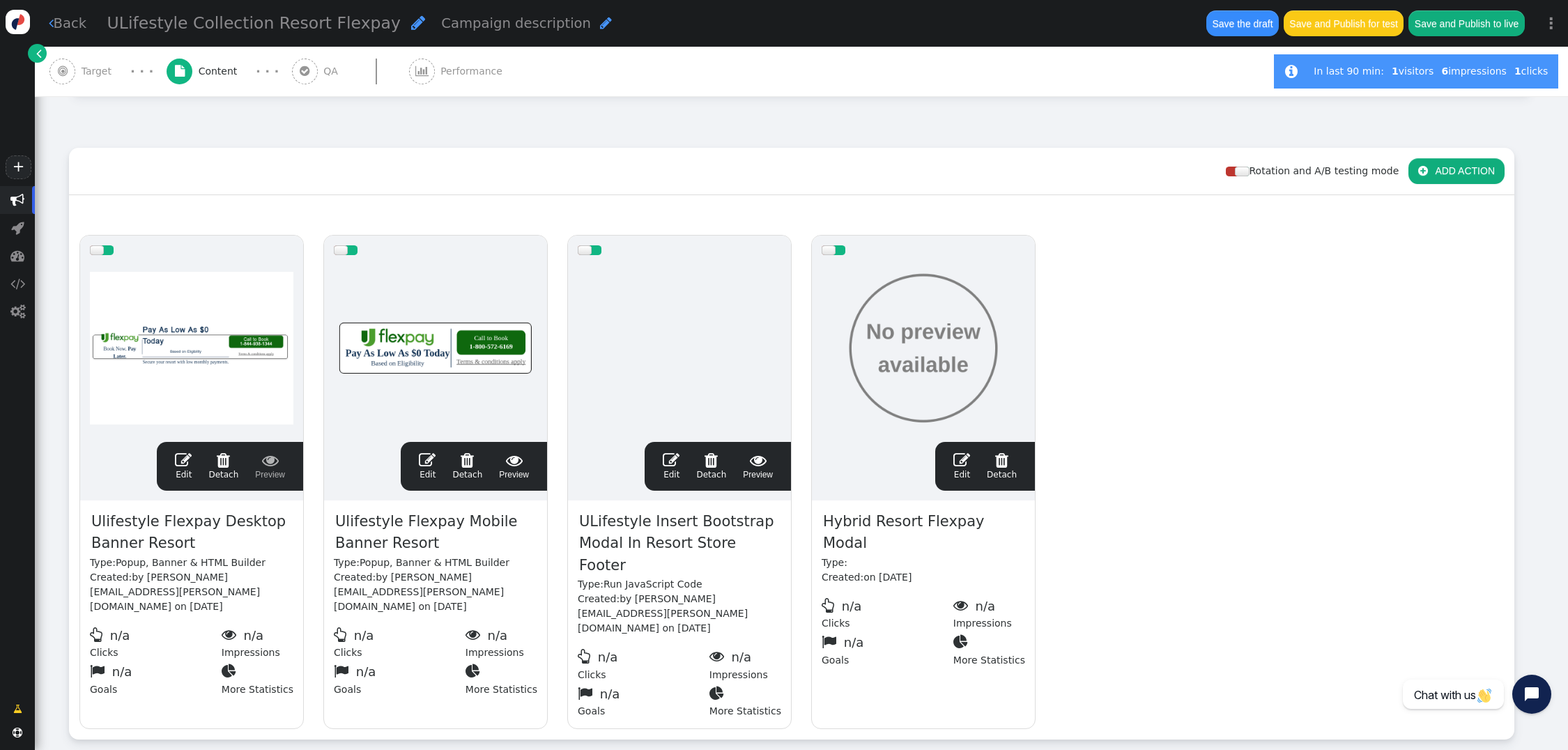
scroll to position [143, 0]
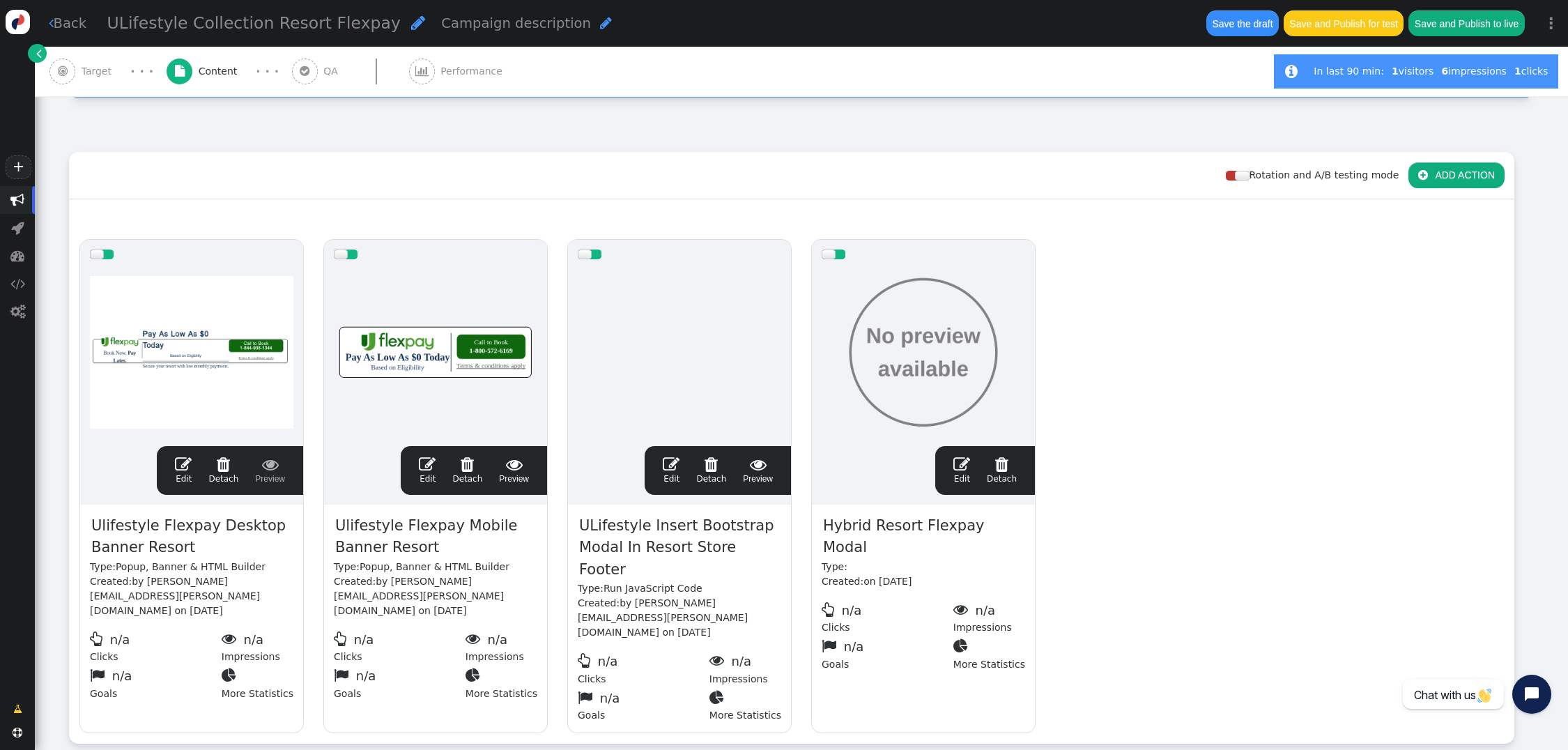
click at [181, 456] on span "" at bounding box center [183, 464] width 17 height 17
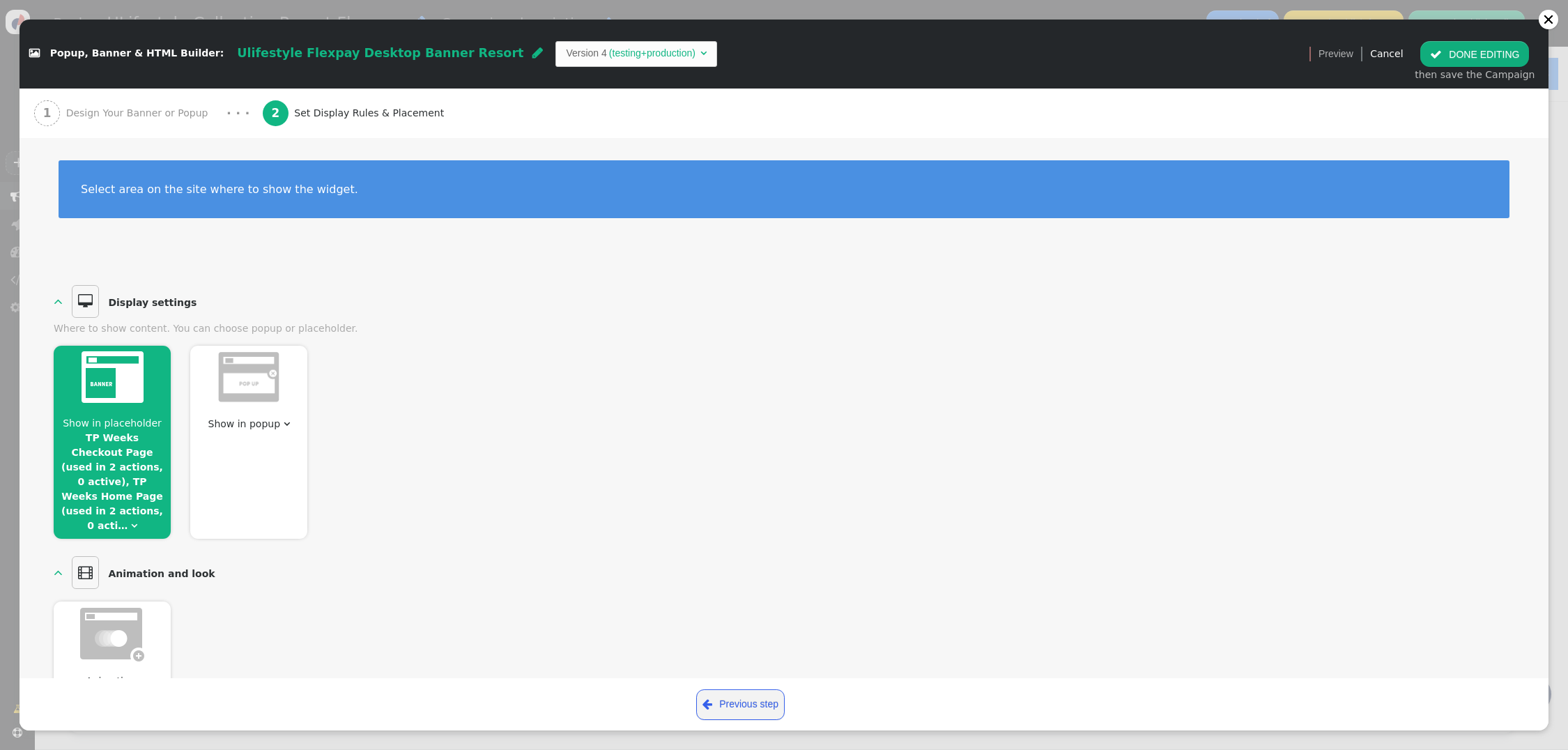
scroll to position [0, 0]
click at [1442, 53] on span "" at bounding box center [1435, 55] width 11 height 11
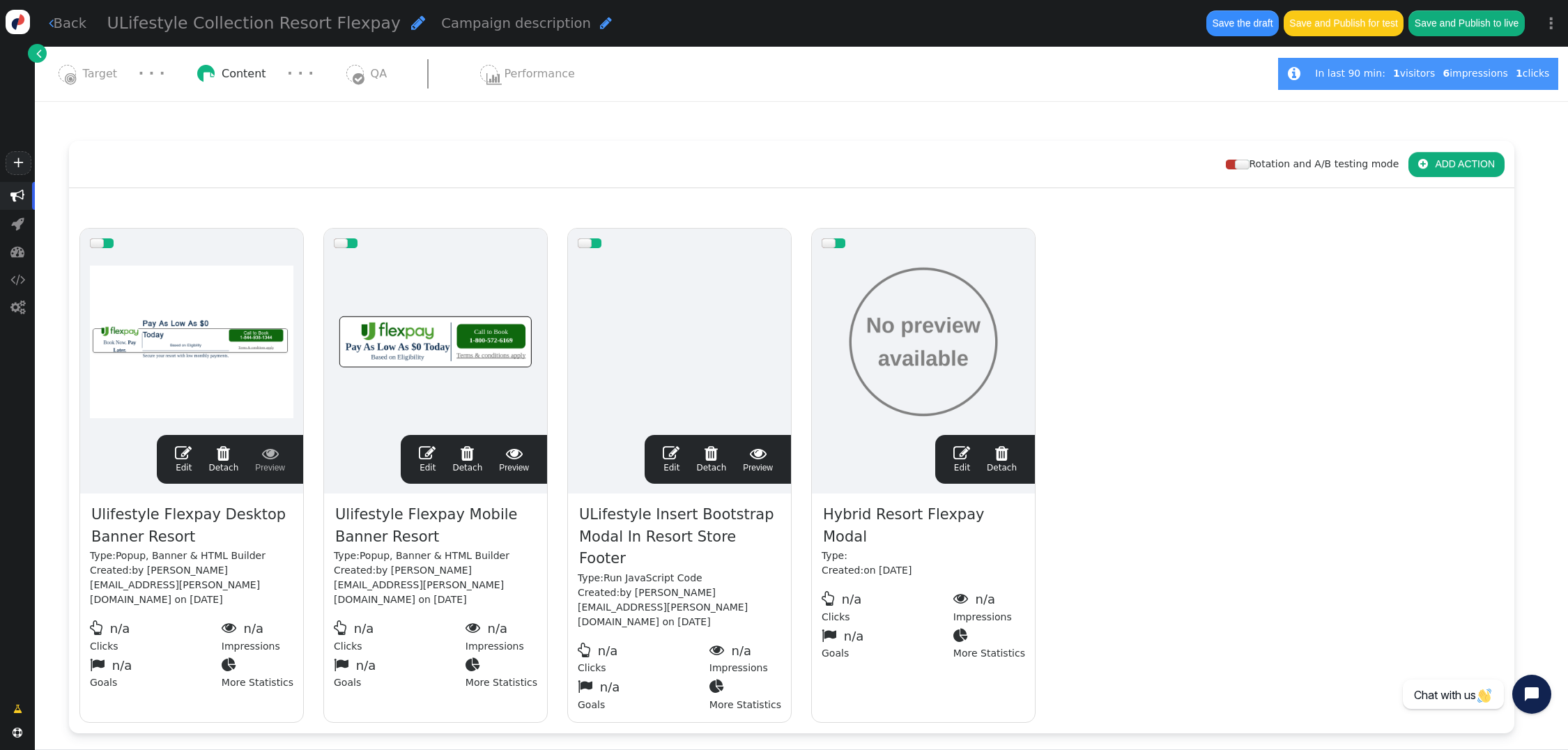
scroll to position [143, 0]
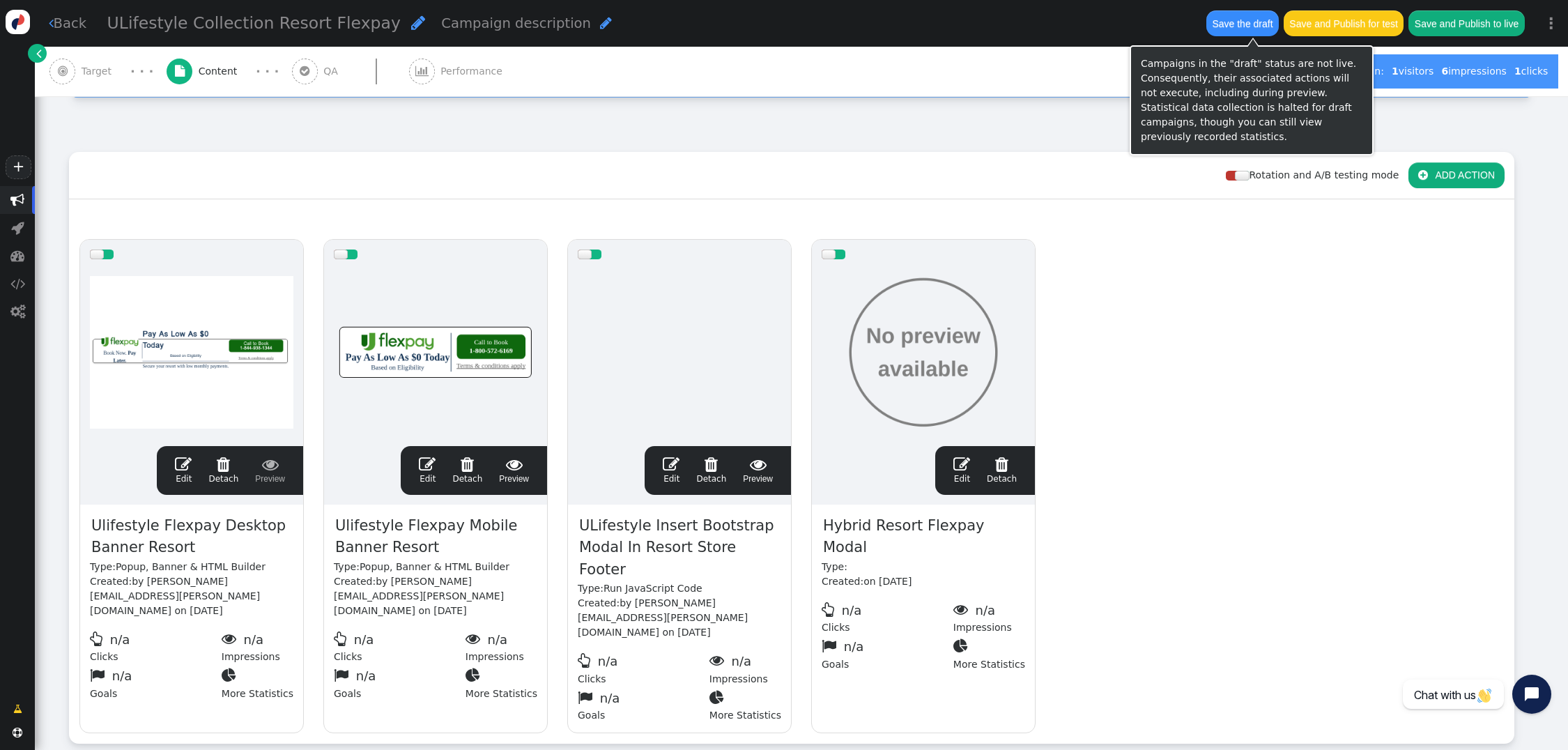
click at [1238, 19] on button "Save the draft" at bounding box center [1243, 23] width 72 height 25
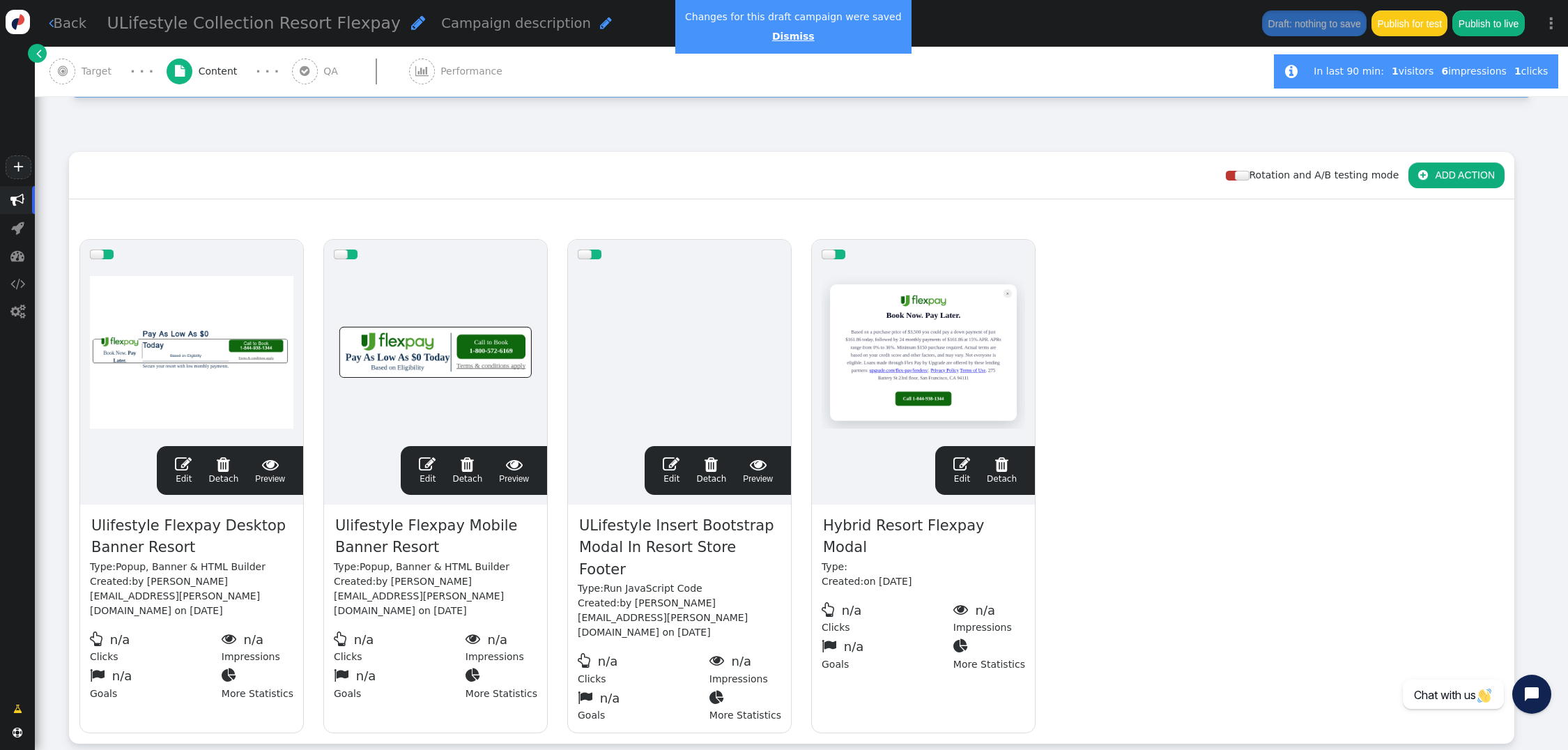
click at [780, 37] on link "Dismiss" at bounding box center [794, 36] width 42 height 11
click at [189, 456] on span "" at bounding box center [183, 464] width 17 height 17
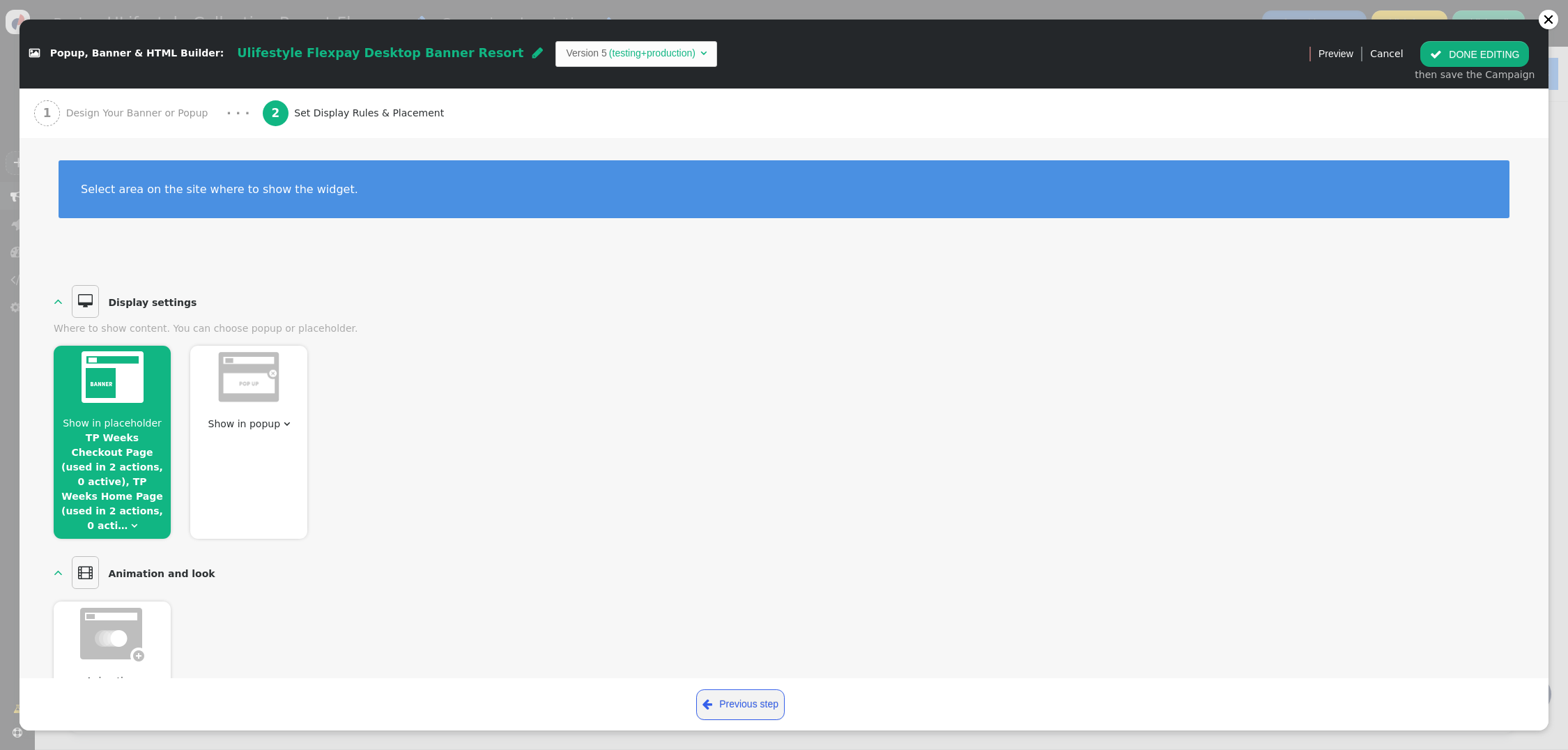
scroll to position [0, 0]
click at [134, 483] on link "TP Weeks Checkout Page (used in 2 actions, 0 active), TP Weeks Home Page (used …" at bounding box center [113, 482] width 102 height 99
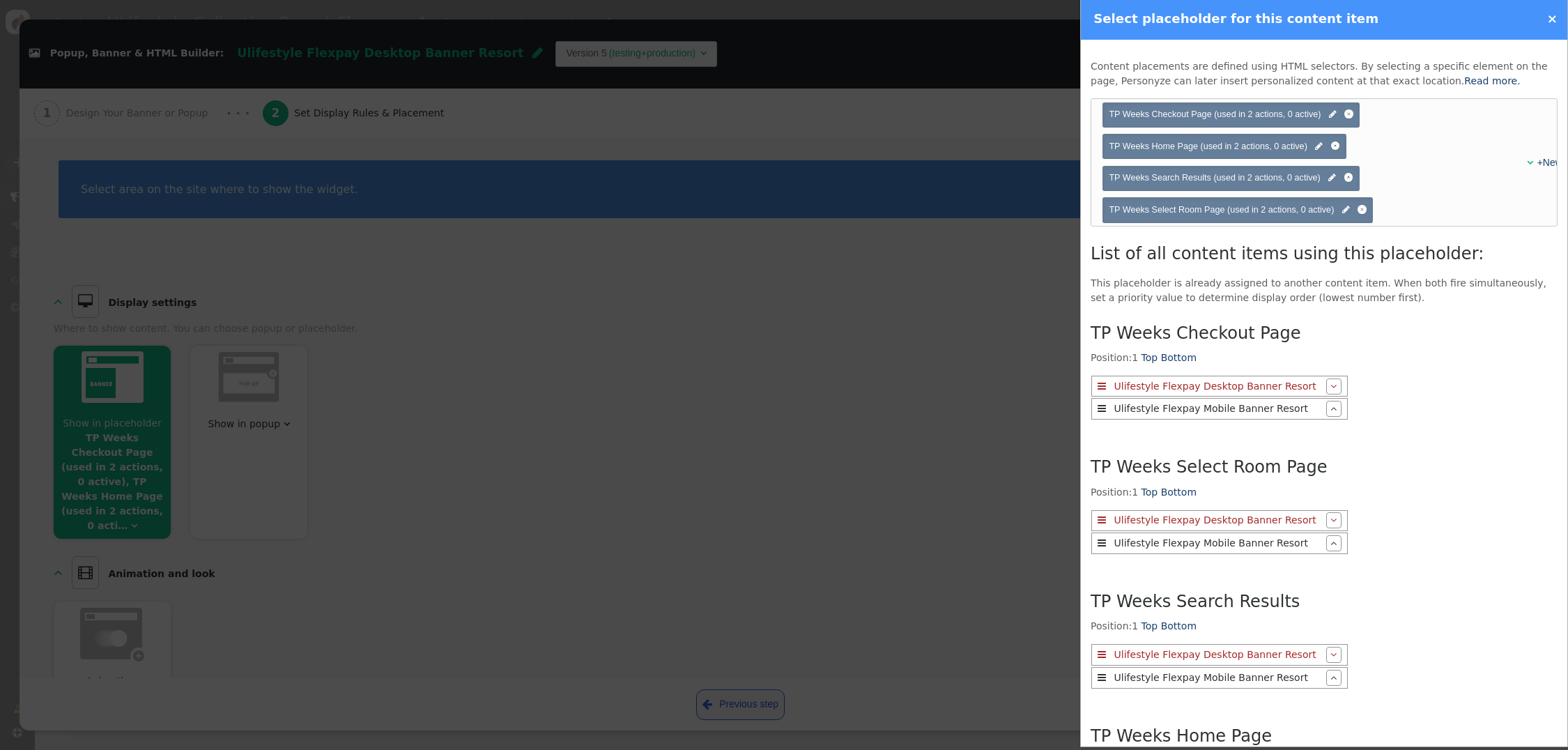
click at [1548, 18] on div "×" at bounding box center [1479, 18] width 177 height 18
click at [1553, 18] on link "×" at bounding box center [1553, 18] width 11 height 15
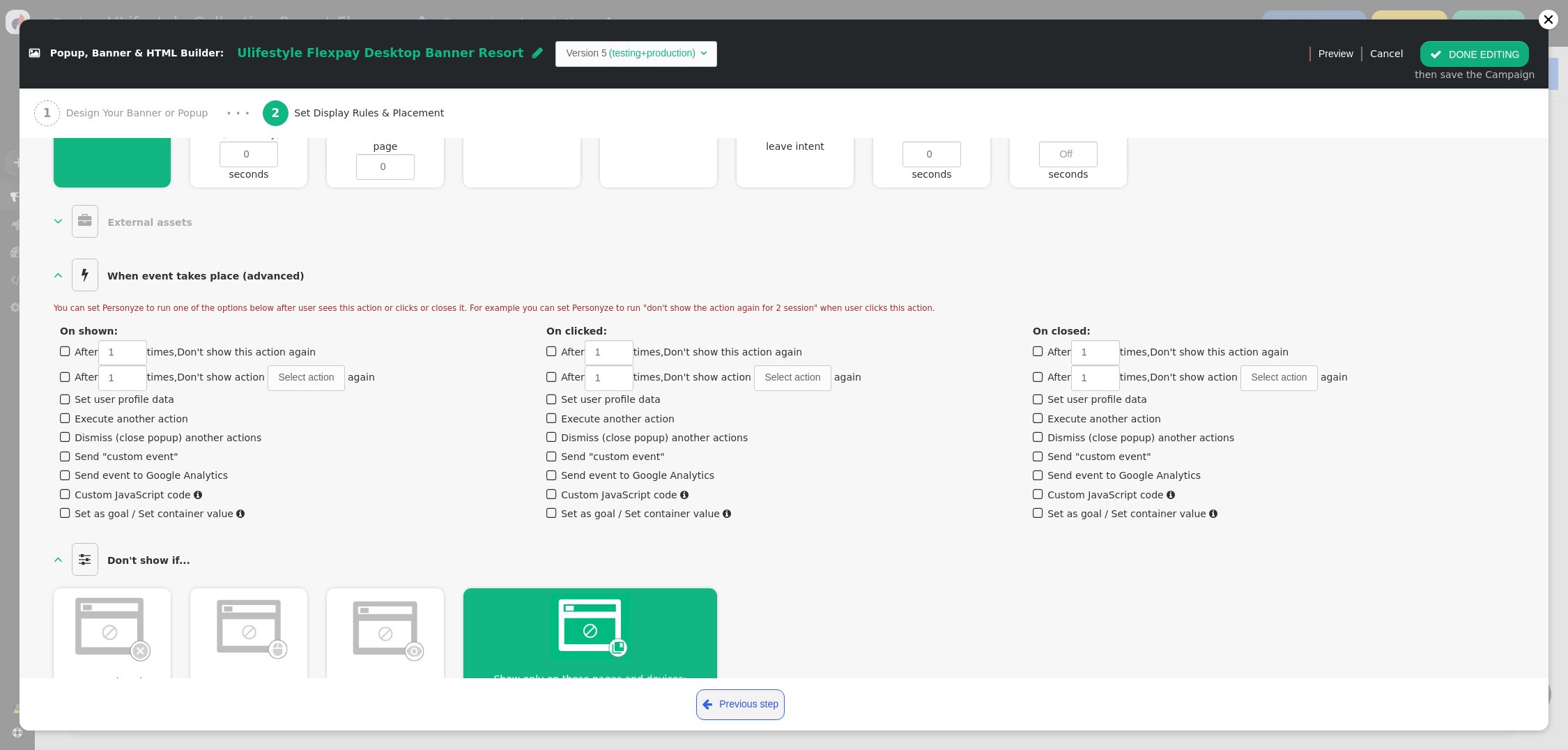
scroll to position [743, 0]
click at [552, 407] on span "" at bounding box center [553, 416] width 12 height 18
click at [697, 408] on span "(Not set)" at bounding box center [707, 420] width 59 height 25
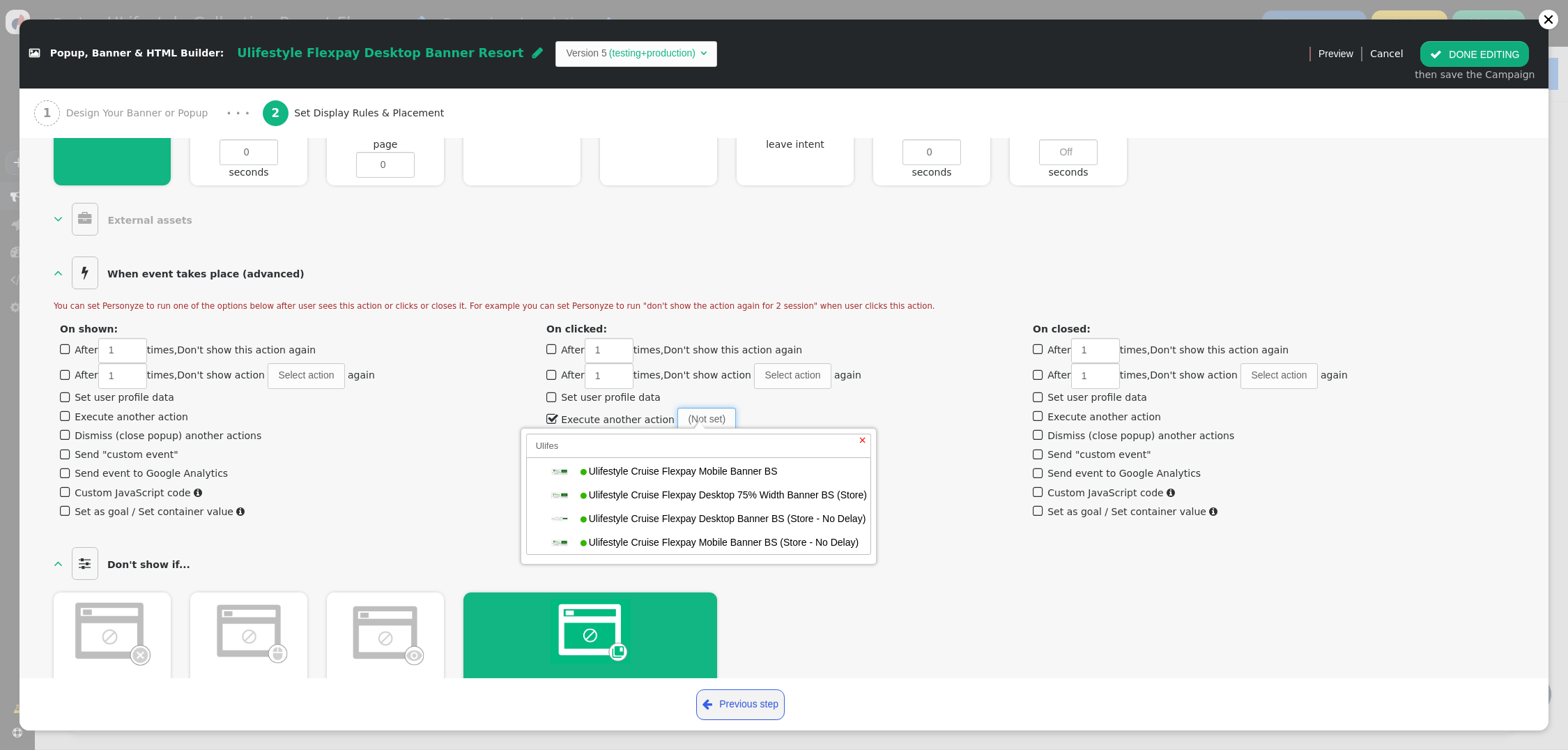
scroll to position [0, 0]
click at [592, 450] on input "Ulifes" at bounding box center [699, 445] width 345 height 24
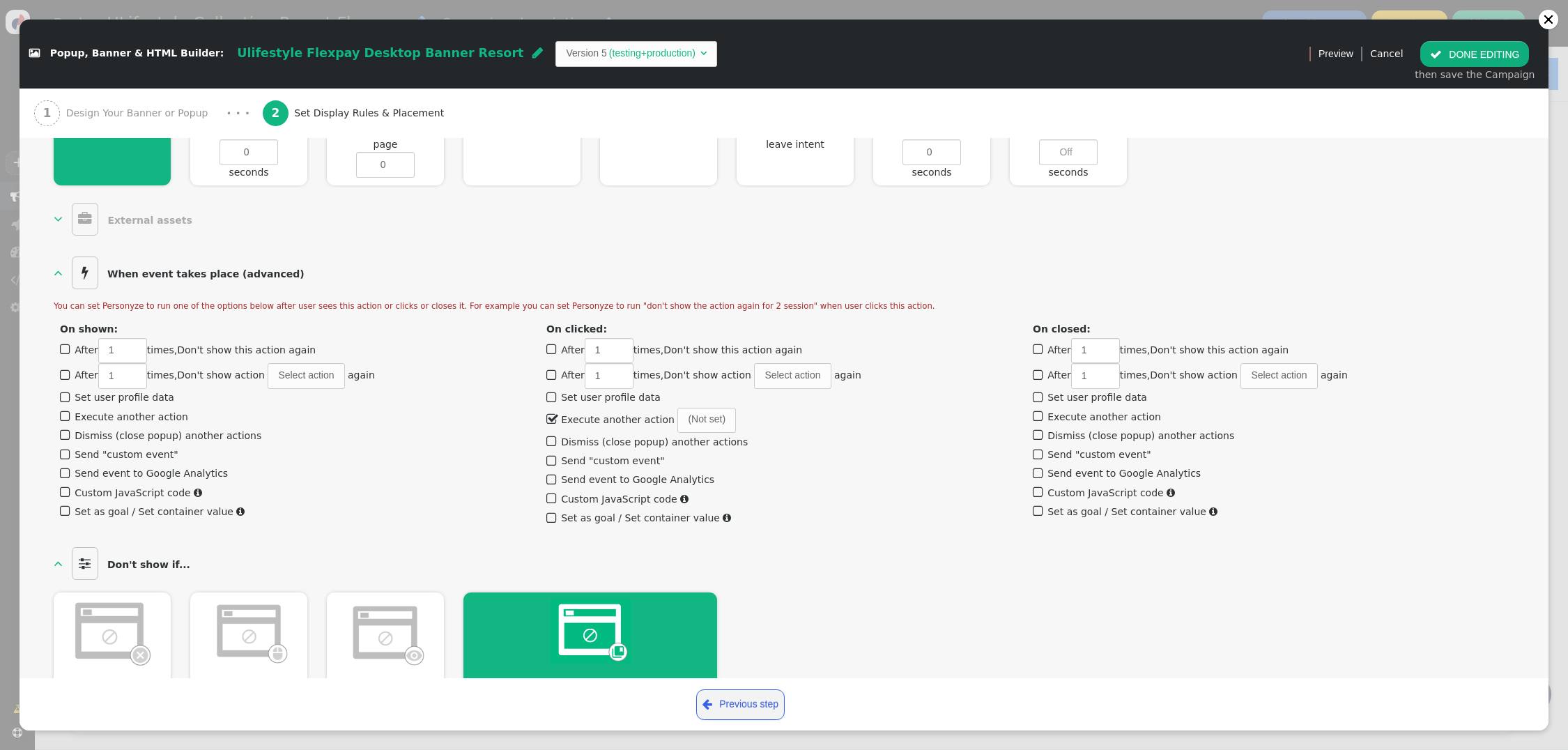
scroll to position [741, 0]
click at [1448, 51] on button " DONE EDITING" at bounding box center [1475, 54] width 109 height 25
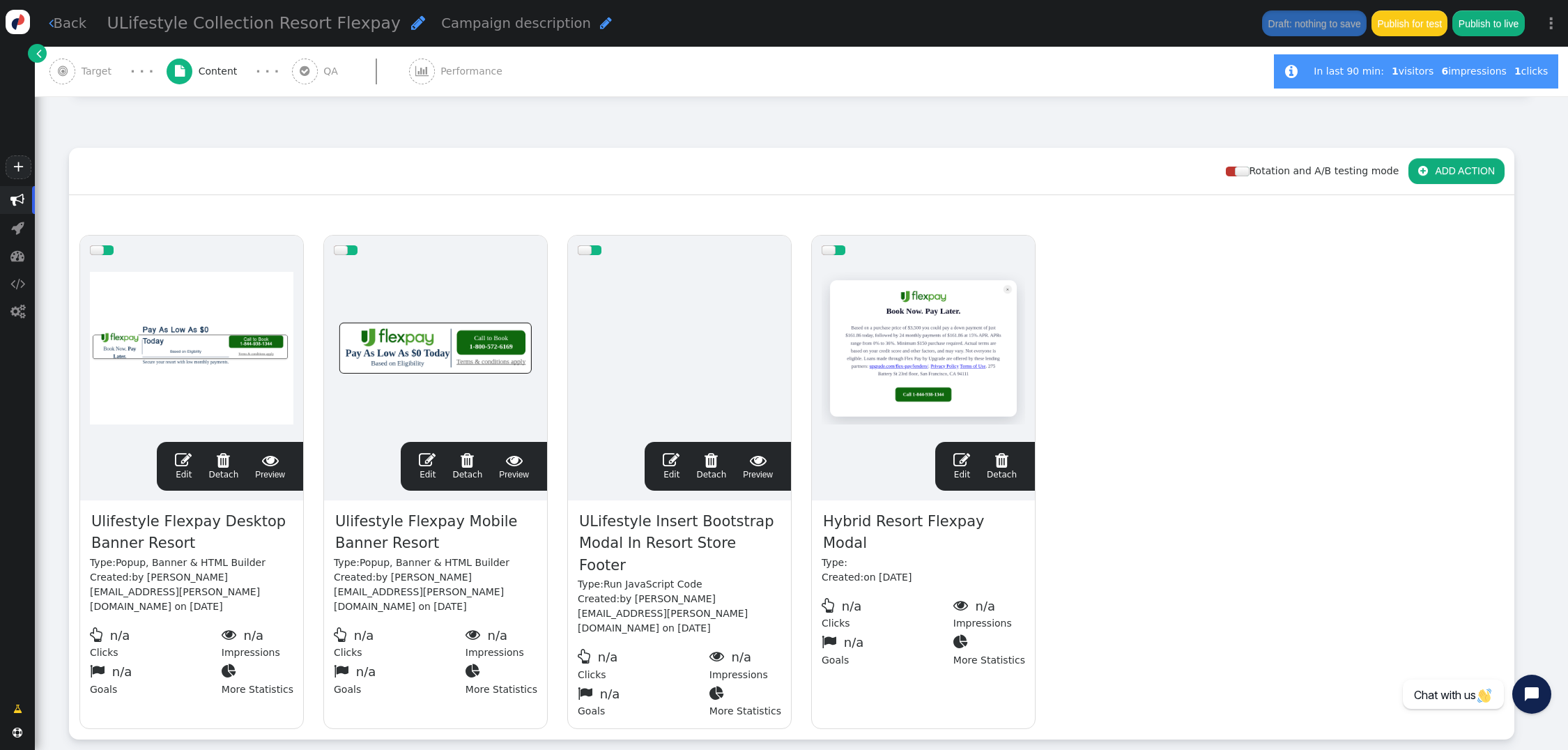
scroll to position [143, 0]
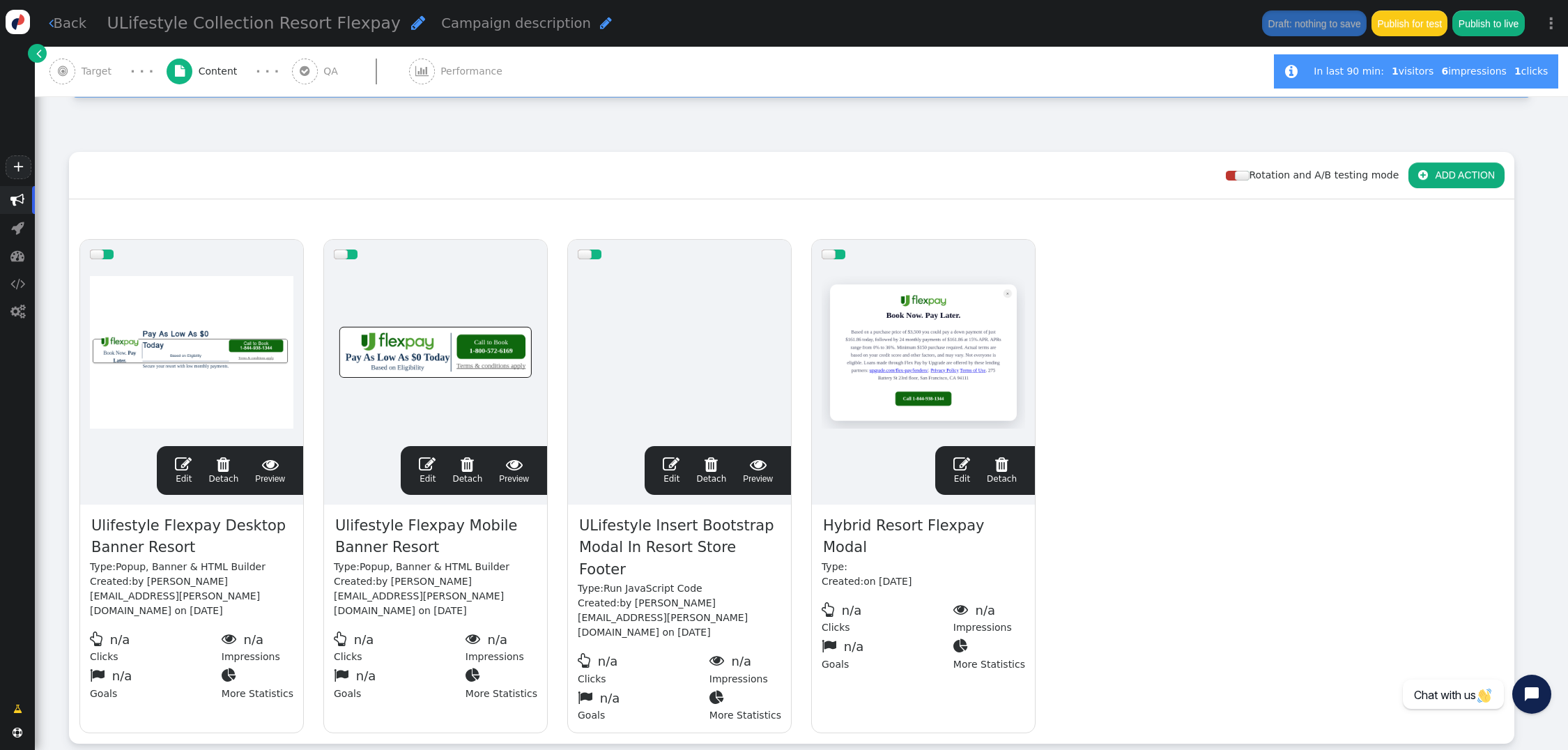
click at [897, 514] on span "Hybrid Resort Flexpay Modal" at bounding box center [924, 537] width 204 height 46
copy span "Hybrid Resort Flexpay Modal"
click at [180, 456] on span "" at bounding box center [183, 464] width 17 height 17
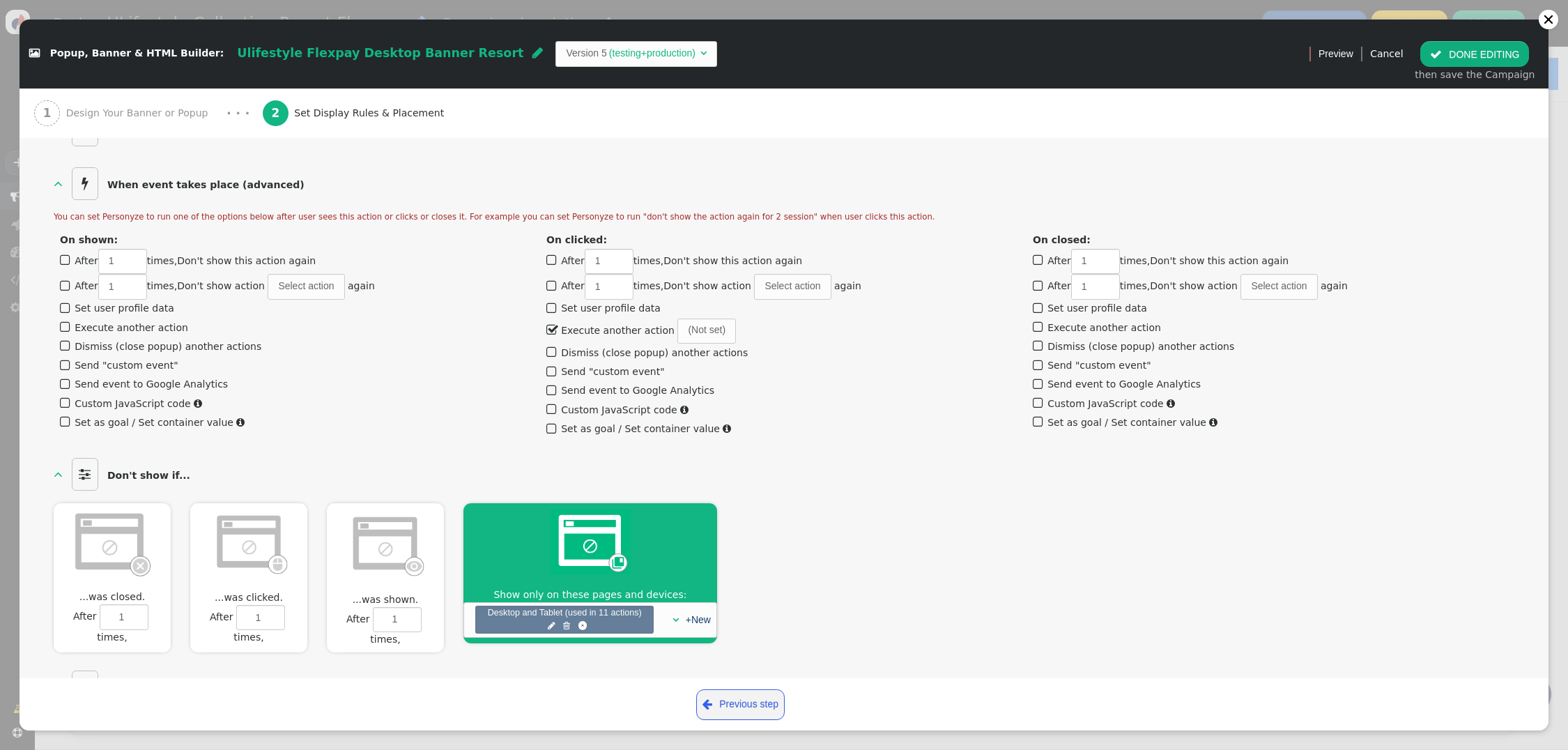
scroll to position [831, 0]
click at [683, 323] on span "(Not set)" at bounding box center [707, 332] width 59 height 25
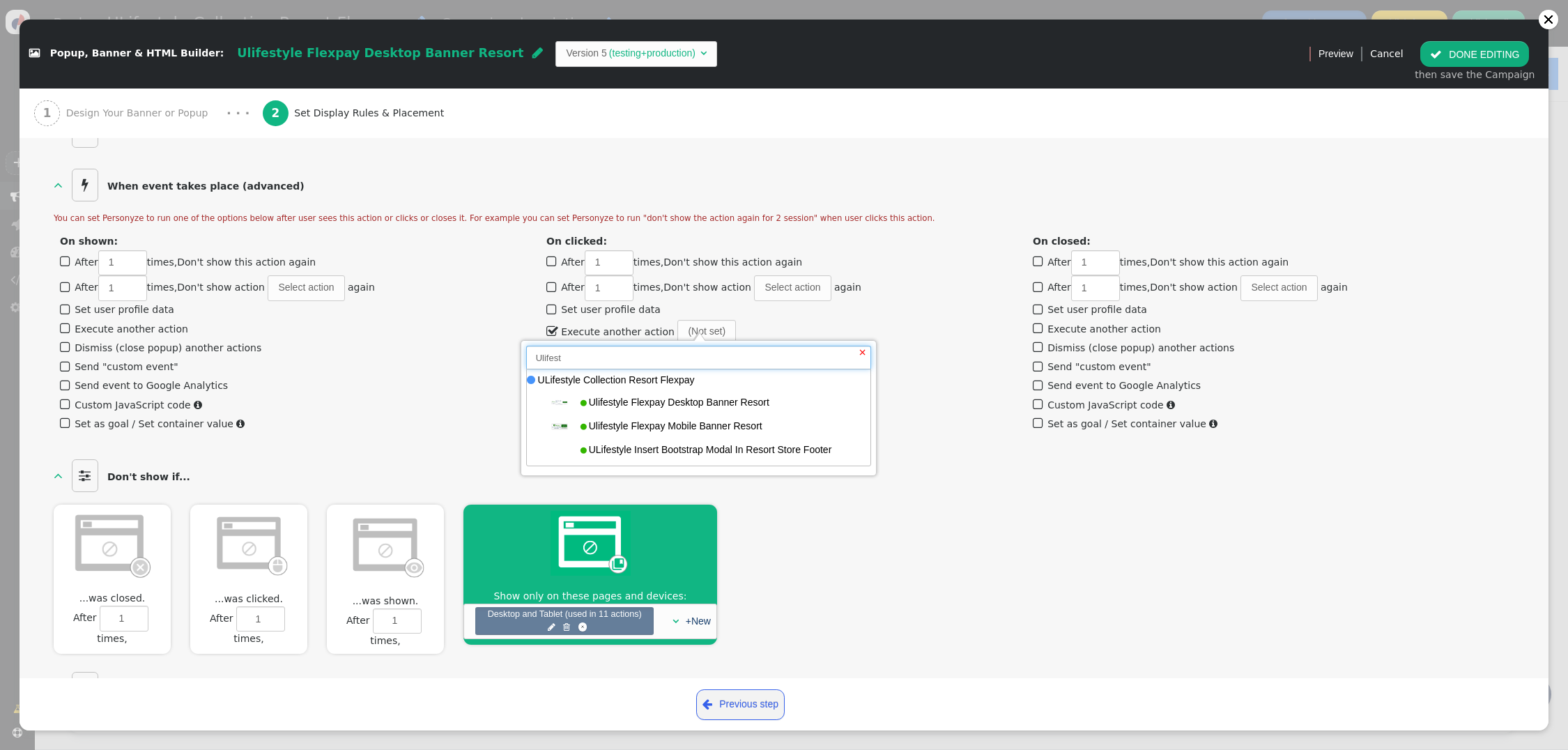
click at [642, 353] on input "Ulifest" at bounding box center [699, 357] width 345 height 24
drag, startPoint x: 642, startPoint y: 353, endPoint x: 354, endPoint y: 346, distance: 288.1
click at [354, 750] on div " Popup, Banner & HTML Builder: Ulifestyle Flexpay Desktop Banner Resort  Vers…" at bounding box center [784, 750] width 1568 height 0
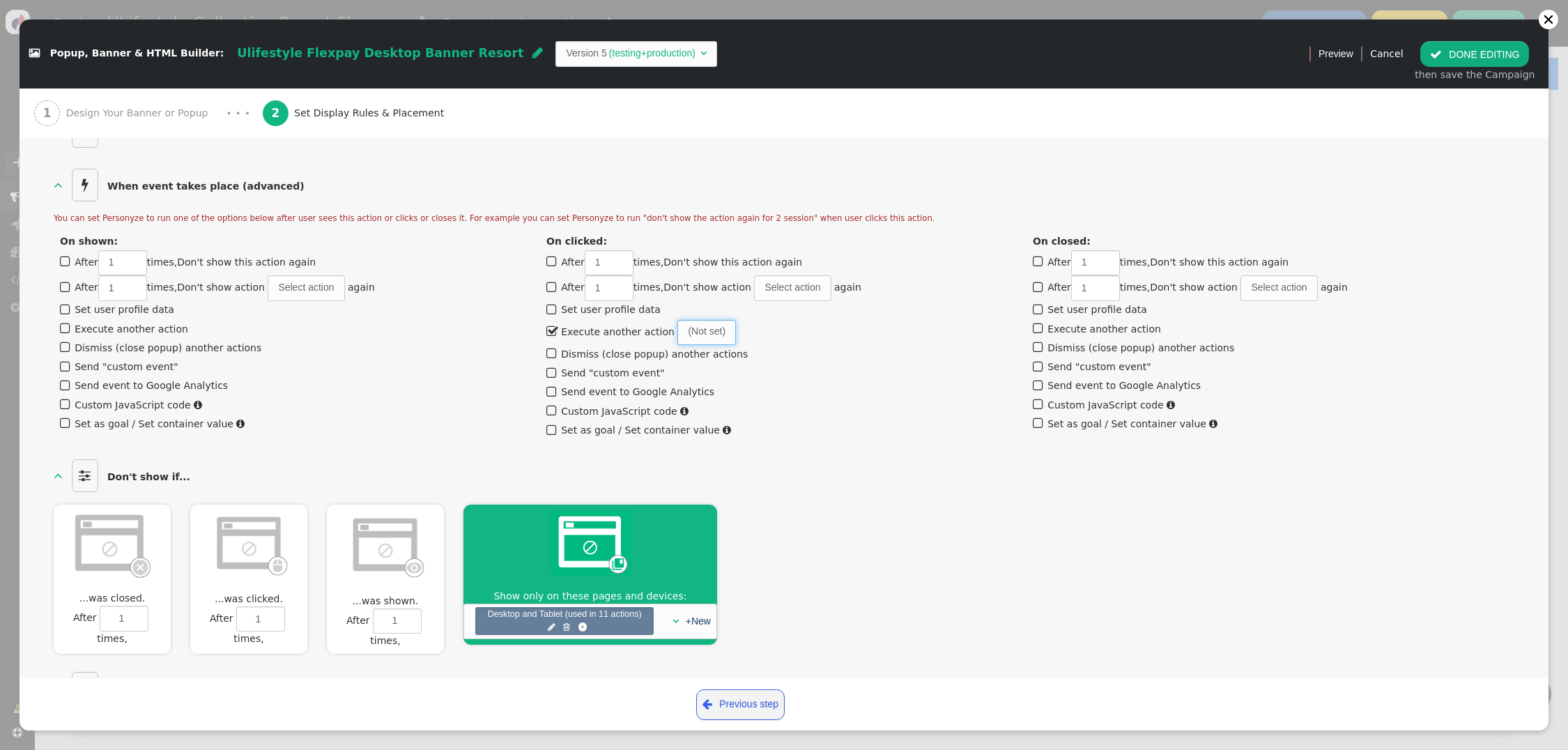
click at [688, 320] on span "(Not set)" at bounding box center [707, 332] width 59 height 25
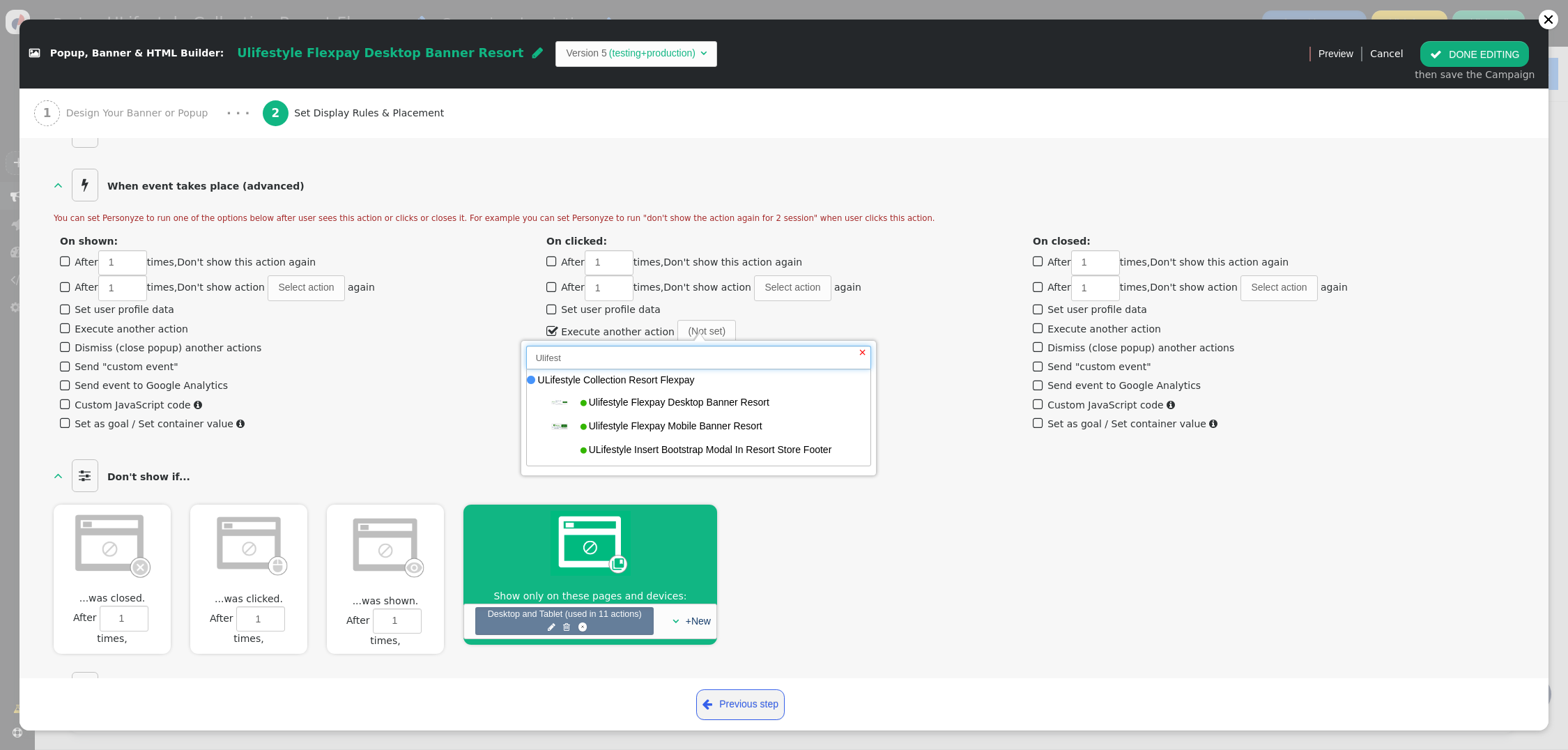
click at [621, 351] on input "Ulifest" at bounding box center [699, 357] width 345 height 24
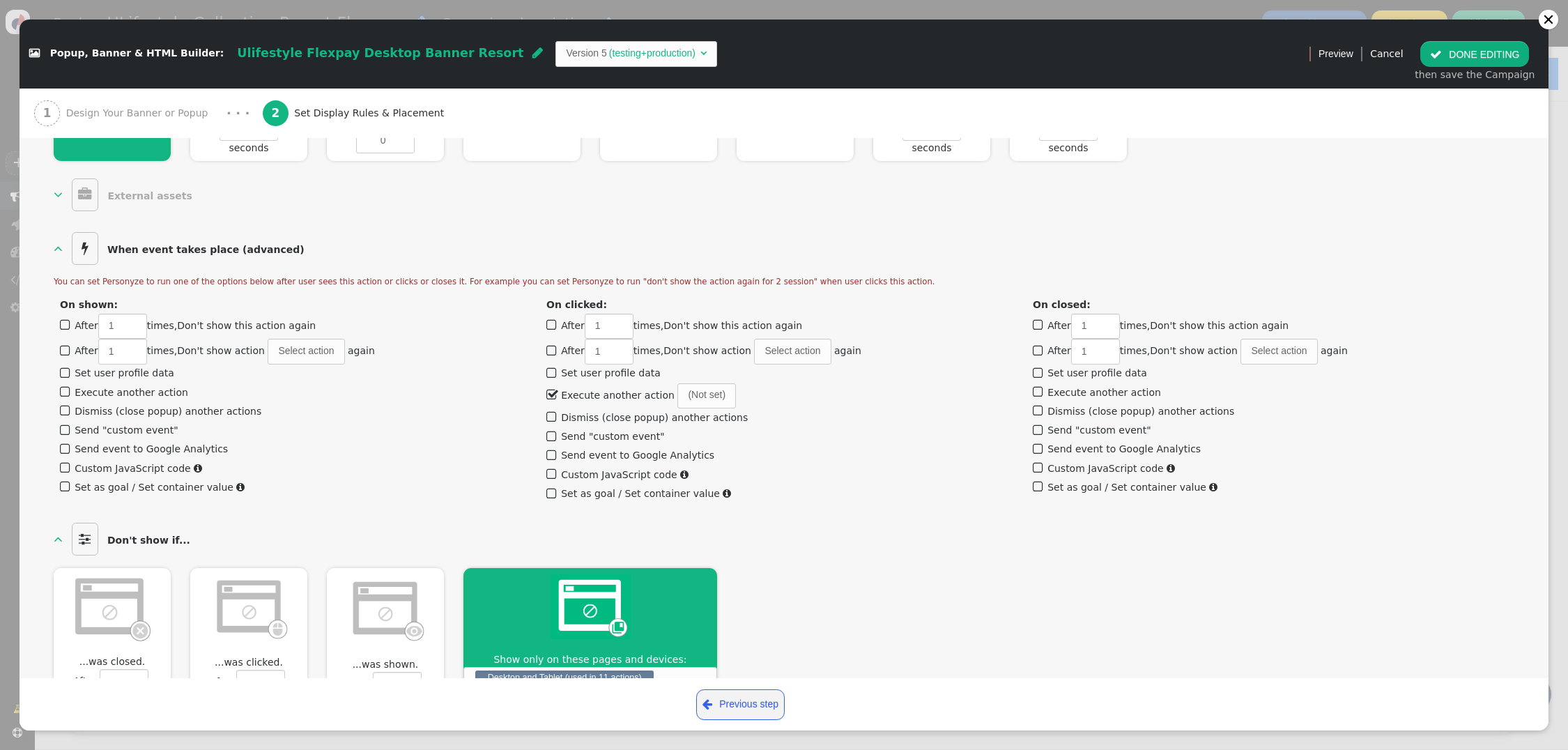
scroll to position [759, 0]
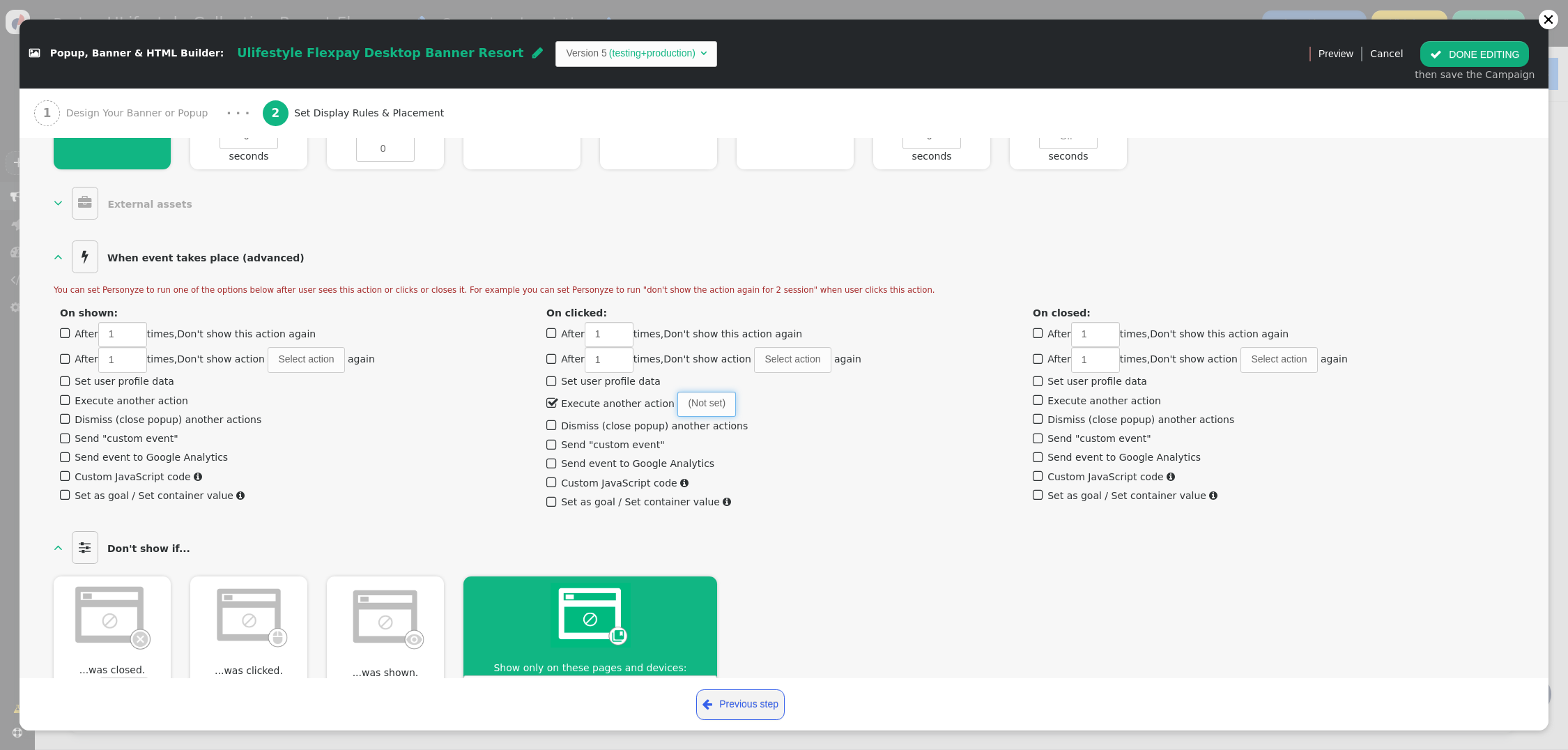
click at [678, 392] on span "(Not set)" at bounding box center [707, 404] width 59 height 25
click at [866, 425] on span "×" at bounding box center [863, 423] width 9 height 11
click at [692, 392] on span "(Not set)" at bounding box center [707, 404] width 59 height 25
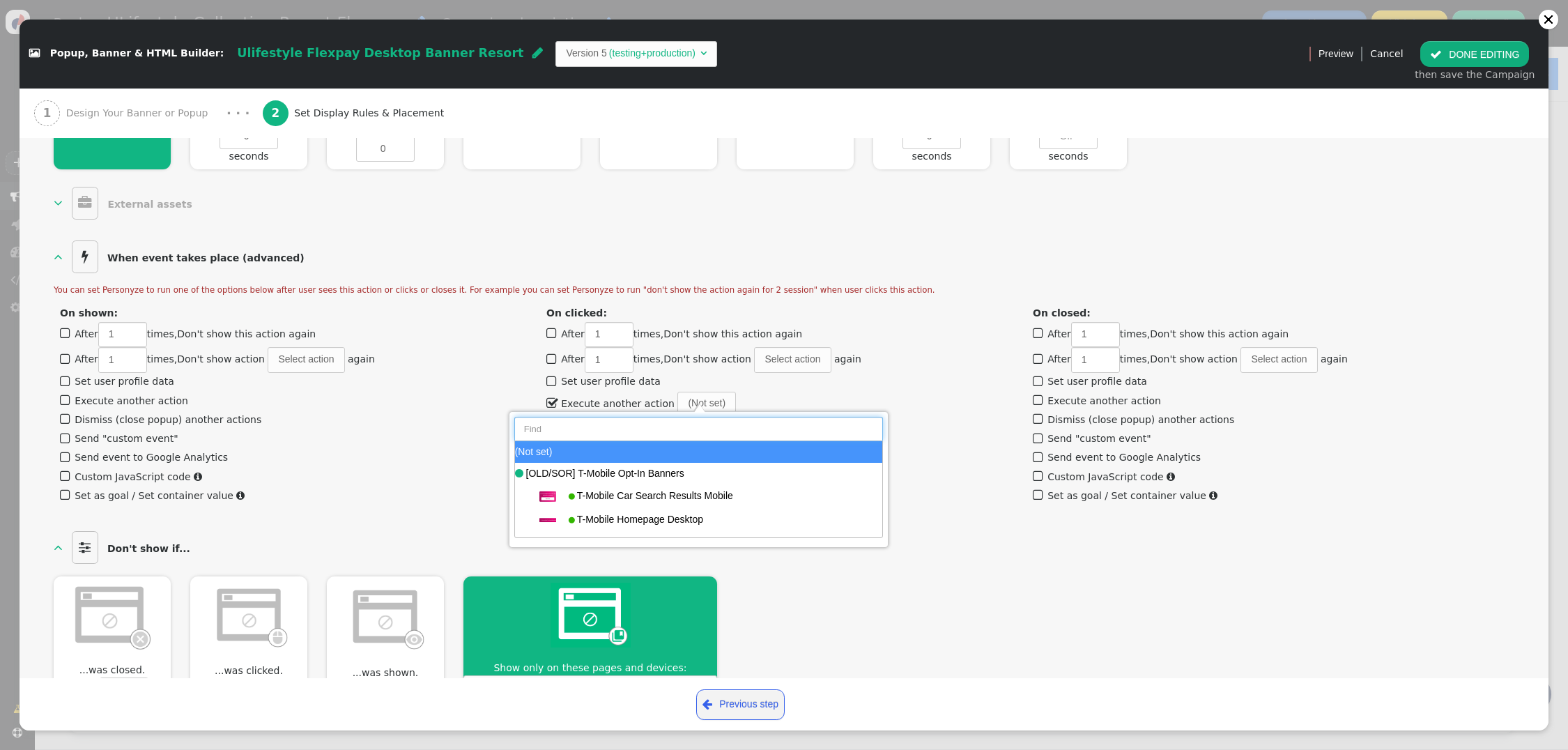
click at [621, 429] on input "text" at bounding box center [699, 428] width 369 height 24
paste input "Hybrid Resort Flexpay Modal"
type input "Hybrid Resort Flexpay Modal"
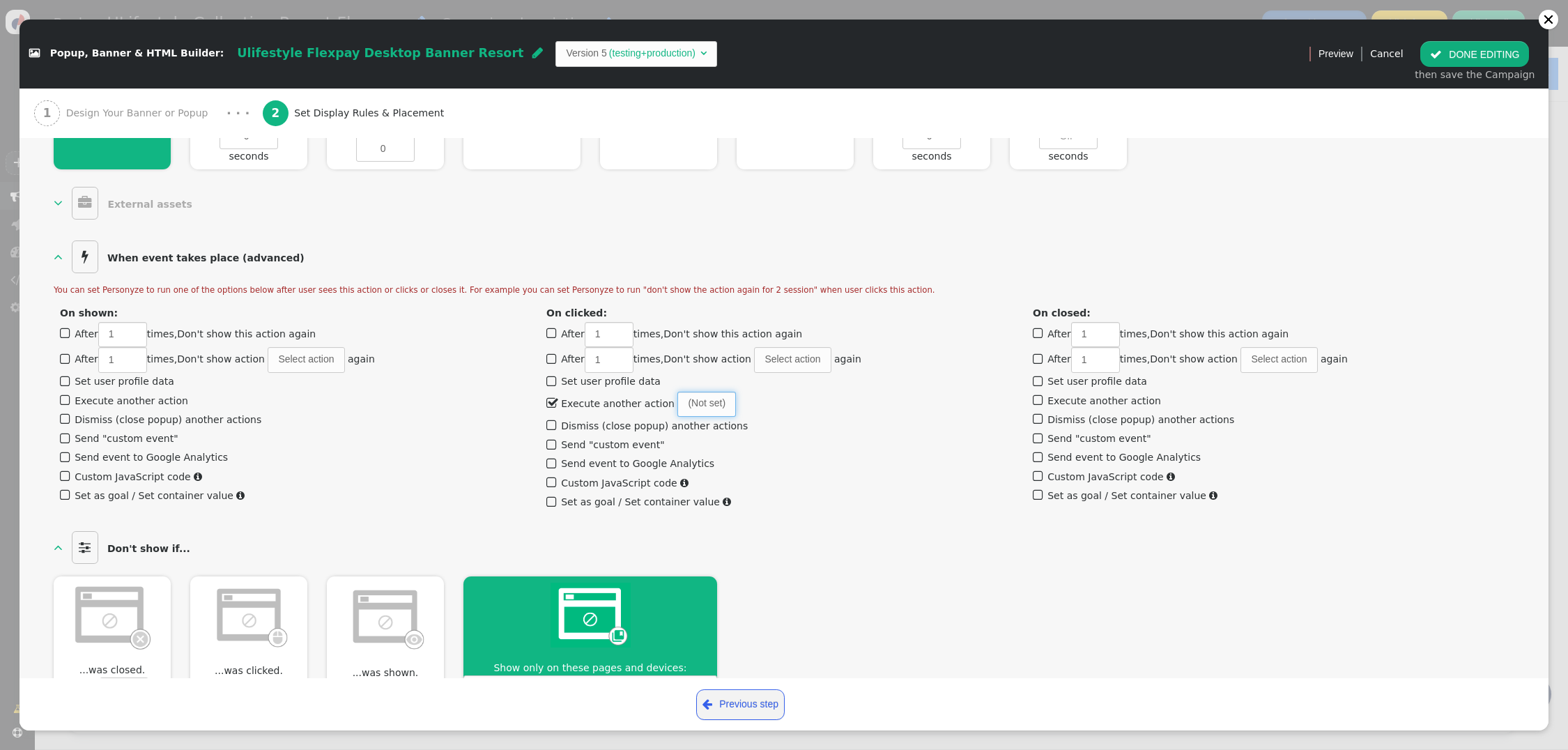
click at [698, 392] on span "(Not set)" at bounding box center [707, 404] width 59 height 25
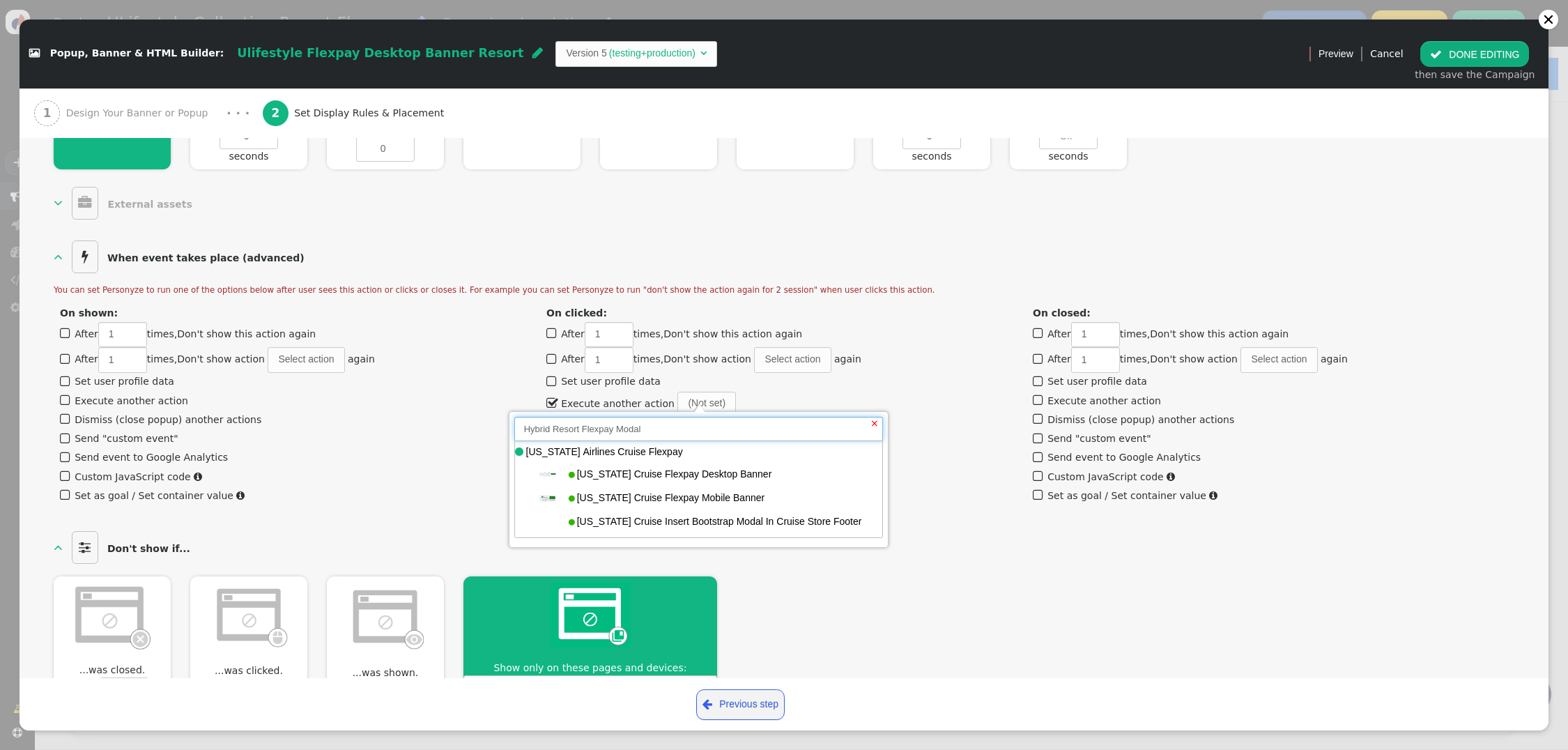
click at [658, 432] on input "Hybrid Resort Flexpay Modal" at bounding box center [699, 428] width 369 height 24
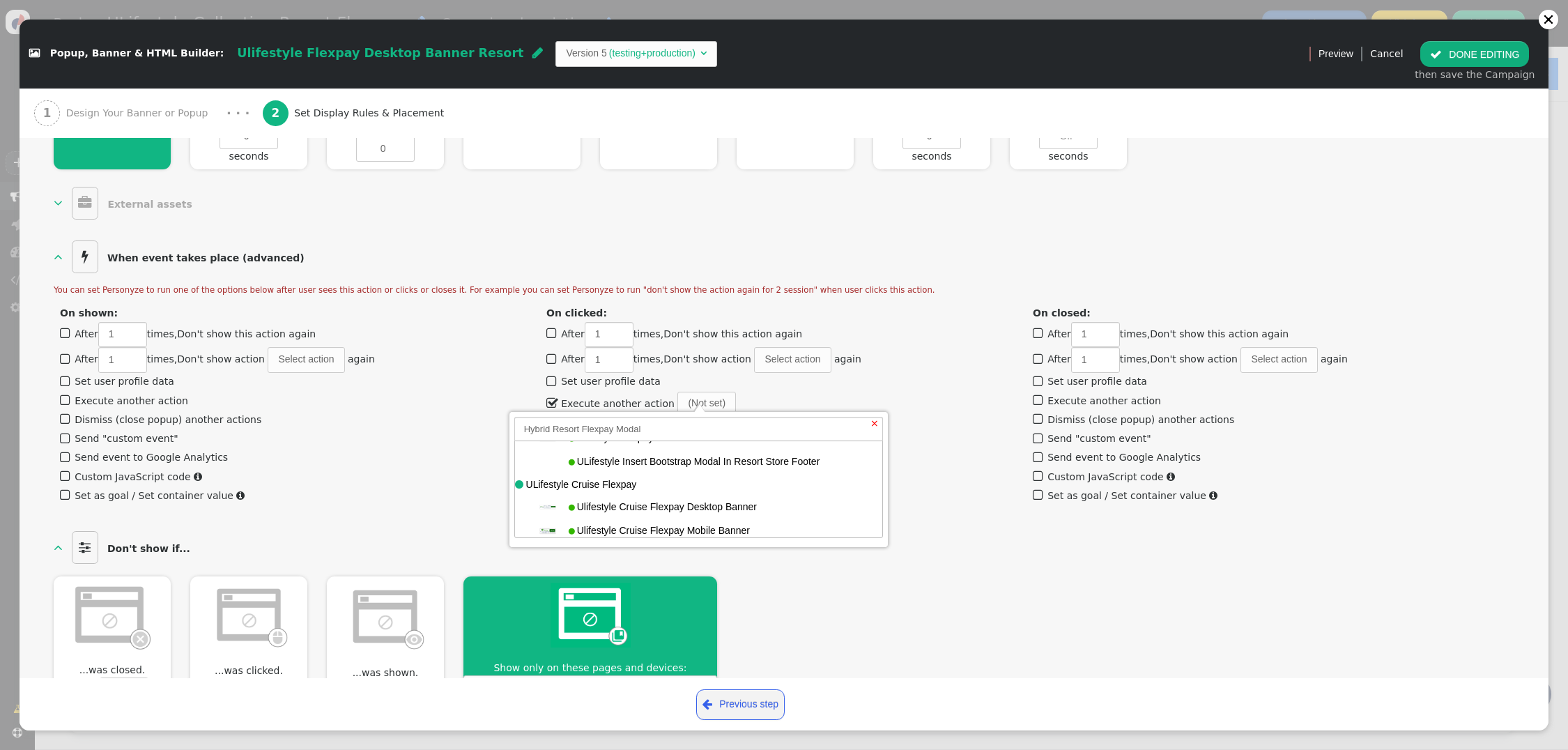
click at [859, 599] on div "...was closed.  After 1 times, Don't show for 0 sessions ...was clicked.  Aft…" at bounding box center [784, 646] width 1461 height 159
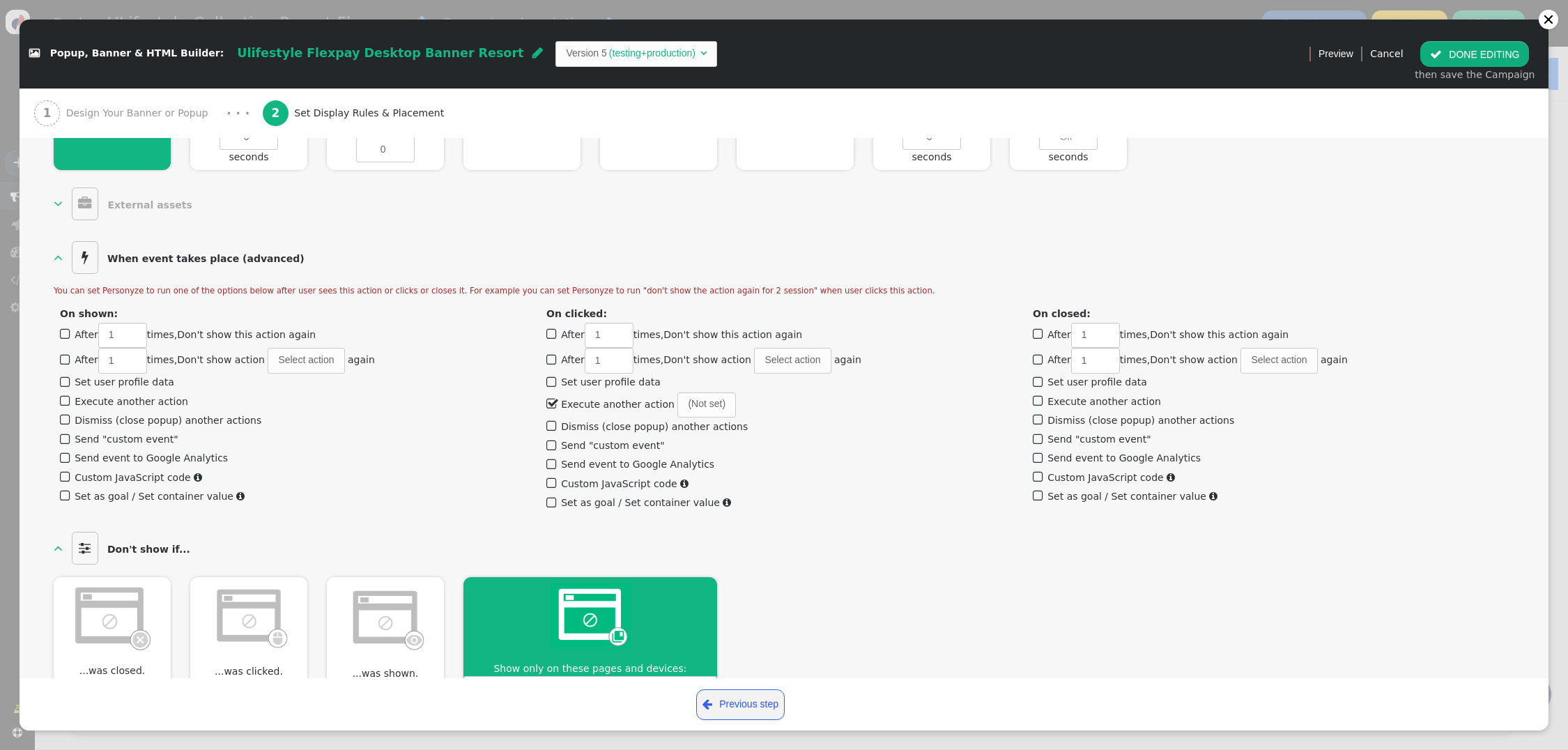
scroll to position [761, 0]
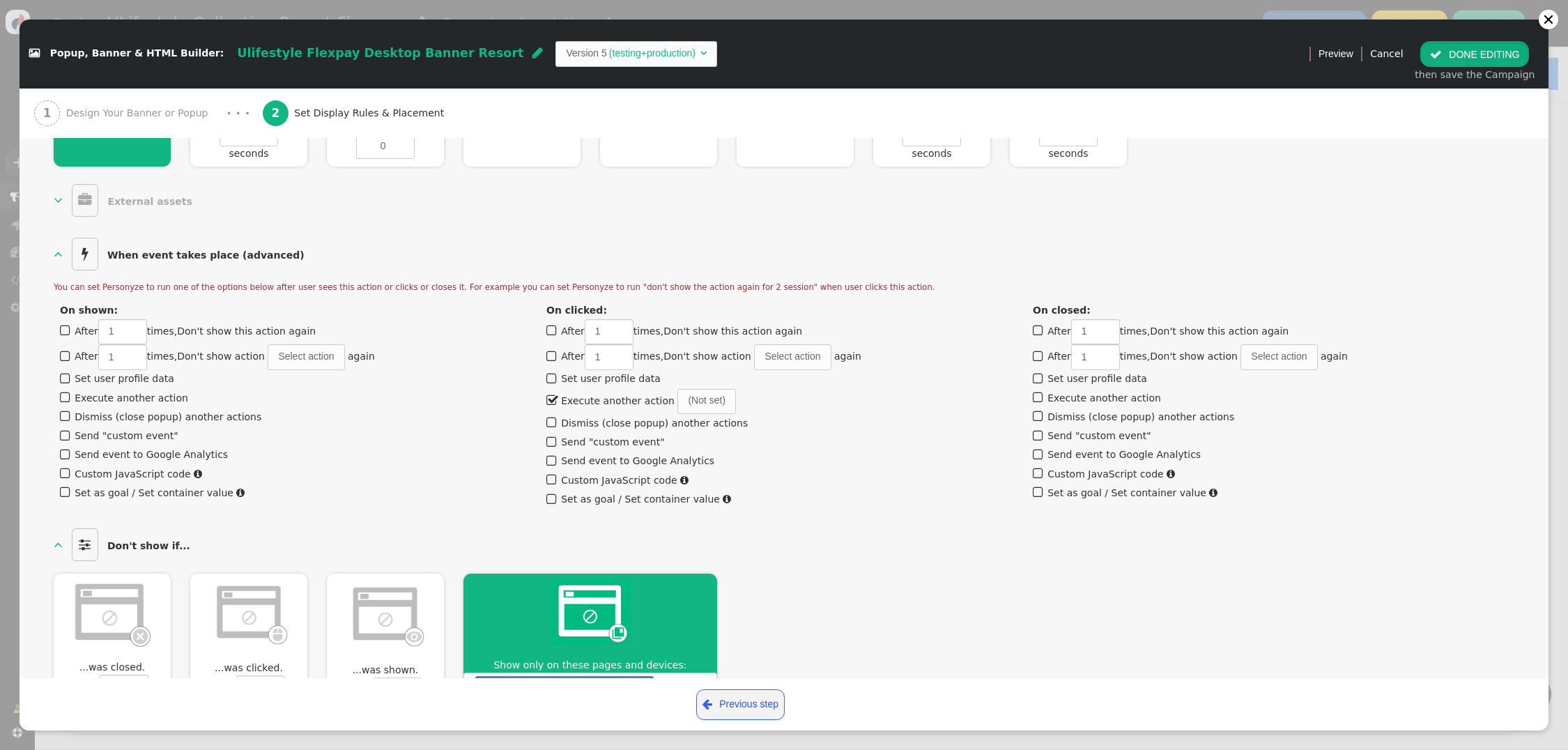
click at [1464, 64] on button " DONE EDITING" at bounding box center [1475, 54] width 109 height 25
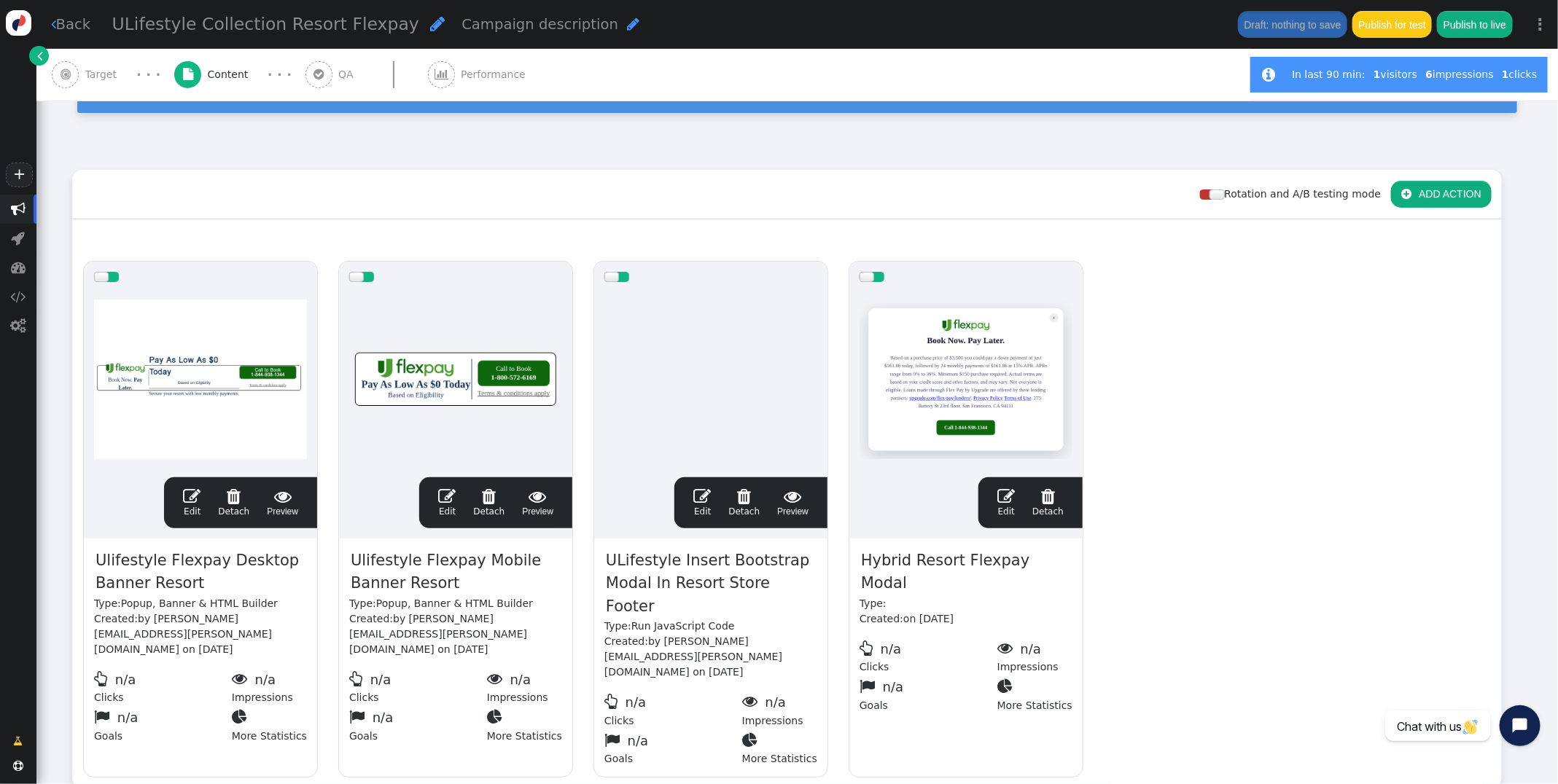
scroll to position [139, 0]
